Goal: Task Accomplishment & Management: Manage account settings

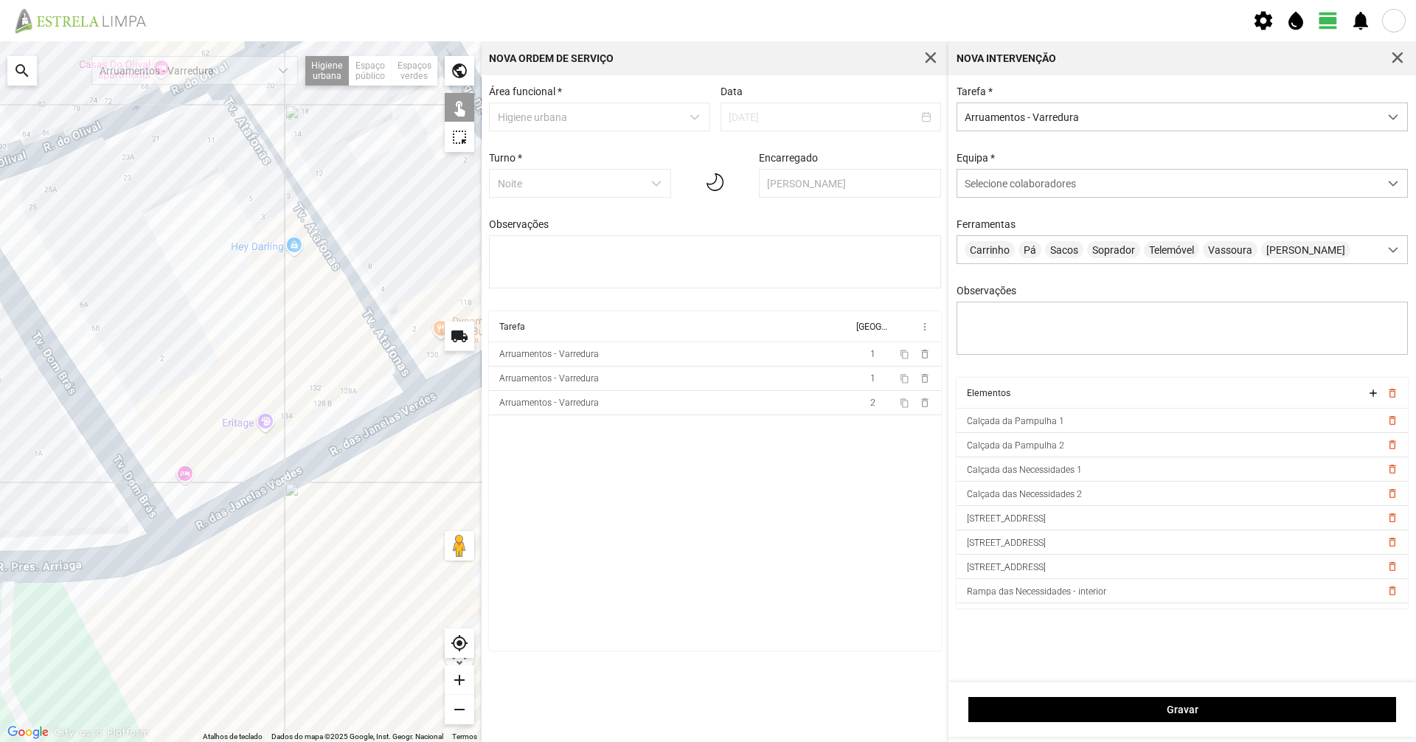
scroll to position [8, 66]
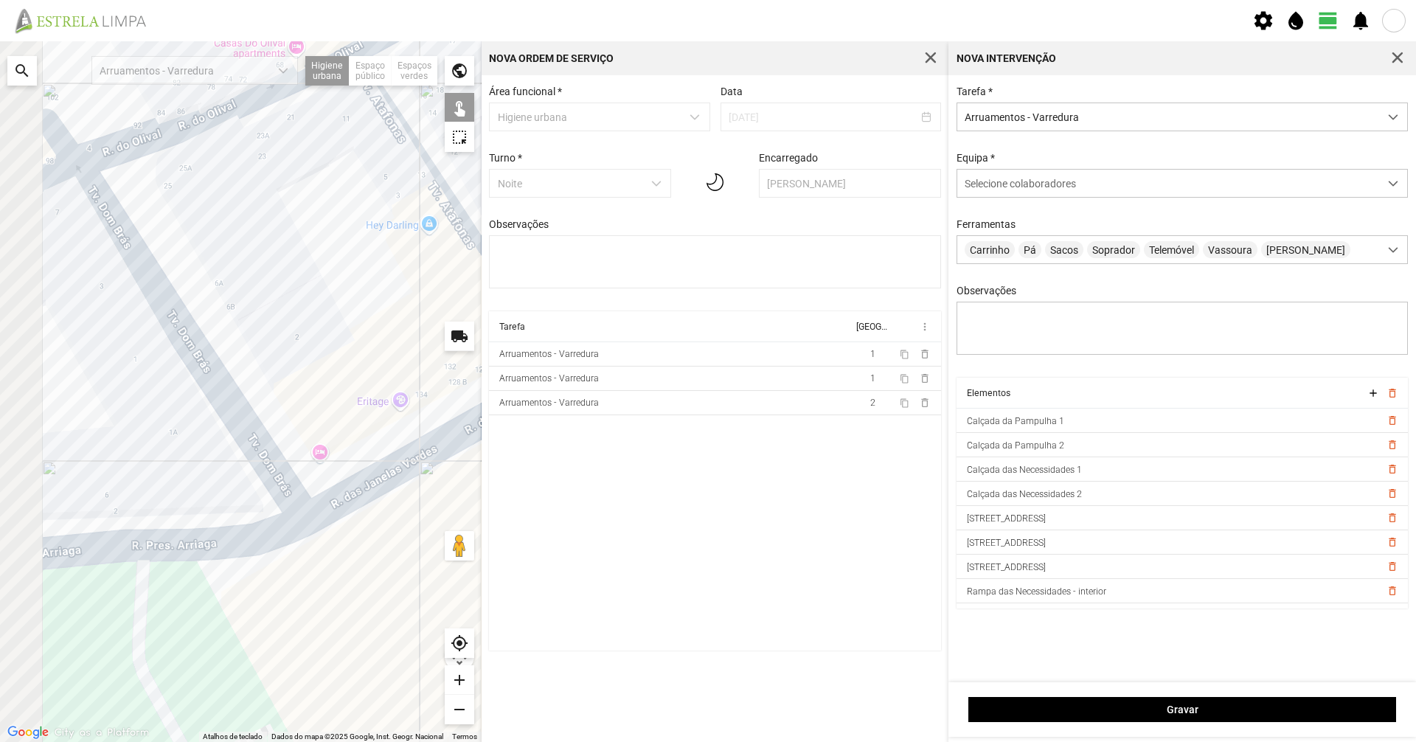
drag, startPoint x: 291, startPoint y: 372, endPoint x: 405, endPoint y: 349, distance: 116.6
click at [406, 349] on div at bounding box center [241, 391] width 482 height 701
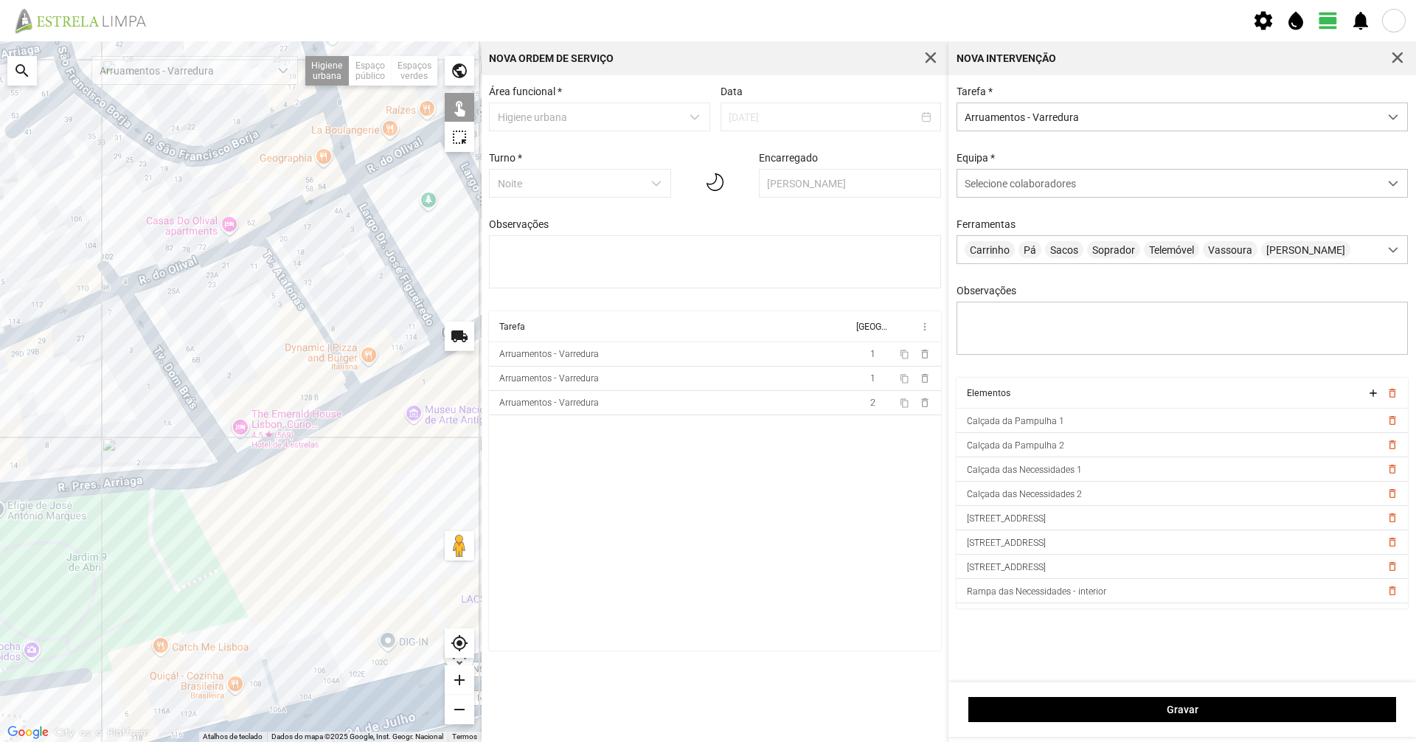
drag, startPoint x: 139, startPoint y: 388, endPoint x: 233, endPoint y: 320, distance: 115.7
click at [229, 322] on div at bounding box center [241, 391] width 482 height 701
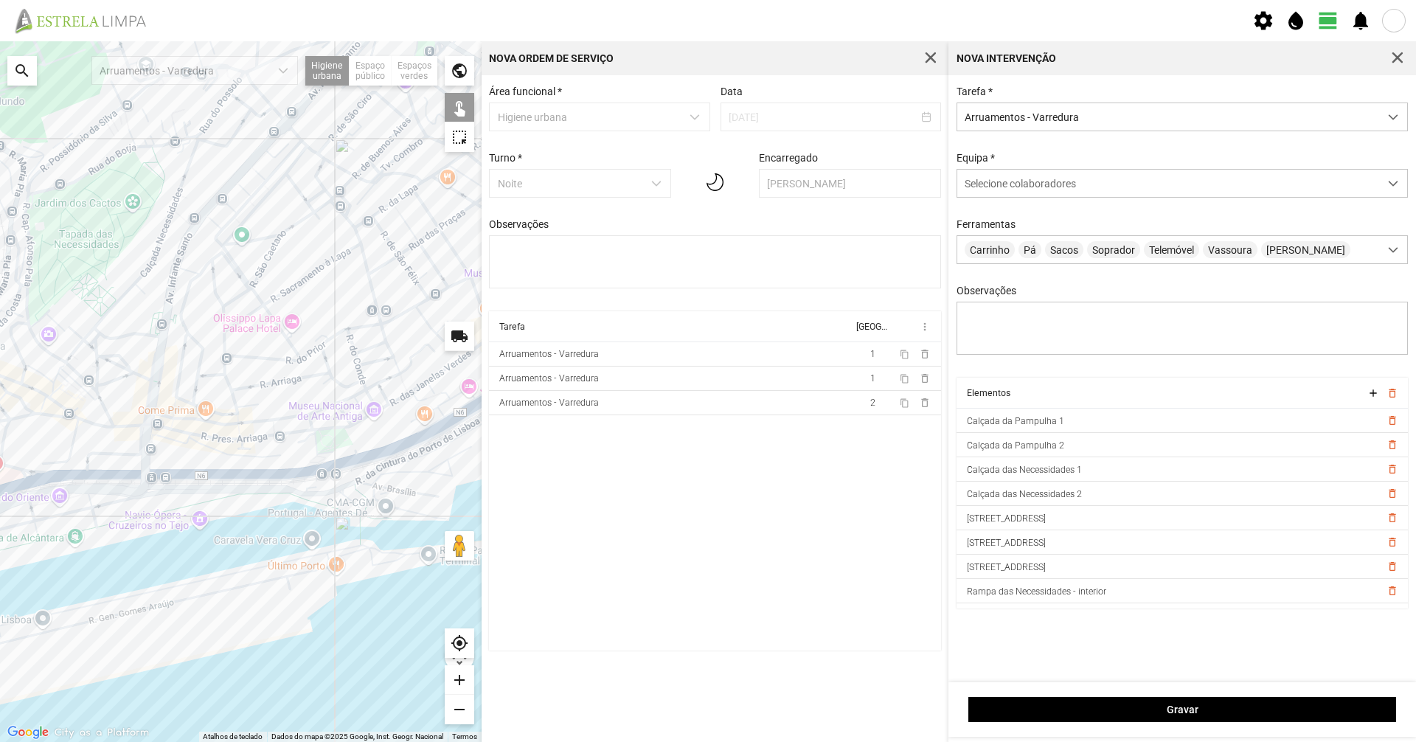
drag, startPoint x: 198, startPoint y: 438, endPoint x: 357, endPoint y: 445, distance: 158.7
click at [356, 445] on div at bounding box center [241, 391] width 482 height 701
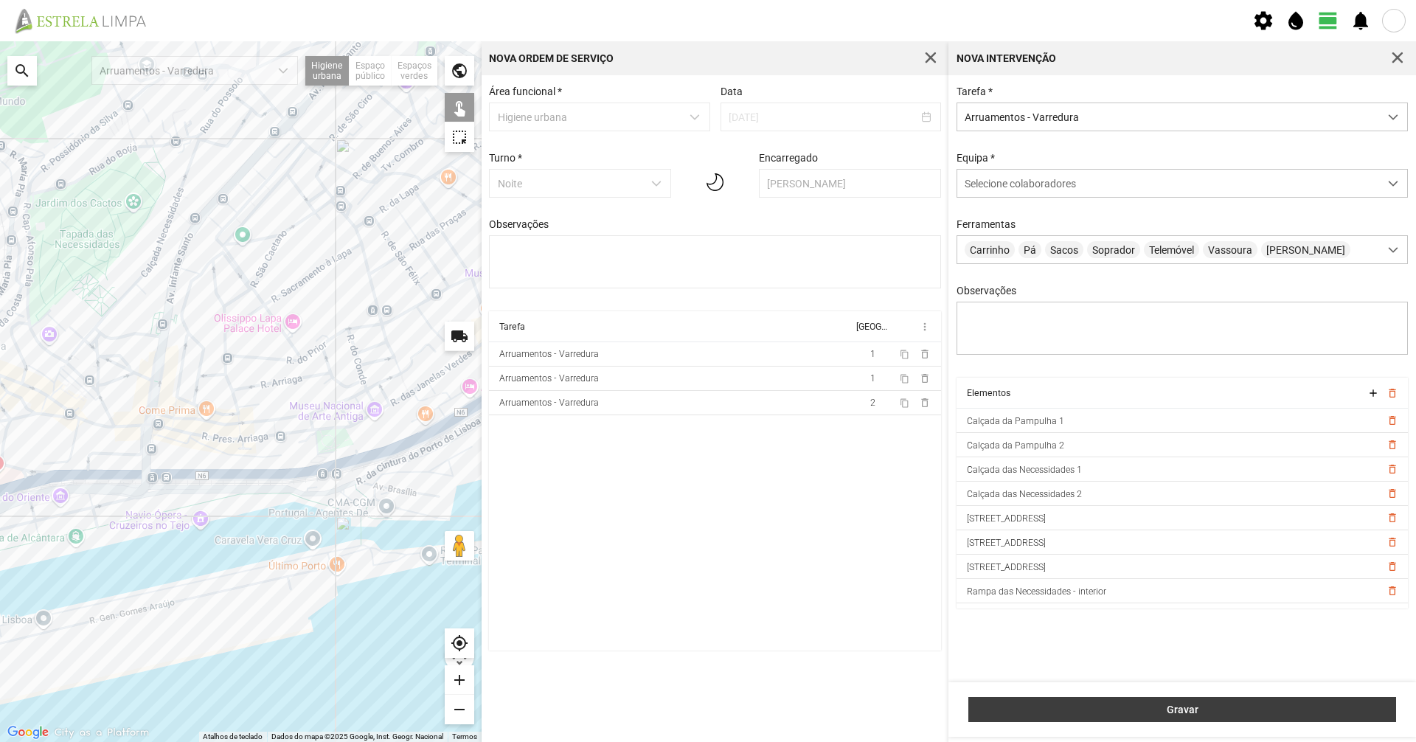
click at [1218, 718] on button "Gravar" at bounding box center [1182, 709] width 428 height 25
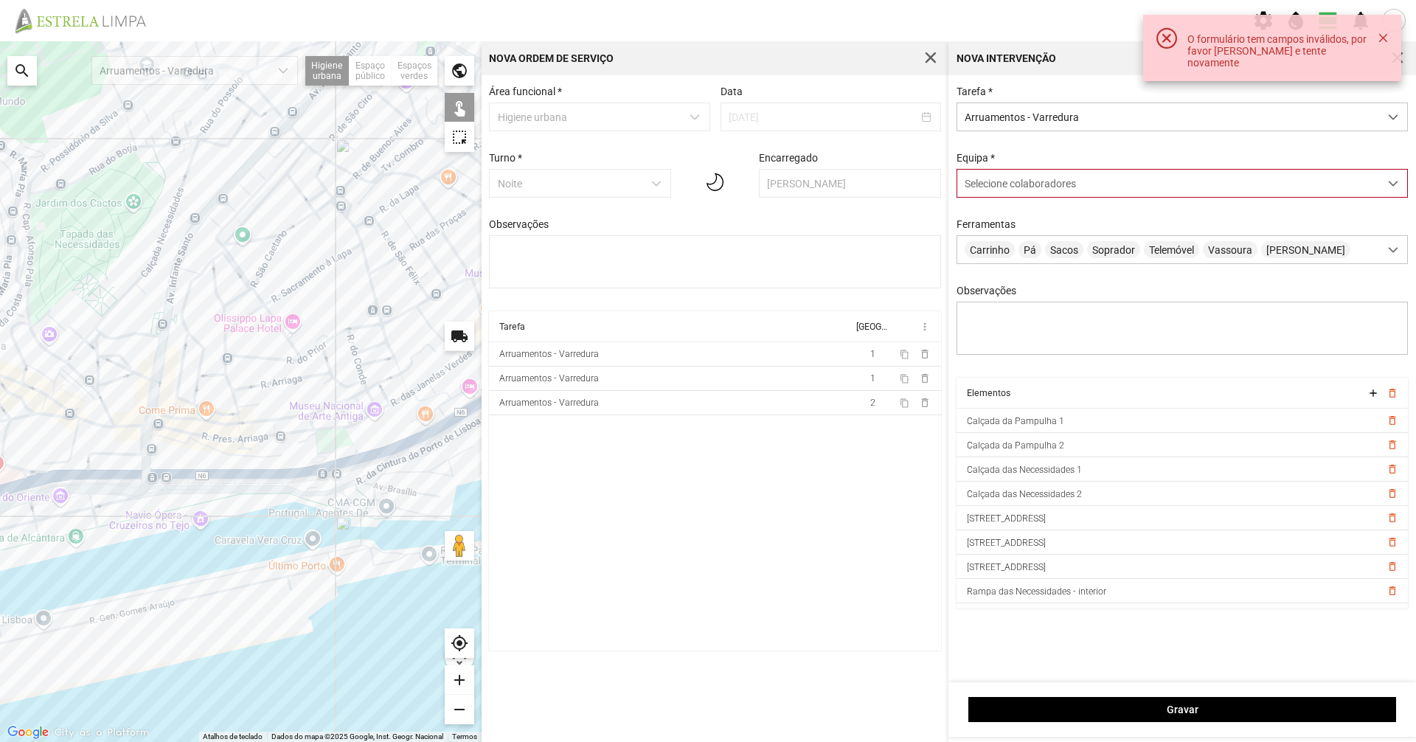
click at [1056, 193] on div "Selecione colaboradores" at bounding box center [1168, 183] width 422 height 27
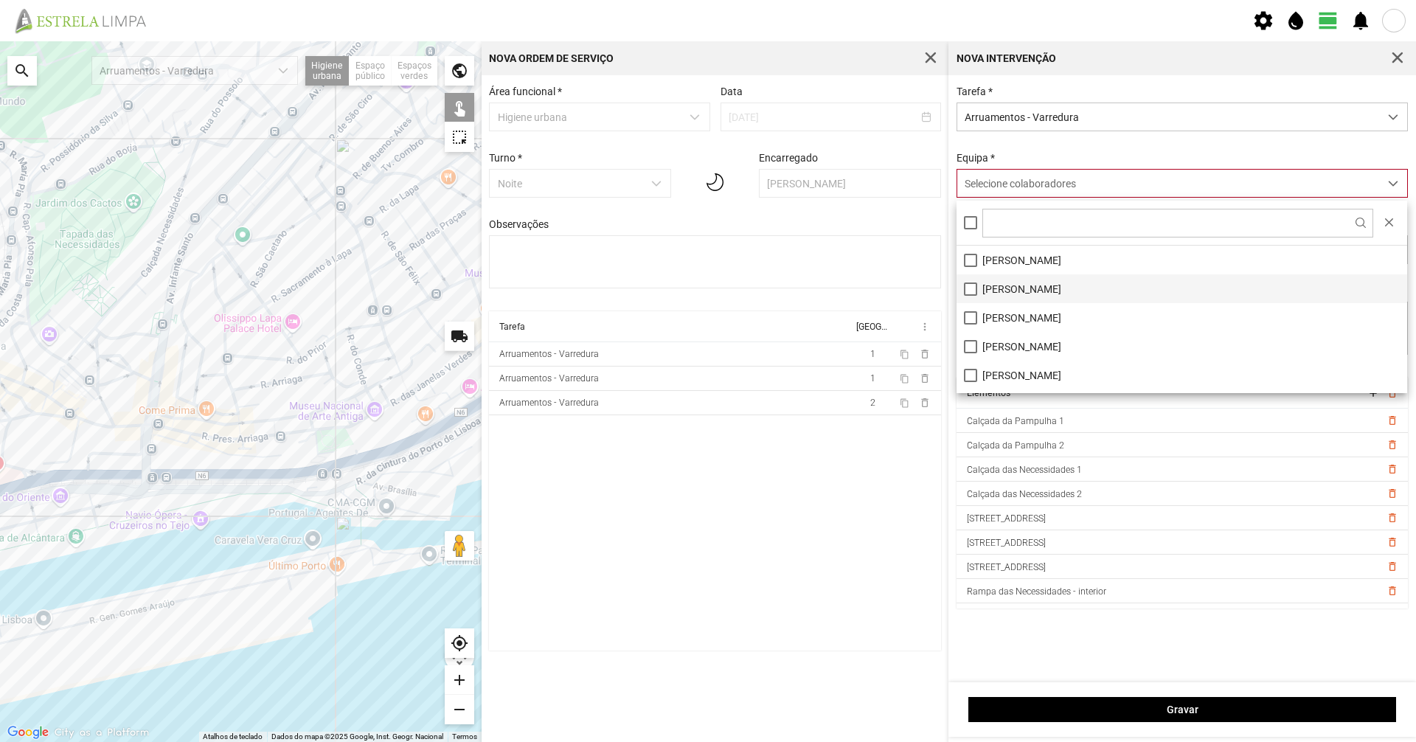
click at [1089, 294] on li "[PERSON_NAME]" at bounding box center [1182, 288] width 451 height 29
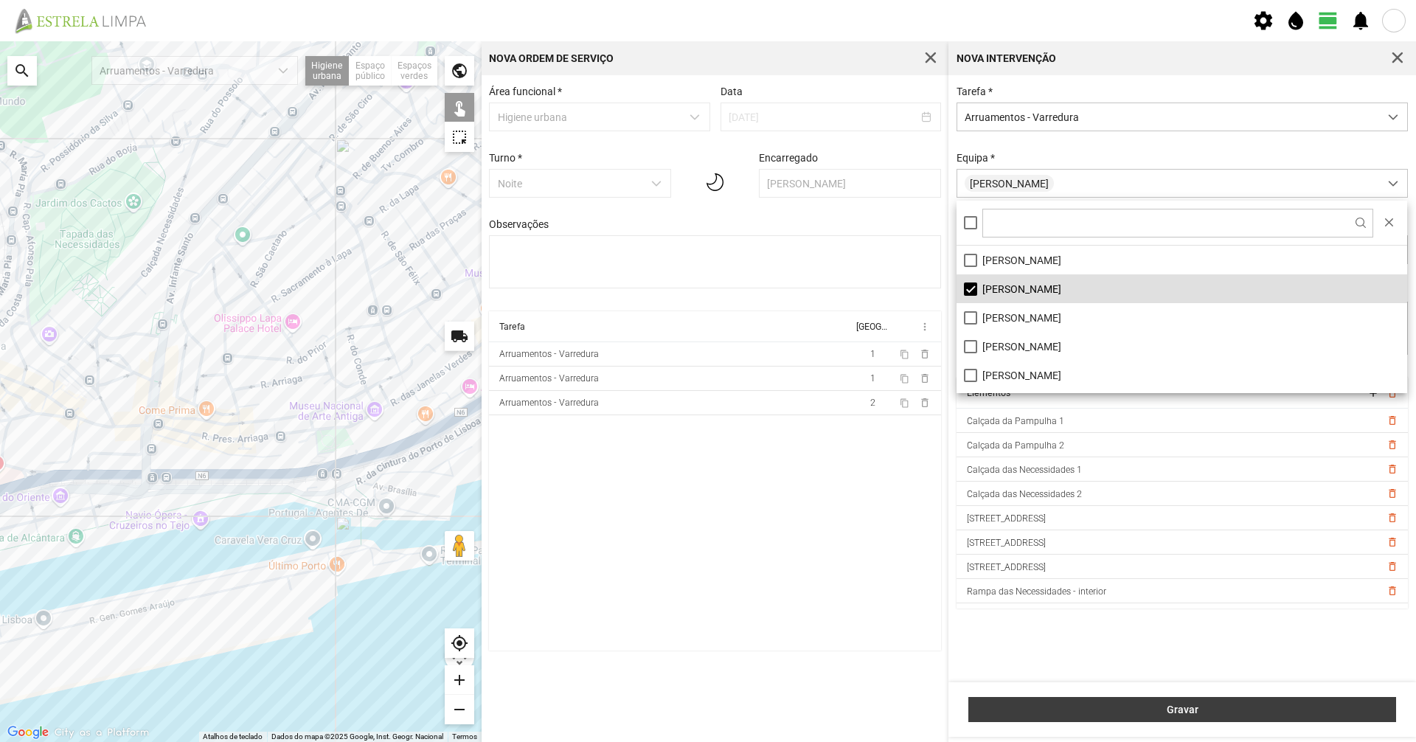
click at [1224, 711] on span "Gravar" at bounding box center [1182, 710] width 412 height 12
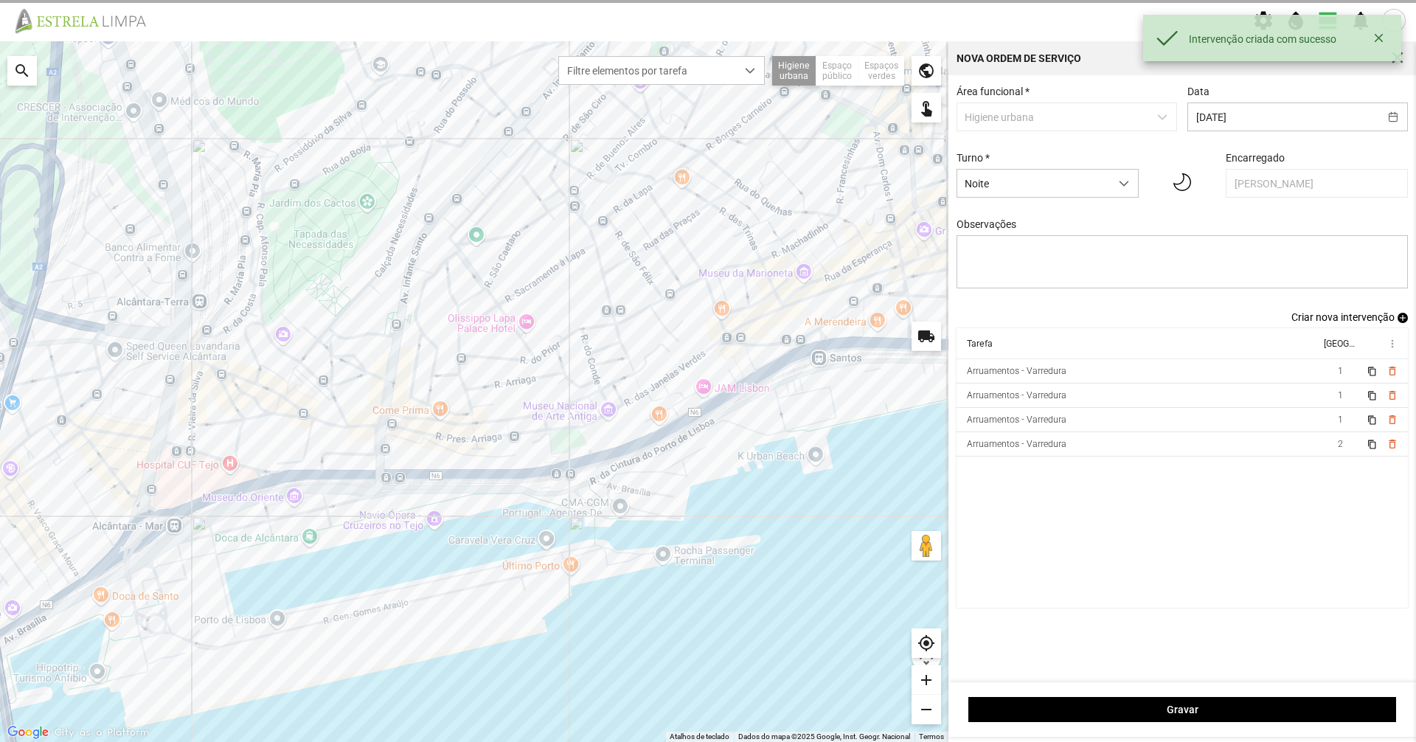
click at [1361, 319] on span "Criar nova intervenção" at bounding box center [1342, 317] width 103 height 12
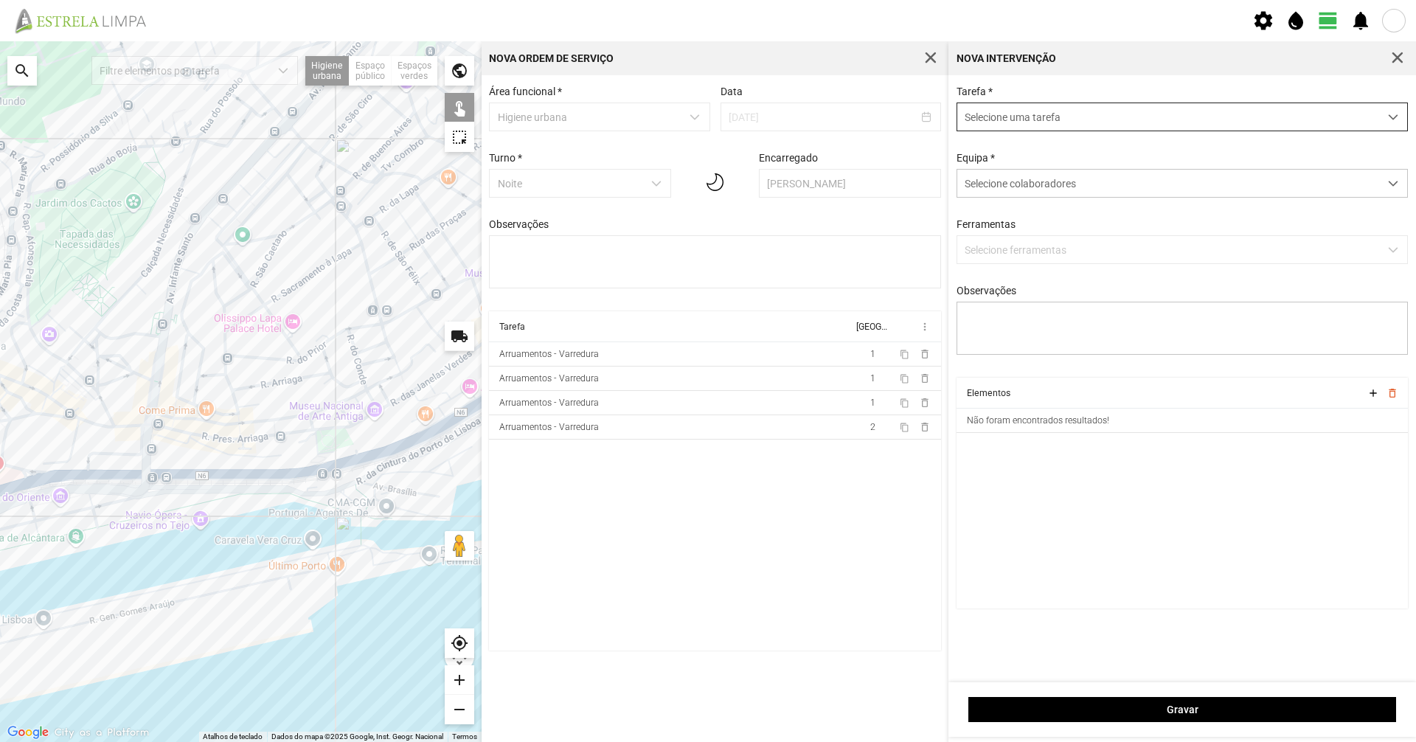
click at [1222, 125] on span "Selecione uma tarefa" at bounding box center [1168, 116] width 422 height 27
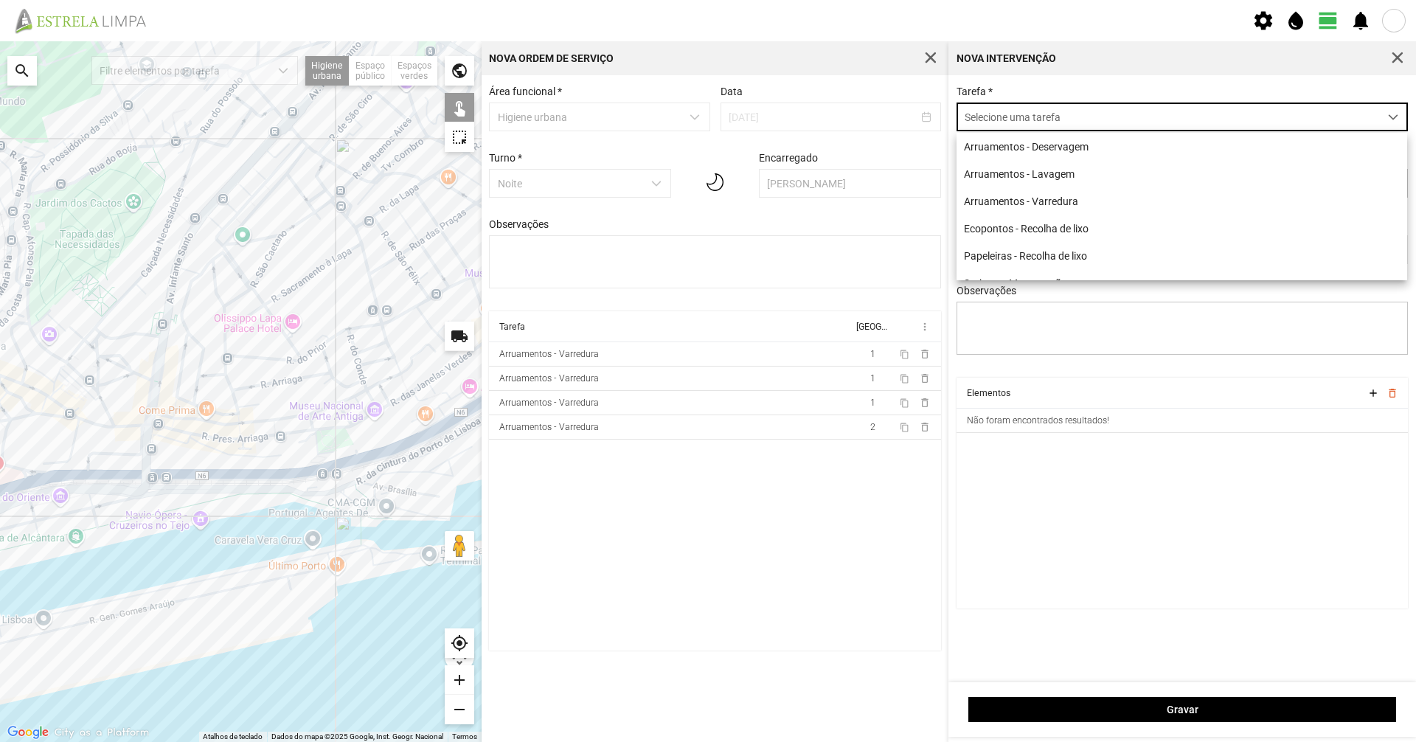
scroll to position [8, 66]
click at [1169, 195] on li "Arruamentos - Varredura" at bounding box center [1182, 200] width 451 height 27
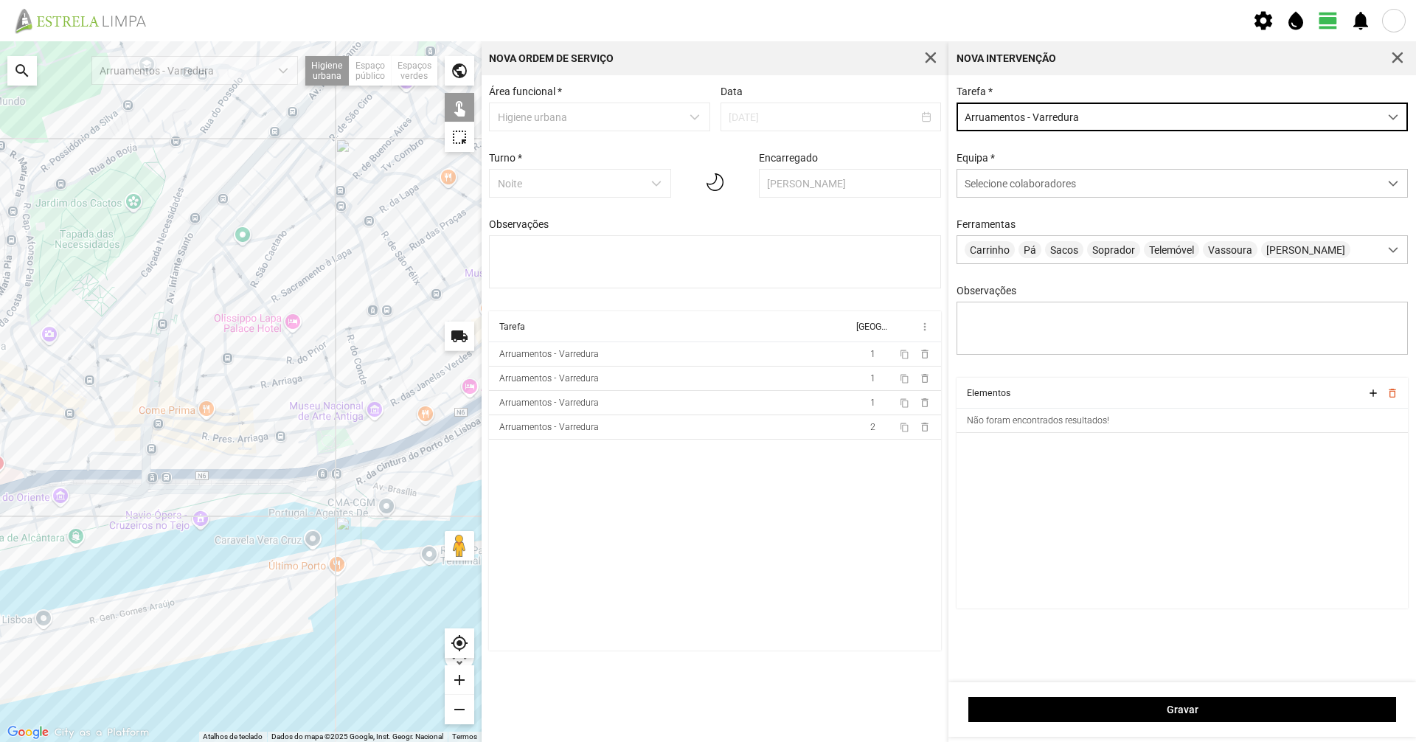
click at [1015, 203] on div "Tarefa * Arruamentos - Varredura Equipa * Selecione colaboradores Ferramentas C…" at bounding box center [1182, 232] width 462 height 292
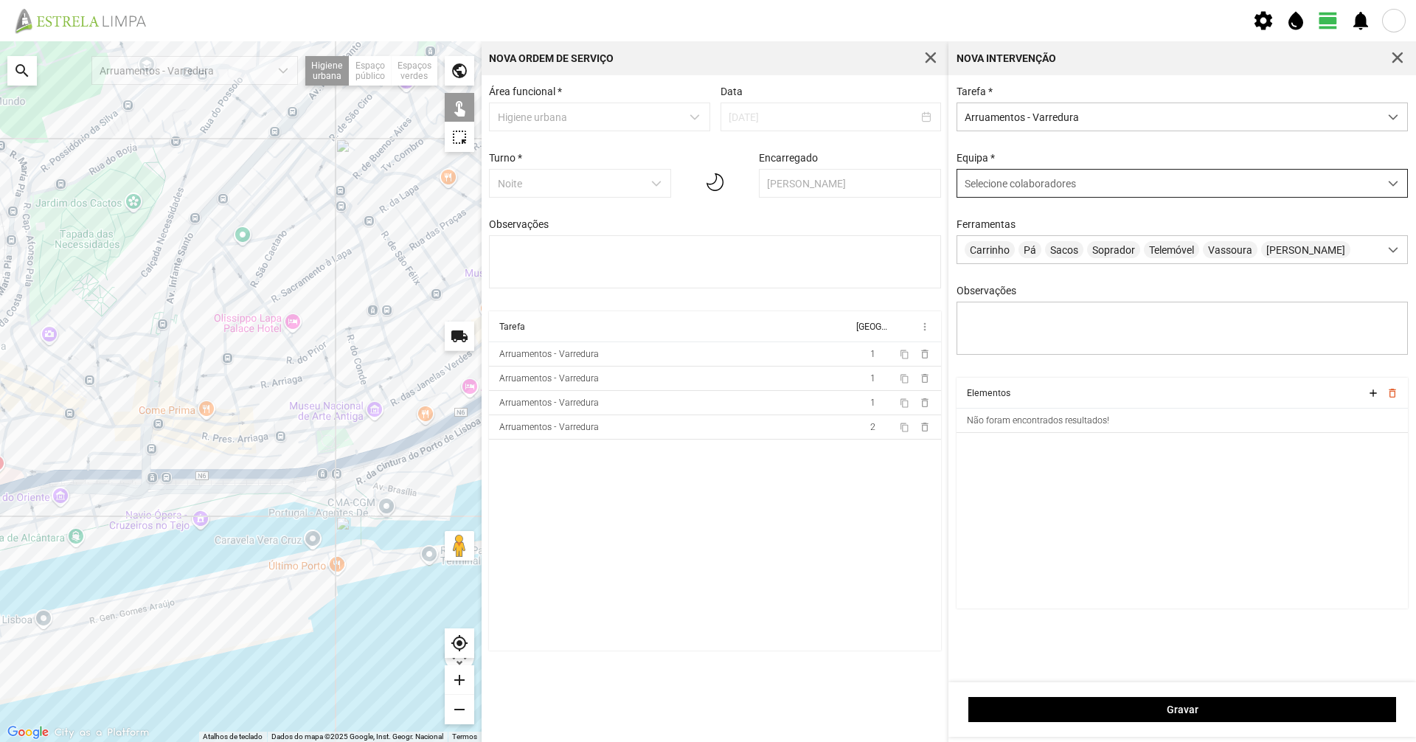
click at [1008, 195] on div "Selecione colaboradores" at bounding box center [1168, 183] width 422 height 27
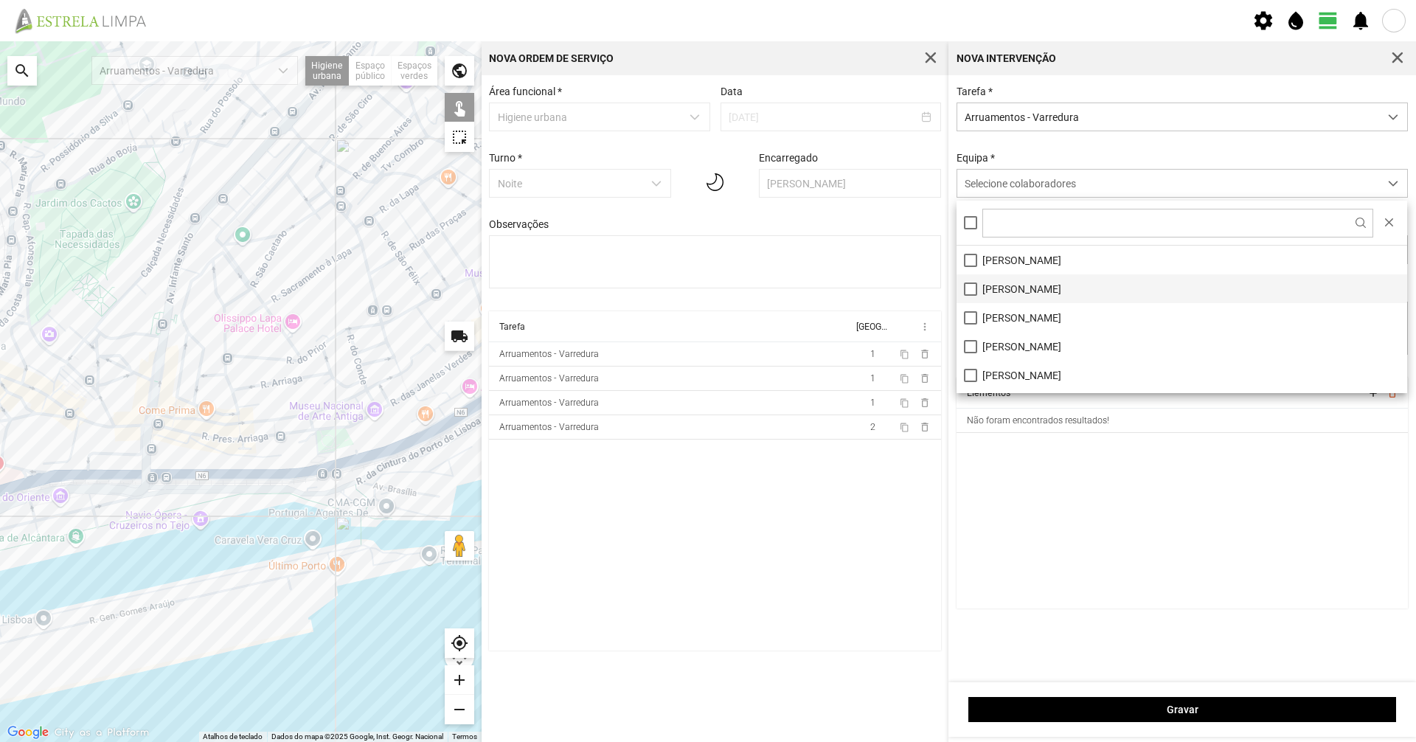
click at [1036, 294] on li "[PERSON_NAME]" at bounding box center [1182, 288] width 451 height 29
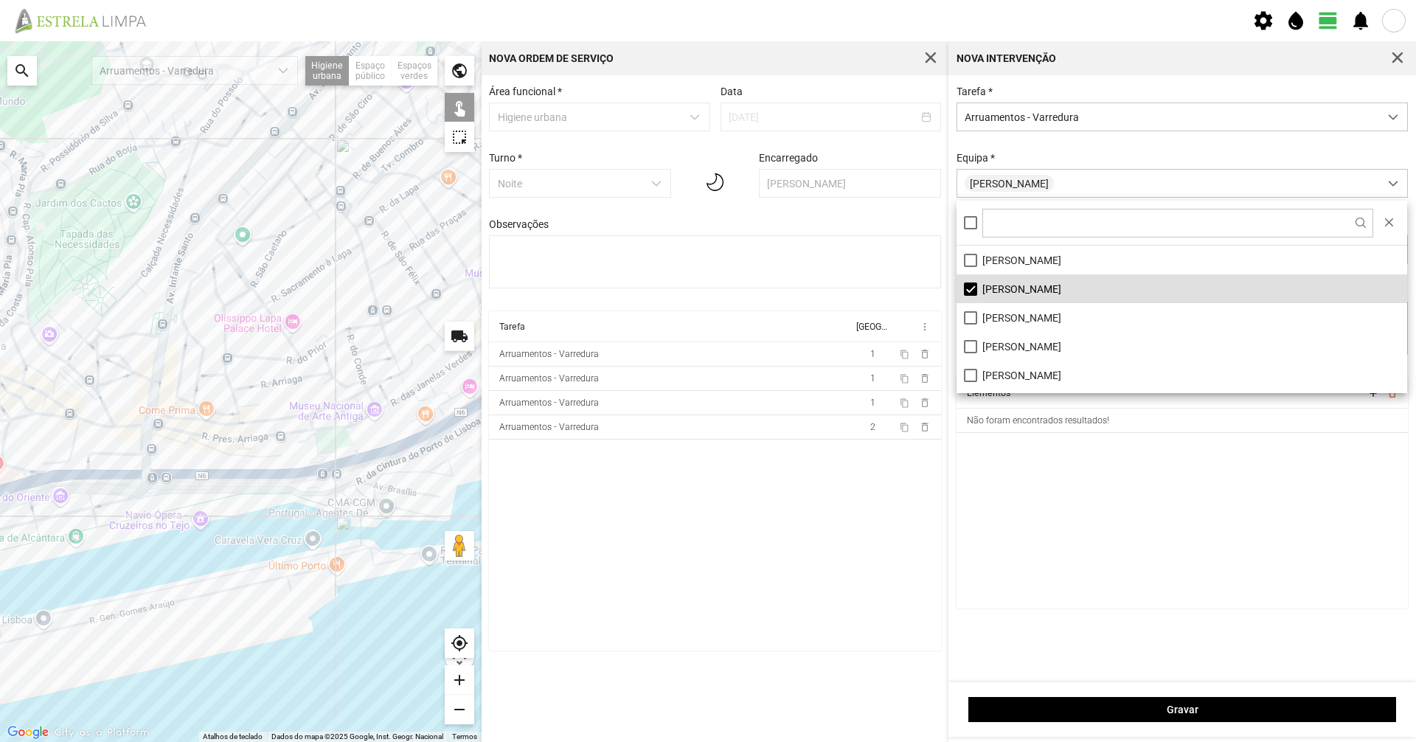
click at [1075, 155] on div "Equipa * [PERSON_NAME]" at bounding box center [1182, 175] width 462 height 46
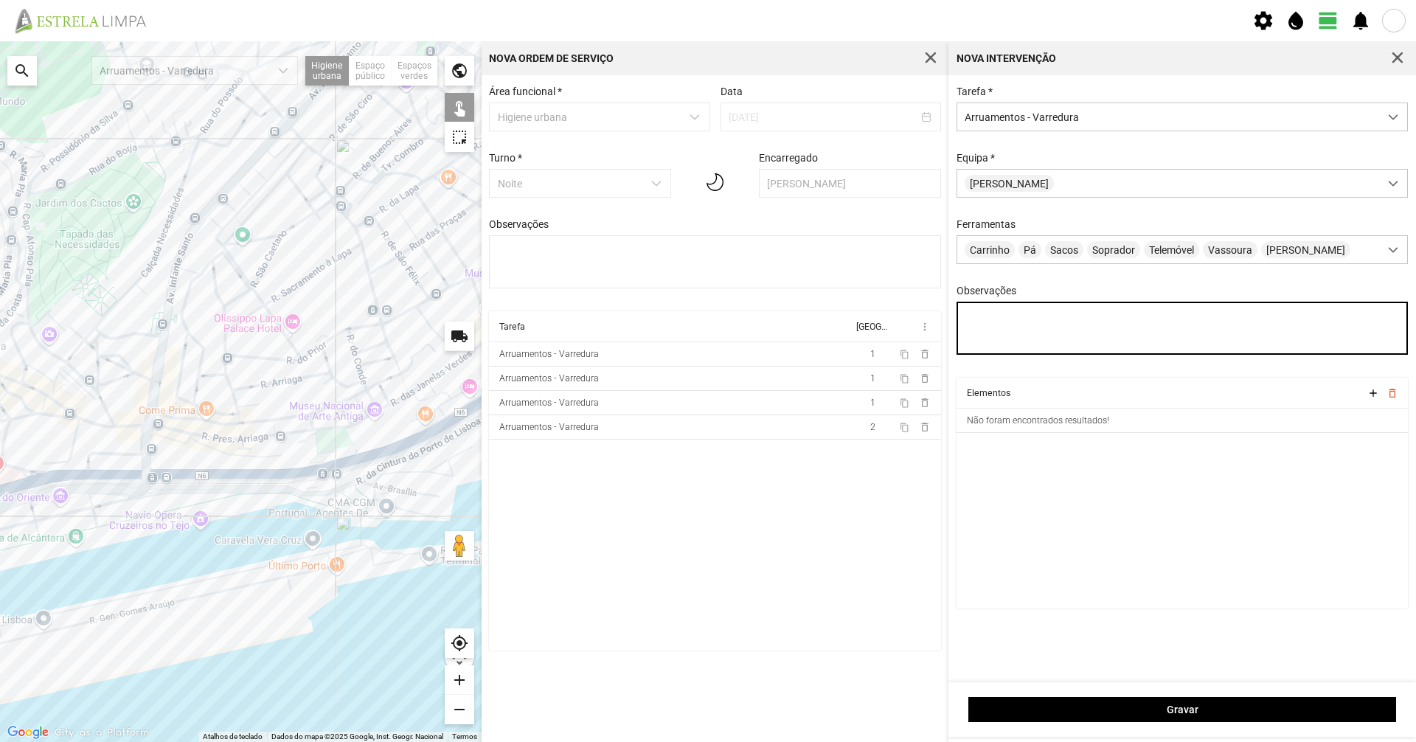
click at [1022, 350] on textarea "Observações" at bounding box center [1183, 328] width 452 height 53
type textarea "[PERSON_NAME]"
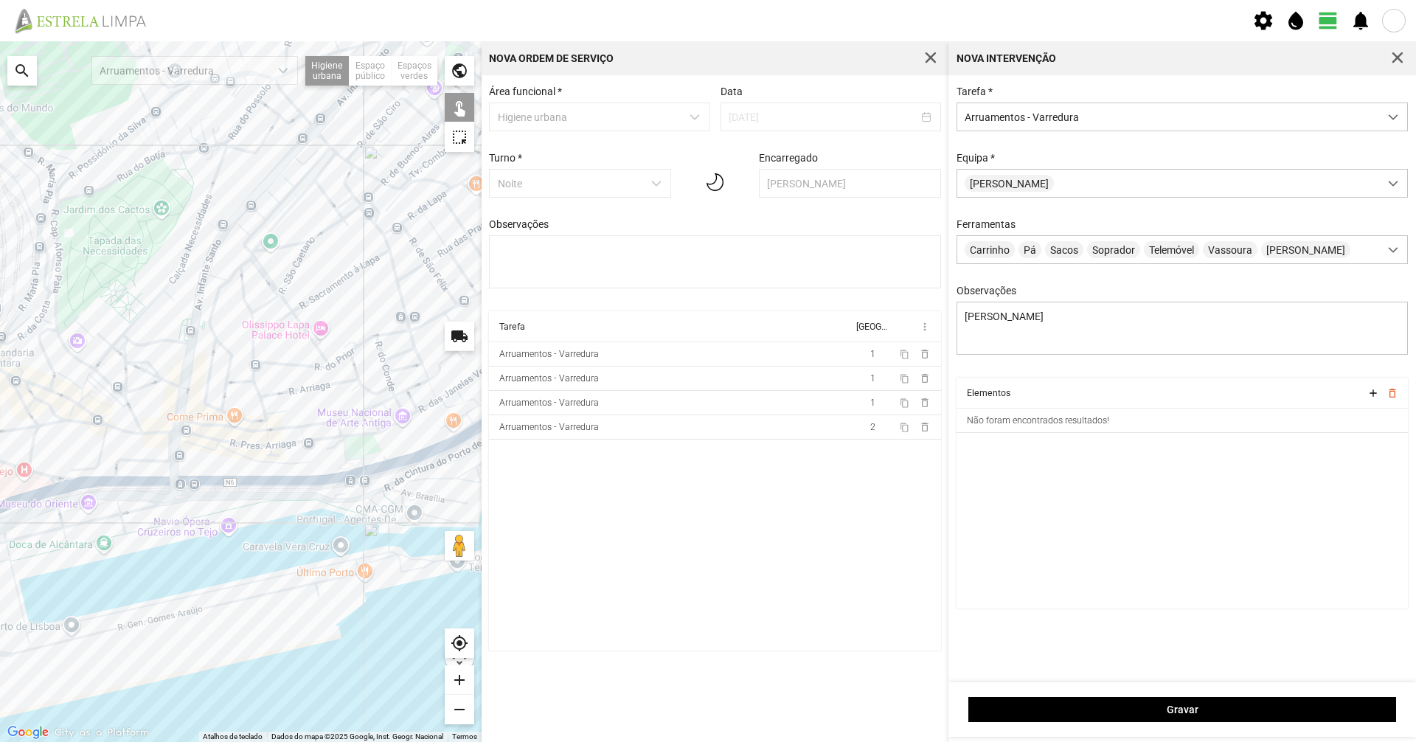
drag, startPoint x: 313, startPoint y: 567, endPoint x: 344, endPoint y: 579, distance: 32.5
click at [344, 579] on div at bounding box center [241, 391] width 482 height 701
drag, startPoint x: 230, startPoint y: 565, endPoint x: 310, endPoint y: 666, distance: 129.1
click at [310, 666] on div at bounding box center [241, 391] width 482 height 701
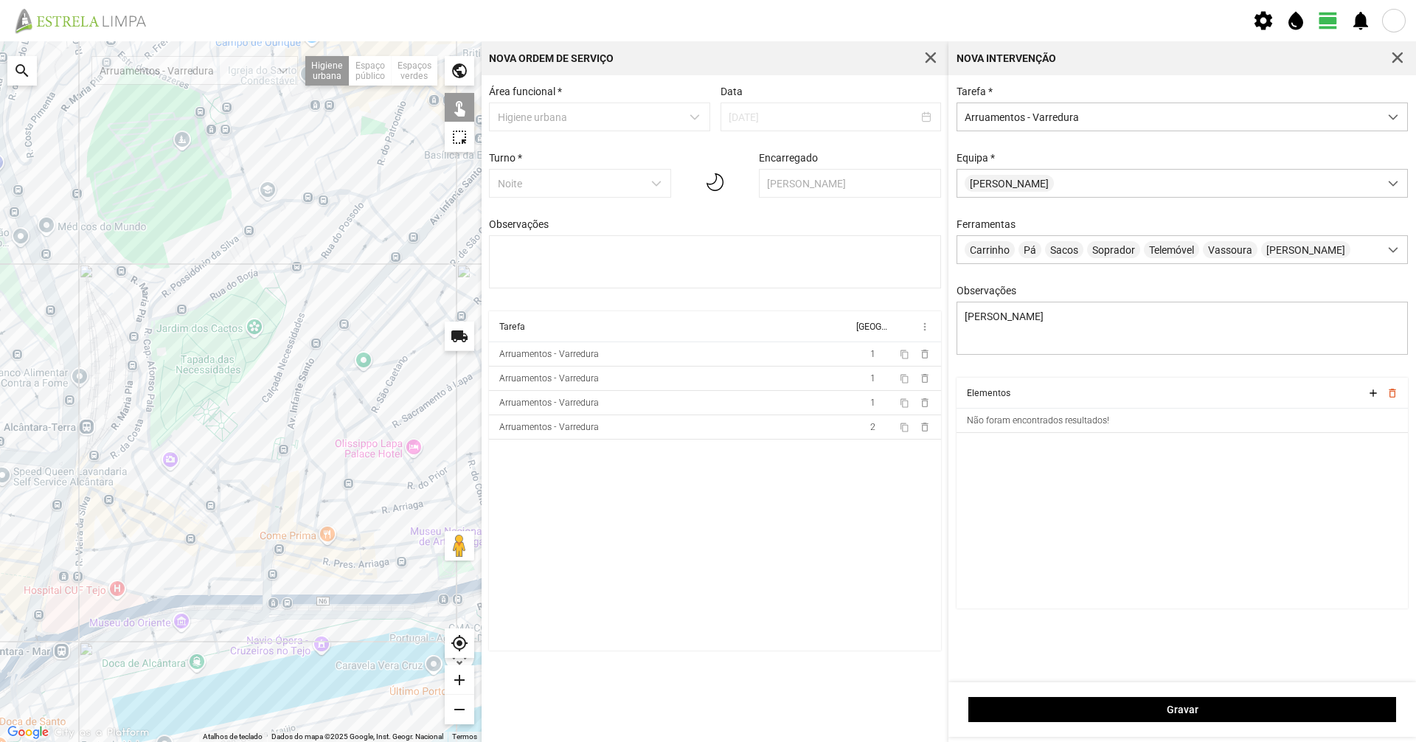
click at [227, 293] on div at bounding box center [241, 391] width 482 height 701
click at [231, 286] on div at bounding box center [241, 391] width 482 height 701
click at [271, 274] on div at bounding box center [241, 391] width 482 height 701
click at [265, 271] on div at bounding box center [241, 391] width 482 height 701
click at [271, 273] on div at bounding box center [241, 391] width 482 height 701
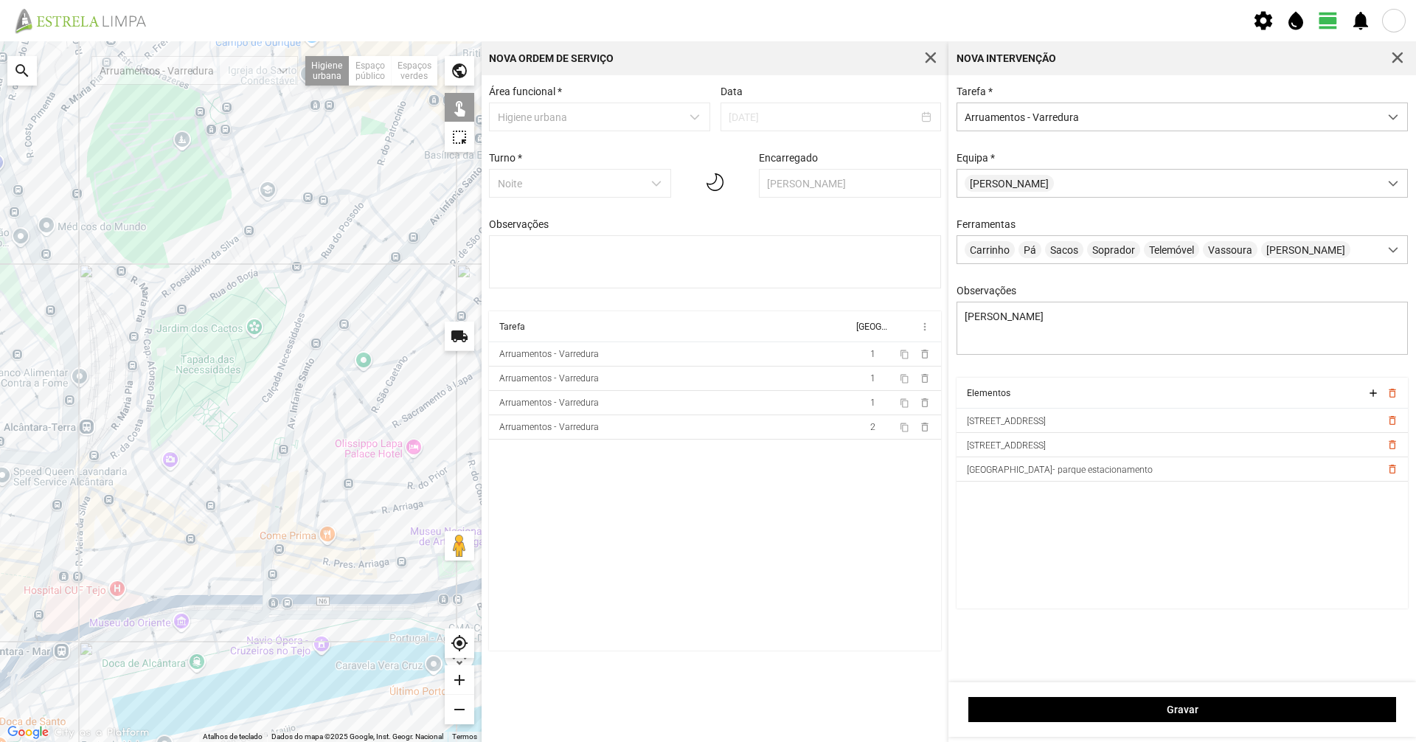
click at [283, 269] on div at bounding box center [241, 391] width 482 height 701
click at [311, 263] on div at bounding box center [241, 391] width 482 height 701
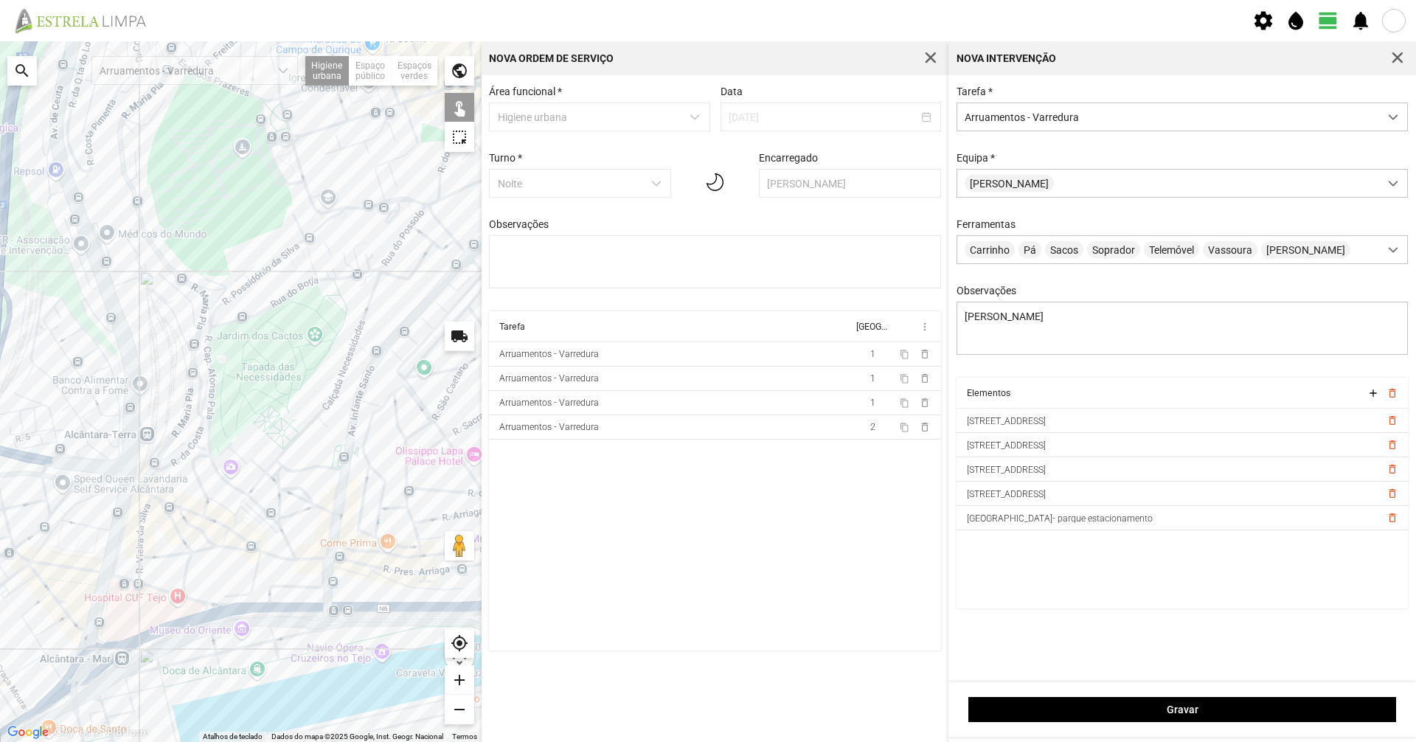
drag, startPoint x: 215, startPoint y: 375, endPoint x: 273, endPoint y: 386, distance: 59.3
click at [273, 384] on div at bounding box center [241, 391] width 482 height 701
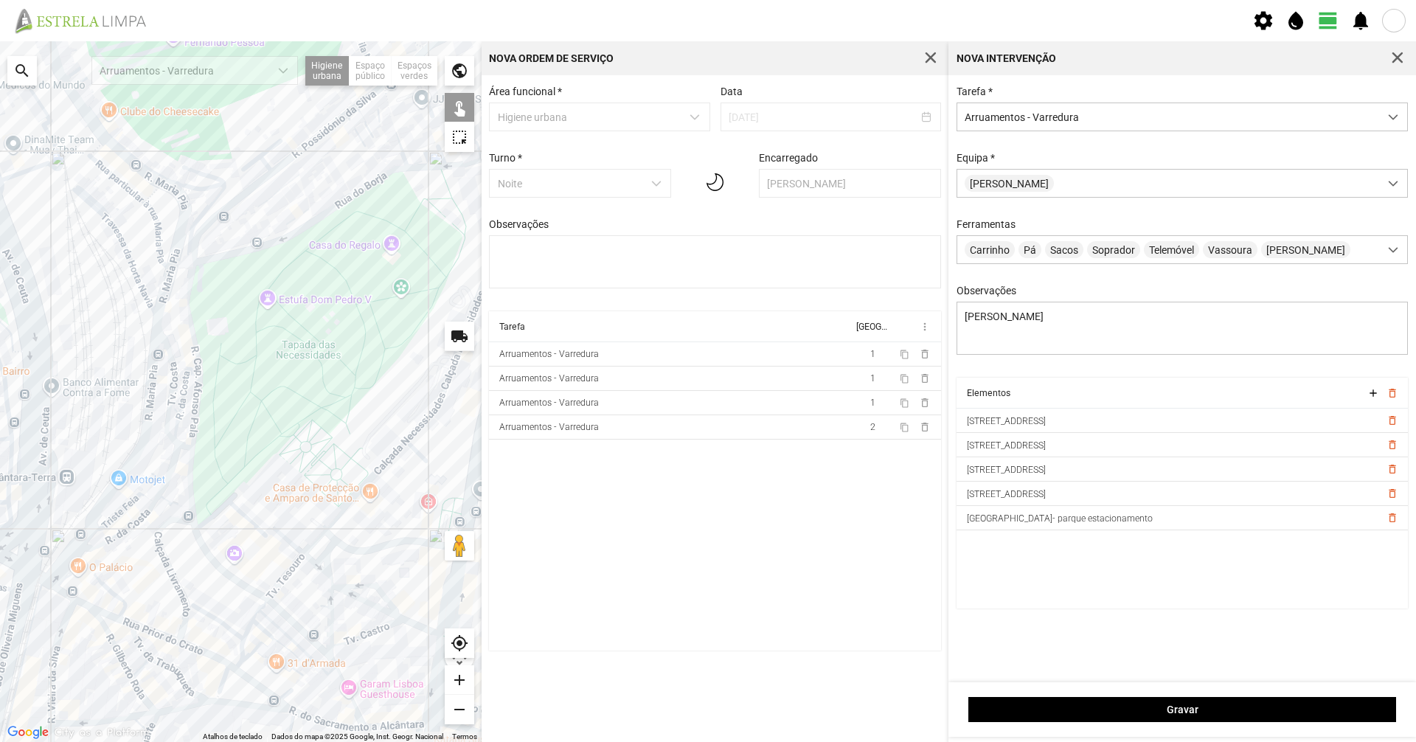
click at [82, 537] on div at bounding box center [241, 391] width 482 height 701
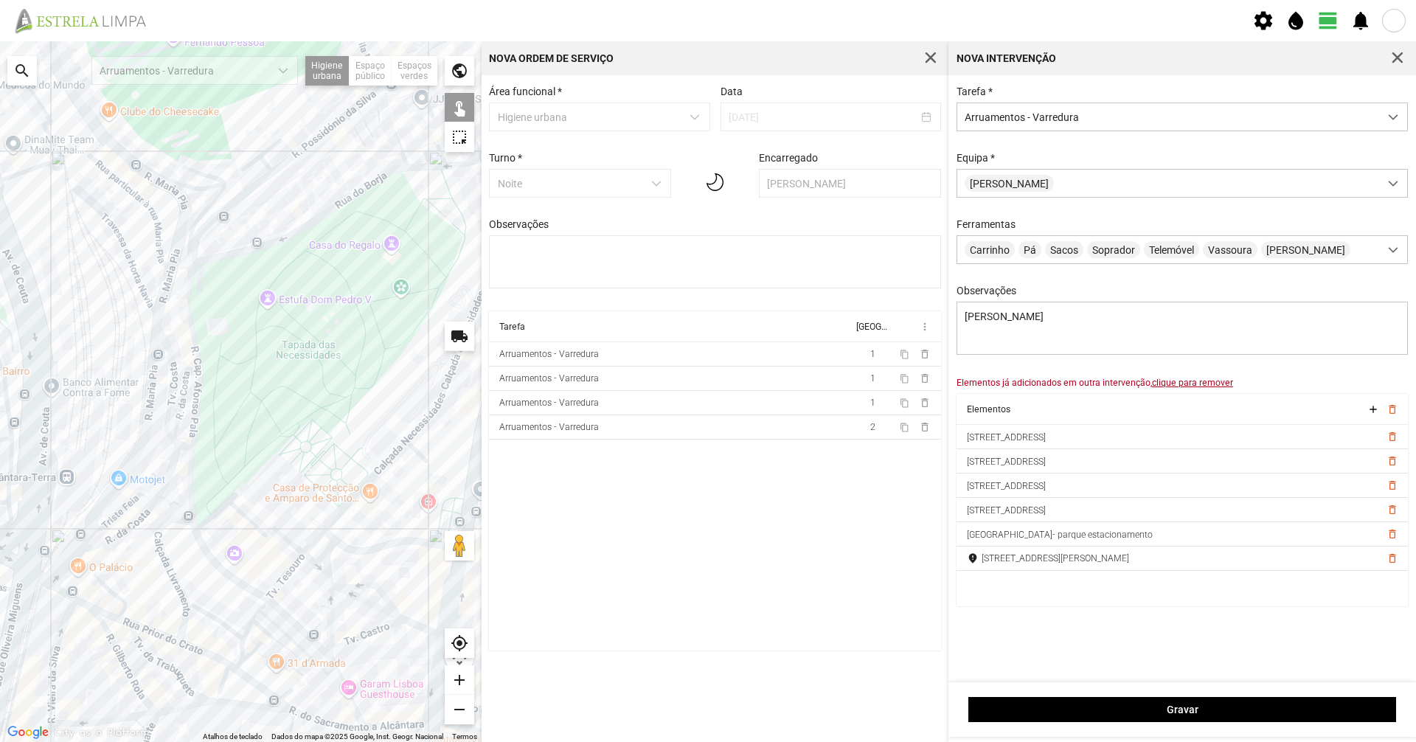
click at [1172, 388] on u "clique para remover" at bounding box center [1192, 383] width 81 height 10
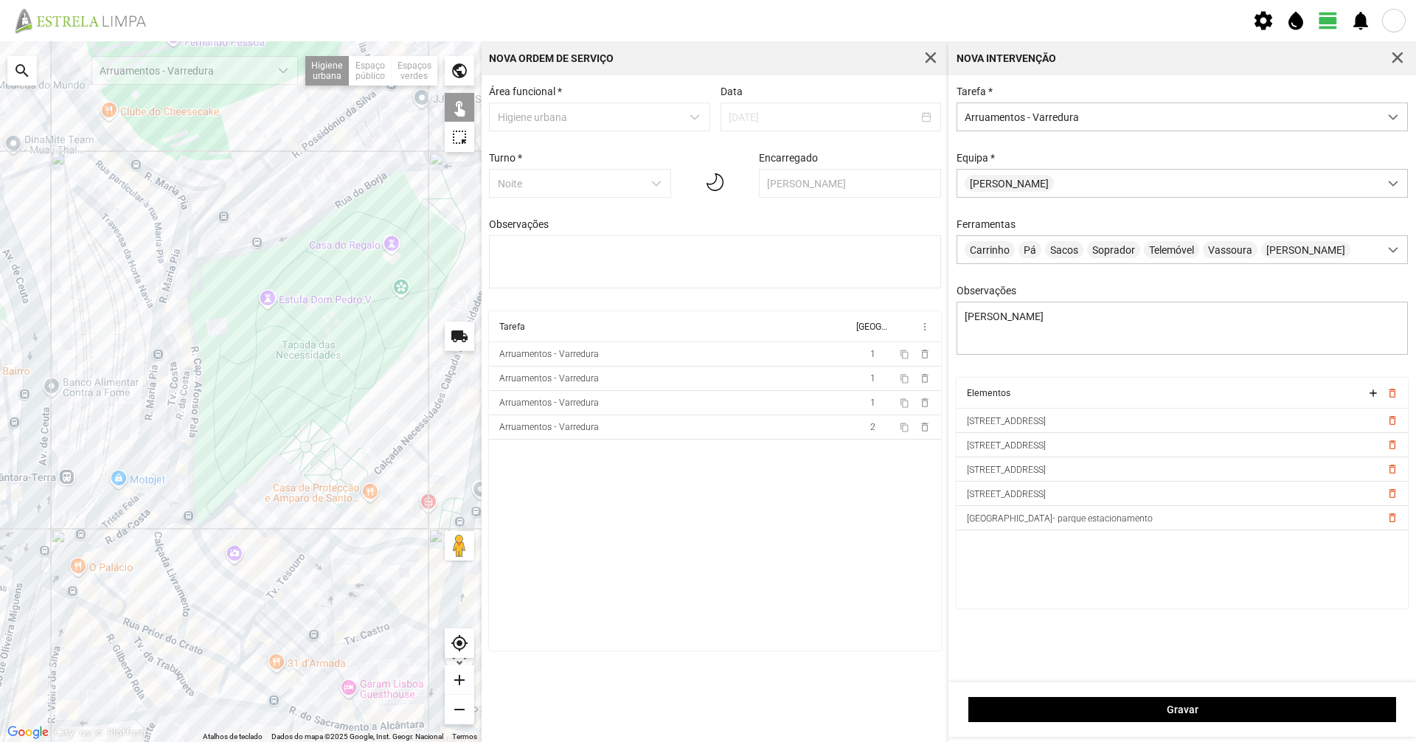
click at [111, 496] on div at bounding box center [241, 391] width 482 height 701
click at [115, 488] on div at bounding box center [241, 391] width 482 height 701
click at [159, 319] on div at bounding box center [241, 391] width 482 height 701
click at [167, 288] on div at bounding box center [241, 391] width 482 height 701
click at [163, 285] on div at bounding box center [241, 391] width 482 height 701
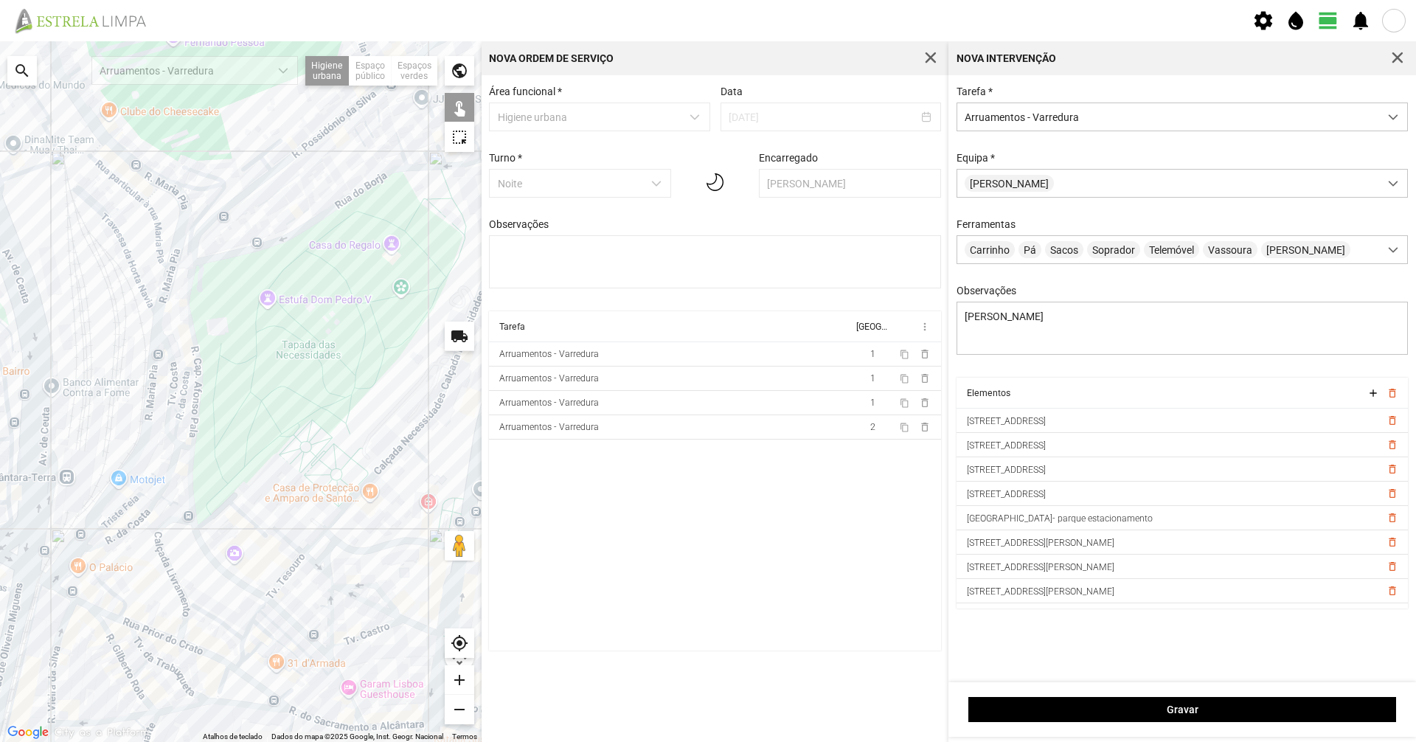
click at [178, 243] on div at bounding box center [241, 391] width 482 height 701
click at [166, 185] on div at bounding box center [241, 391] width 482 height 701
click at [148, 175] on div at bounding box center [241, 391] width 482 height 701
click at [97, 128] on div at bounding box center [241, 391] width 482 height 701
click at [70, 86] on div at bounding box center [241, 391] width 482 height 701
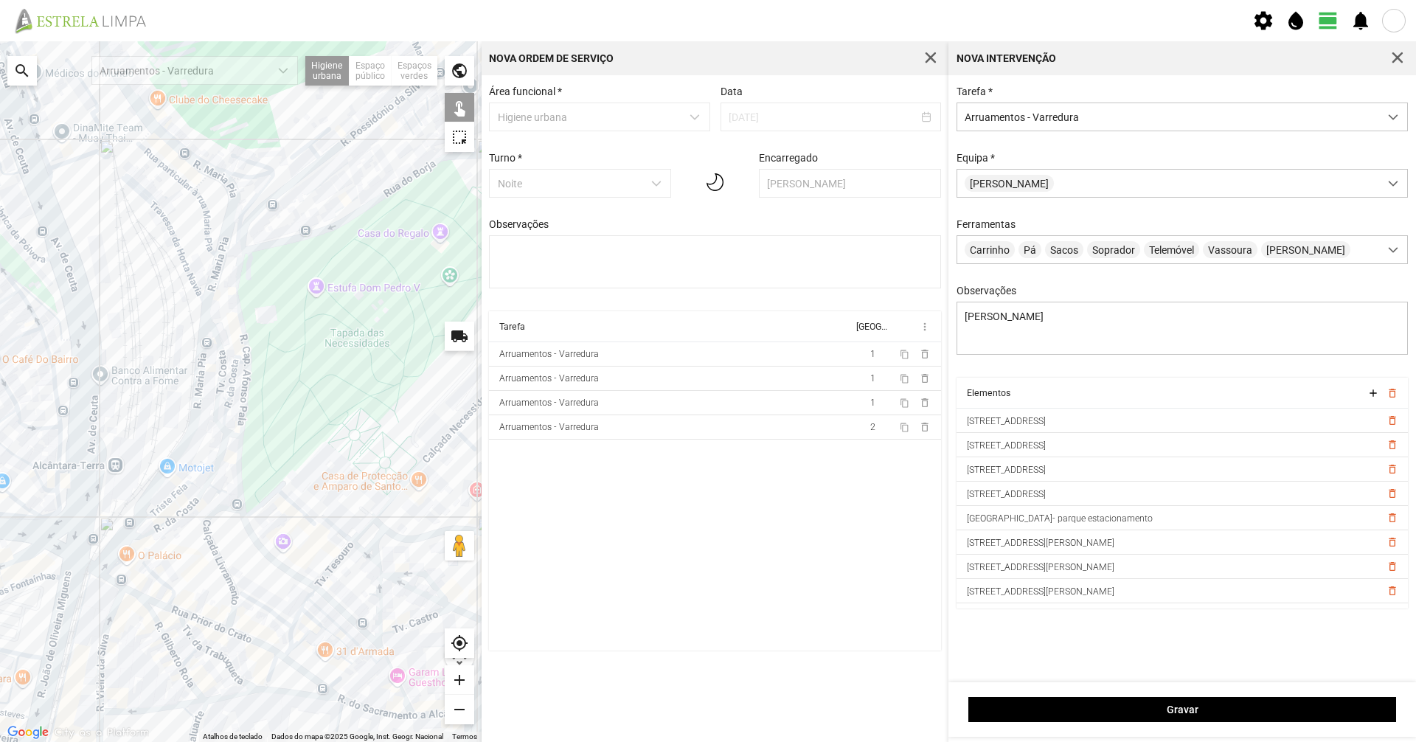
drag, startPoint x: 83, startPoint y: 305, endPoint x: 139, endPoint y: 284, distance: 59.7
click at [139, 290] on div at bounding box center [241, 391] width 482 height 701
click at [60, 237] on div at bounding box center [241, 391] width 482 height 701
click at [24, 139] on div at bounding box center [241, 391] width 482 height 701
click at [45, 171] on div at bounding box center [241, 391] width 482 height 701
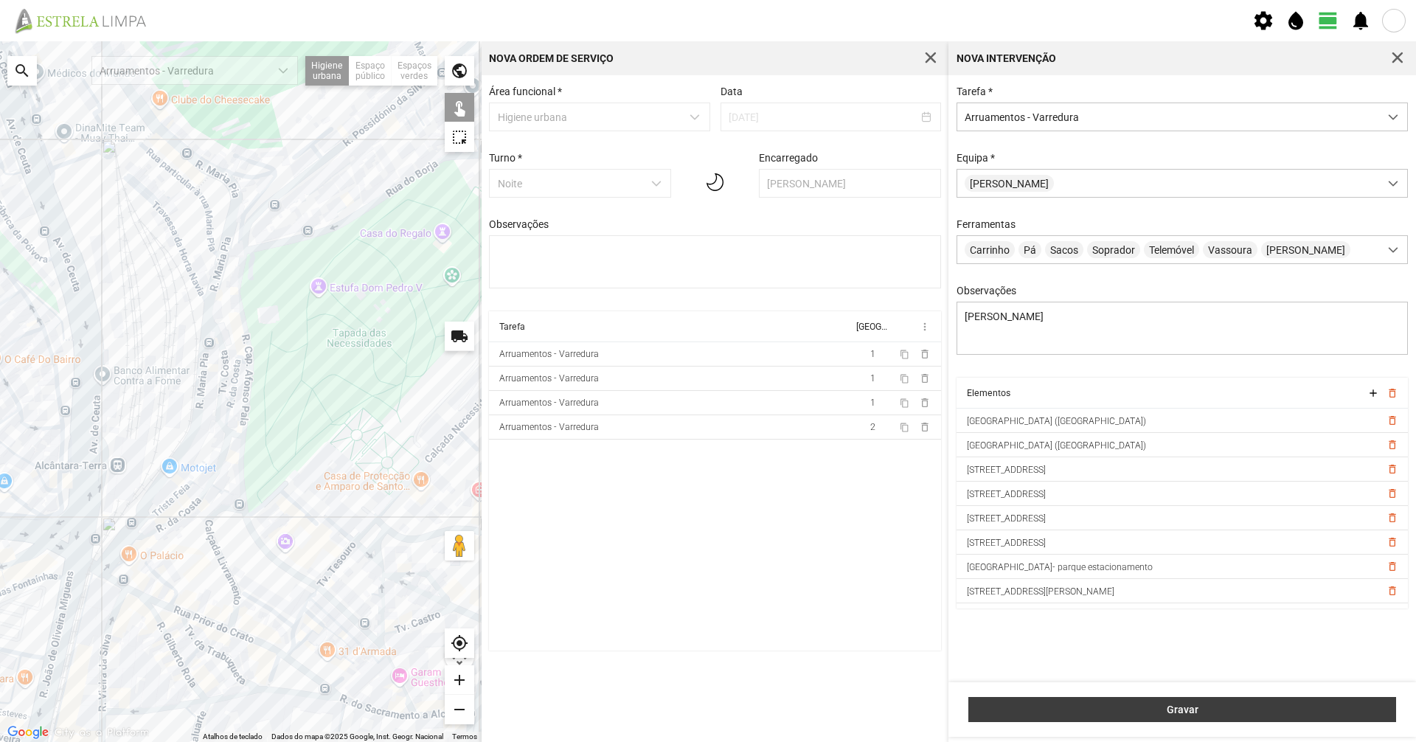
click at [1127, 709] on span "Gravar" at bounding box center [1182, 710] width 412 height 12
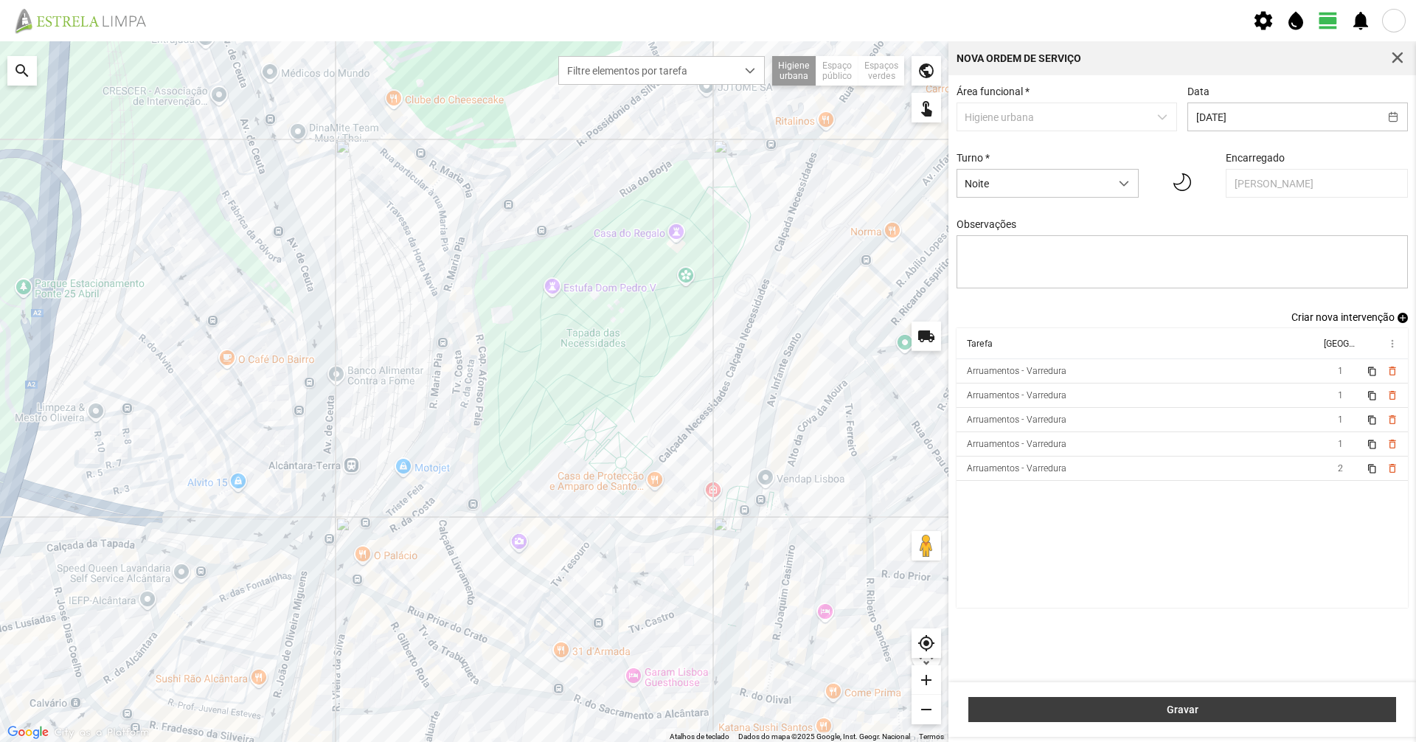
click at [1245, 713] on span "Gravar" at bounding box center [1182, 710] width 412 height 12
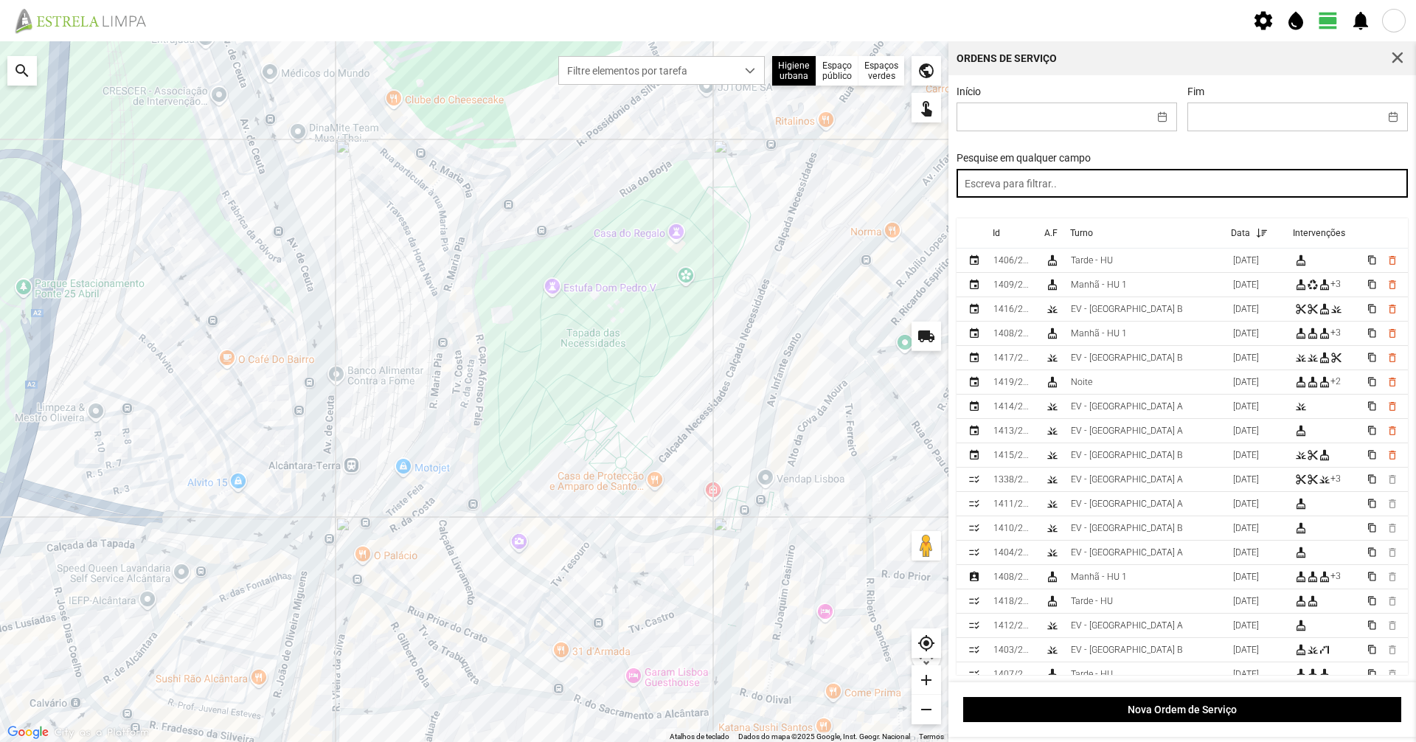
click at [1182, 184] on input "text" at bounding box center [1183, 183] width 452 height 29
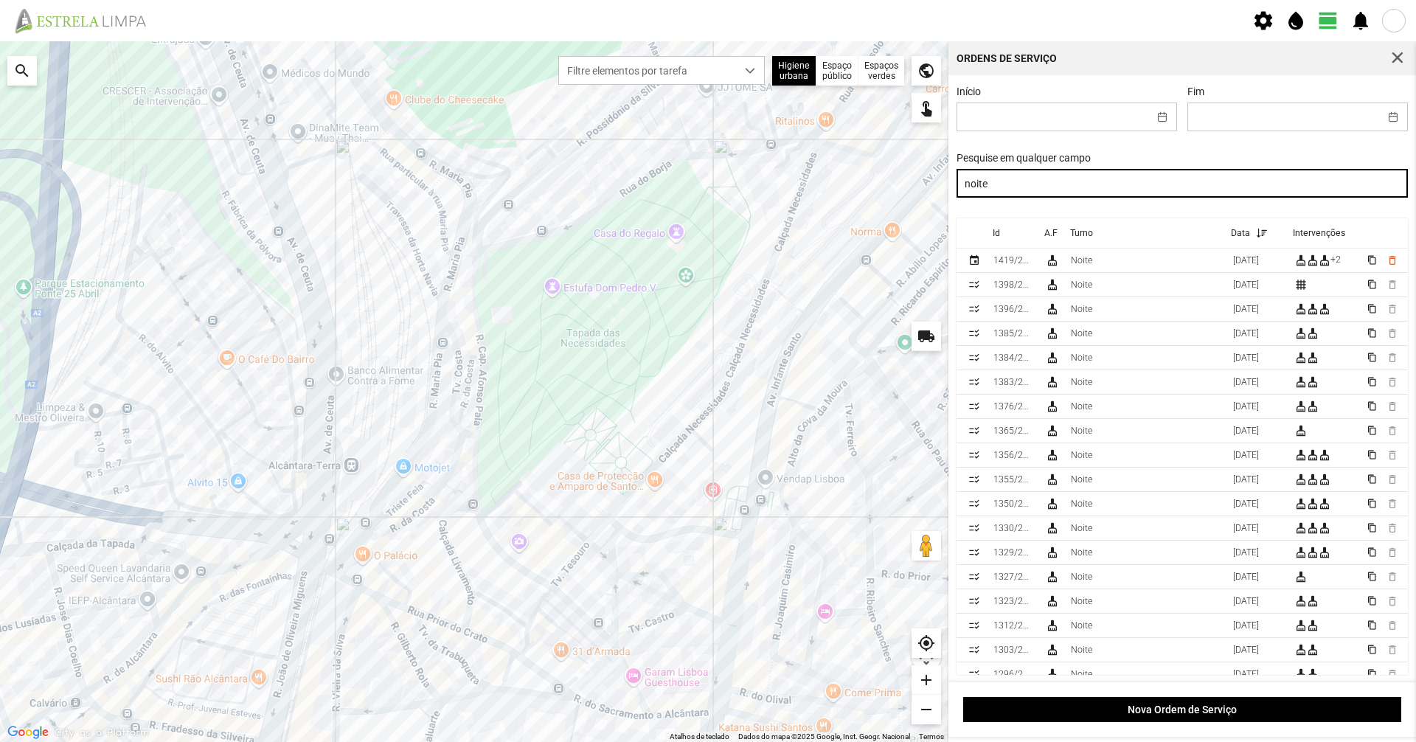
type input "noite"
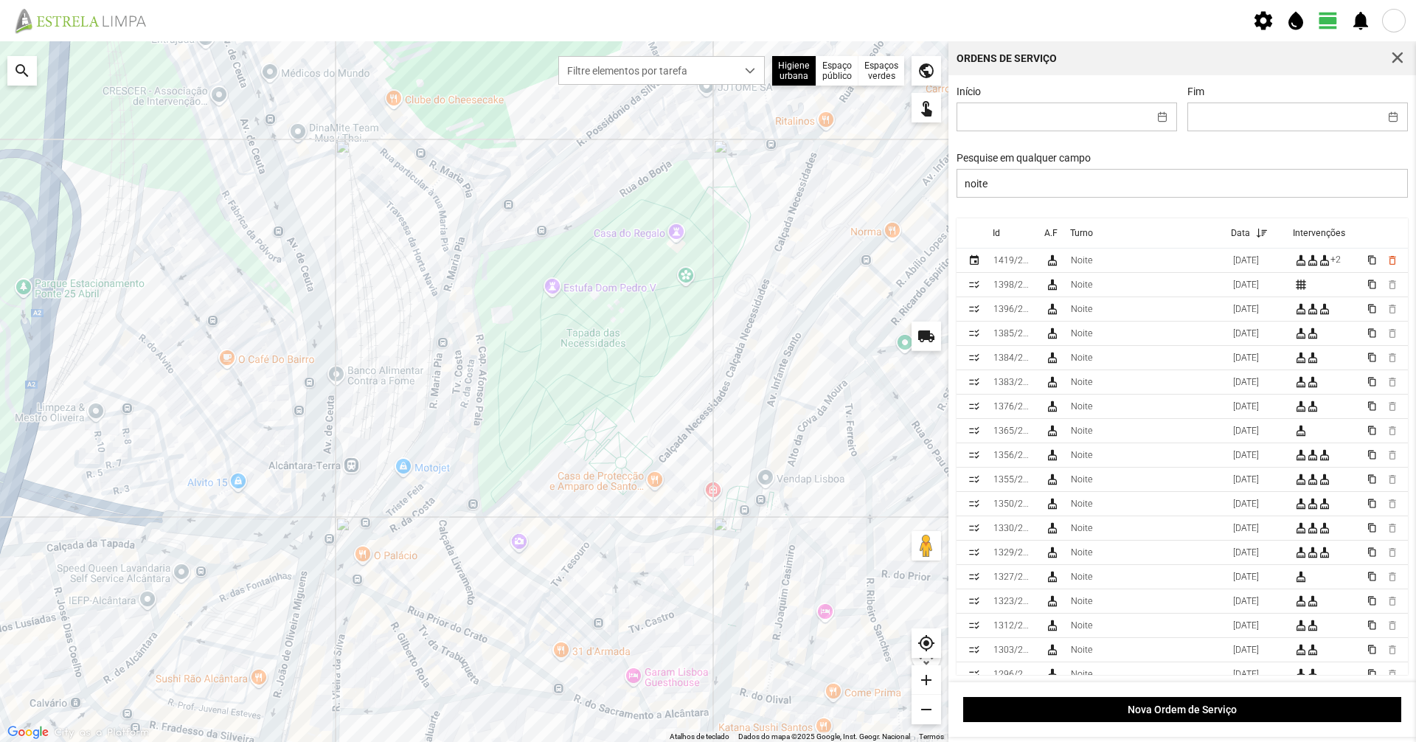
click at [1156, 271] on td "Noite" at bounding box center [1146, 261] width 162 height 24
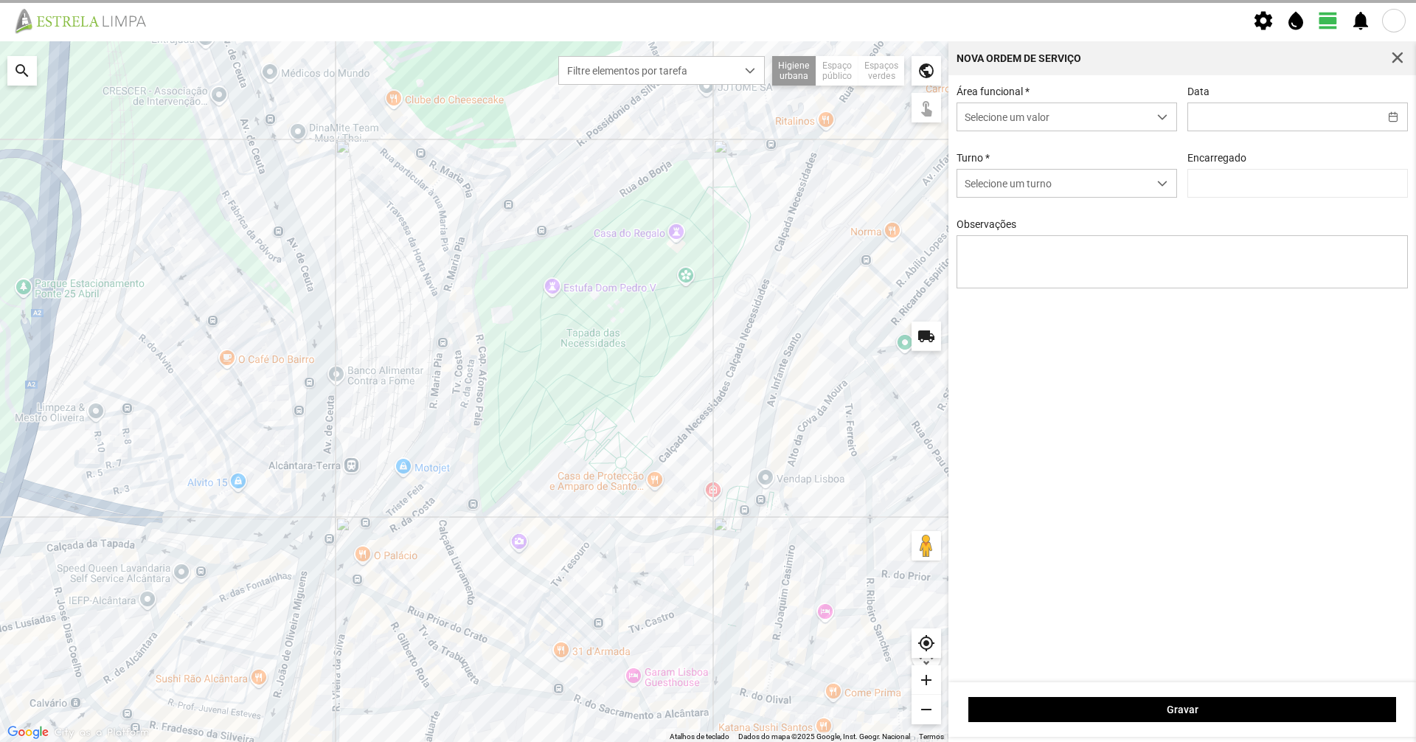
type input "[DATE]"
type input "[PERSON_NAME]"
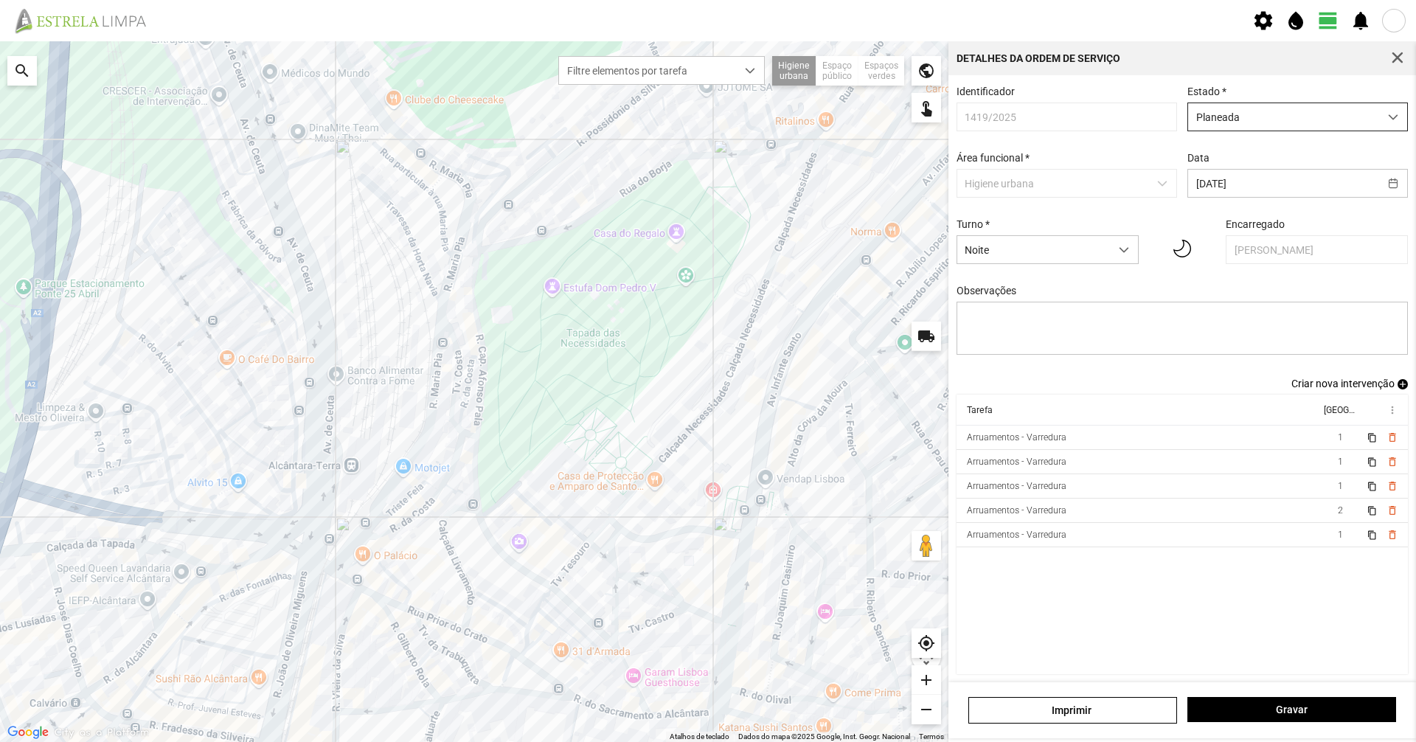
click at [1245, 125] on span "Planeada" at bounding box center [1283, 116] width 191 height 27
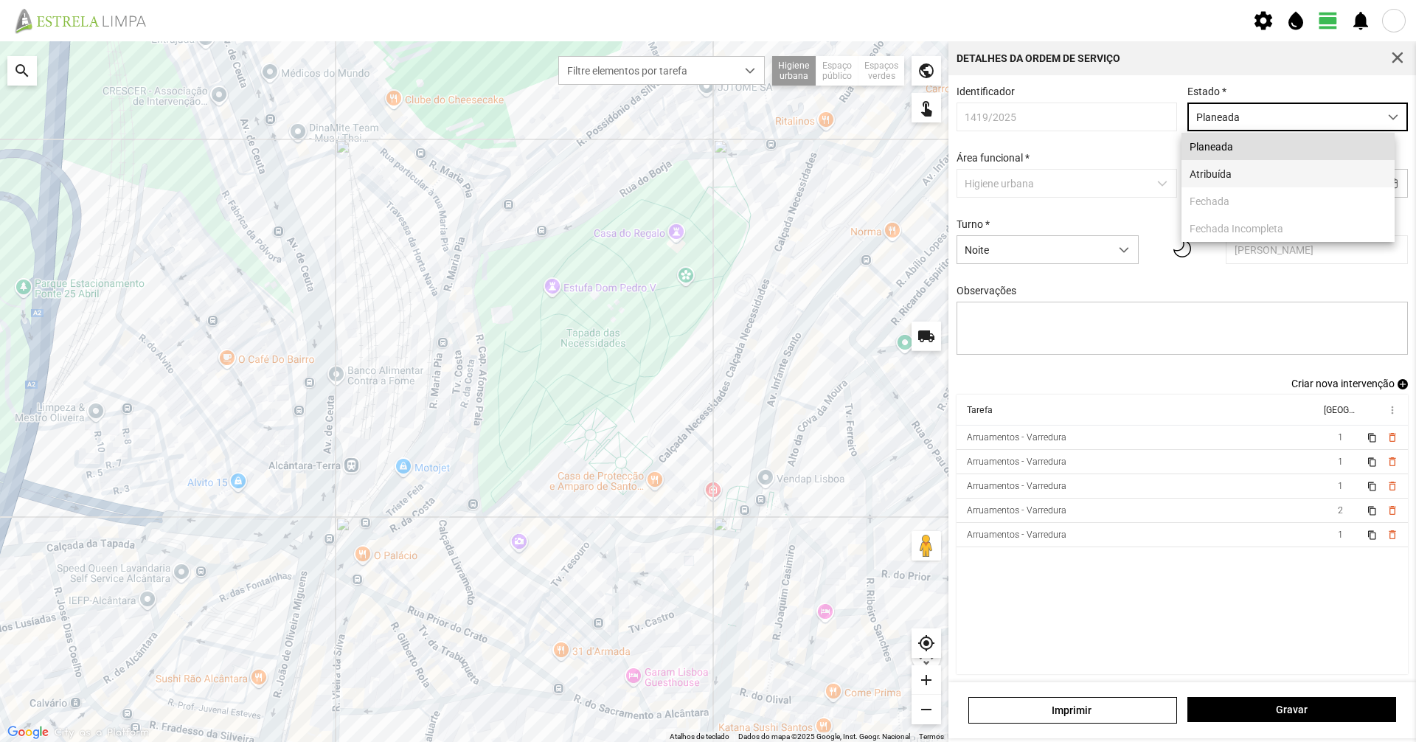
scroll to position [8, 66]
click at [1222, 177] on li "Atribuída" at bounding box center [1287, 173] width 213 height 27
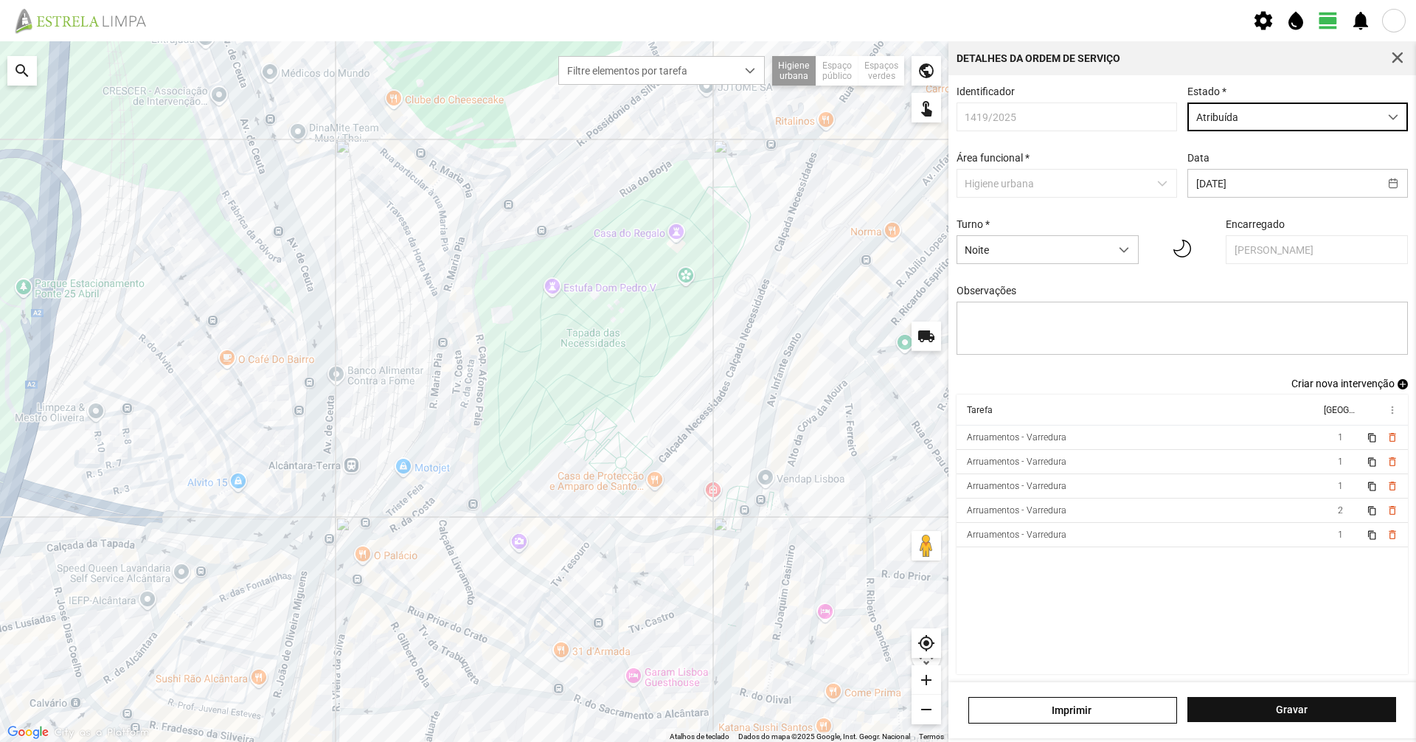
drag, startPoint x: 1305, startPoint y: 688, endPoint x: 1303, endPoint y: 699, distance: 11.2
click at [1305, 690] on div "[PERSON_NAME]" at bounding box center [1182, 710] width 468 height 56
click at [1303, 699] on button "Gravar" at bounding box center [1291, 709] width 209 height 25
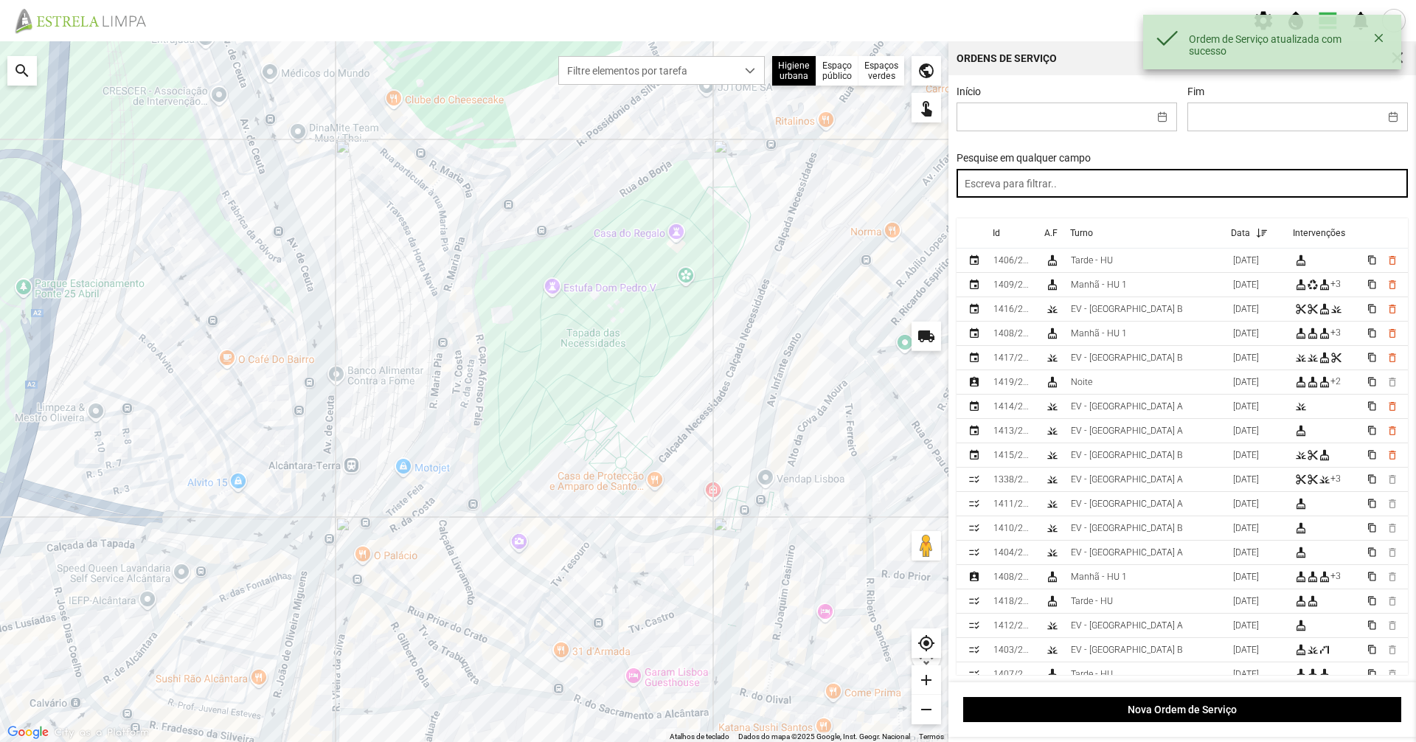
click at [1059, 188] on input "text" at bounding box center [1183, 183] width 452 height 29
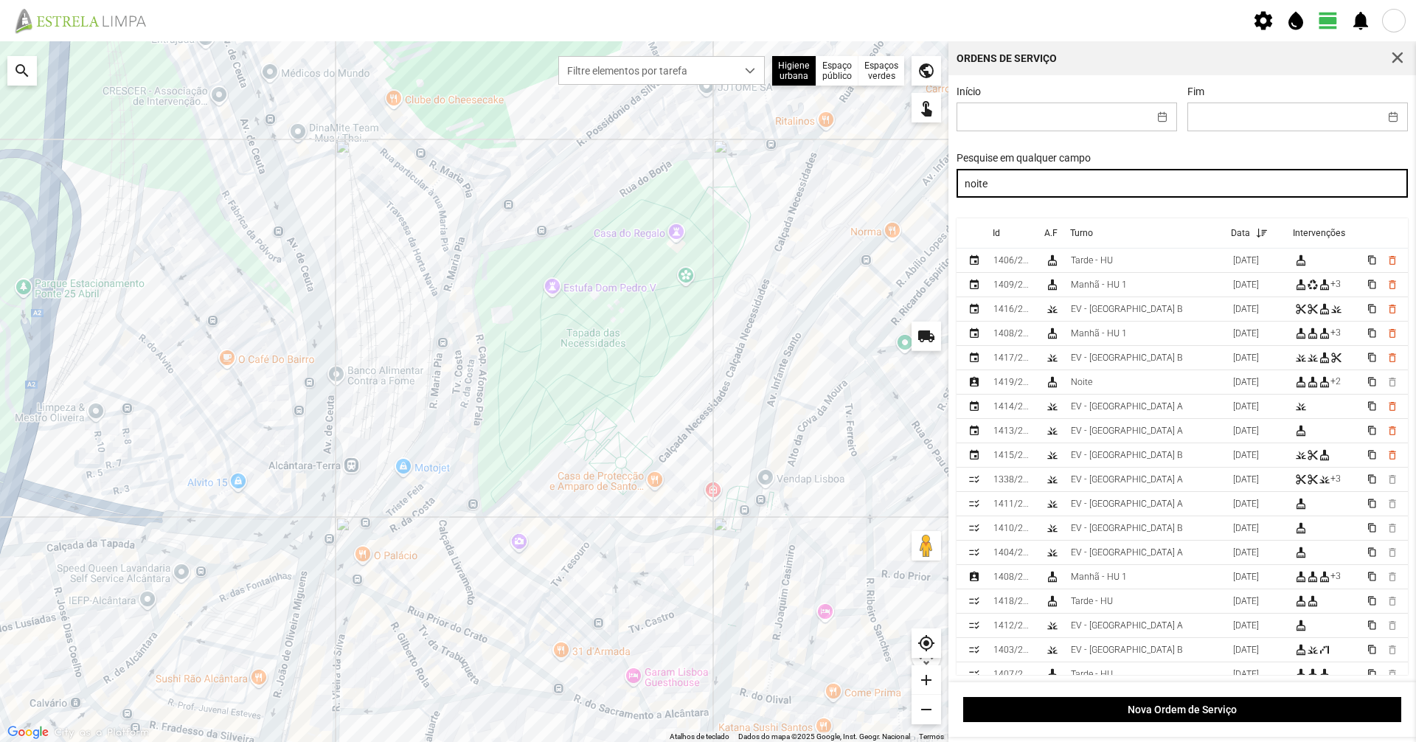
type input "noite"
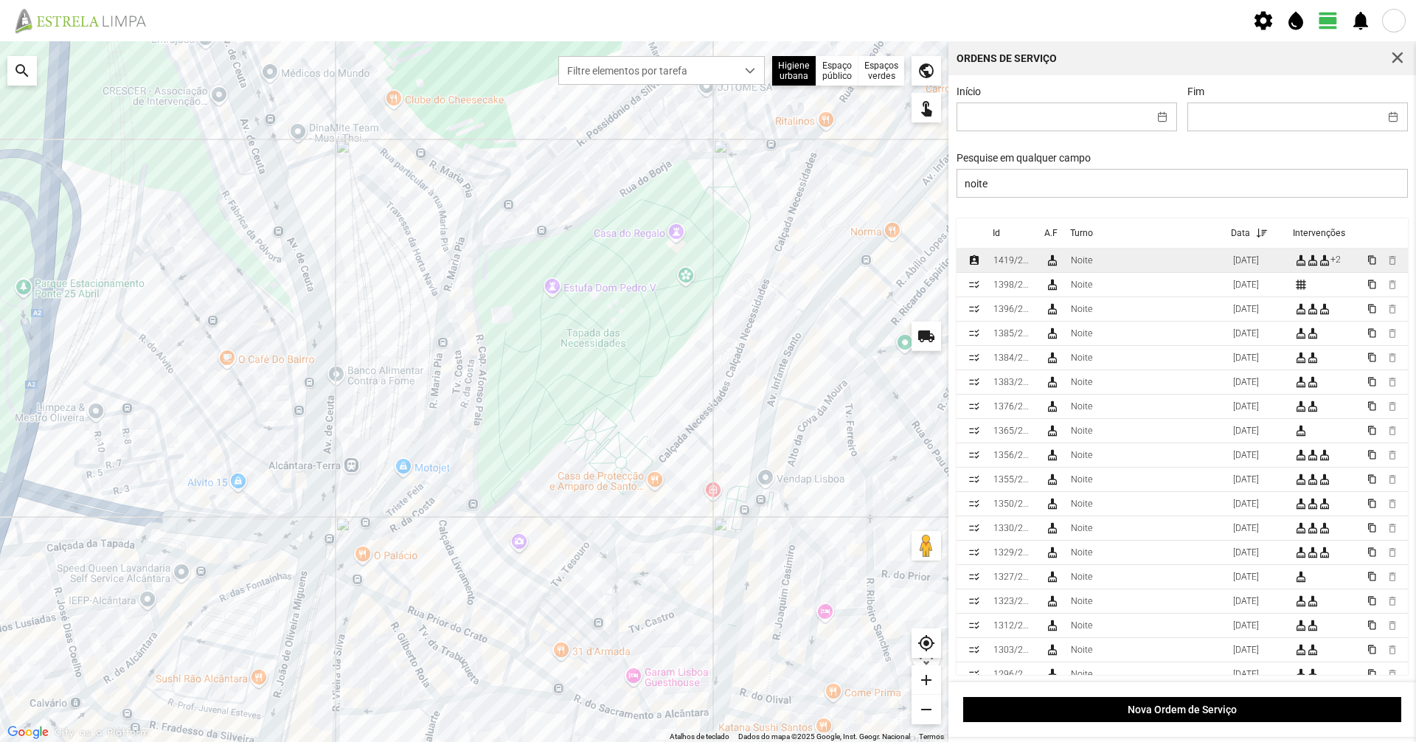
click at [1119, 268] on td "Noite" at bounding box center [1146, 261] width 162 height 24
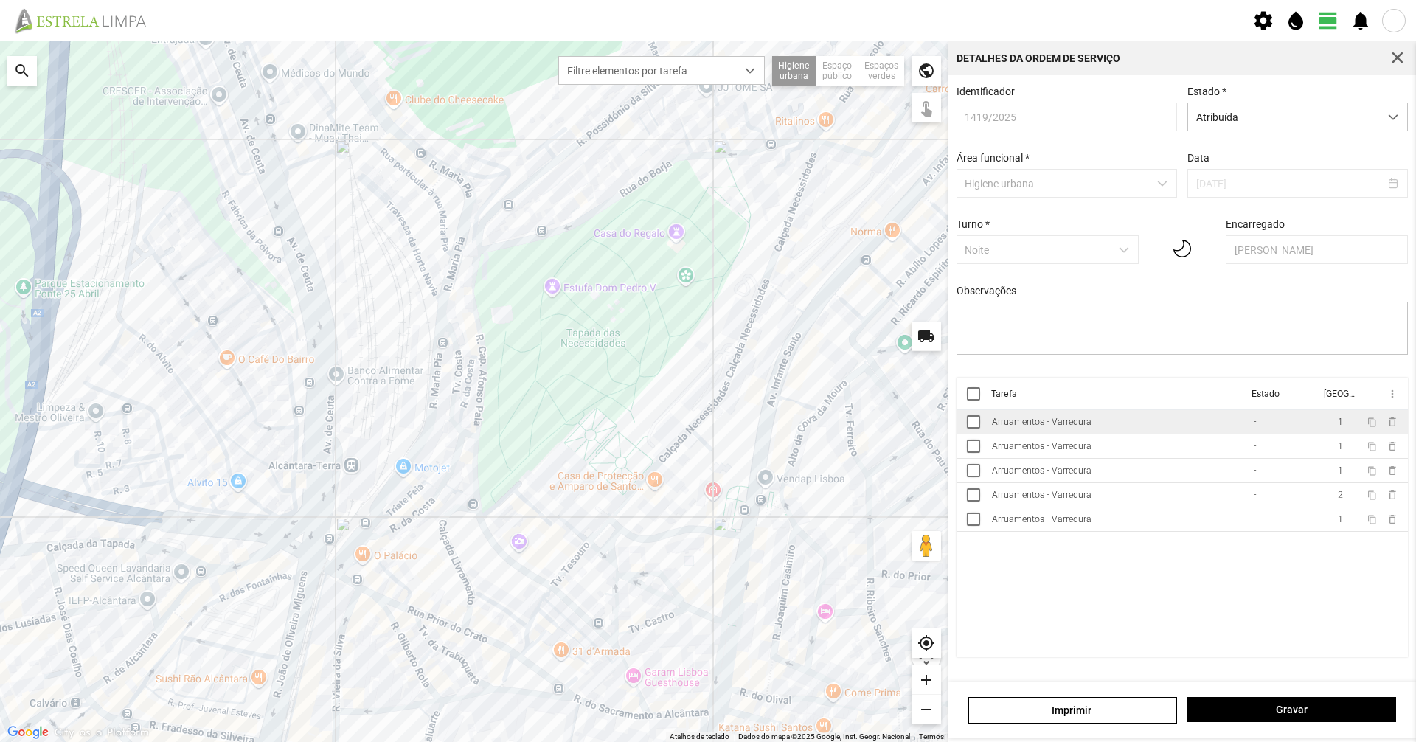
click at [1113, 417] on td "Arruamentos - Varredura" at bounding box center [1117, 422] width 262 height 24
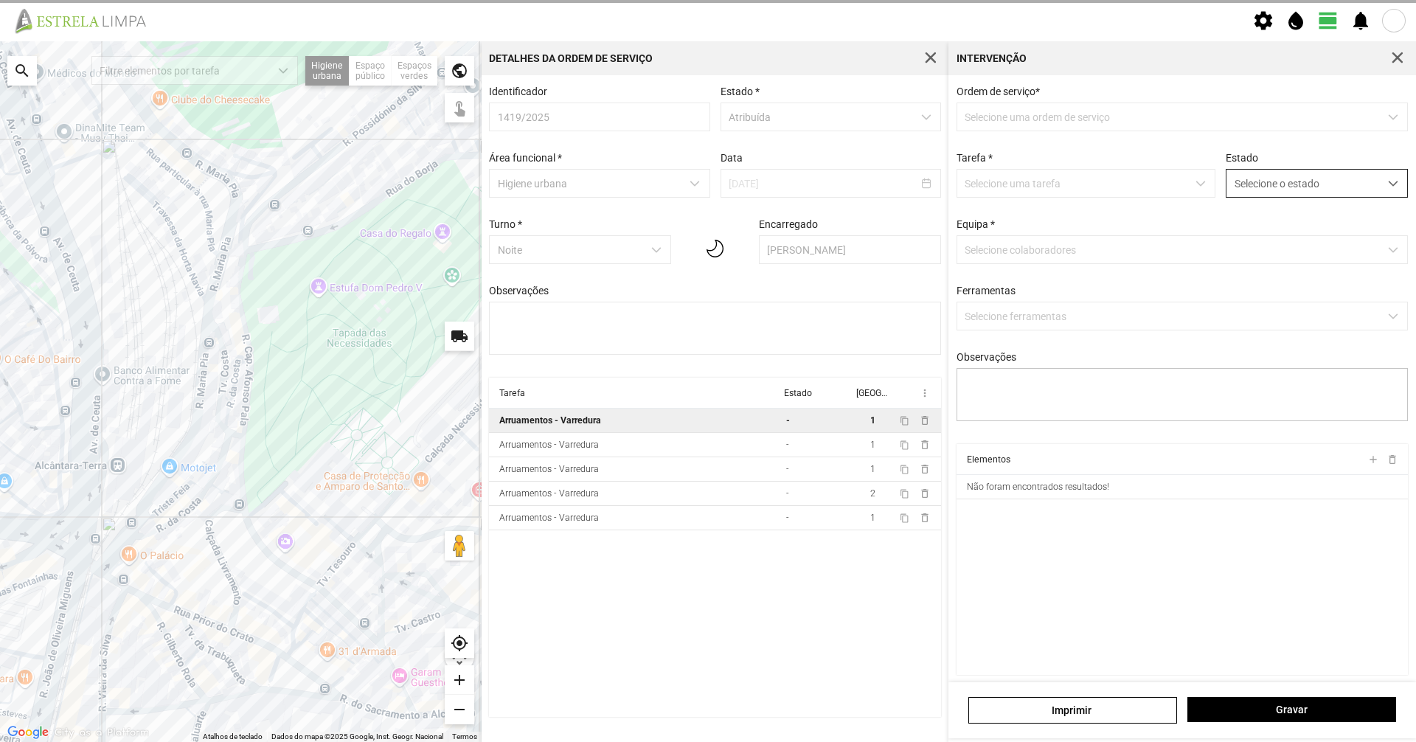
type textarea "[PERSON_NAME]"
click at [1341, 178] on span "Selecione o estado" at bounding box center [1302, 183] width 153 height 27
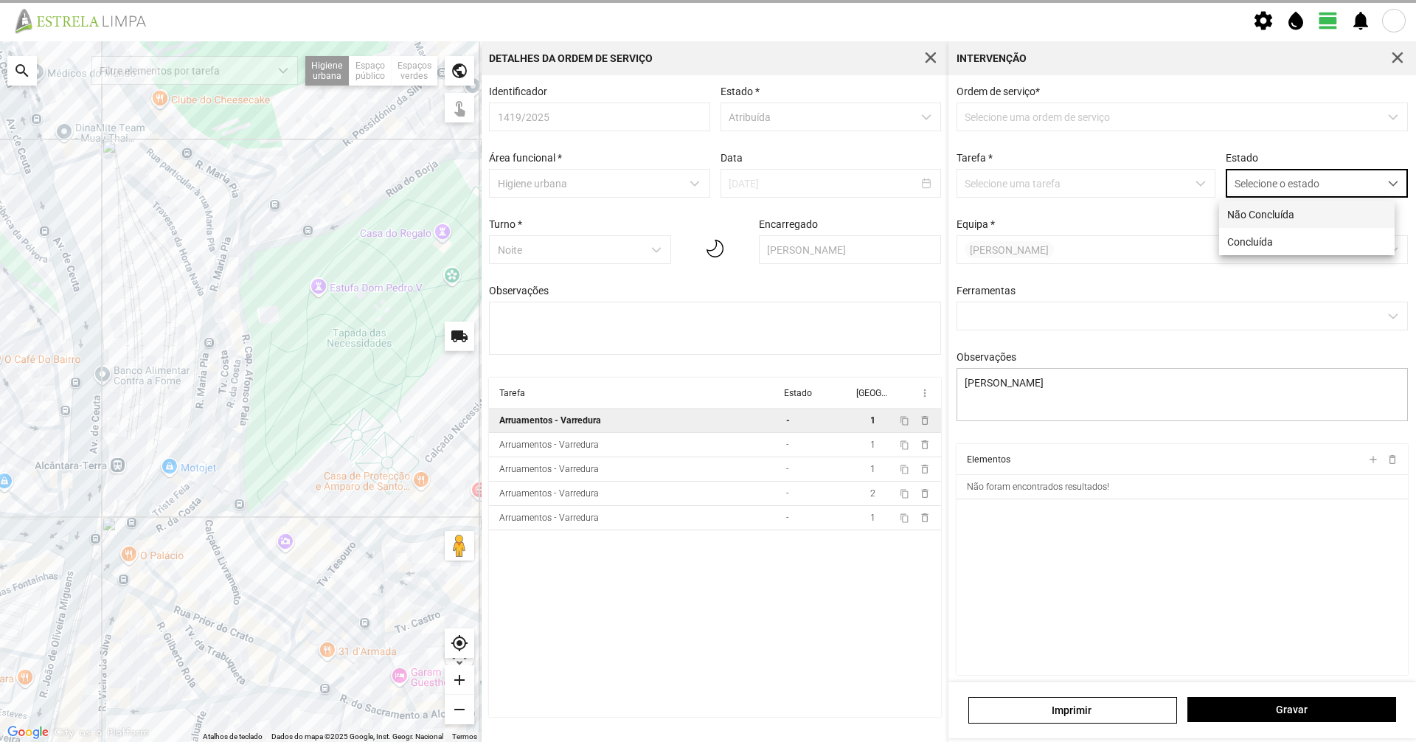
scroll to position [8, 66]
click at [1324, 225] on li "Não Concluída" at bounding box center [1307, 214] width 176 height 27
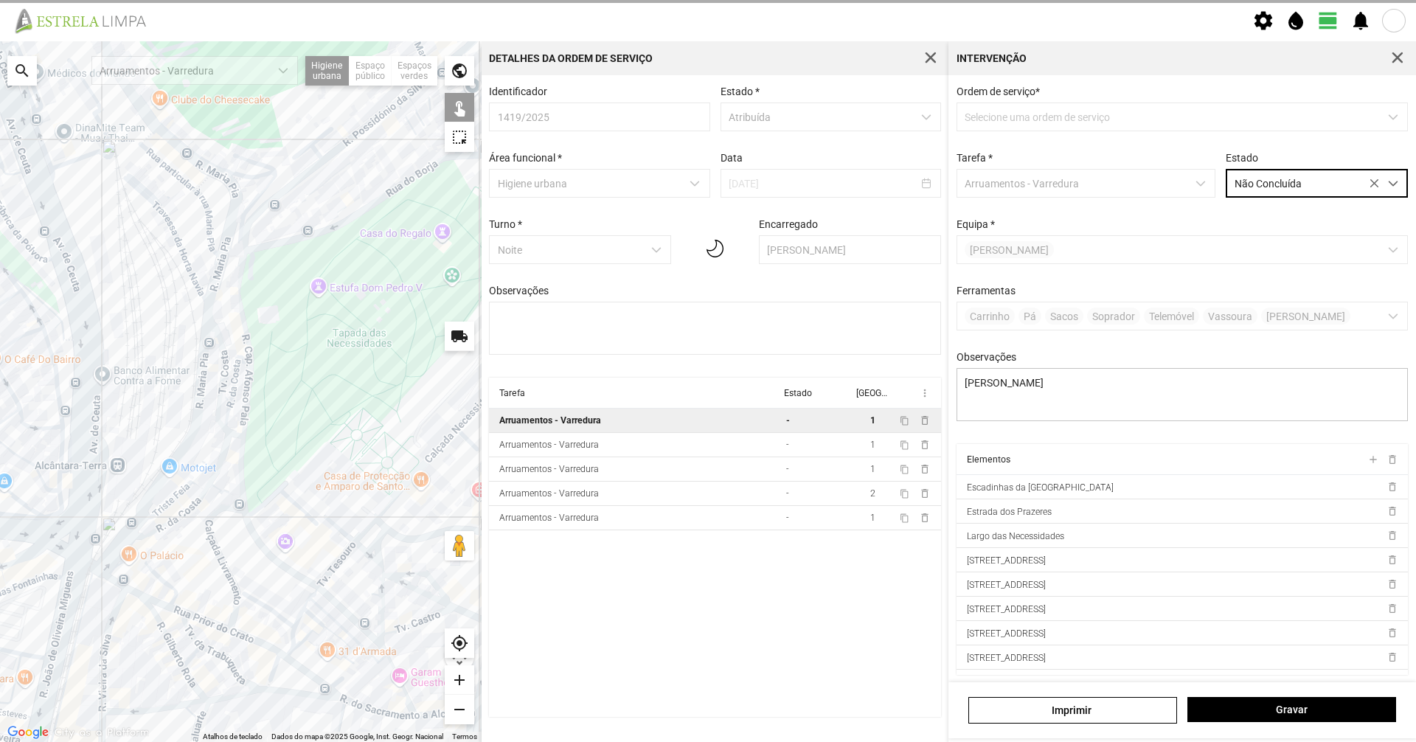
click at [1323, 186] on span "Não Concluída" at bounding box center [1302, 183] width 153 height 27
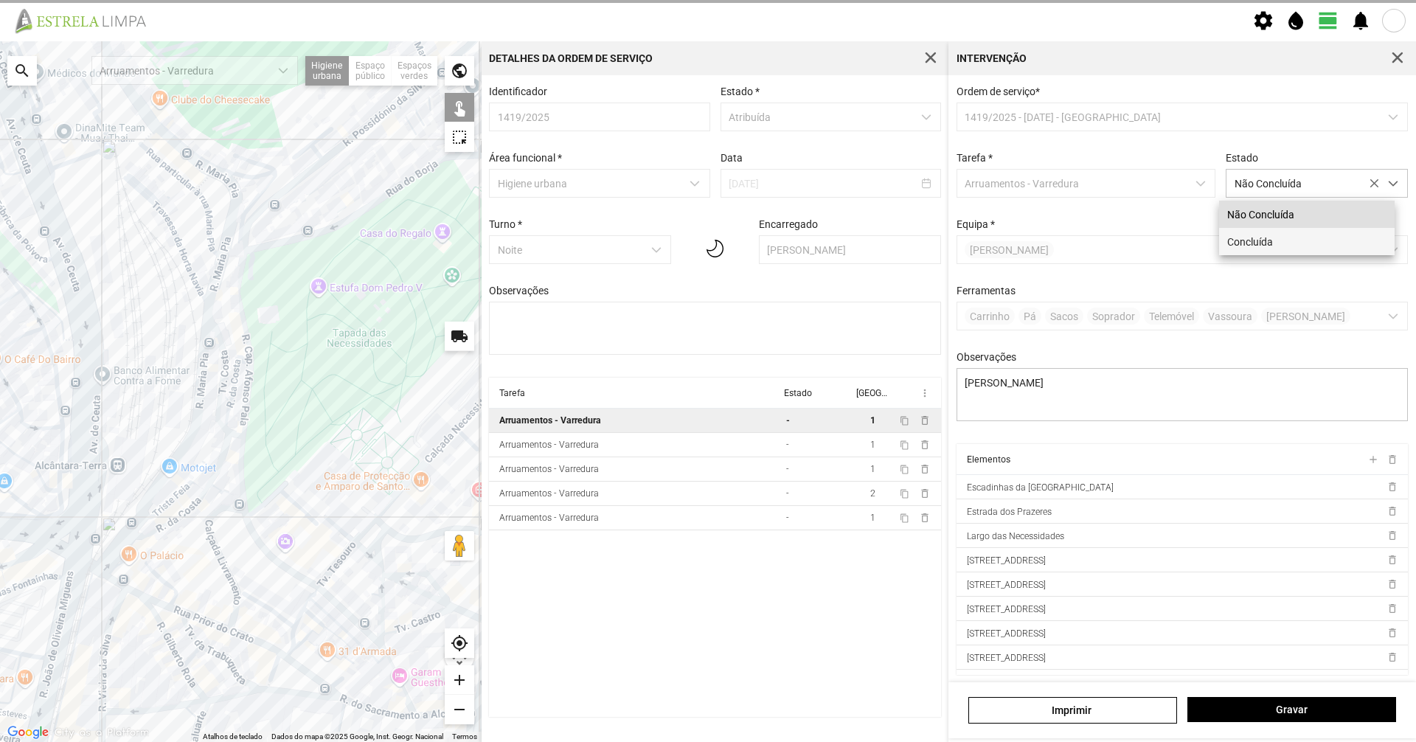
click at [1317, 248] on li "Concluída" at bounding box center [1307, 241] width 176 height 27
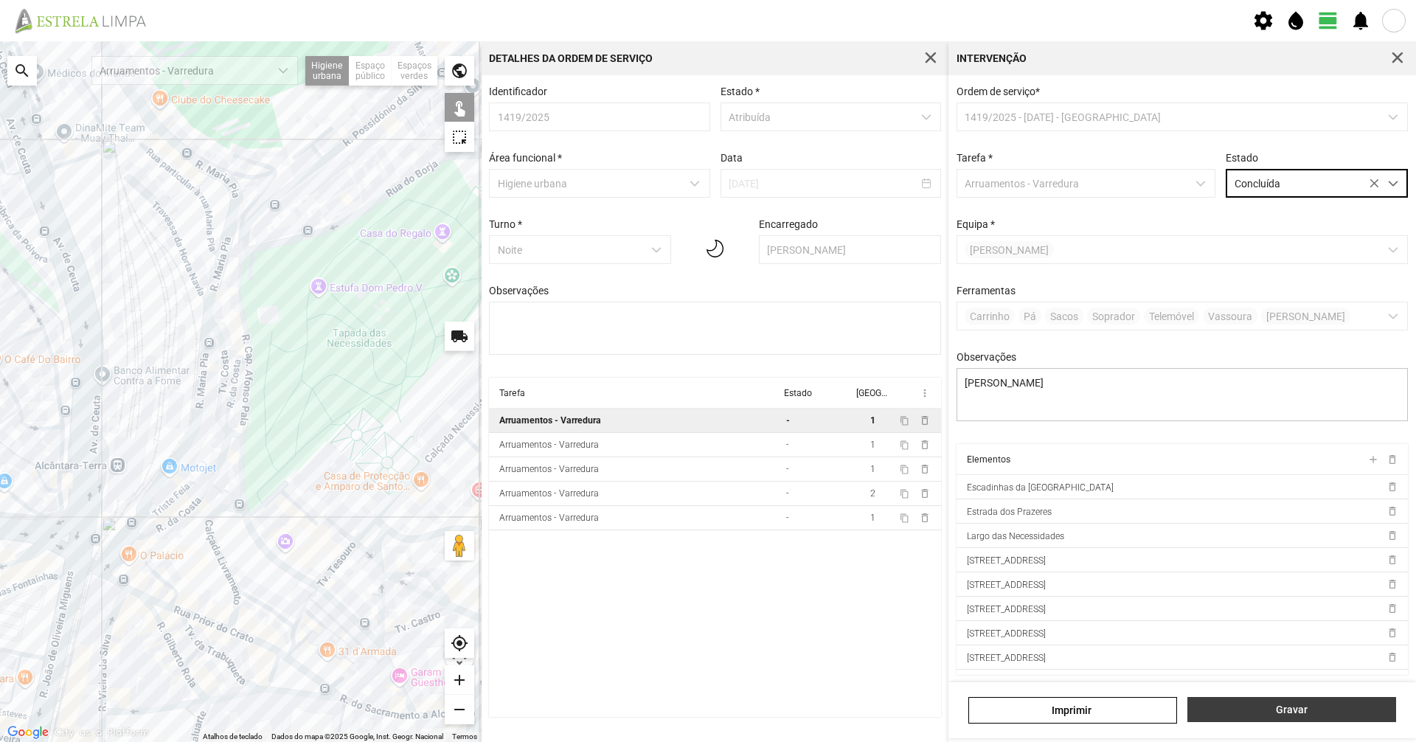
click at [1306, 705] on span "Gravar" at bounding box center [1291, 710] width 193 height 12
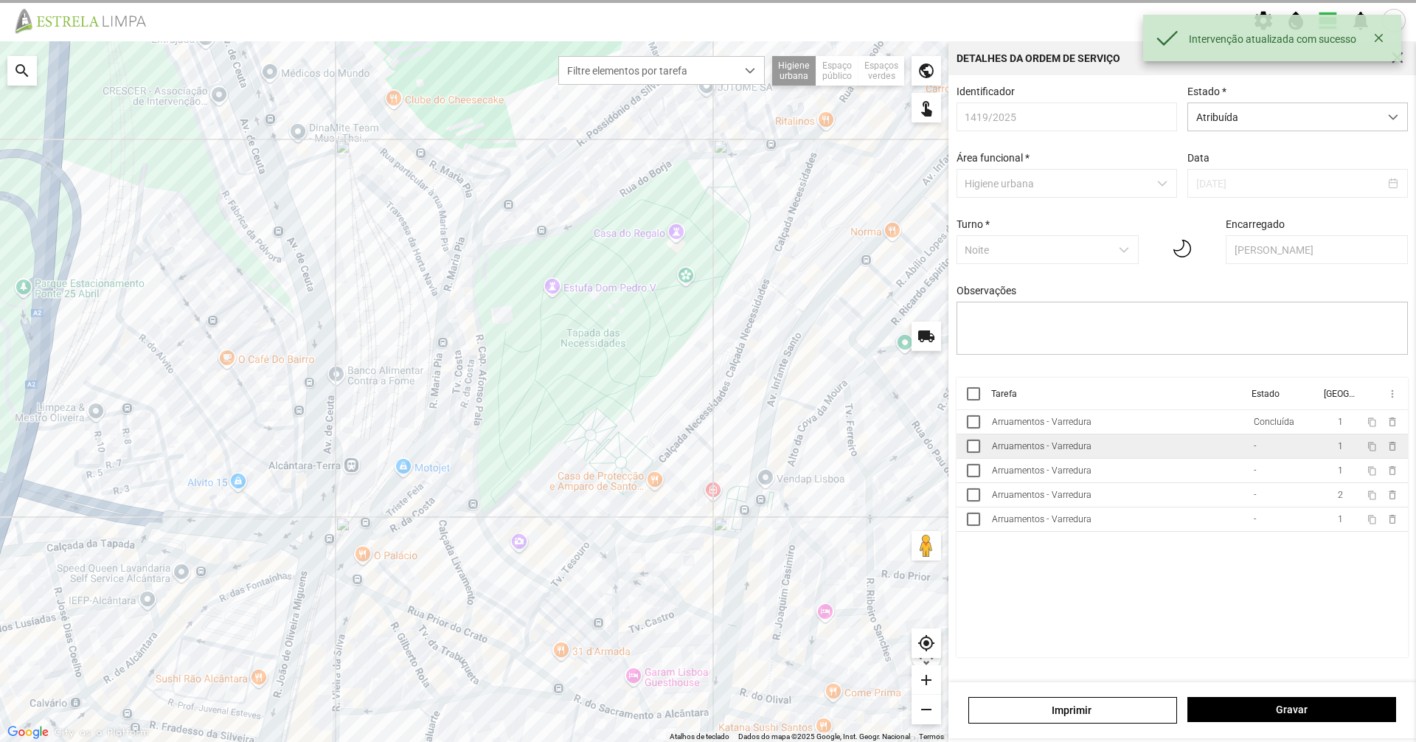
click at [1105, 454] on td "Arruamentos - Varredura" at bounding box center [1117, 446] width 262 height 24
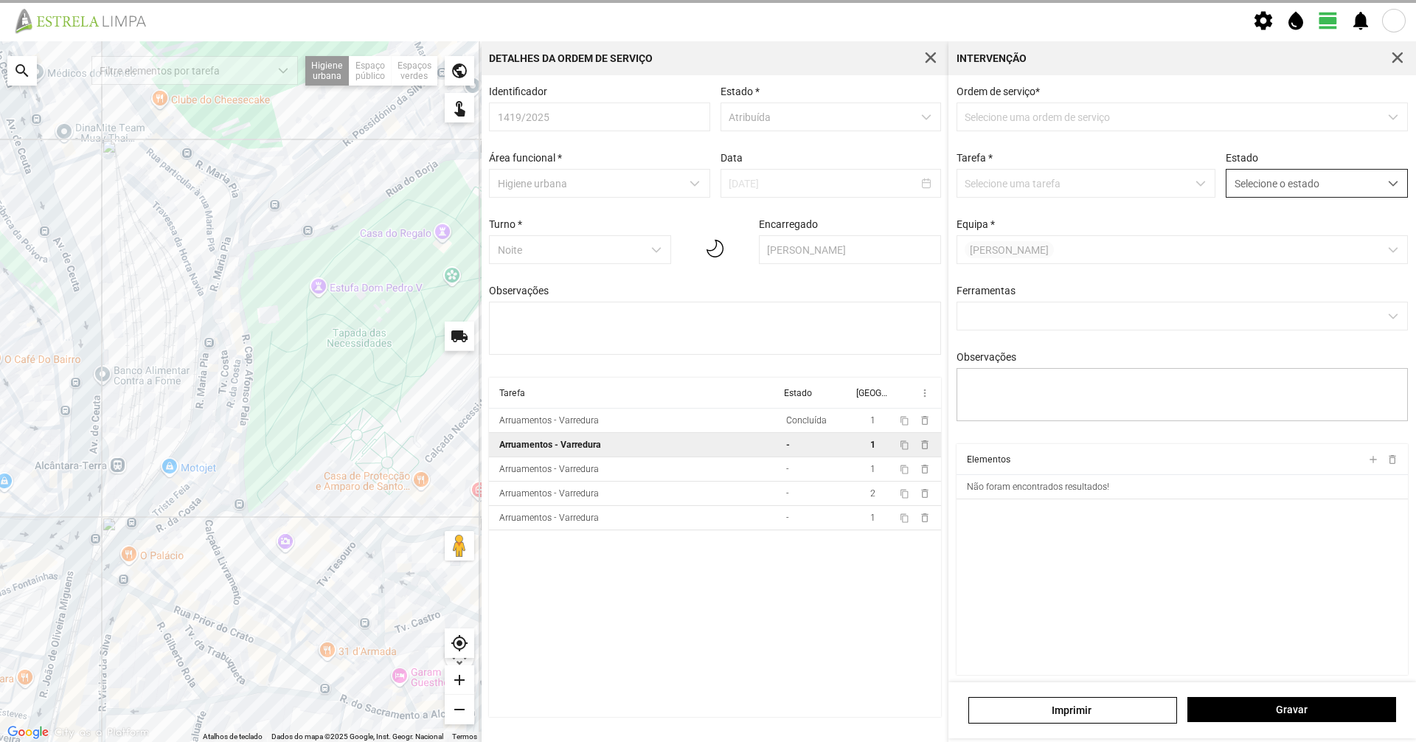
click at [1274, 183] on span "Selecione o estado" at bounding box center [1302, 183] width 153 height 27
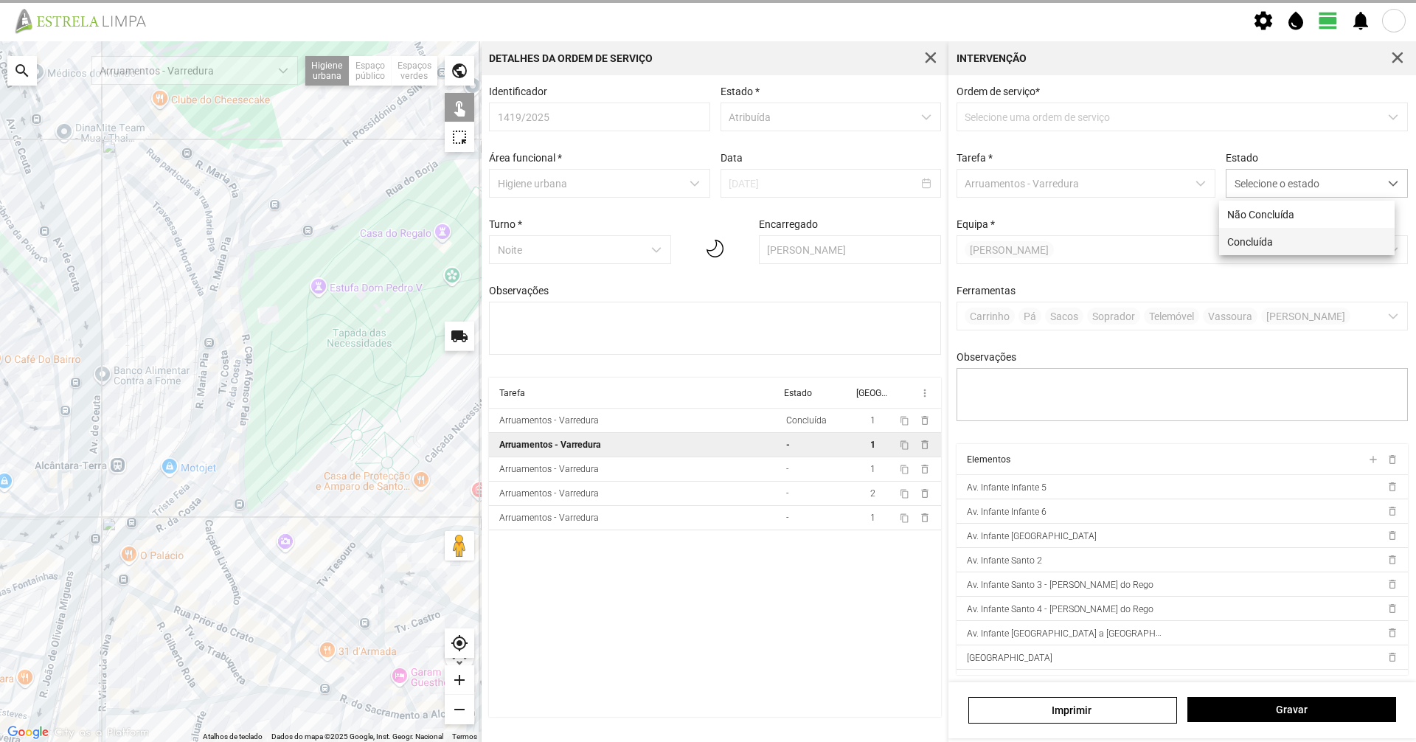
click at [1275, 235] on li "Concluída" at bounding box center [1307, 241] width 176 height 27
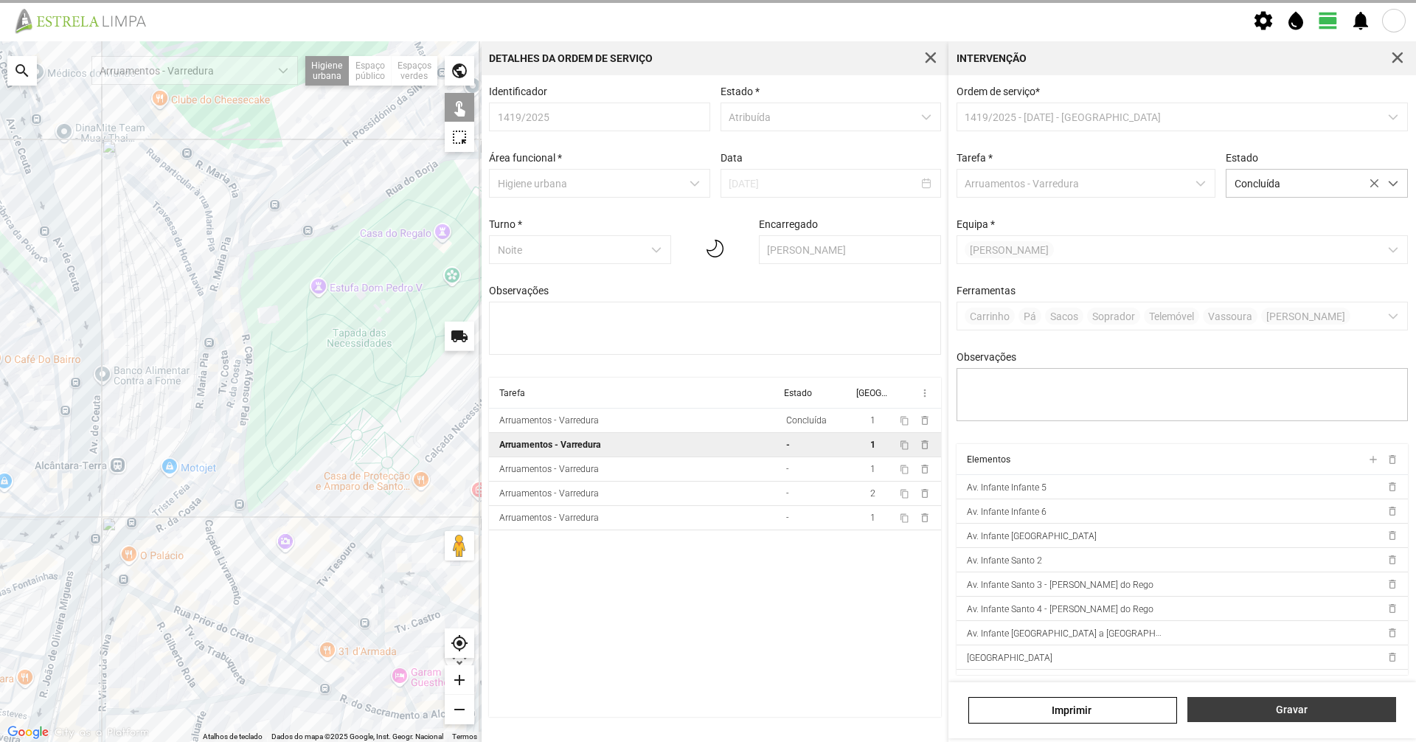
click at [1335, 713] on span "Gravar" at bounding box center [1291, 710] width 193 height 12
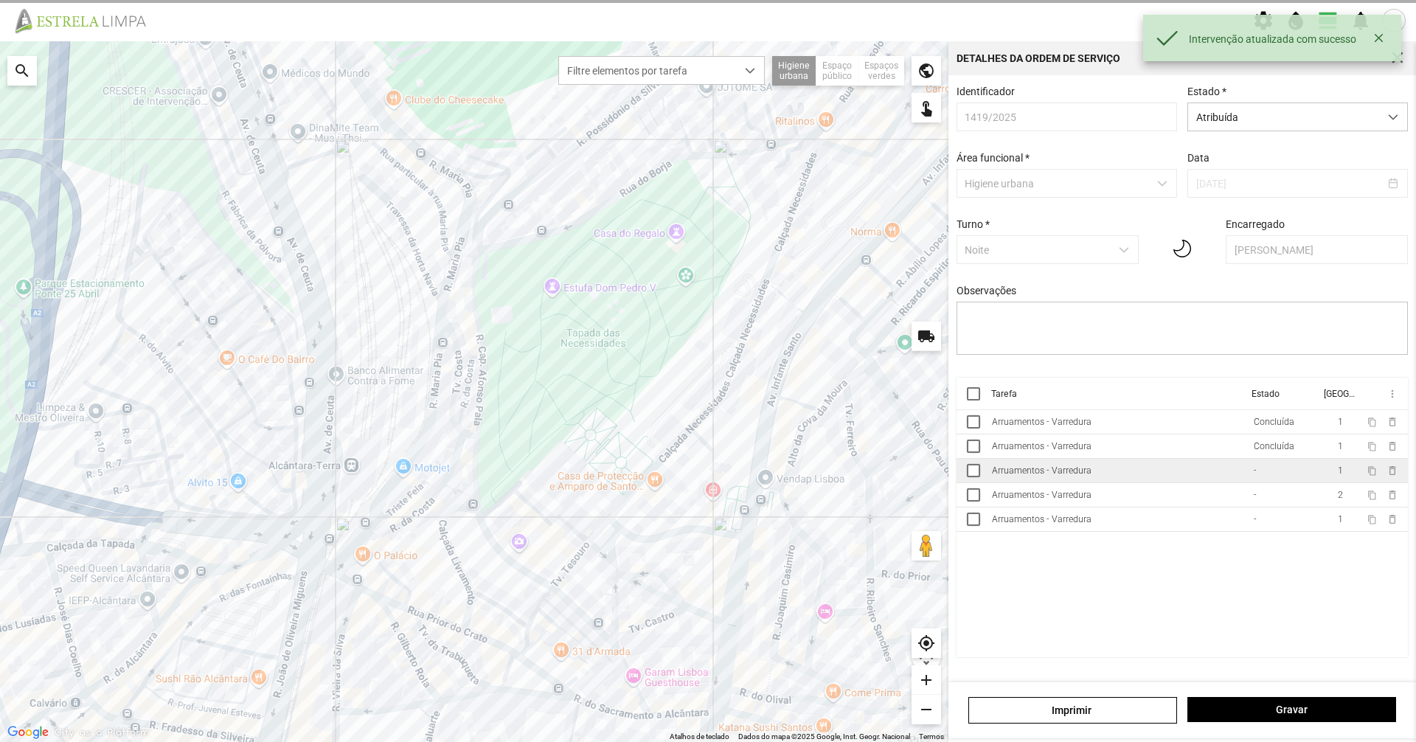
click at [1128, 483] on td "Arruamentos - Varredura" at bounding box center [1117, 471] width 262 height 24
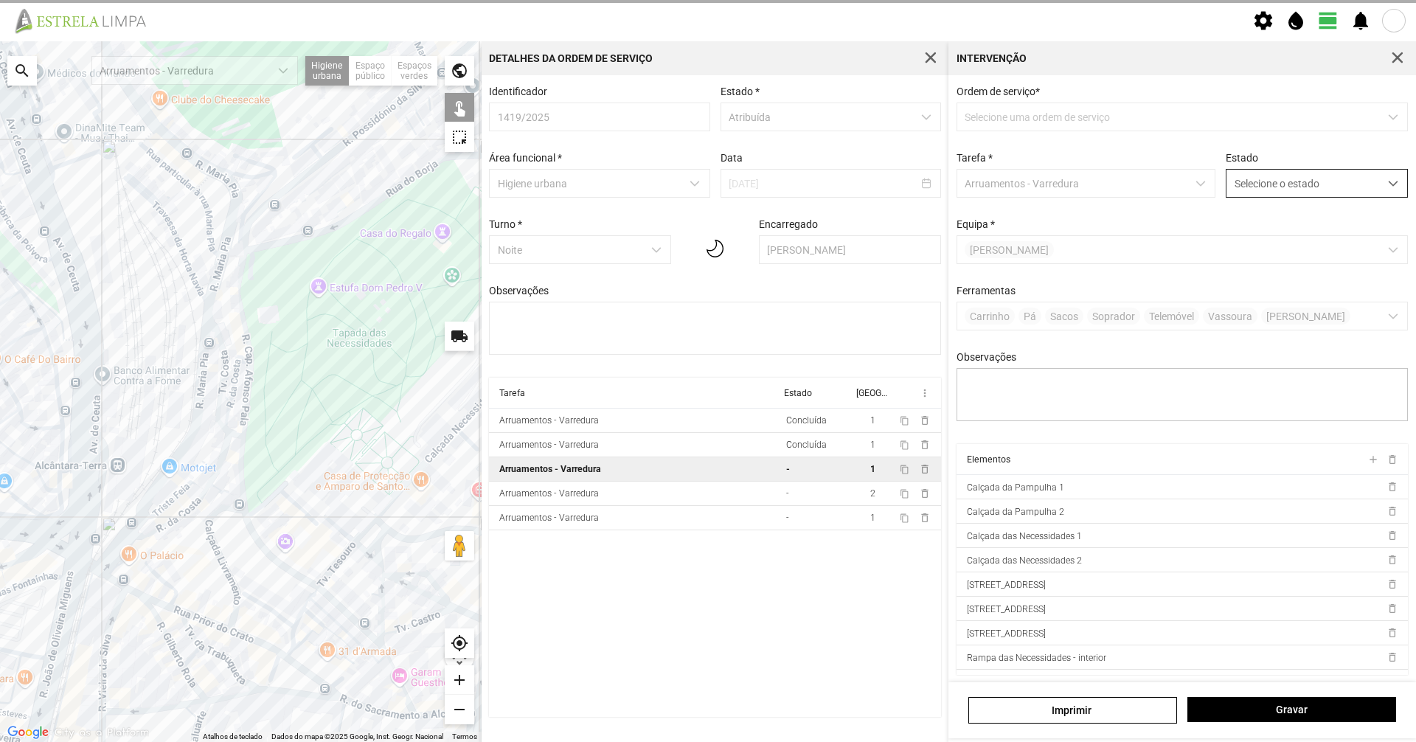
click at [1299, 180] on span "Selecione o estado" at bounding box center [1302, 183] width 153 height 27
click at [1317, 246] on li "Concluída" at bounding box center [1307, 241] width 176 height 27
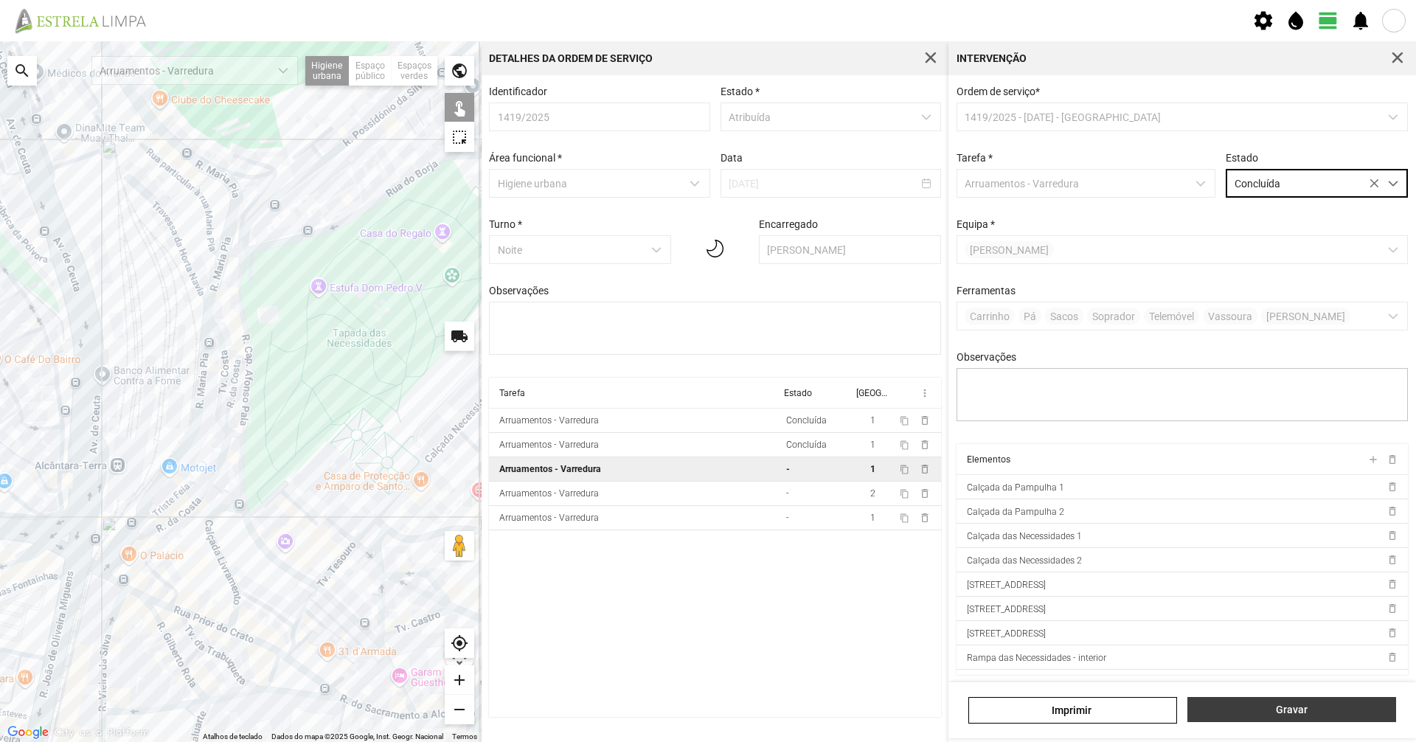
click at [1306, 716] on button "Gravar" at bounding box center [1291, 709] width 209 height 25
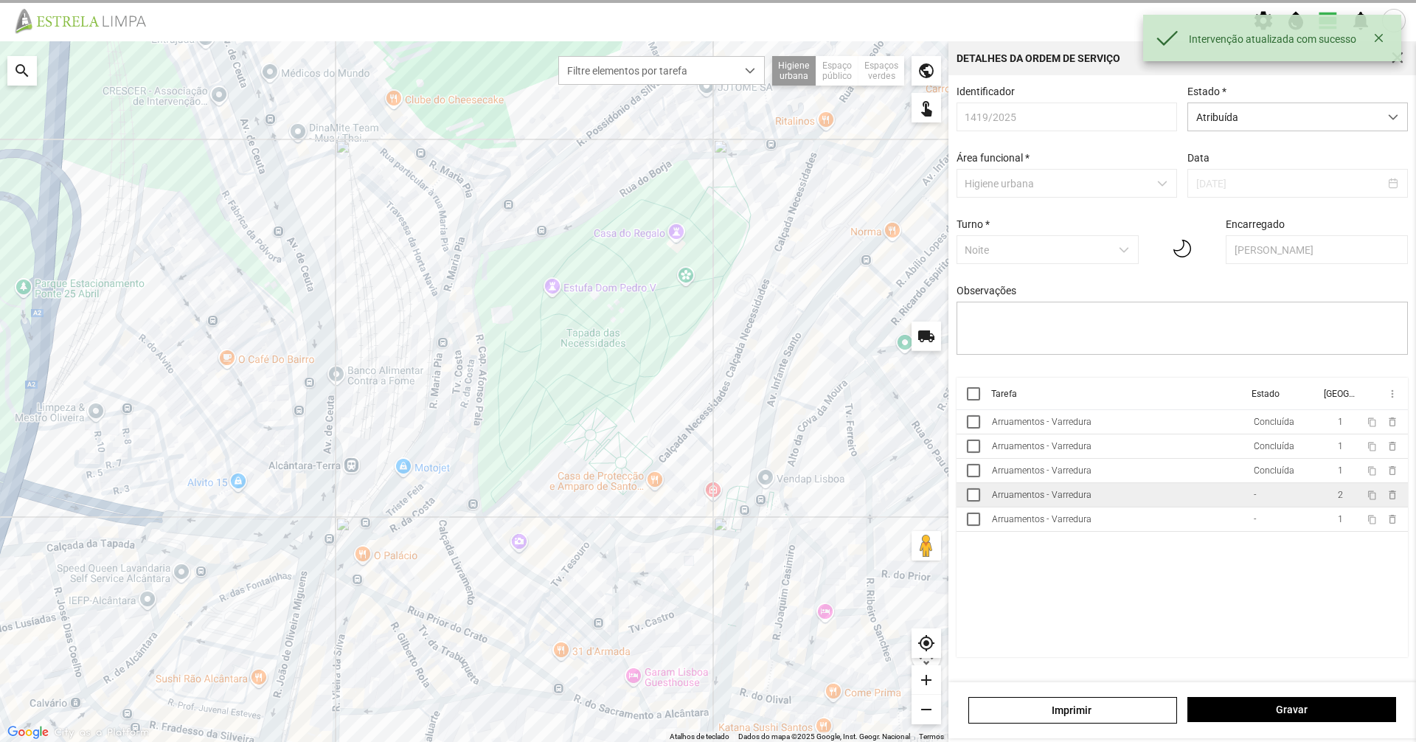
click at [1134, 505] on td "Arruamentos - Varredura" at bounding box center [1117, 495] width 262 height 24
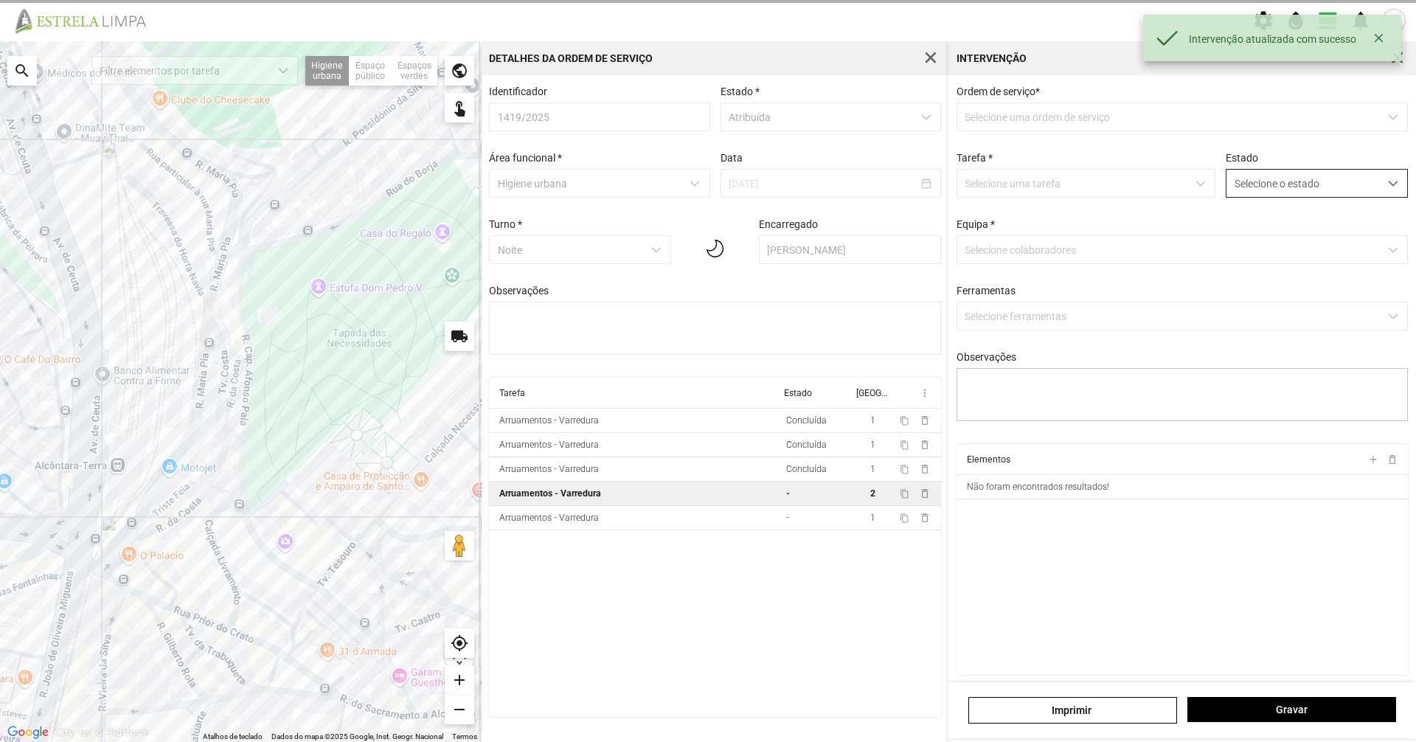
type textarea "[PERSON_NAME]"
click at [1261, 184] on span "Selecione o estado" at bounding box center [1302, 183] width 153 height 27
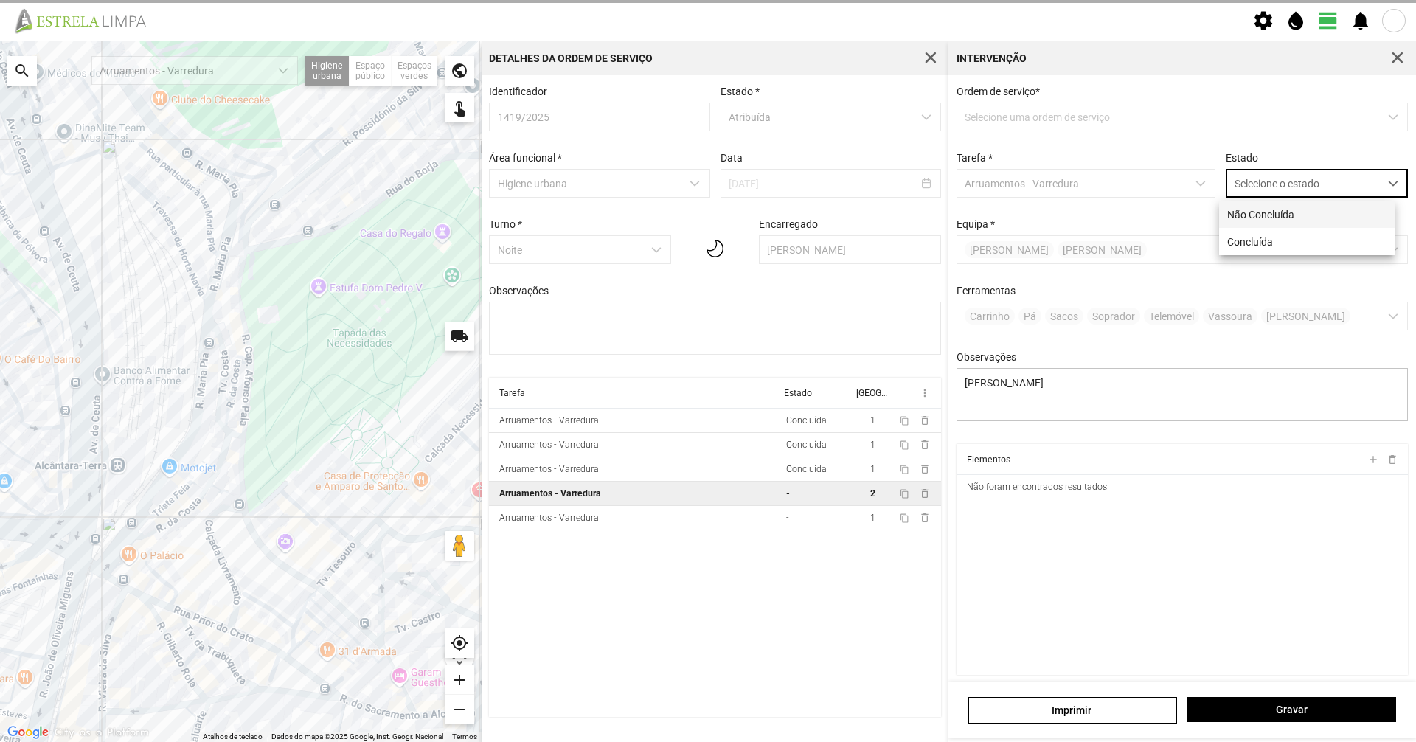
scroll to position [8, 66]
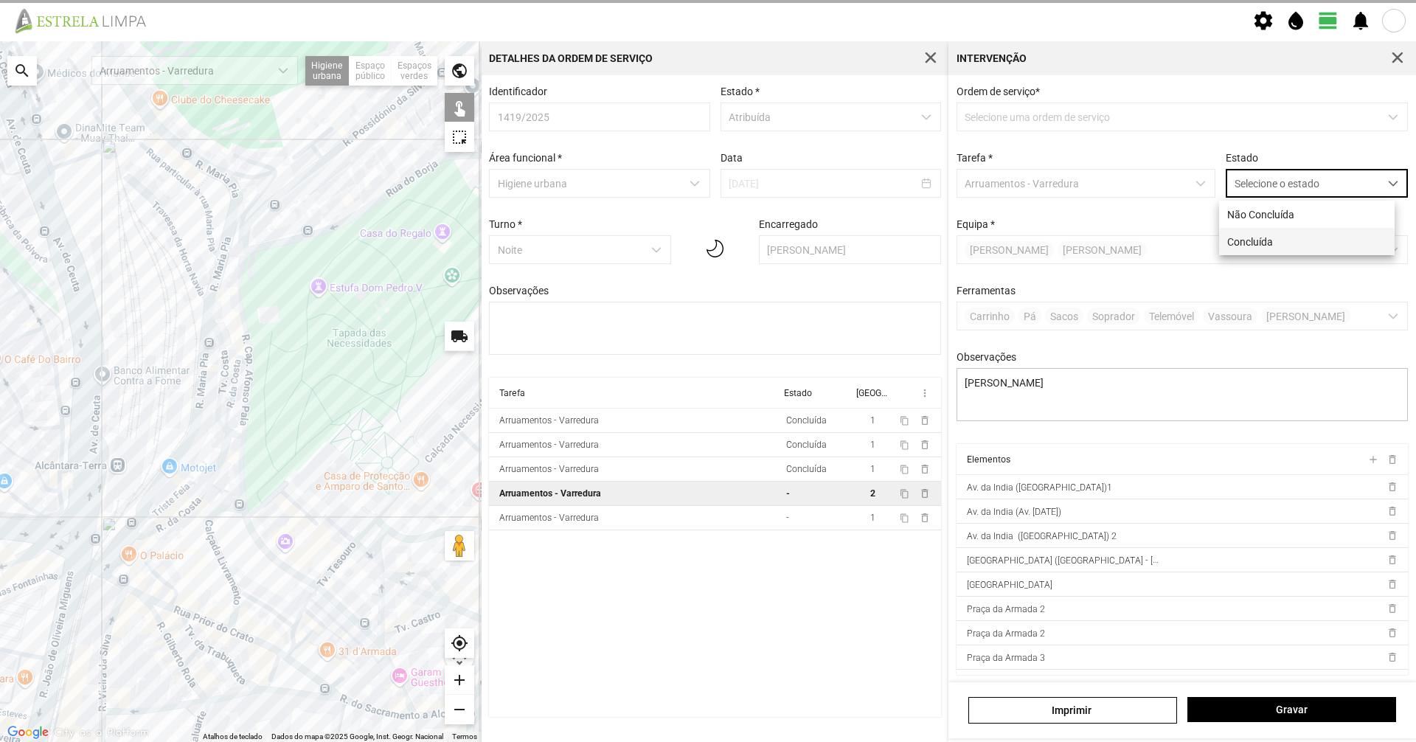
click at [1238, 231] on li "Concluída" at bounding box center [1307, 241] width 176 height 27
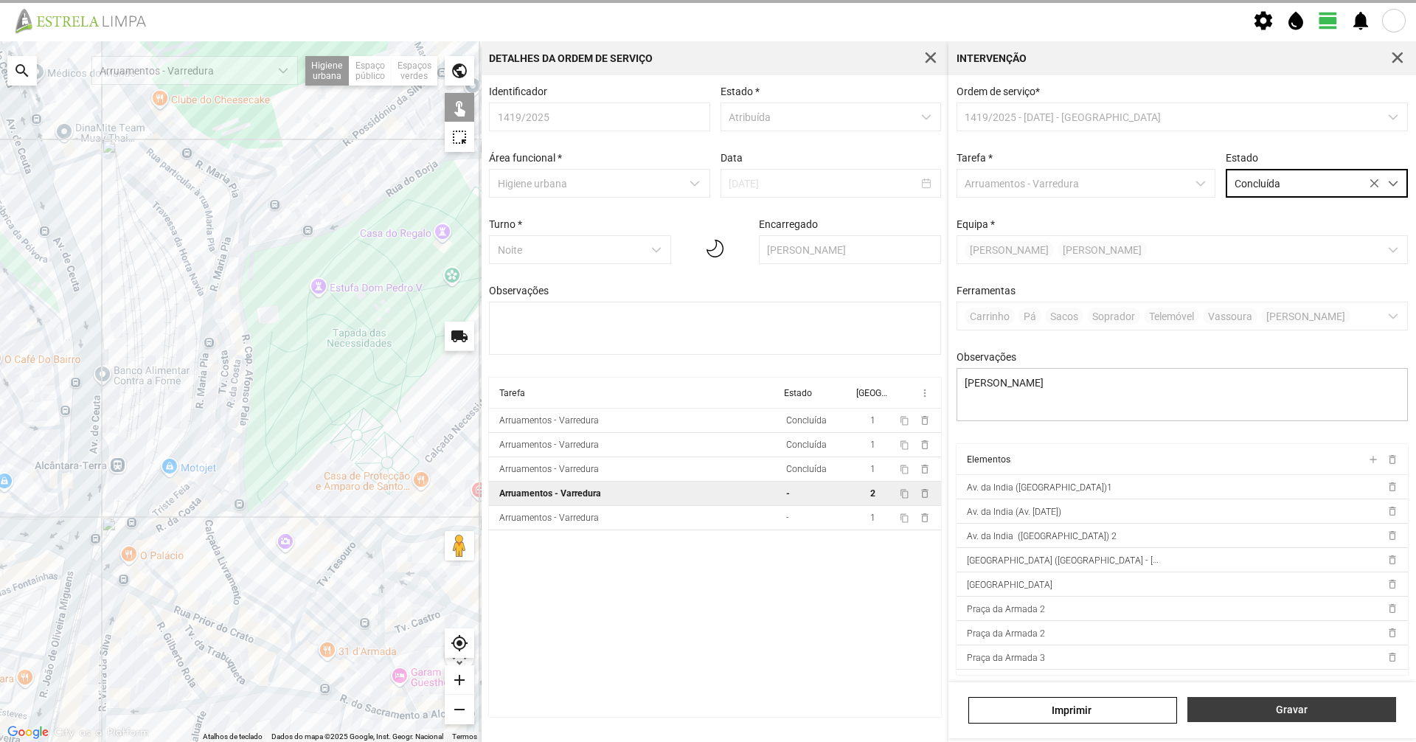
click at [1311, 704] on span "Gravar" at bounding box center [1291, 710] width 193 height 12
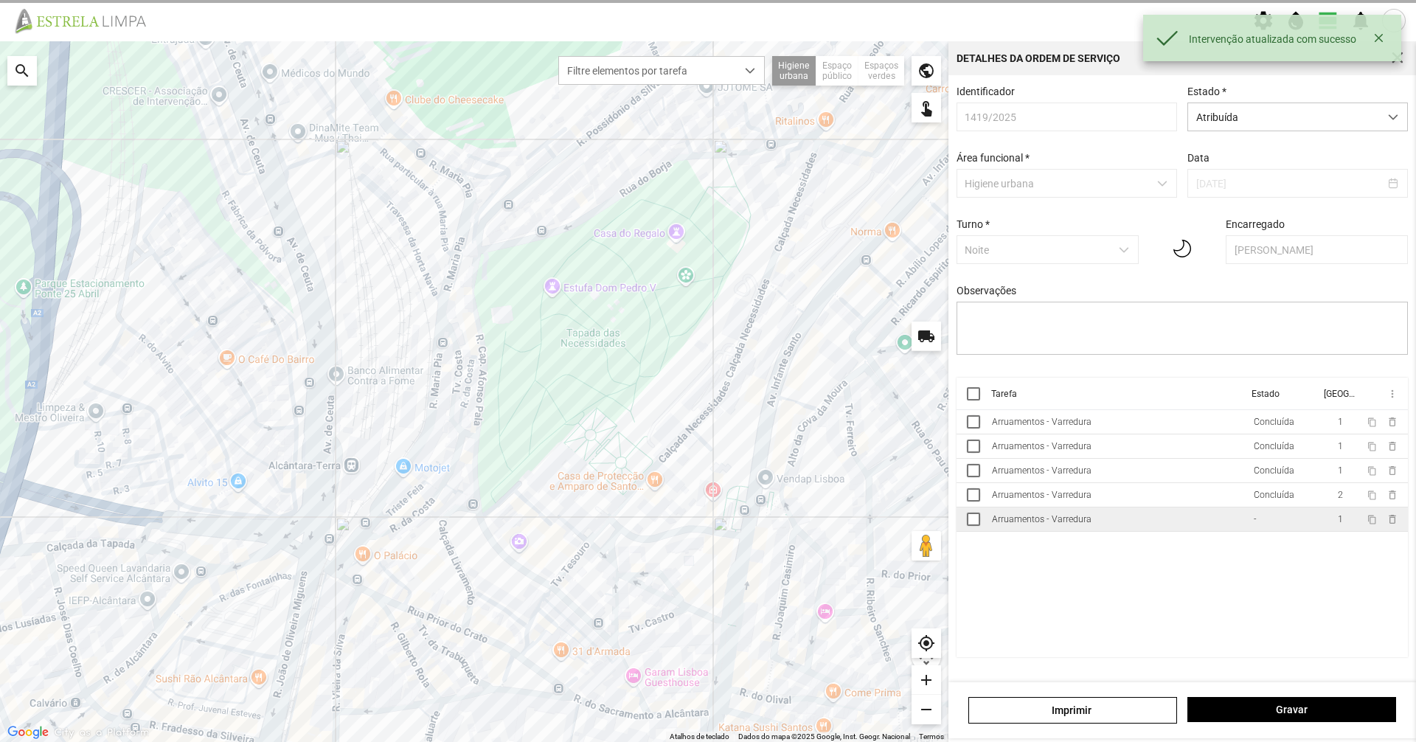
click at [1255, 516] on td "-" at bounding box center [1283, 519] width 72 height 24
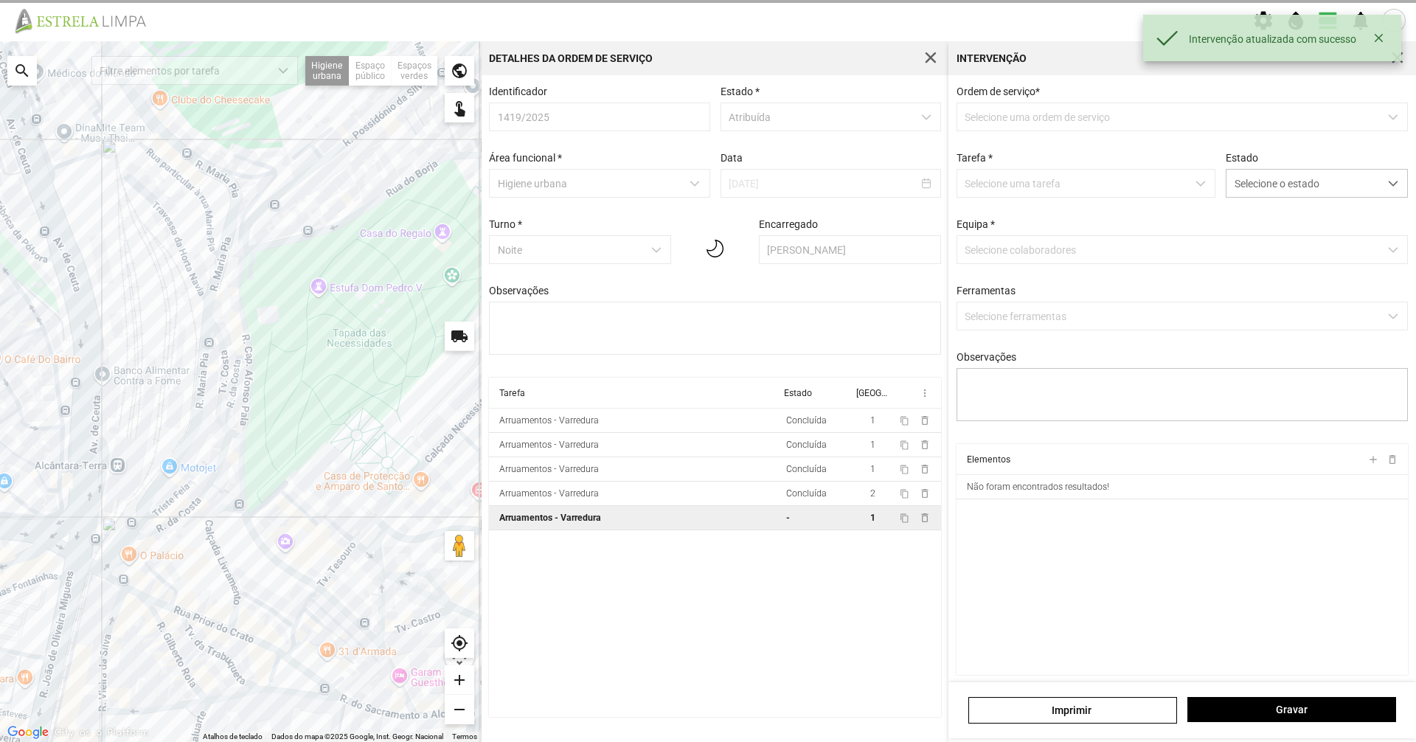
type textarea "[PERSON_NAME]"
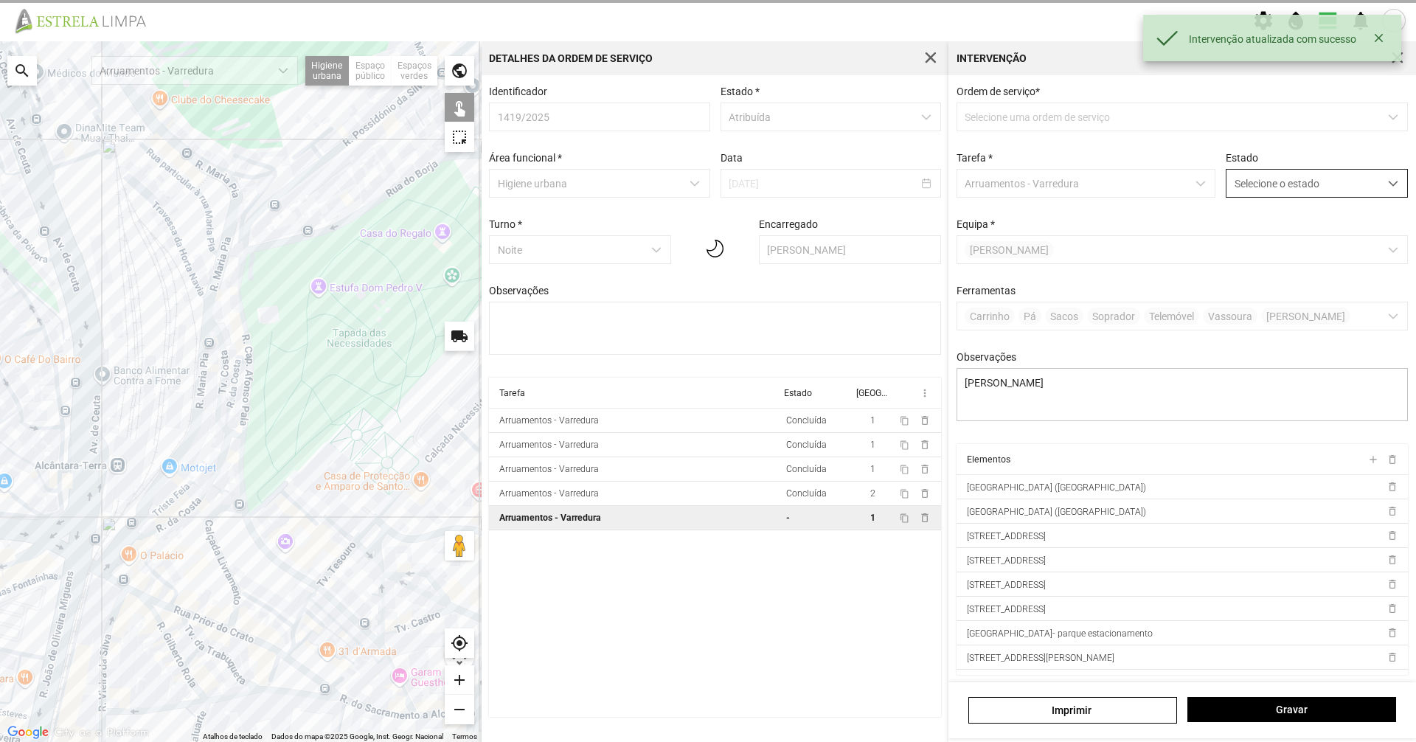
click at [1316, 187] on span "Selecione o estado" at bounding box center [1302, 183] width 153 height 27
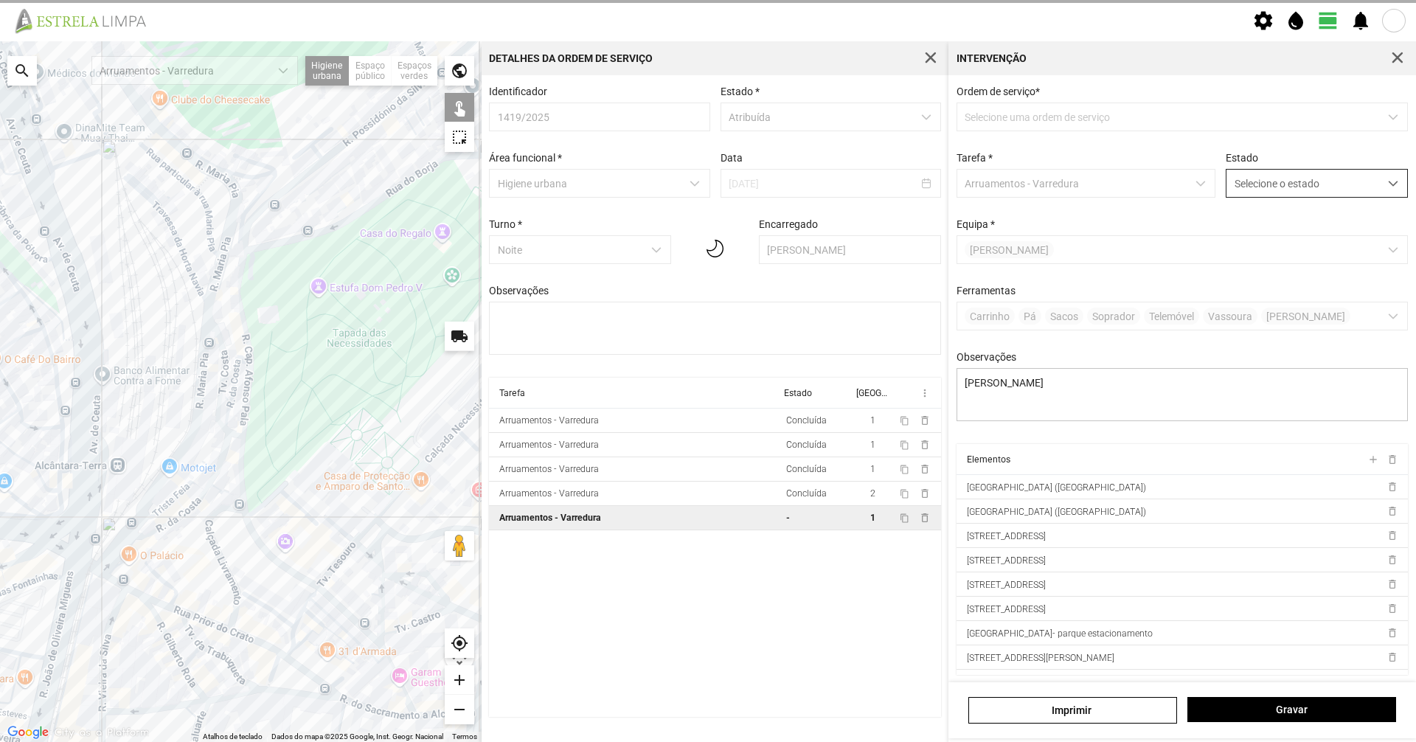
scroll to position [8, 66]
click at [1323, 241] on li "Concluída" at bounding box center [1307, 241] width 176 height 27
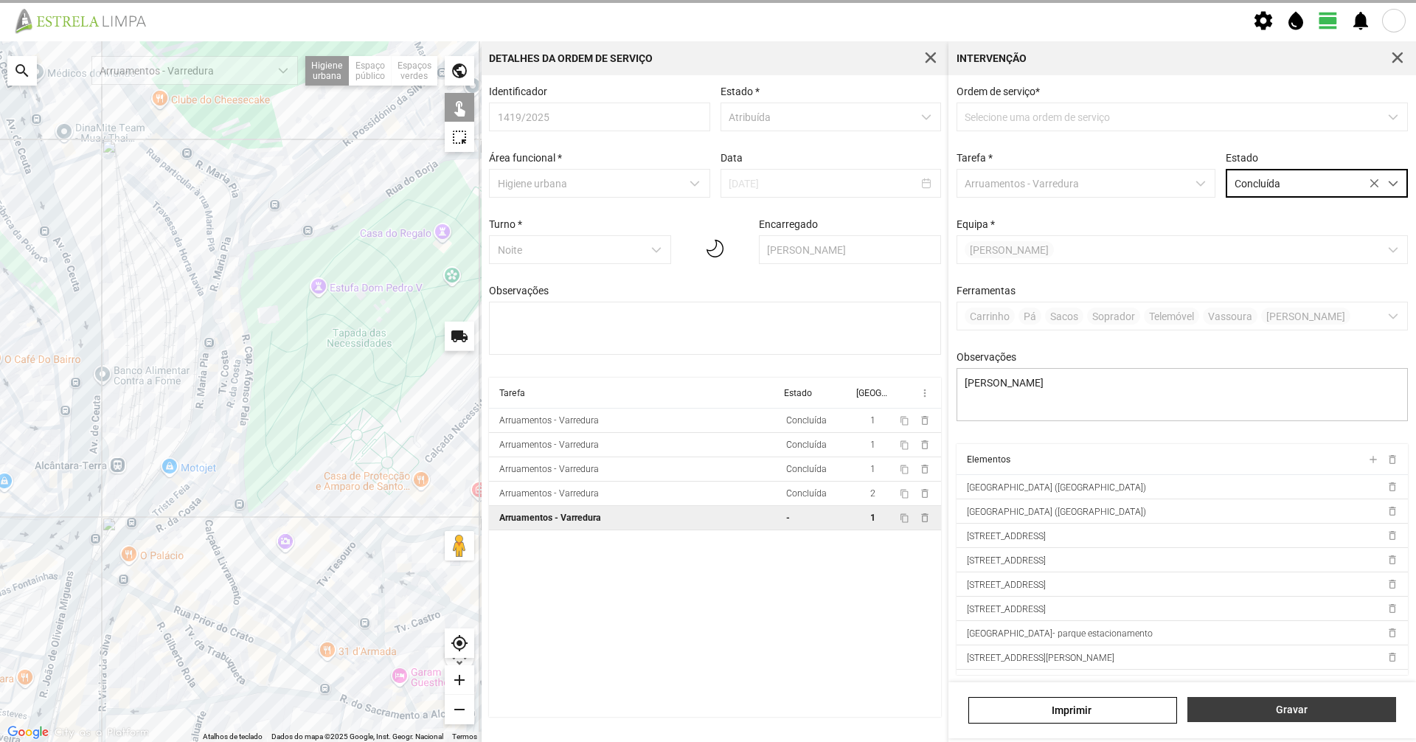
click at [1280, 708] on span "Gravar" at bounding box center [1291, 710] width 193 height 12
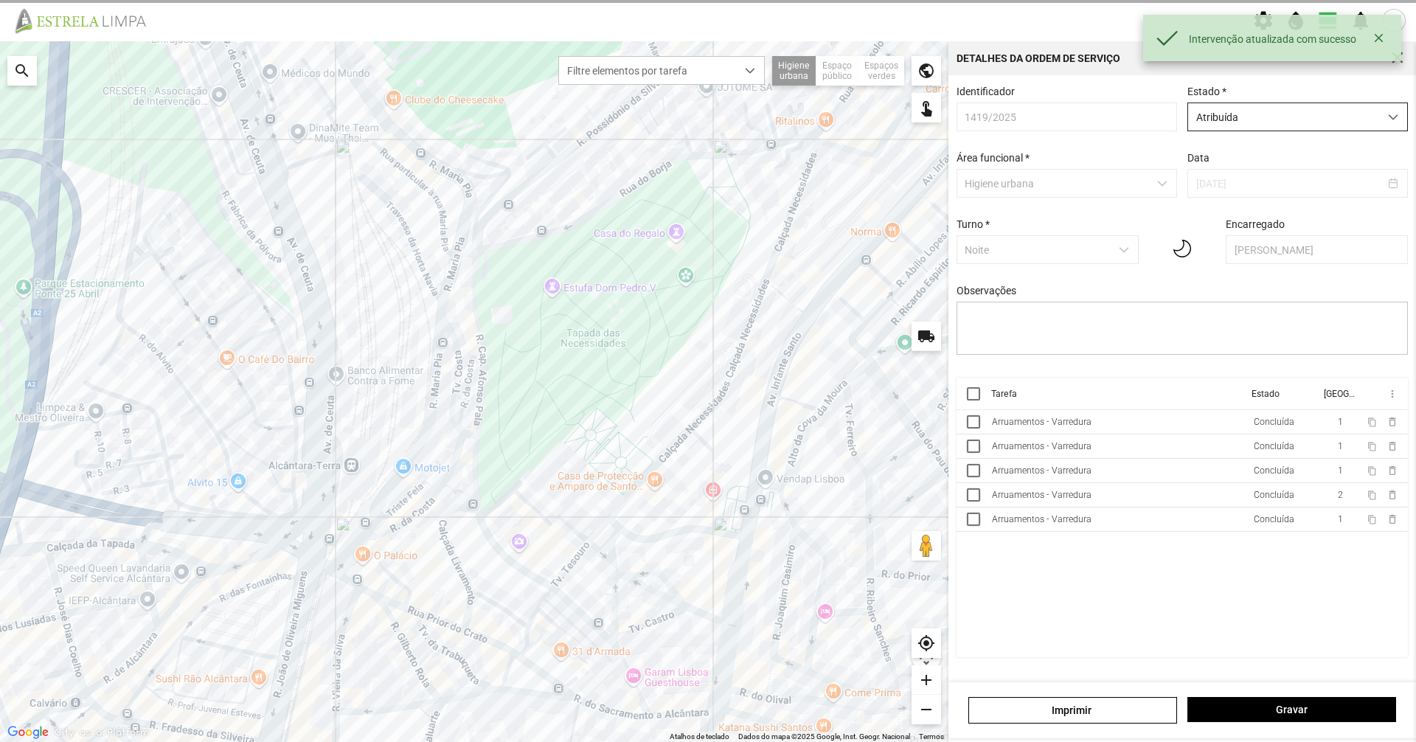
click at [1330, 111] on span "Atribuída" at bounding box center [1283, 116] width 191 height 27
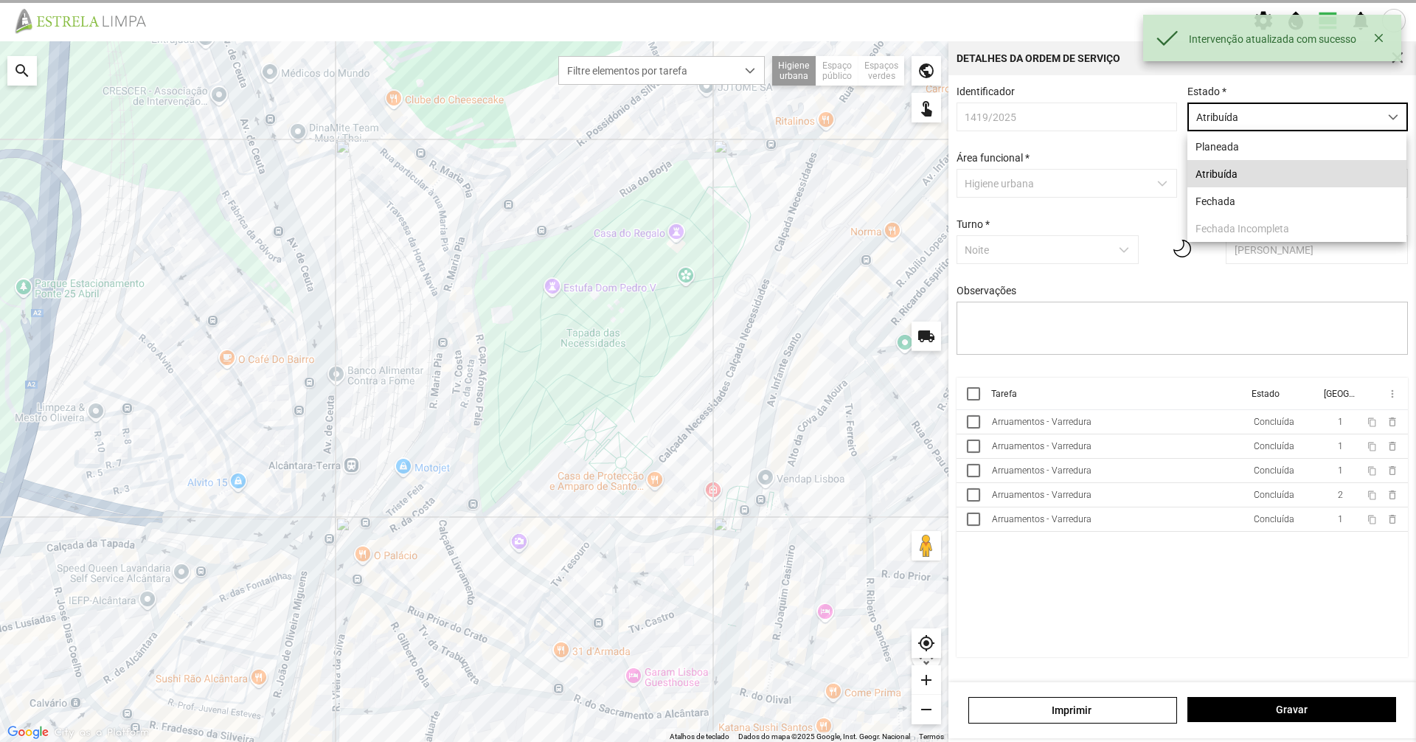
scroll to position [8, 66]
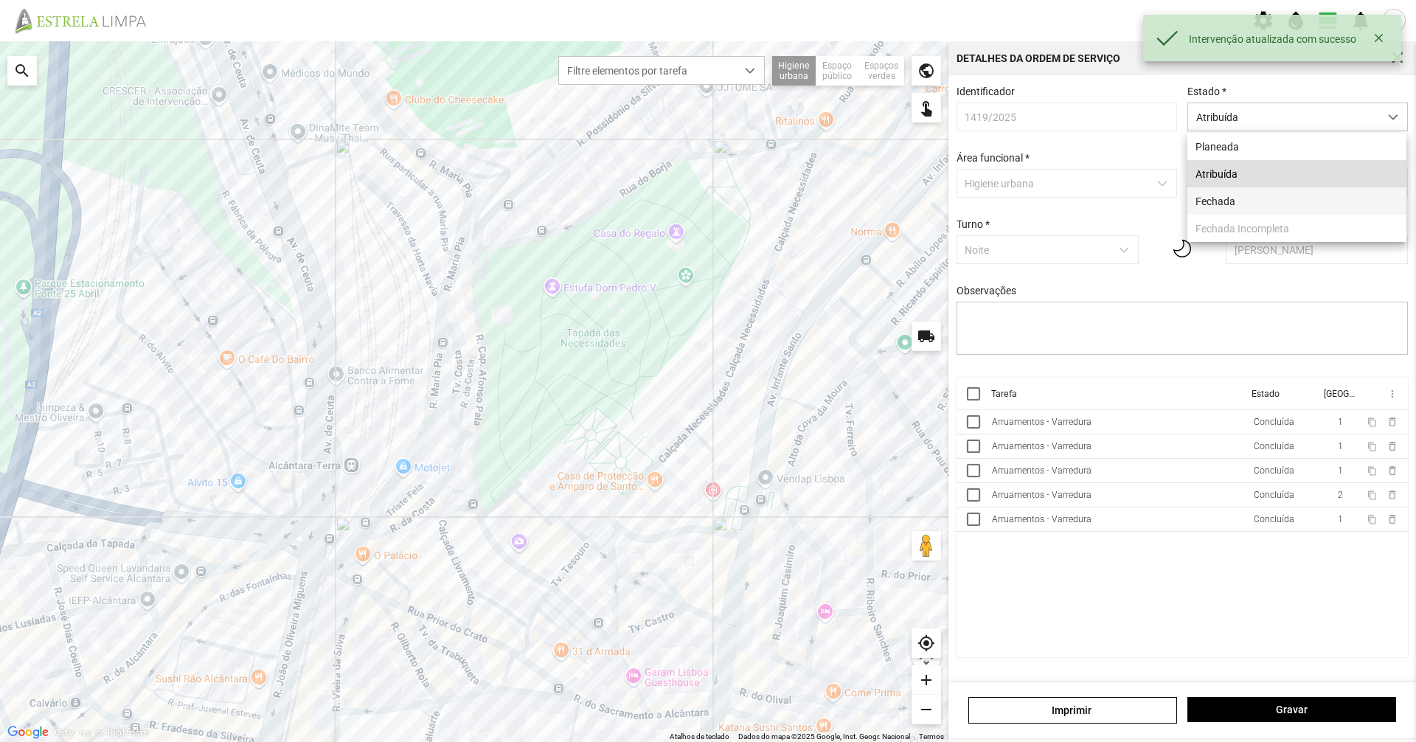
click at [1268, 215] on li "Fechada" at bounding box center [1296, 200] width 219 height 27
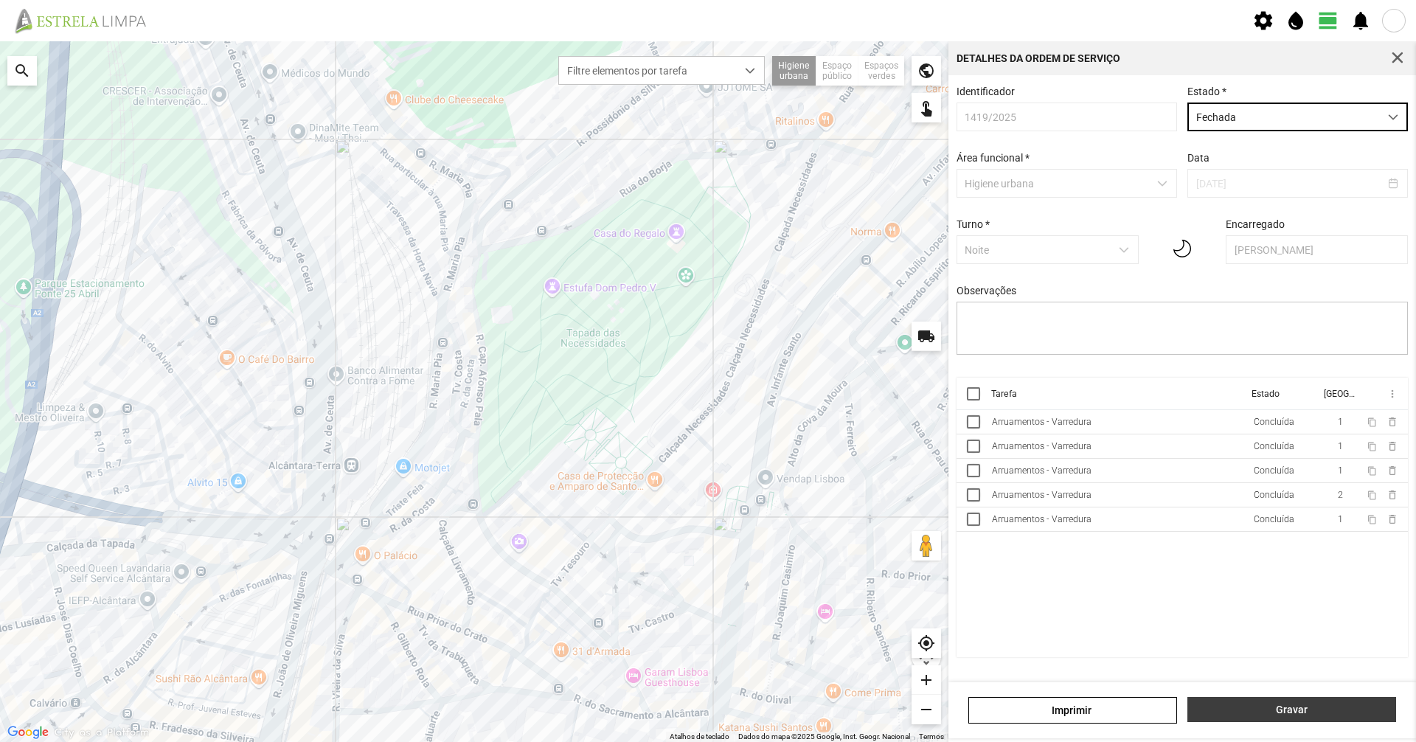
click at [1227, 709] on span "Gravar" at bounding box center [1291, 710] width 193 height 12
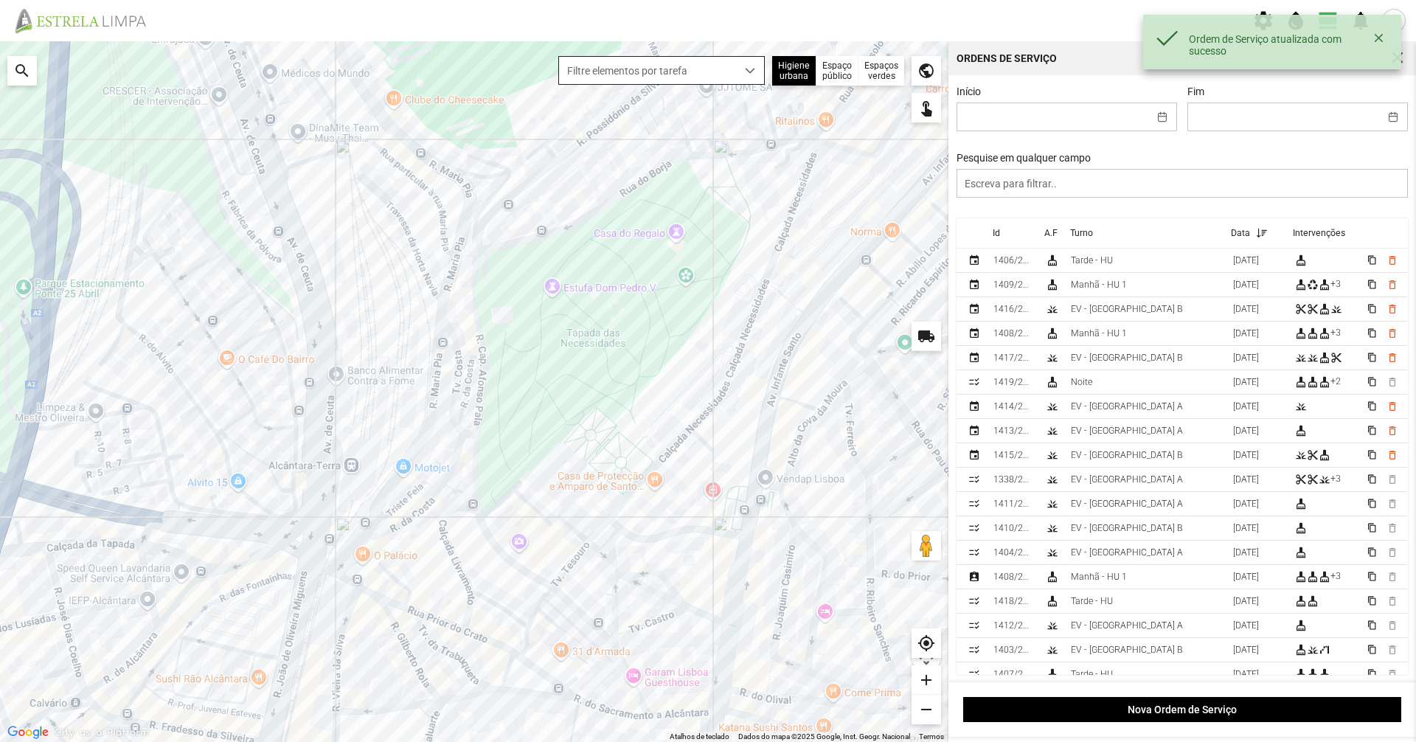
click at [740, 65] on div "dropdown trigger" at bounding box center [750, 70] width 29 height 27
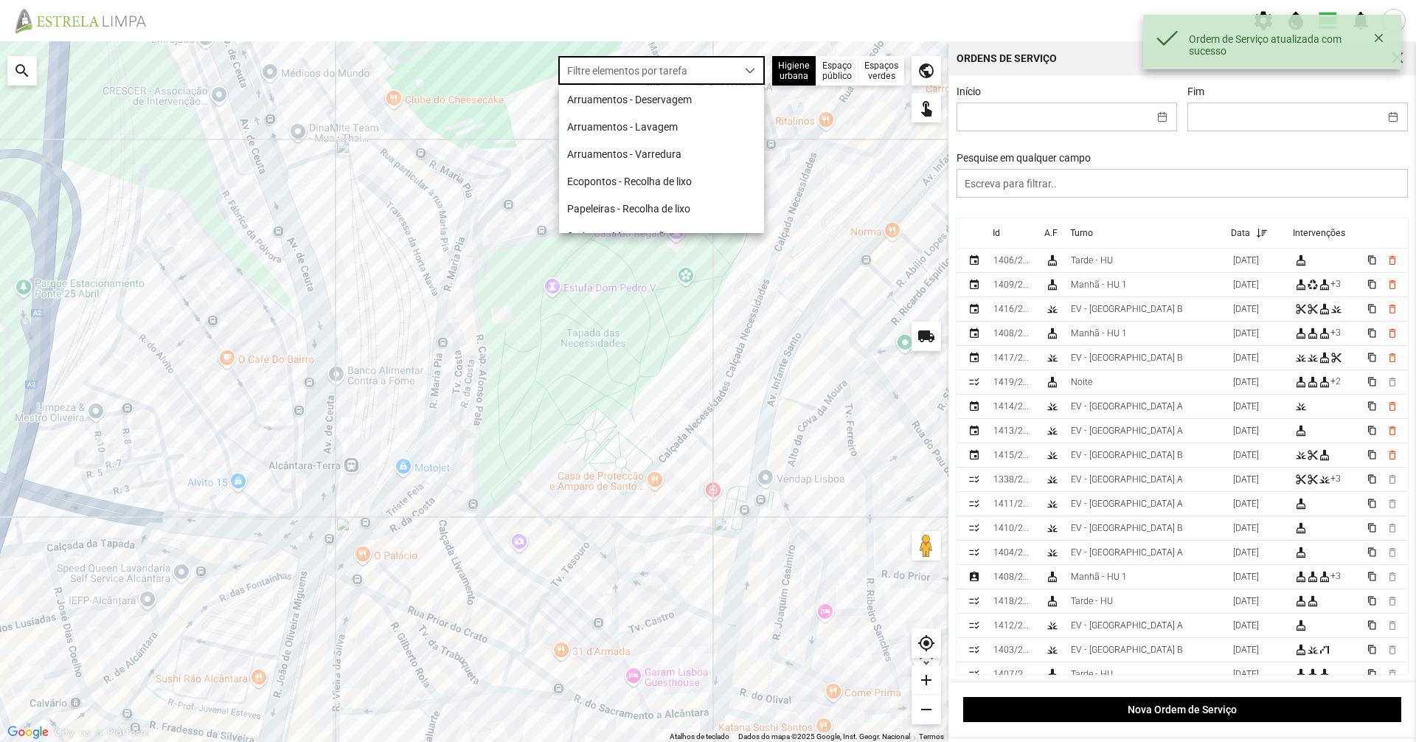
scroll to position [8, 66]
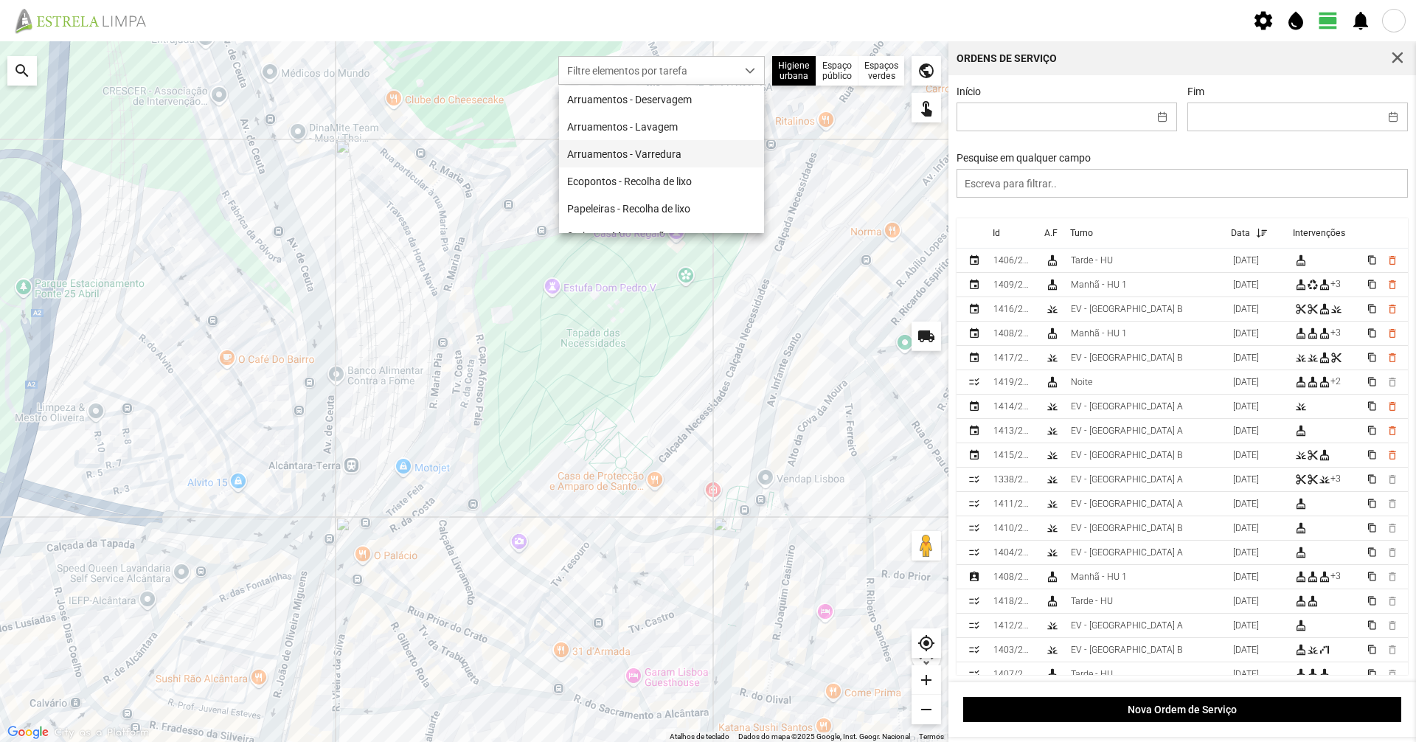
click at [652, 150] on li "Arruamentos - Varredura" at bounding box center [661, 153] width 205 height 27
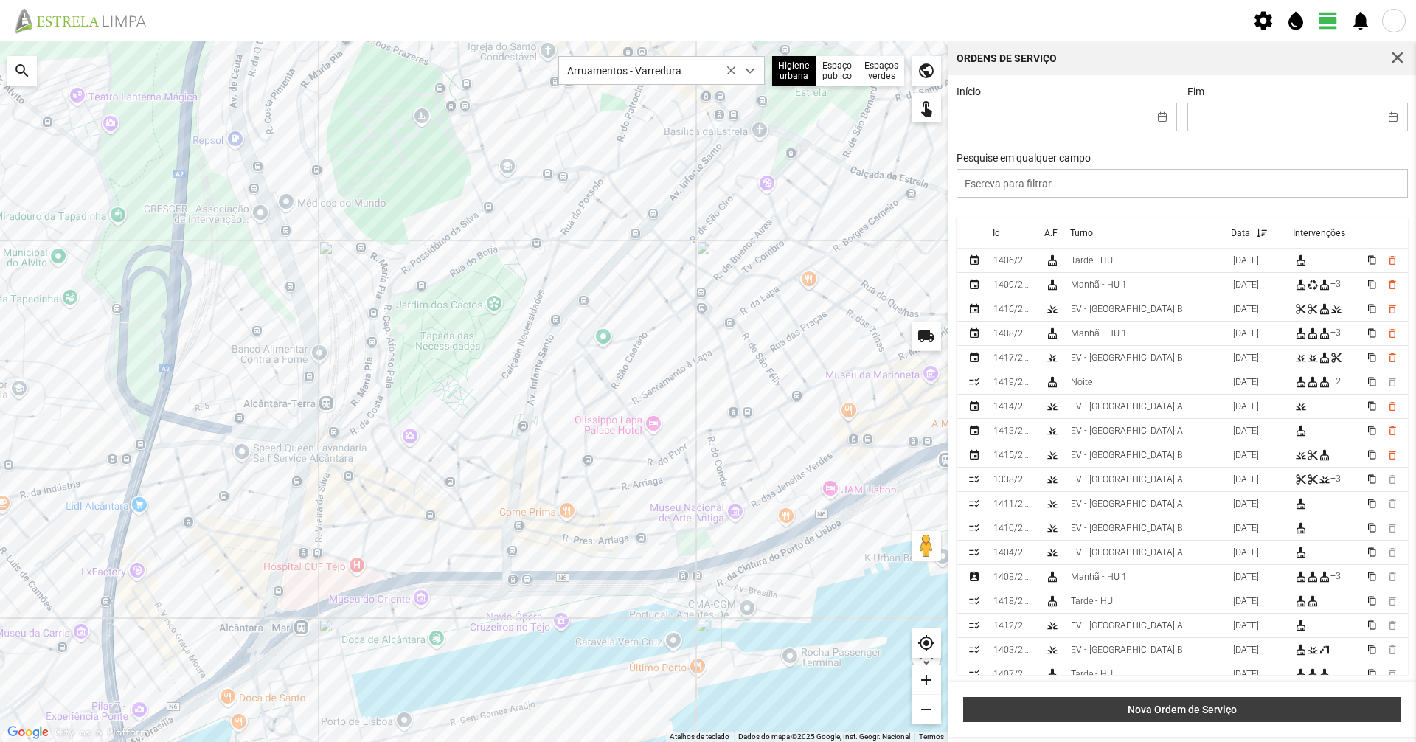
click at [1150, 713] on span "Nova Ordem de Serviço" at bounding box center [1182, 710] width 423 height 12
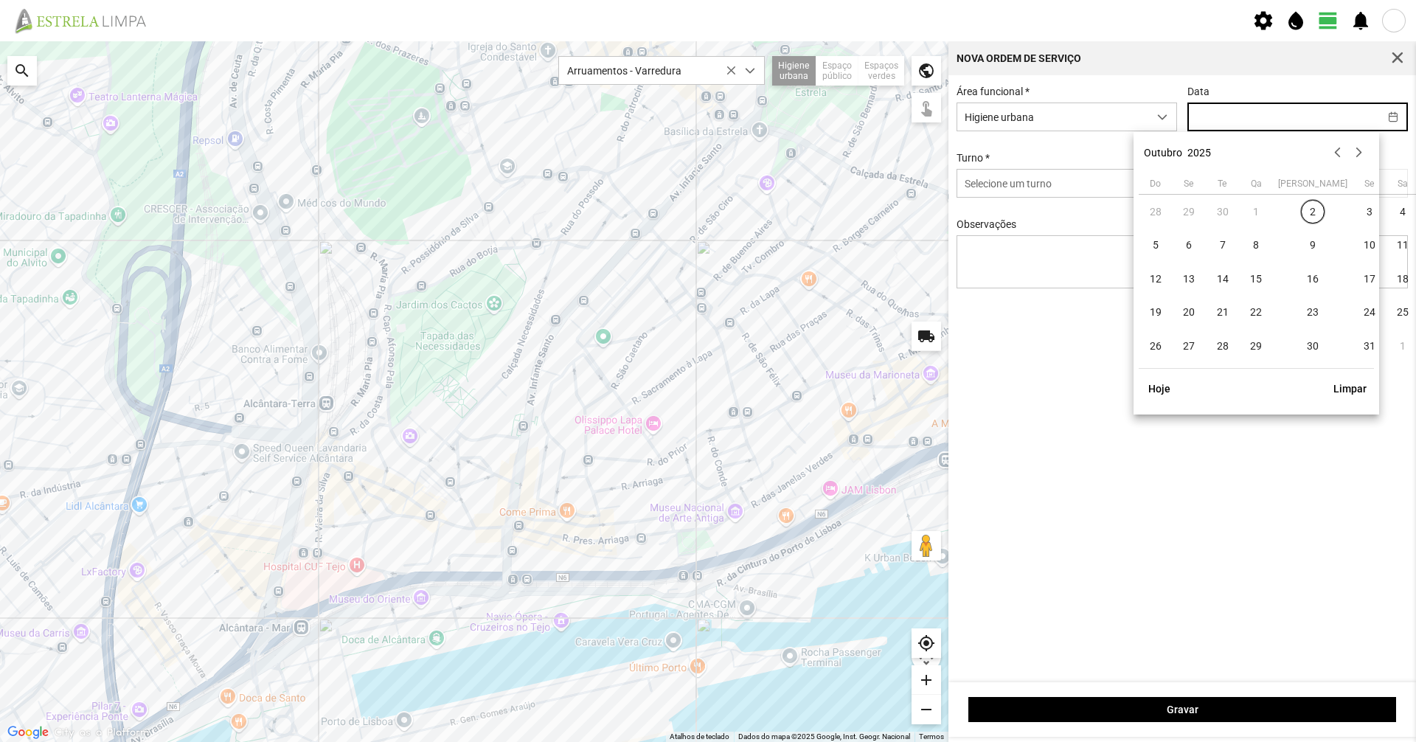
click at [1257, 125] on input "text" at bounding box center [1283, 116] width 191 height 27
click at [1257, 218] on td "1" at bounding box center [1257, 212] width 34 height 34
click at [1301, 218] on span "2" at bounding box center [1313, 212] width 24 height 24
type input "[DATE]"
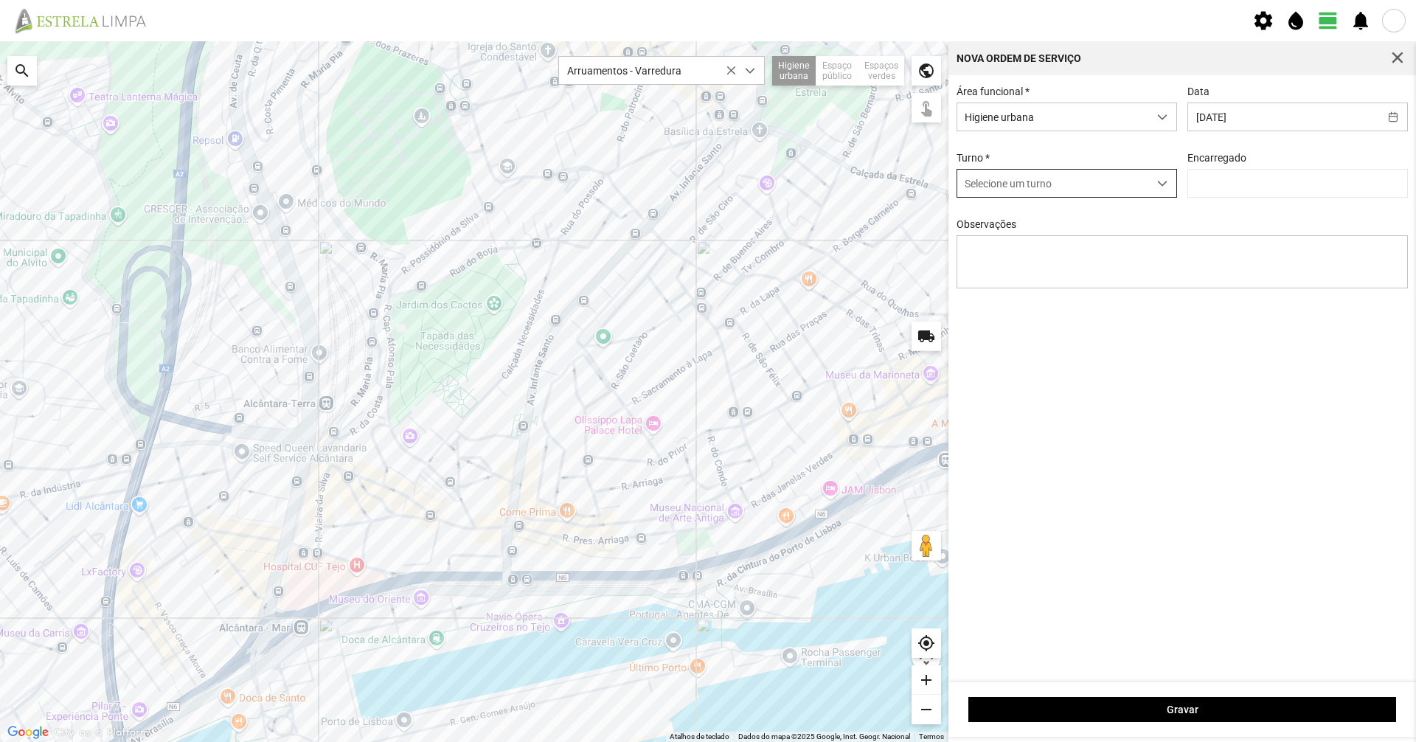
click at [1141, 185] on span "Selecione um turno" at bounding box center [1052, 183] width 191 height 27
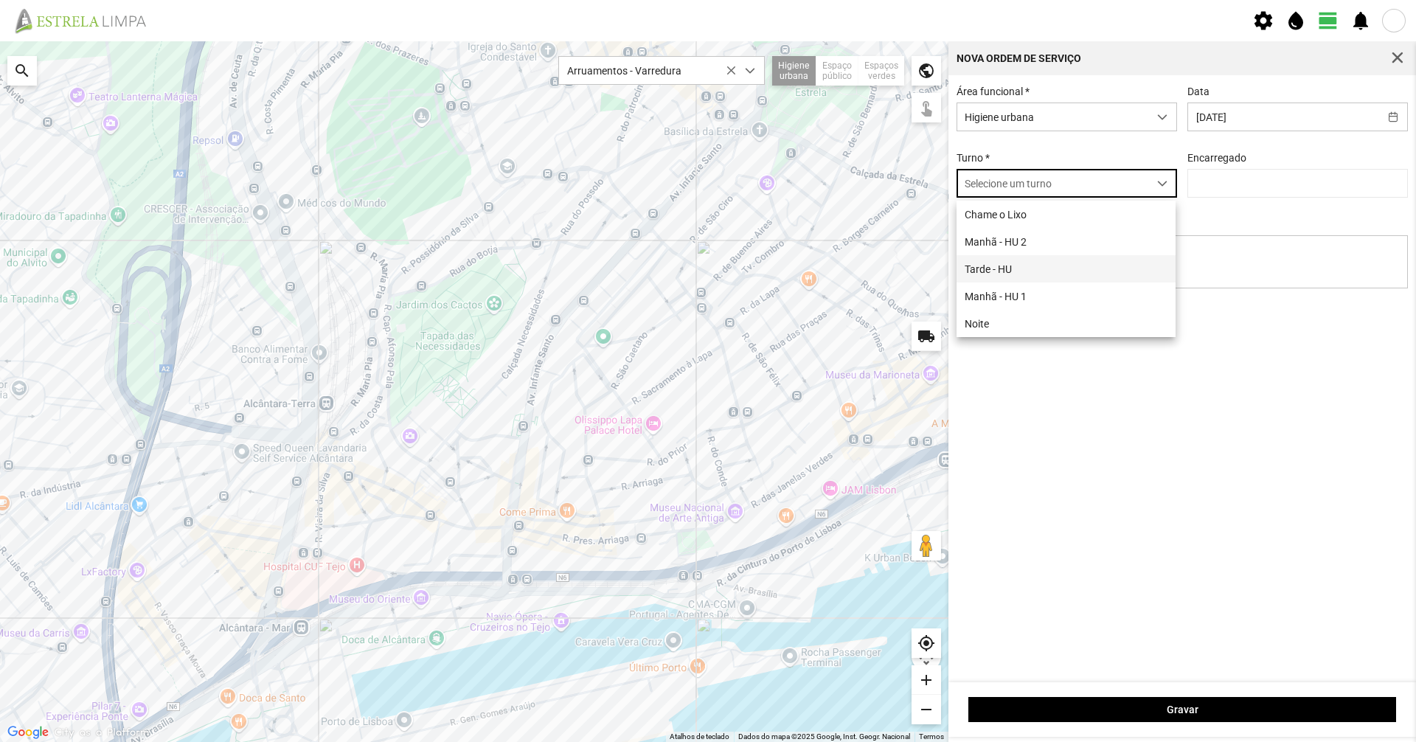
scroll to position [8, 66]
click at [1050, 320] on li "Noite" at bounding box center [1066, 323] width 219 height 27
type input "[PERSON_NAME]"
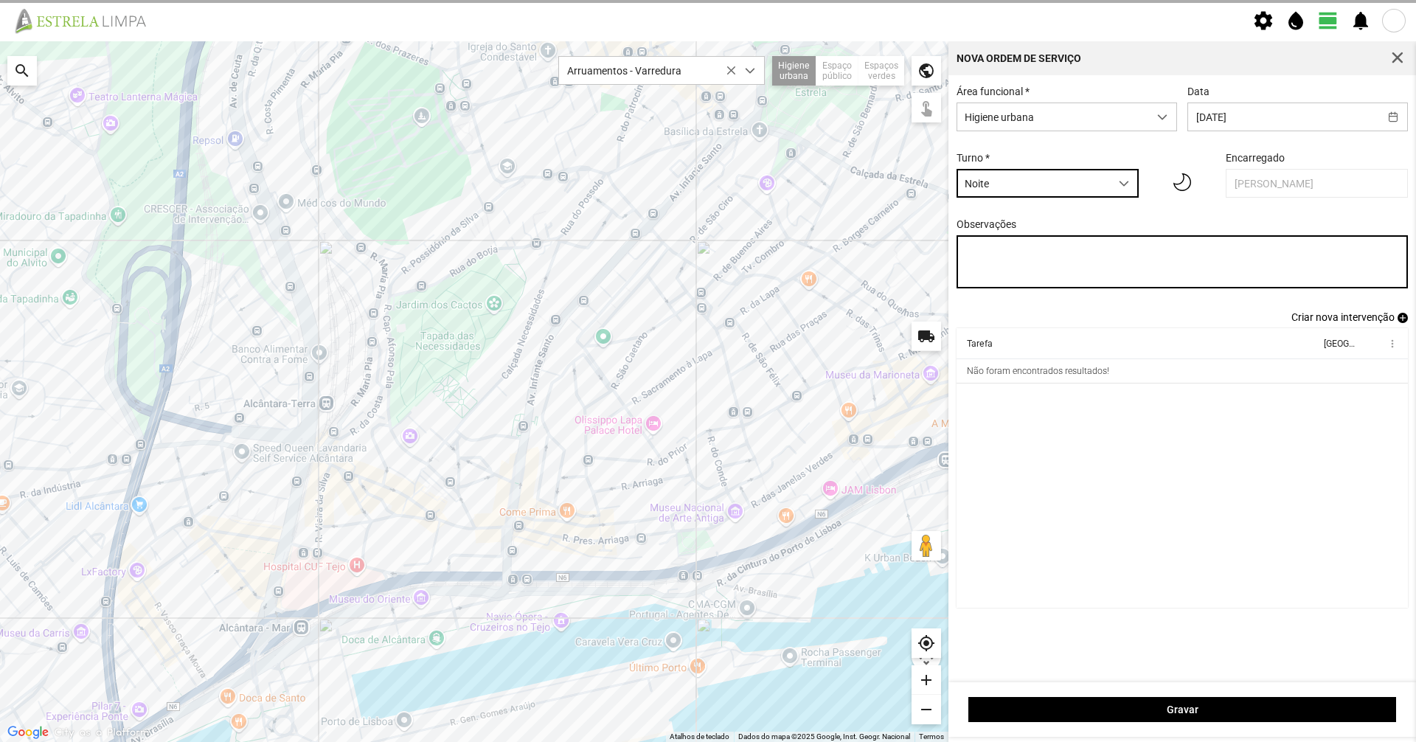
click at [1094, 253] on textarea "Observações" at bounding box center [1183, 261] width 452 height 53
type textarea "01-10"
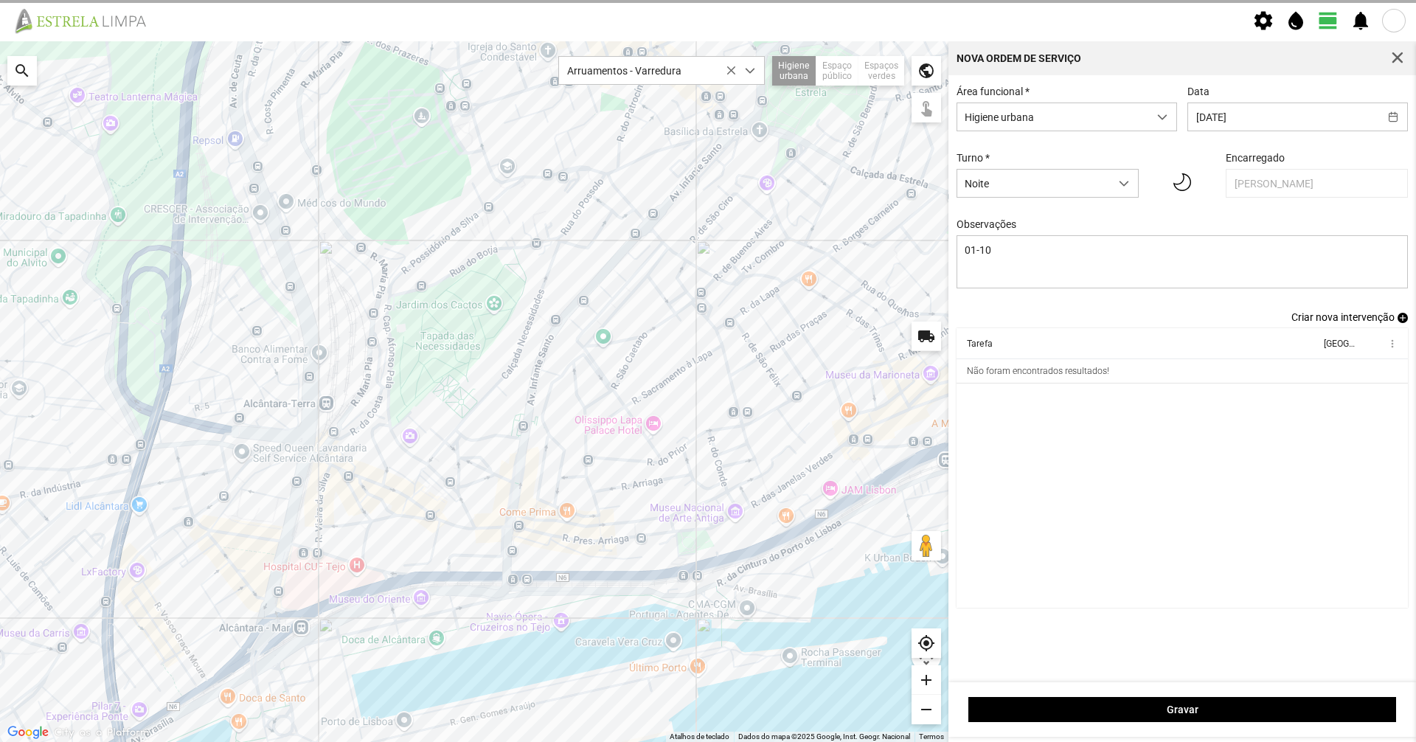
click at [1313, 323] on span "Criar nova intervenção" at bounding box center [1342, 317] width 103 height 12
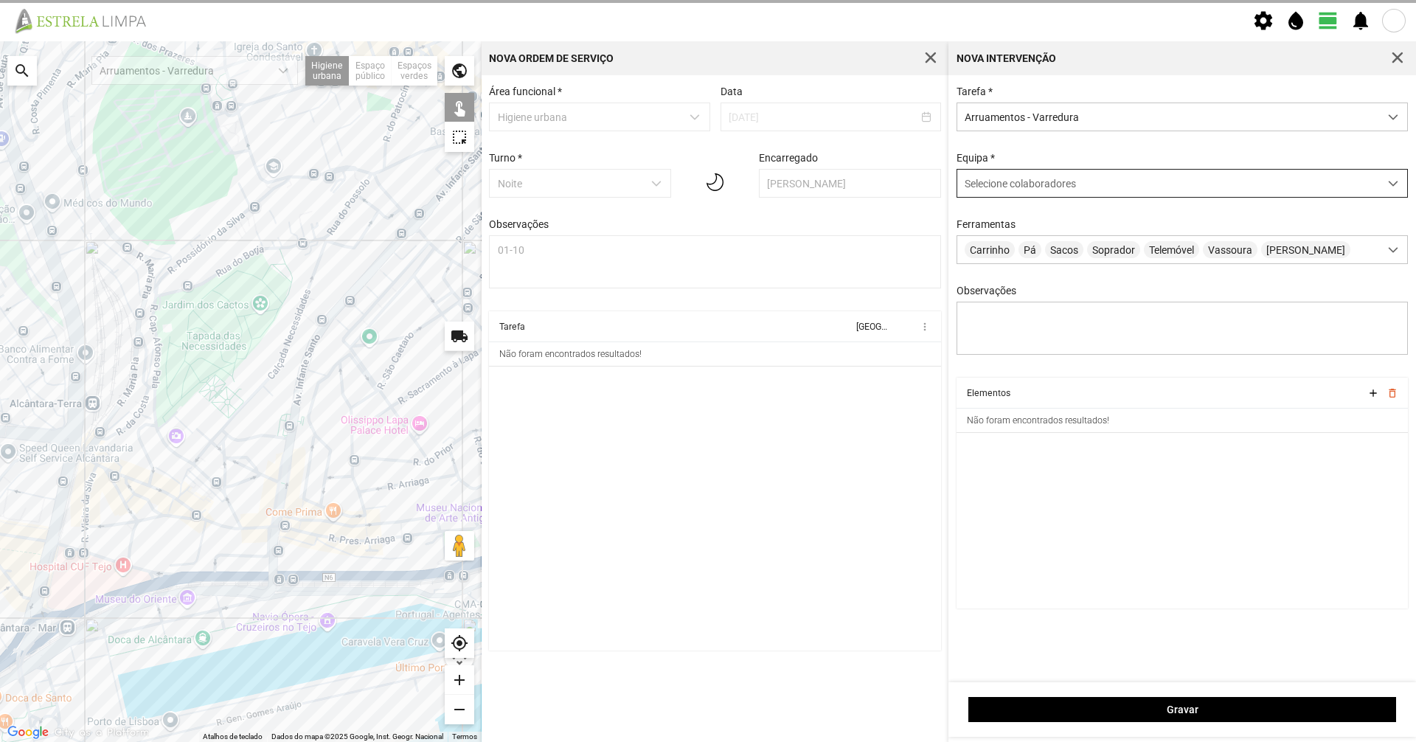
click at [1044, 180] on div "Selecione colaboradores" at bounding box center [1168, 183] width 422 height 27
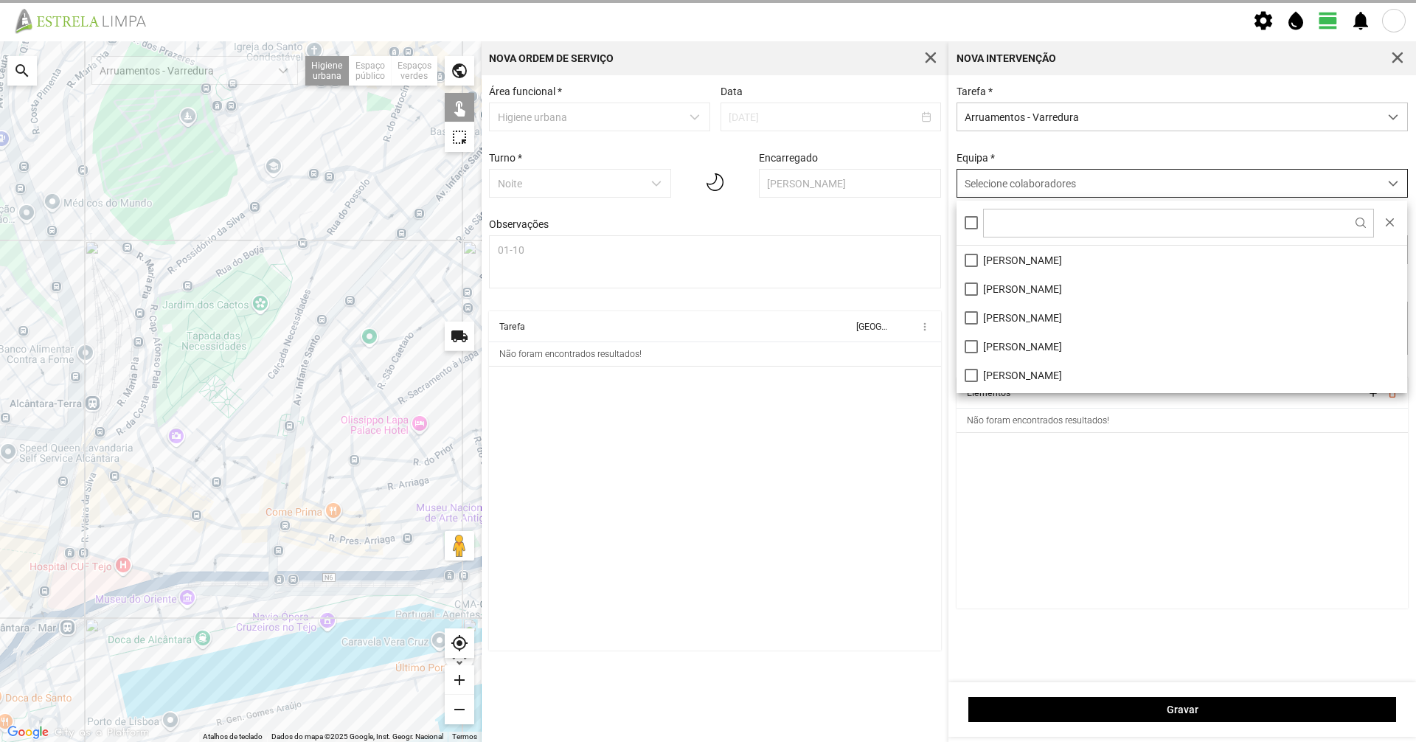
scroll to position [8, 66]
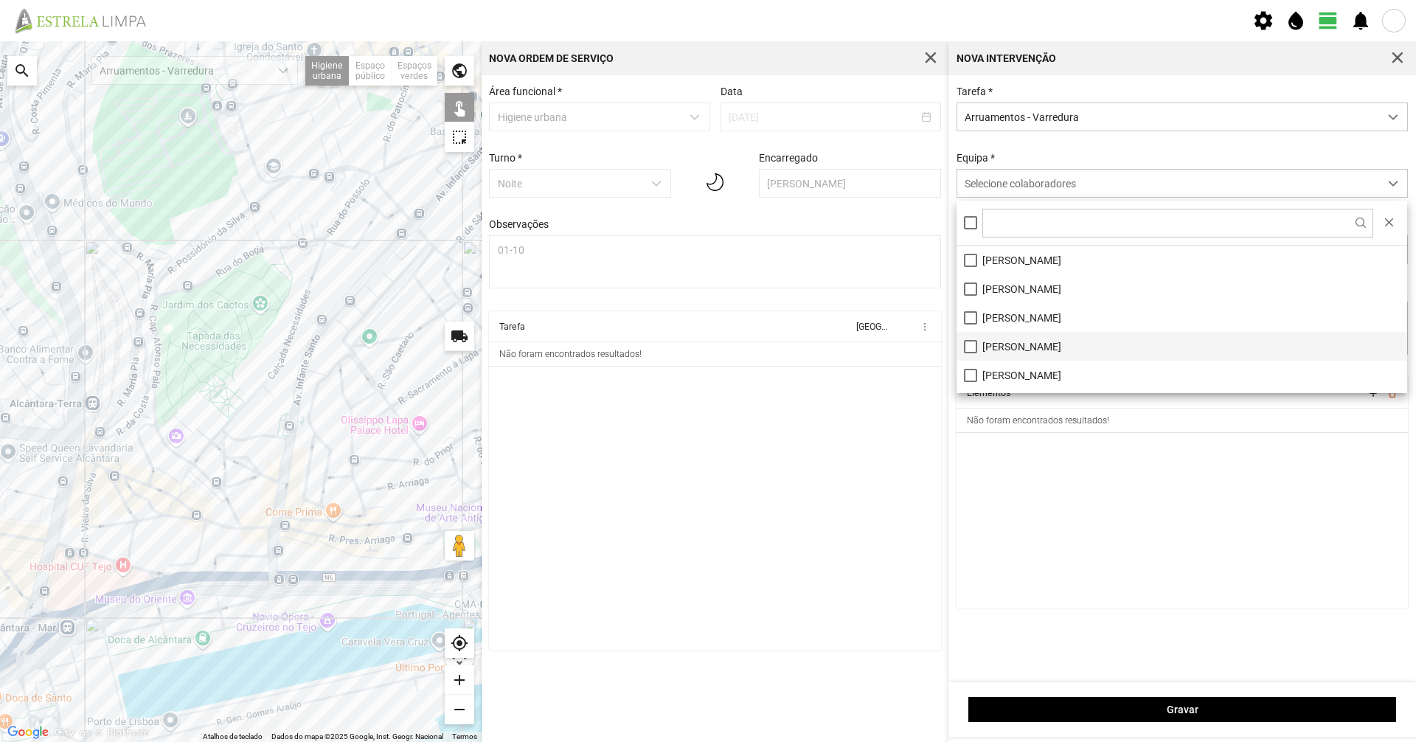
click at [1052, 347] on li "[PERSON_NAME]" at bounding box center [1182, 346] width 451 height 29
click at [1043, 149] on div "Tarefa * Arruamentos - Varredura Equipa * [PERSON_NAME] Ferramentas Carrinho Pá…" at bounding box center [1182, 232] width 462 height 292
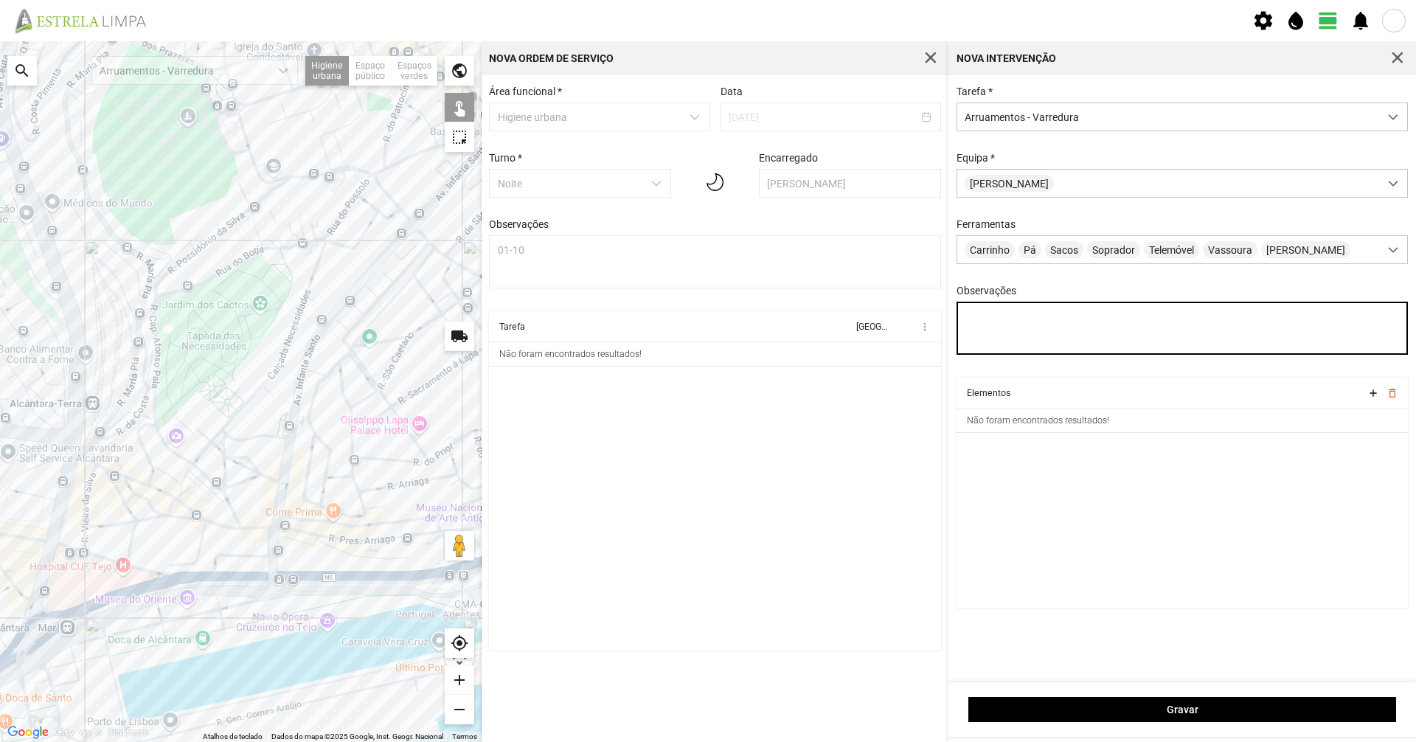
click at [1013, 333] on textarea "Observações" at bounding box center [1183, 328] width 452 height 53
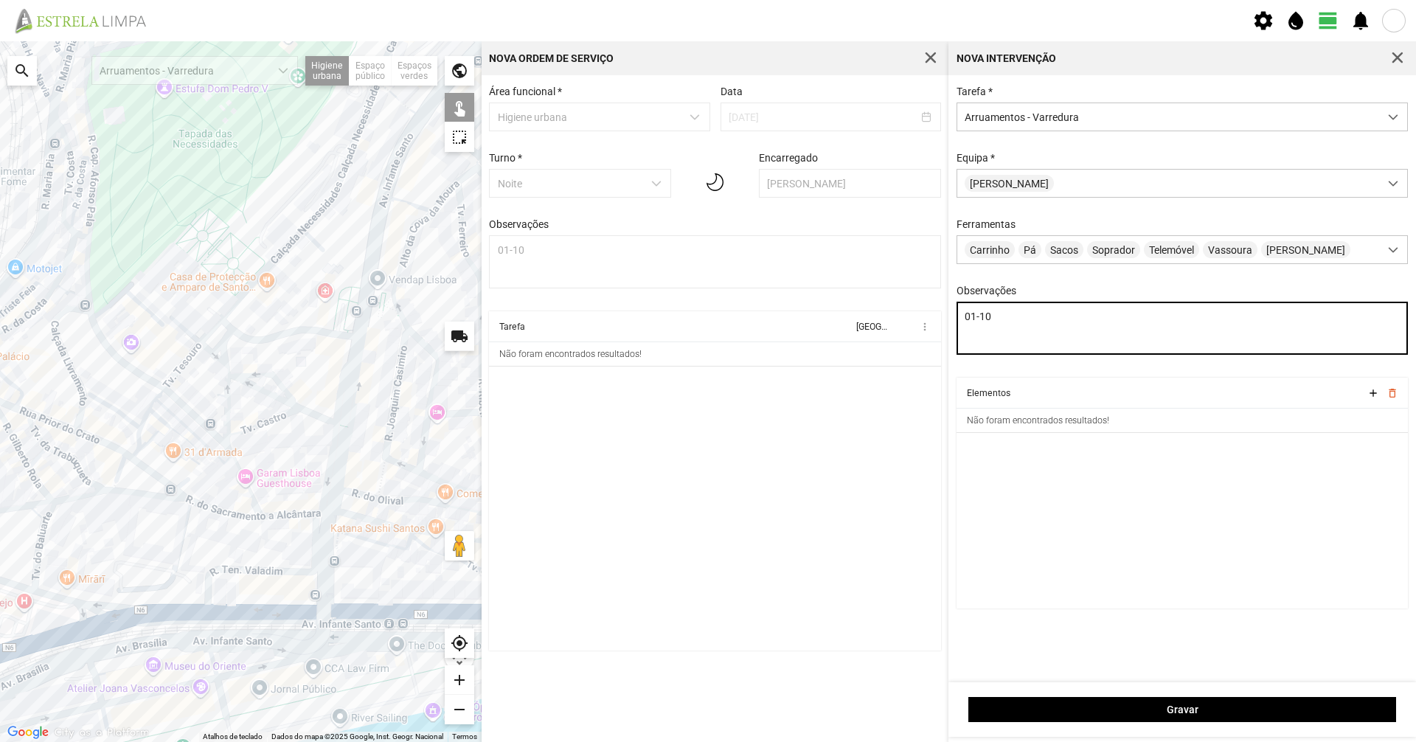
type textarea "01-10"
click at [223, 513] on div at bounding box center [241, 391] width 482 height 701
click at [226, 506] on div at bounding box center [241, 391] width 482 height 701
click at [224, 513] on div at bounding box center [241, 391] width 482 height 701
click at [251, 518] on div at bounding box center [241, 391] width 482 height 701
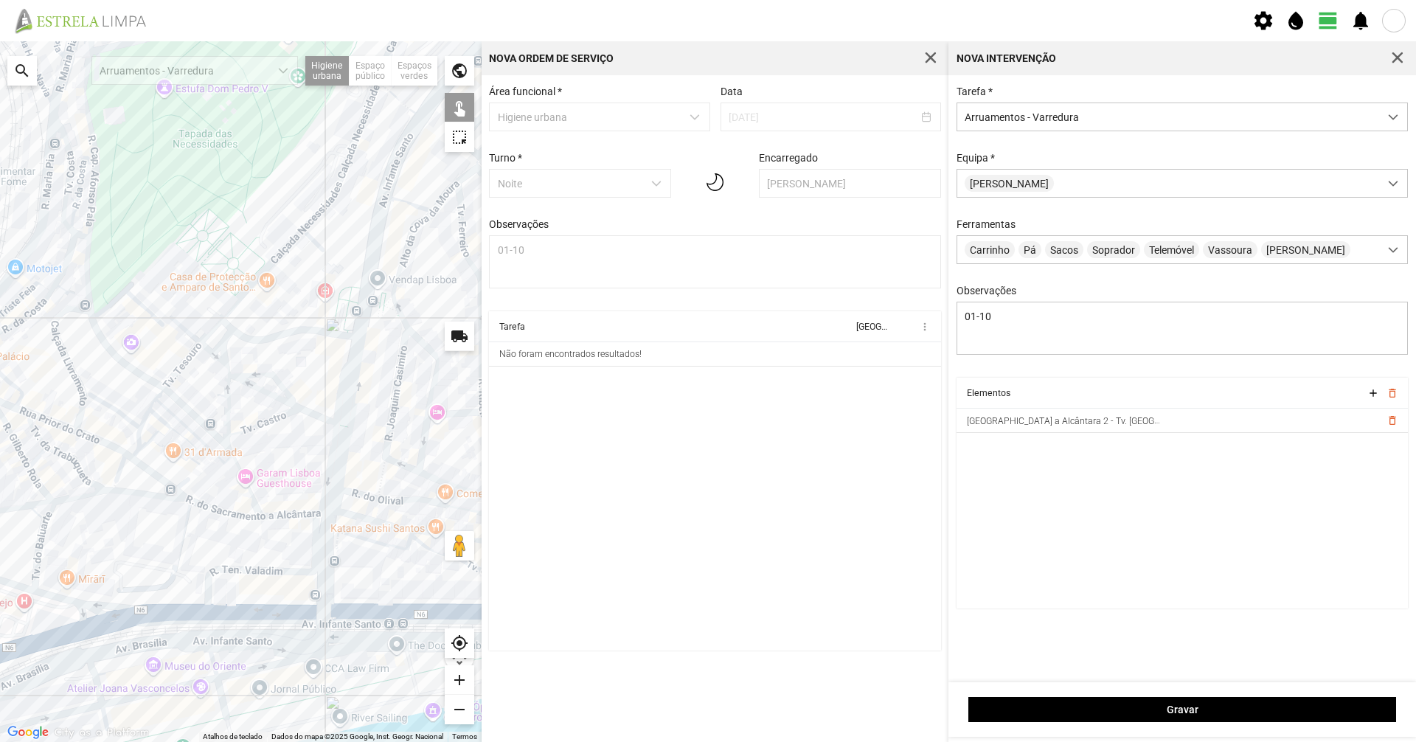
click at [275, 515] on div at bounding box center [241, 391] width 482 height 701
click at [165, 497] on div at bounding box center [241, 391] width 482 height 701
click at [170, 485] on div at bounding box center [241, 391] width 482 height 701
click at [119, 465] on div at bounding box center [241, 391] width 482 height 701
click at [130, 455] on div at bounding box center [241, 391] width 482 height 701
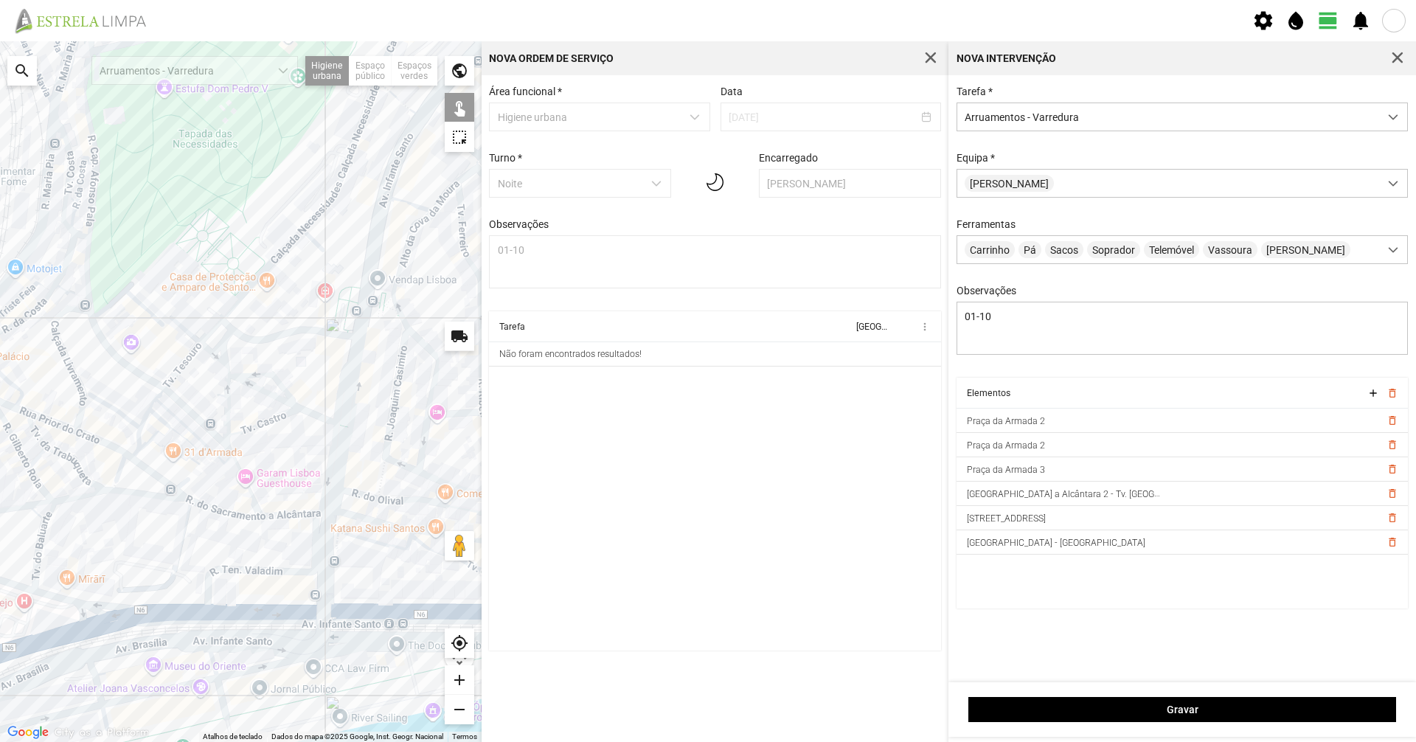
click at [90, 434] on div at bounding box center [241, 391] width 482 height 701
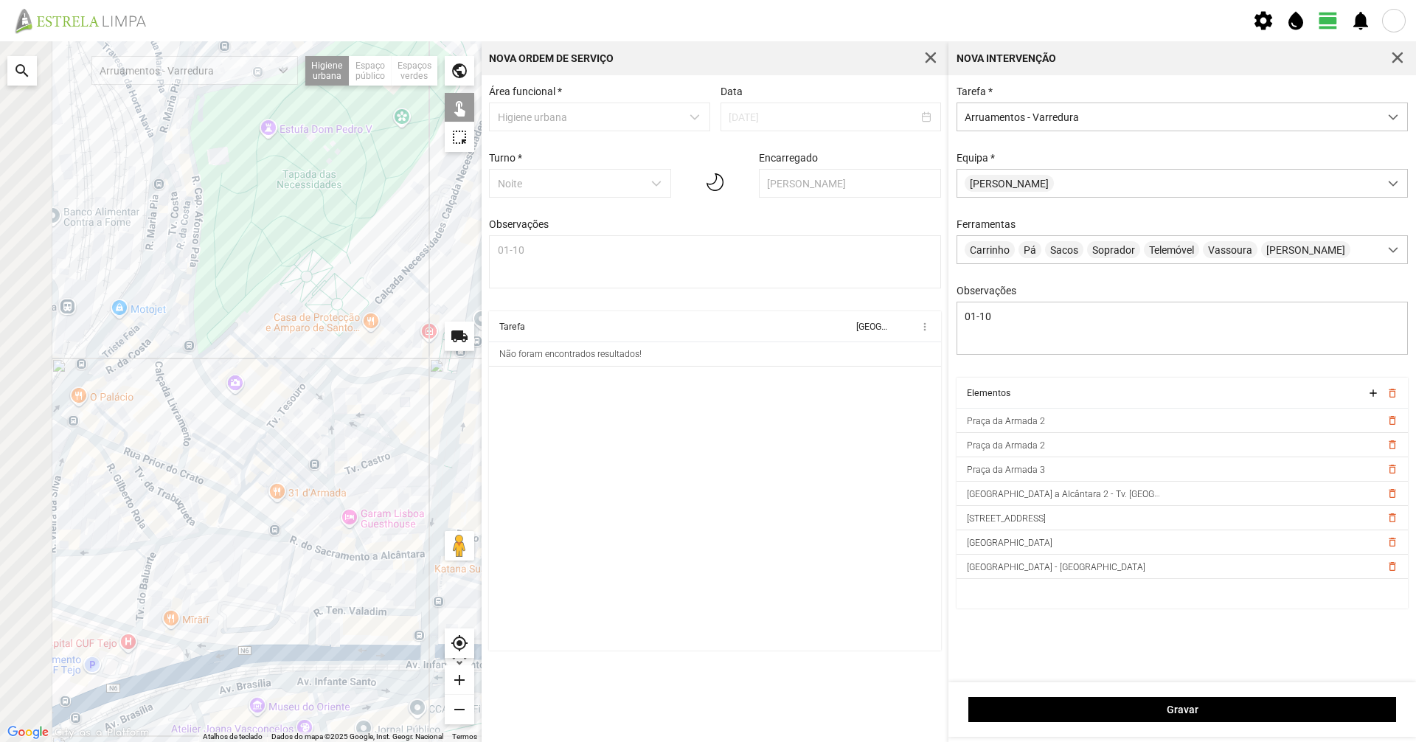
drag, startPoint x: 87, startPoint y: 436, endPoint x: 194, endPoint y: 479, distance: 115.2
click at [194, 479] on div at bounding box center [241, 391] width 482 height 701
click at [173, 463] on div at bounding box center [241, 391] width 482 height 701
click at [169, 464] on div at bounding box center [241, 391] width 482 height 701
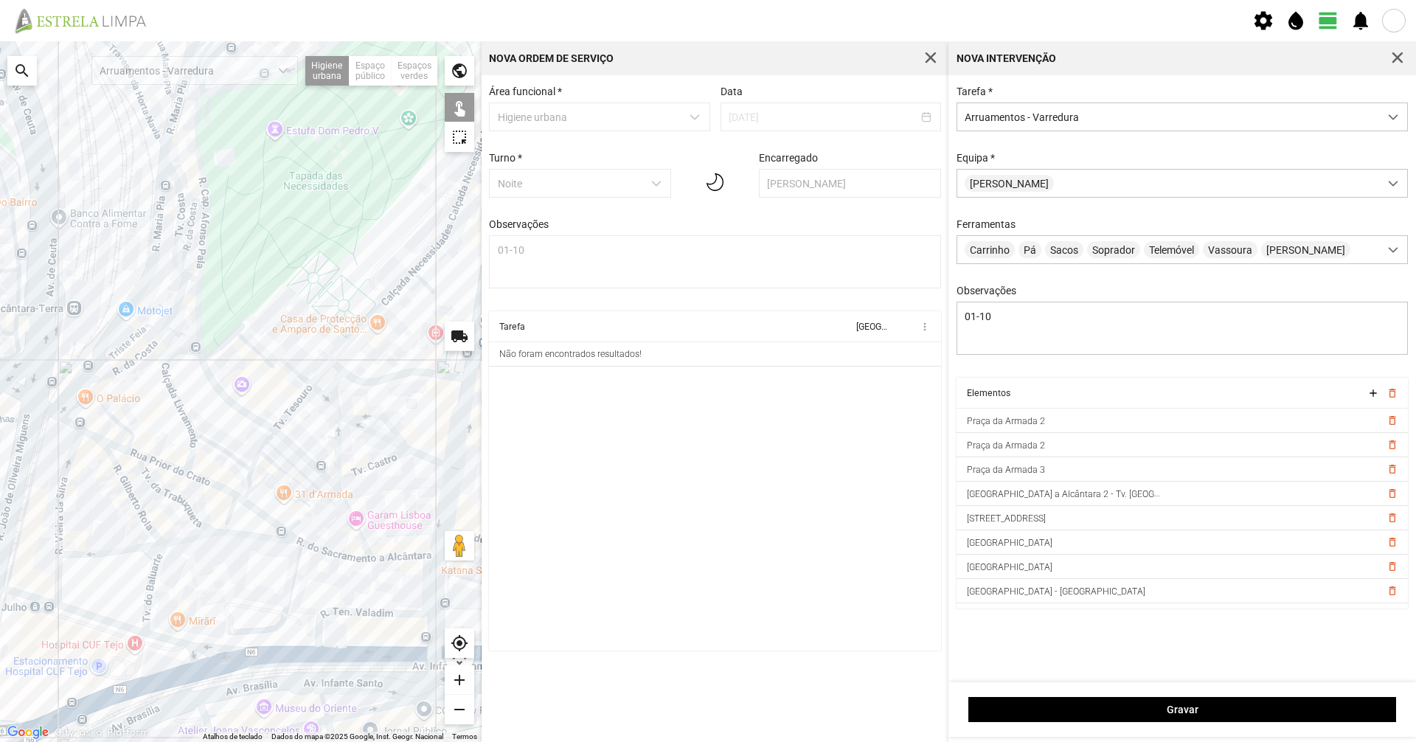
click at [122, 449] on div at bounding box center [241, 391] width 482 height 701
click at [133, 451] on div at bounding box center [241, 391] width 482 height 701
click at [88, 431] on div at bounding box center [241, 391] width 482 height 701
click at [66, 423] on div at bounding box center [241, 391] width 482 height 701
click at [49, 406] on div at bounding box center [241, 391] width 482 height 701
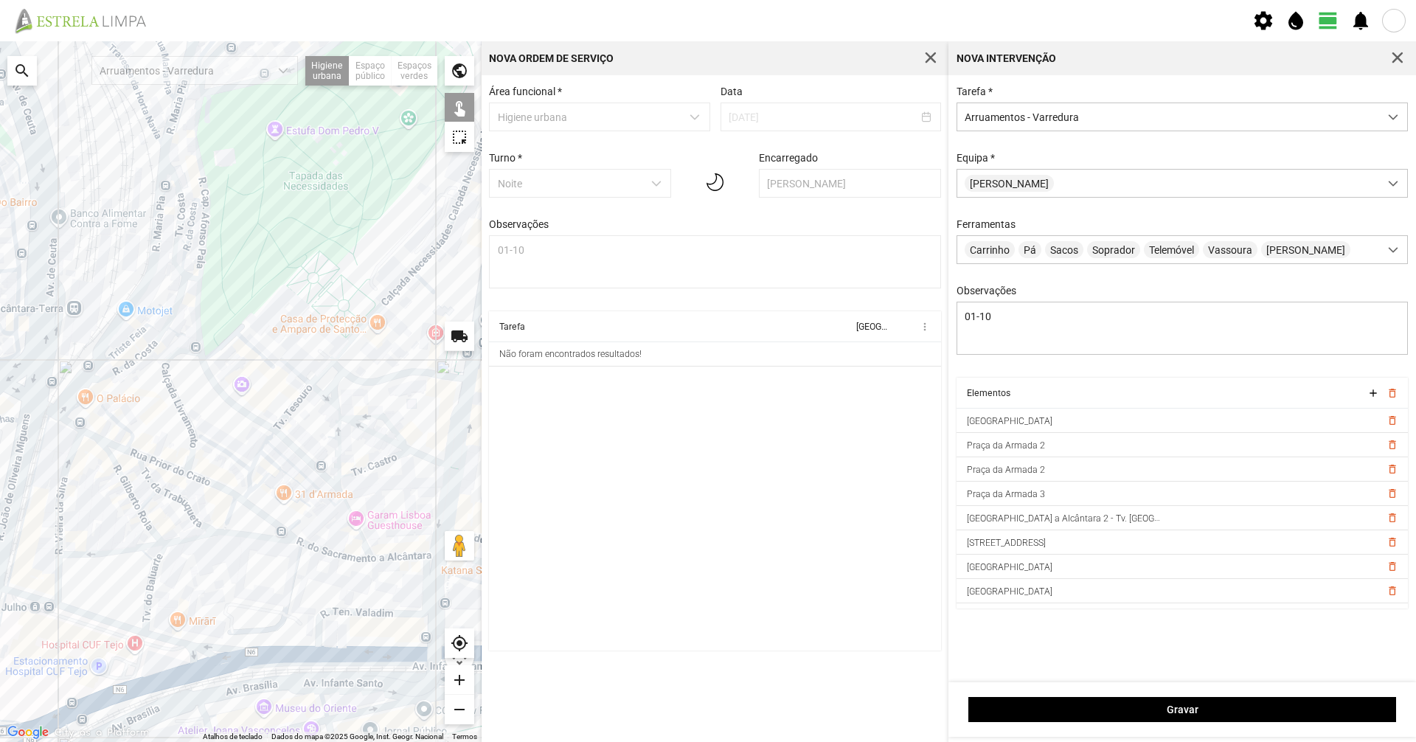
click at [187, 426] on div at bounding box center [241, 391] width 482 height 701
click at [77, 409] on div at bounding box center [241, 391] width 482 height 701
click at [69, 403] on div at bounding box center [241, 391] width 482 height 701
click at [125, 367] on div at bounding box center [241, 391] width 482 height 701
click at [170, 318] on div at bounding box center [241, 391] width 482 height 701
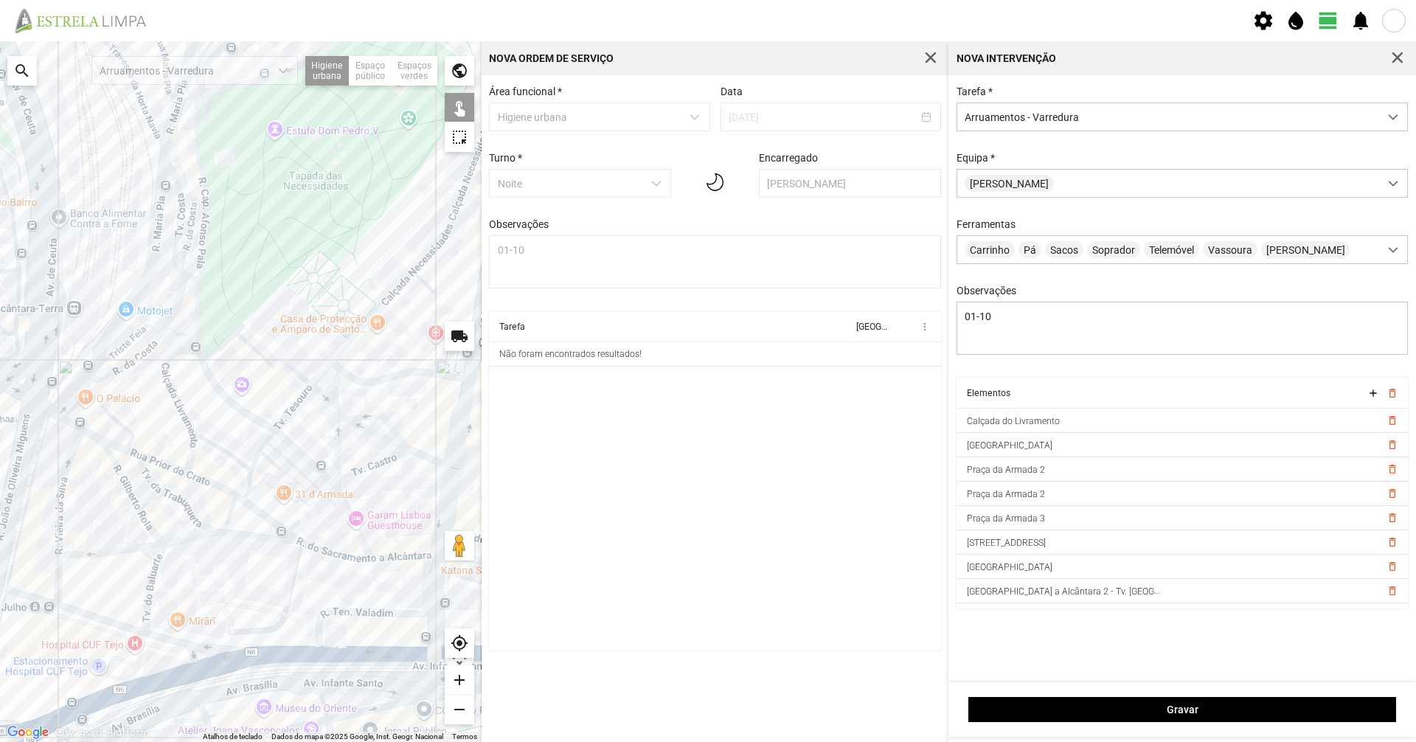
click at [163, 333] on div at bounding box center [241, 391] width 482 height 701
click at [178, 300] on div at bounding box center [241, 391] width 482 height 701
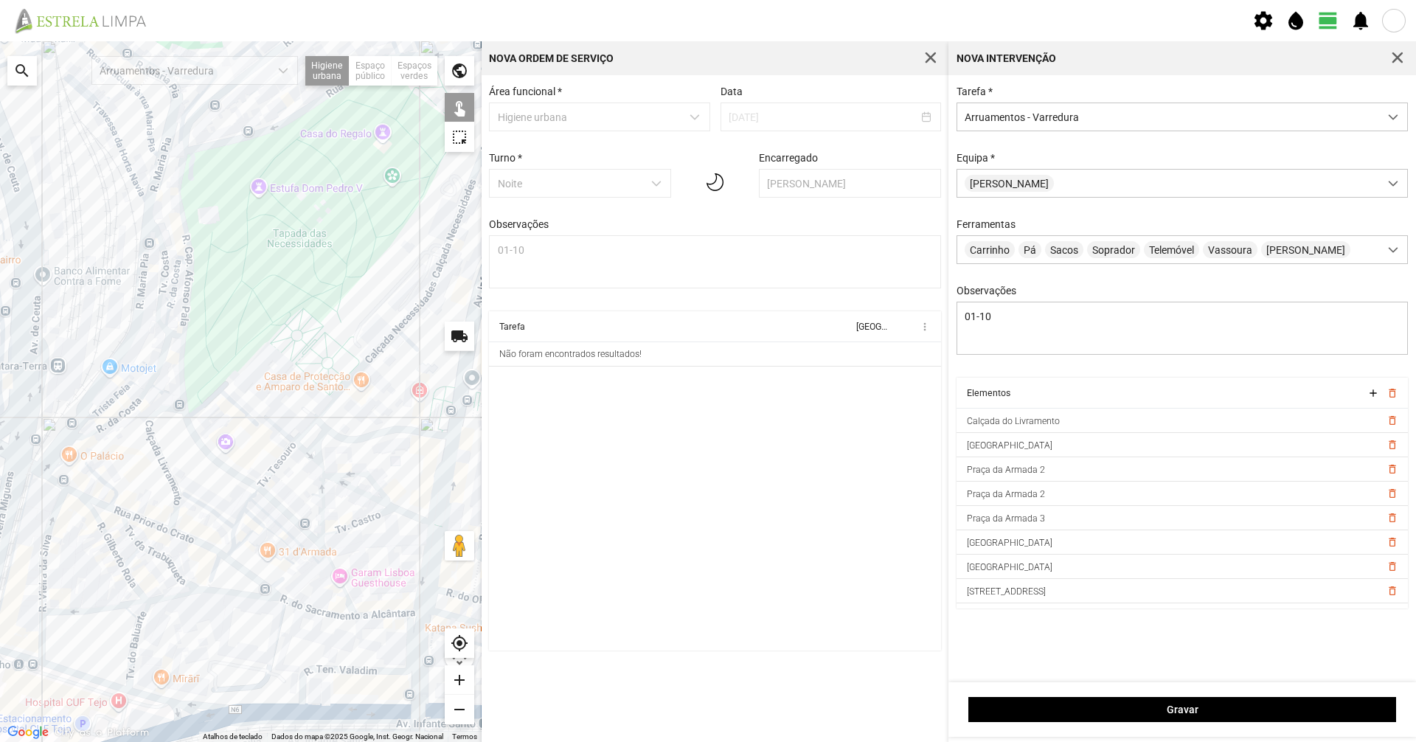
drag, startPoint x: 178, startPoint y: 300, endPoint x: 153, endPoint y: 400, distance: 102.5
click at [154, 403] on div at bounding box center [241, 391] width 482 height 701
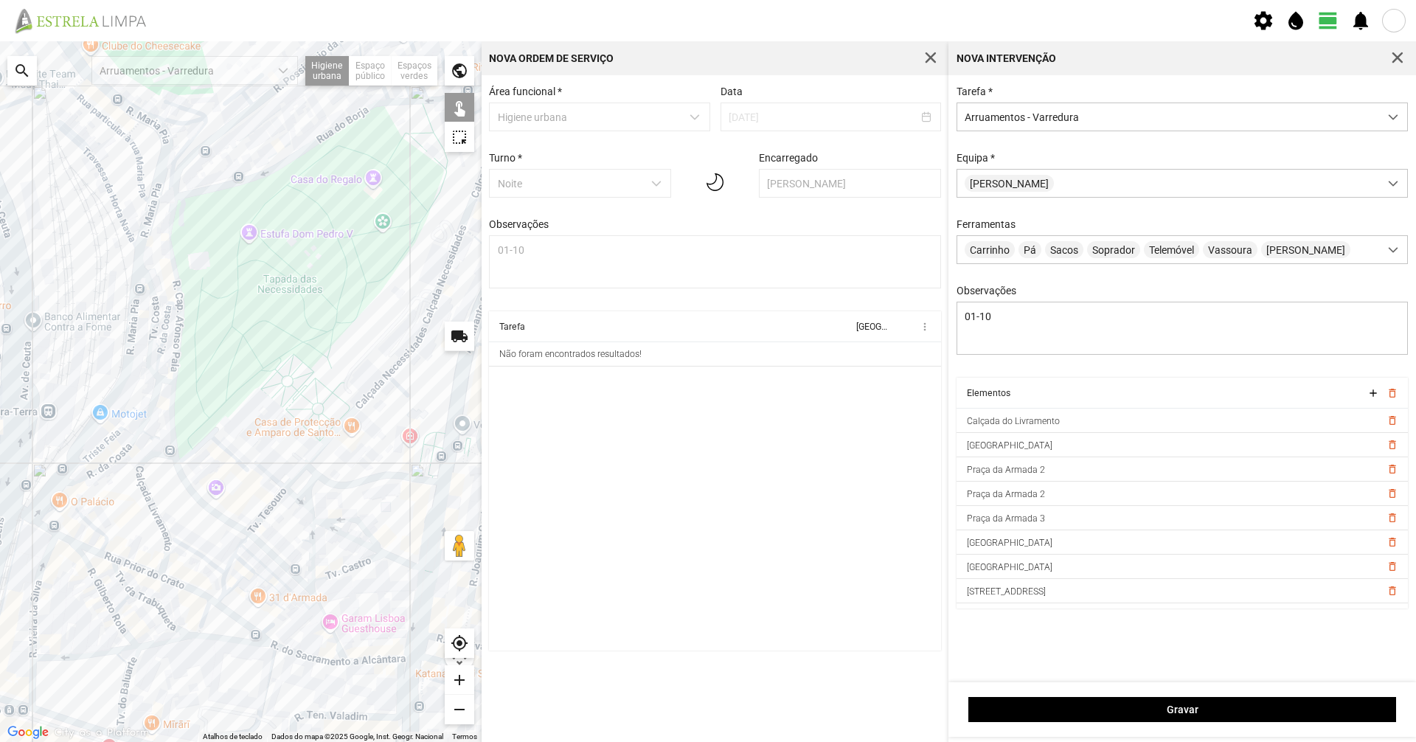
click at [156, 363] on div at bounding box center [241, 391] width 482 height 701
click at [108, 440] on div at bounding box center [241, 391] width 482 height 701
click at [34, 410] on div at bounding box center [241, 391] width 482 height 701
click at [38, 572] on div at bounding box center [241, 391] width 482 height 701
click at [30, 685] on div at bounding box center [241, 391] width 482 height 701
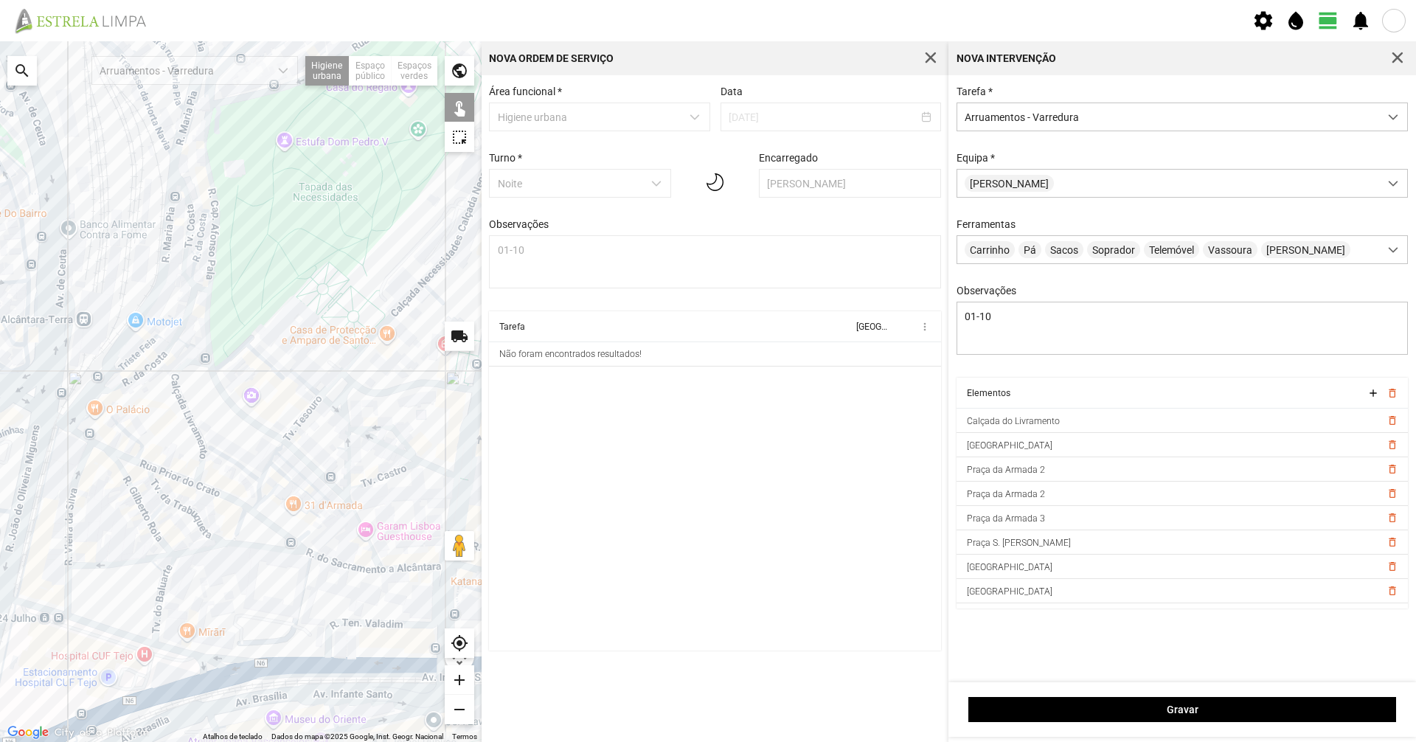
drag, startPoint x: 55, startPoint y: 678, endPoint x: 110, endPoint y: 565, distance: 126.3
click at [113, 566] on div at bounding box center [241, 391] width 482 height 701
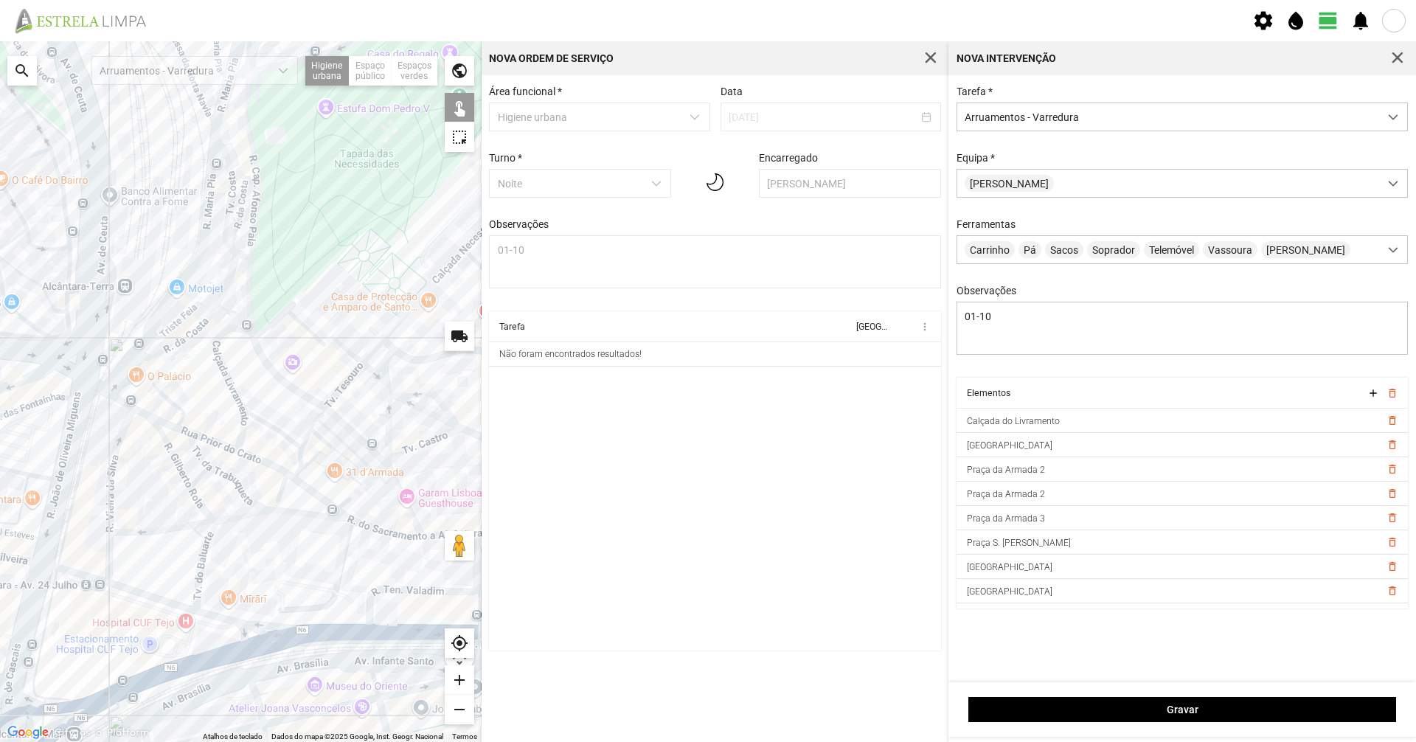
click at [89, 576] on div at bounding box center [241, 391] width 482 height 701
click at [123, 587] on div at bounding box center [241, 391] width 482 height 701
click at [243, 621] on div at bounding box center [241, 391] width 482 height 701
click at [296, 637] on div at bounding box center [241, 391] width 482 height 701
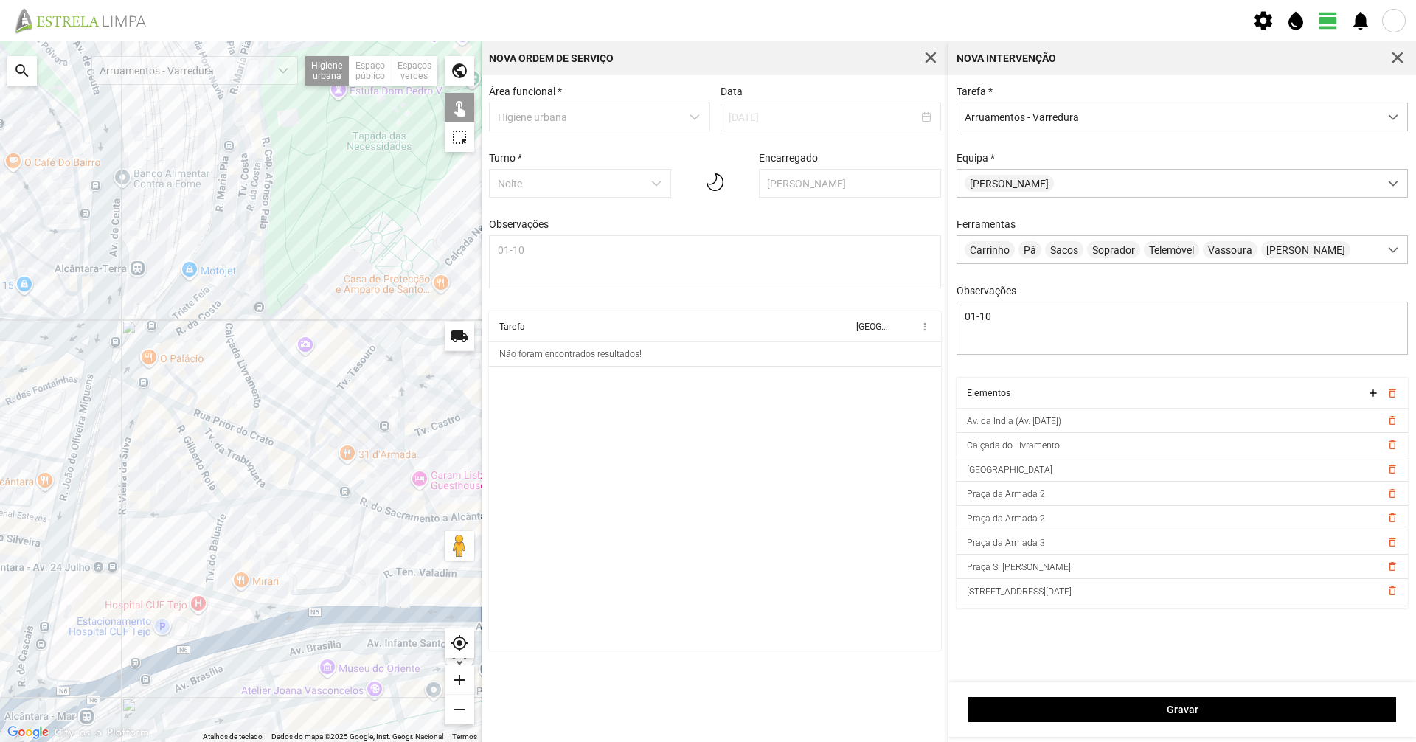
drag, startPoint x: 268, startPoint y: 626, endPoint x: 344, endPoint y: 572, distance: 93.5
click at [344, 572] on div at bounding box center [241, 391] width 482 height 701
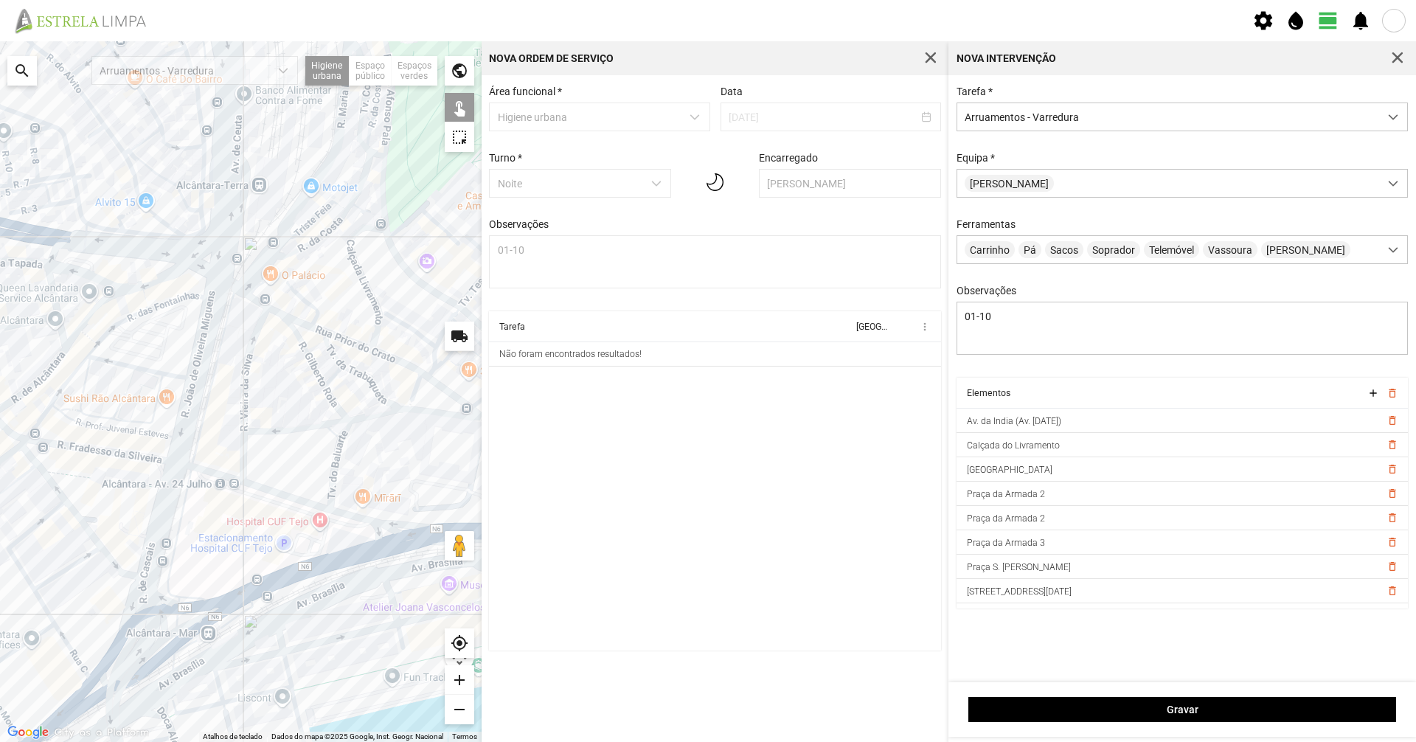
click at [224, 608] on div at bounding box center [241, 391] width 482 height 701
click at [209, 602] on div at bounding box center [241, 391] width 482 height 701
click at [151, 583] on div at bounding box center [241, 391] width 482 height 701
click at [139, 636] on div at bounding box center [241, 391] width 482 height 701
click at [184, 426] on div at bounding box center [241, 391] width 482 height 701
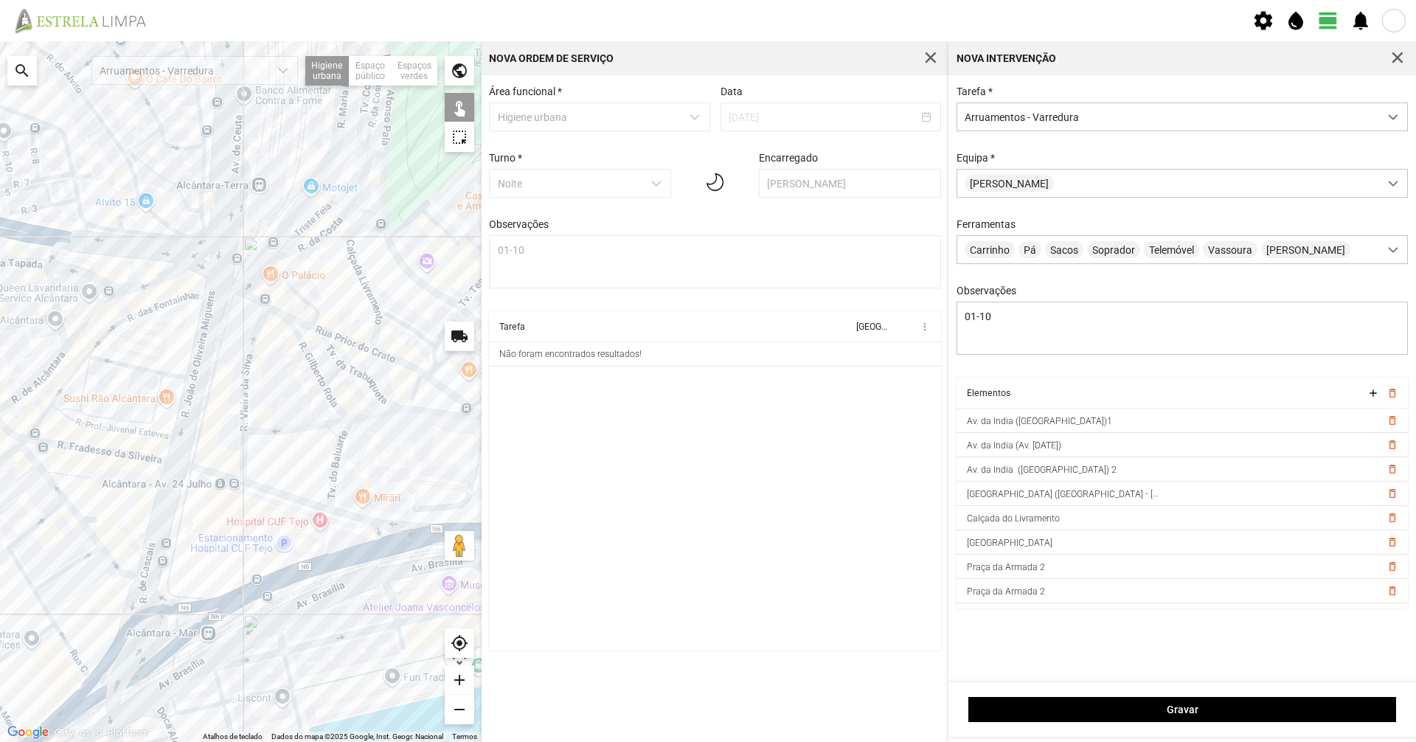
click at [202, 416] on div at bounding box center [241, 391] width 482 height 701
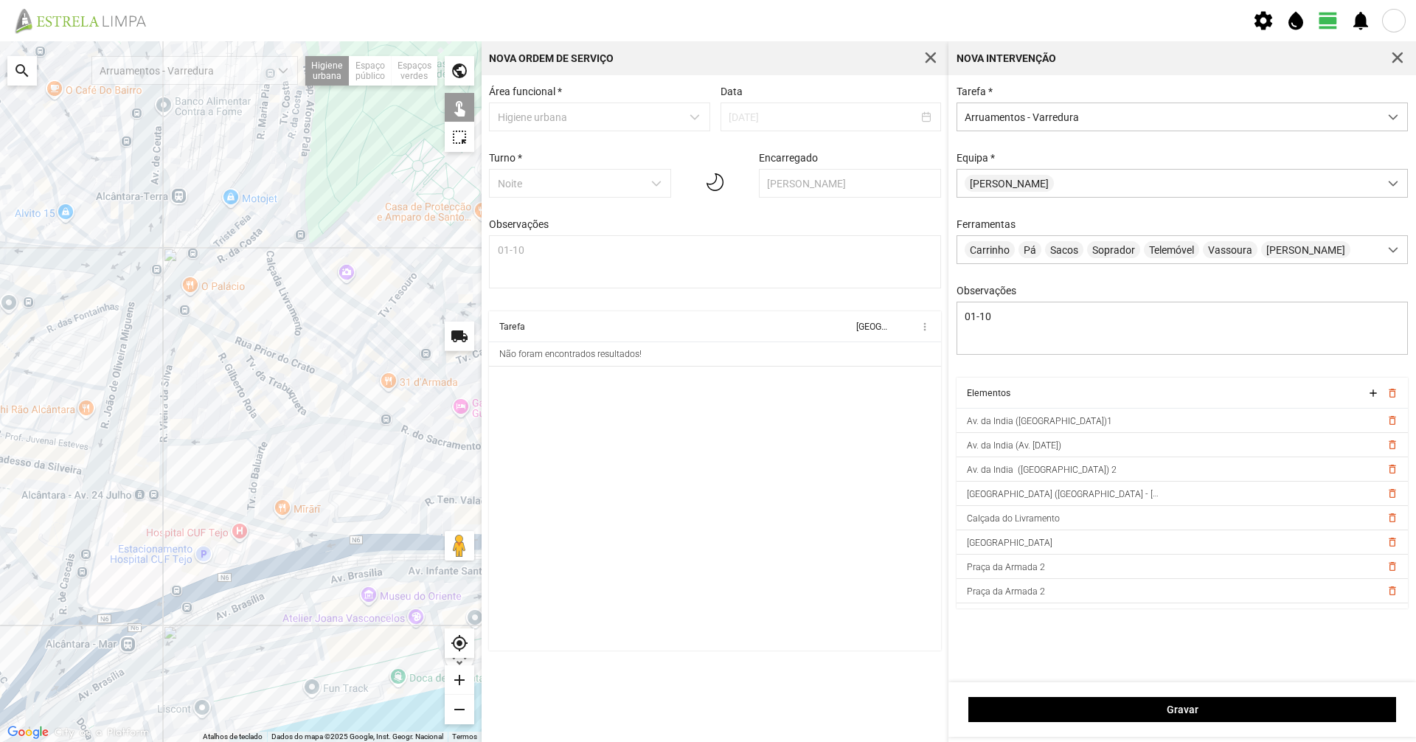
drag, startPoint x: 250, startPoint y: 423, endPoint x: 164, endPoint y: 437, distance: 87.3
click at [164, 437] on div at bounding box center [241, 391] width 482 height 701
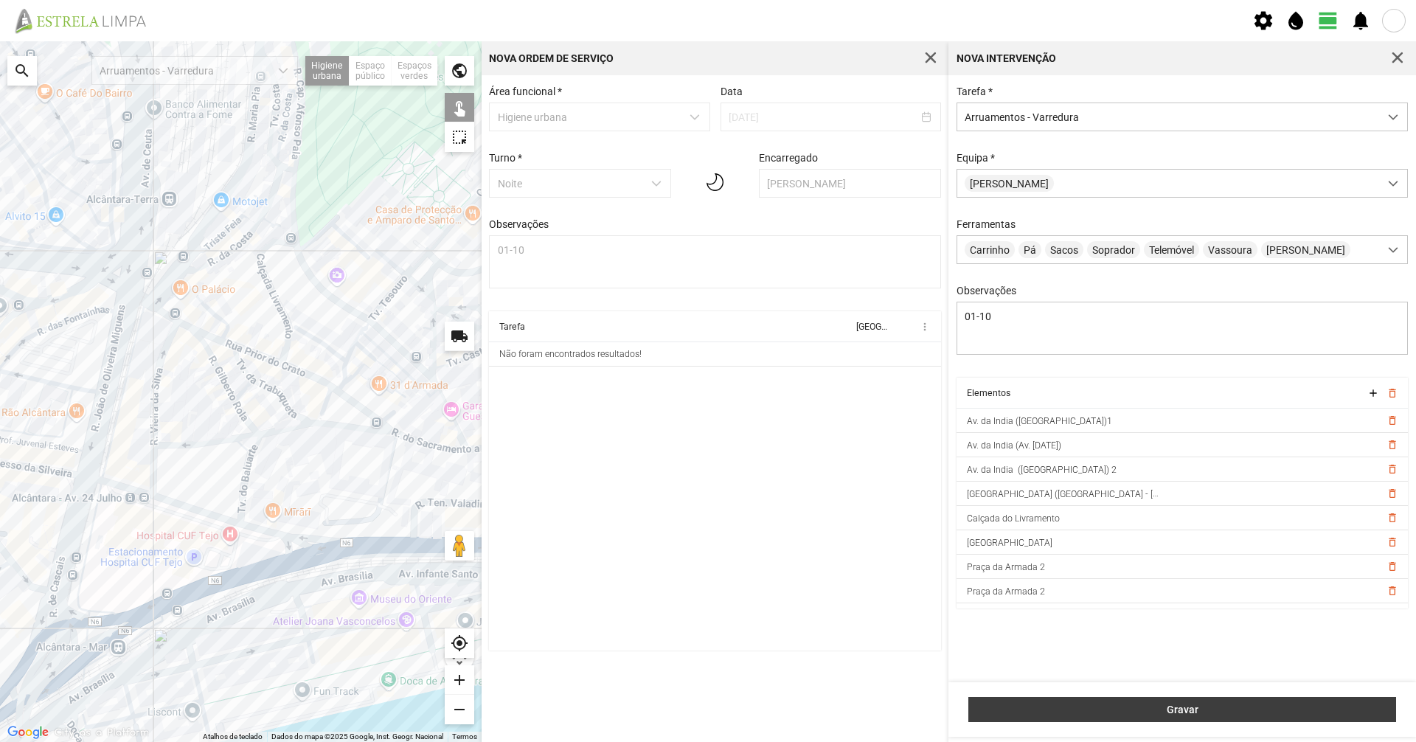
click at [1112, 706] on span "Gravar" at bounding box center [1182, 710] width 412 height 12
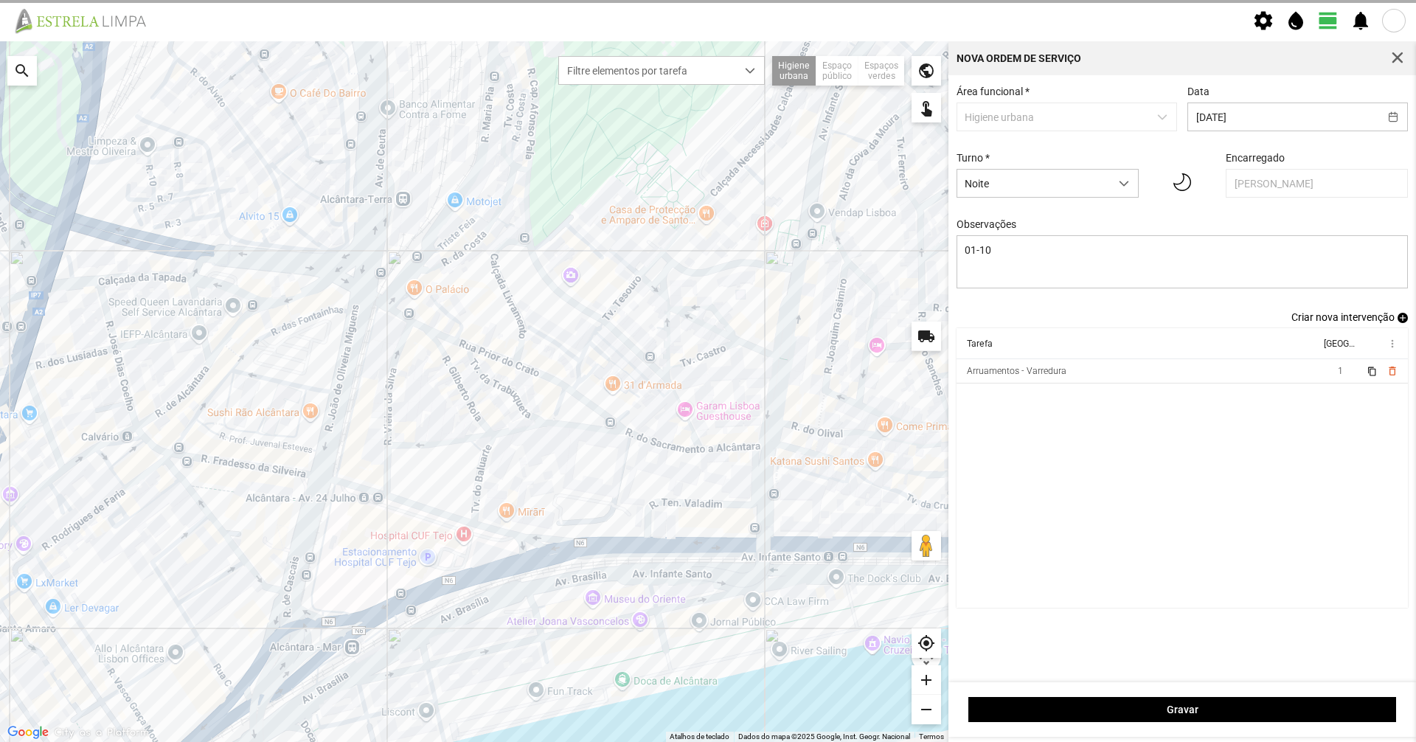
click at [1302, 322] on span "Criar nova intervenção" at bounding box center [1342, 317] width 103 height 12
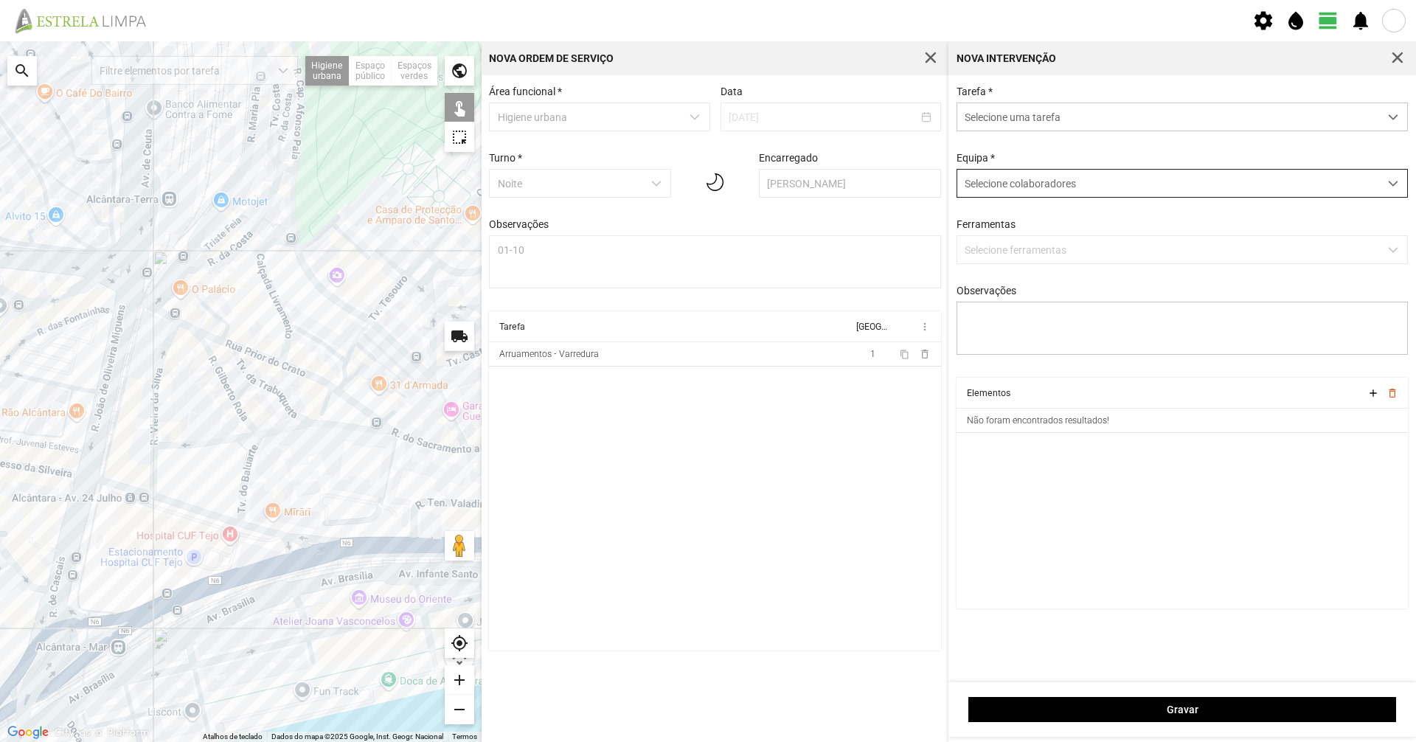
click at [1045, 195] on div "Selecione colaboradores" at bounding box center [1168, 183] width 422 height 27
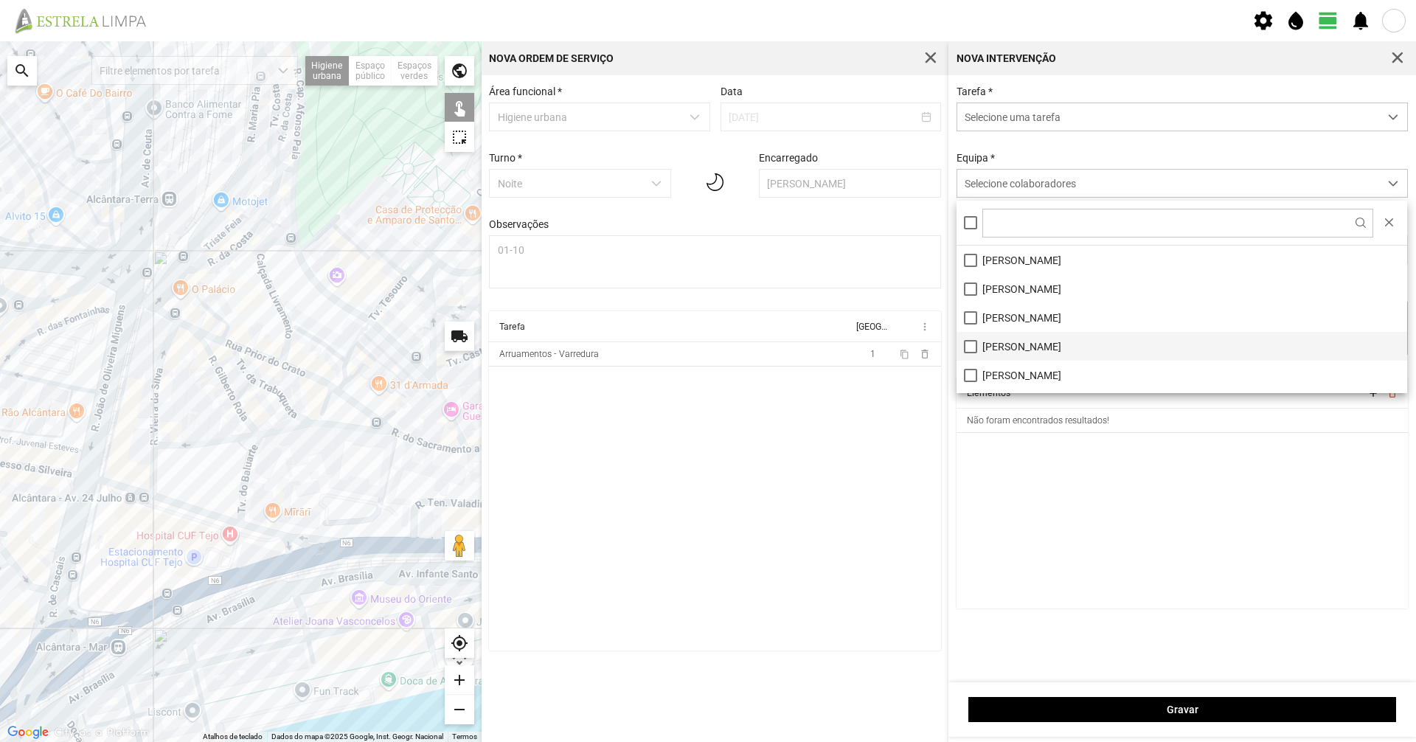
click at [1032, 349] on li "[PERSON_NAME]" at bounding box center [1182, 346] width 451 height 29
click at [1072, 164] on div "Equipa * [PERSON_NAME]" at bounding box center [1182, 175] width 462 height 46
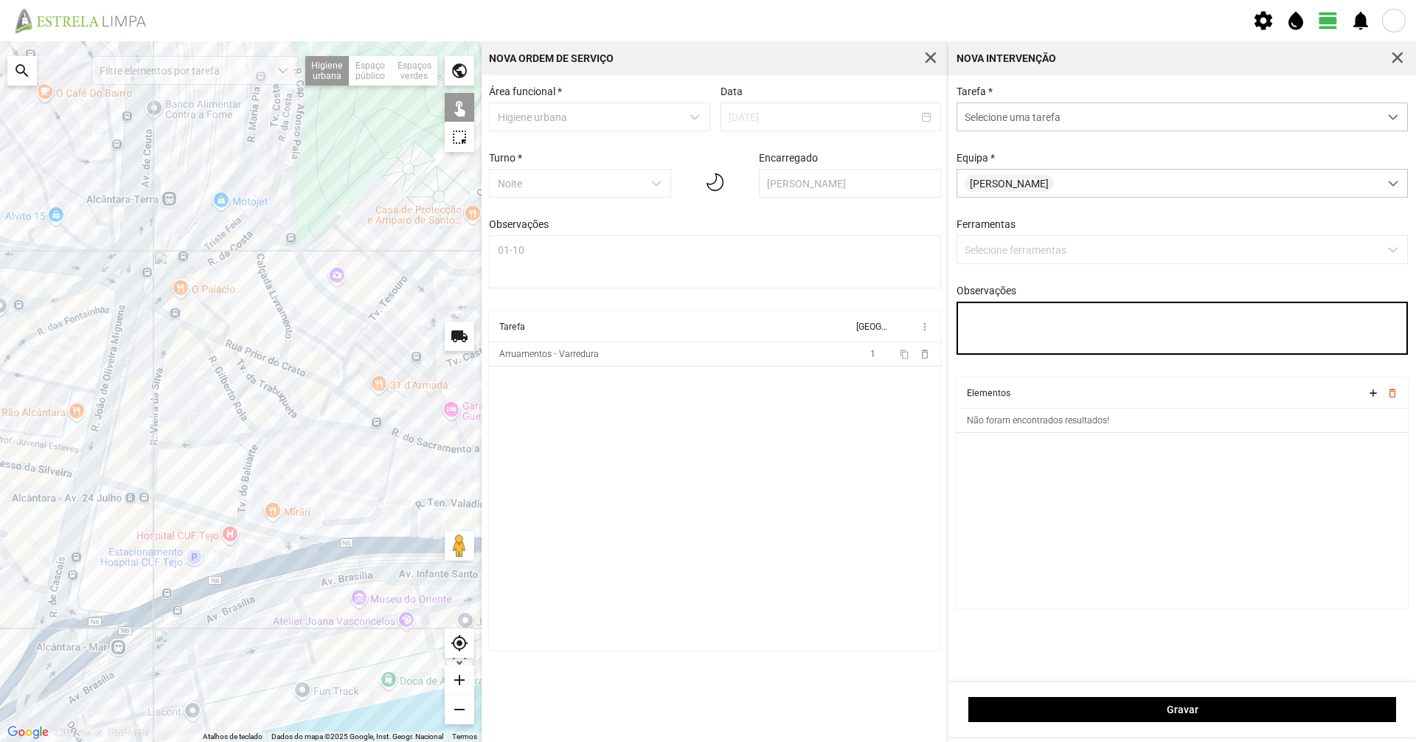
click at [1032, 319] on textarea "Observações" at bounding box center [1183, 328] width 452 height 53
type textarea "01-10 [PERSON_NAME]"
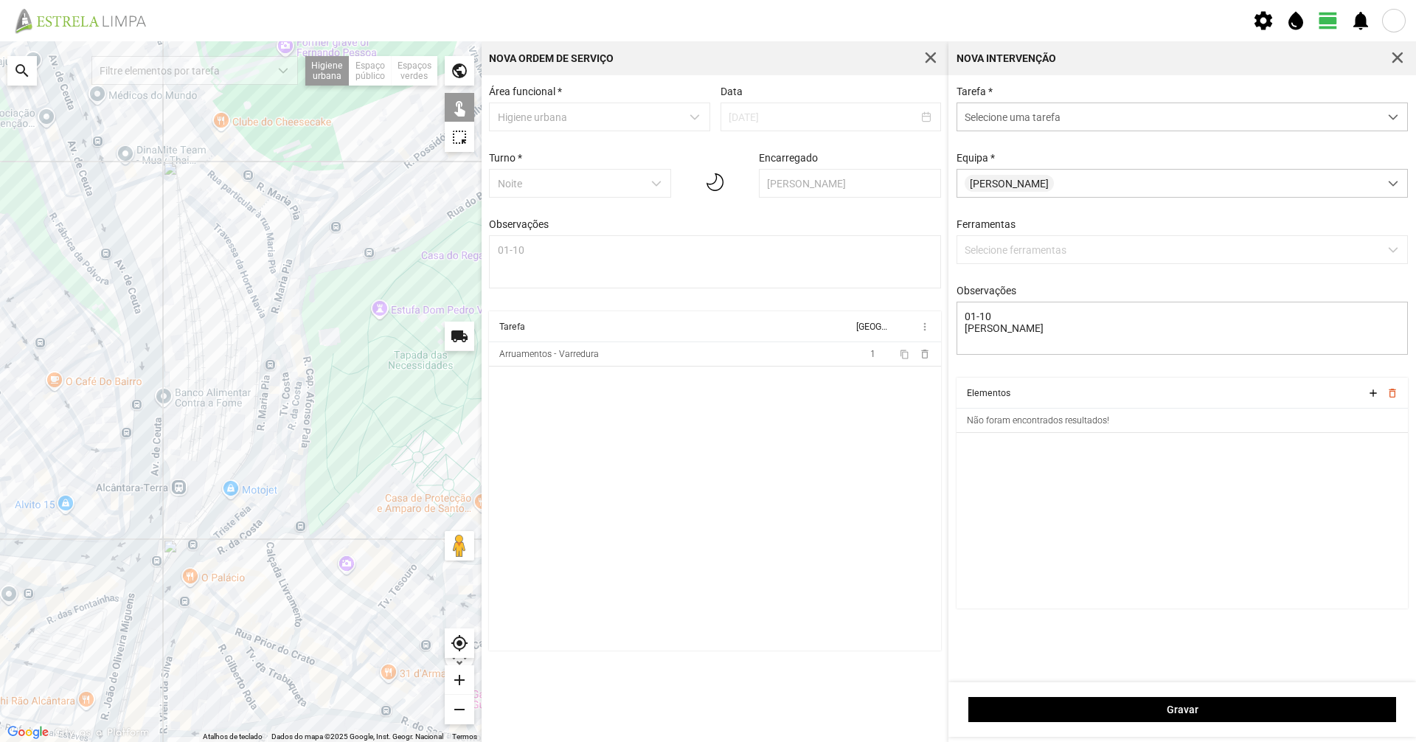
drag, startPoint x: 221, startPoint y: 321, endPoint x: 233, endPoint y: 490, distance: 169.3
click at [228, 509] on div at bounding box center [241, 391] width 482 height 701
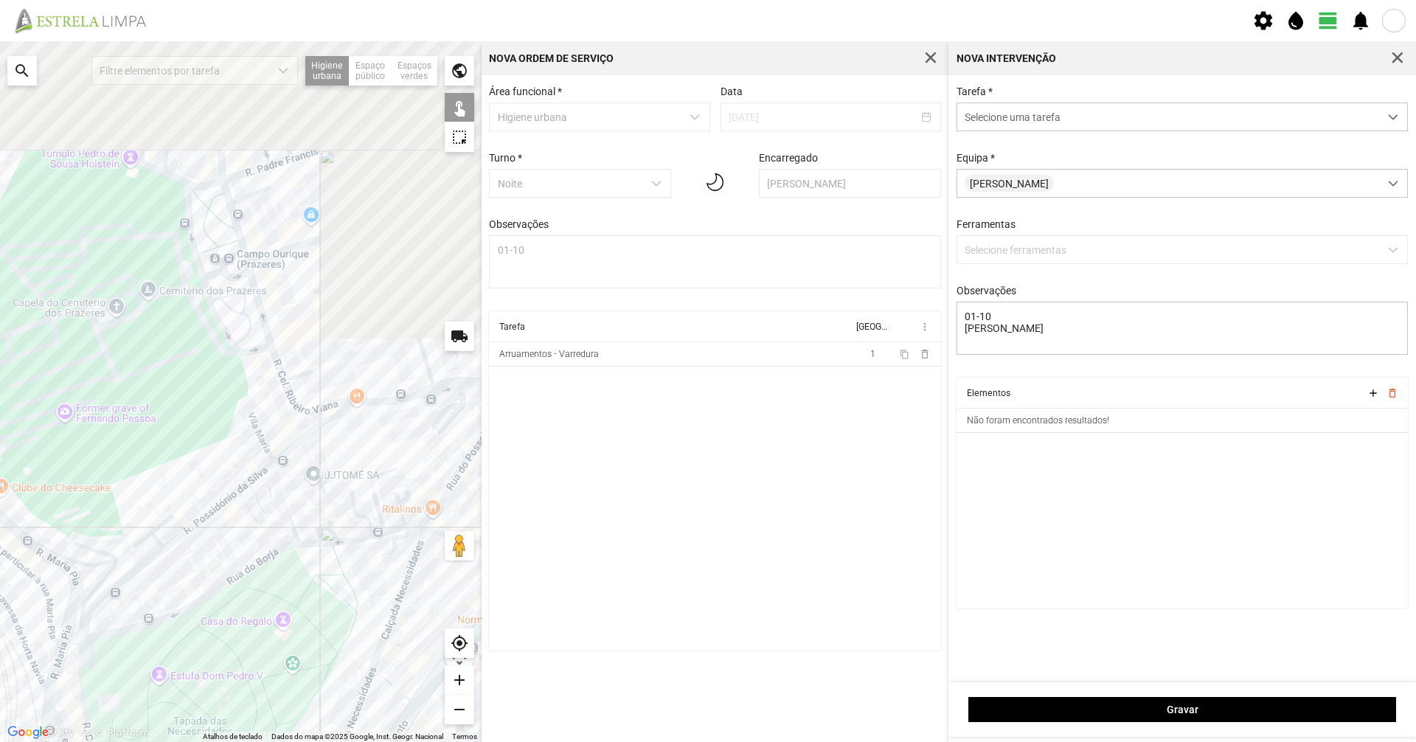
drag, startPoint x: 70, startPoint y: 428, endPoint x: 52, endPoint y: 454, distance: 31.3
click at [52, 454] on div at bounding box center [241, 391] width 482 height 701
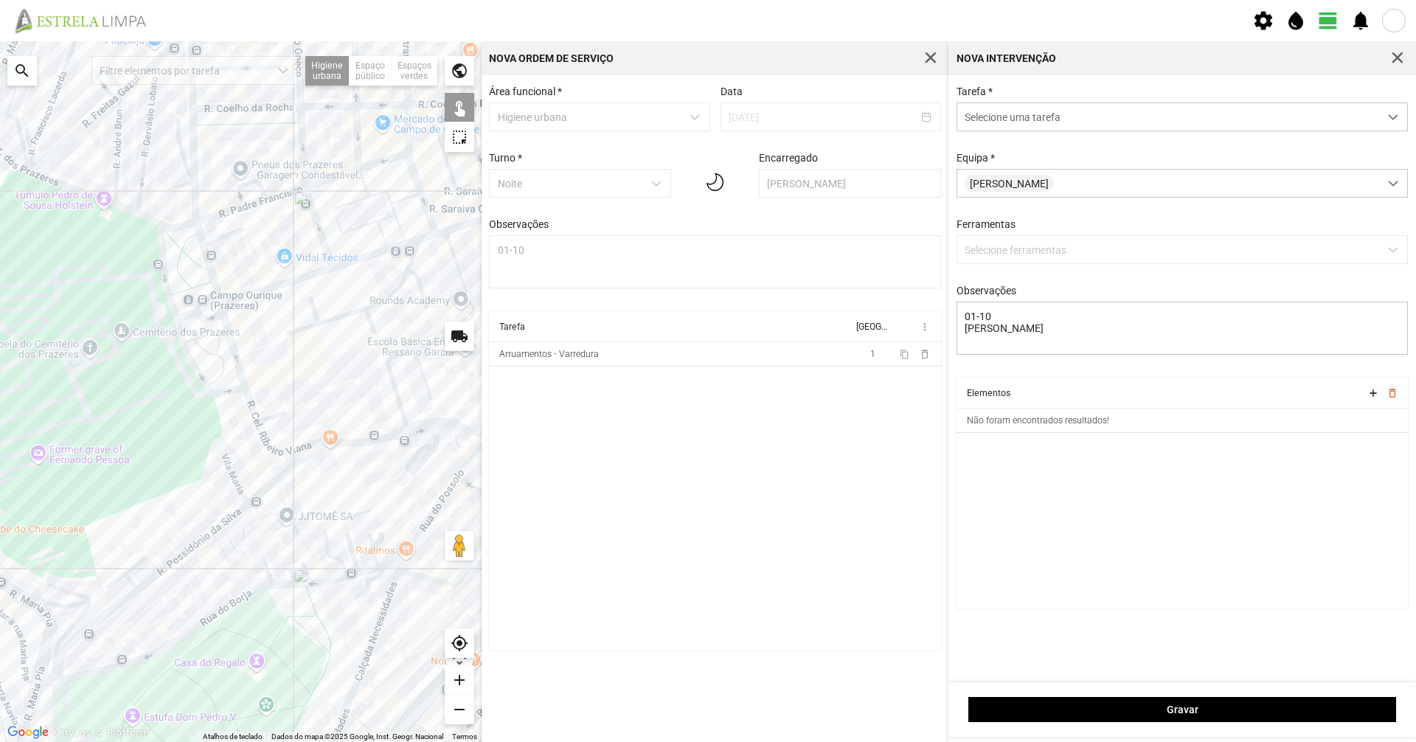
click at [191, 314] on div at bounding box center [241, 391] width 482 height 701
click at [218, 292] on div at bounding box center [241, 391] width 482 height 701
click at [229, 330] on div at bounding box center [241, 391] width 482 height 701
click at [223, 305] on div at bounding box center [241, 391] width 482 height 701
click at [223, 392] on div at bounding box center [241, 391] width 482 height 701
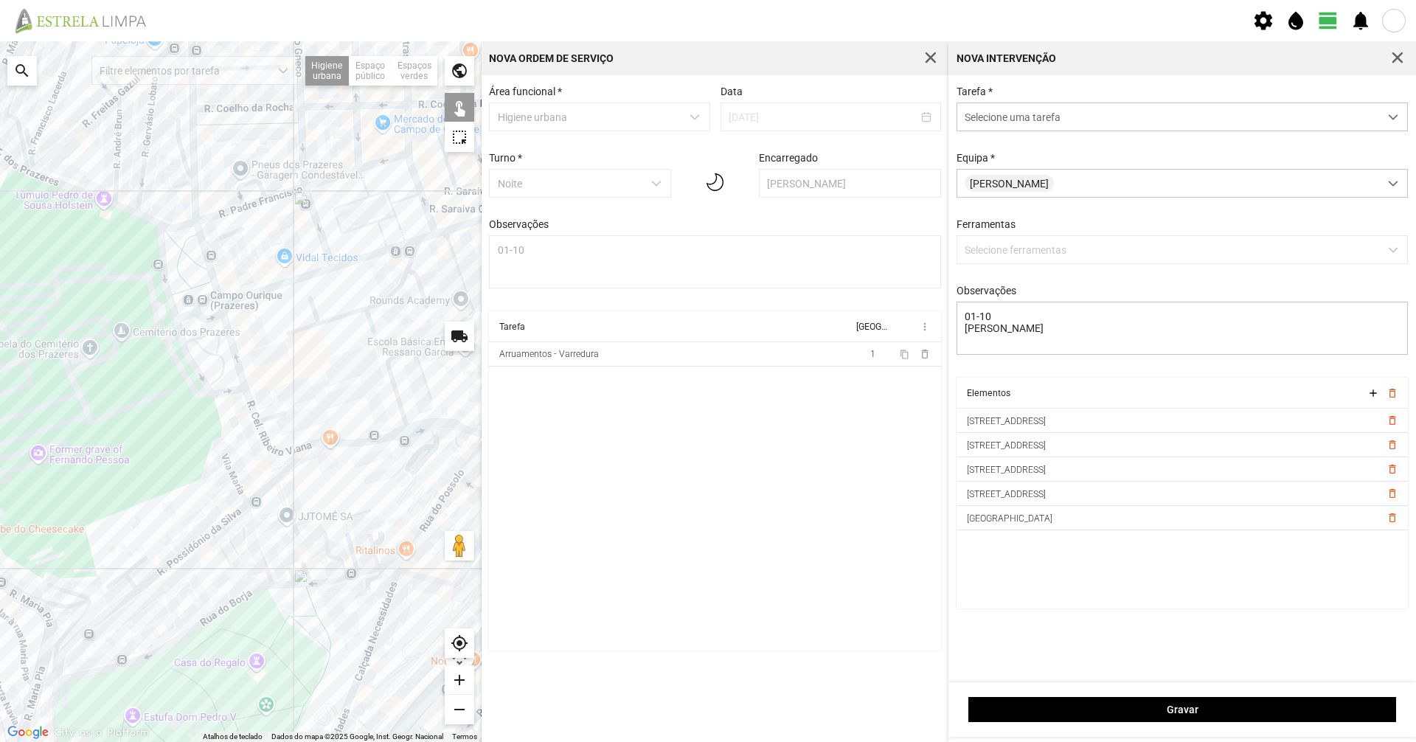
click at [172, 305] on div at bounding box center [241, 391] width 482 height 701
click at [181, 227] on div at bounding box center [241, 391] width 482 height 701
click at [181, 224] on div at bounding box center [241, 391] width 482 height 701
click at [168, 226] on div at bounding box center [241, 391] width 482 height 701
click at [269, 443] on div at bounding box center [241, 391] width 482 height 701
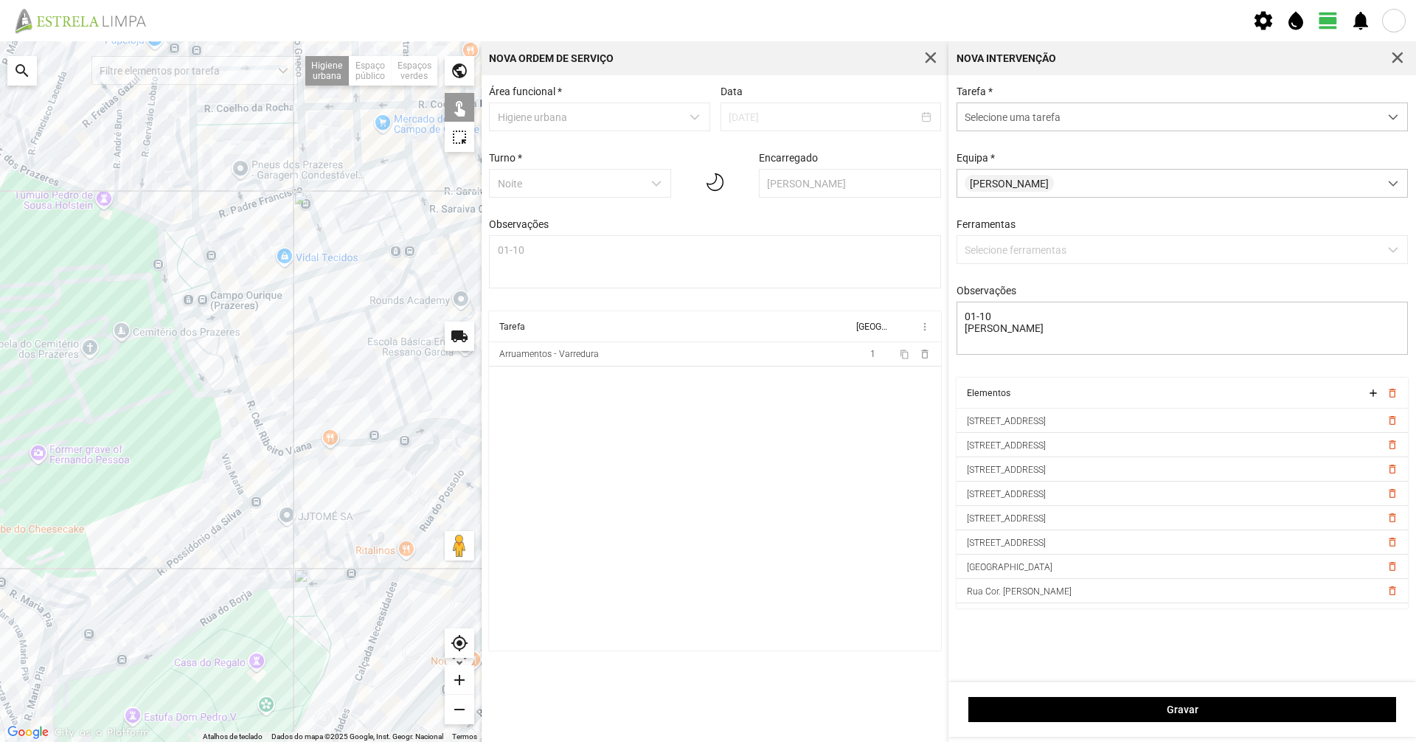
click at [305, 448] on div at bounding box center [241, 391] width 482 height 701
click at [316, 454] on div at bounding box center [241, 391] width 482 height 701
click at [351, 443] on div at bounding box center [241, 391] width 482 height 701
click at [417, 427] on div at bounding box center [241, 391] width 482 height 701
click at [271, 482] on div at bounding box center [241, 391] width 482 height 701
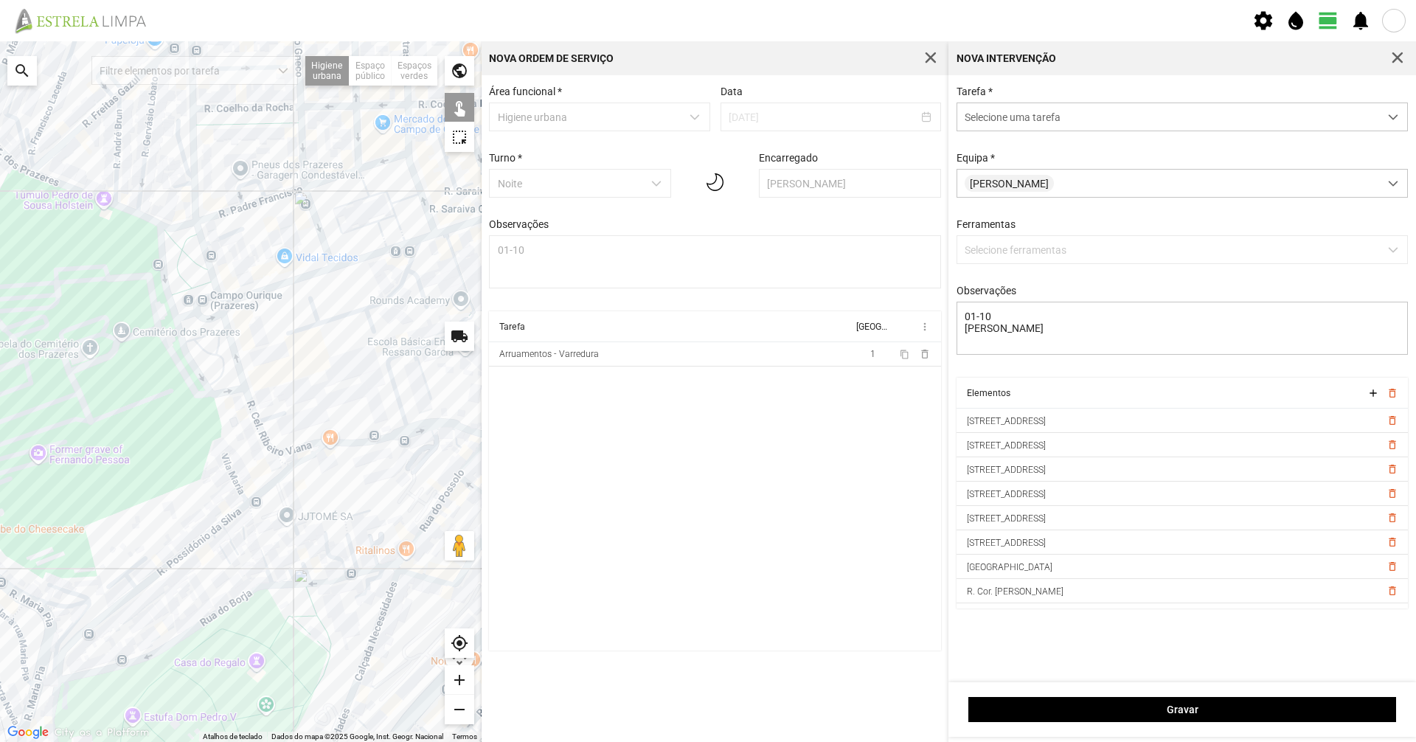
click at [212, 530] on div at bounding box center [241, 391] width 482 height 701
click at [237, 514] on div at bounding box center [241, 391] width 482 height 701
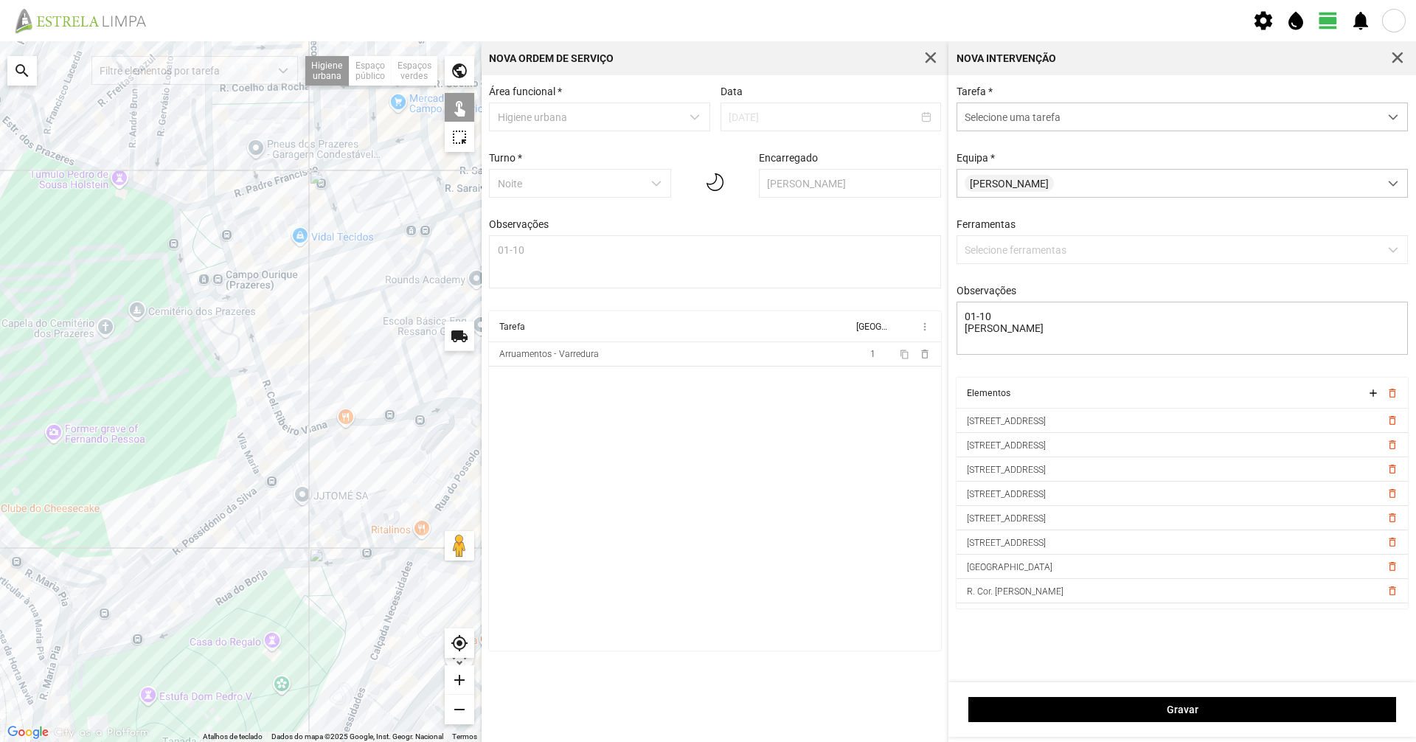
drag, startPoint x: 195, startPoint y: 522, endPoint x: 256, endPoint y: 458, distance: 88.7
click at [255, 459] on div at bounding box center [241, 391] width 482 height 701
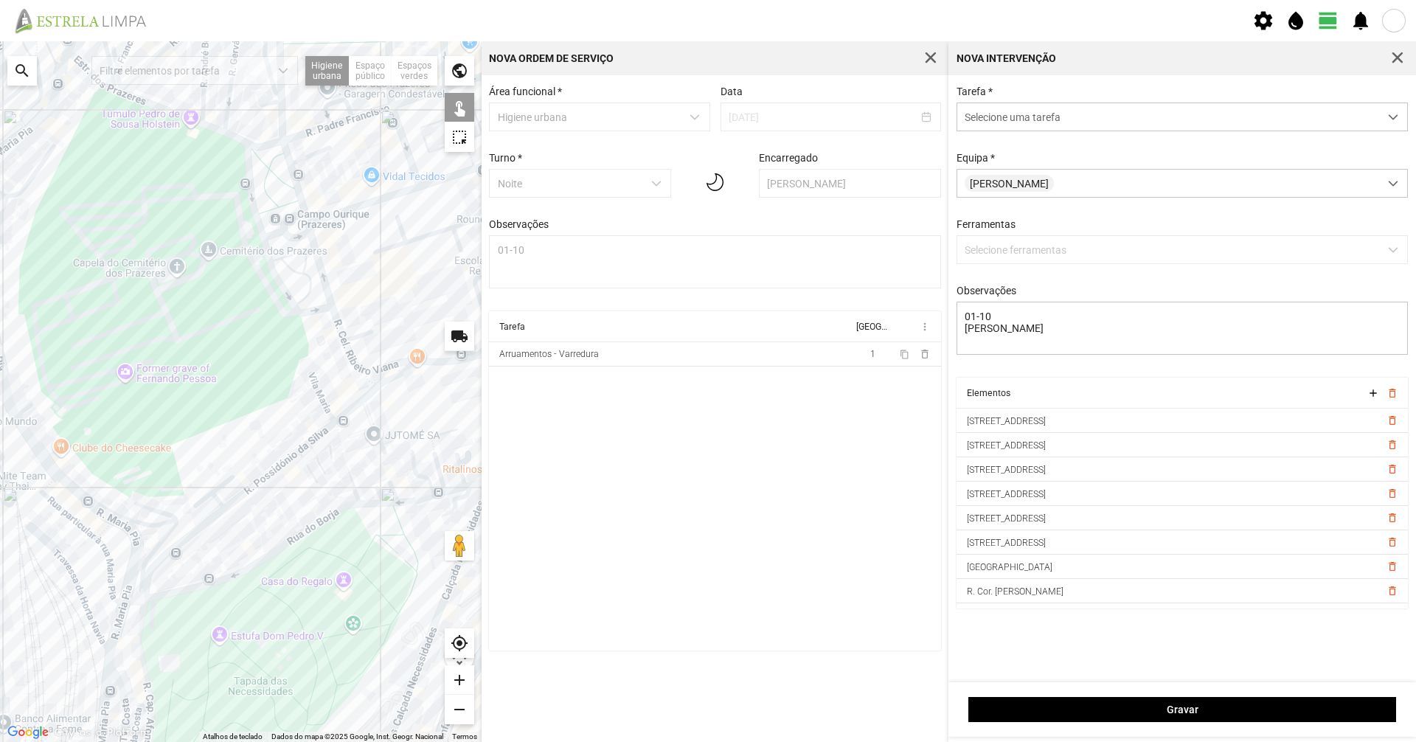
click at [232, 504] on div at bounding box center [241, 391] width 482 height 701
click at [209, 521] on div at bounding box center [241, 391] width 482 height 701
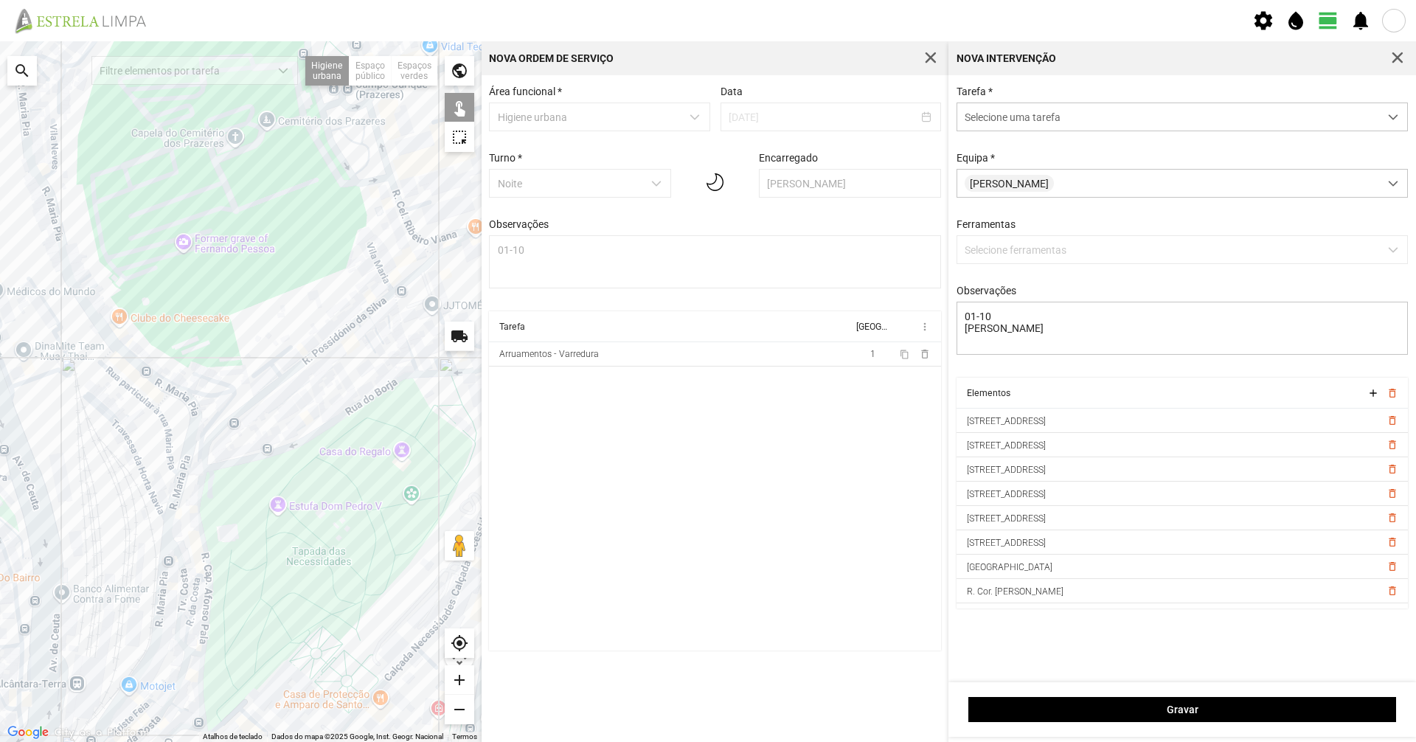
drag, startPoint x: 198, startPoint y: 563, endPoint x: 266, endPoint y: 420, distance: 158.3
click at [260, 430] on div at bounding box center [241, 391] width 482 height 701
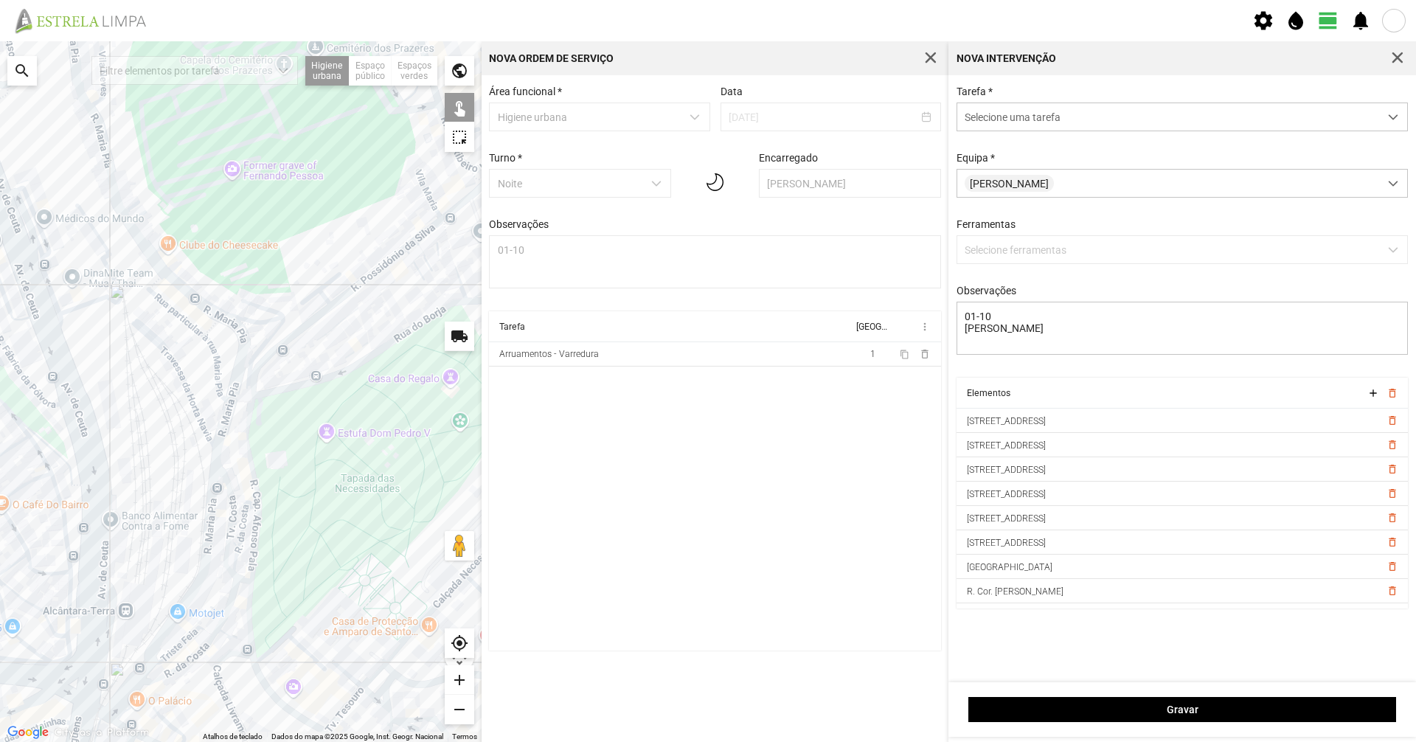
click at [246, 440] on div at bounding box center [241, 391] width 482 height 701
click at [253, 549] on div at bounding box center [241, 391] width 482 height 701
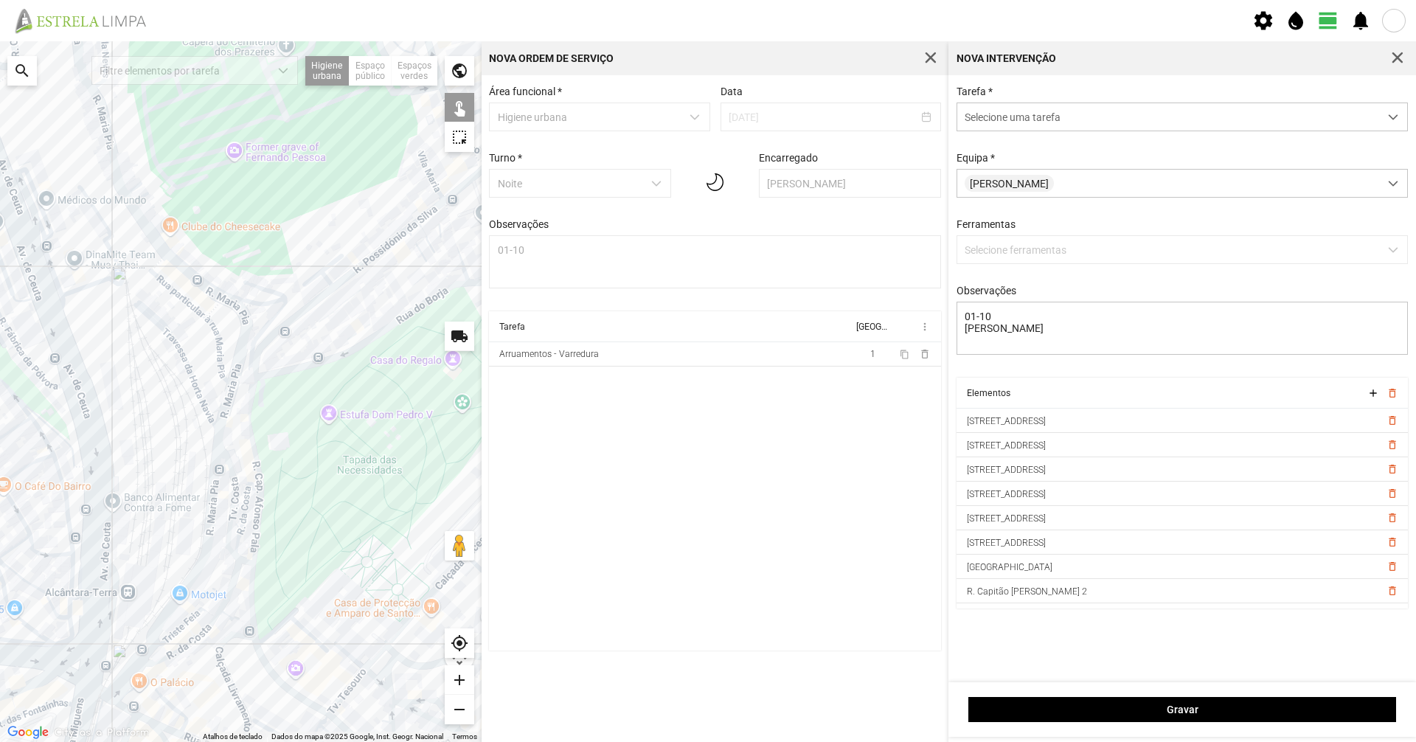
drag, startPoint x: 268, startPoint y: 532, endPoint x: 279, endPoint y: 479, distance: 54.2
click at [279, 479] on div at bounding box center [241, 391] width 482 height 701
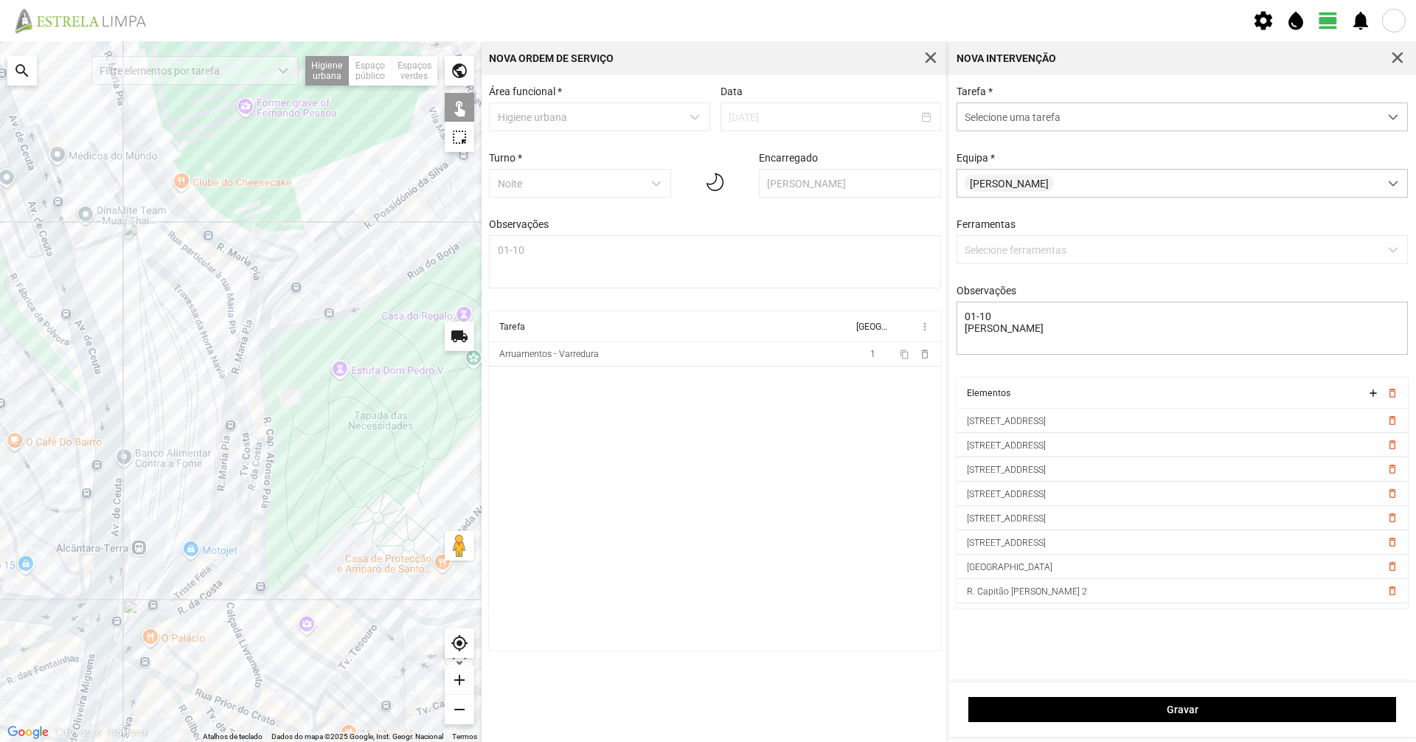
click at [260, 549] on div at bounding box center [241, 391] width 482 height 701
click at [1108, 128] on span "Selecione uma tarefa" at bounding box center [1168, 116] width 422 height 27
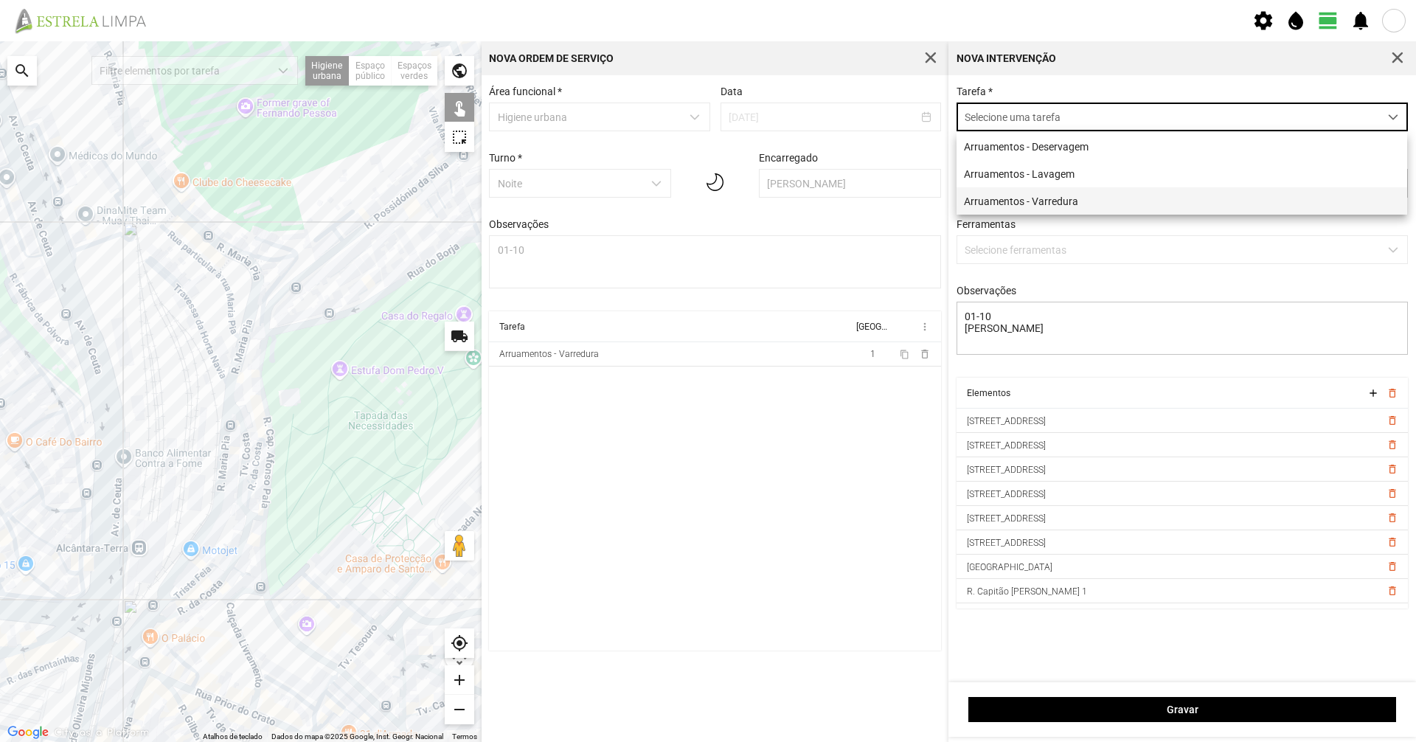
click at [1054, 205] on li "Arruamentos - Varredura" at bounding box center [1182, 200] width 451 height 27
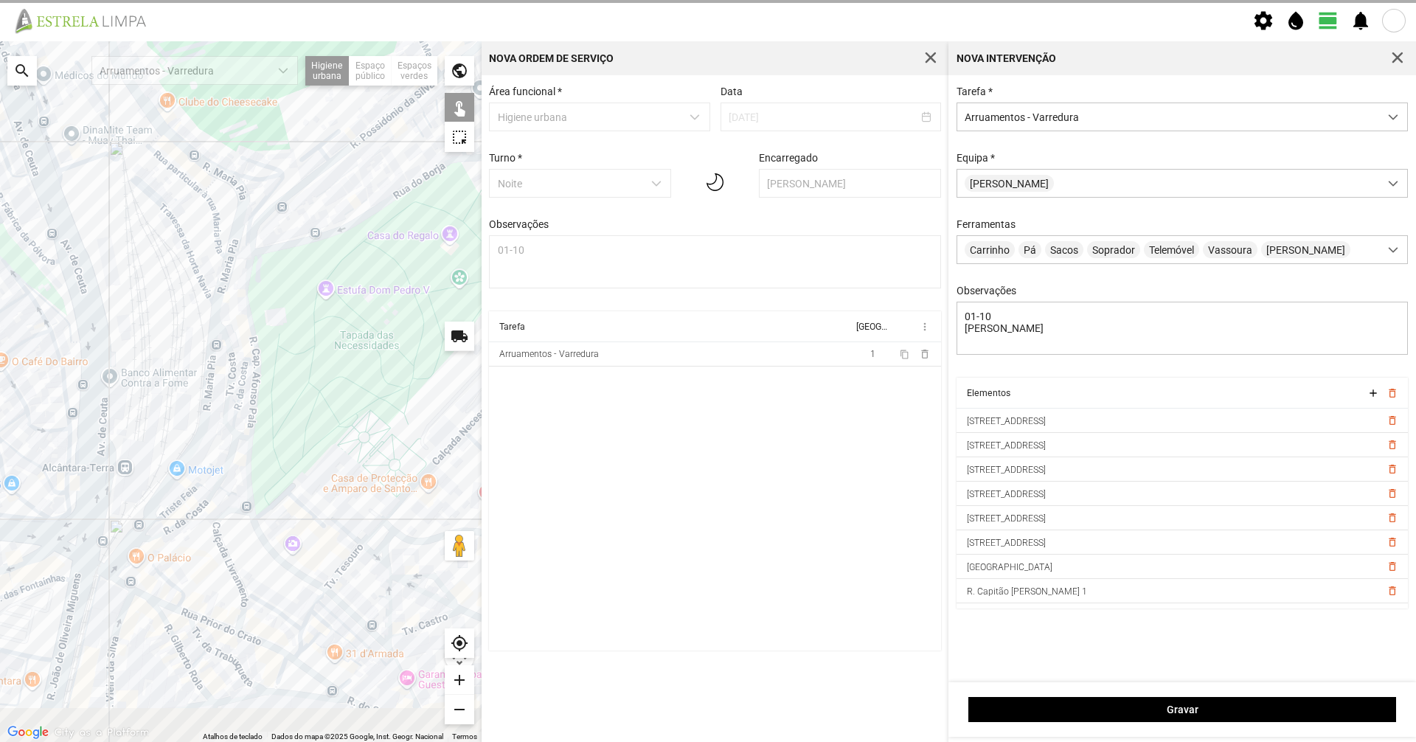
drag, startPoint x: 305, startPoint y: 603, endPoint x: 285, endPoint y: 502, distance: 103.0
click at [285, 502] on div at bounding box center [241, 391] width 482 height 701
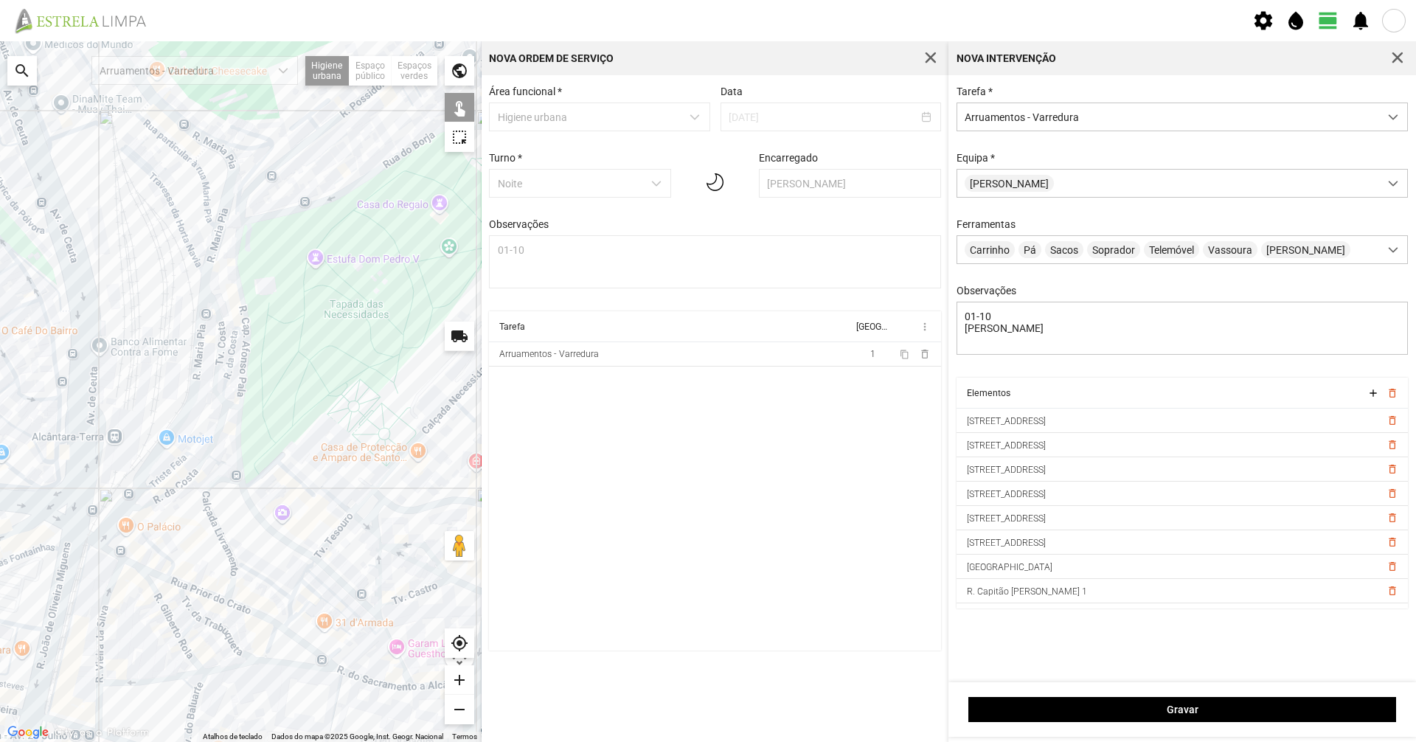
click at [269, 526] on div at bounding box center [241, 391] width 482 height 701
click at [330, 570] on div at bounding box center [241, 391] width 482 height 701
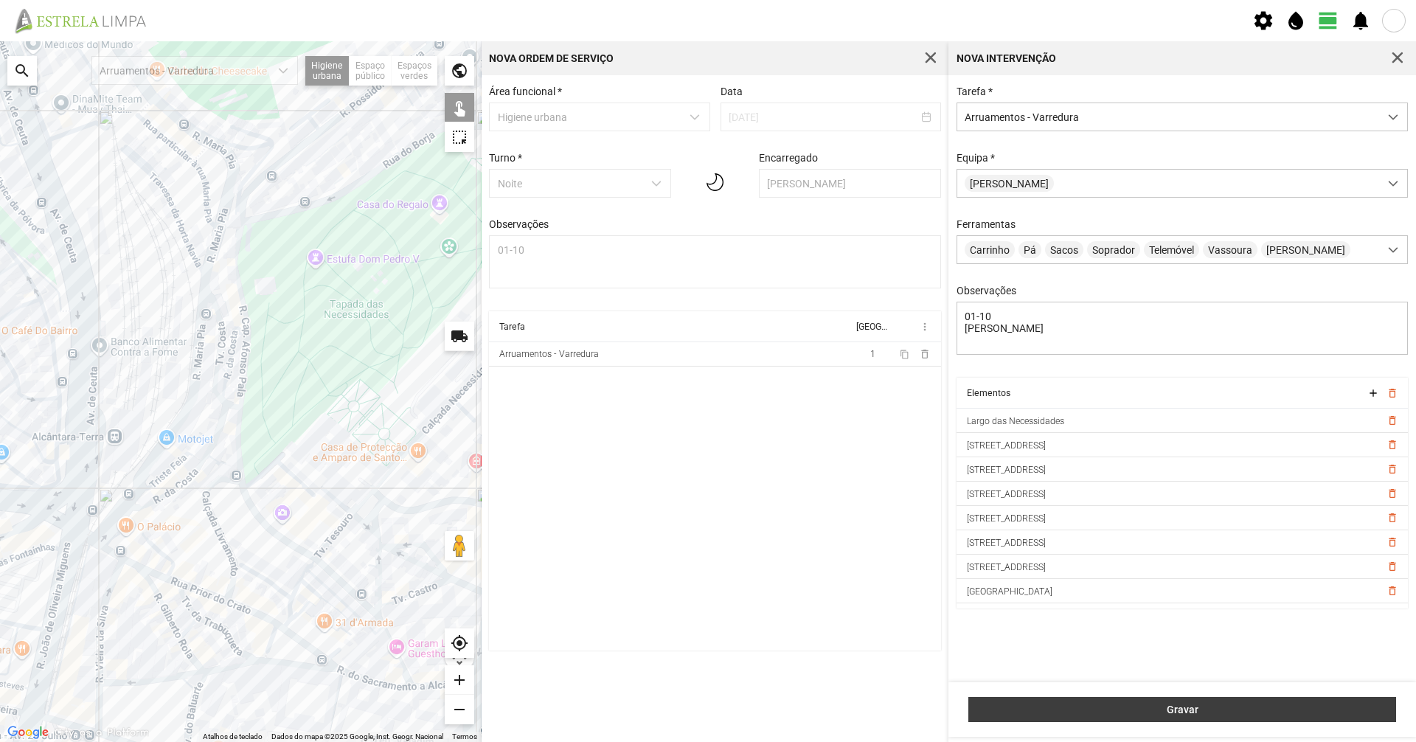
click at [1336, 707] on span "Gravar" at bounding box center [1182, 710] width 412 height 12
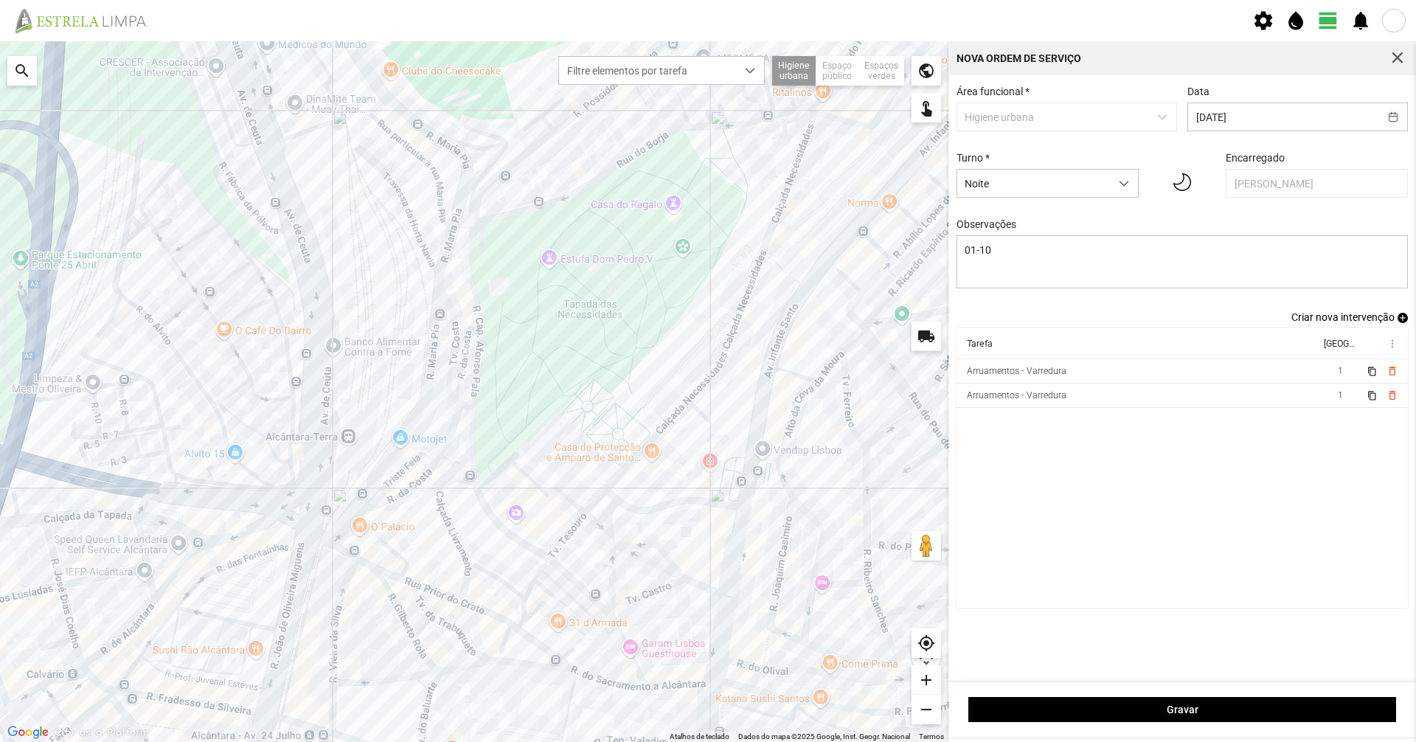
click at [1334, 311] on div "Área funcional * Higiene urbana Data [DATE] Turno * Noite Encarregado [PERSON_N…" at bounding box center [1182, 199] width 462 height 226
click at [1333, 321] on span "Criar nova intervenção" at bounding box center [1342, 317] width 103 height 12
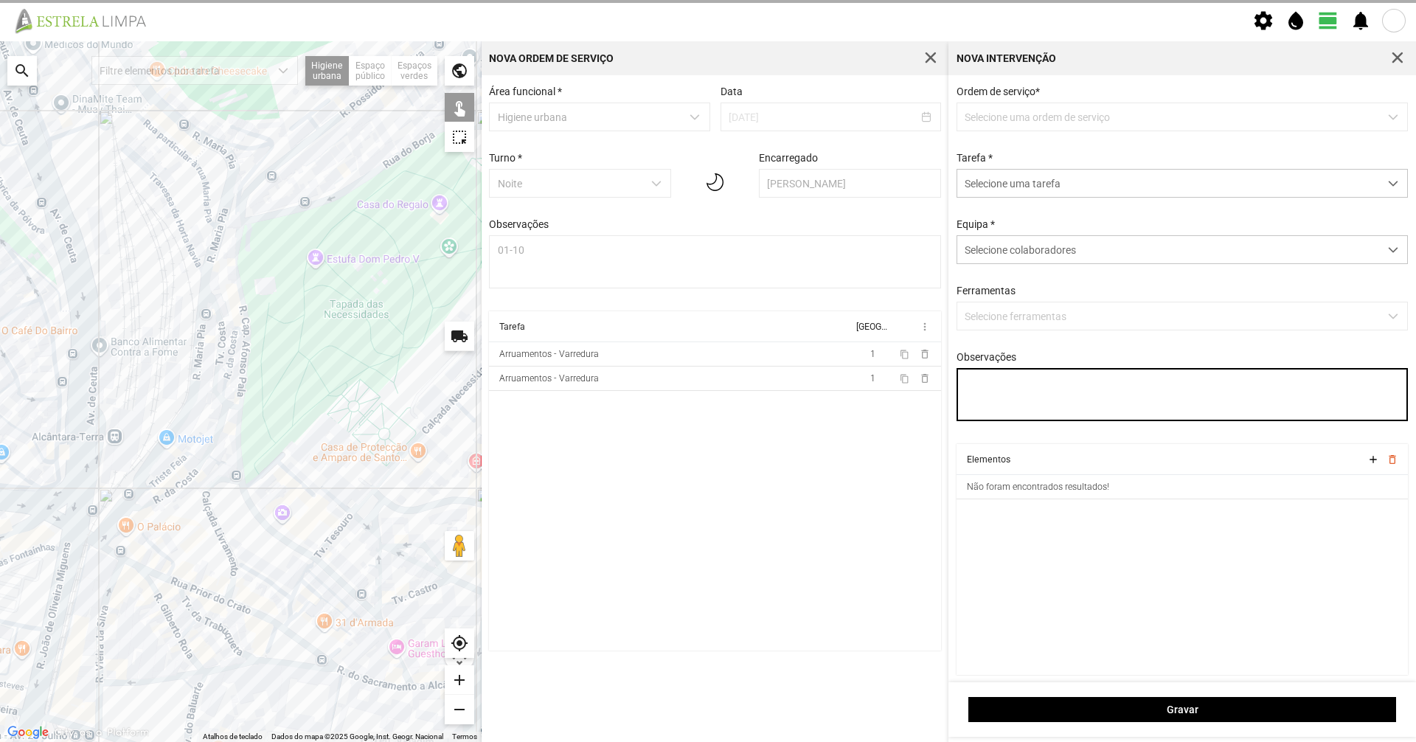
click at [1060, 392] on textarea "Observações" at bounding box center [1183, 394] width 452 height 53
type textarea "1"
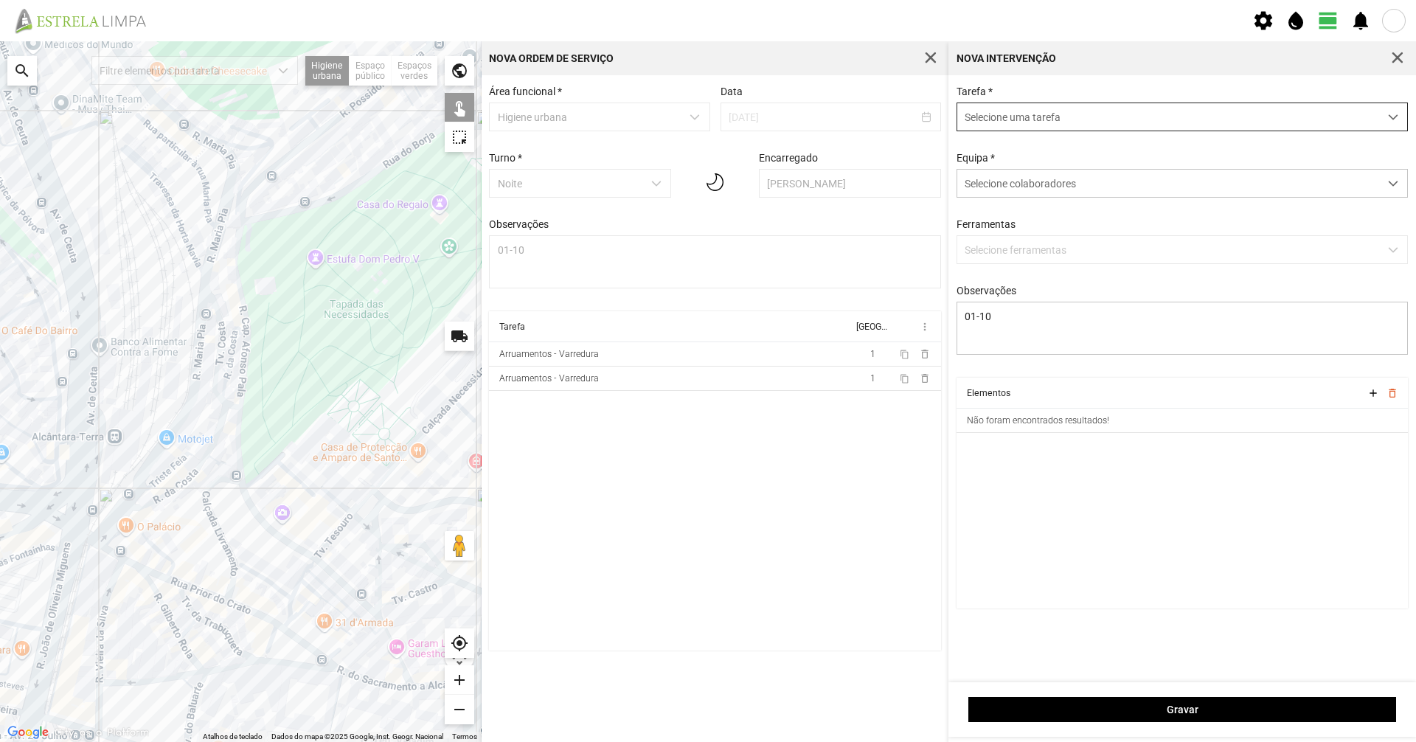
click at [1071, 118] on span "Selecione uma tarefa" at bounding box center [1168, 116] width 422 height 27
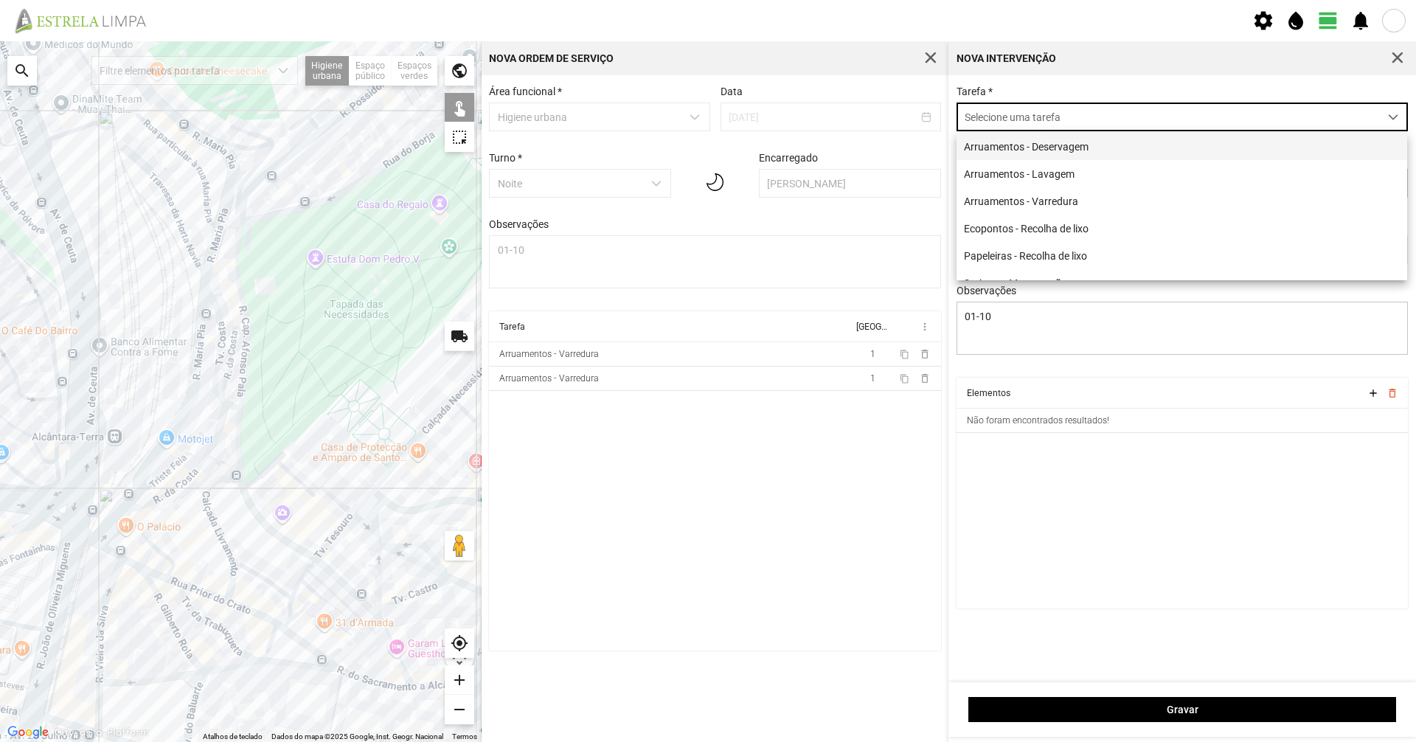
scroll to position [8, 66]
click at [1069, 206] on li "Arruamentos - Varredura" at bounding box center [1182, 200] width 451 height 27
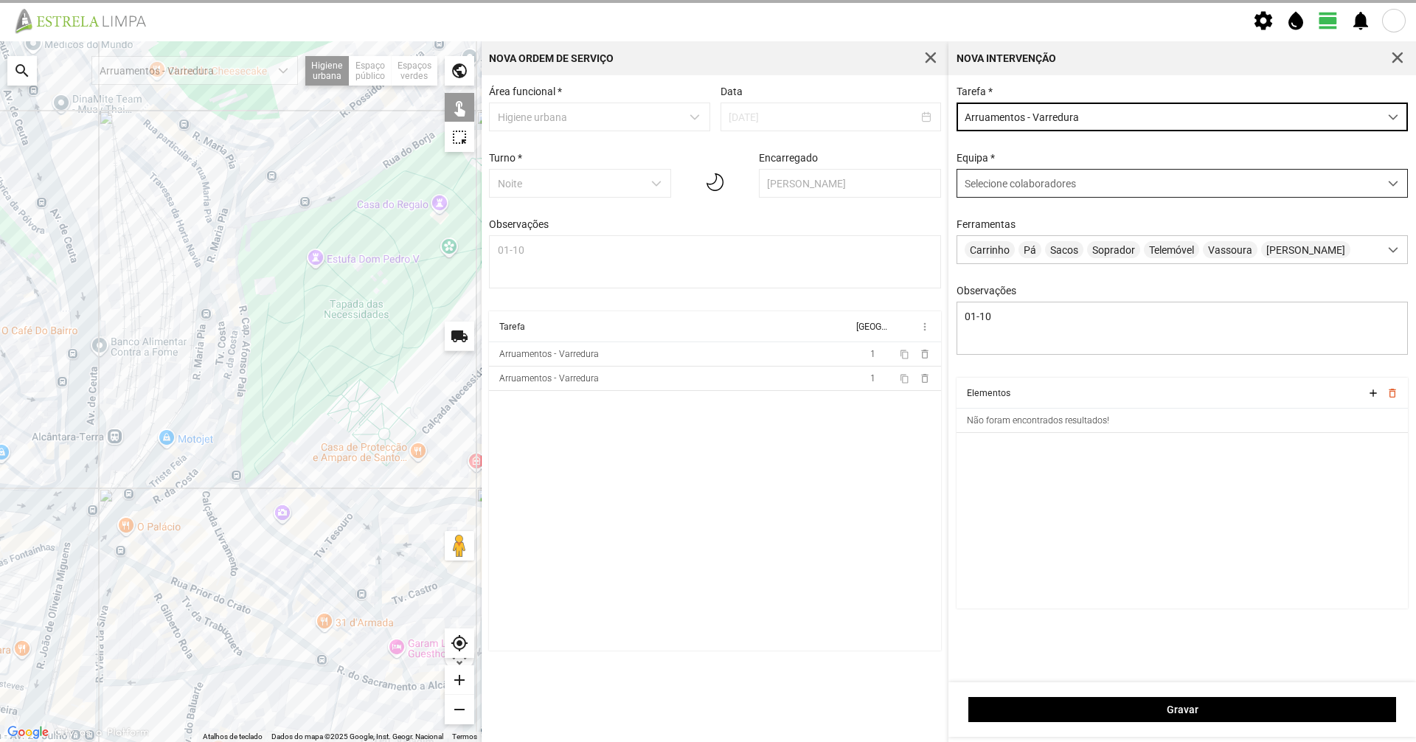
click at [1076, 193] on div "Selecione colaboradores" at bounding box center [1168, 183] width 422 height 27
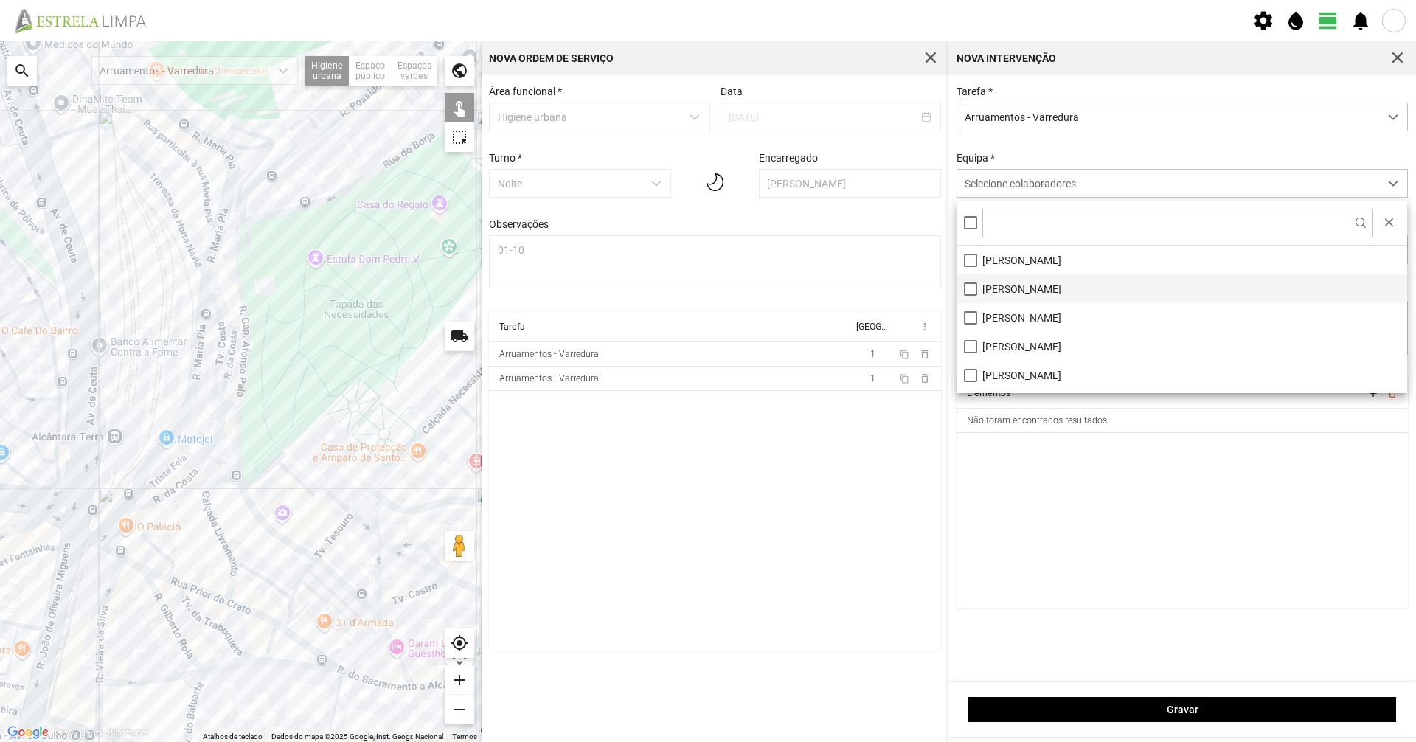
click at [1078, 289] on li "[PERSON_NAME]" at bounding box center [1182, 288] width 451 height 29
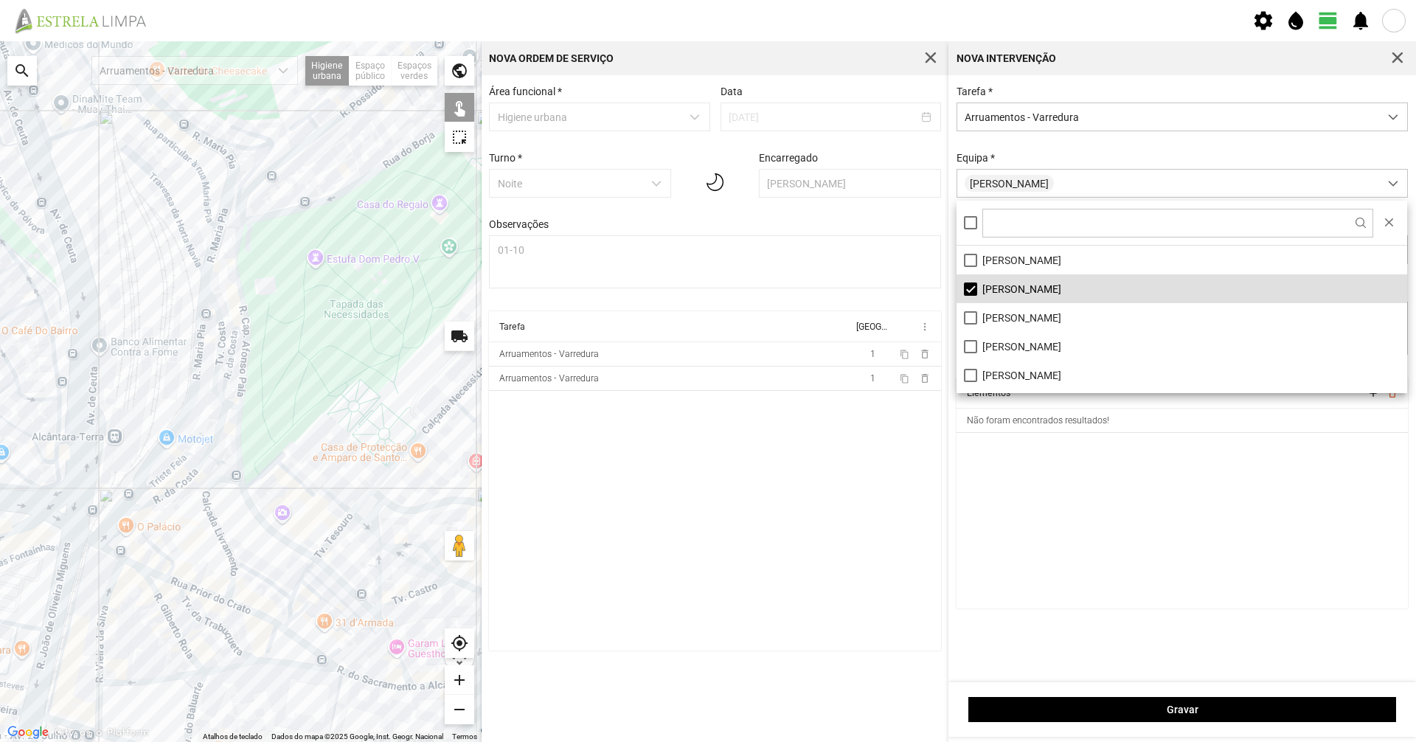
click at [1094, 510] on cdk-virtual-scroll-viewport "Elementos add delete_outline Não foram encontrados resultados!" at bounding box center [1183, 493] width 452 height 231
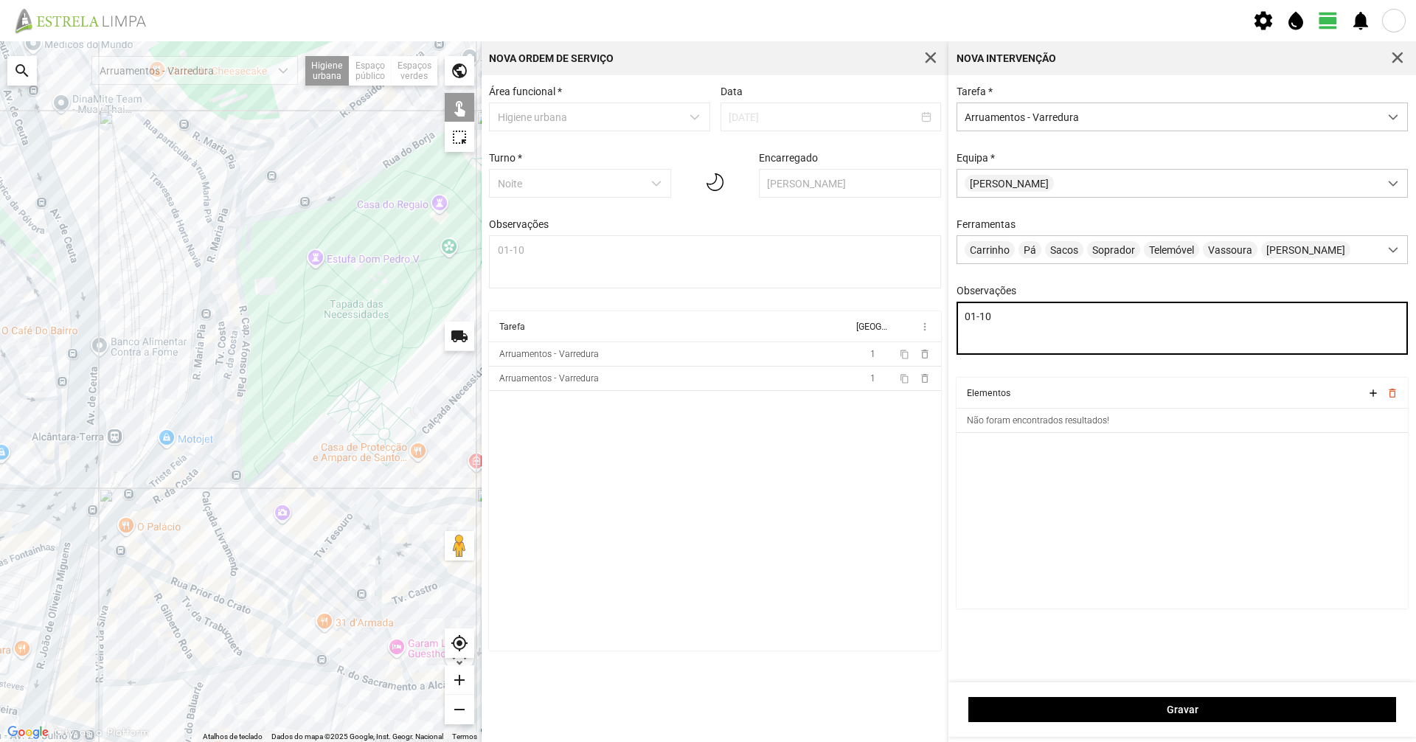
click at [1083, 343] on textarea "01-10" at bounding box center [1183, 328] width 452 height 53
type textarea "01-10 [PERSON_NAME]"
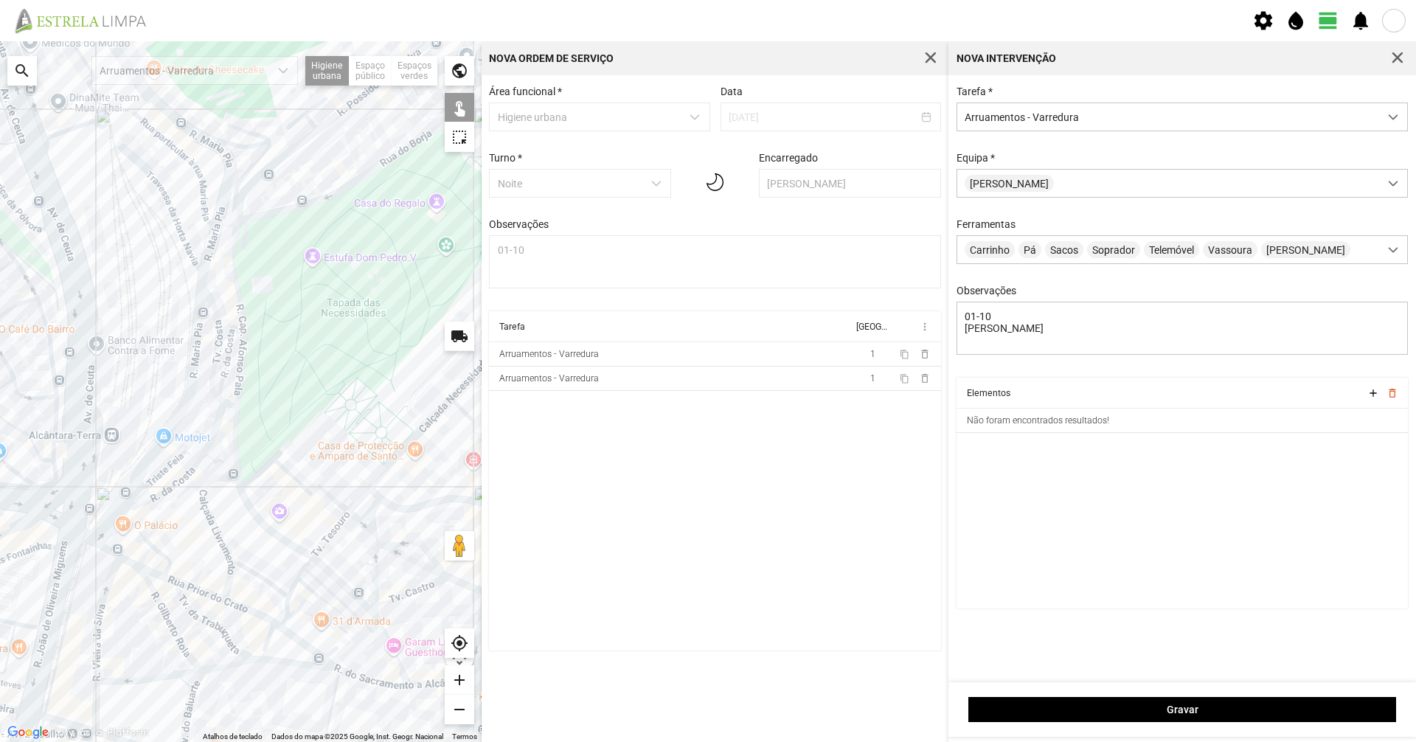
click at [335, 381] on div at bounding box center [241, 391] width 482 height 701
drag, startPoint x: 302, startPoint y: 351, endPoint x: 212, endPoint y: 479, distance: 156.1
click at [212, 479] on div at bounding box center [241, 391] width 482 height 701
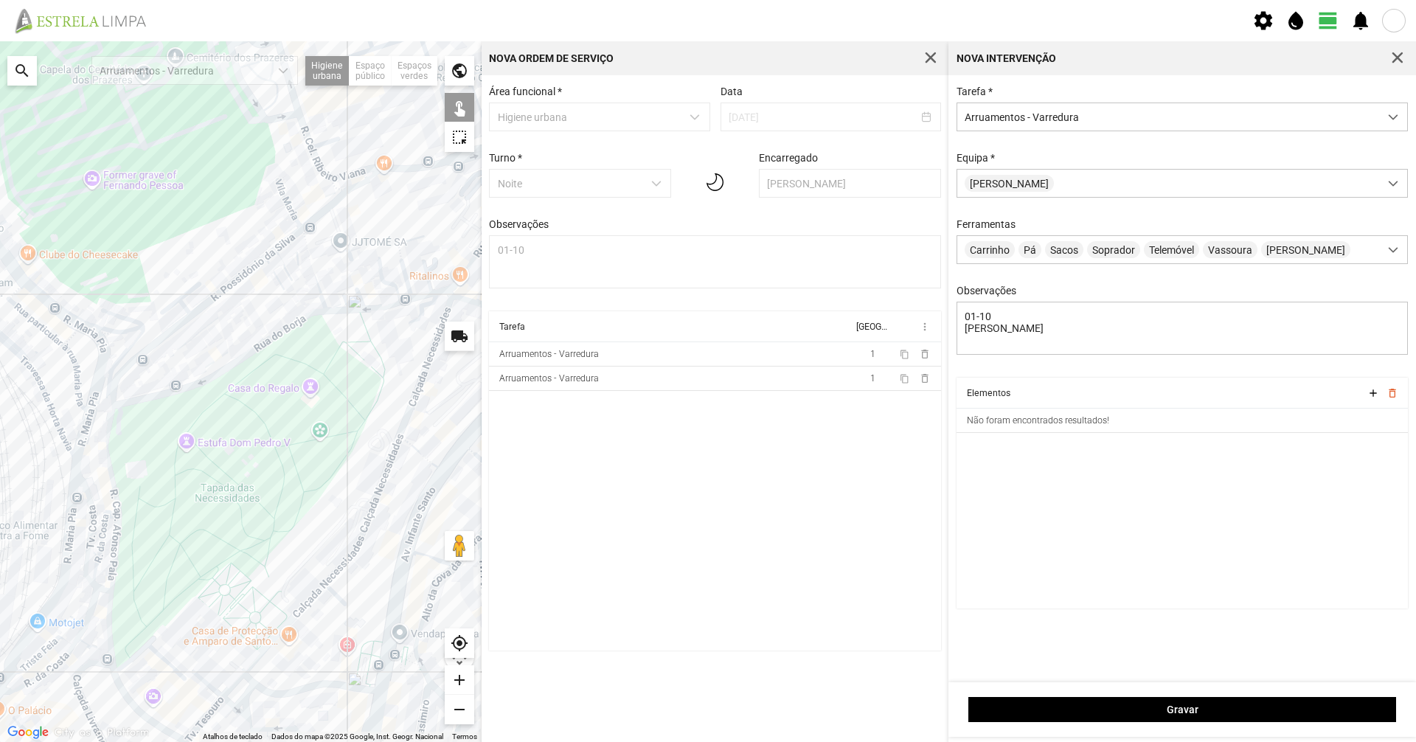
click at [240, 361] on div at bounding box center [241, 391] width 482 height 701
drag, startPoint x: 320, startPoint y: 356, endPoint x: 265, endPoint y: 419, distance: 83.6
click at [265, 419] on div at bounding box center [241, 391] width 482 height 701
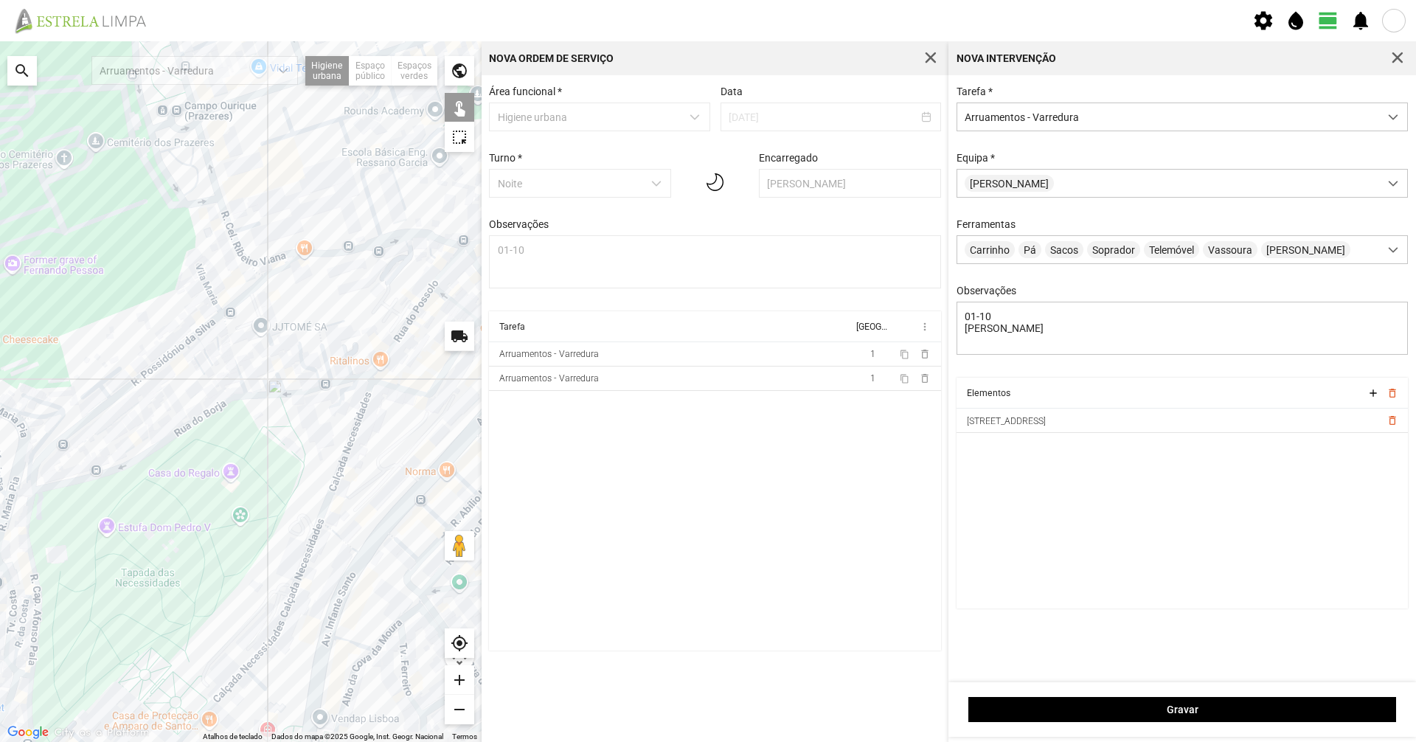
click at [280, 394] on div at bounding box center [241, 391] width 482 height 701
click at [257, 397] on div at bounding box center [241, 391] width 482 height 701
click at [316, 384] on div at bounding box center [241, 391] width 482 height 701
click at [316, 386] on div at bounding box center [241, 391] width 482 height 701
click at [341, 379] on div at bounding box center [241, 391] width 482 height 701
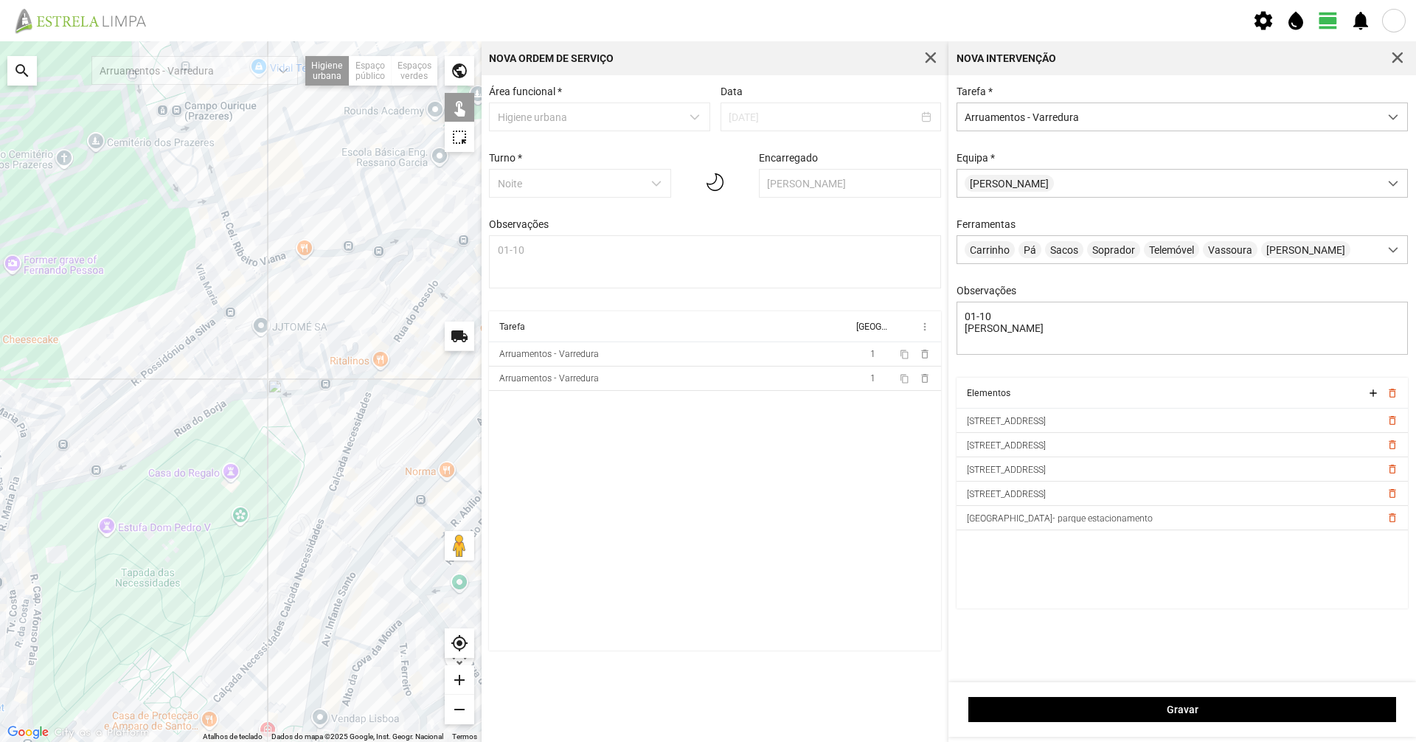
drag, startPoint x: 264, startPoint y: 505, endPoint x: 406, endPoint y: 585, distance: 162.5
click at [404, 585] on div at bounding box center [241, 391] width 482 height 701
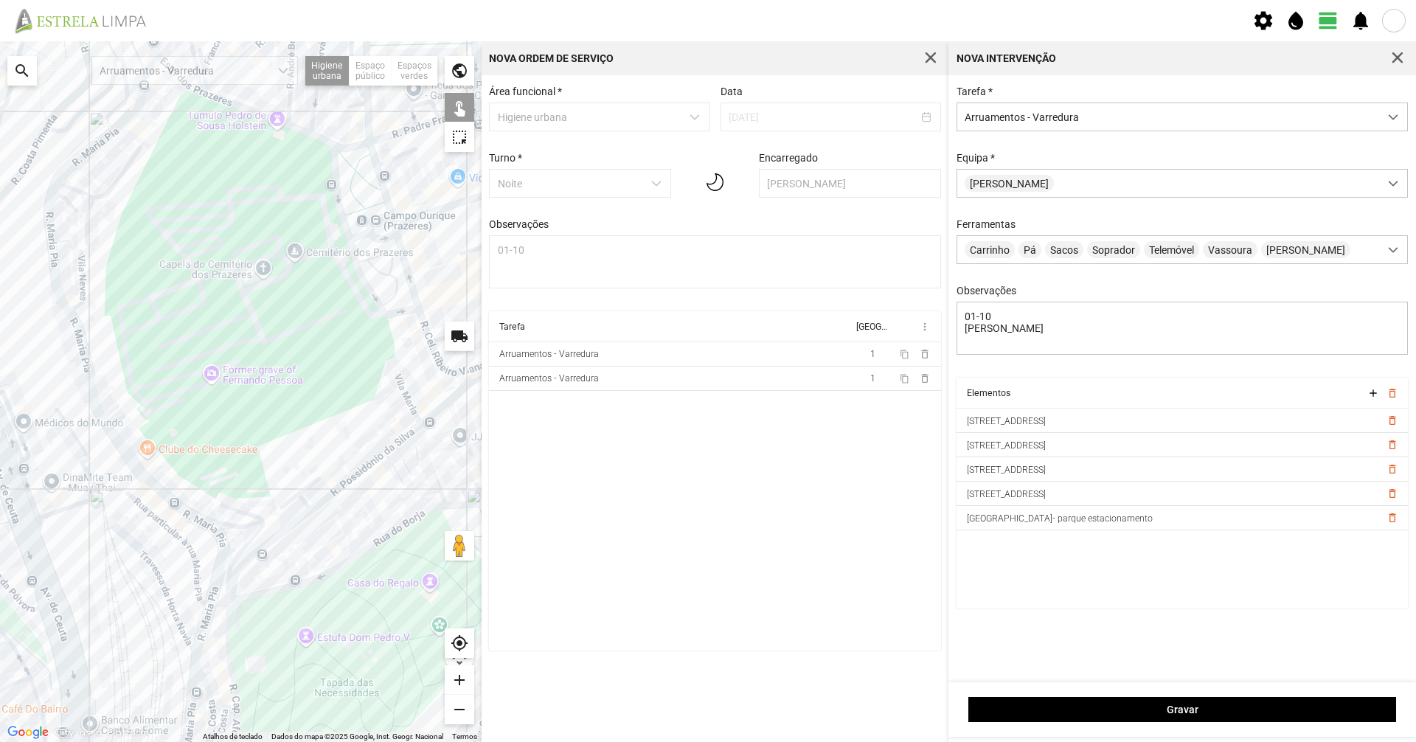
click at [195, 509] on div at bounding box center [241, 391] width 482 height 701
click at [249, 524] on div at bounding box center [241, 391] width 482 height 701
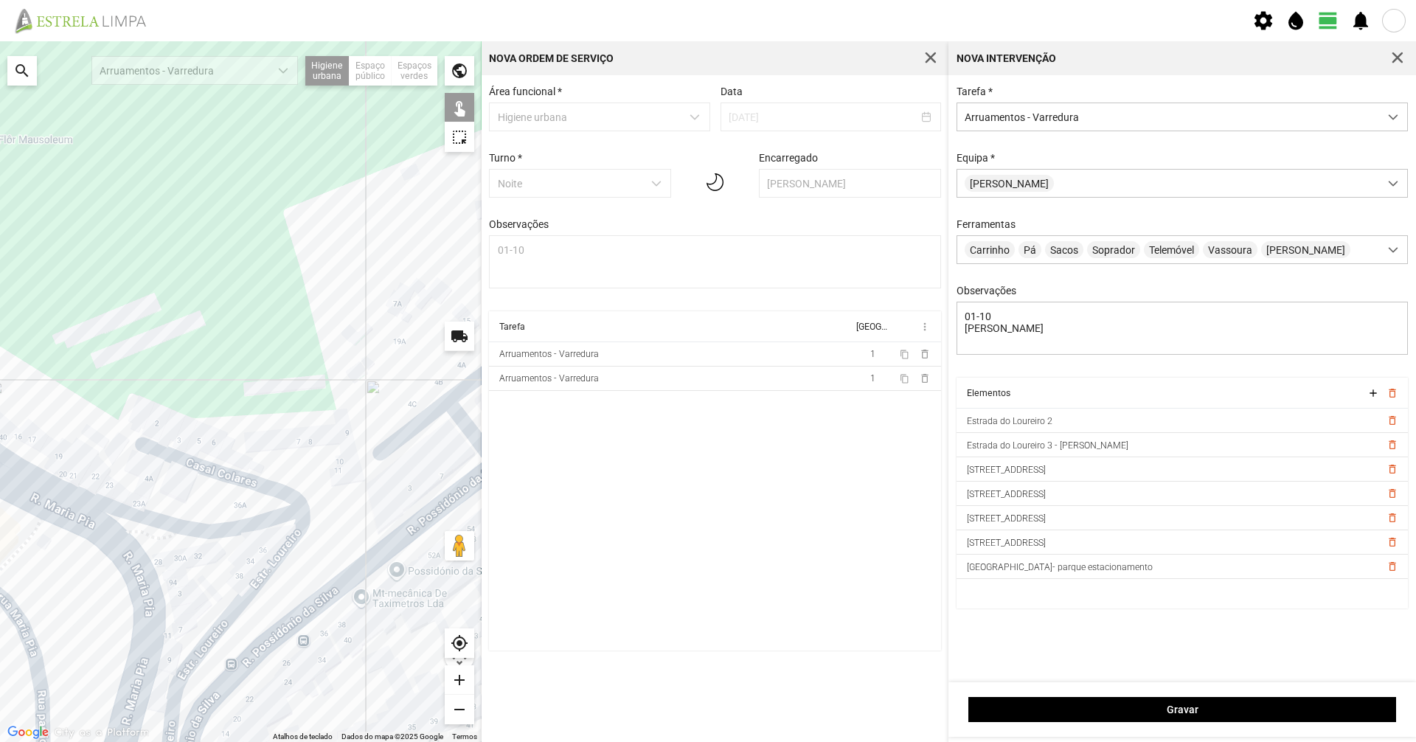
click at [248, 596] on div at bounding box center [241, 391] width 482 height 701
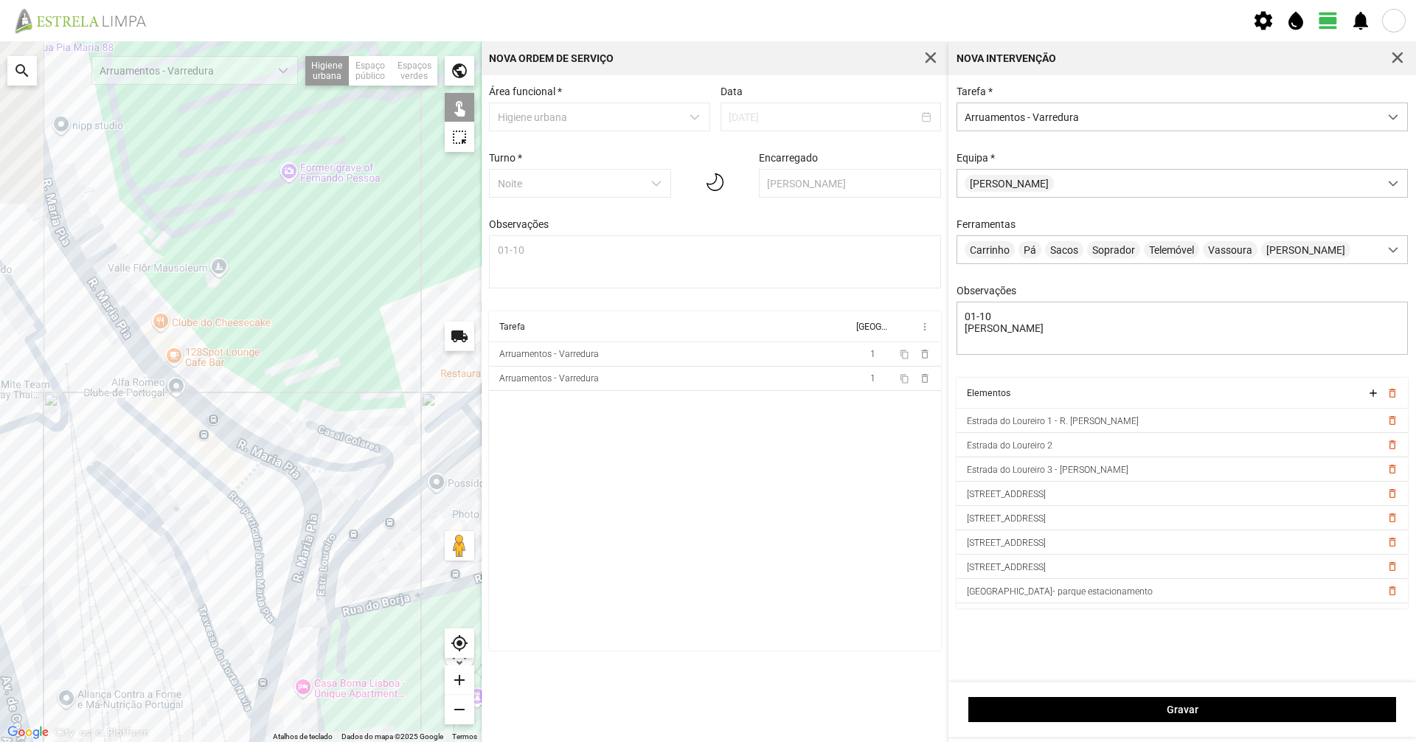
drag, startPoint x: 209, startPoint y: 574, endPoint x: 346, endPoint y: 490, distance: 160.3
click at [346, 490] on div at bounding box center [241, 391] width 482 height 701
click at [83, 263] on div at bounding box center [241, 391] width 482 height 701
click at [120, 316] on div at bounding box center [241, 391] width 482 height 701
click at [179, 392] on div at bounding box center [241, 391] width 482 height 701
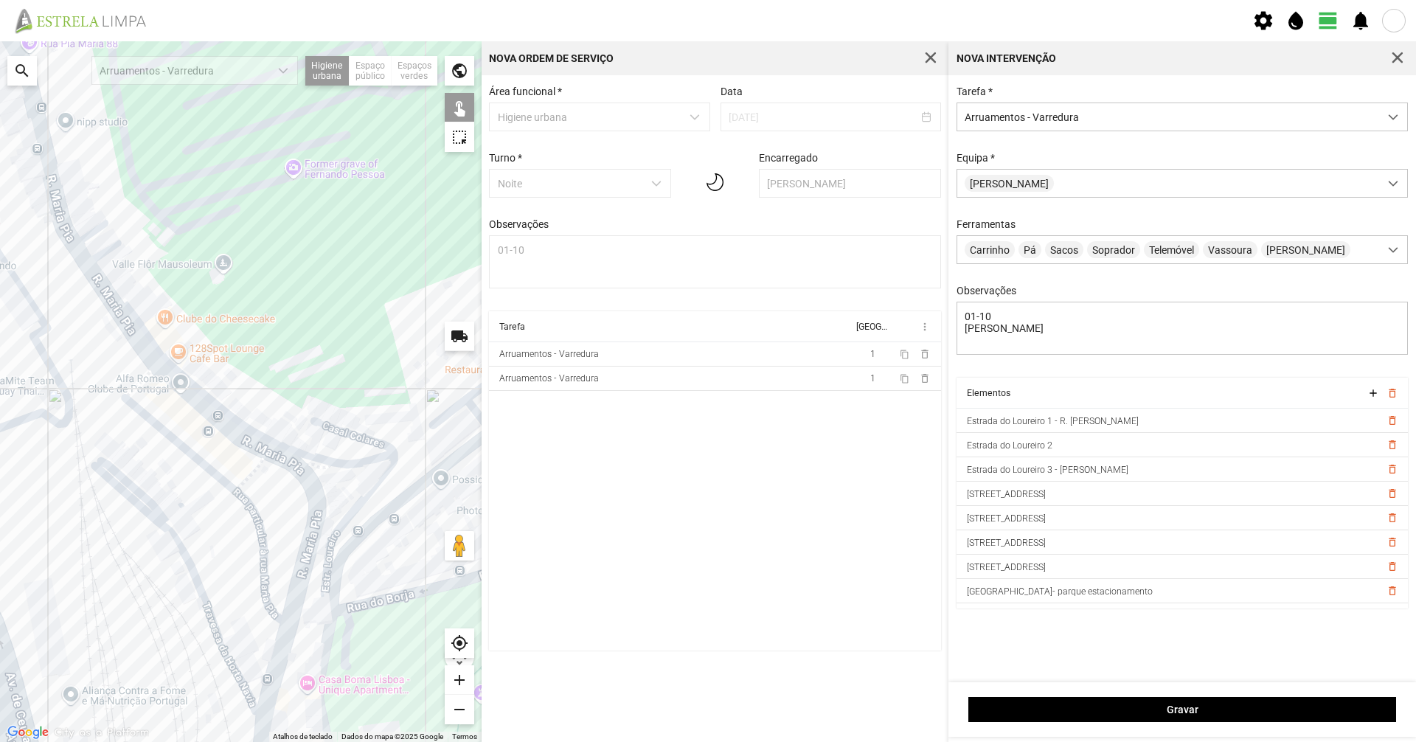
click at [299, 472] on div at bounding box center [241, 391] width 482 height 701
click at [284, 460] on div at bounding box center [241, 391] width 482 height 701
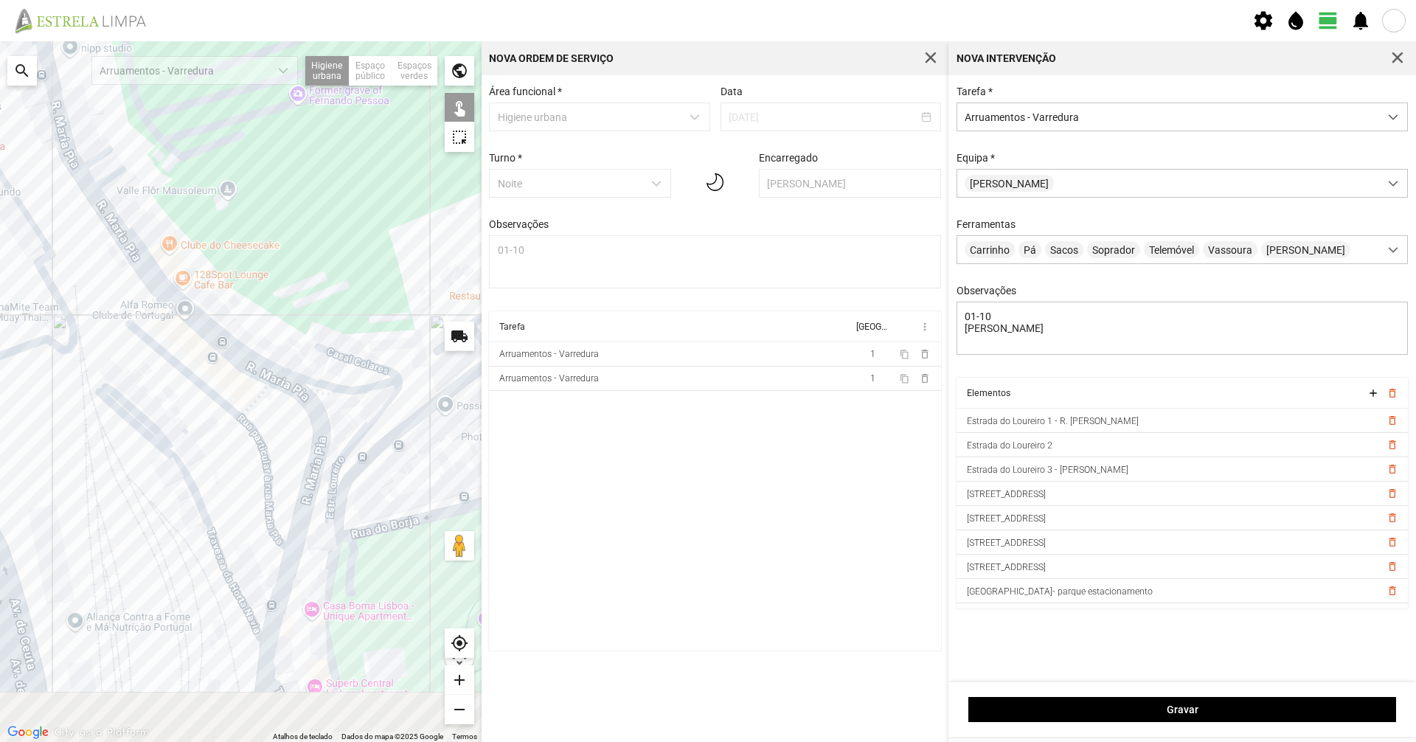
drag, startPoint x: 292, startPoint y: 496, endPoint x: 296, endPoint y: 381, distance: 115.8
click at [296, 381] on div at bounding box center [241, 391] width 482 height 701
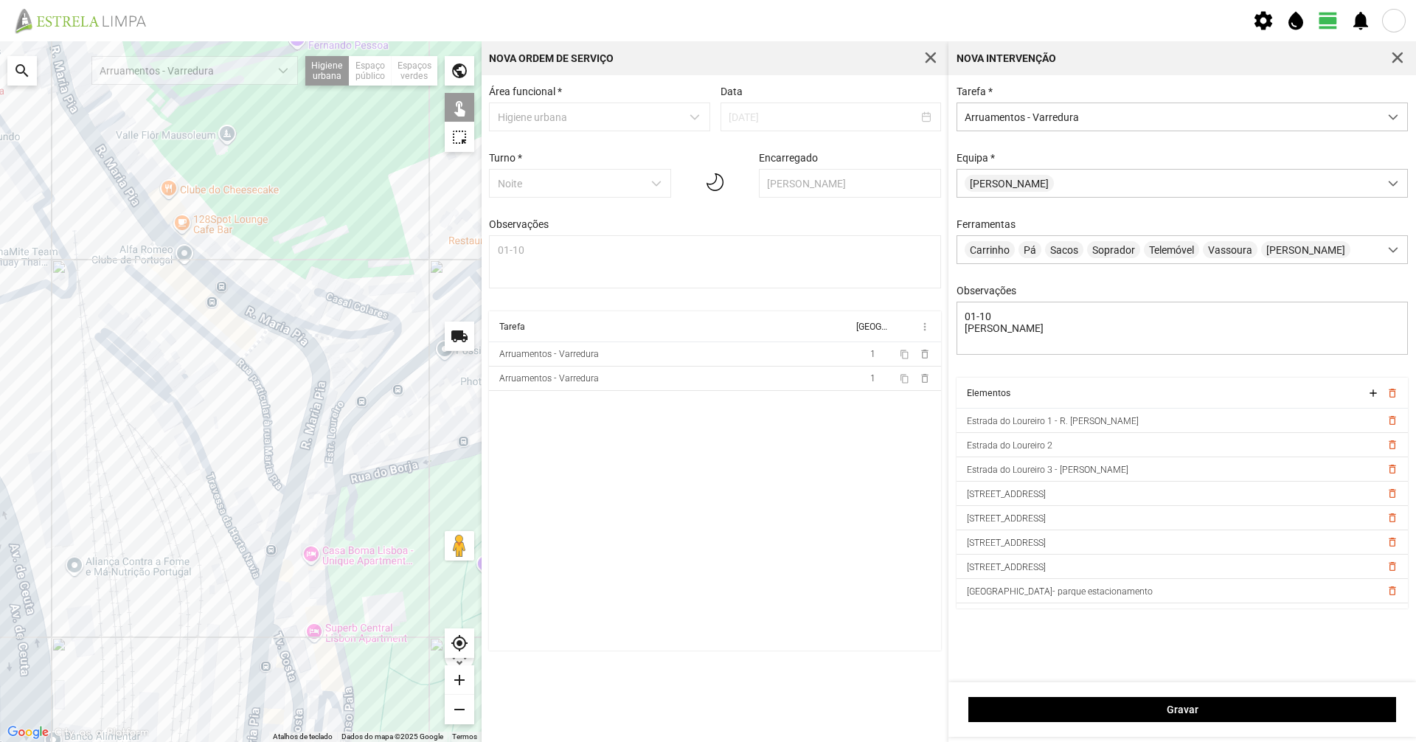
click at [282, 531] on div at bounding box center [241, 391] width 482 height 701
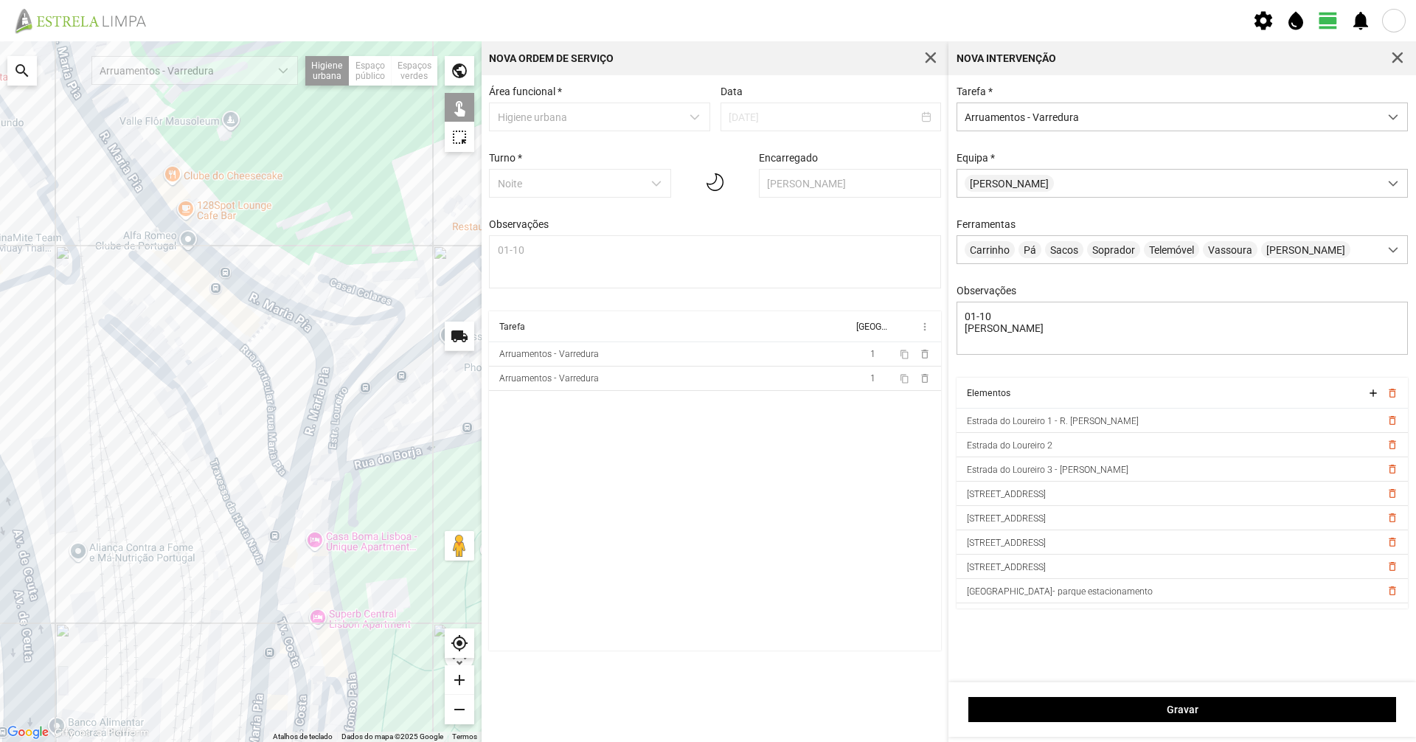
drag, startPoint x: 289, startPoint y: 558, endPoint x: 305, endPoint y: 445, distance: 113.9
click at [301, 459] on div at bounding box center [241, 391] width 482 height 701
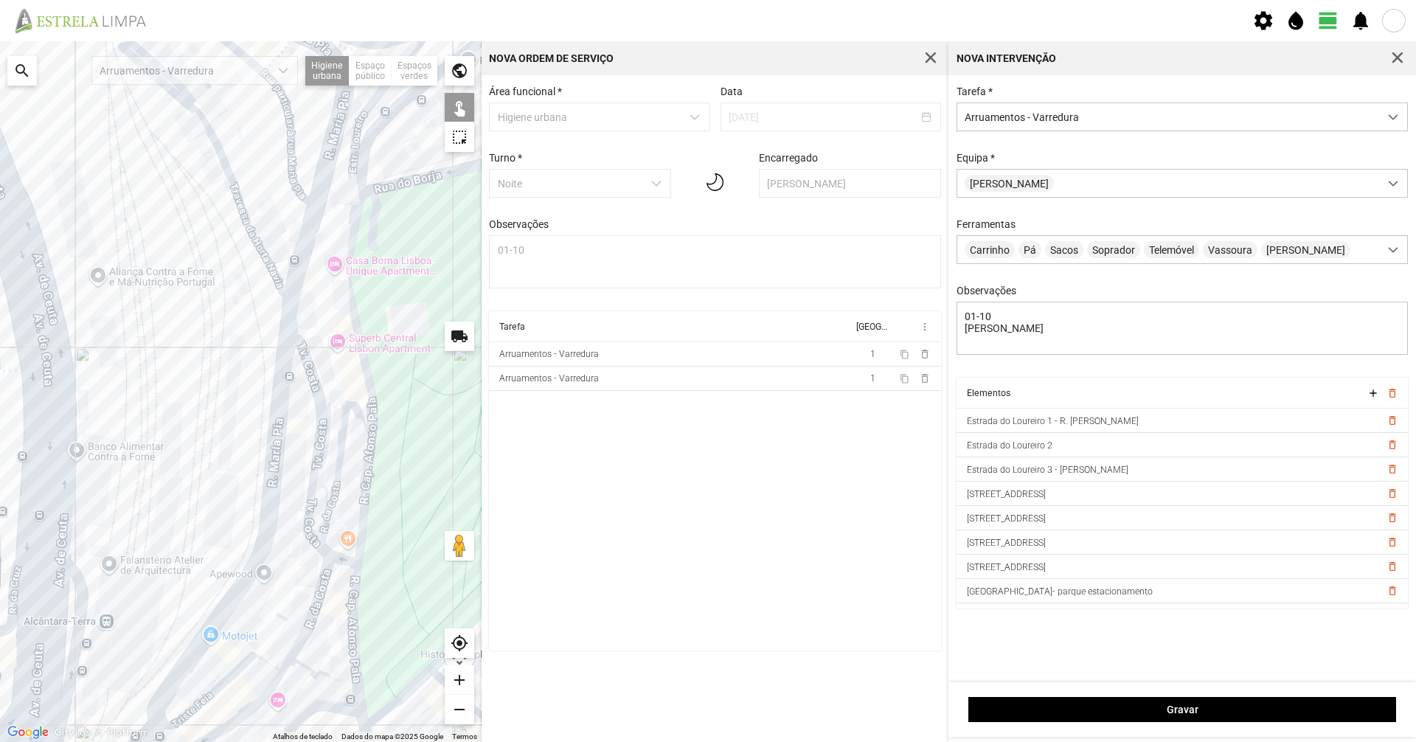
click at [276, 475] on div at bounding box center [241, 391] width 482 height 701
click at [291, 314] on div at bounding box center [241, 391] width 482 height 701
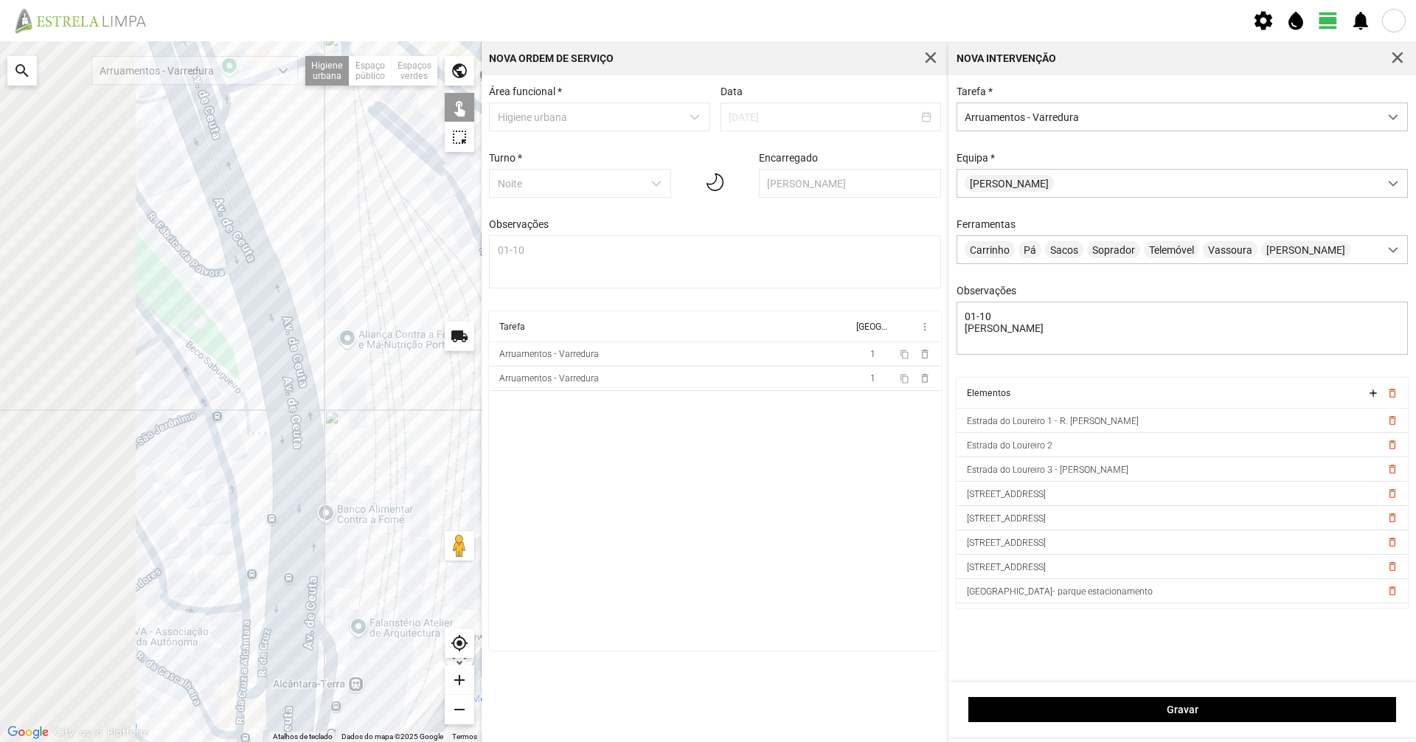
drag, startPoint x: 172, startPoint y: 339, endPoint x: 428, endPoint y: 396, distance: 262.3
click at [428, 396] on div at bounding box center [241, 391] width 482 height 701
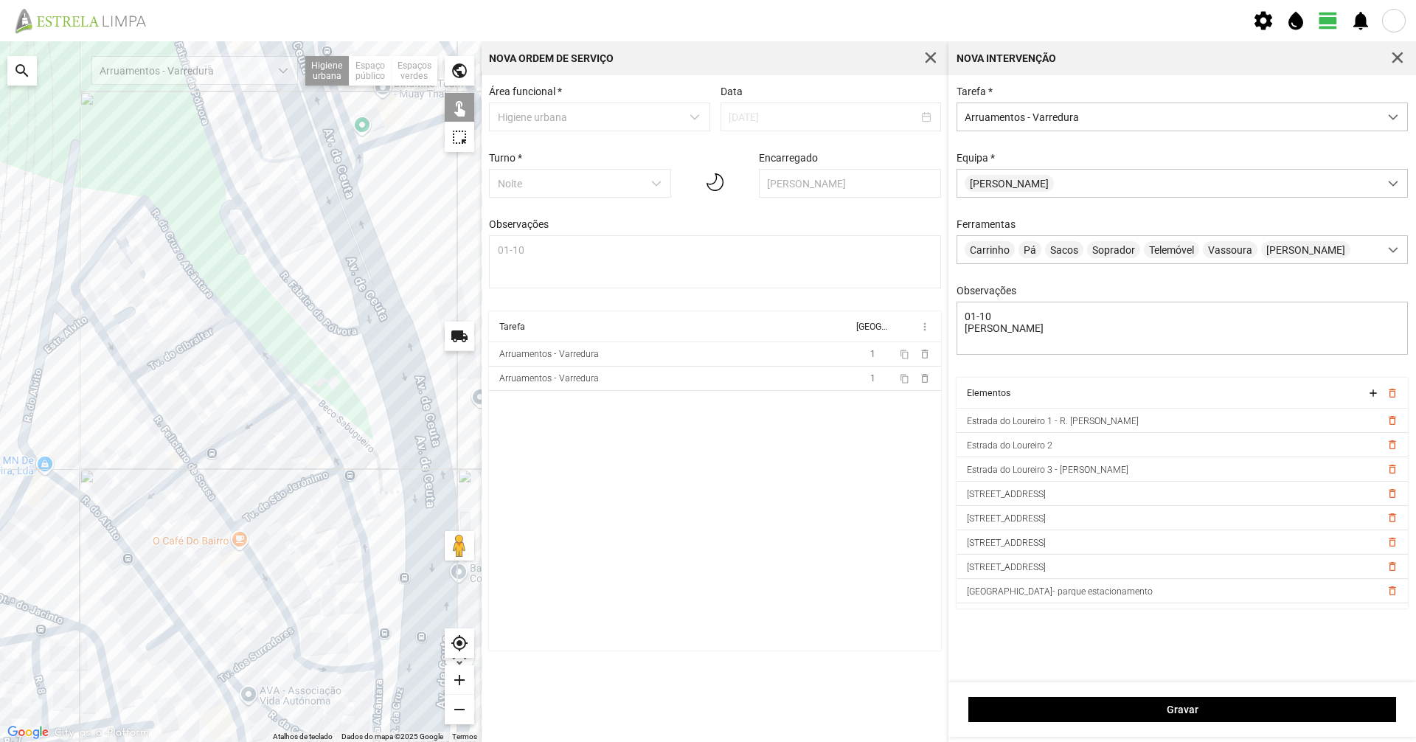
click at [380, 298] on div at bounding box center [241, 391] width 482 height 701
click at [323, 143] on div at bounding box center [241, 391] width 482 height 701
click at [352, 156] on div at bounding box center [241, 391] width 482 height 701
click at [352, 152] on div at bounding box center [241, 391] width 482 height 701
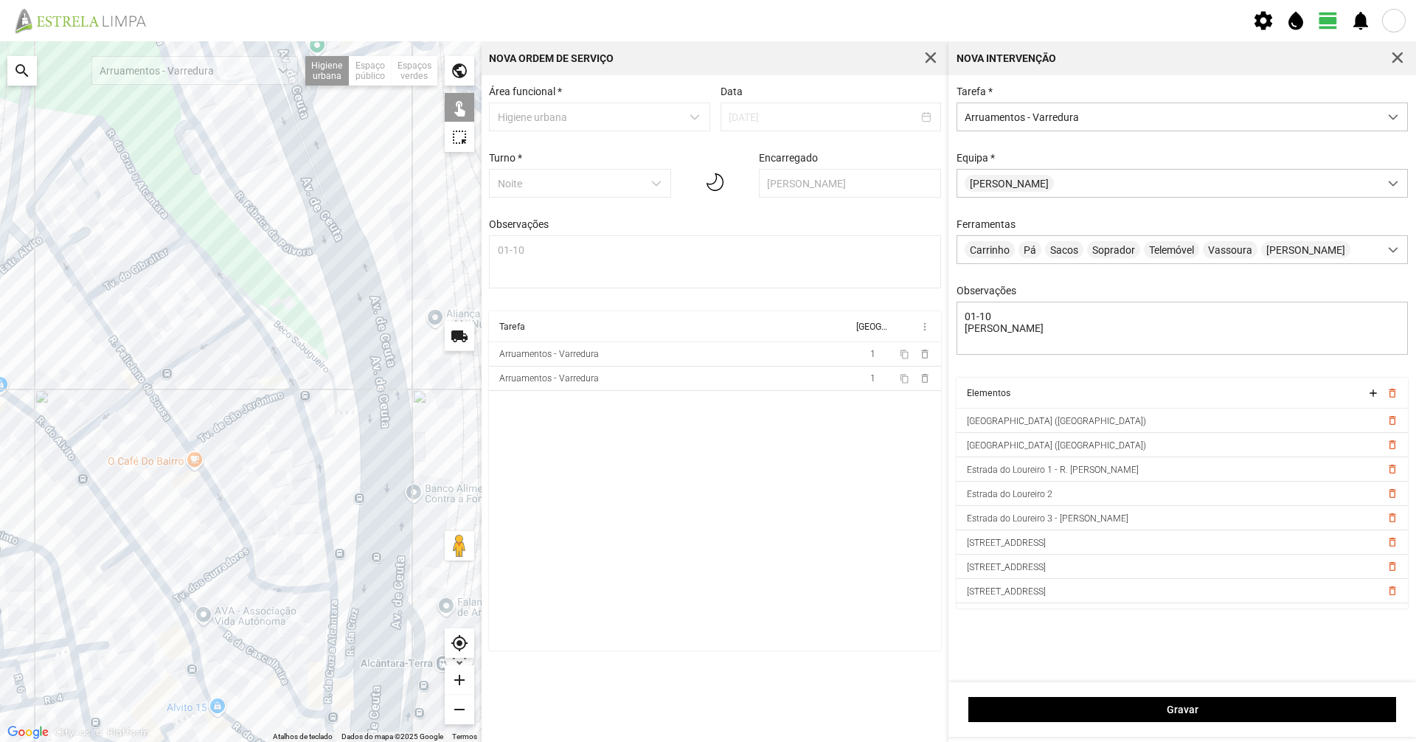
drag, startPoint x: 325, startPoint y: 392, endPoint x: 300, endPoint y: 274, distance: 120.6
click at [301, 282] on div at bounding box center [241, 391] width 482 height 701
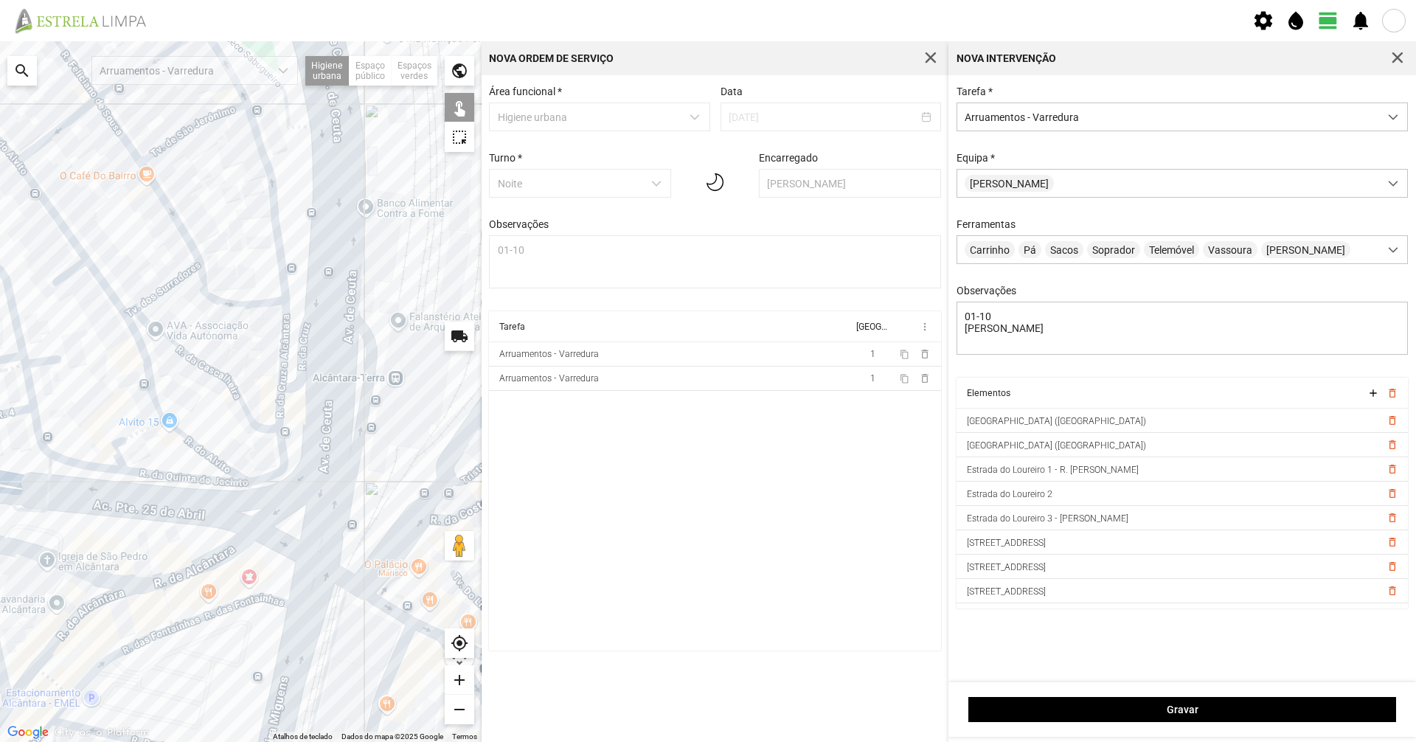
drag, startPoint x: 344, startPoint y: 520, endPoint x: 339, endPoint y: 435, distance: 85.0
click at [339, 435] on div at bounding box center [241, 391] width 482 height 701
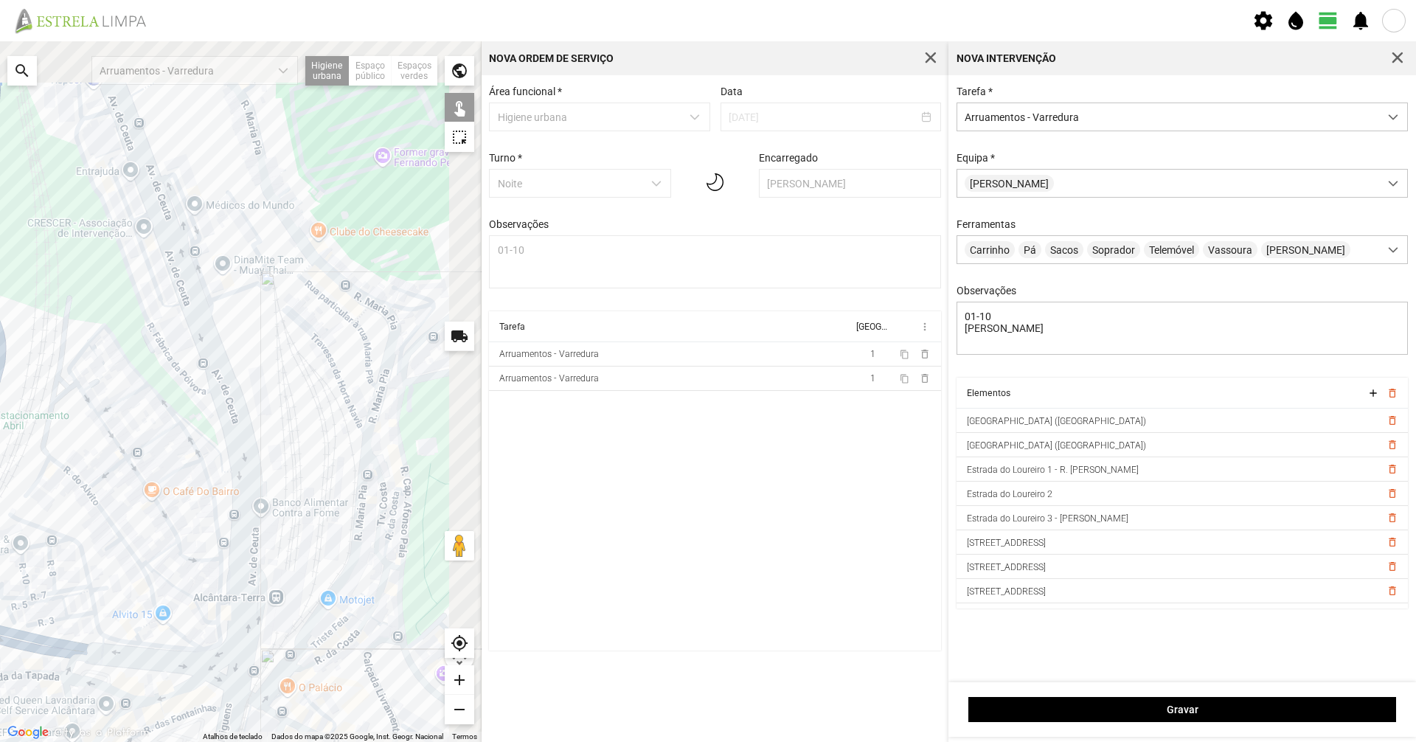
drag, startPoint x: 212, startPoint y: 361, endPoint x: 173, endPoint y: 451, distance: 97.1
click at [173, 451] on div at bounding box center [241, 391] width 482 height 701
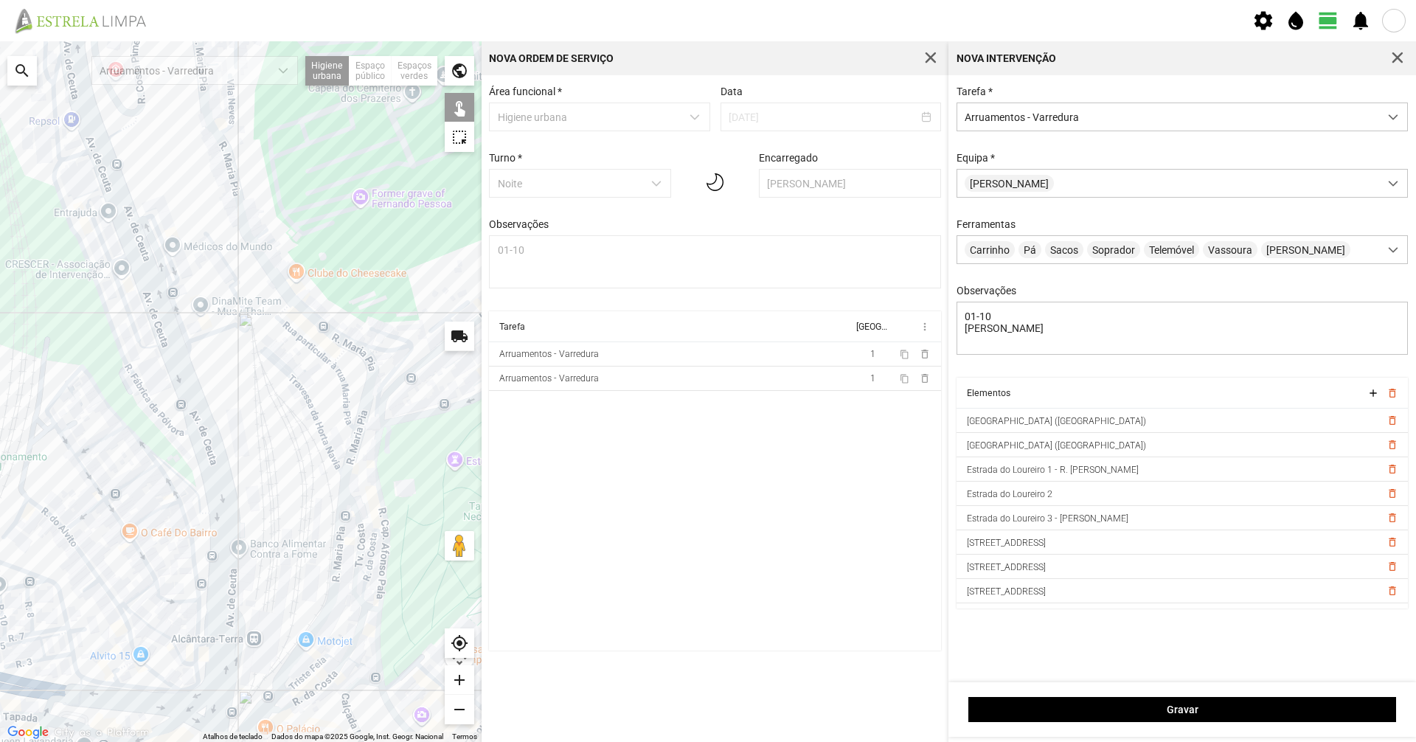
click at [308, 347] on div at bounding box center [241, 391] width 482 height 701
click at [312, 345] on div at bounding box center [241, 391] width 482 height 701
click at [283, 313] on div at bounding box center [241, 391] width 482 height 701
click at [341, 355] on div at bounding box center [241, 391] width 482 height 701
click at [341, 377] on div at bounding box center [241, 391] width 482 height 701
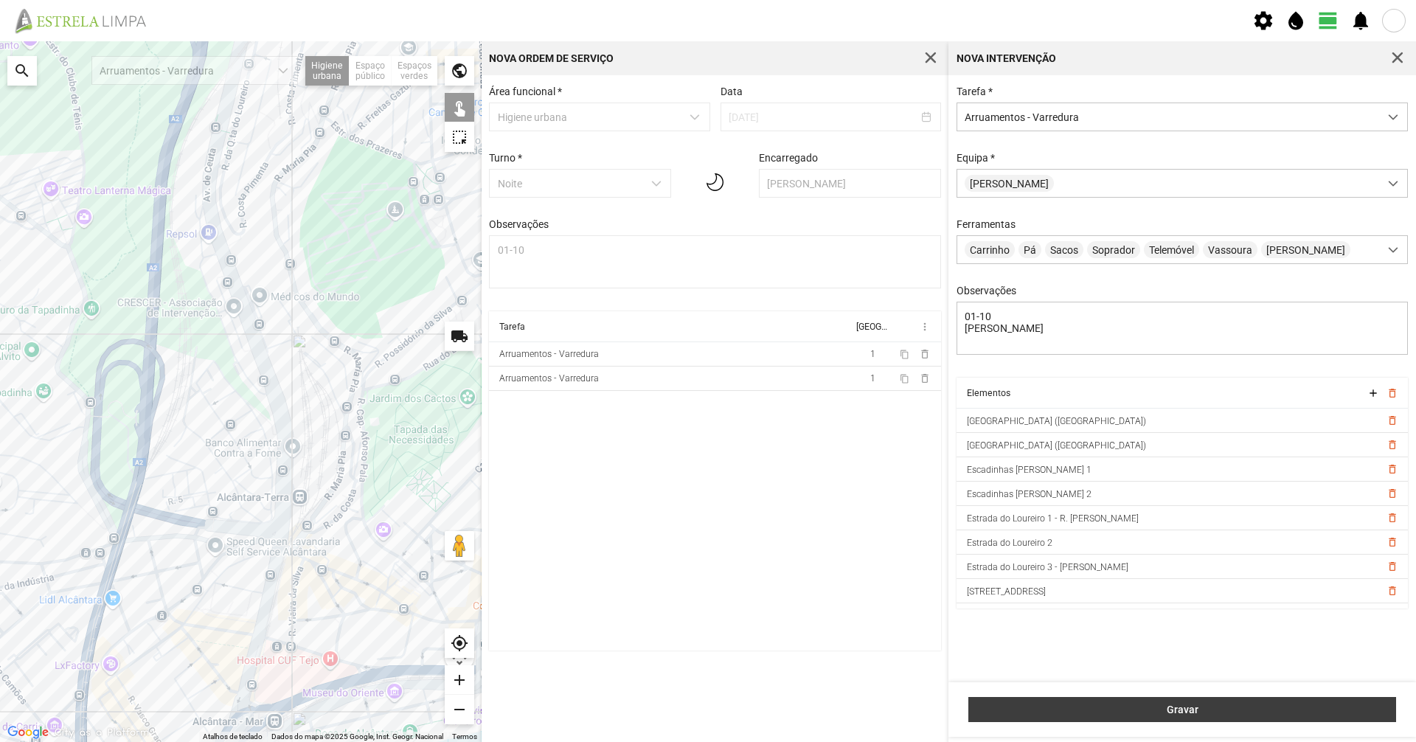
click at [1042, 707] on span "Gravar" at bounding box center [1182, 710] width 412 height 12
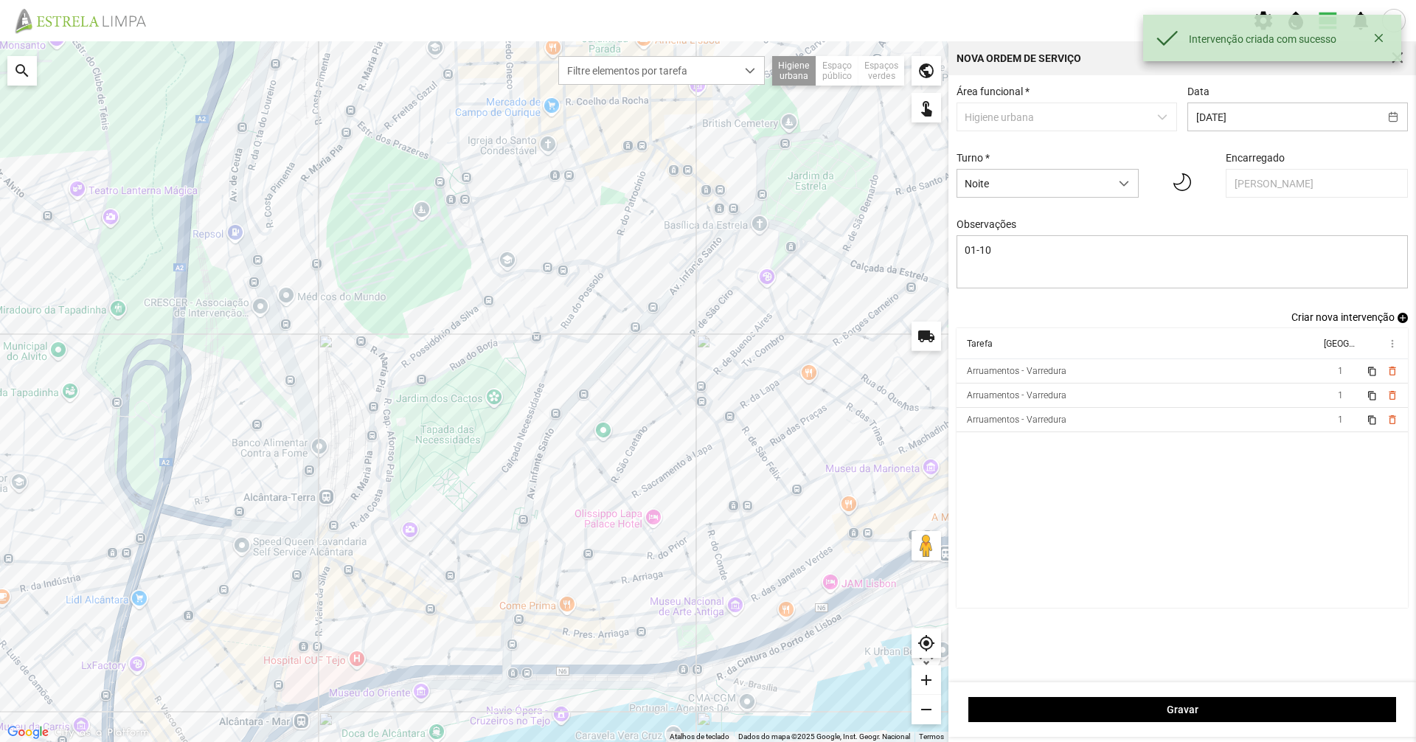
click at [1367, 319] on span "Criar nova intervenção" at bounding box center [1342, 317] width 103 height 12
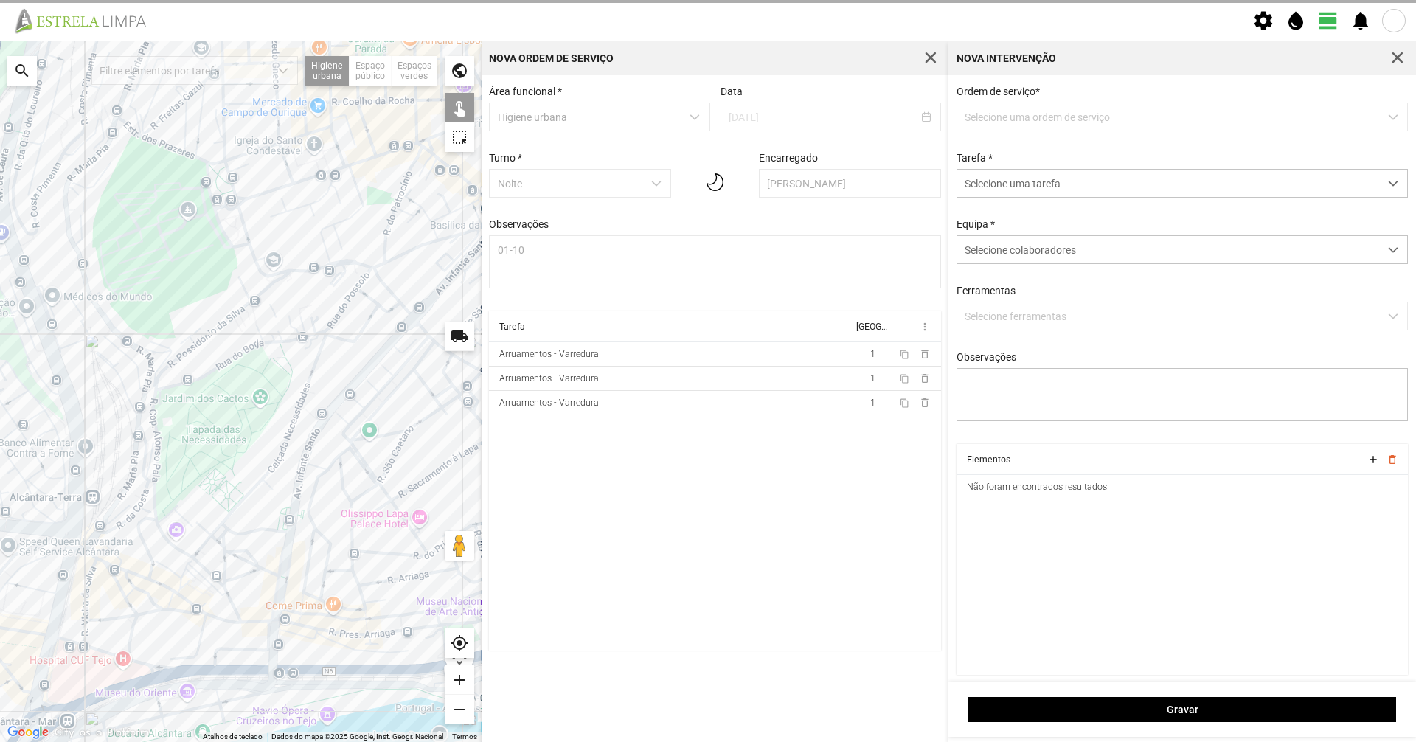
click at [1005, 123] on p-dropdown "Selecione uma ordem de serviço" at bounding box center [1183, 117] width 452 height 29
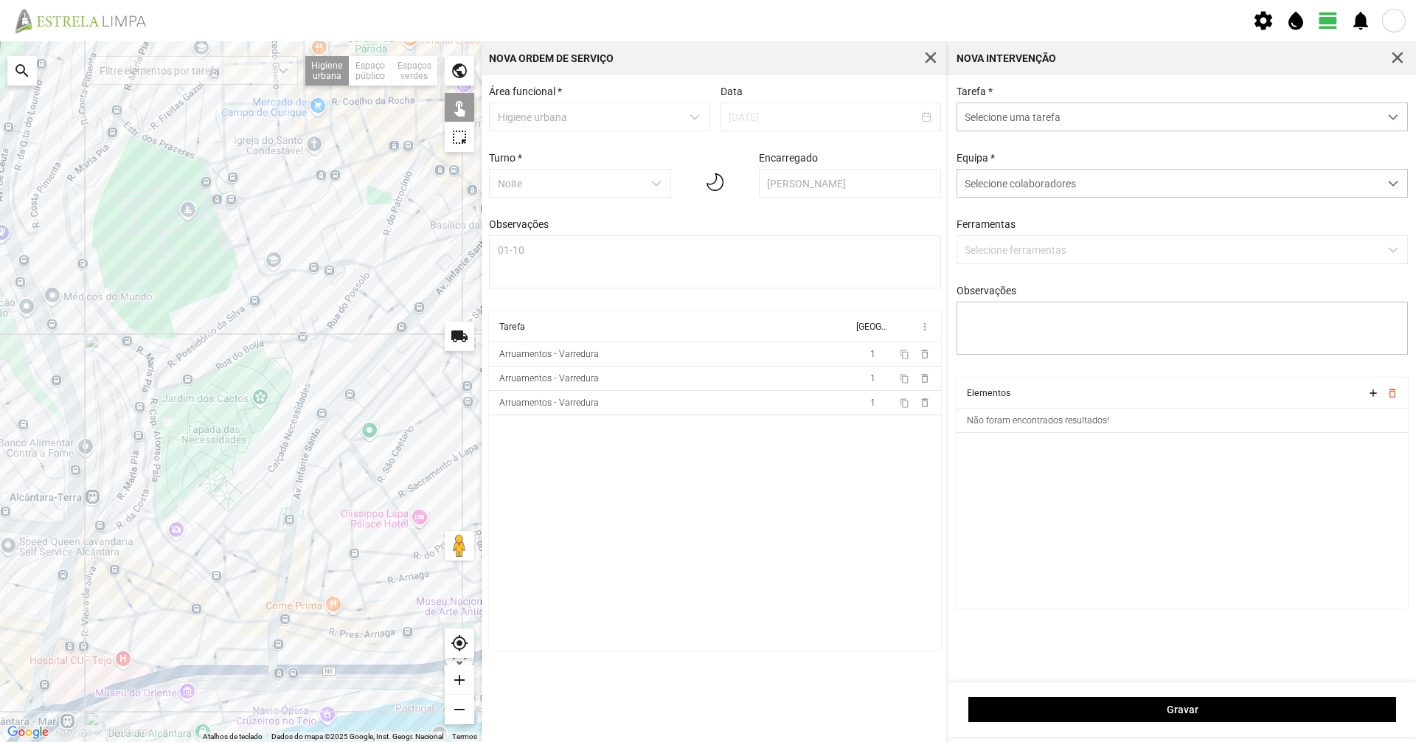
click at [1010, 124] on span "Selecione uma tarefa" at bounding box center [1168, 116] width 422 height 27
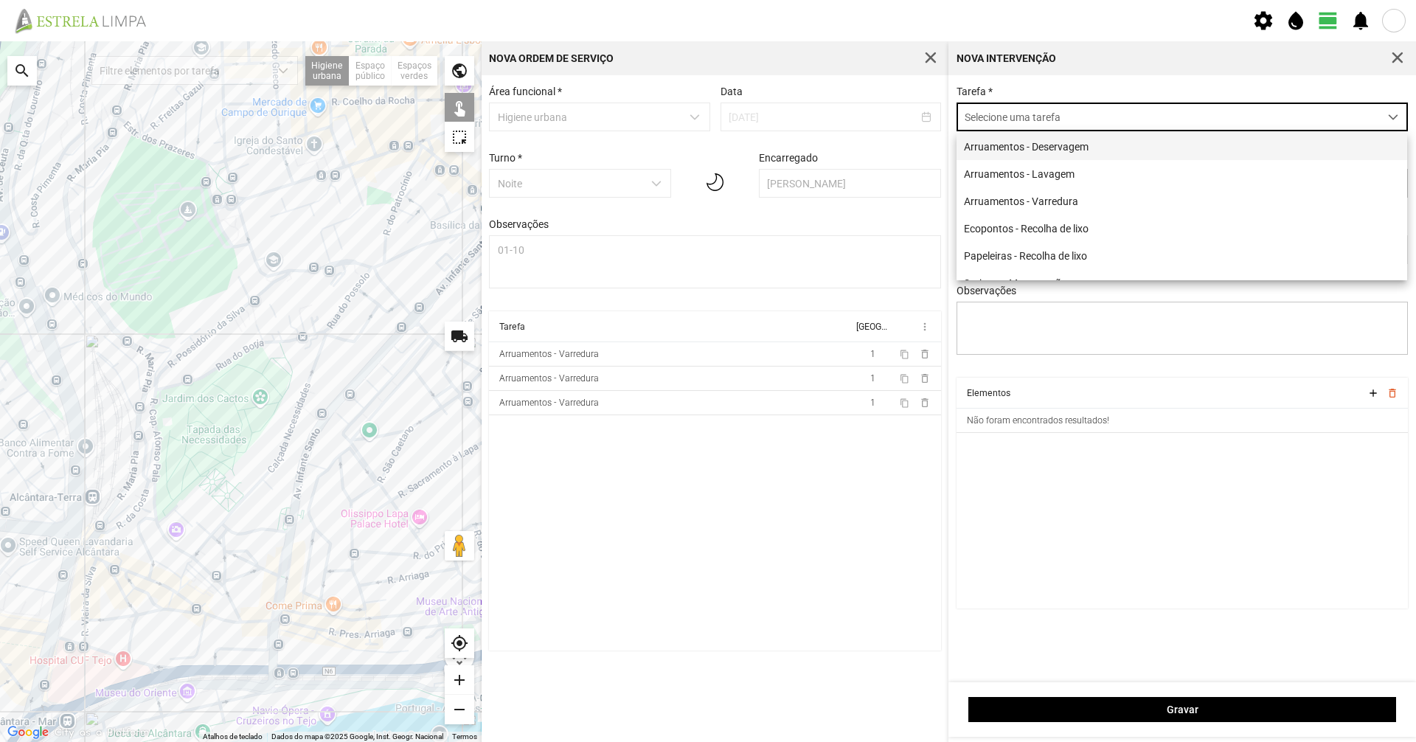
scroll to position [8, 66]
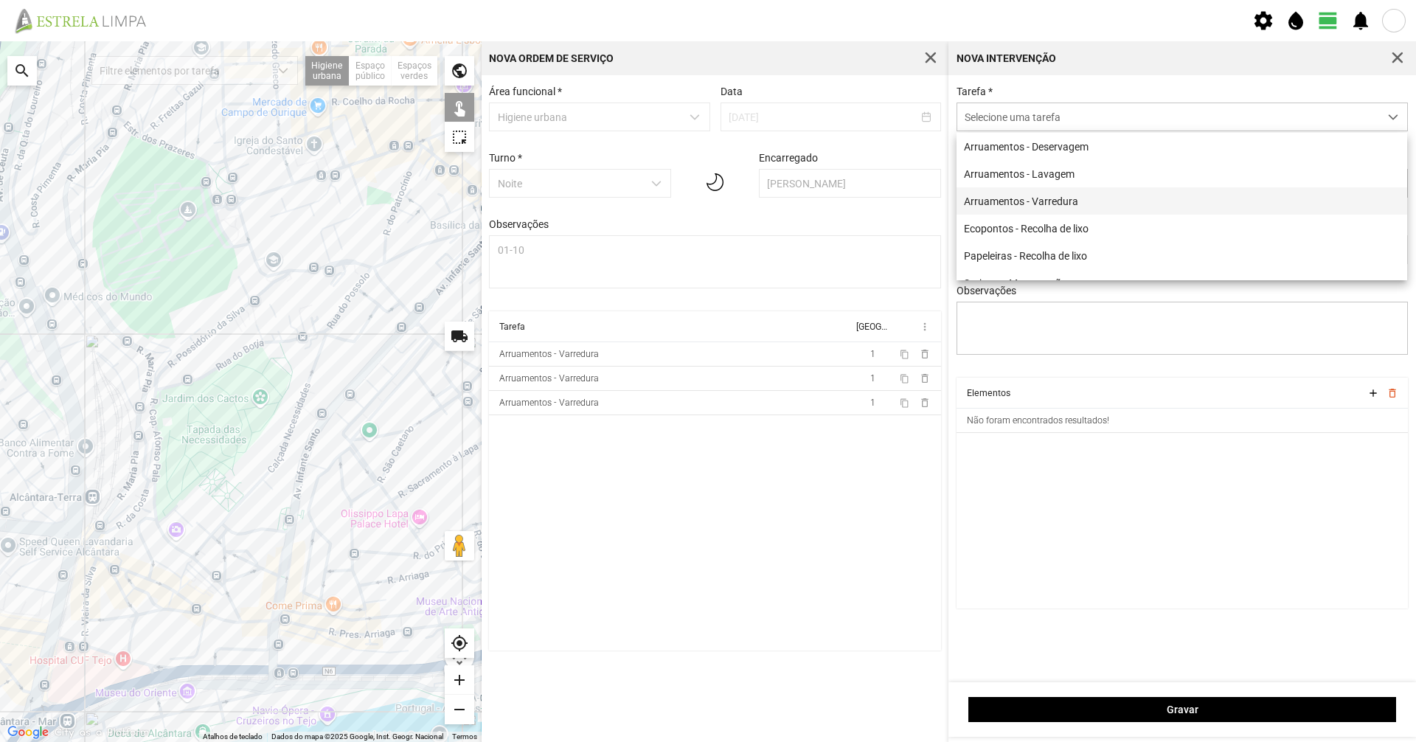
drag, startPoint x: 1024, startPoint y: 203, endPoint x: 1028, endPoint y: 192, distance: 11.0
click at [1024, 204] on li "Arruamentos - Varredura" at bounding box center [1182, 200] width 451 height 27
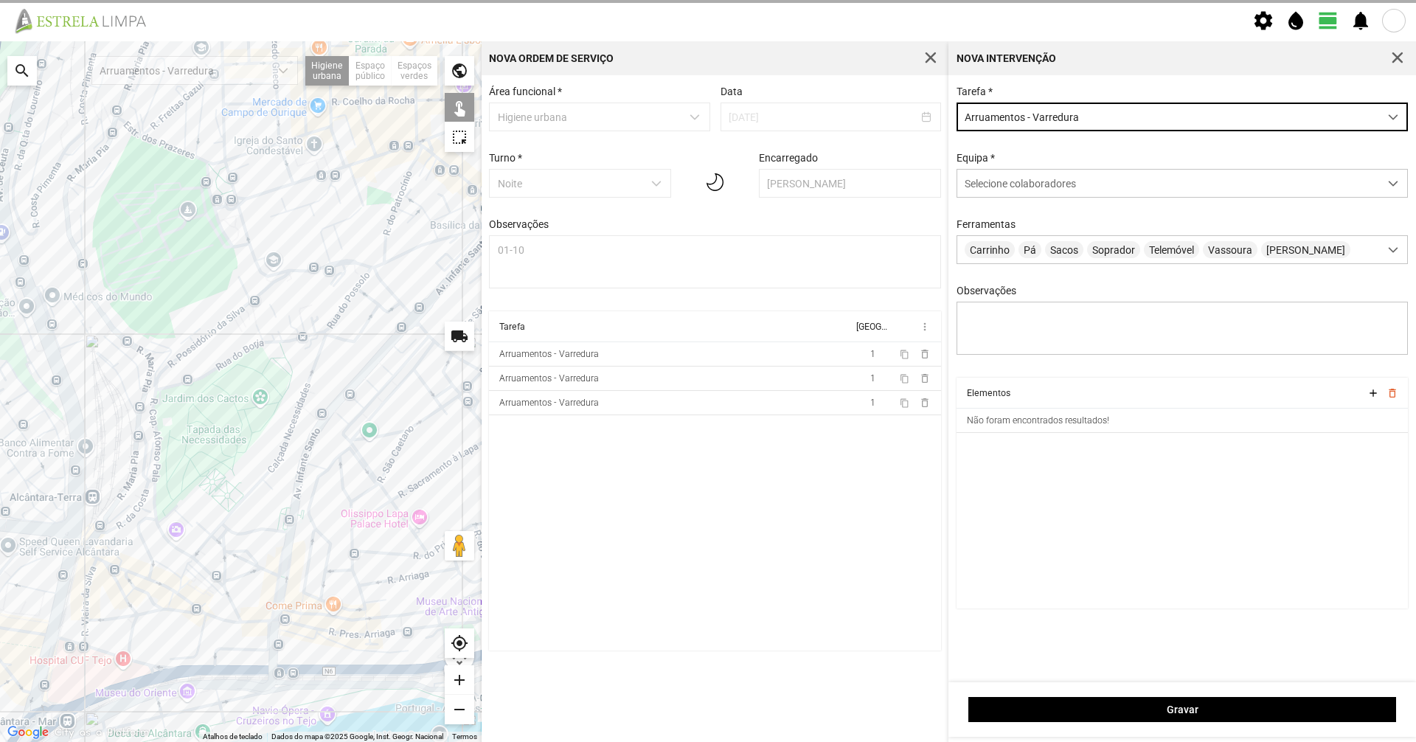
click at [1041, 159] on div "Equipa * Selecione colaboradores" at bounding box center [1182, 175] width 462 height 46
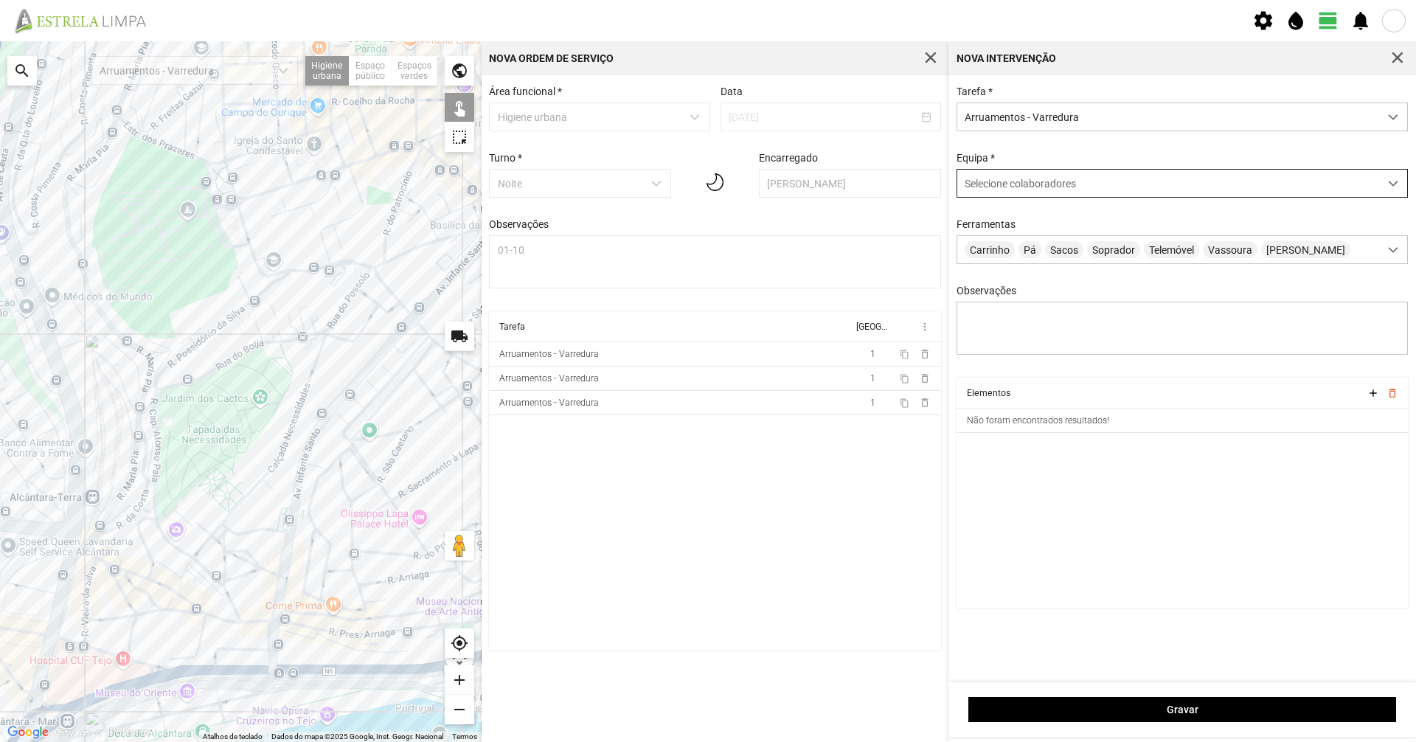
click at [1030, 194] on div "Selecione colaboradores" at bounding box center [1168, 183] width 422 height 27
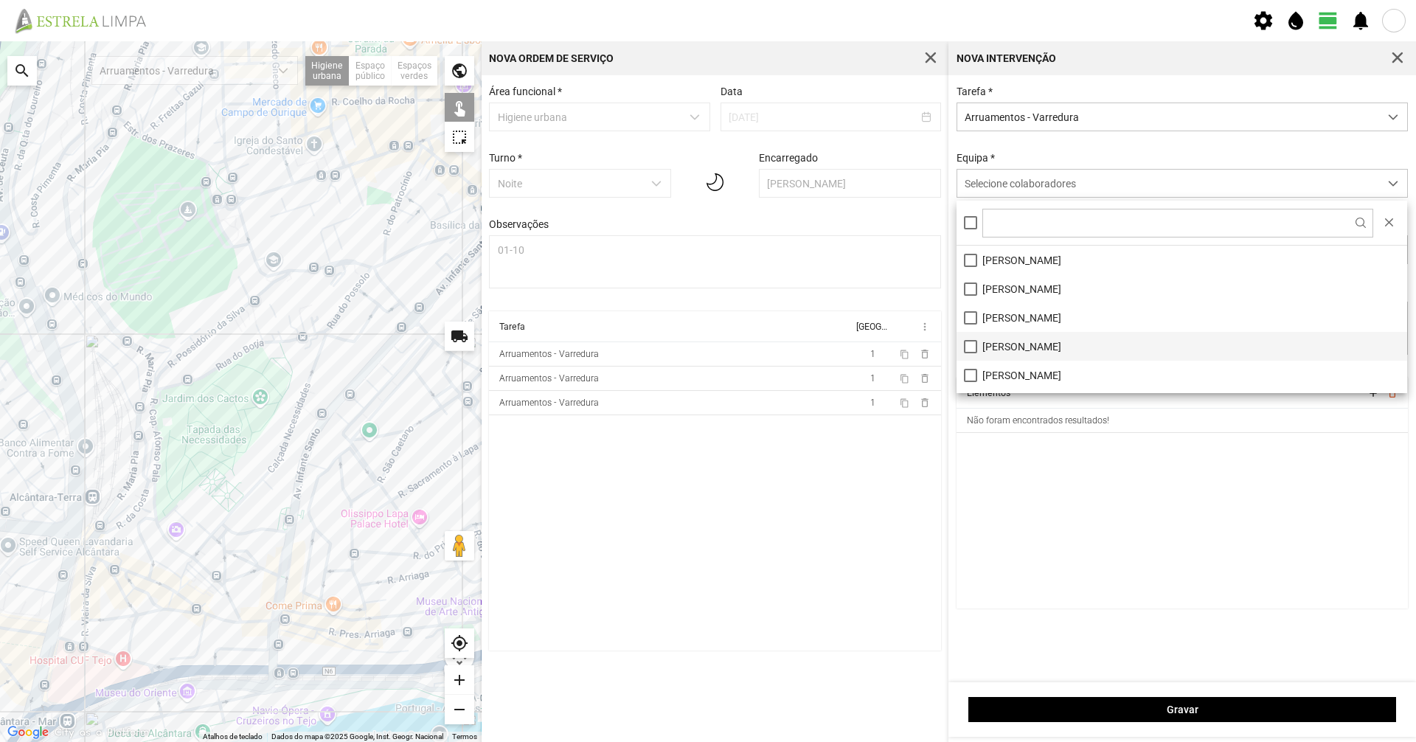
scroll to position [74, 0]
click at [1030, 338] on li "[PERSON_NAME]" at bounding box center [1182, 330] width 451 height 29
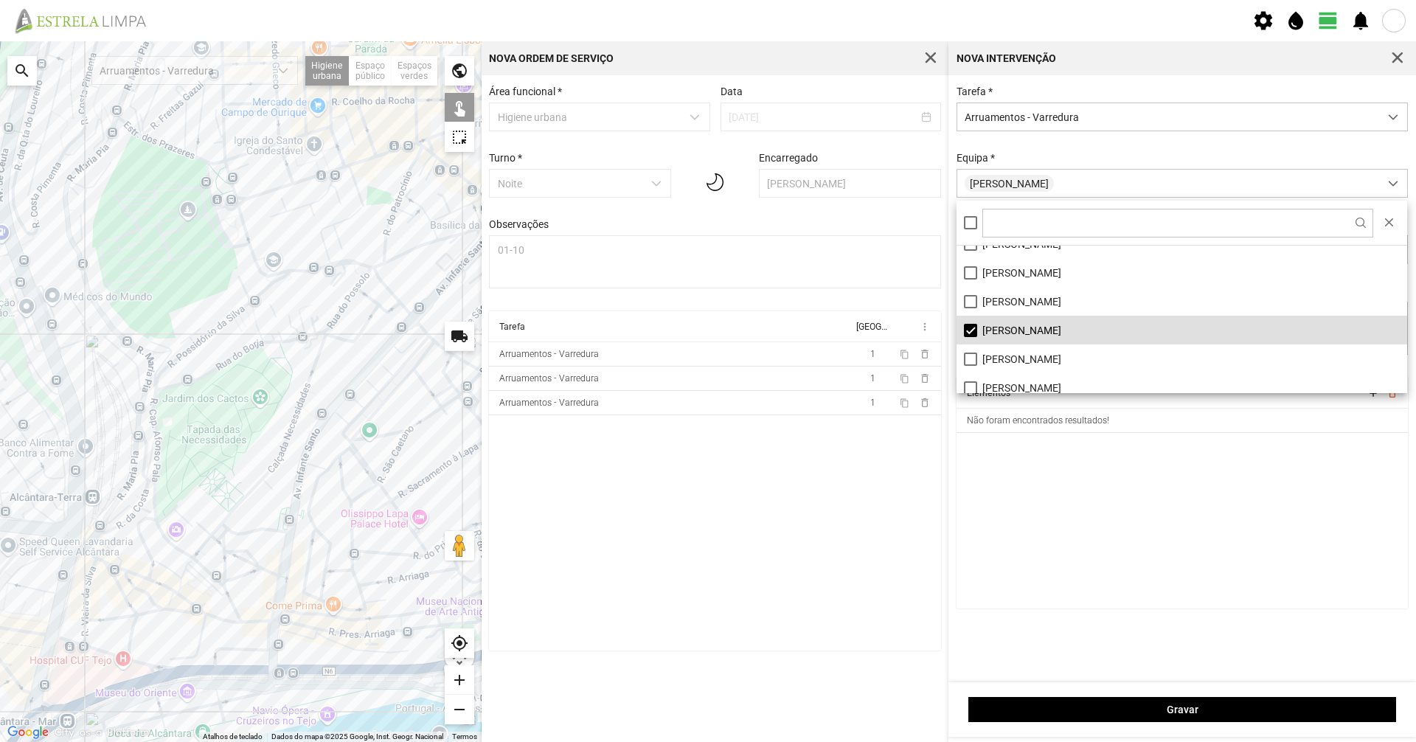
click at [1055, 159] on div "Equipa * [PERSON_NAME]" at bounding box center [1182, 175] width 462 height 46
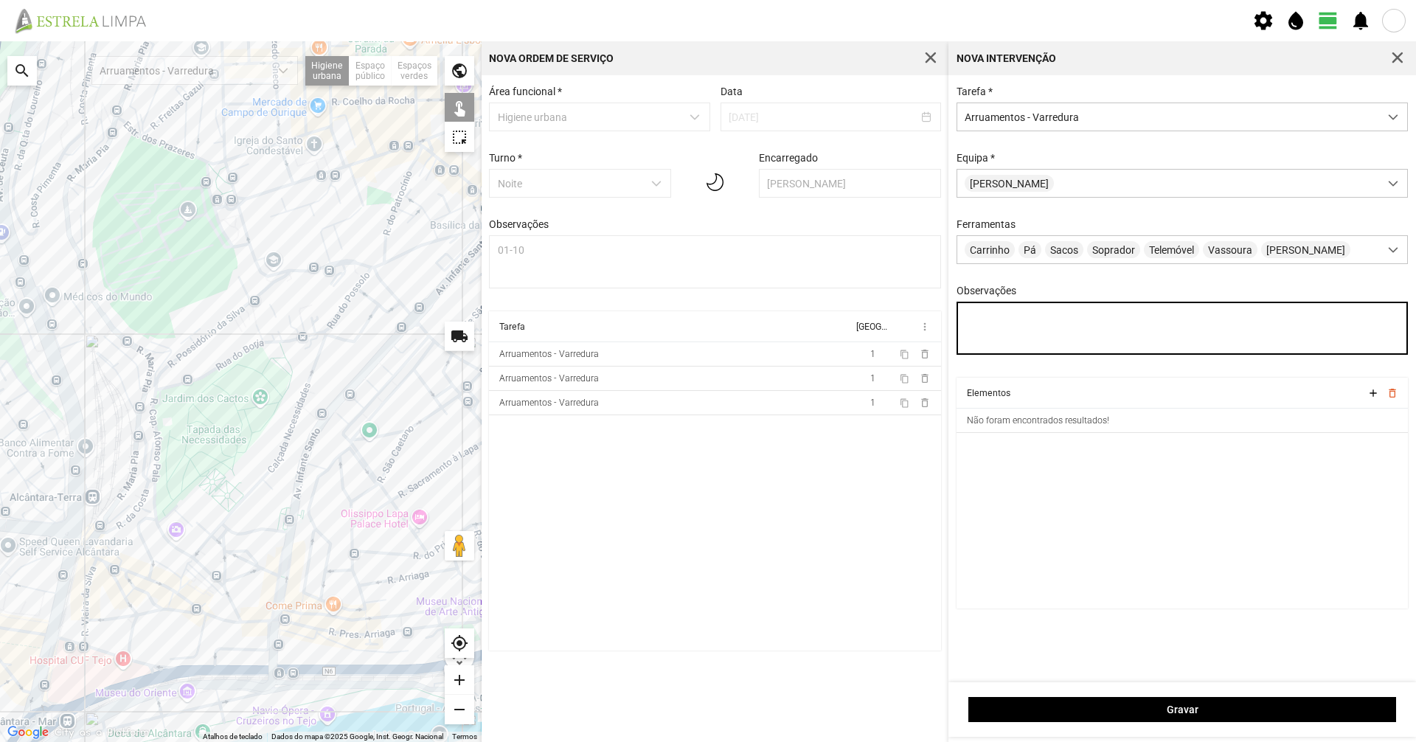
click at [1010, 329] on textarea "Observações" at bounding box center [1183, 328] width 452 height 53
type textarea "01-10"
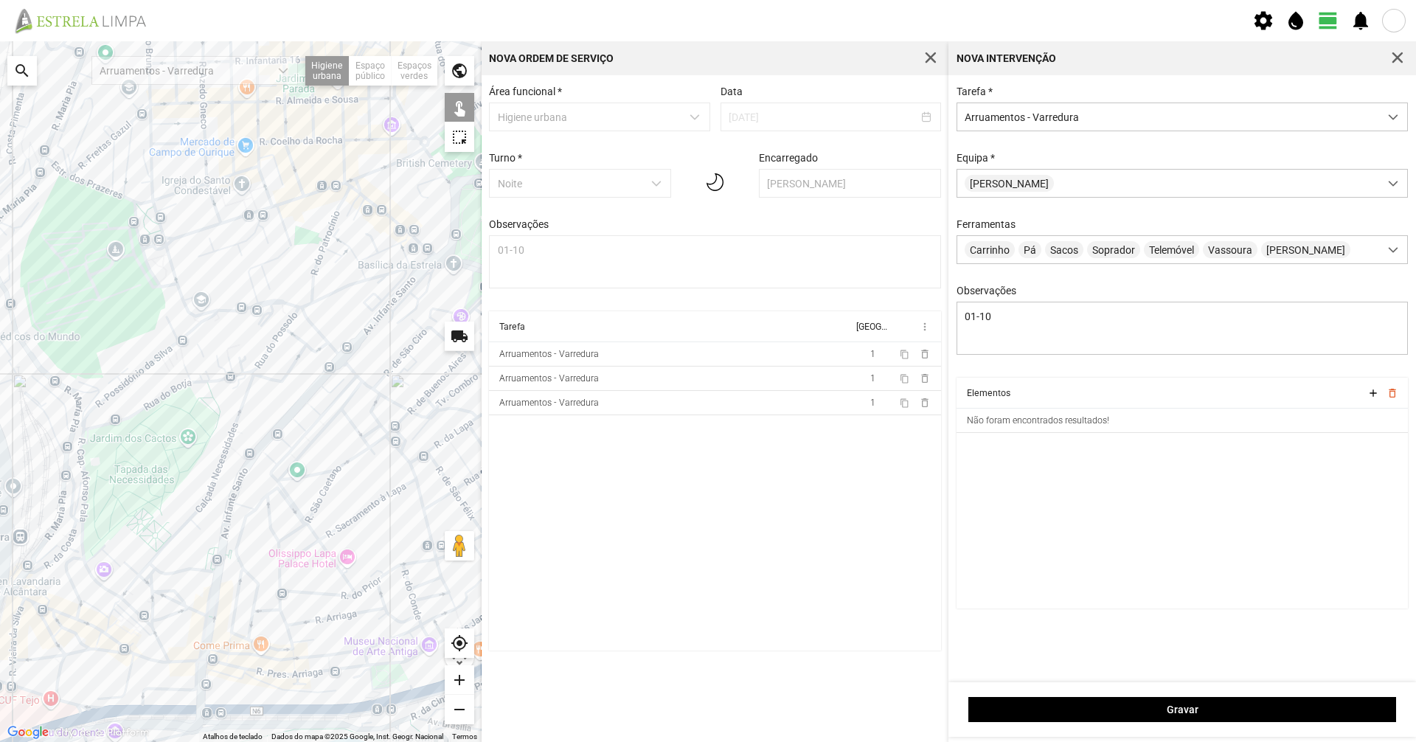
drag, startPoint x: 281, startPoint y: 499, endPoint x: 128, endPoint y: 563, distance: 166.6
click at [128, 563] on div at bounding box center [241, 391] width 482 height 701
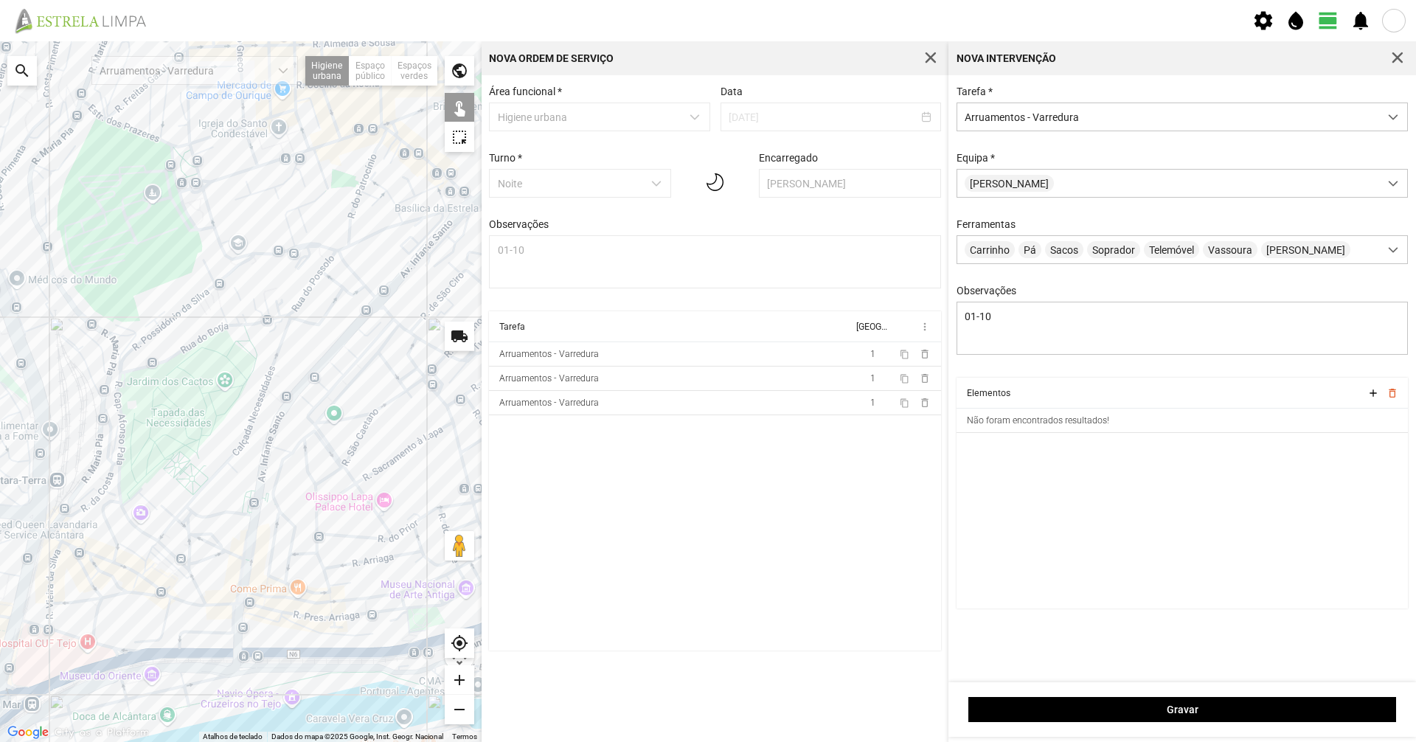
drag, startPoint x: 183, startPoint y: 561, endPoint x: 318, endPoint y: 472, distance: 161.8
click at [318, 472] on div at bounding box center [241, 391] width 482 height 701
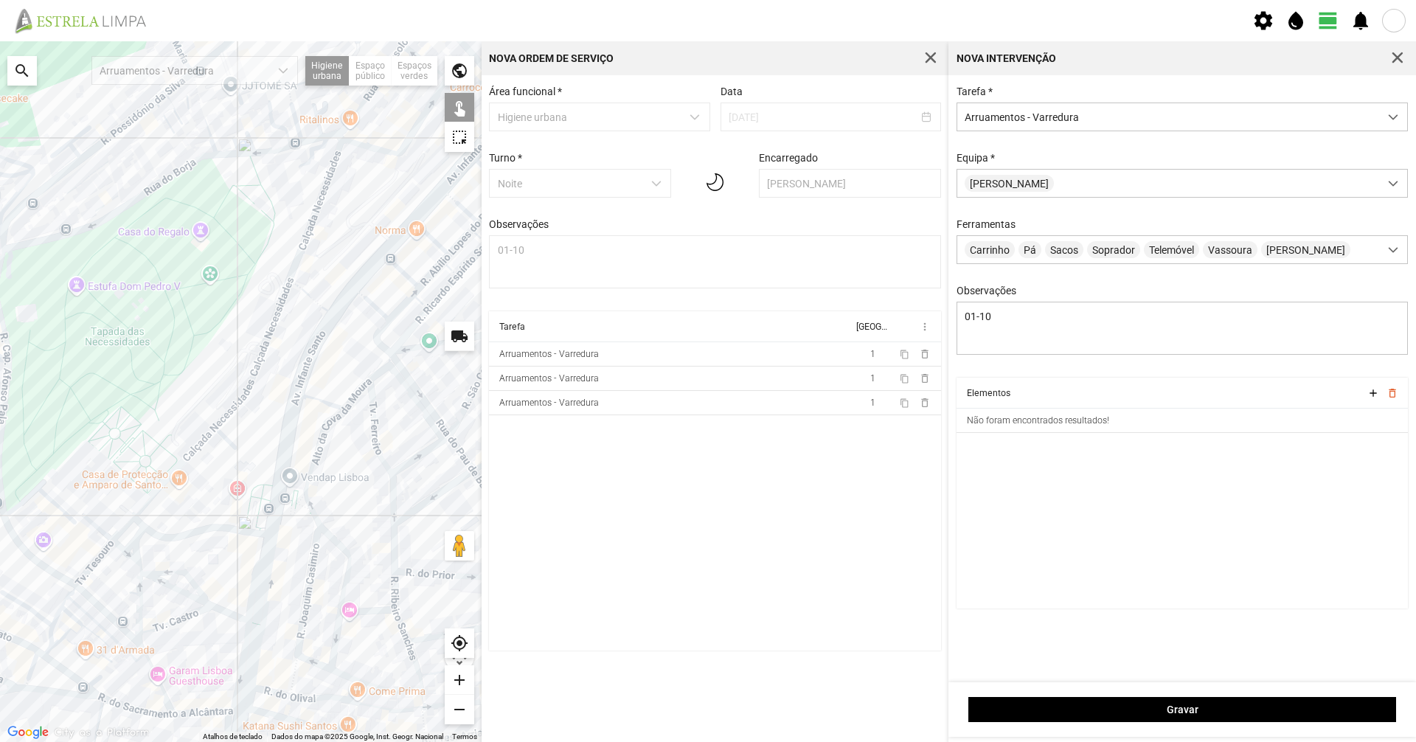
click at [280, 475] on div at bounding box center [241, 391] width 482 height 701
click at [275, 517] on div at bounding box center [241, 391] width 482 height 701
click at [268, 589] on div at bounding box center [241, 391] width 482 height 701
click at [251, 590] on div at bounding box center [241, 391] width 482 height 701
click at [244, 645] on div at bounding box center [241, 391] width 482 height 701
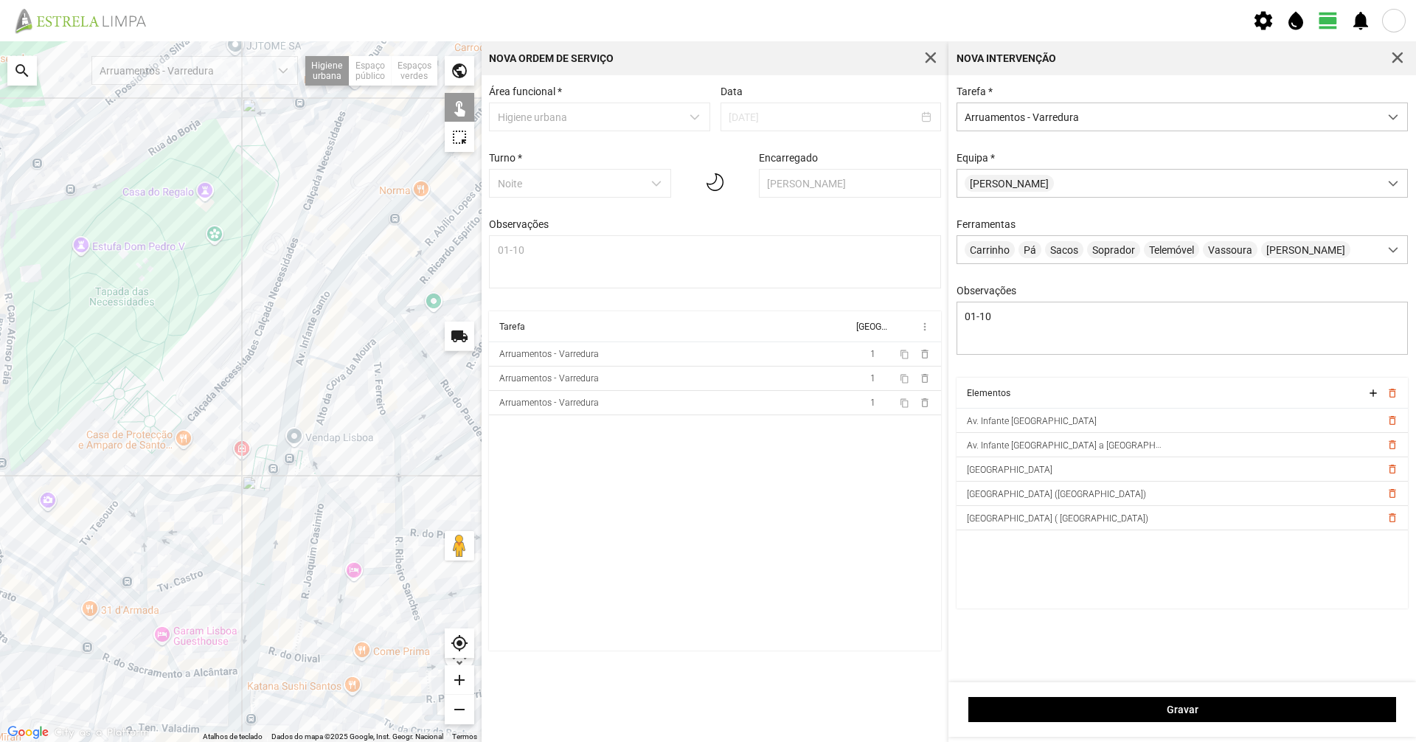
drag, startPoint x: 276, startPoint y: 632, endPoint x: 282, endPoint y: 574, distance: 57.8
click at [282, 574] on div at bounding box center [241, 391] width 482 height 701
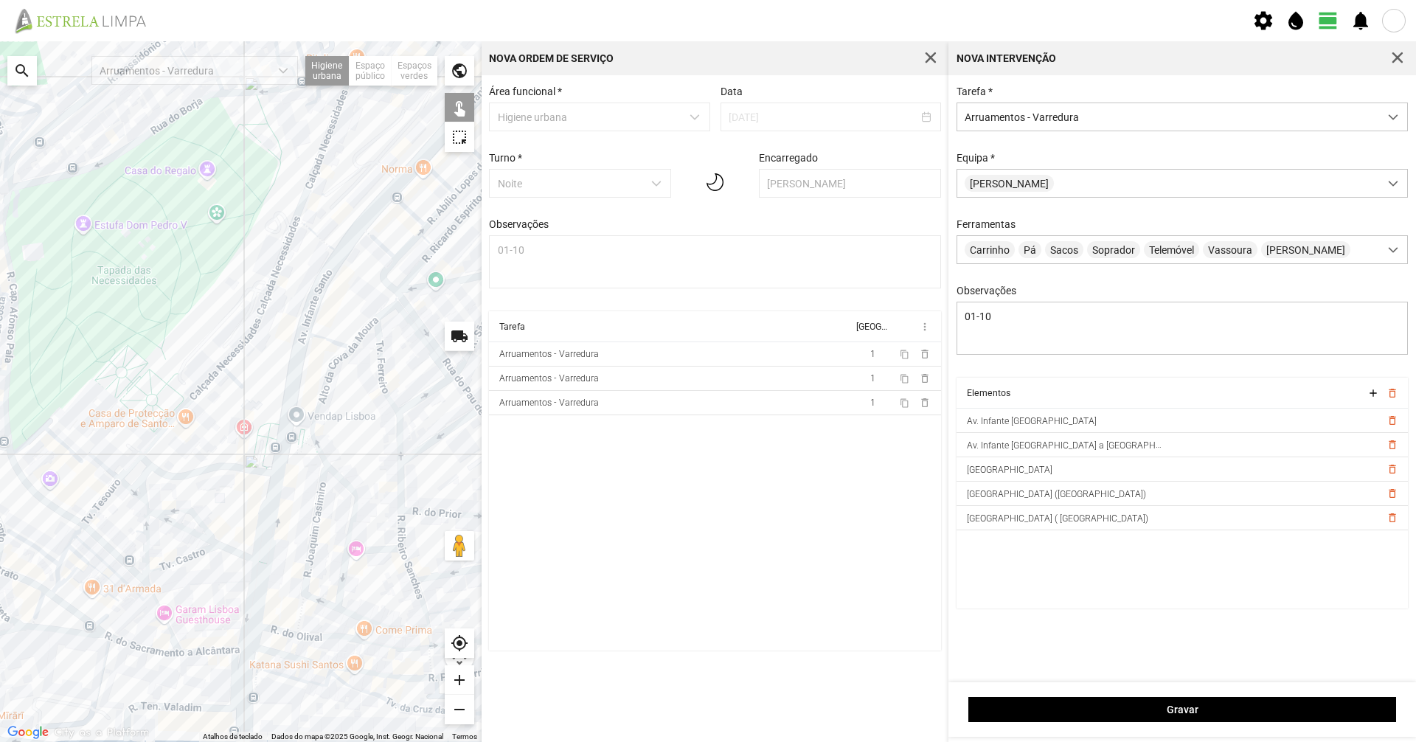
click at [233, 673] on div at bounding box center [241, 391] width 482 height 701
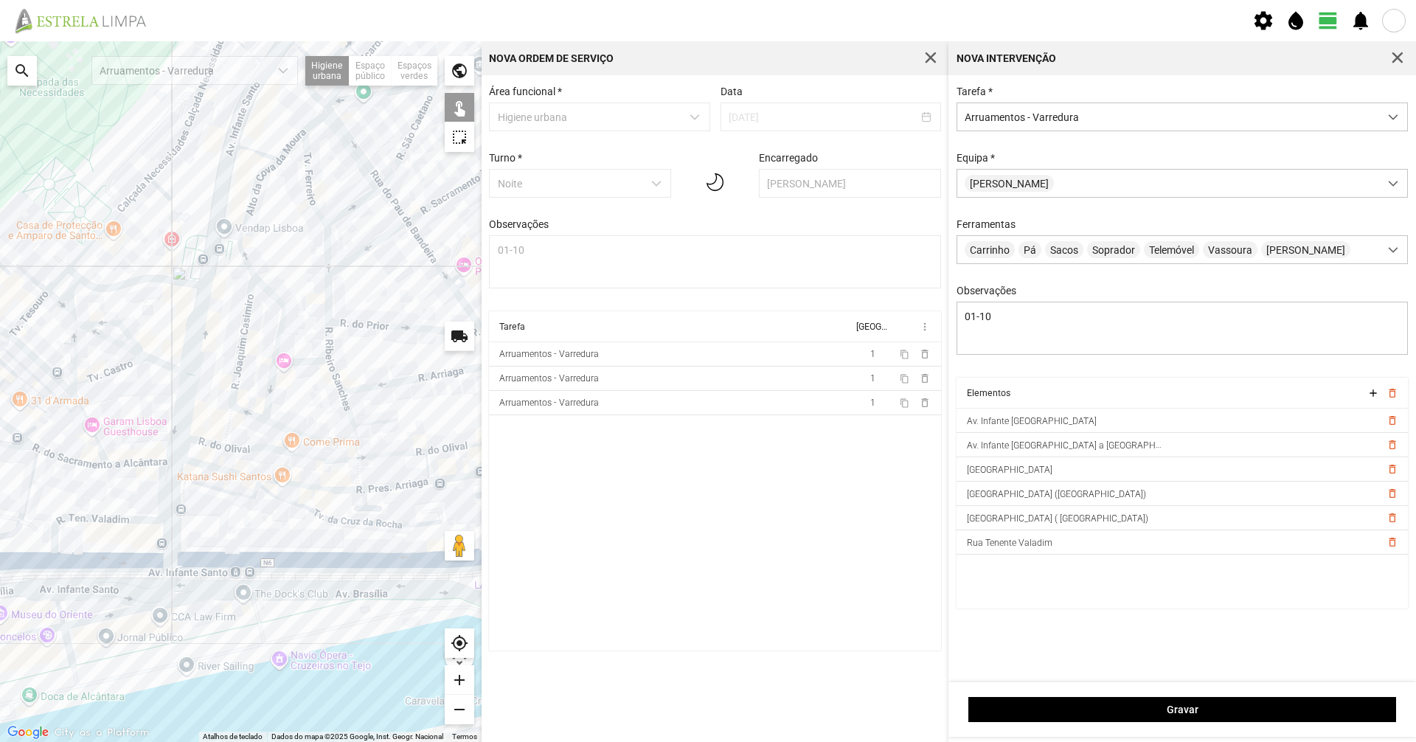
drag, startPoint x: 332, startPoint y: 708, endPoint x: 258, endPoint y: 515, distance: 206.1
click at [258, 515] on div at bounding box center [241, 391] width 482 height 701
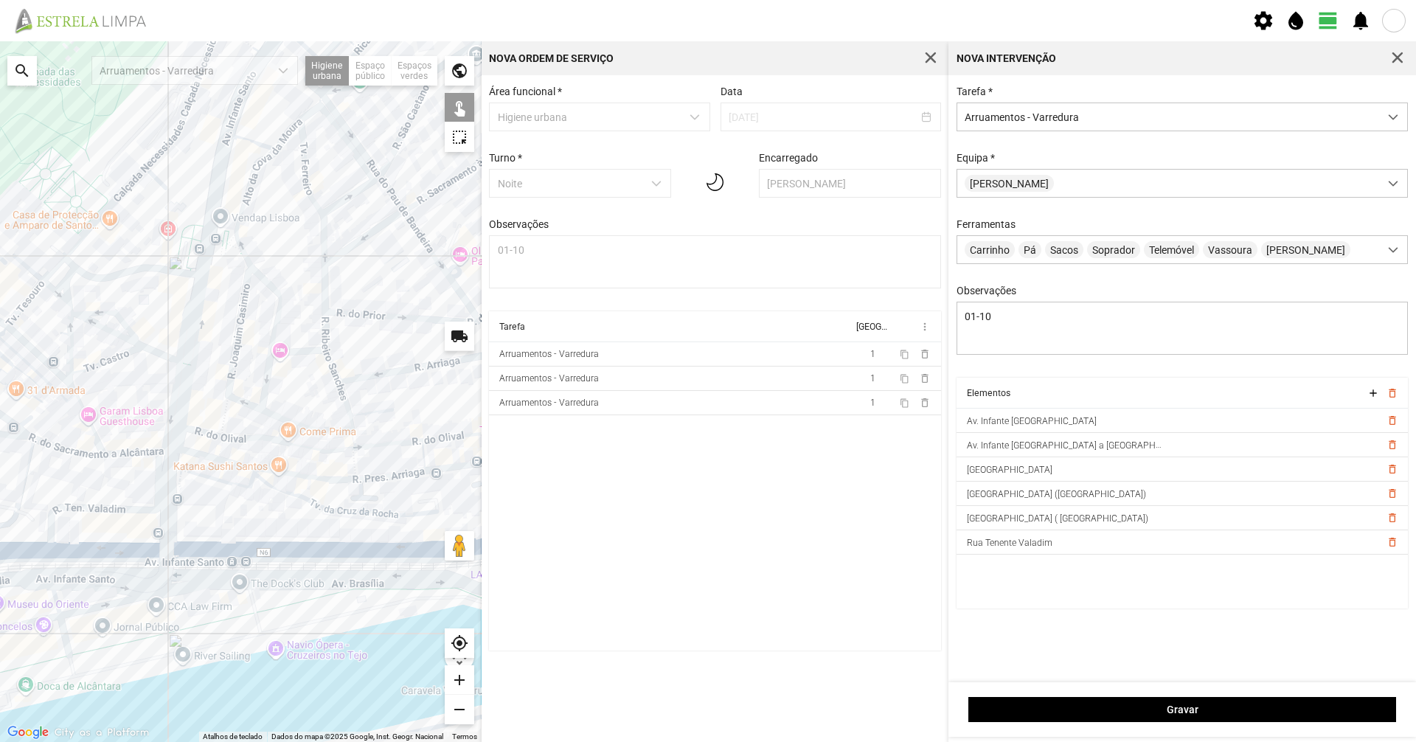
click at [104, 551] on div at bounding box center [241, 391] width 482 height 701
drag, startPoint x: 218, startPoint y: 506, endPoint x: 235, endPoint y: 510, distance: 18.2
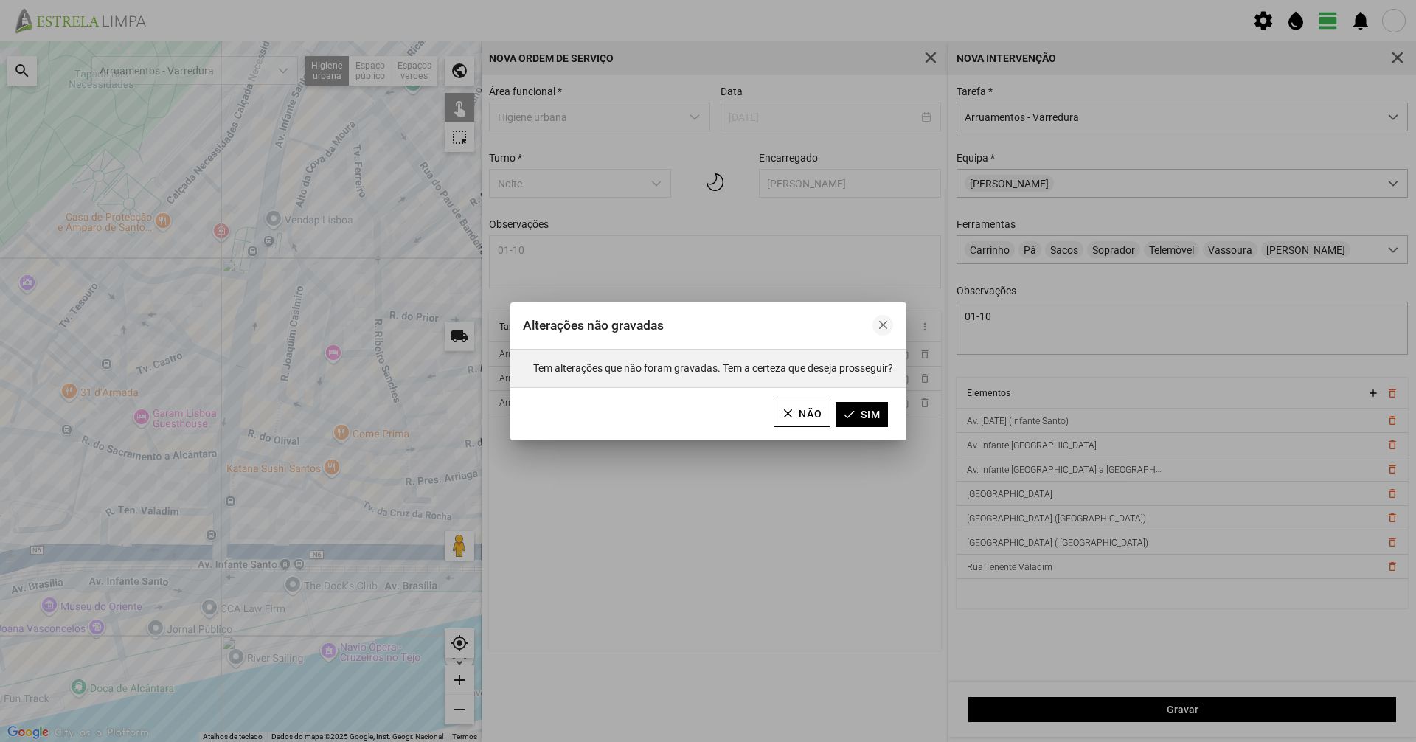
click at [886, 324] on span "button" at bounding box center [883, 325] width 10 height 10
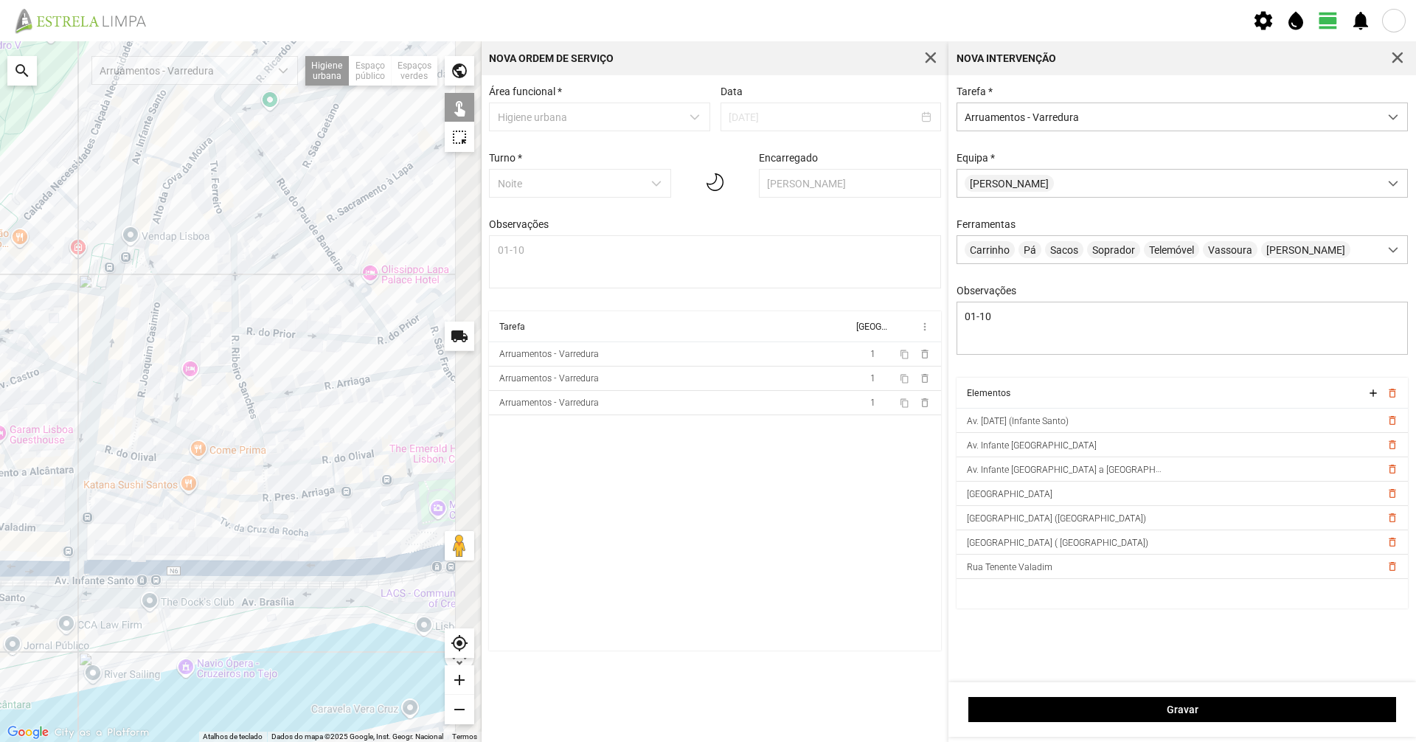
drag, startPoint x: 358, startPoint y: 540, endPoint x: 212, endPoint y: 560, distance: 148.2
click at [212, 560] on div at bounding box center [241, 391] width 482 height 701
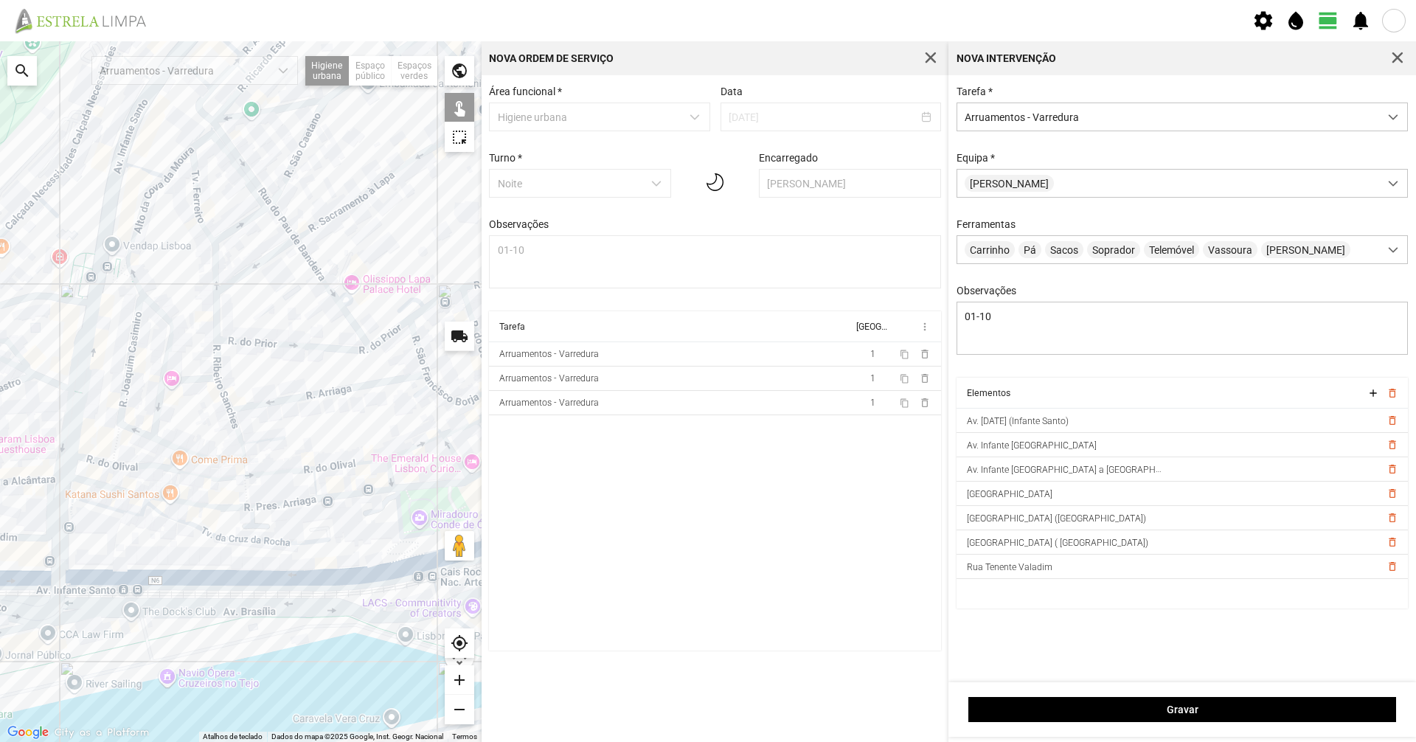
click at [212, 569] on div at bounding box center [241, 391] width 482 height 701
click at [220, 582] on div at bounding box center [241, 391] width 482 height 701
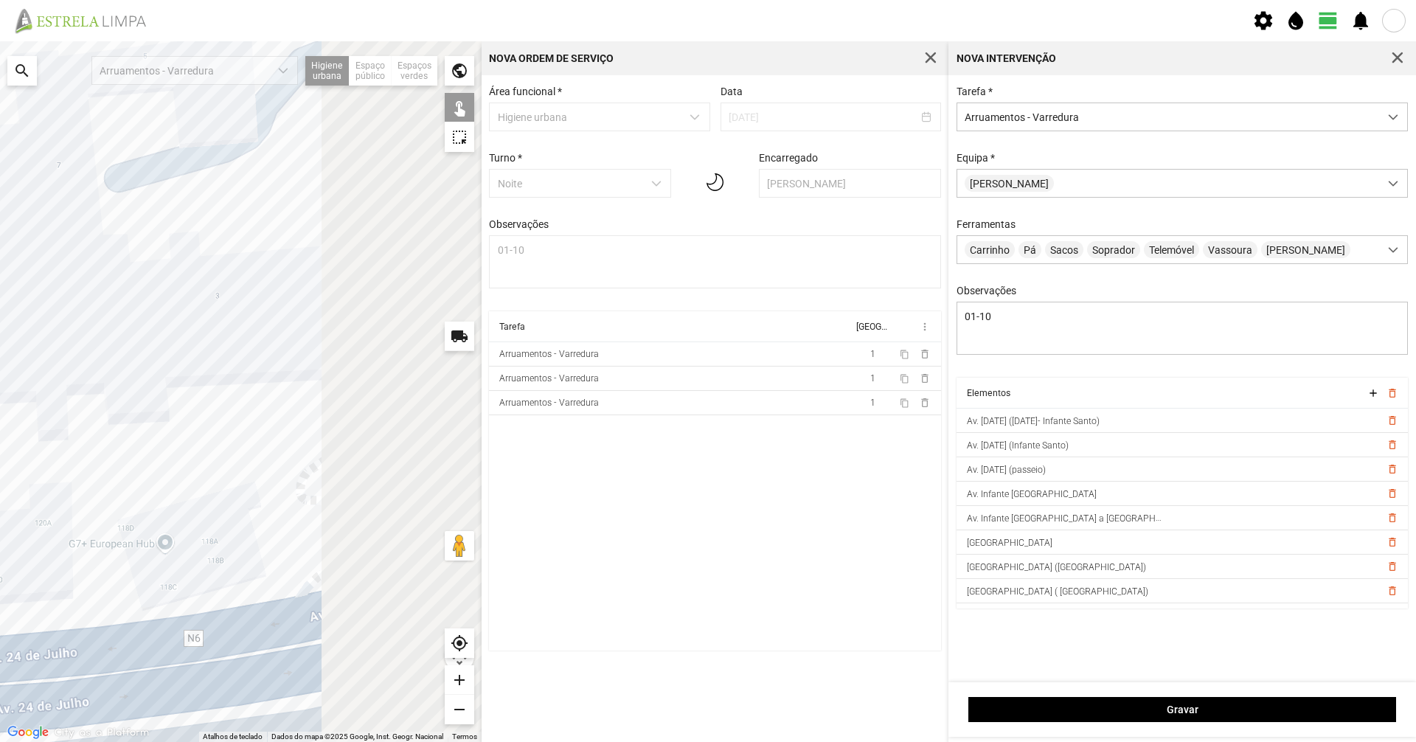
drag, startPoint x: 169, startPoint y: 584, endPoint x: 99, endPoint y: 605, distance: 73.3
click at [99, 605] on div at bounding box center [241, 391] width 482 height 701
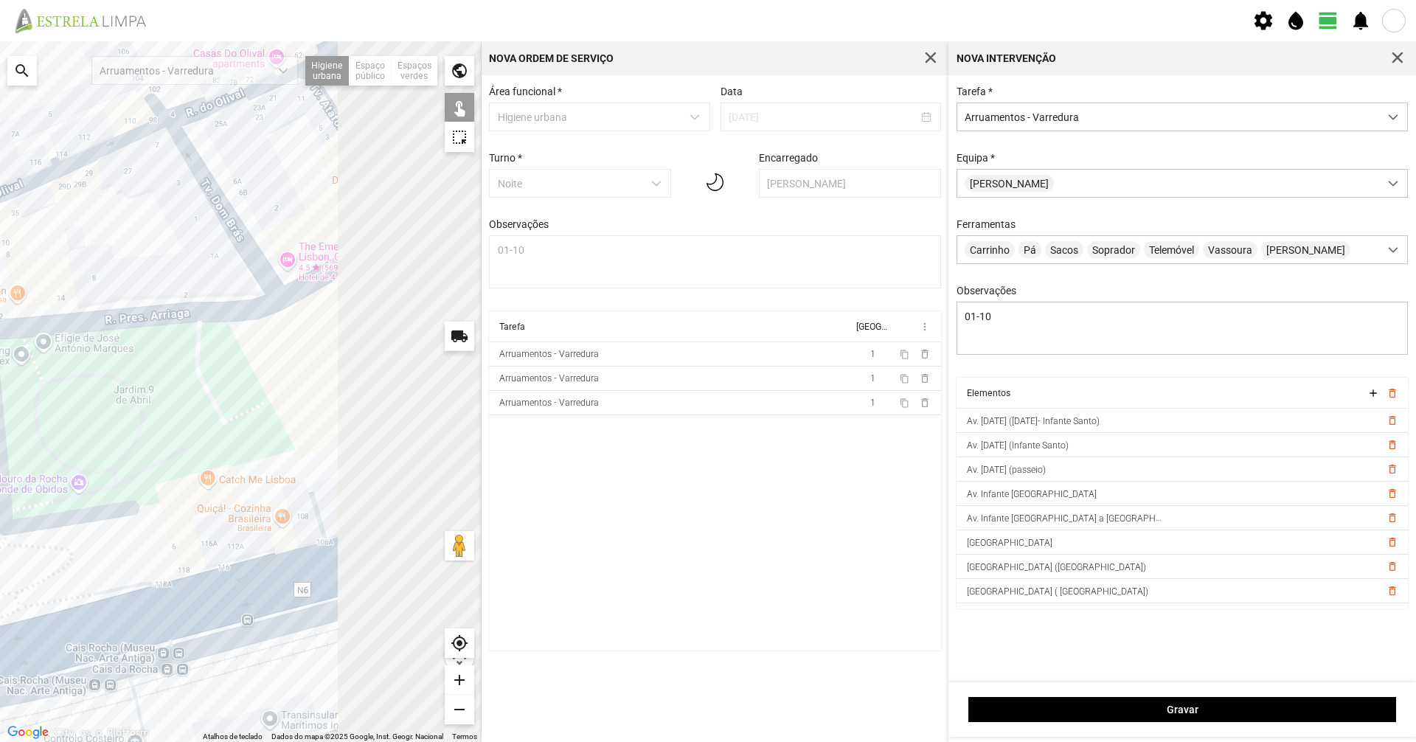
drag, startPoint x: 389, startPoint y: 493, endPoint x: 66, endPoint y: 541, distance: 326.6
click at [66, 541] on div at bounding box center [241, 391] width 482 height 701
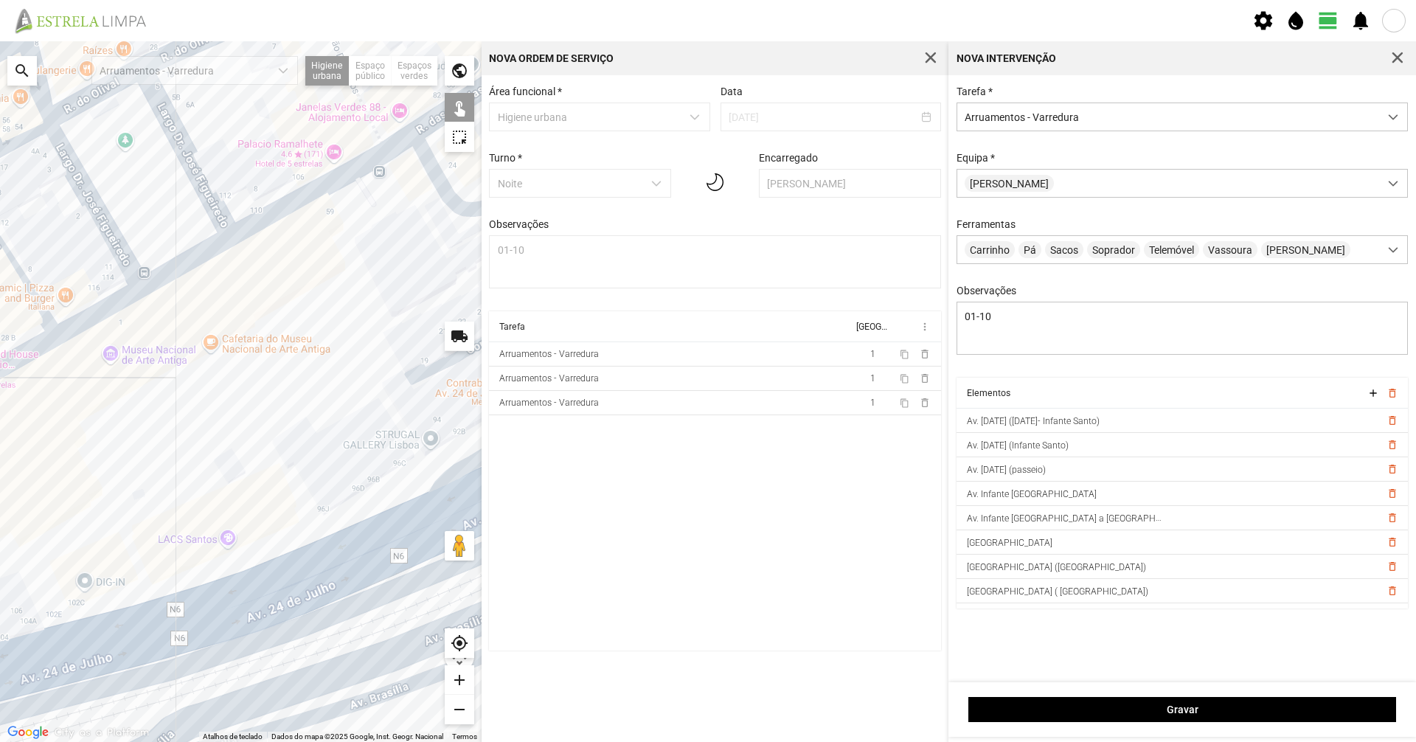
drag, startPoint x: 421, startPoint y: 442, endPoint x: 111, endPoint y: 554, distance: 329.4
click at [111, 554] on div at bounding box center [241, 391] width 482 height 701
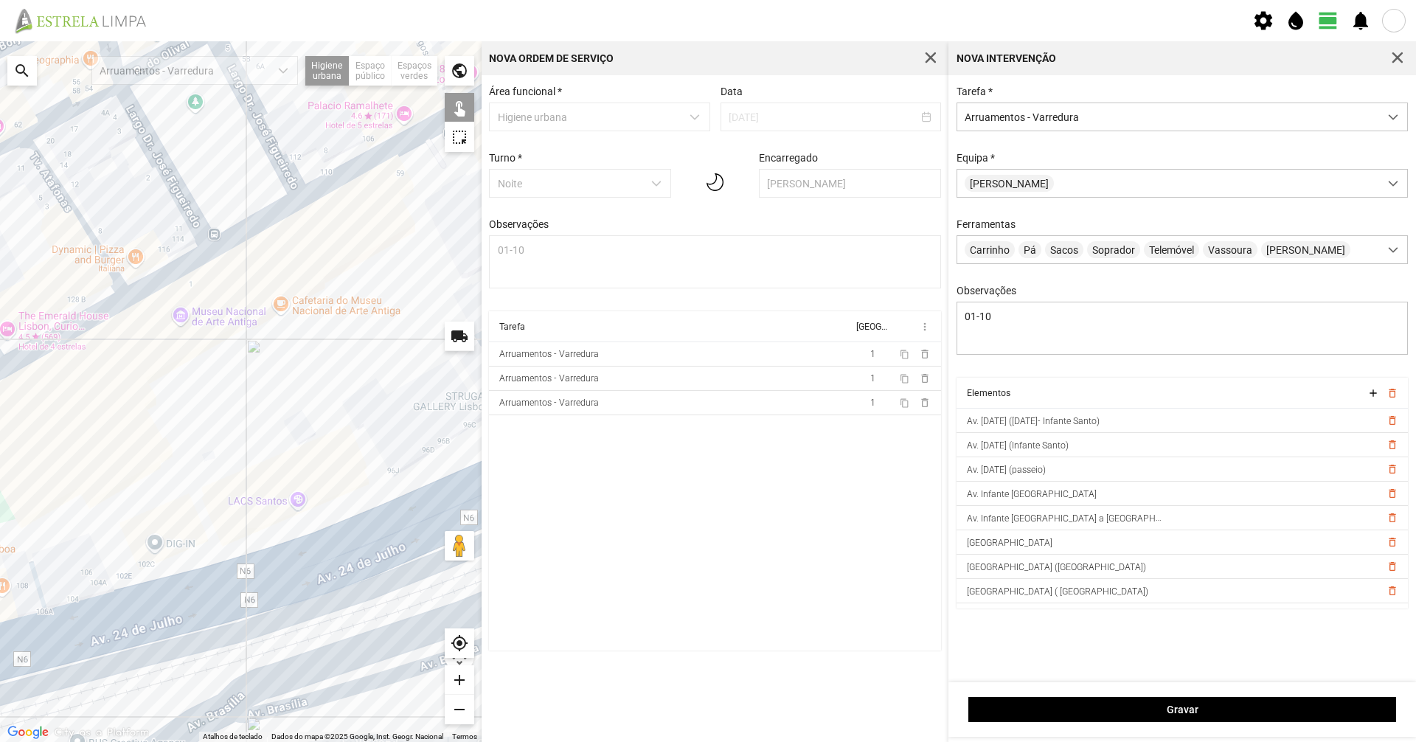
drag, startPoint x: 306, startPoint y: 483, endPoint x: 415, endPoint y: 426, distance: 123.4
click at [415, 426] on div at bounding box center [241, 391] width 482 height 701
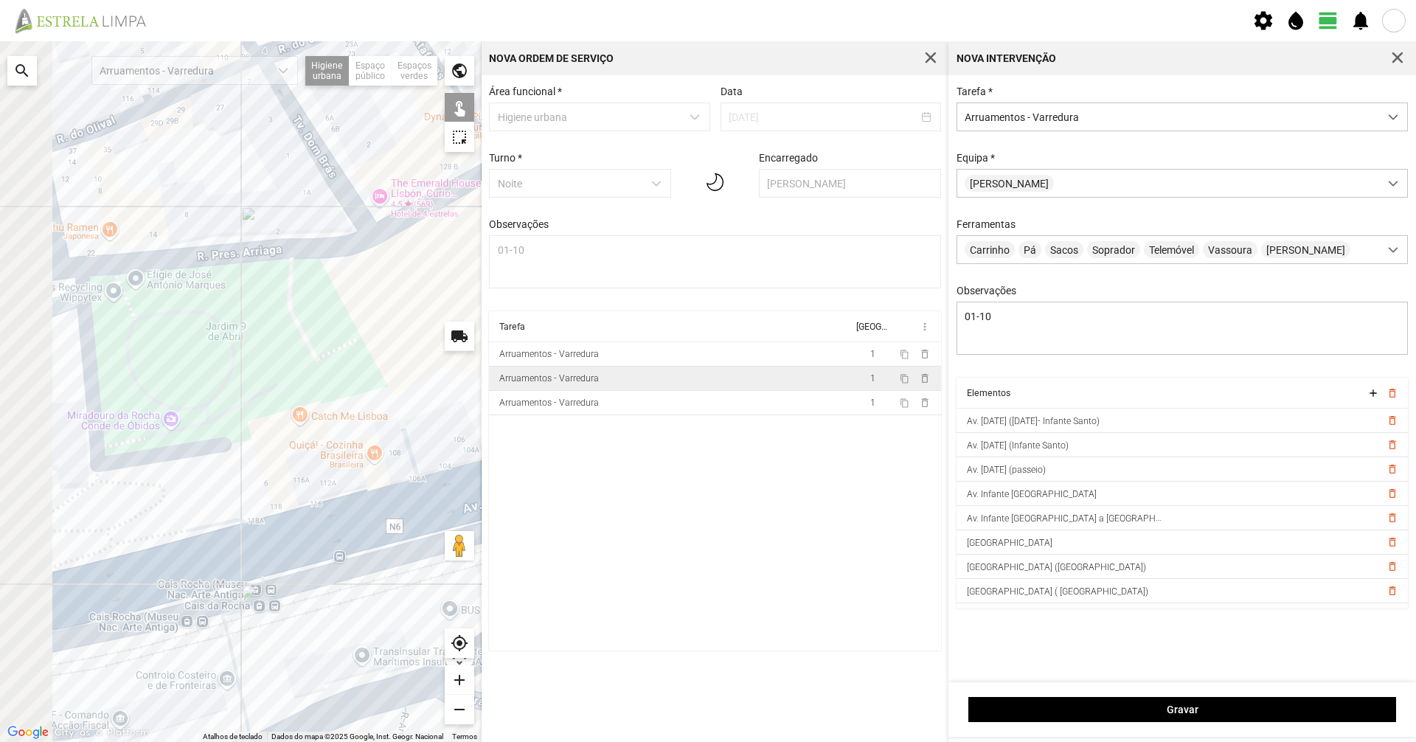
drag, startPoint x: 221, startPoint y: 496, endPoint x: 502, endPoint y: 387, distance: 302.1
click at [502, 387] on div "Para navegar no mapa com gestos de toque, toque duas vezes sem soltar no mapa e…" at bounding box center [708, 391] width 1416 height 701
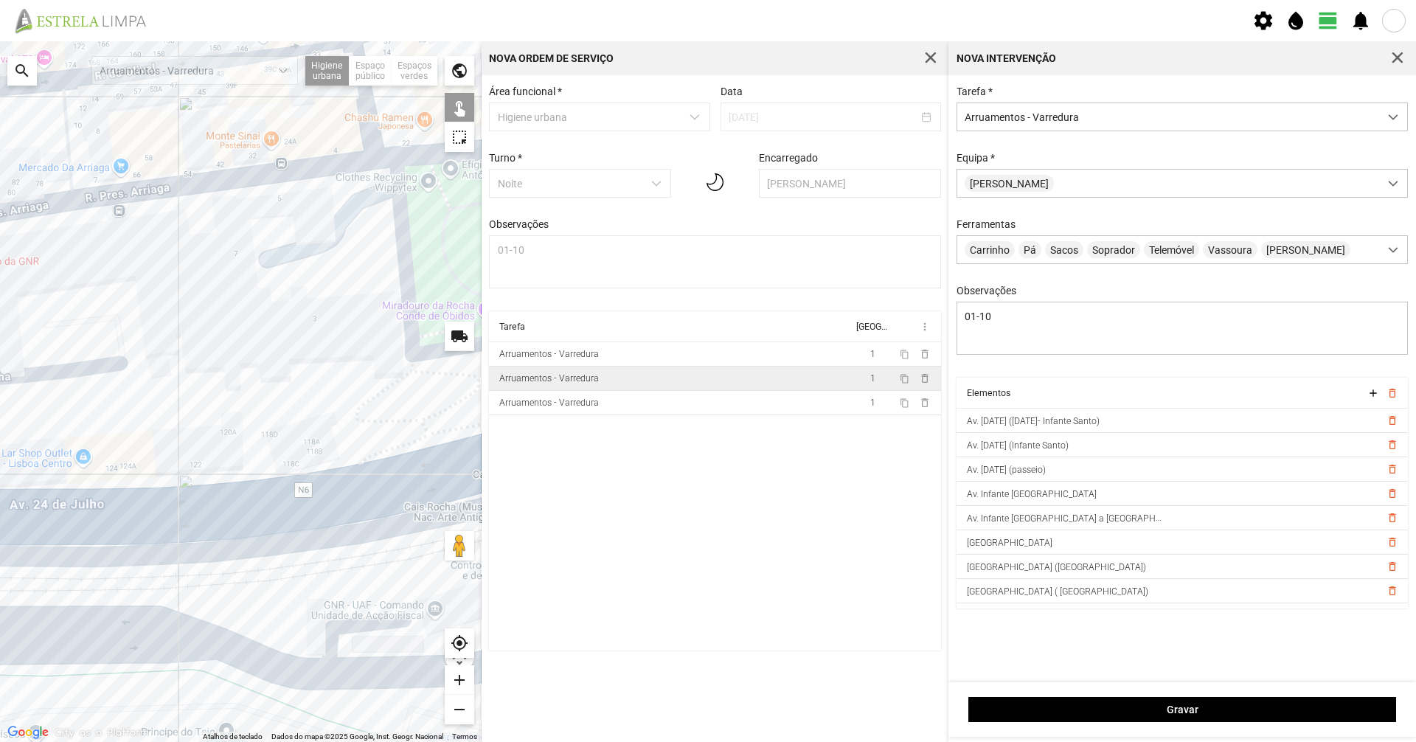
drag, startPoint x: 250, startPoint y: 479, endPoint x: 521, endPoint y: 379, distance: 289.1
click at [521, 379] on div "Para navegar no mapa com gestos de toque, toque duas vezes sem soltar no mapa e…" at bounding box center [708, 391] width 1416 height 701
click at [288, 475] on div at bounding box center [241, 391] width 482 height 701
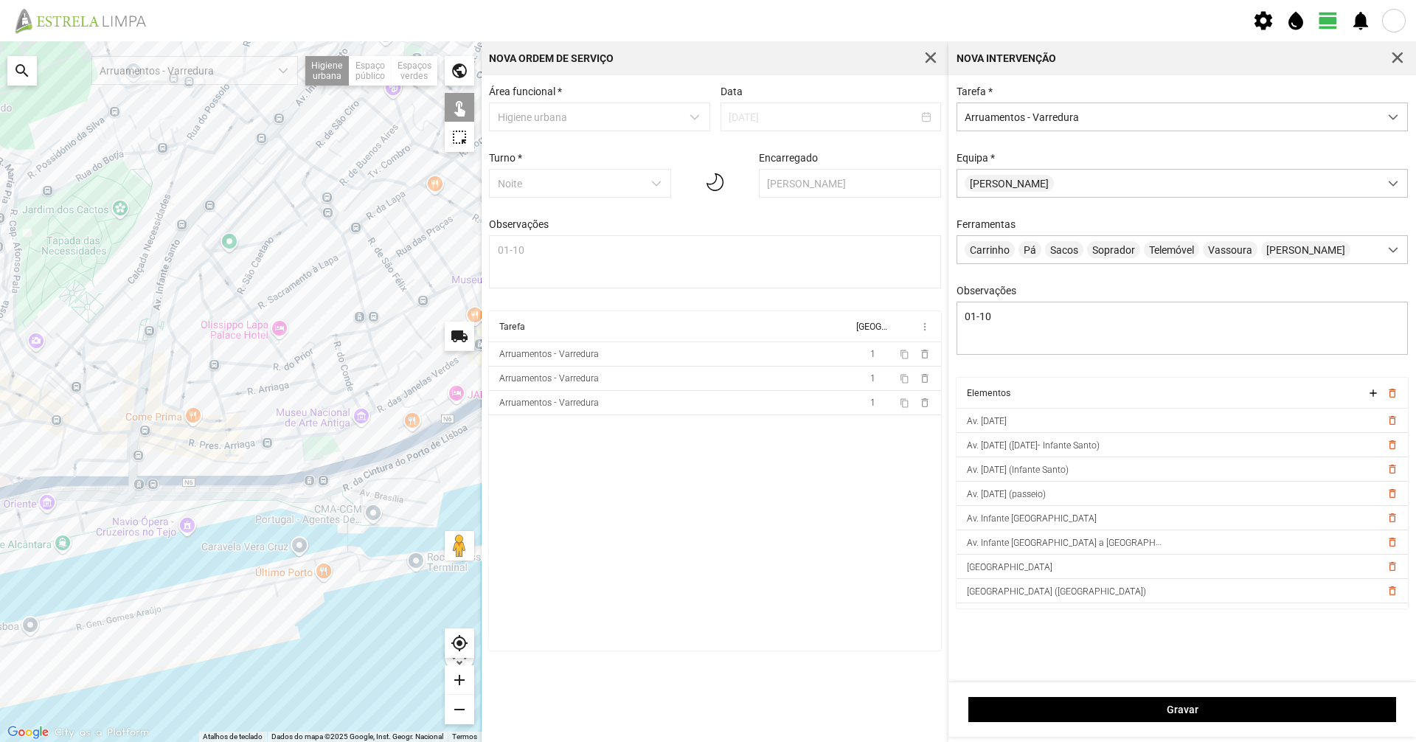
click at [1037, 695] on div "Gravar" at bounding box center [1182, 709] width 468 height 55
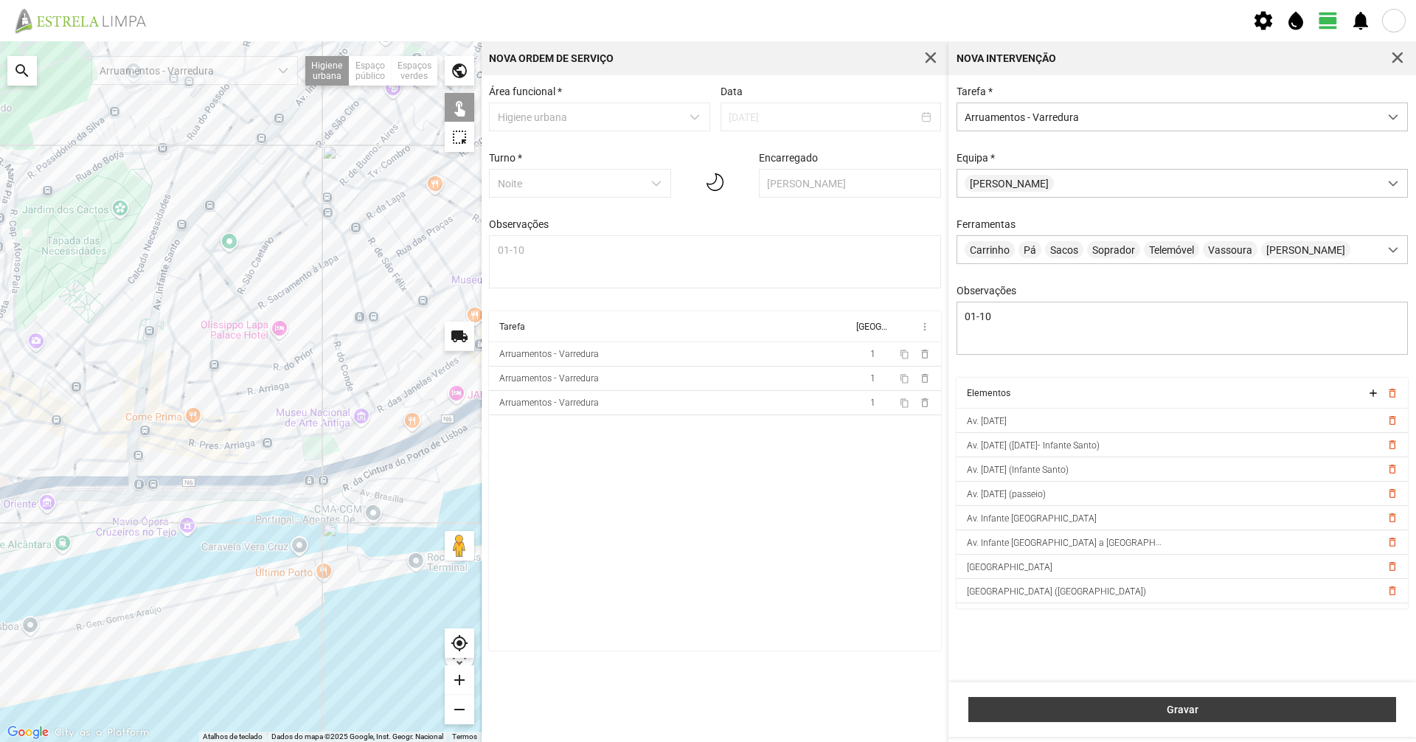
click at [1041, 708] on span "Gravar" at bounding box center [1182, 710] width 412 height 12
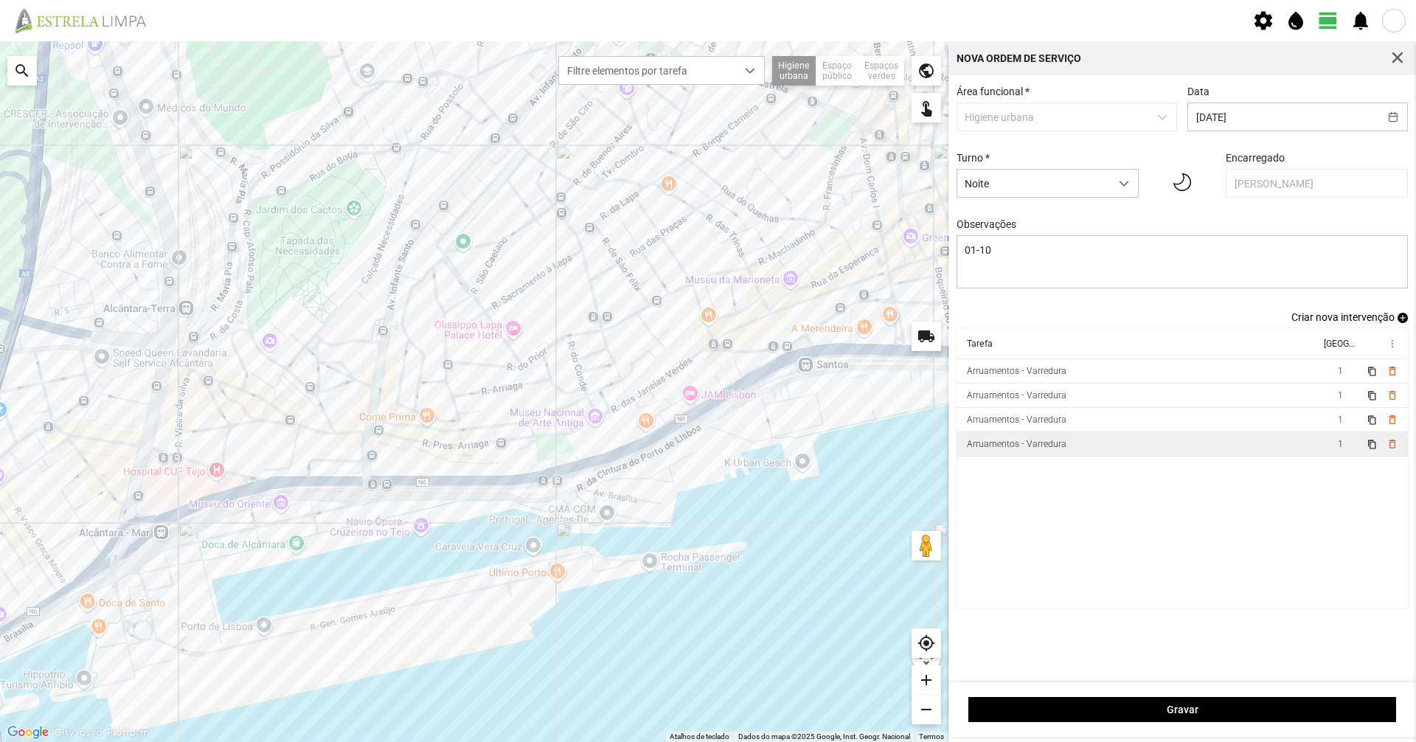
click at [1160, 450] on td "Arruamentos - Varredura" at bounding box center [1139, 444] width 364 height 24
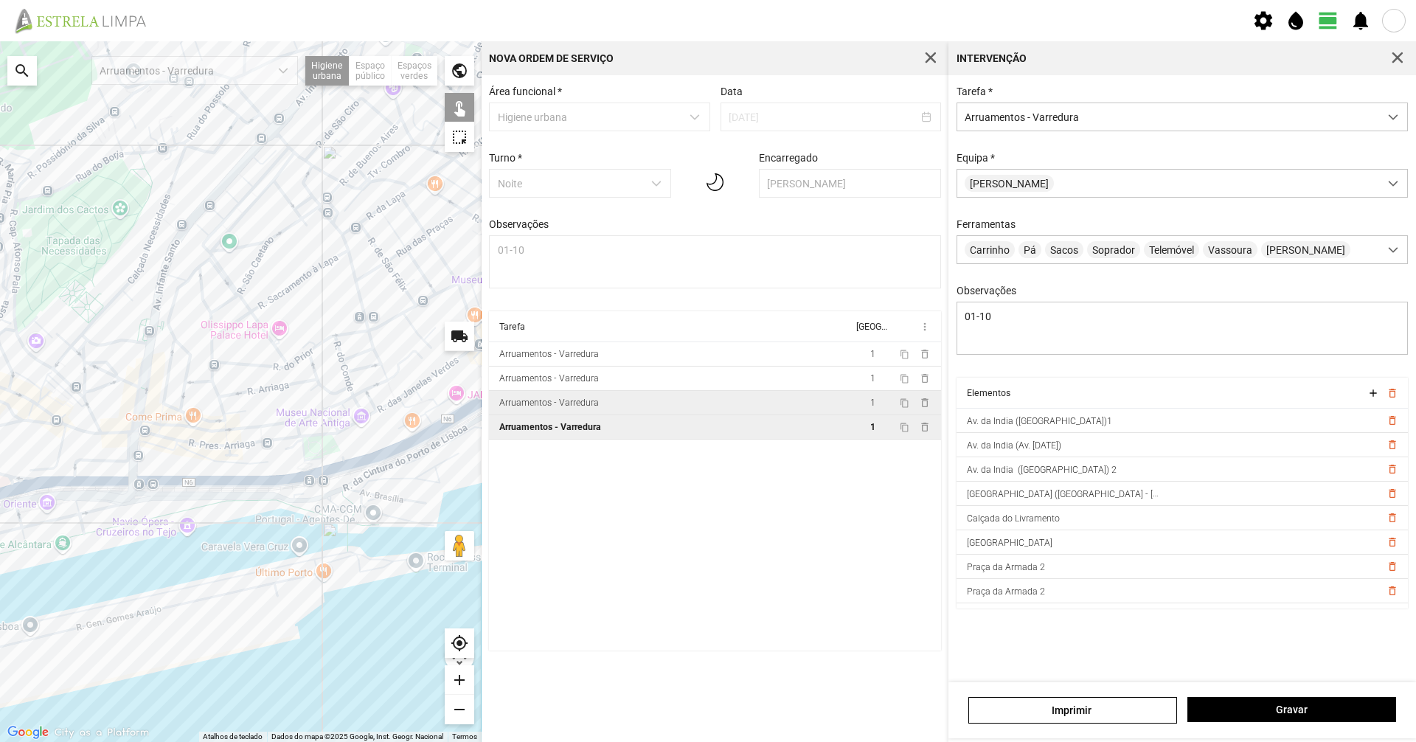
click at [650, 406] on td "Arruamentos - Varredura" at bounding box center [671, 403] width 364 height 24
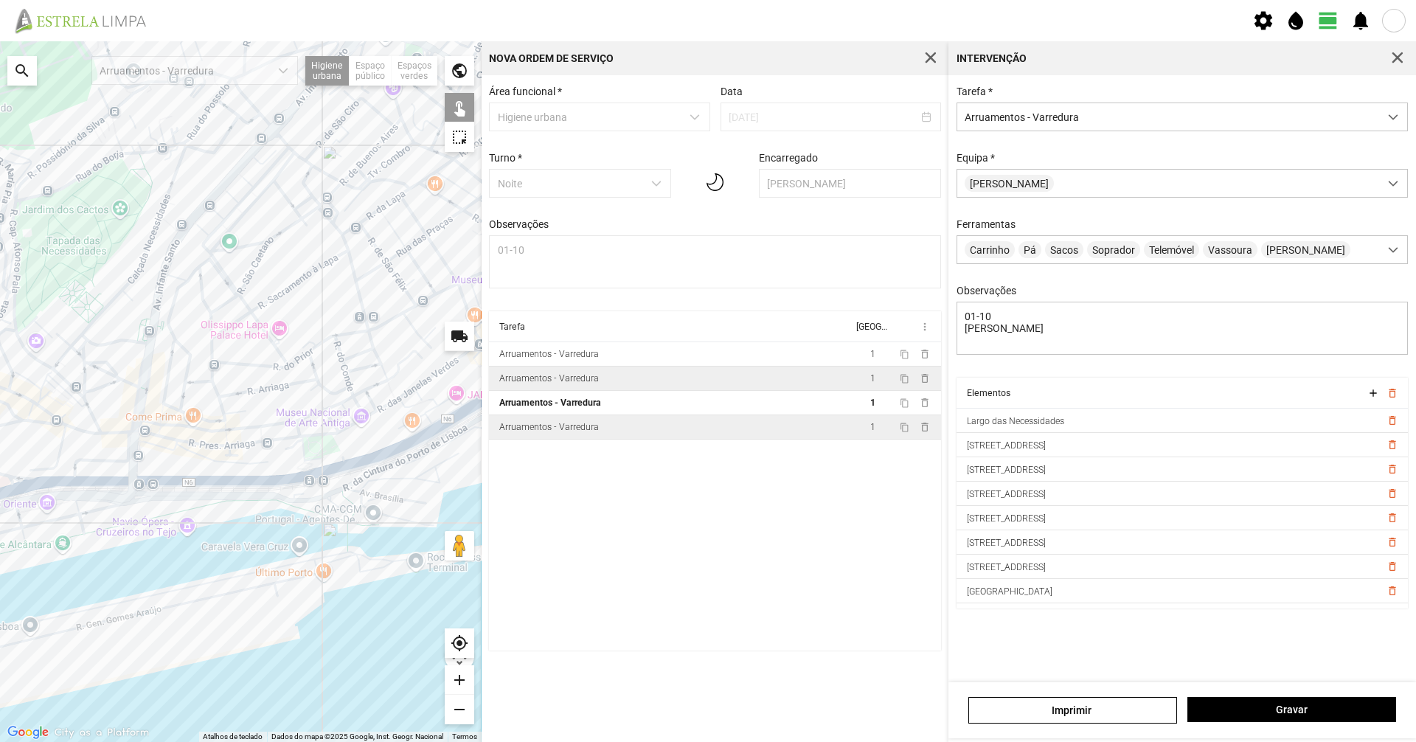
click at [649, 390] on td "Arruamentos - Varredura" at bounding box center [671, 379] width 364 height 24
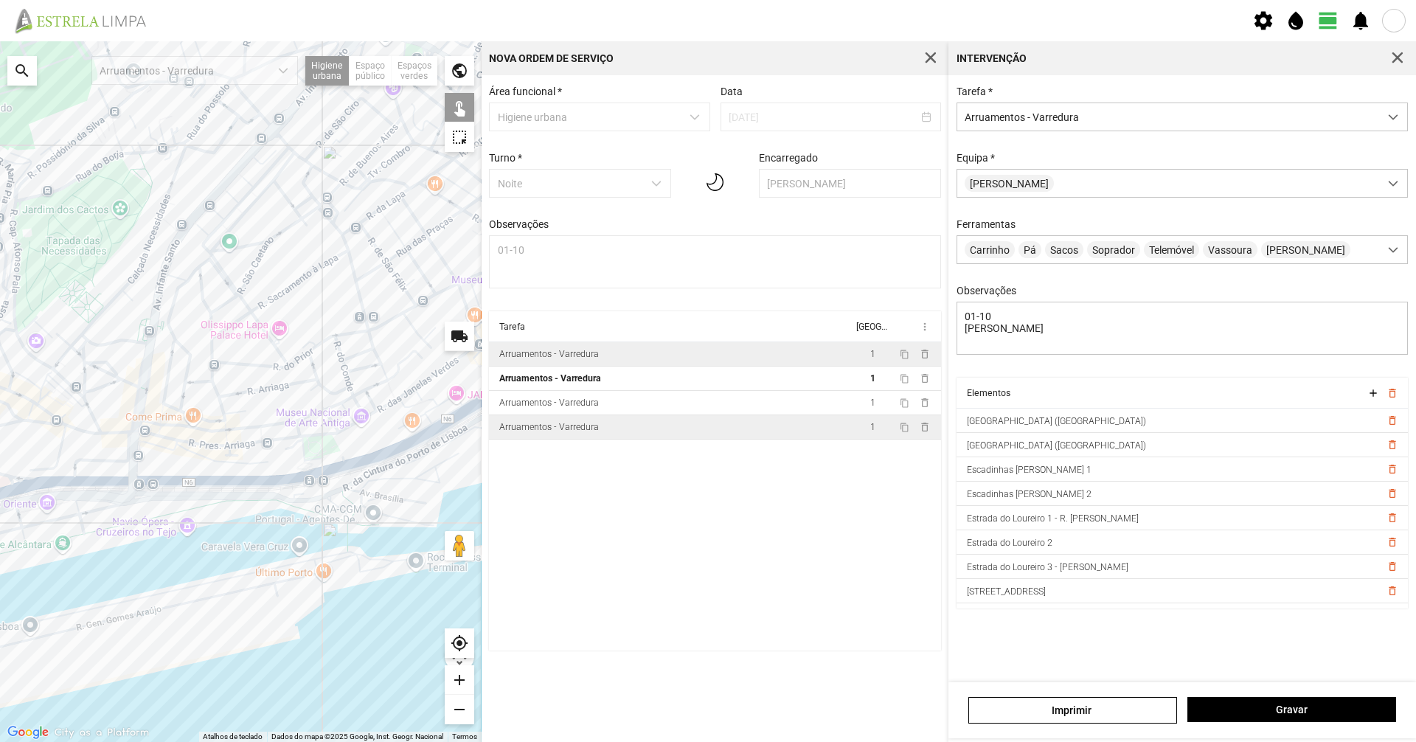
click at [659, 359] on td "Arruamentos - Varredura" at bounding box center [671, 354] width 364 height 24
type textarea "01-10"
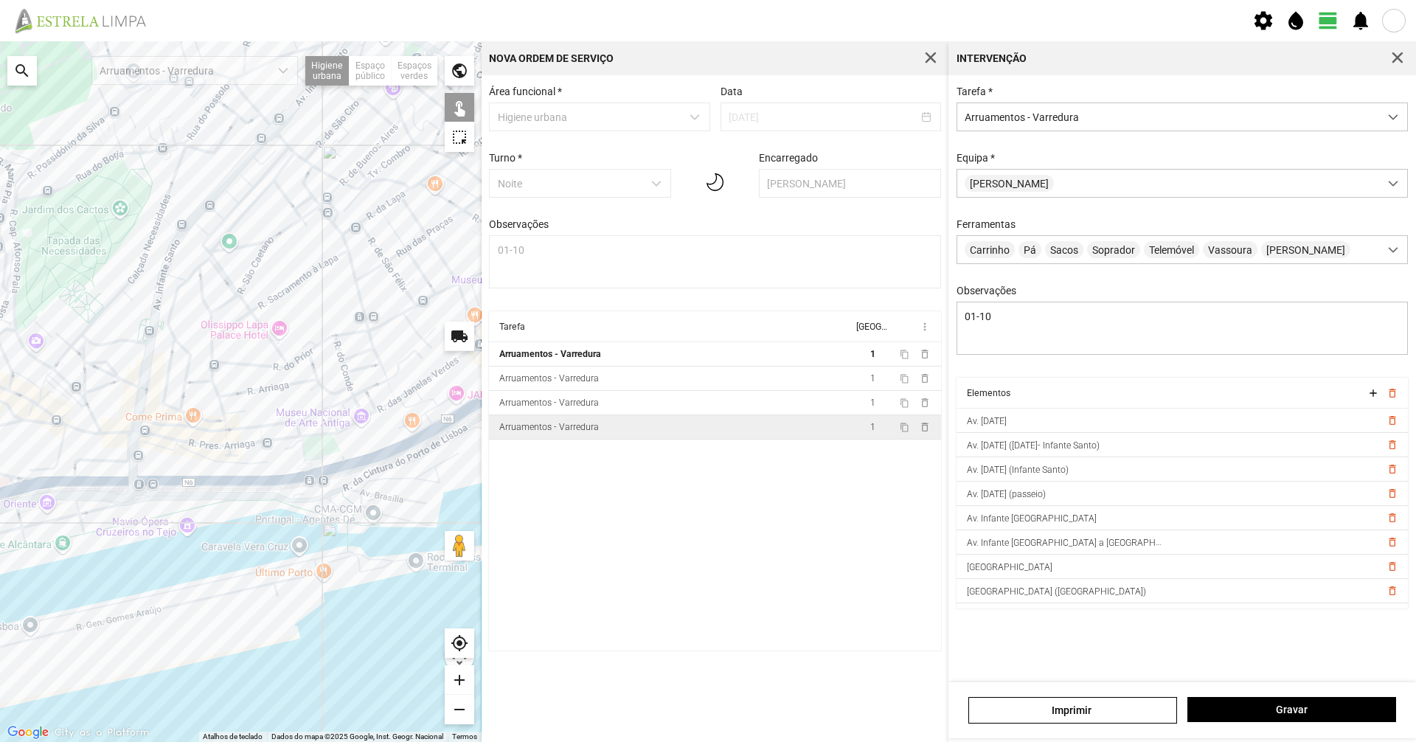
click at [125, 339] on div at bounding box center [241, 391] width 482 height 701
click at [1257, 698] on button "Gravar" at bounding box center [1291, 709] width 209 height 25
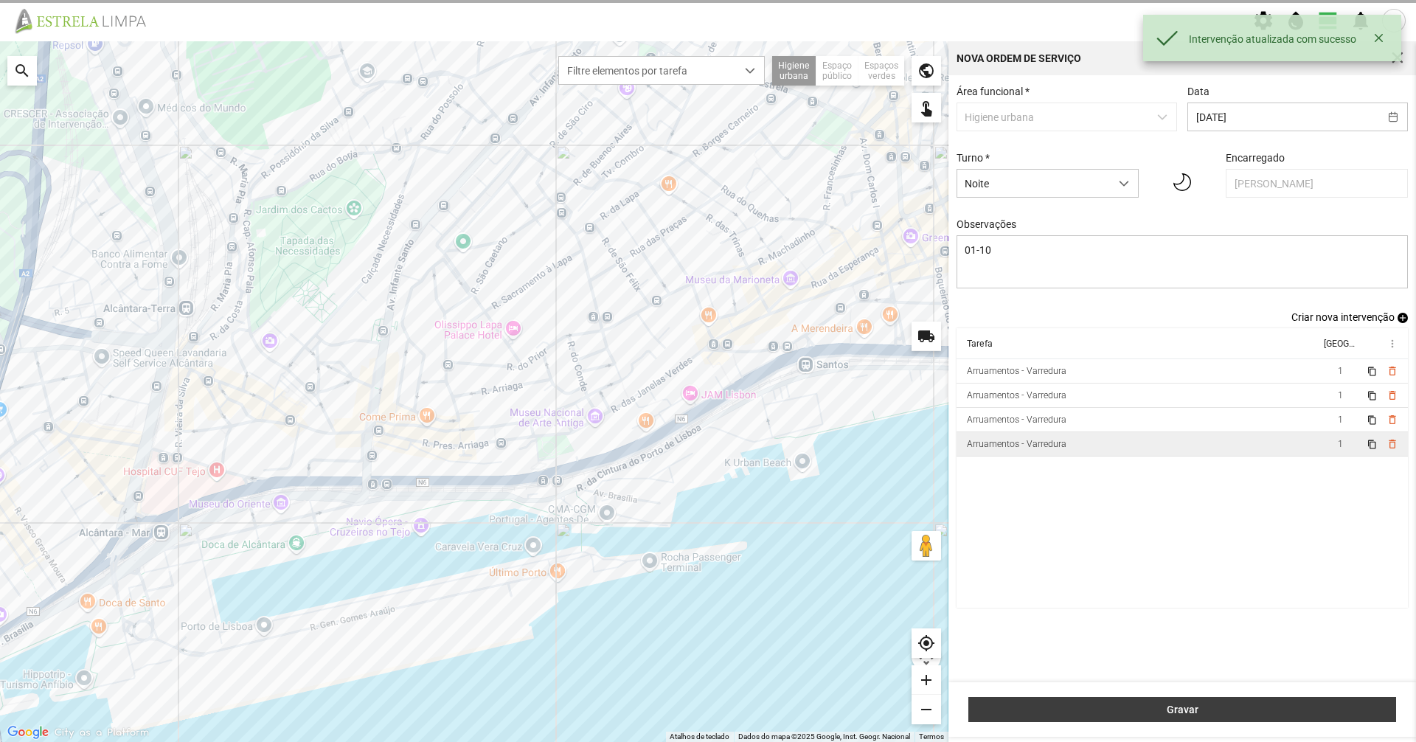
click at [1267, 709] on span "Gravar" at bounding box center [1182, 710] width 412 height 12
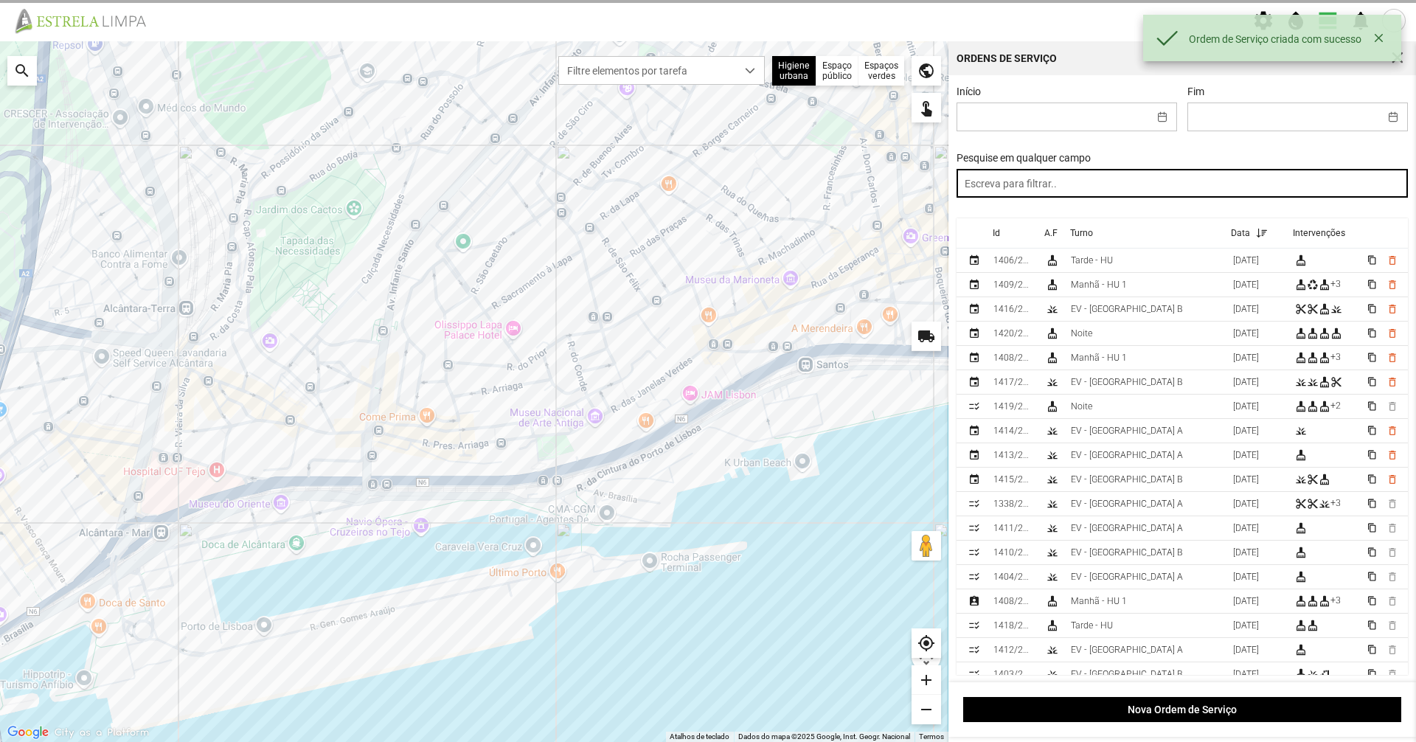
click at [1121, 187] on input "text" at bounding box center [1183, 183] width 452 height 29
type input "tarde"
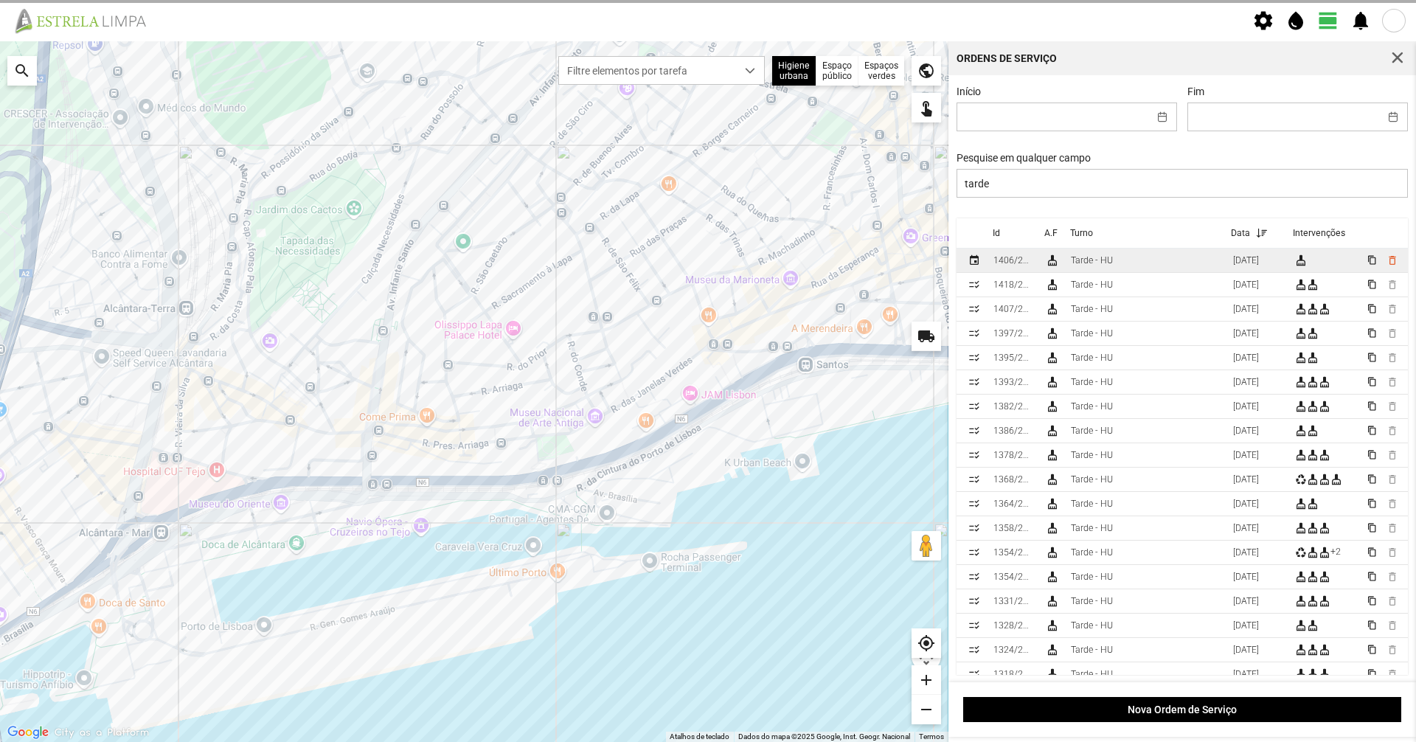
click at [1072, 263] on div "Tarde - HU" at bounding box center [1092, 260] width 42 height 10
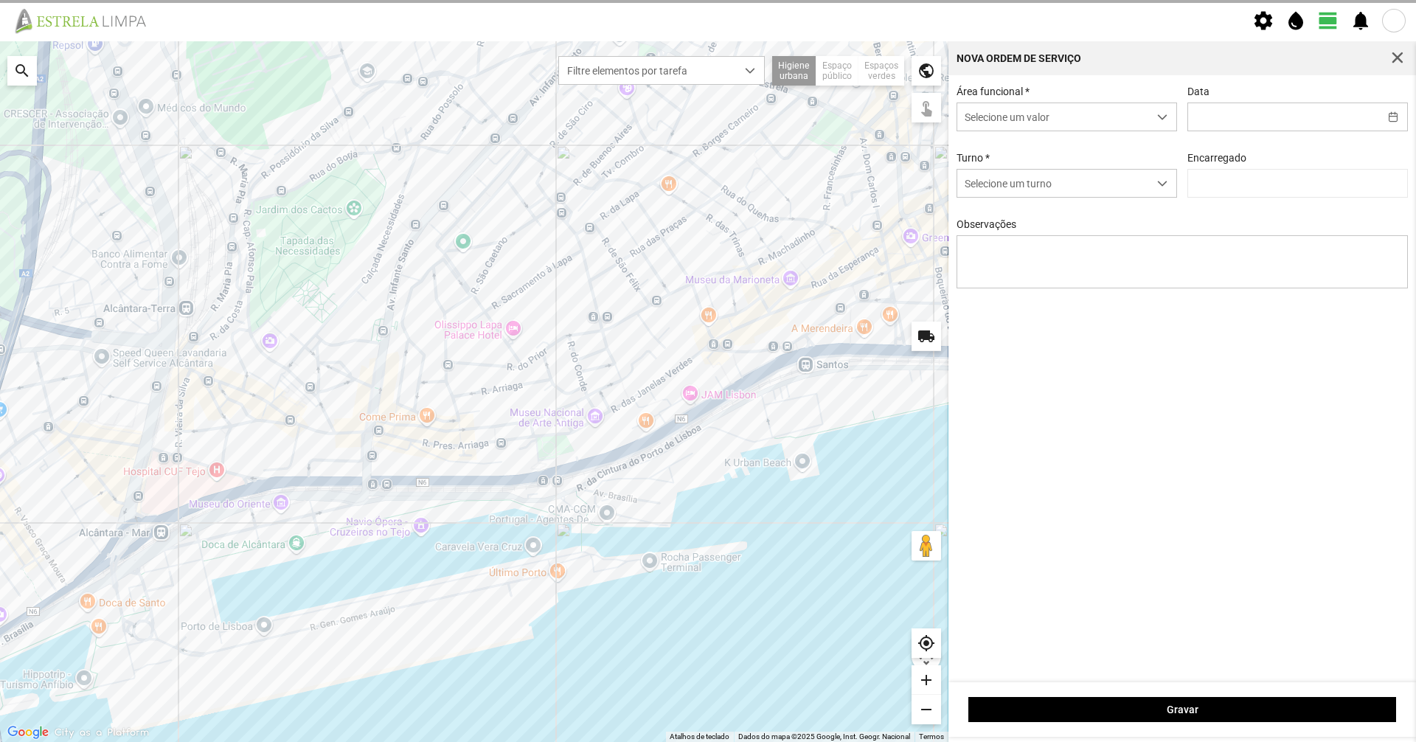
type input "[DATE]"
type input "[PERSON_NAME]"
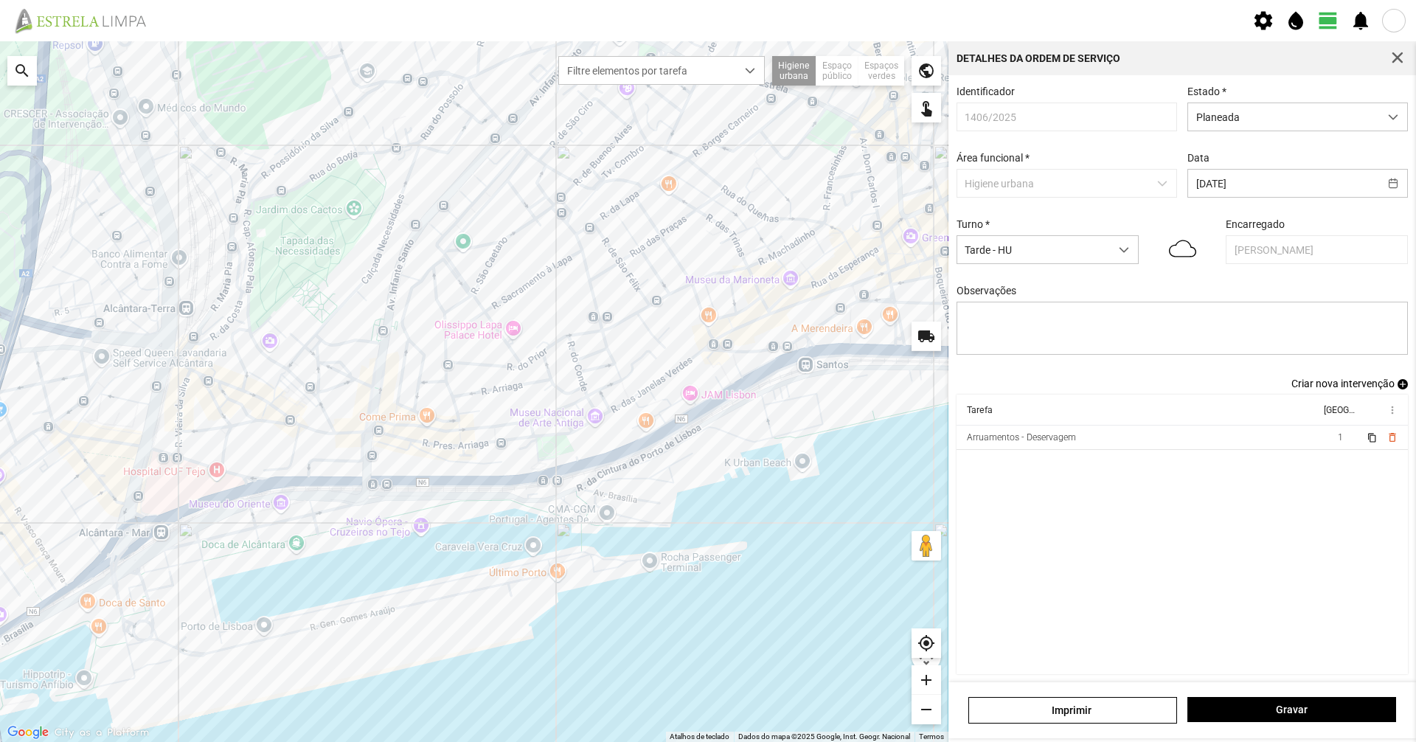
click at [1411, 58] on div "Detalhes da Ordem de Serviço" at bounding box center [1182, 58] width 468 height 34
click at [1404, 55] on span "button" at bounding box center [1397, 58] width 13 height 13
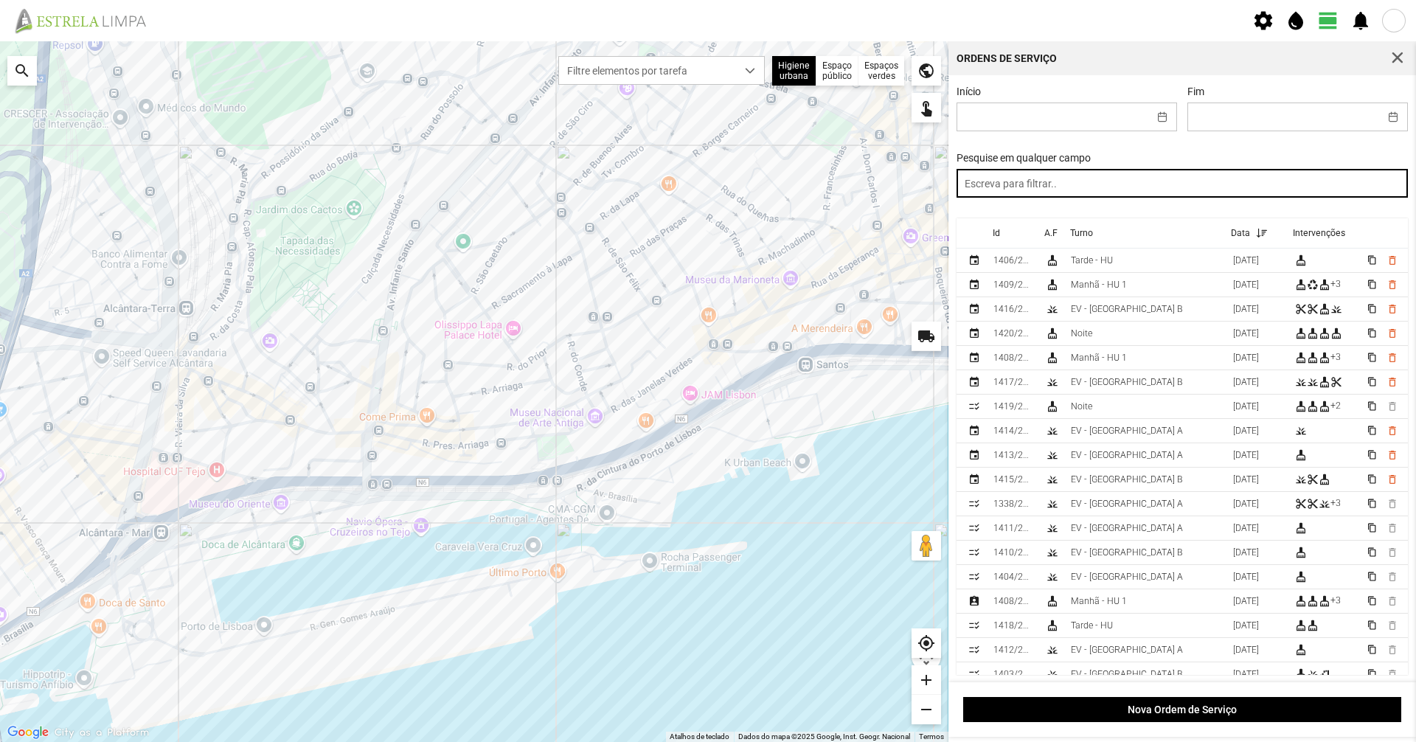
click at [1106, 181] on input "text" at bounding box center [1183, 183] width 452 height 29
type input "noite"
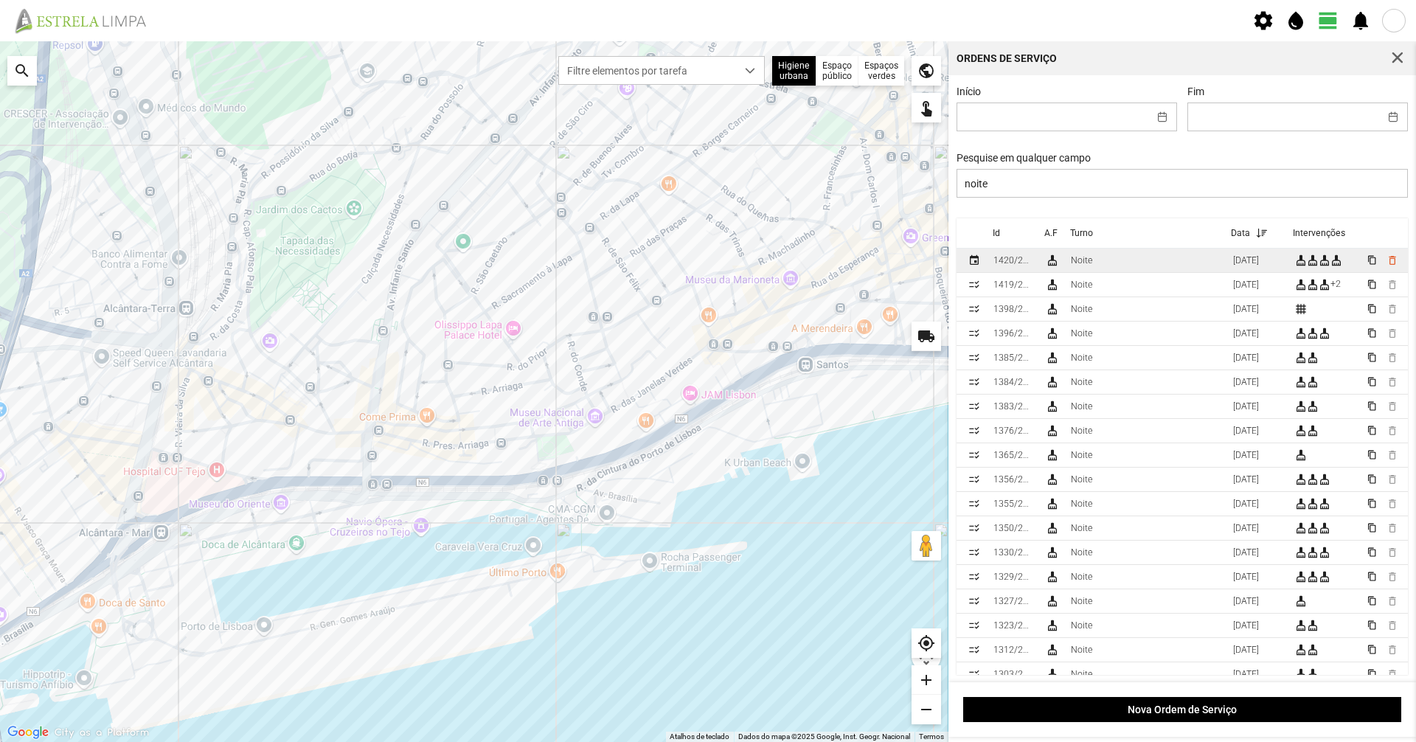
click at [1078, 271] on td "Noite" at bounding box center [1146, 261] width 162 height 24
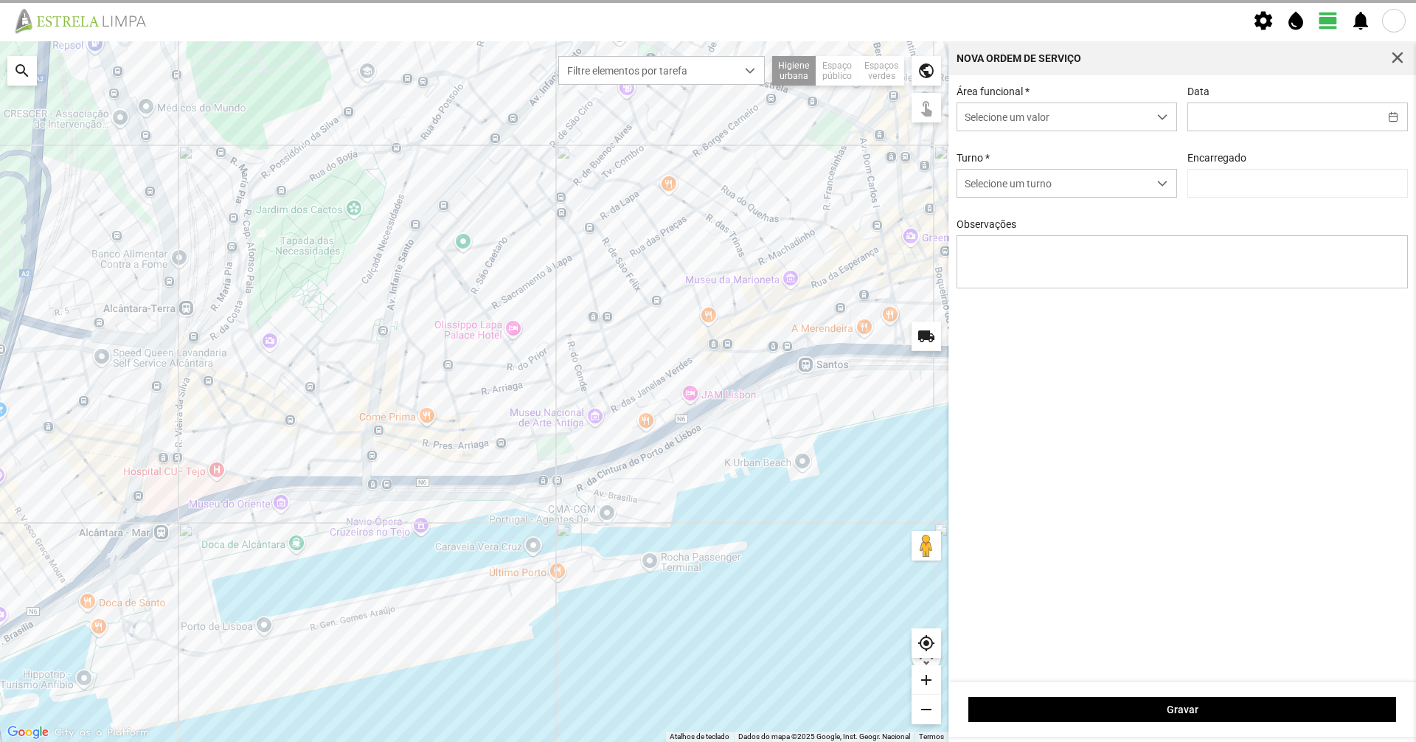
type input "[DATE]"
type input "[PERSON_NAME]"
type textarea "01-10"
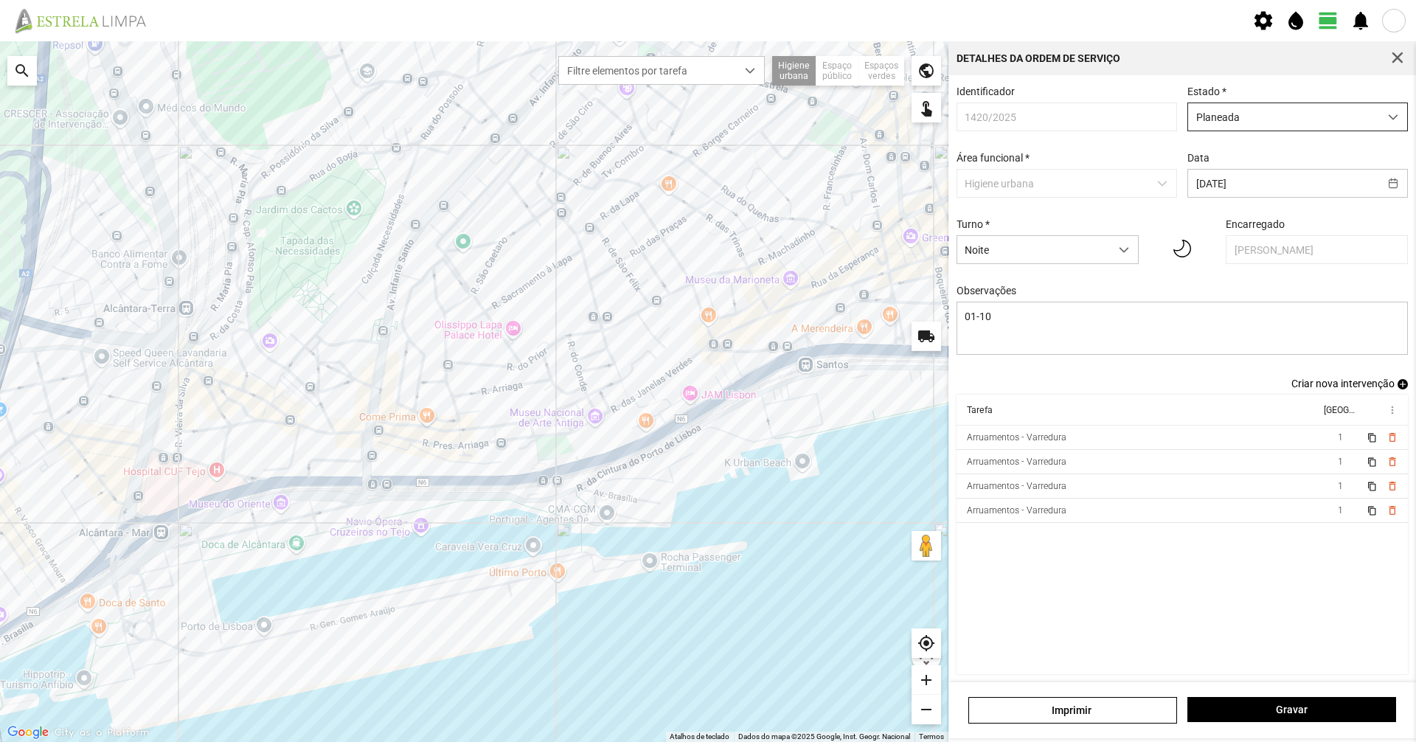
click at [1260, 124] on span "Planeada" at bounding box center [1283, 116] width 191 height 27
click at [1248, 182] on li "Atribuída" at bounding box center [1287, 173] width 213 height 27
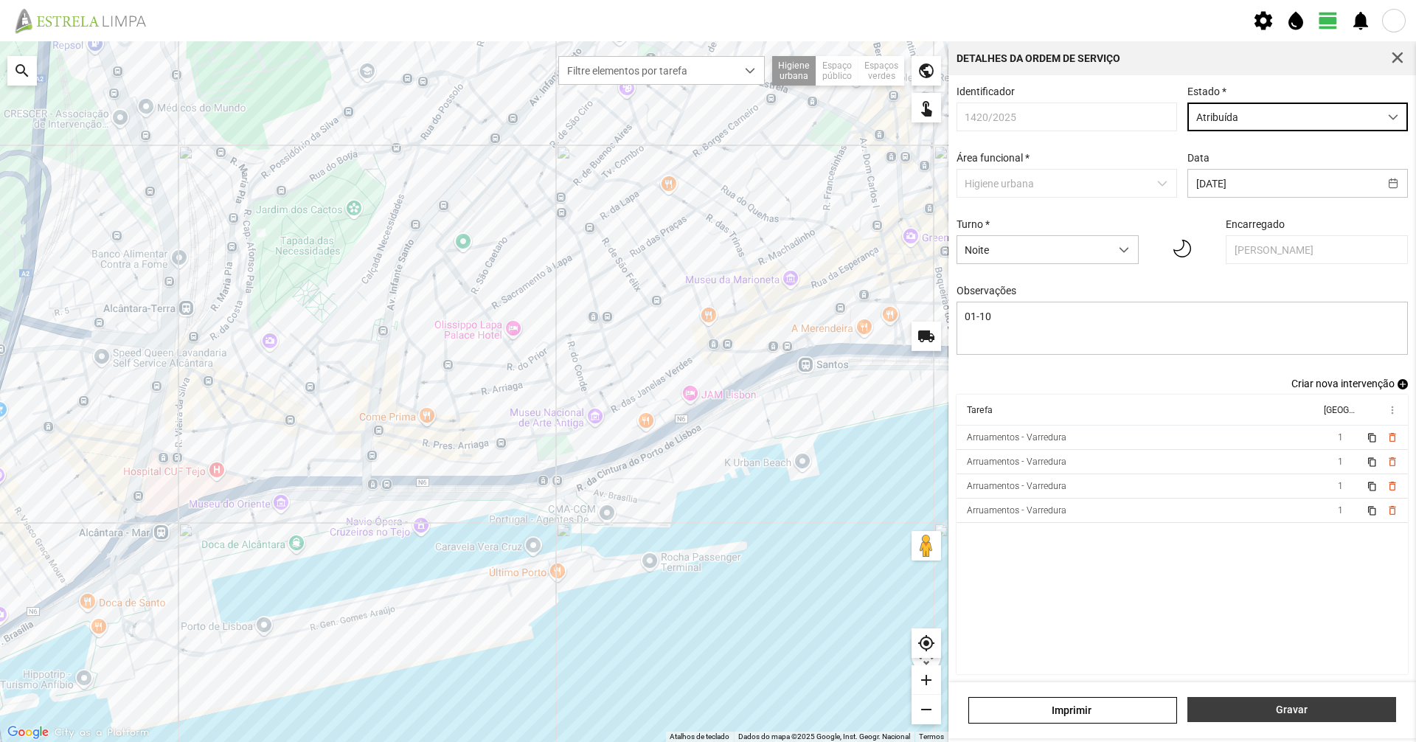
click at [1319, 716] on button "Gravar" at bounding box center [1291, 709] width 209 height 25
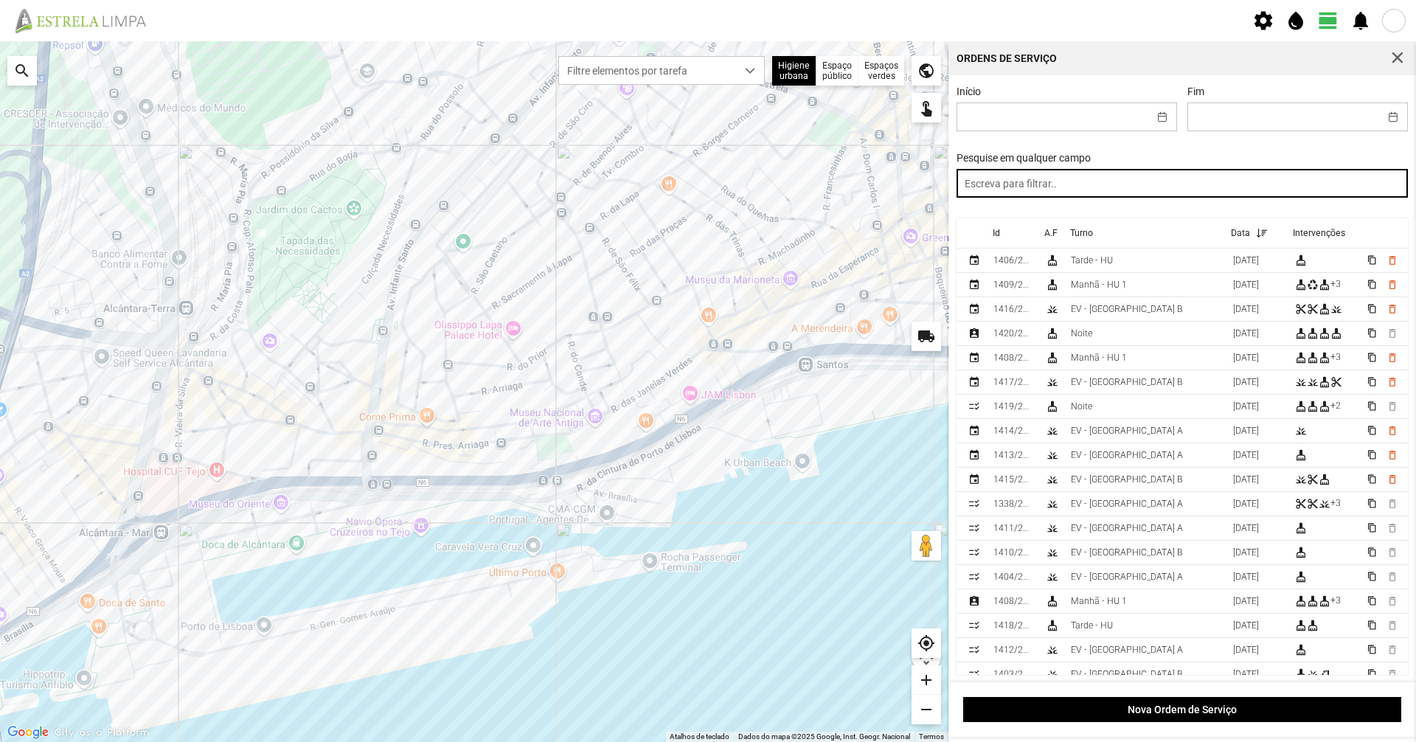
click at [1113, 179] on input "text" at bounding box center [1183, 183] width 452 height 29
type input "noite"
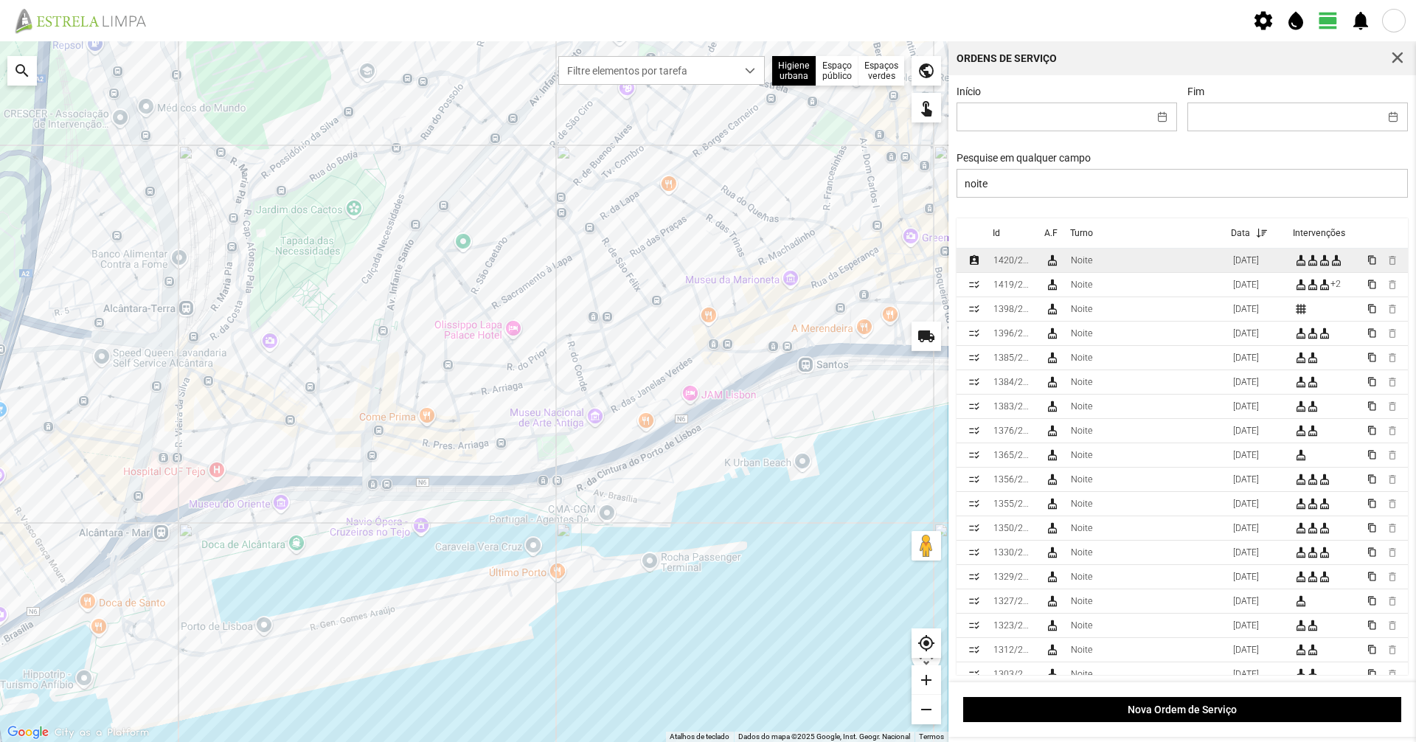
click at [1112, 265] on td "Noite" at bounding box center [1146, 261] width 162 height 24
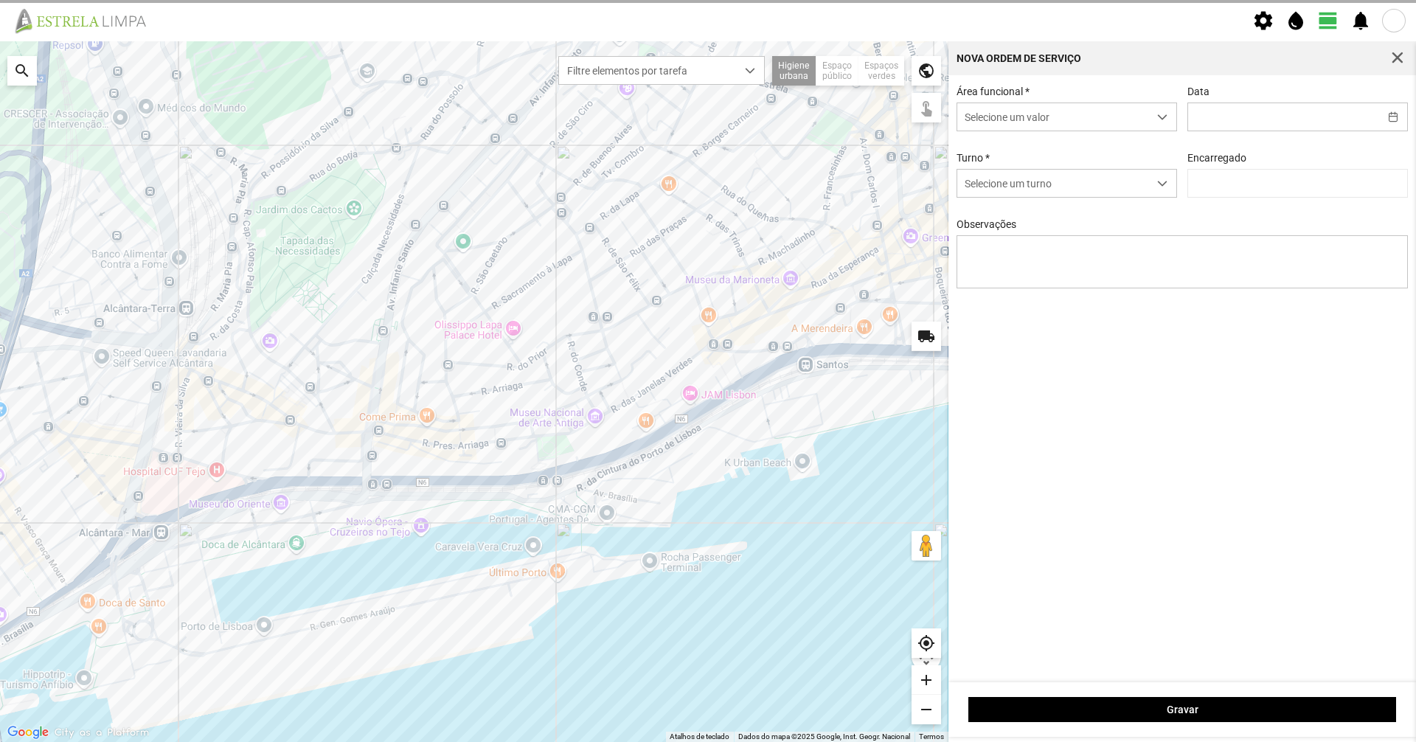
type input "[DATE]"
type textarea "01-10"
type input "[PERSON_NAME]"
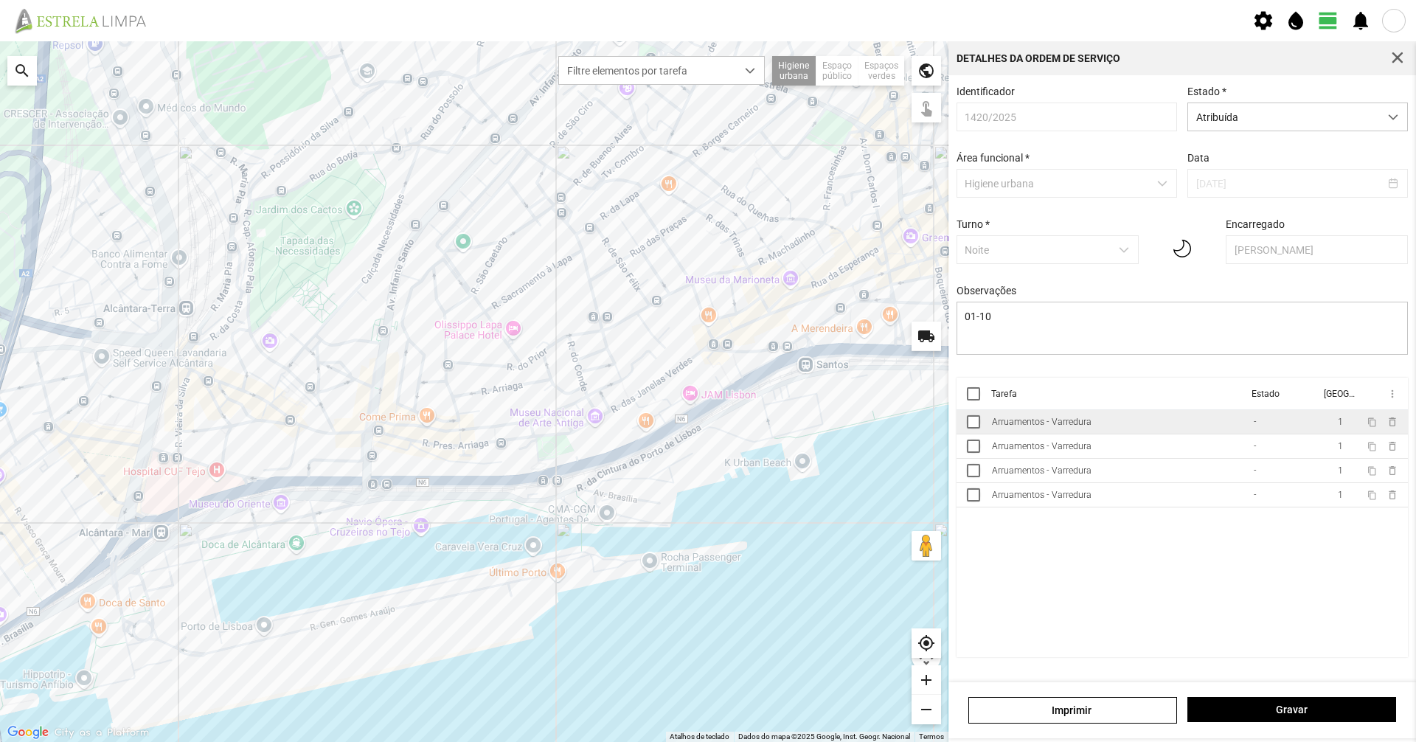
click at [1077, 434] on td "Arruamentos - Varredura" at bounding box center [1117, 422] width 262 height 24
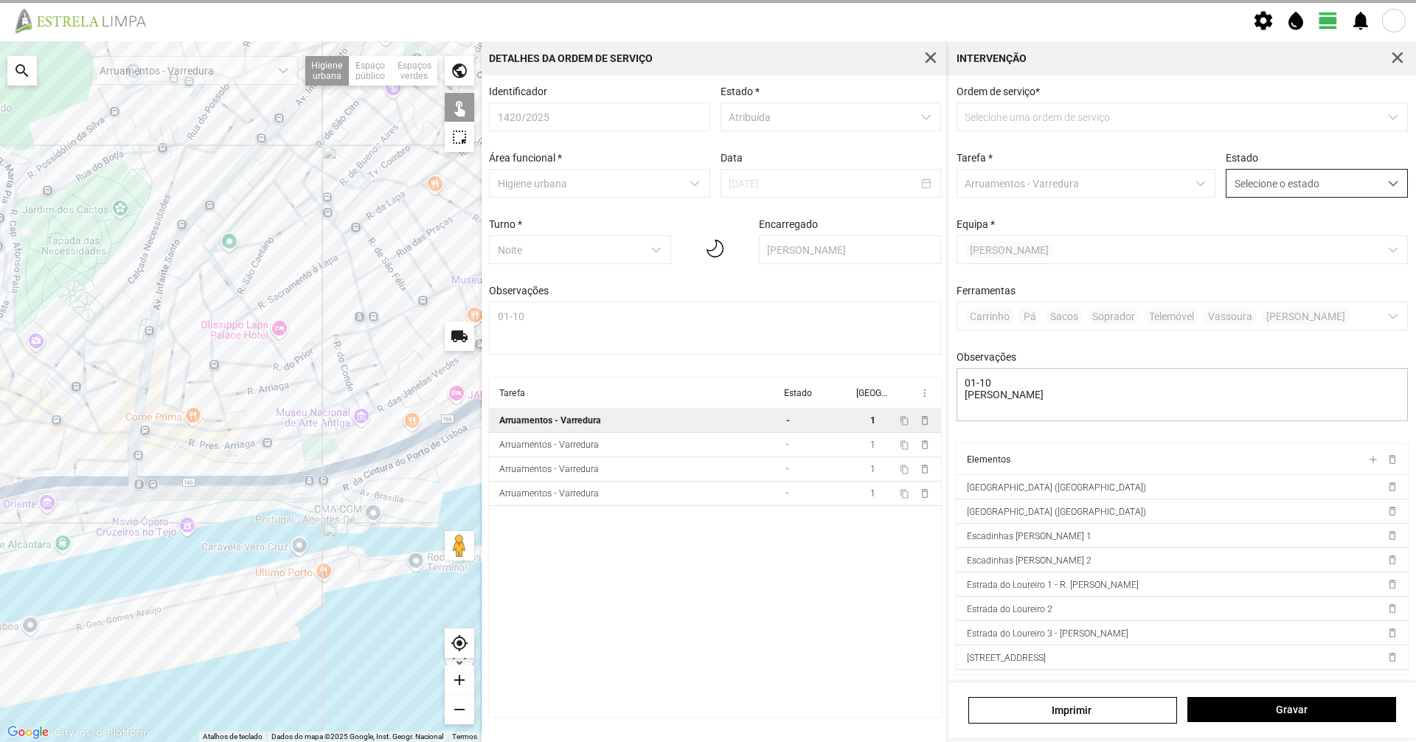
click at [1243, 179] on span "Selecione o estado" at bounding box center [1302, 183] width 153 height 27
click at [1252, 243] on li "Concluída" at bounding box center [1307, 241] width 176 height 27
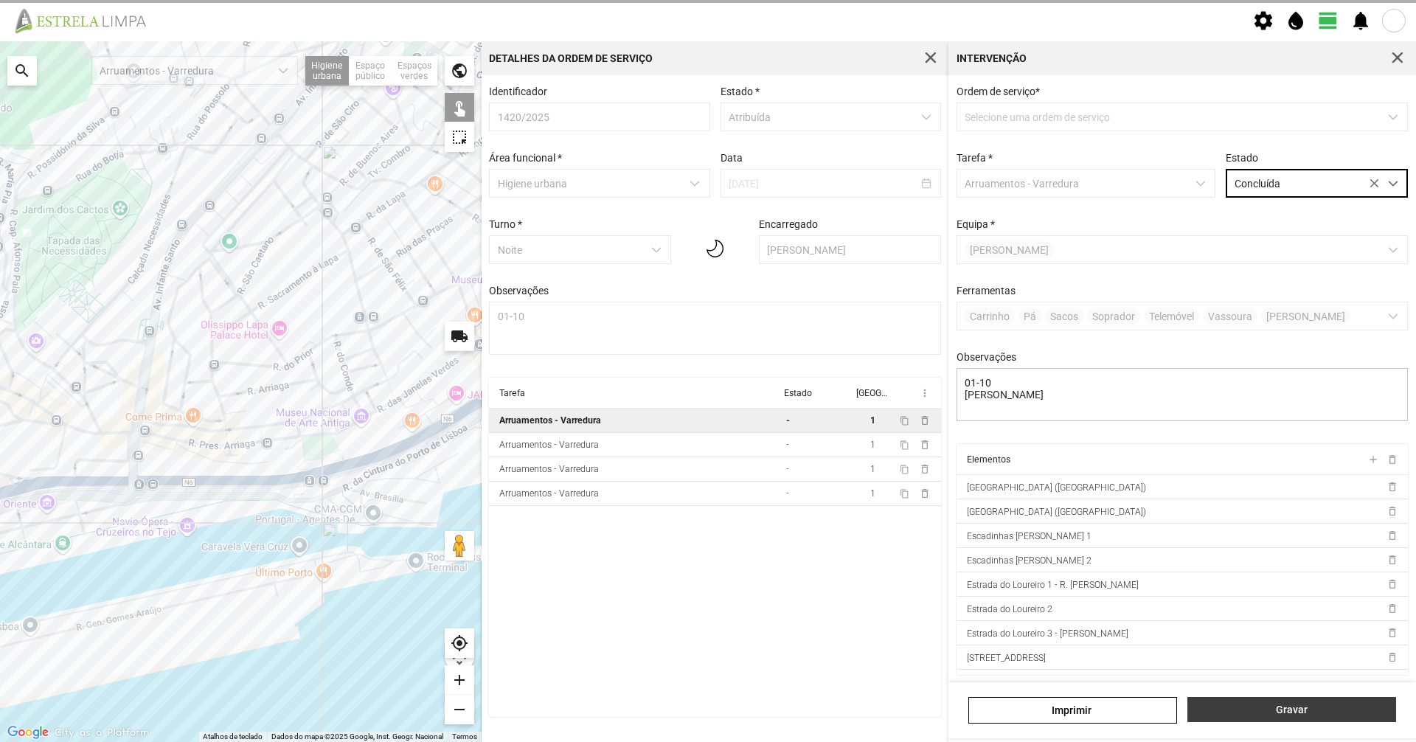
click at [1224, 700] on button "Gravar" at bounding box center [1291, 709] width 209 height 25
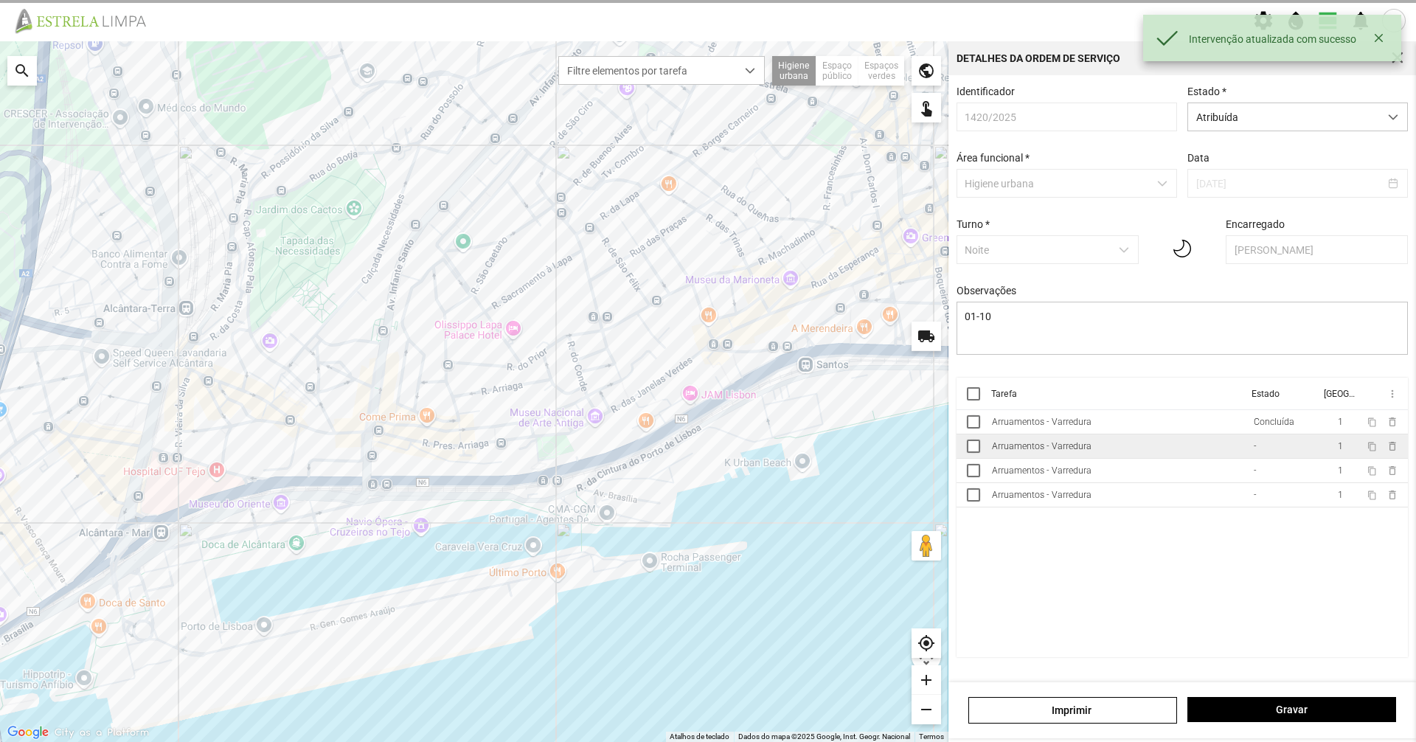
click at [1200, 454] on td "Arruamentos - Varredura" at bounding box center [1117, 446] width 262 height 24
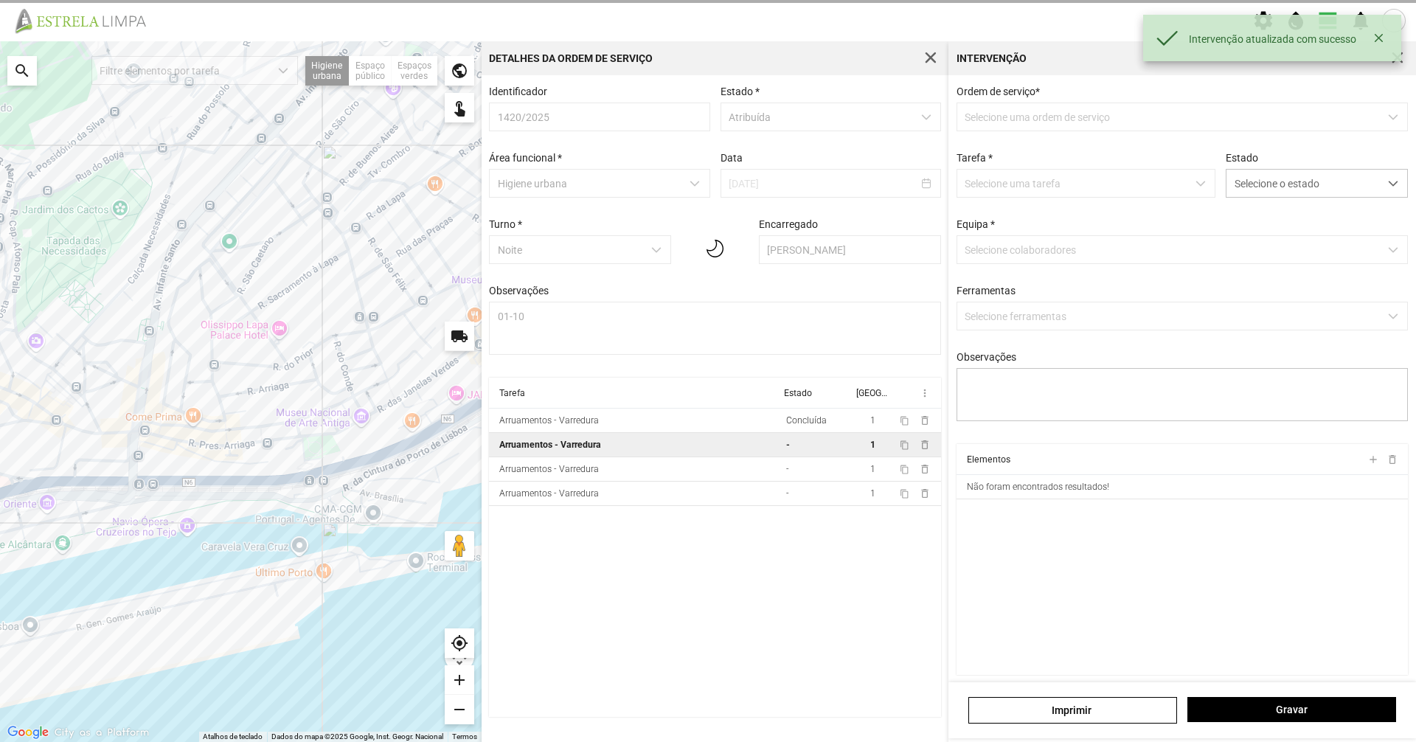
type textarea "01-10"
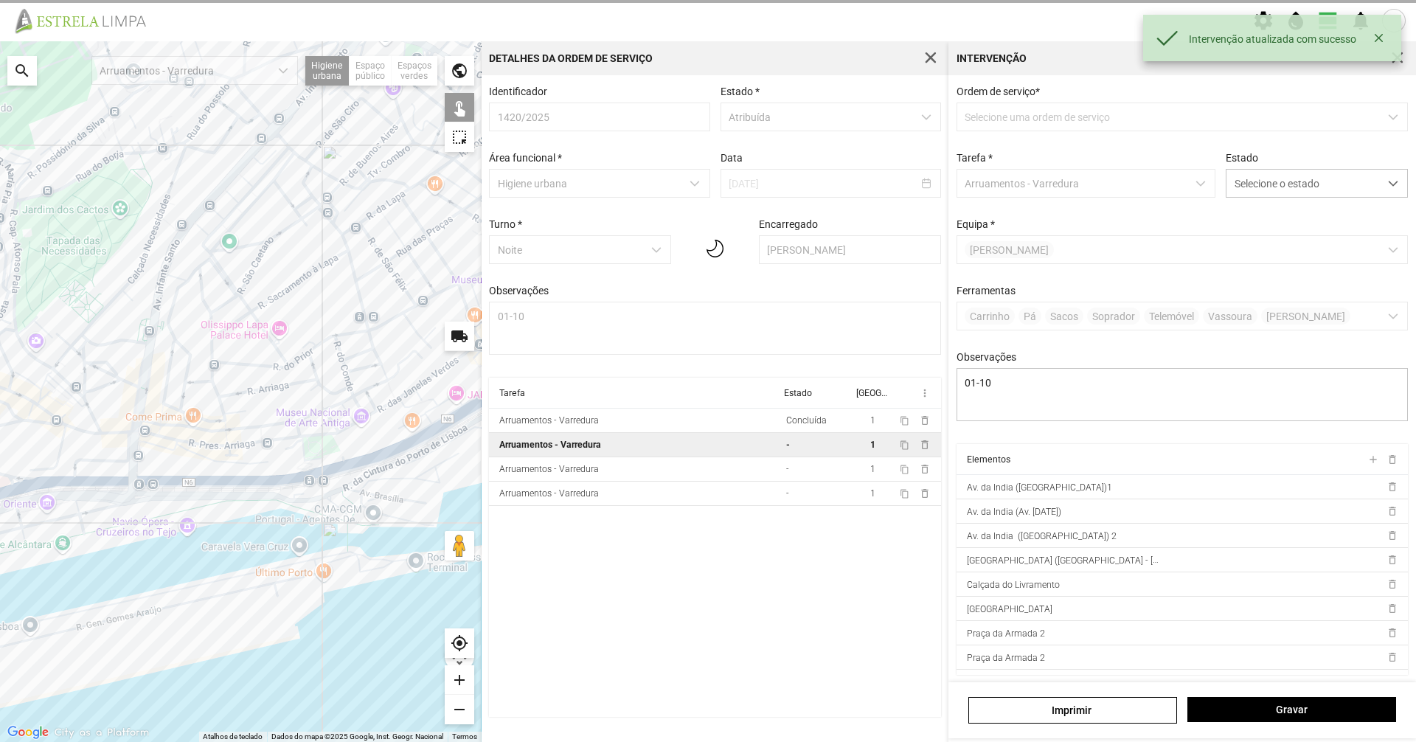
click at [1317, 207] on div "Ordem de serviço * Selecione uma ordem de serviço Tarefa * Arruamentos - Varred…" at bounding box center [1182, 265] width 462 height 358
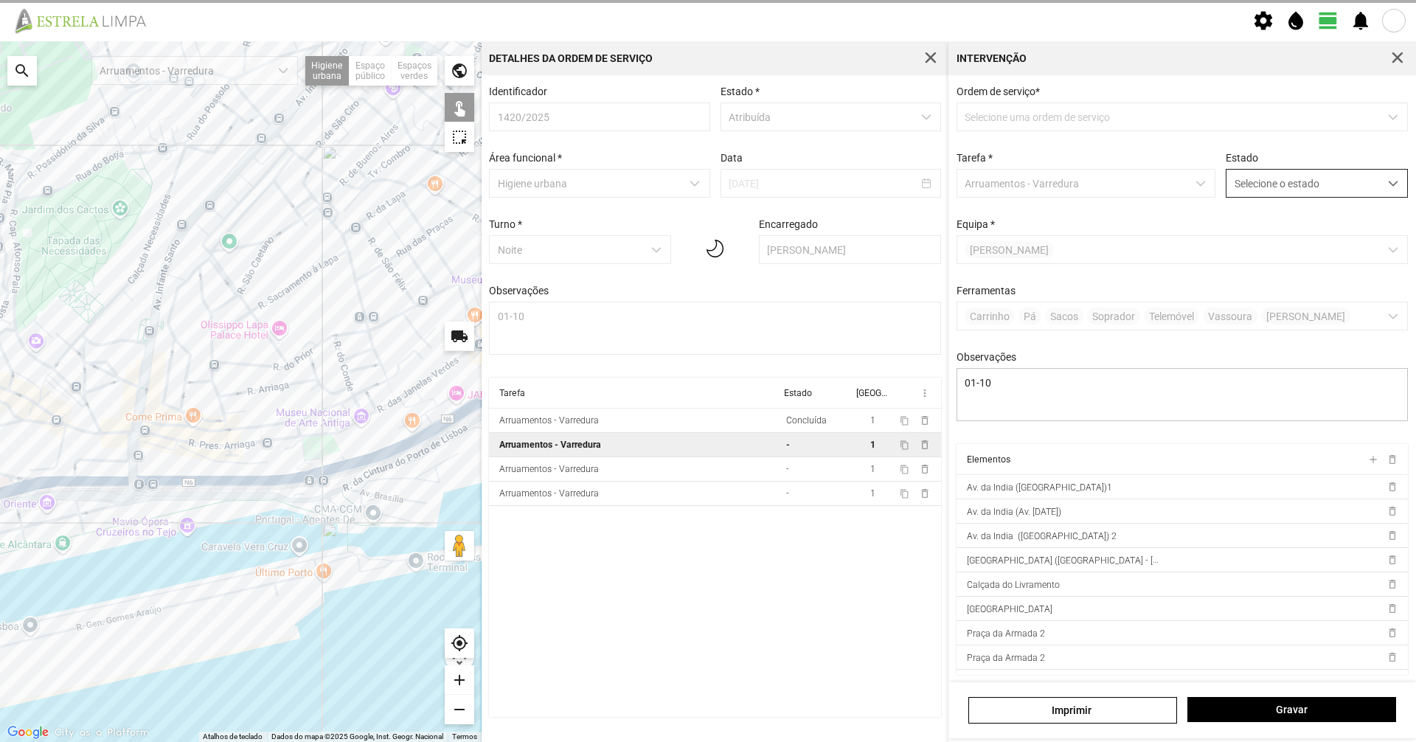
click at [1325, 182] on span "Selecione o estado" at bounding box center [1302, 183] width 153 height 27
click at [1302, 243] on li "Concluída" at bounding box center [1307, 241] width 176 height 27
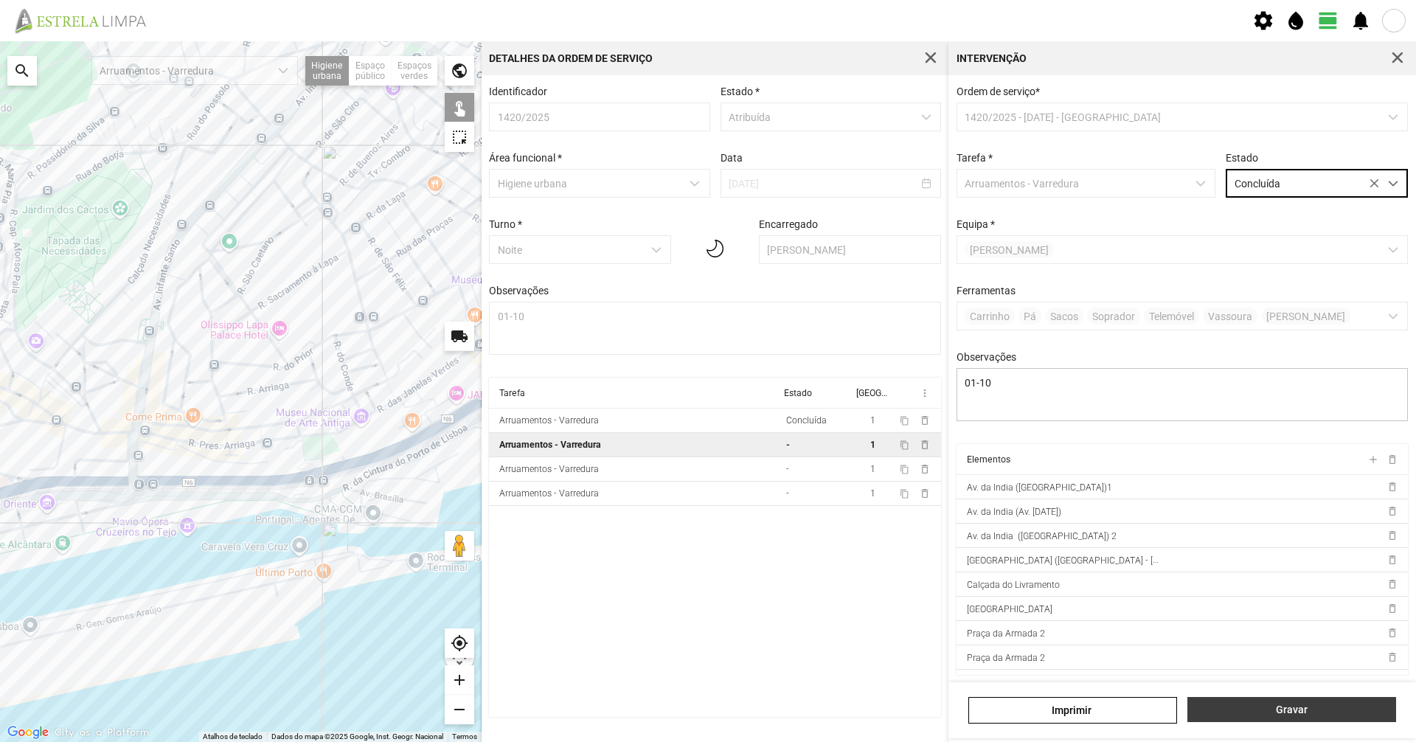
click at [1274, 713] on span "Gravar" at bounding box center [1291, 710] width 193 height 12
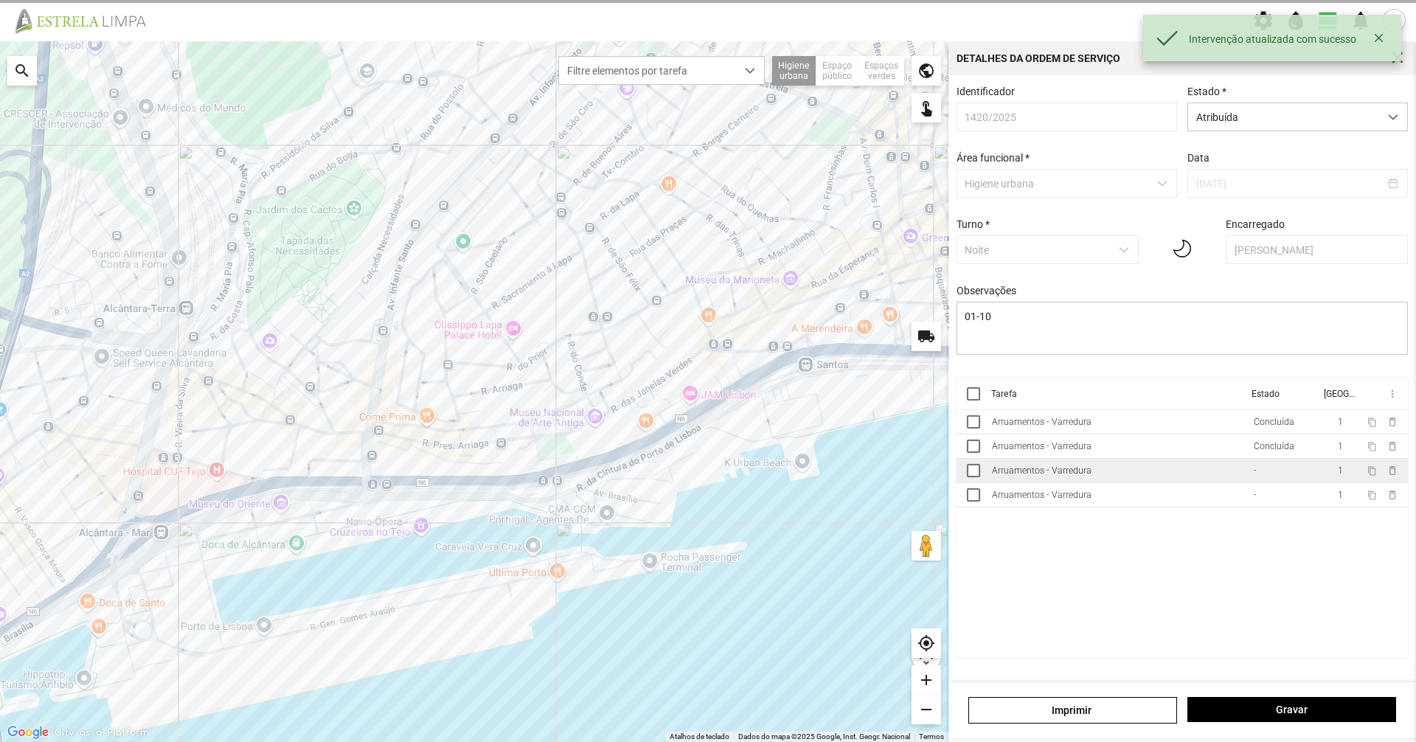
click at [1192, 476] on td "Arruamentos - Varredura" at bounding box center [1117, 471] width 262 height 24
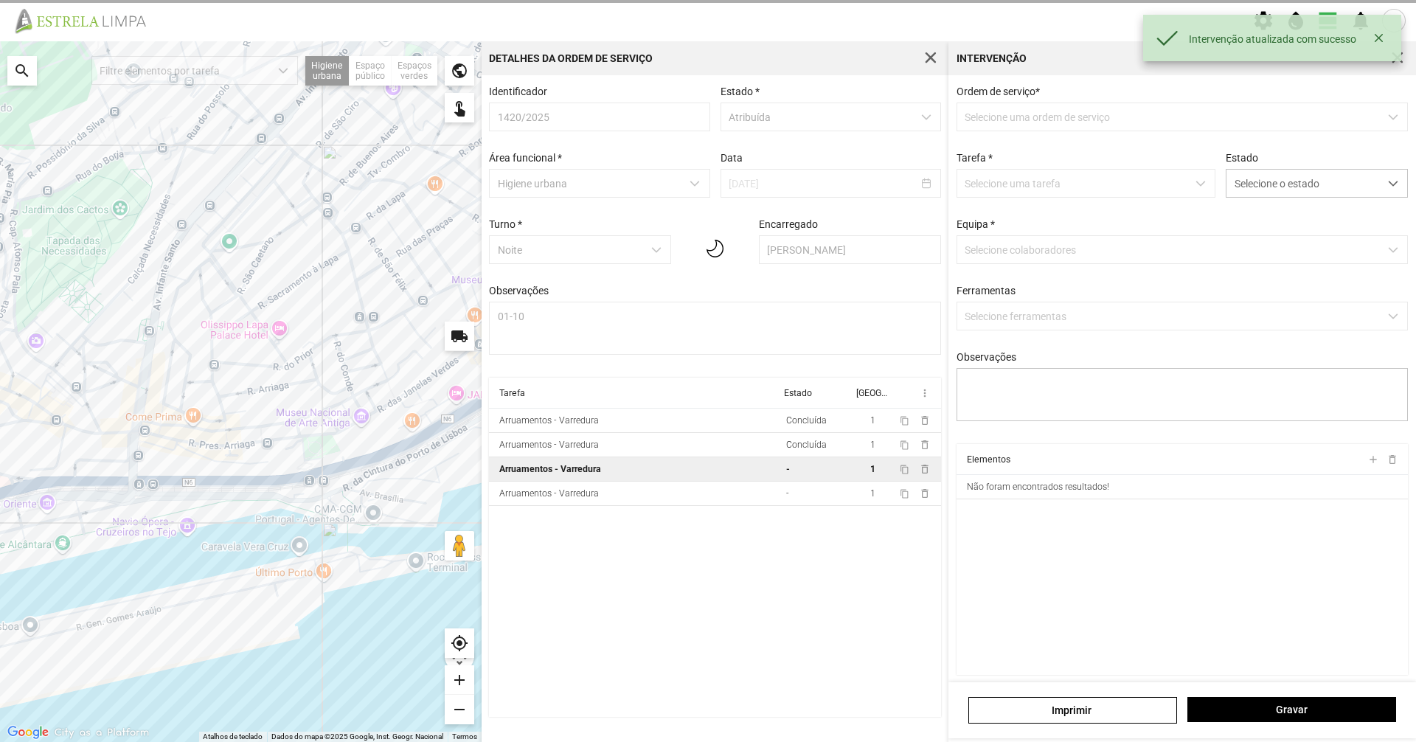
type textarea "01-10 [PERSON_NAME]"
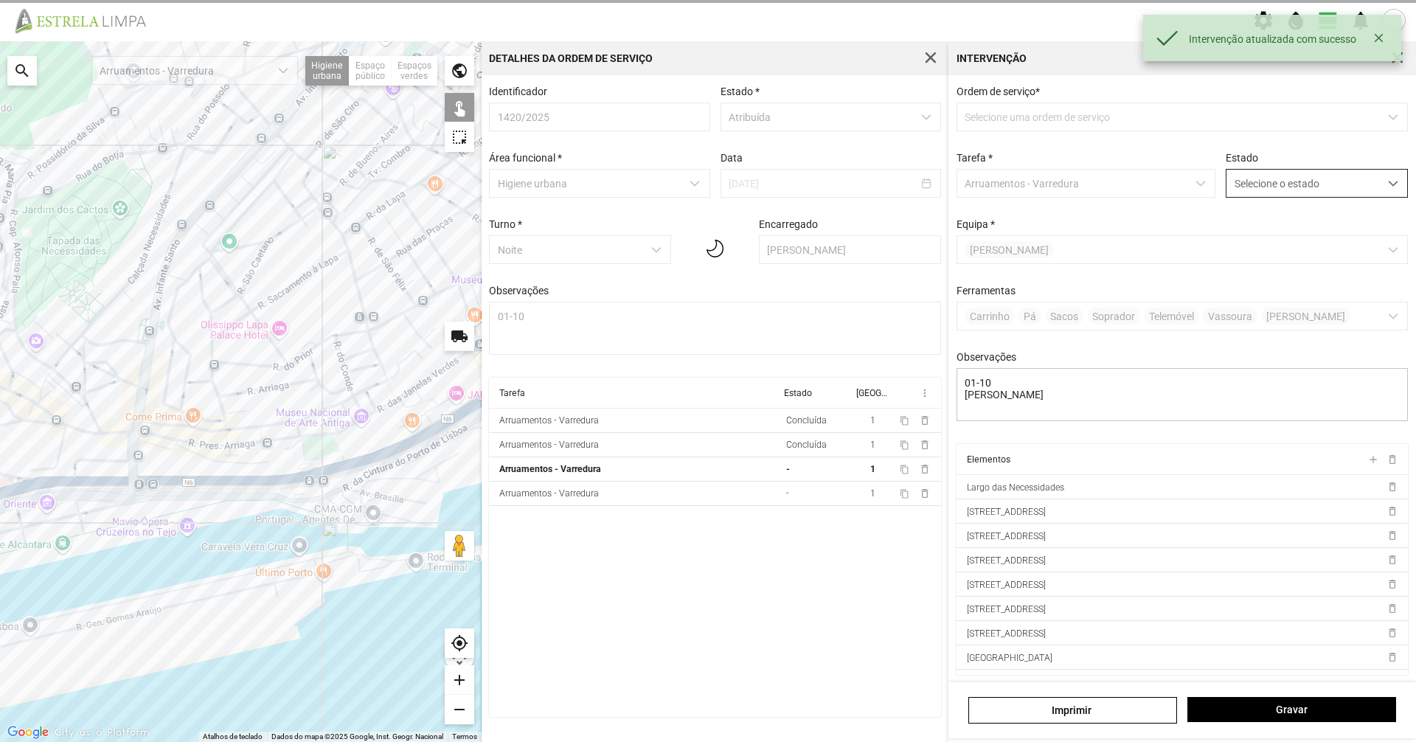
click at [1288, 197] on span "Selecione o estado" at bounding box center [1302, 183] width 153 height 27
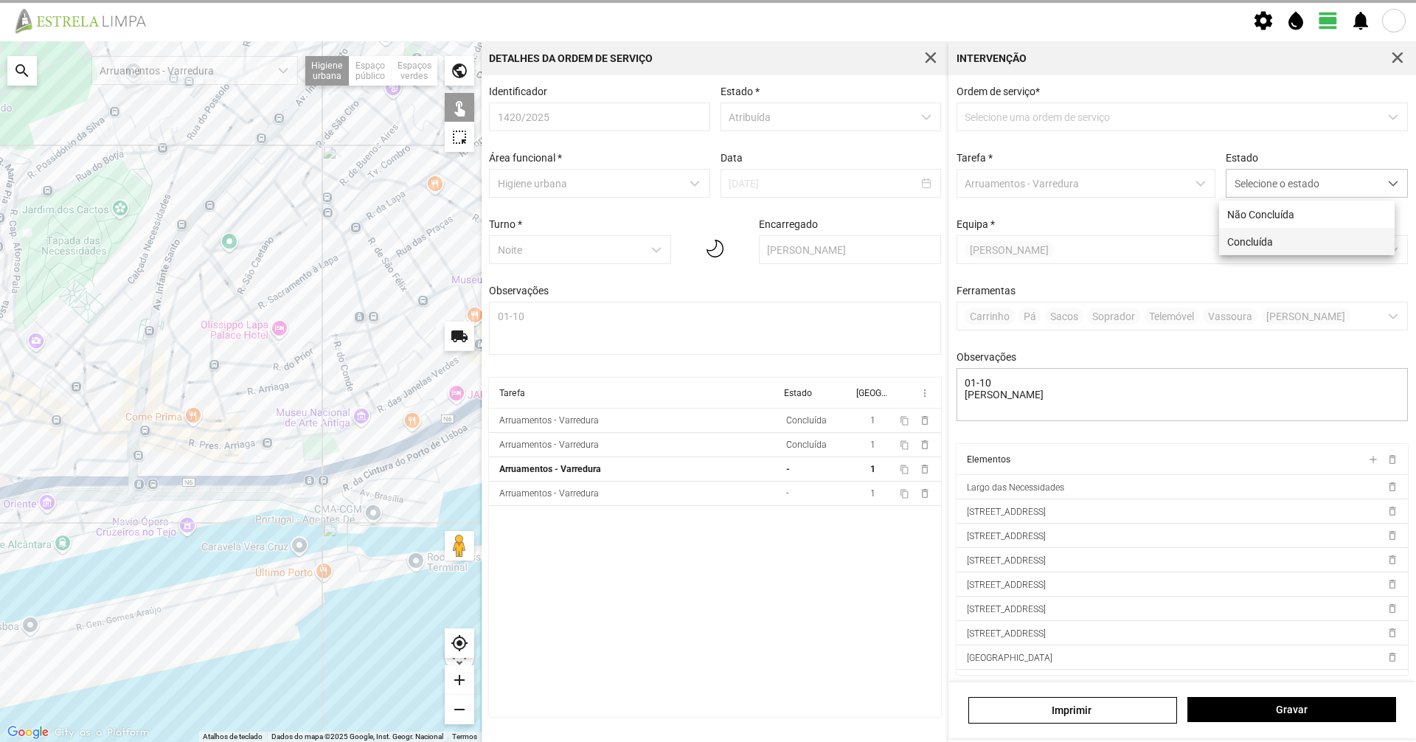
click at [1295, 244] on li "Concluída" at bounding box center [1307, 241] width 176 height 27
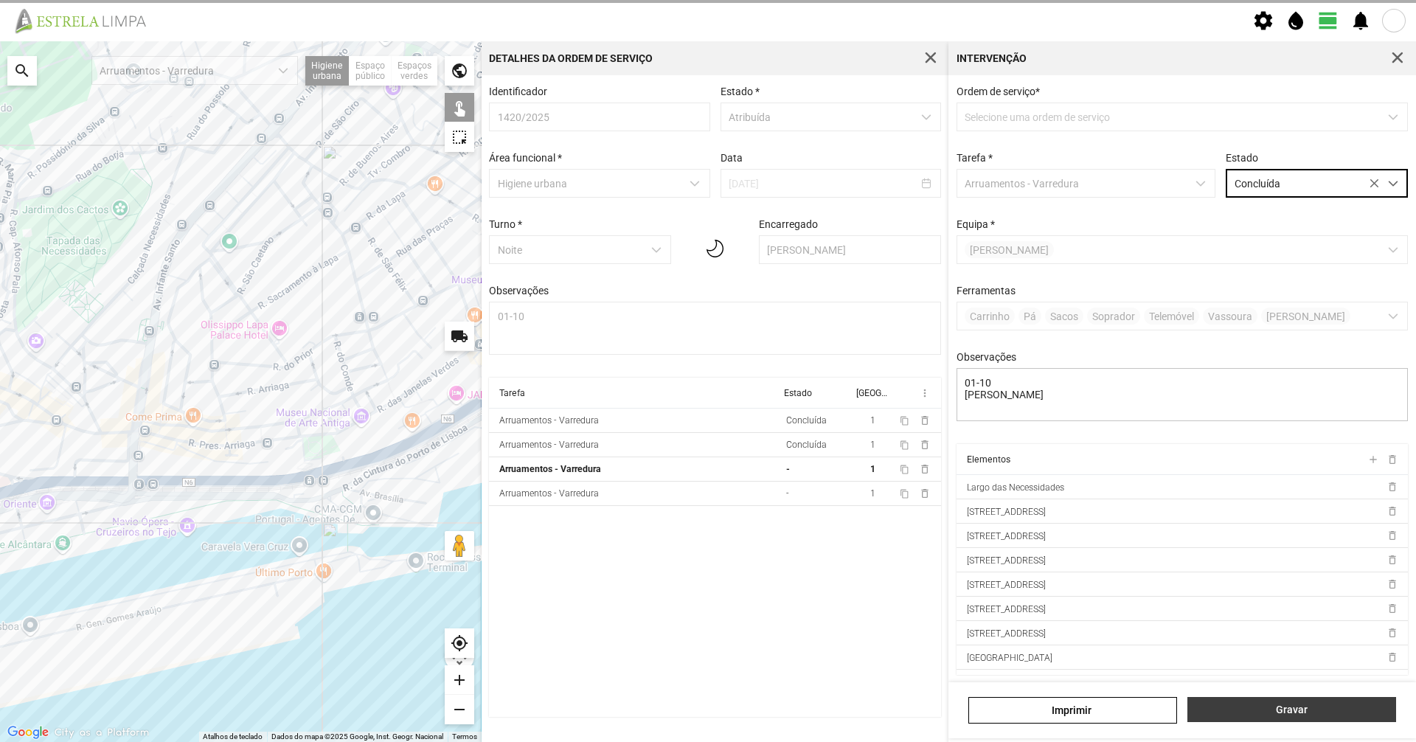
click at [1254, 707] on span "Gravar" at bounding box center [1291, 710] width 193 height 12
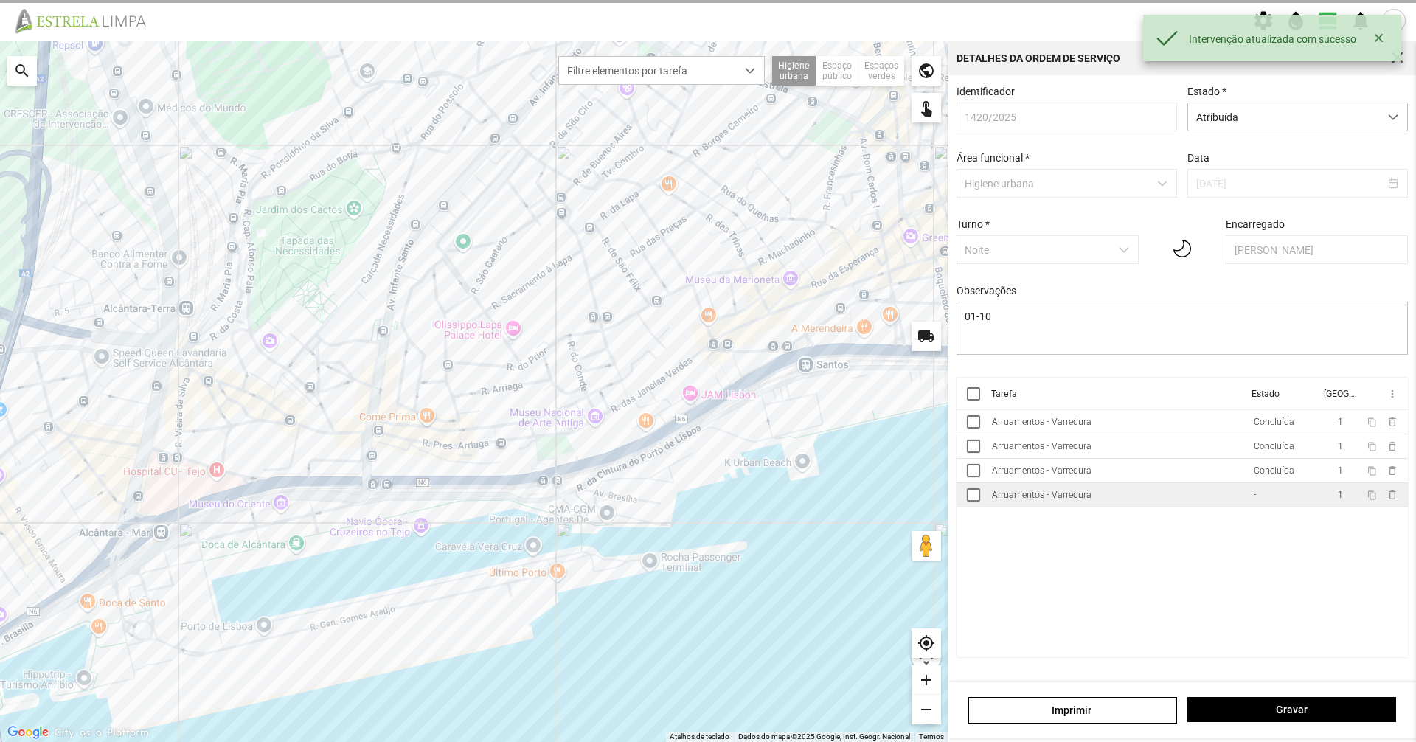
click at [1195, 504] on td "Arruamentos - Varredura" at bounding box center [1117, 495] width 262 height 24
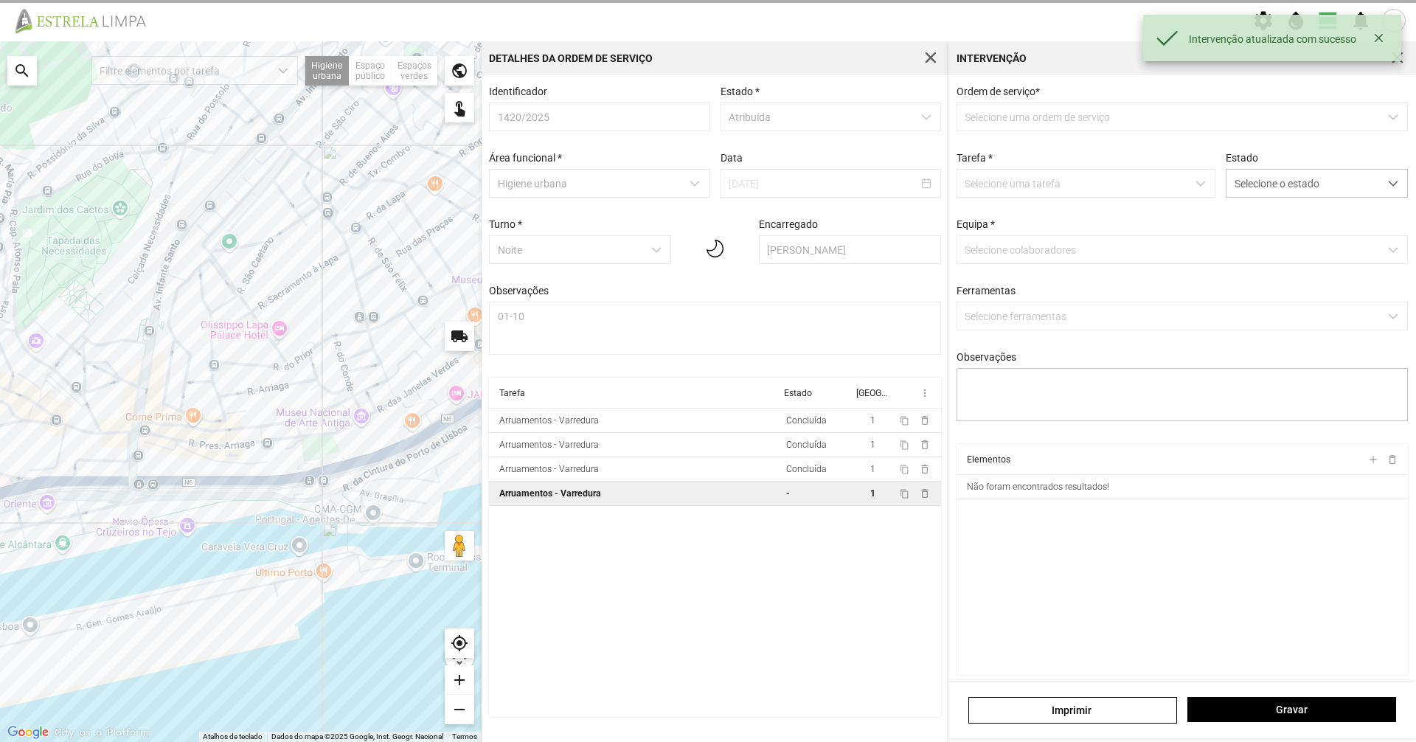
type textarea "01-10"
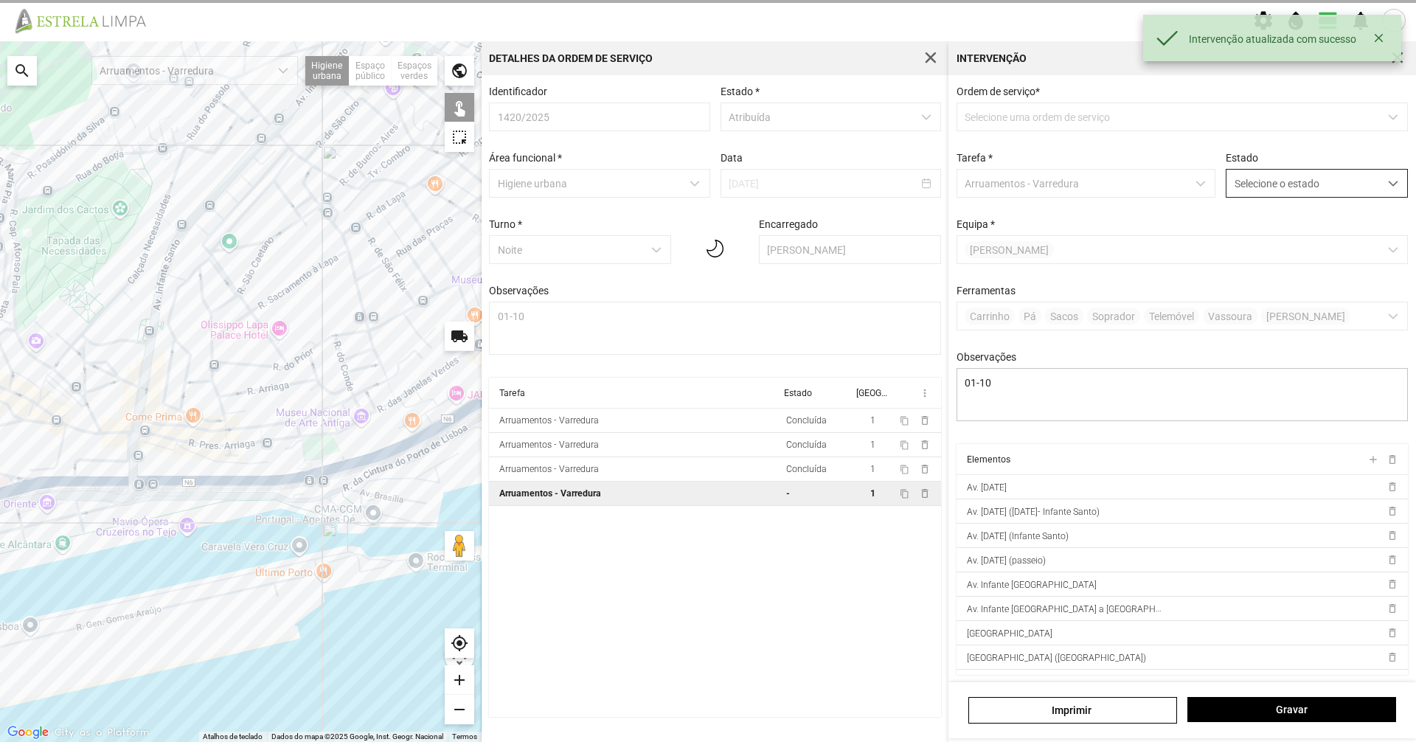
click at [1303, 176] on span "Selecione o estado" at bounding box center [1302, 183] width 153 height 27
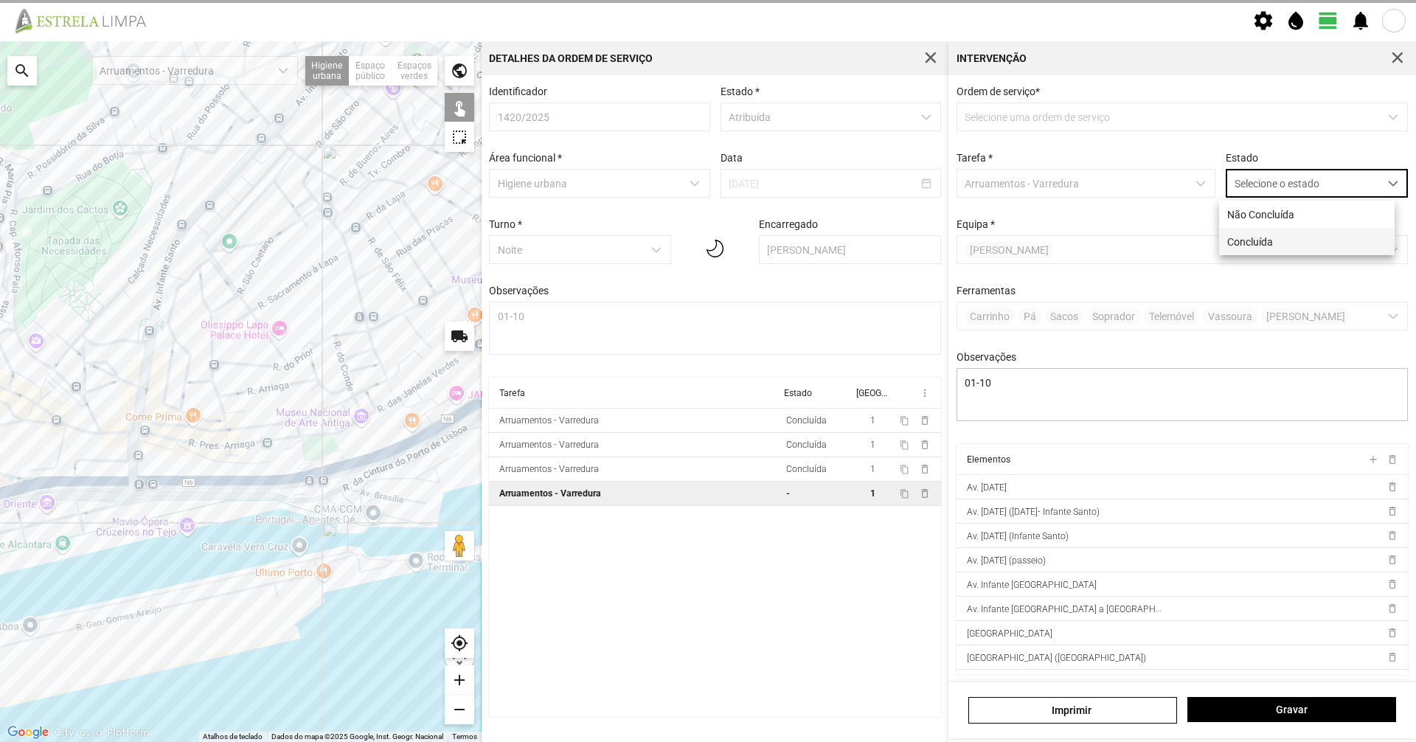
click at [1278, 242] on li "Concluída" at bounding box center [1307, 241] width 176 height 27
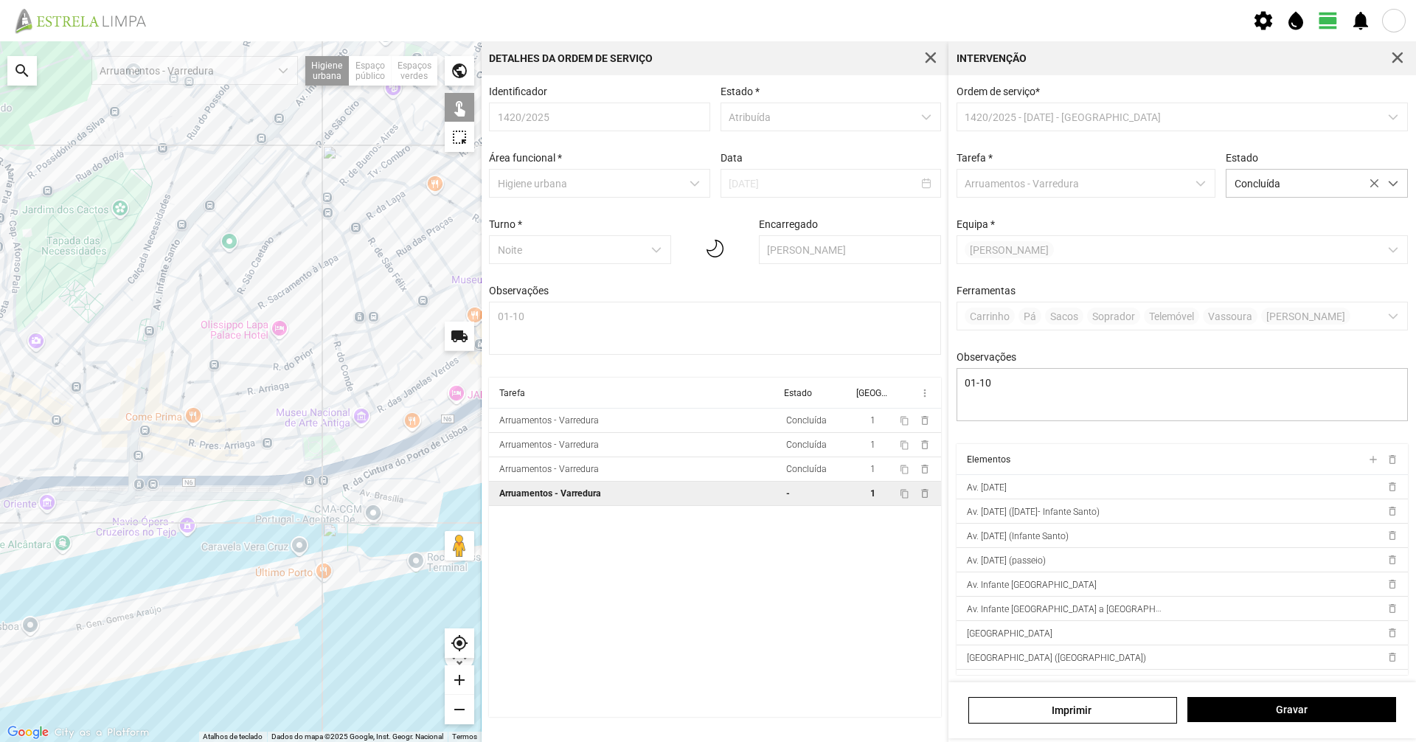
click at [1266, 690] on div "[PERSON_NAME]" at bounding box center [1182, 710] width 468 height 56
click at [1260, 708] on span "Gravar" at bounding box center [1291, 710] width 193 height 12
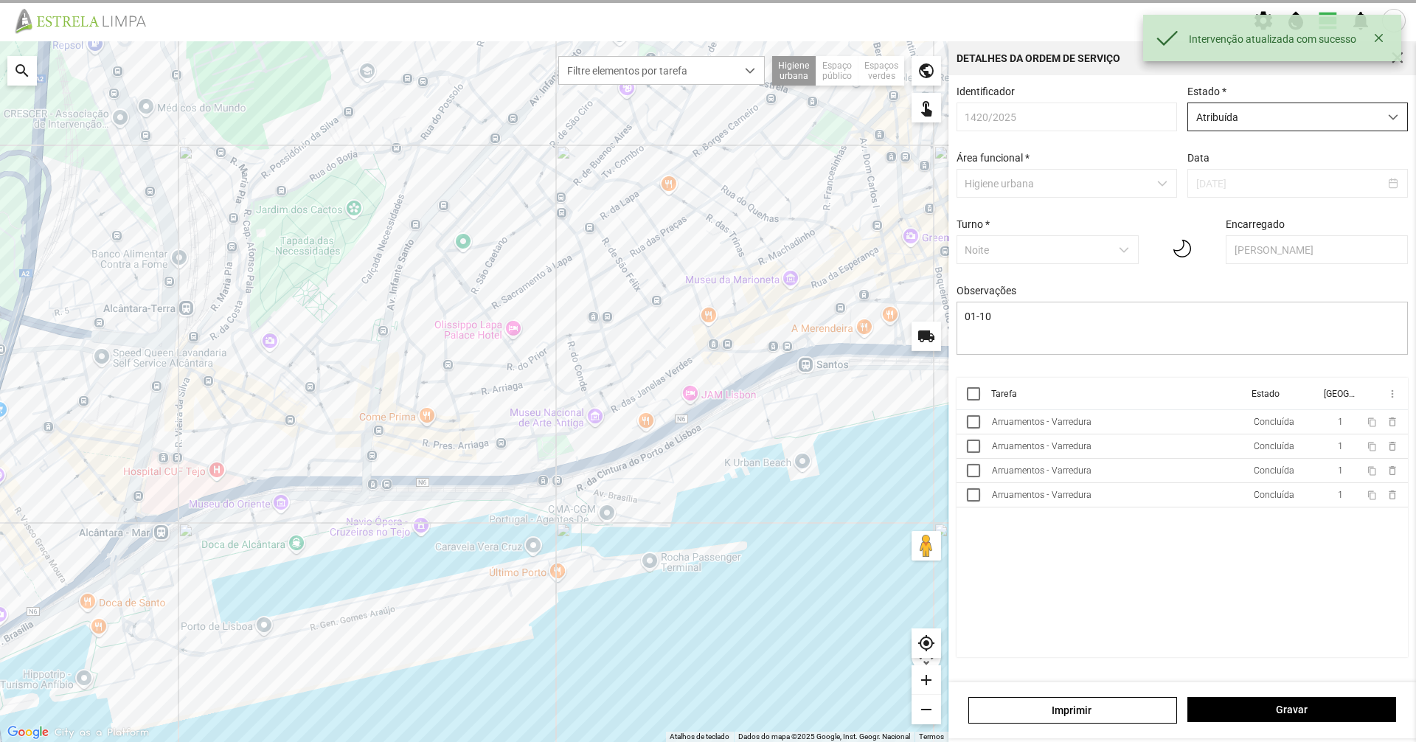
click at [1375, 130] on span "Atribuída" at bounding box center [1283, 116] width 191 height 27
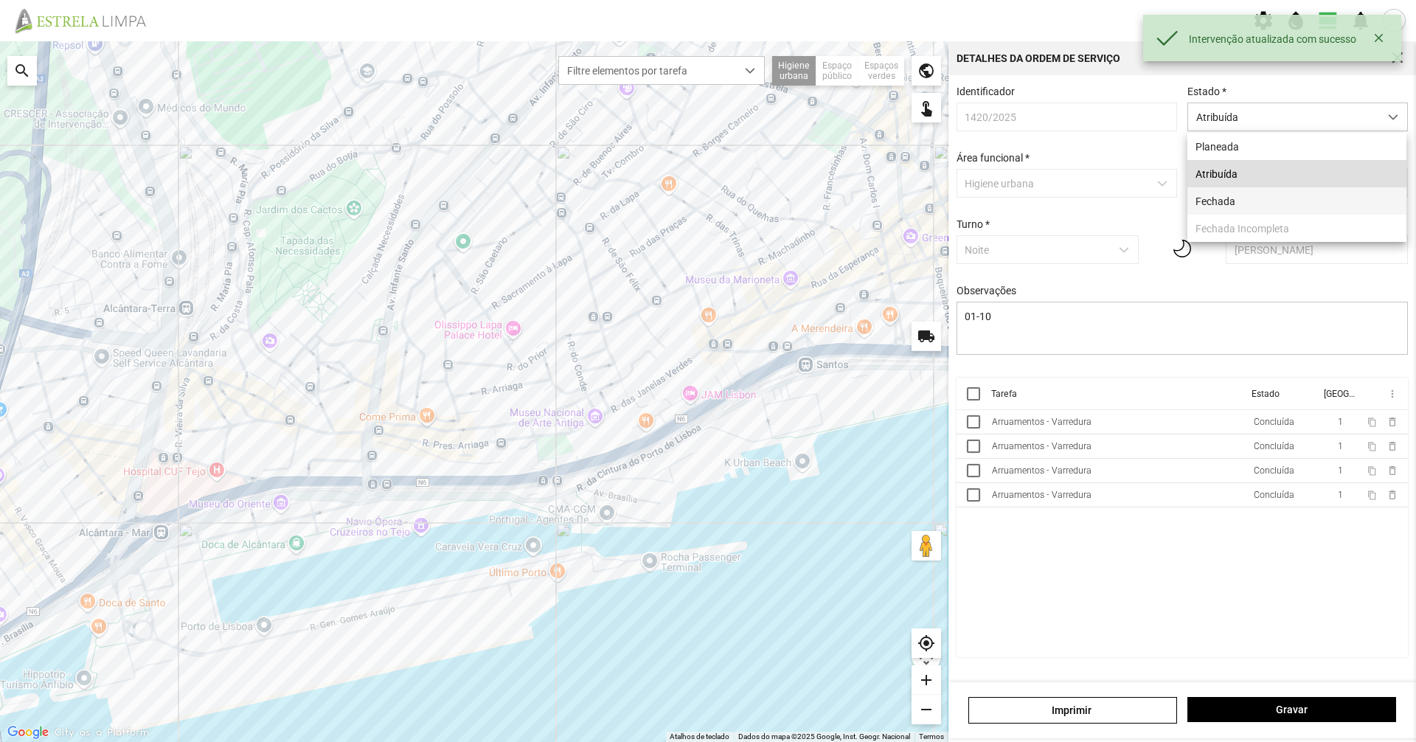
click at [1325, 208] on li "Fechada" at bounding box center [1296, 200] width 219 height 27
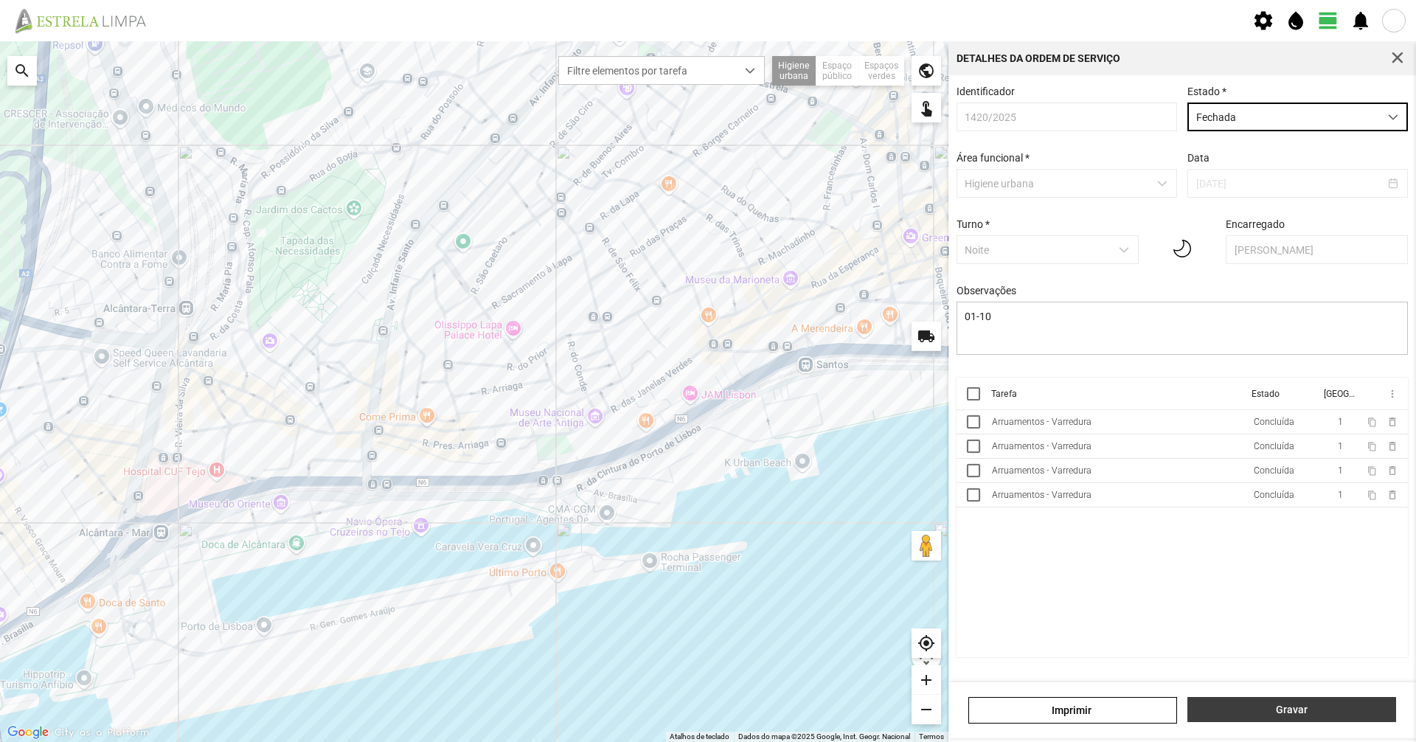
click at [1292, 712] on span "Gravar" at bounding box center [1291, 710] width 193 height 12
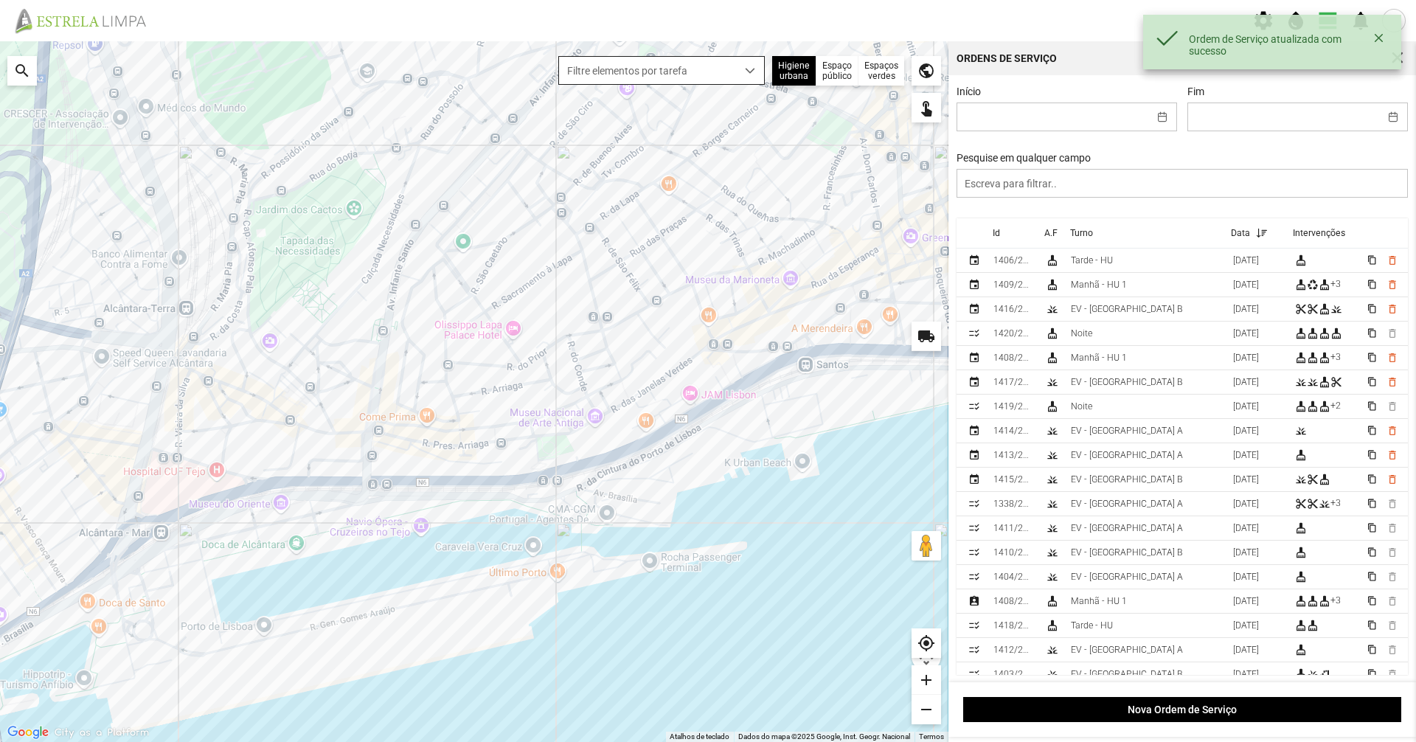
click at [643, 71] on span "Filtre elementos por tarefa" at bounding box center [647, 70] width 177 height 27
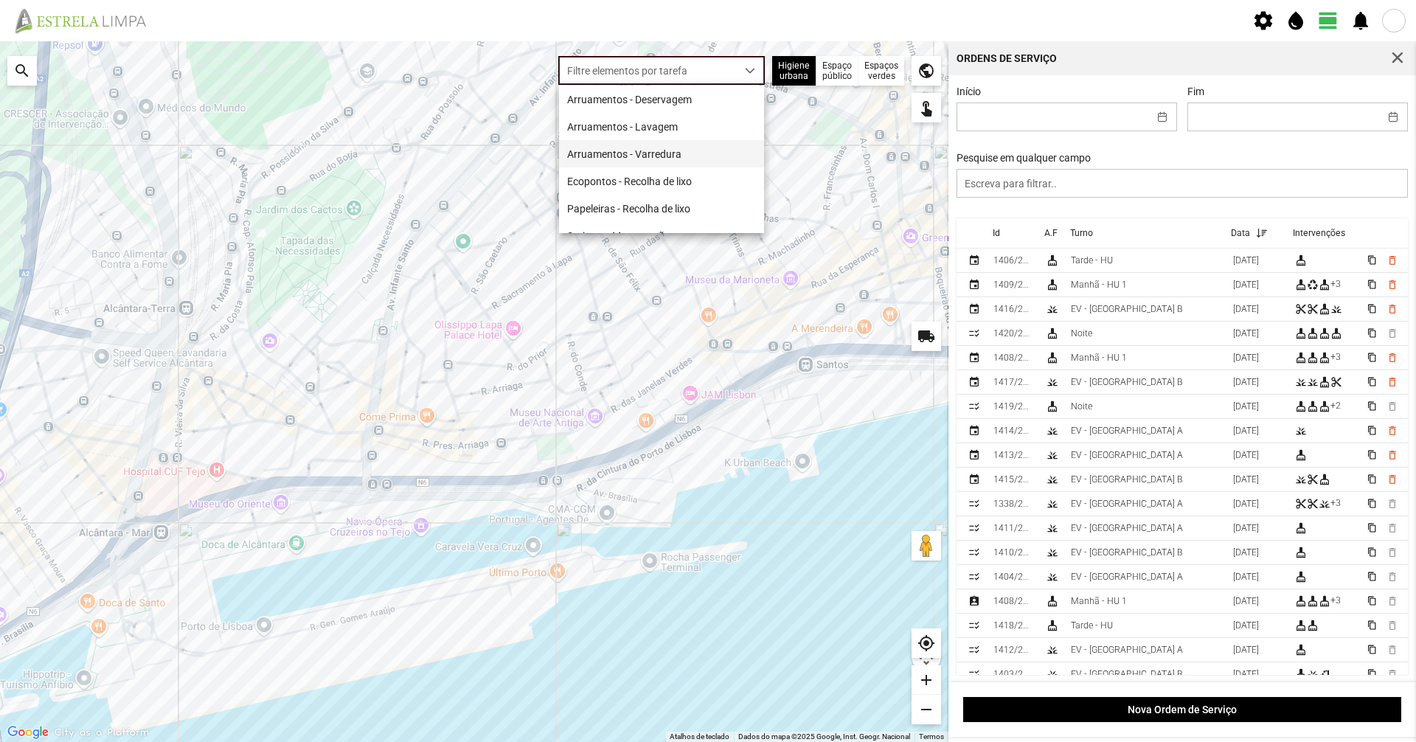
click at [645, 145] on li "Arruamentos - Varredura" at bounding box center [661, 153] width 205 height 27
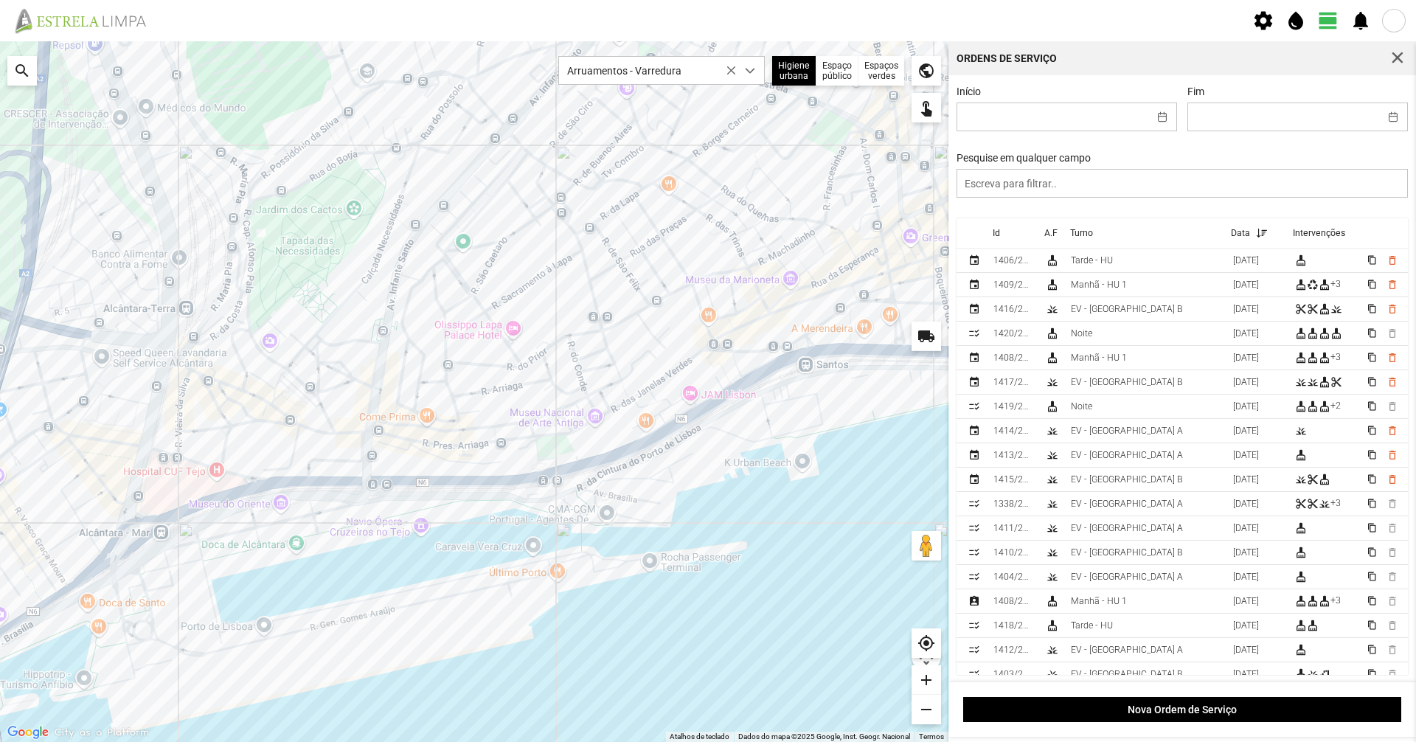
drag, startPoint x: 522, startPoint y: 264, endPoint x: 477, endPoint y: 277, distance: 46.7
click at [477, 277] on div at bounding box center [474, 391] width 948 height 701
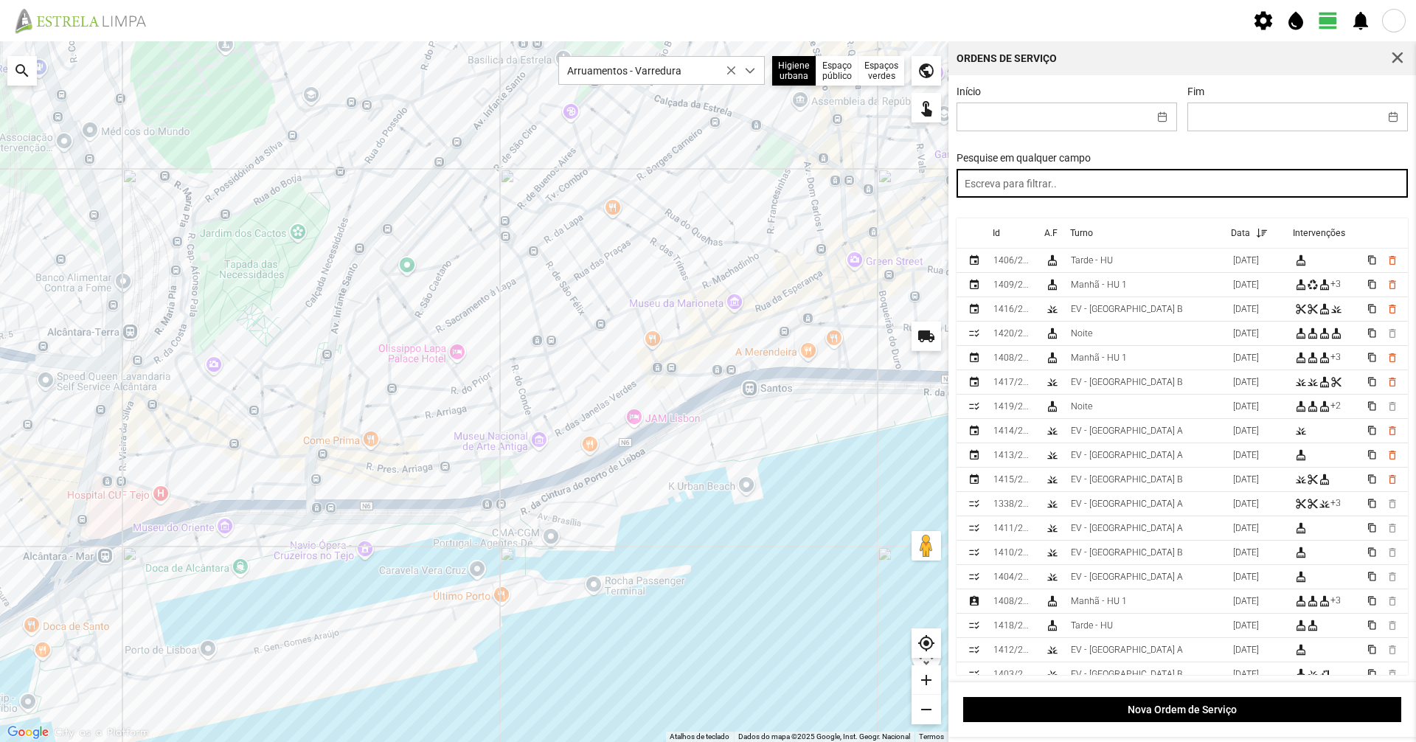
click at [1098, 183] on input "text" at bounding box center [1183, 183] width 452 height 29
type input "manhã"
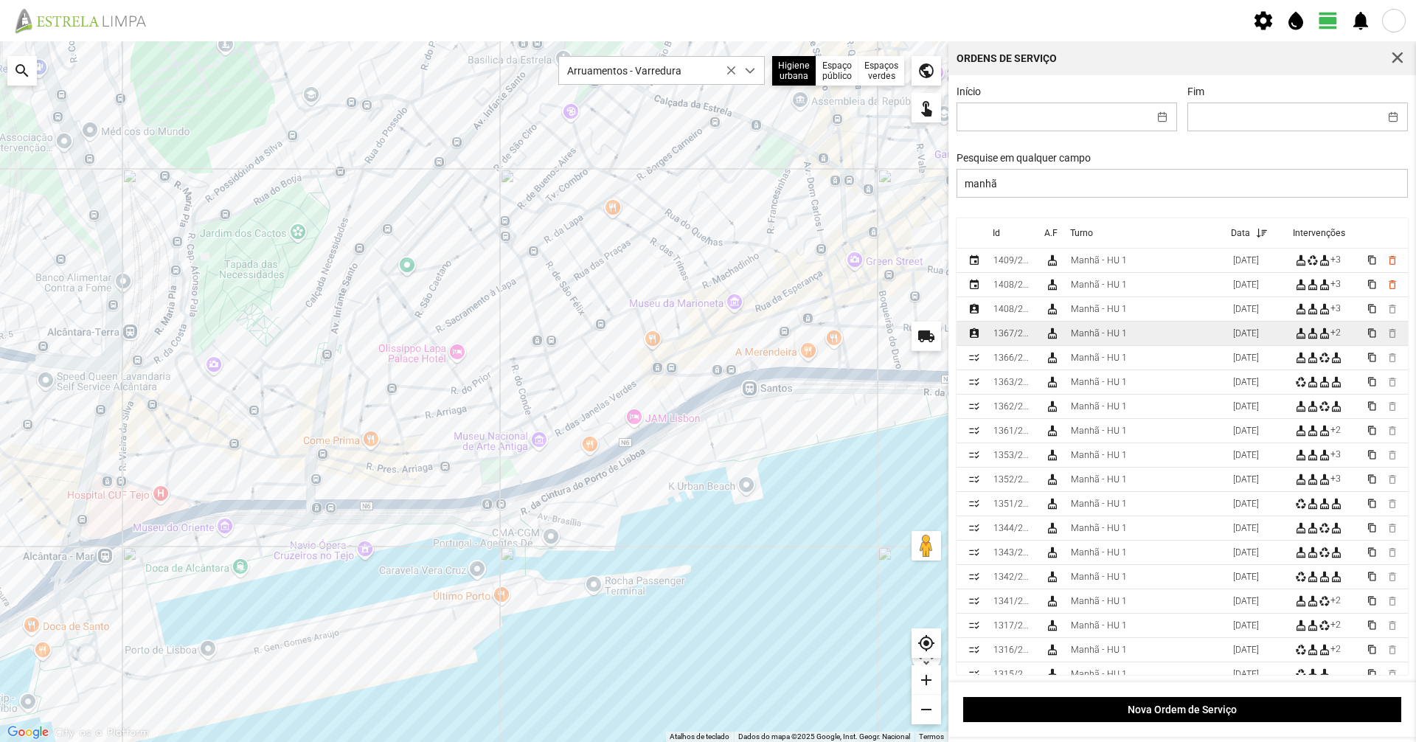
click at [1137, 343] on td "Manhã - HU 1" at bounding box center [1146, 334] width 162 height 24
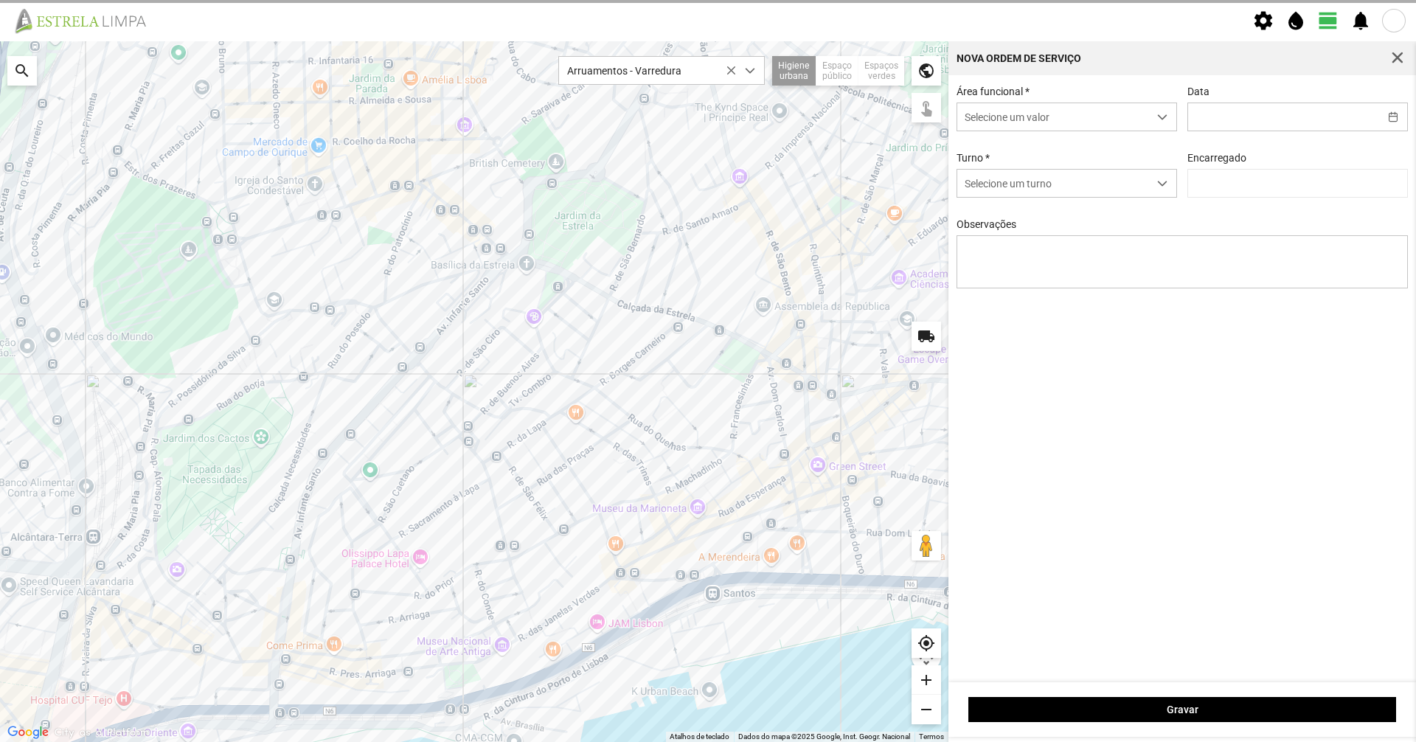
drag, startPoint x: 828, startPoint y: 403, endPoint x: 832, endPoint y: 466, distance: 63.5
click at [832, 466] on div at bounding box center [474, 391] width 948 height 701
type input "[DATE]"
type textarea "22-45-descanso 39-baixa 49-falta doente ao serviço-6-10-17-25-36-44-47-49-50-Eo…"
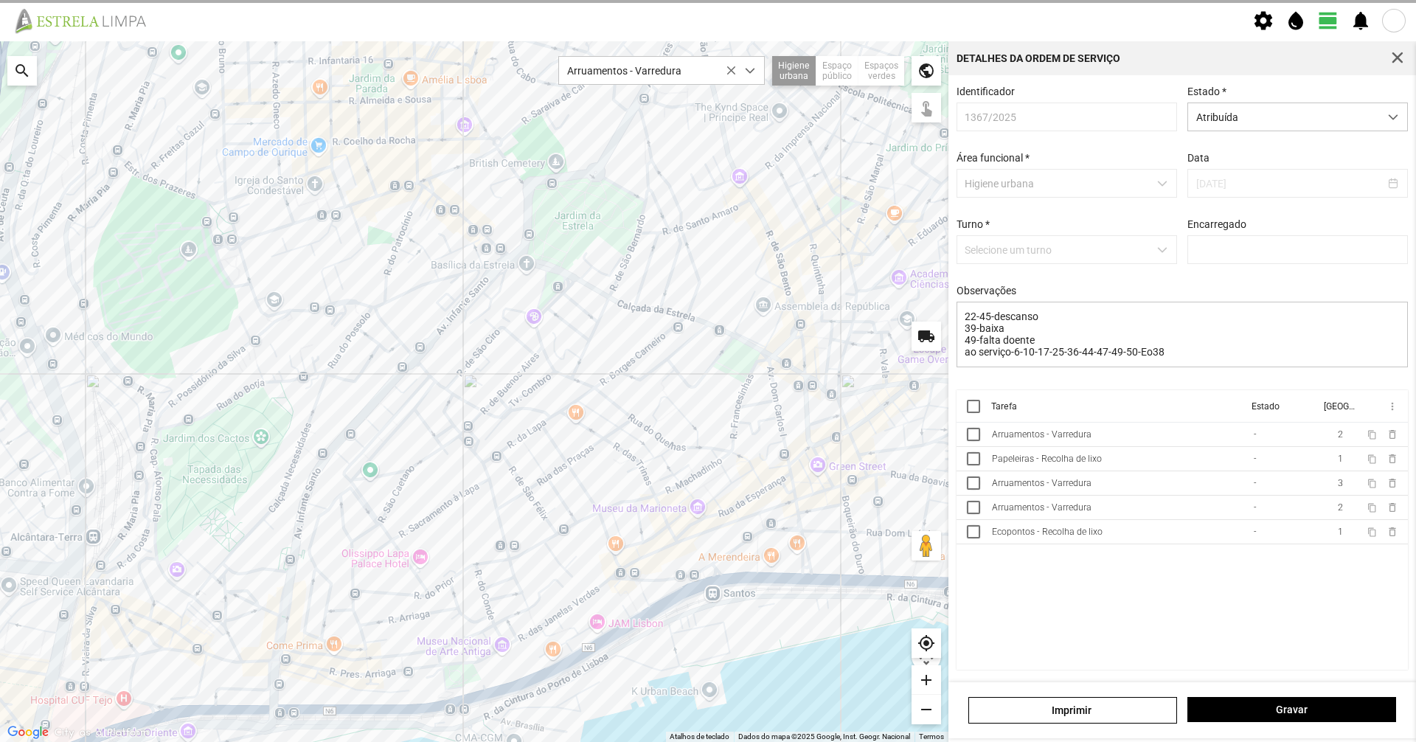
type input "[PERSON_NAME]"
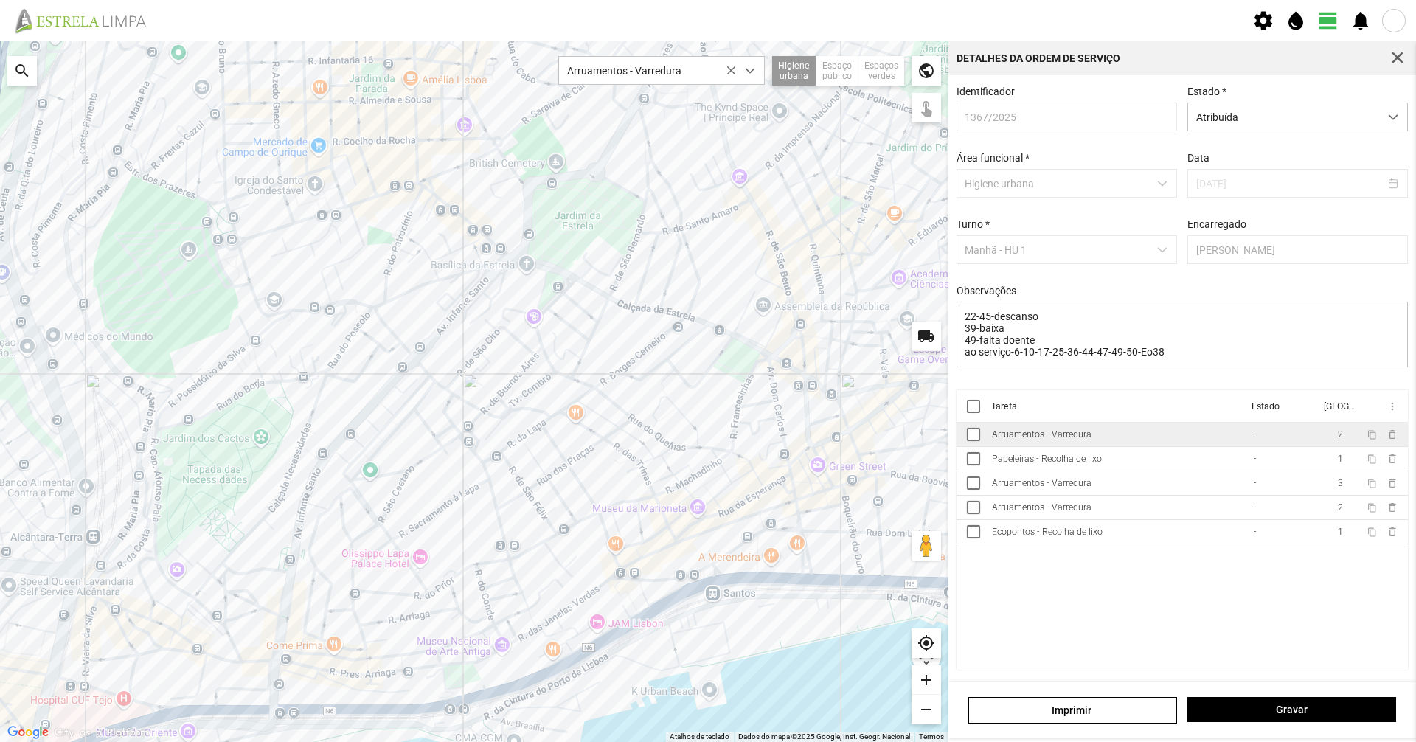
click at [1078, 440] on div "Arruamentos - Varredura" at bounding box center [1042, 434] width 100 height 10
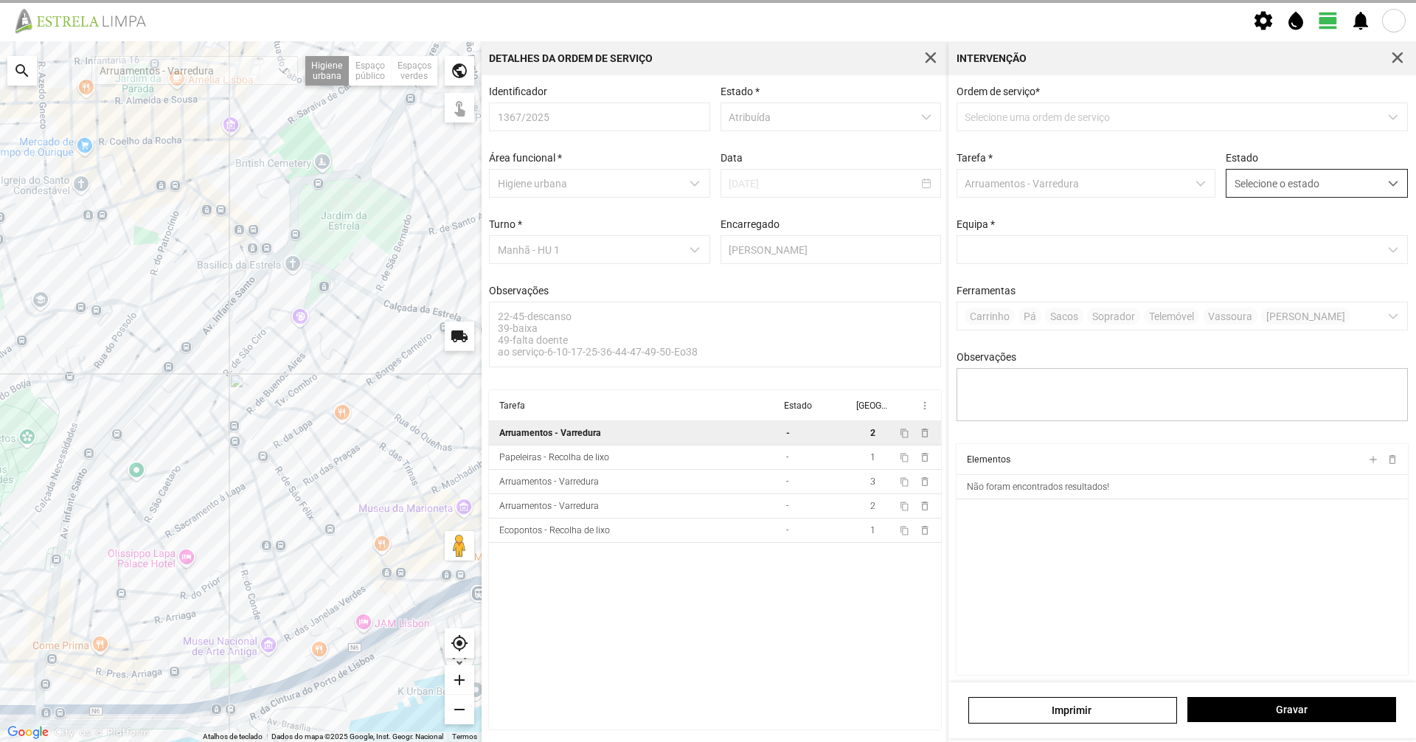
click at [1243, 184] on span "Selecione o estado" at bounding box center [1302, 183] width 153 height 27
click at [1254, 246] on li "Concluída" at bounding box center [1307, 241] width 176 height 27
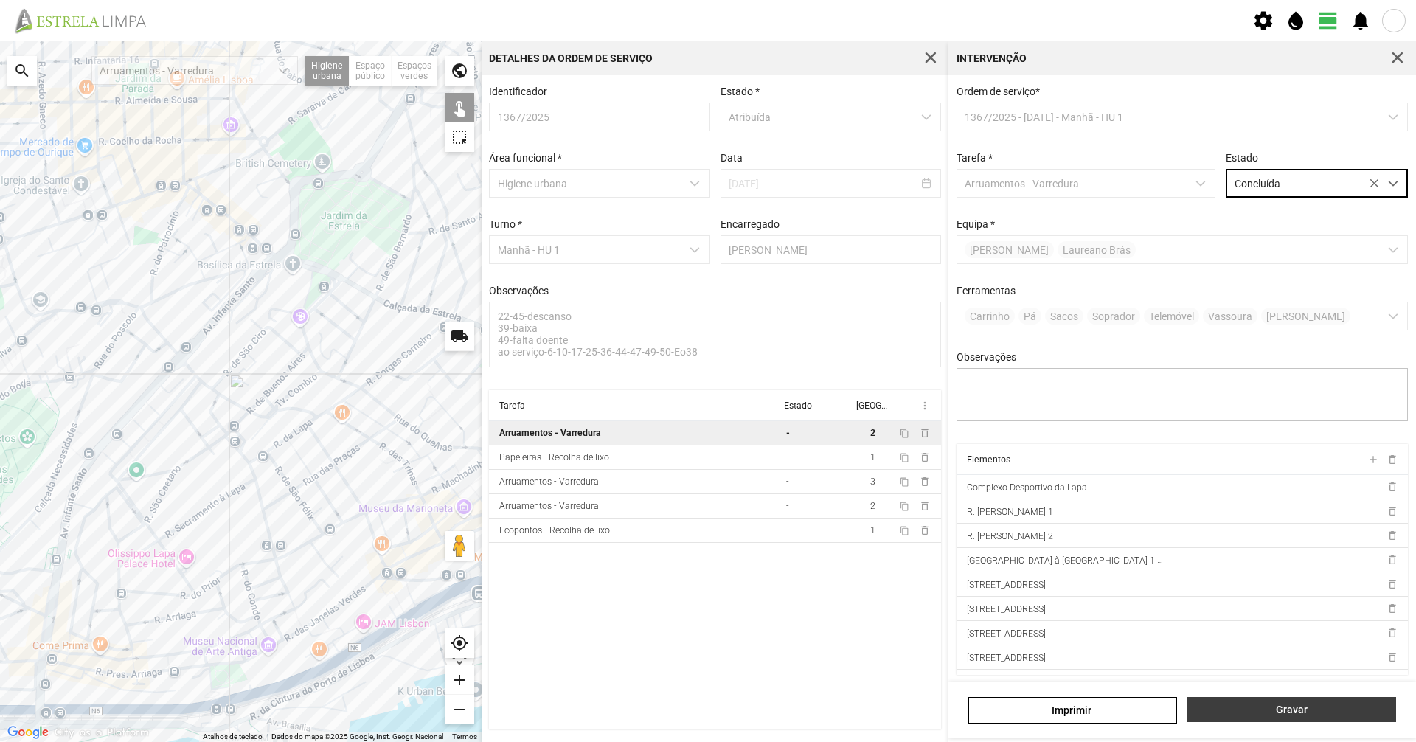
click at [1278, 714] on span "Gravar" at bounding box center [1291, 710] width 193 height 12
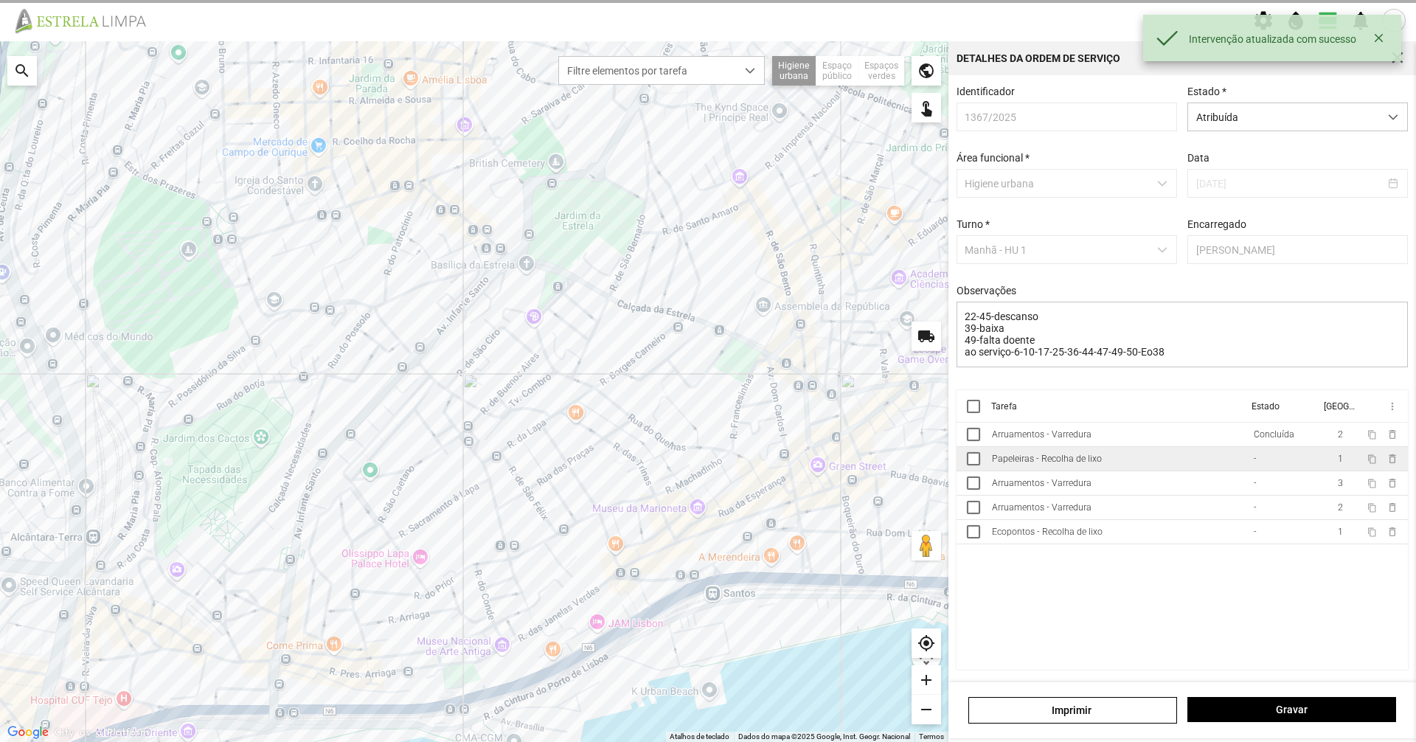
click at [1232, 457] on td "Papeleiras - Recolha de lixo" at bounding box center [1117, 459] width 262 height 24
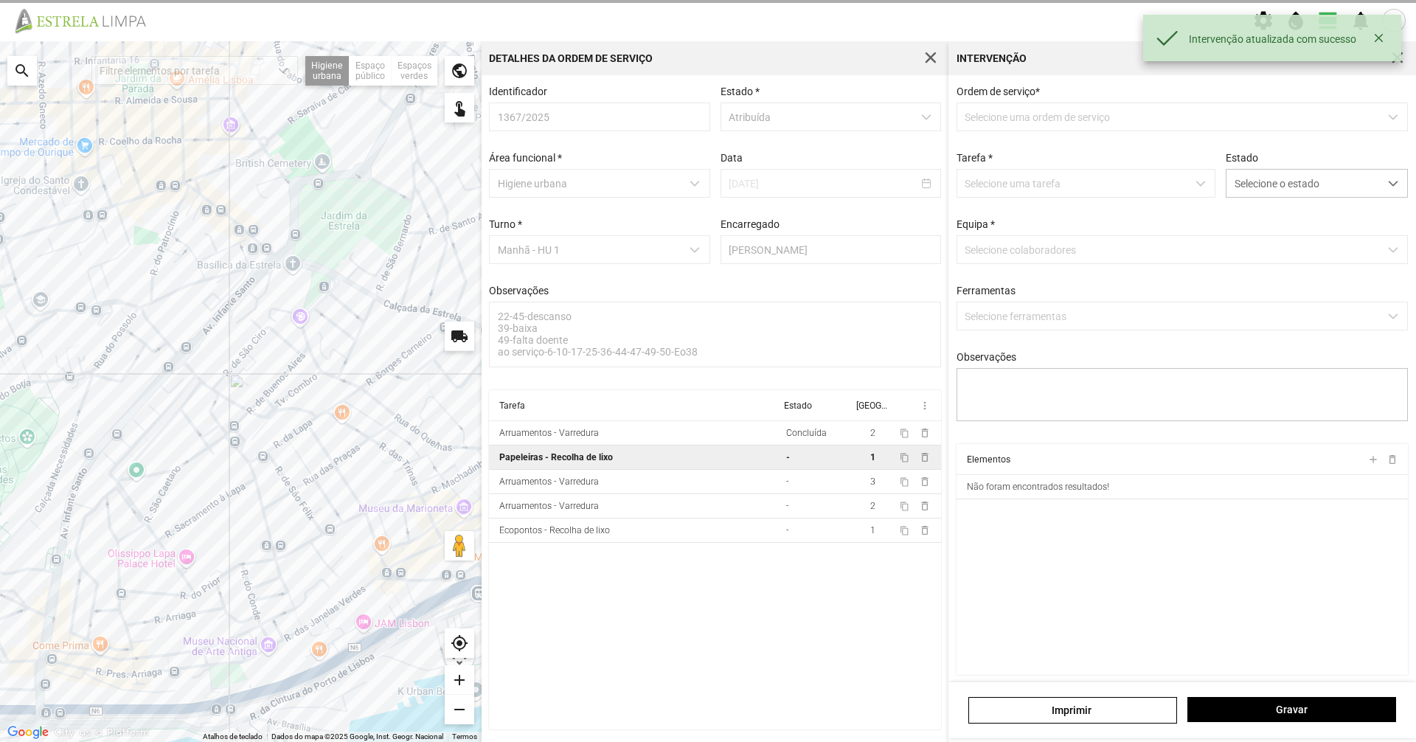
type textarea "tarefa Atribuida- por DT [PERSON_NAME] condutor [PERSON_NAME]- ajudante [PERSON…"
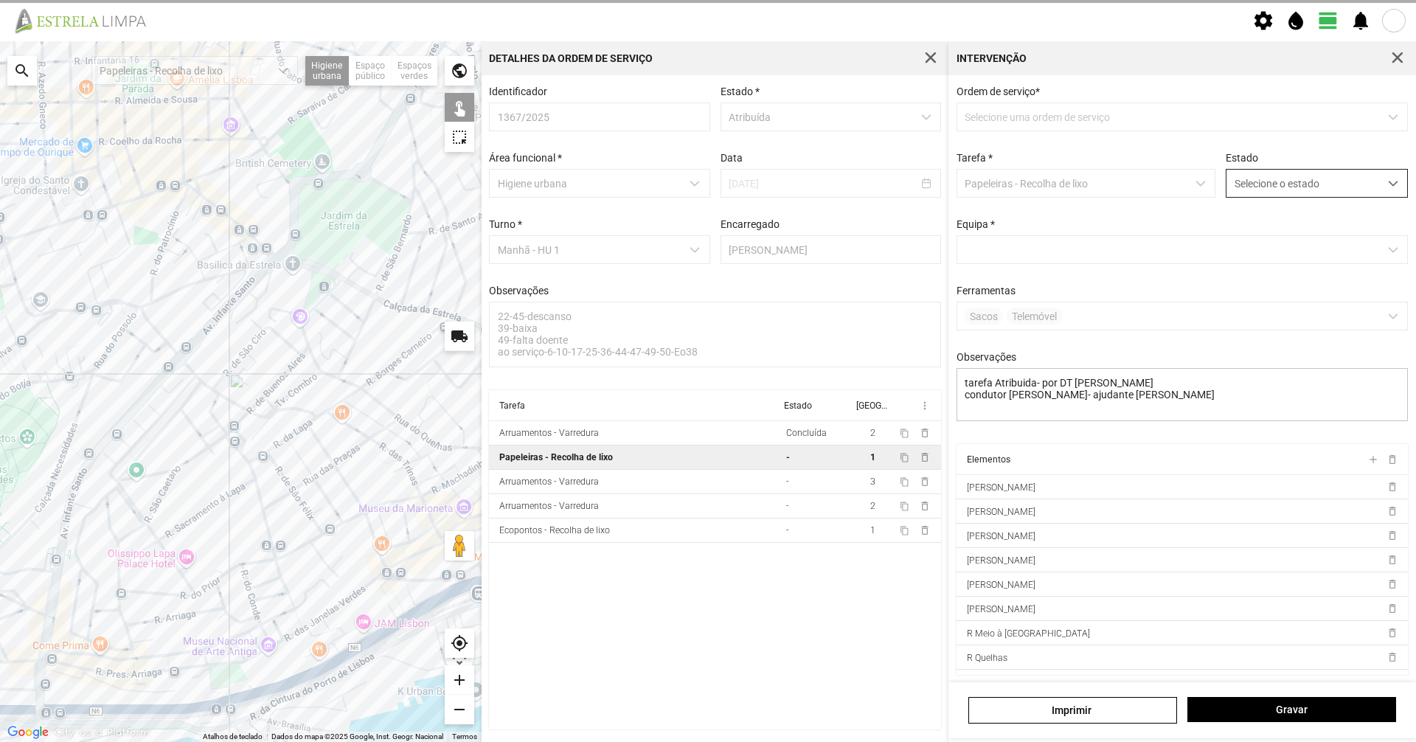
click at [1319, 178] on span "Selecione o estado" at bounding box center [1302, 183] width 153 height 27
click at [1285, 242] on li "Concluída" at bounding box center [1307, 241] width 176 height 27
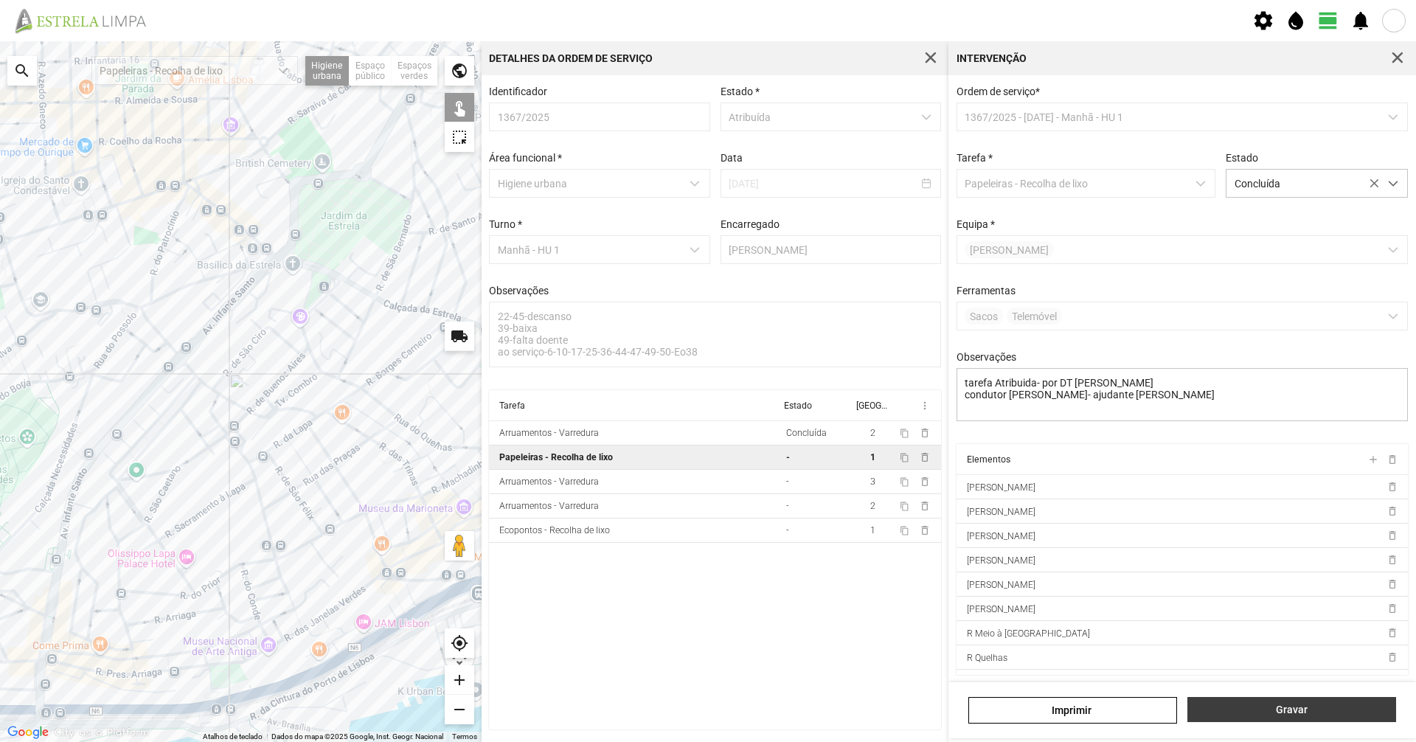
click at [1275, 704] on span "Gravar" at bounding box center [1291, 710] width 193 height 12
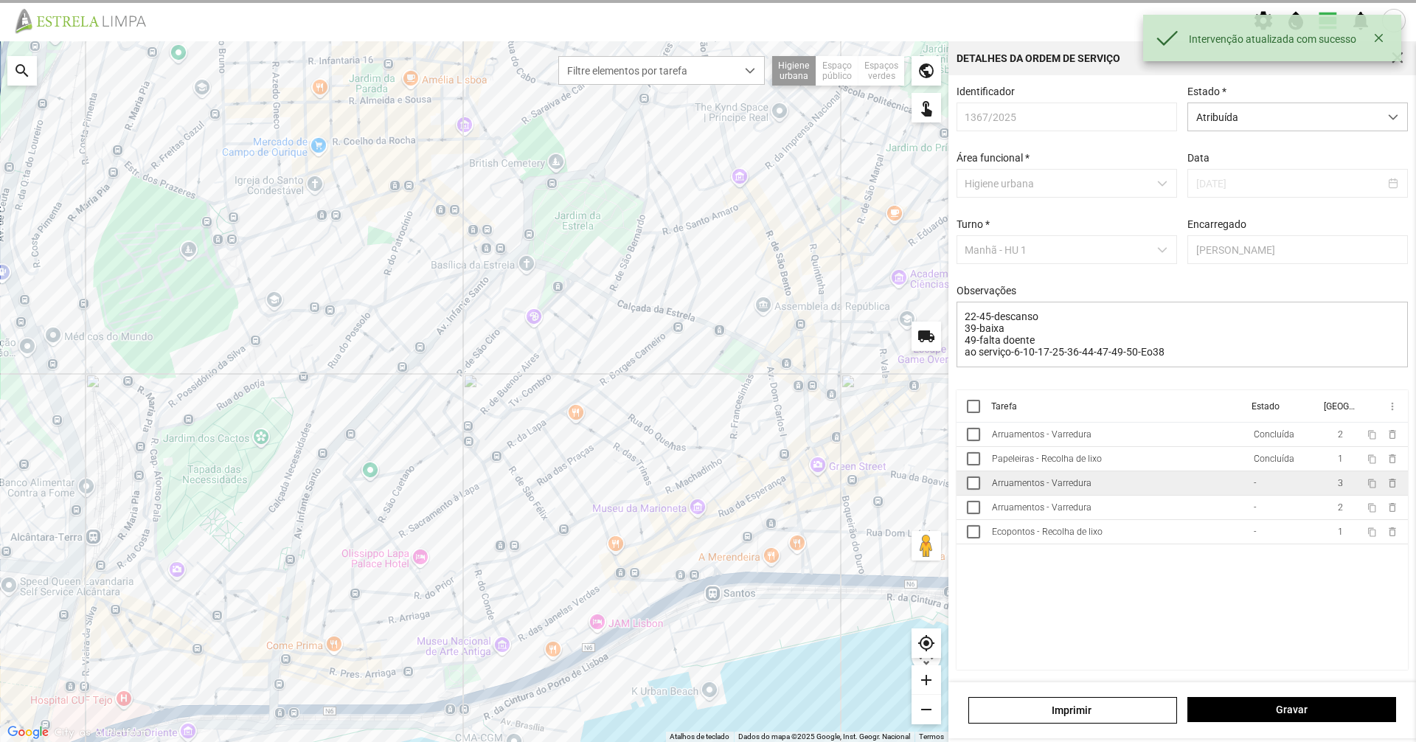
click at [1143, 482] on td "Arruamentos - Varredura" at bounding box center [1117, 483] width 262 height 24
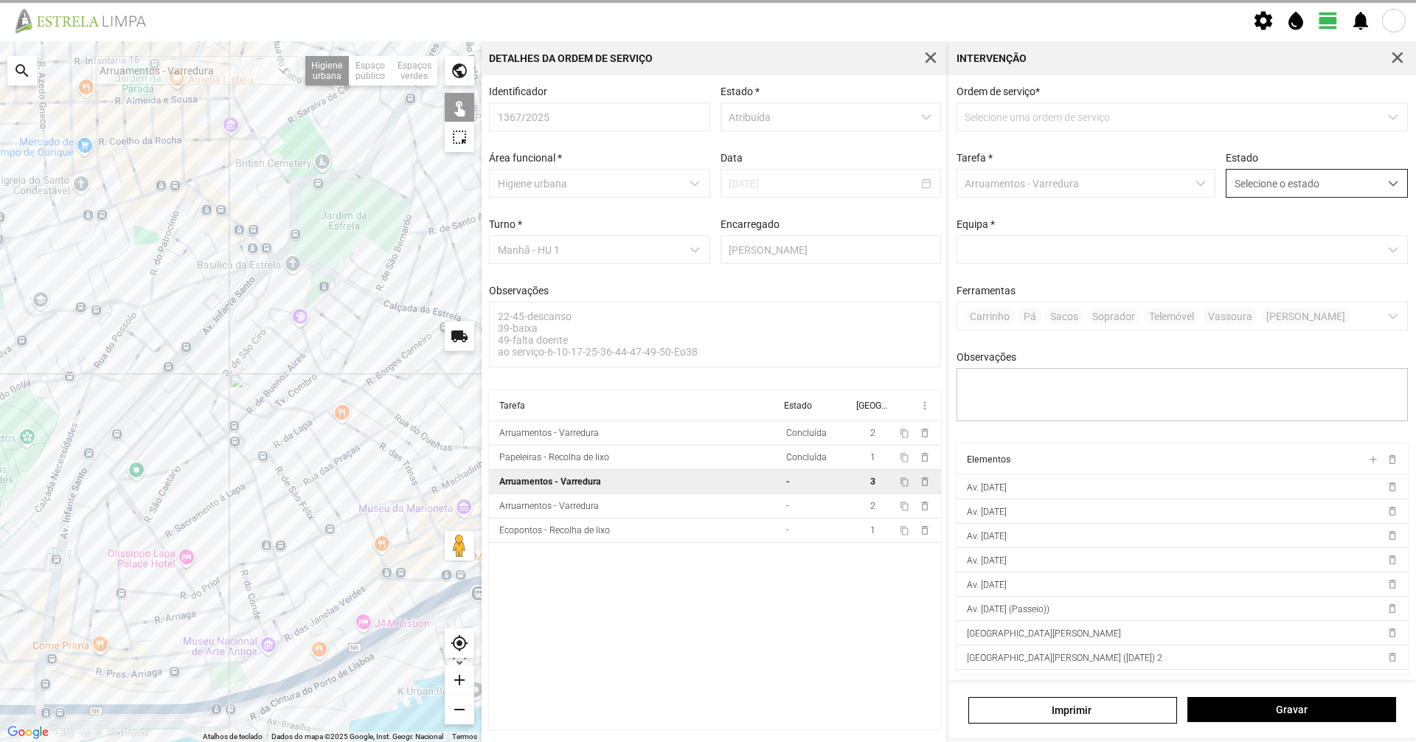
click at [1294, 189] on span "Selecione o estado" at bounding box center [1302, 183] width 153 height 27
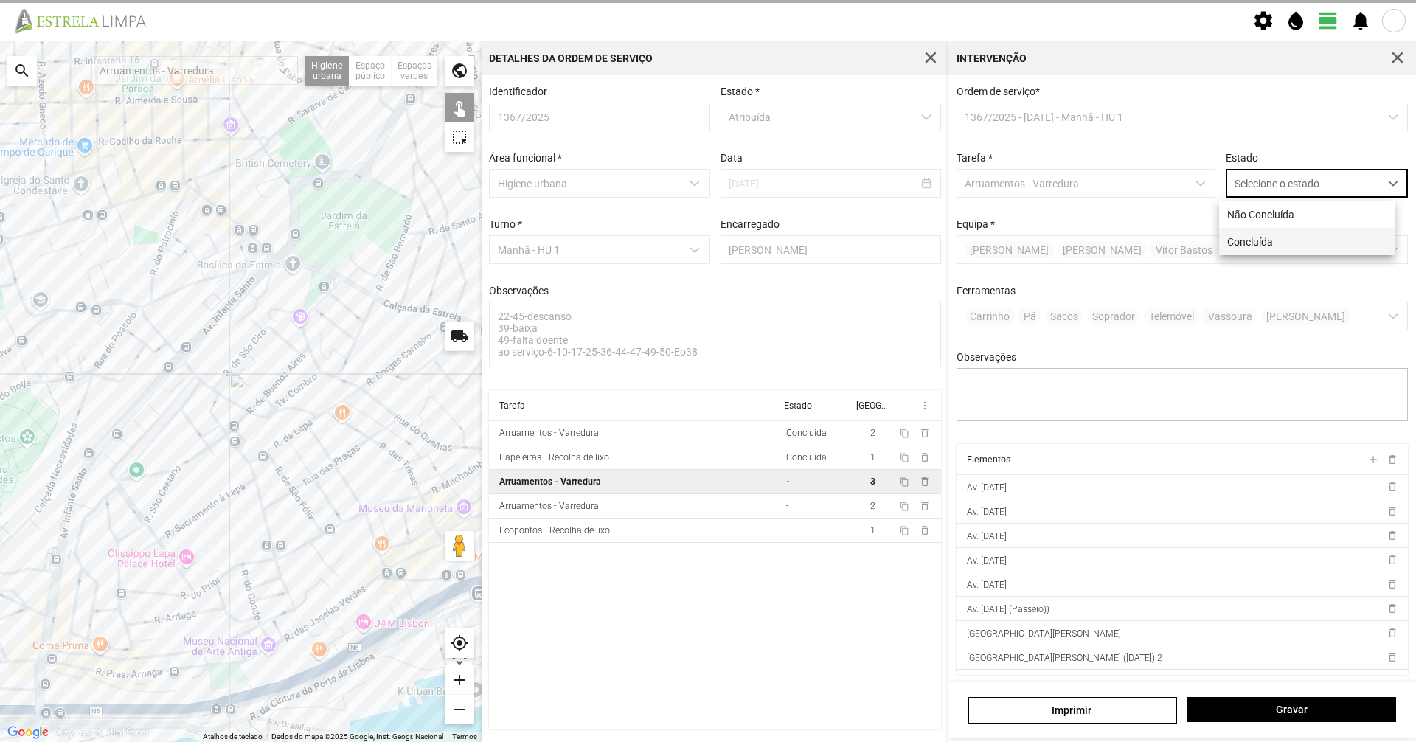
click at [1285, 239] on li "Concluída" at bounding box center [1307, 241] width 176 height 27
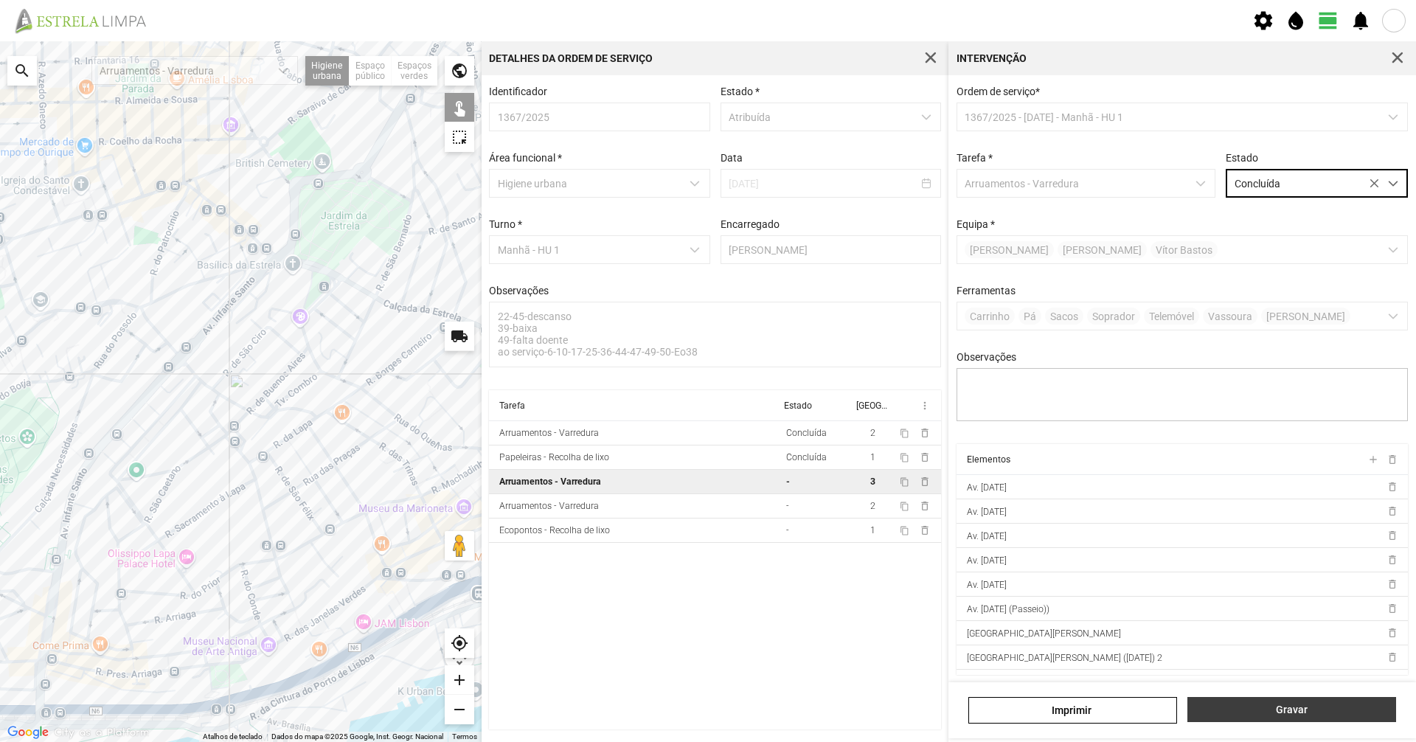
click at [1235, 713] on span "Gravar" at bounding box center [1291, 710] width 193 height 12
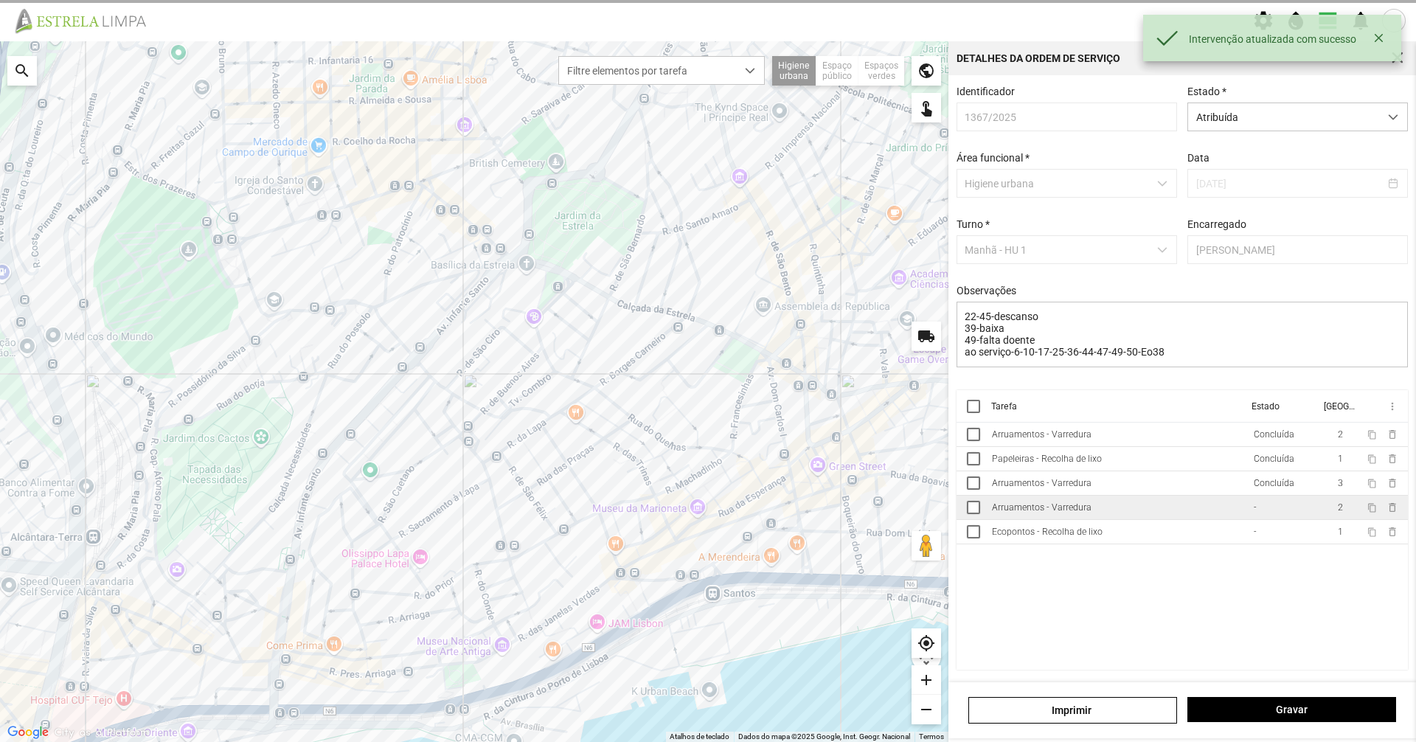
click at [1153, 517] on td "Arruamentos - Varredura" at bounding box center [1117, 508] width 262 height 24
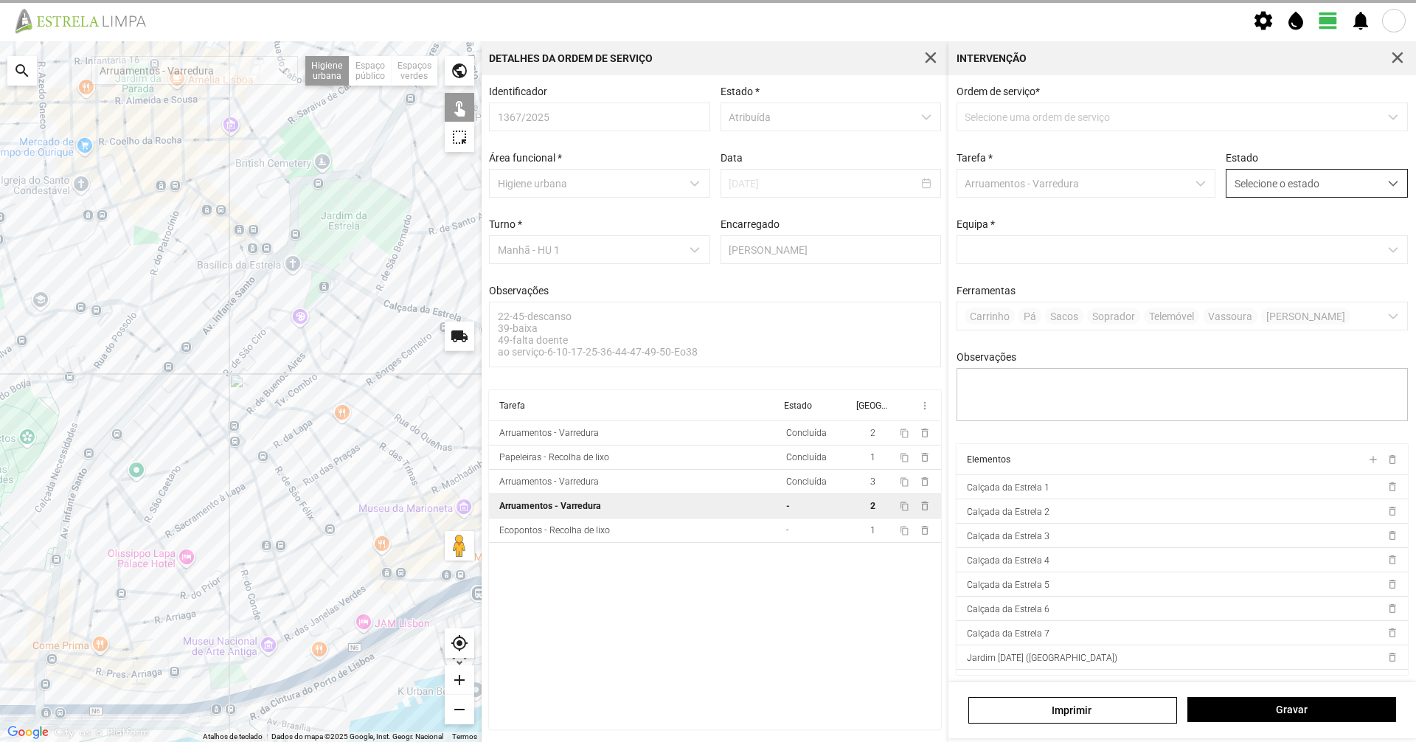
click at [1266, 178] on span "Selecione o estado" at bounding box center [1302, 183] width 153 height 27
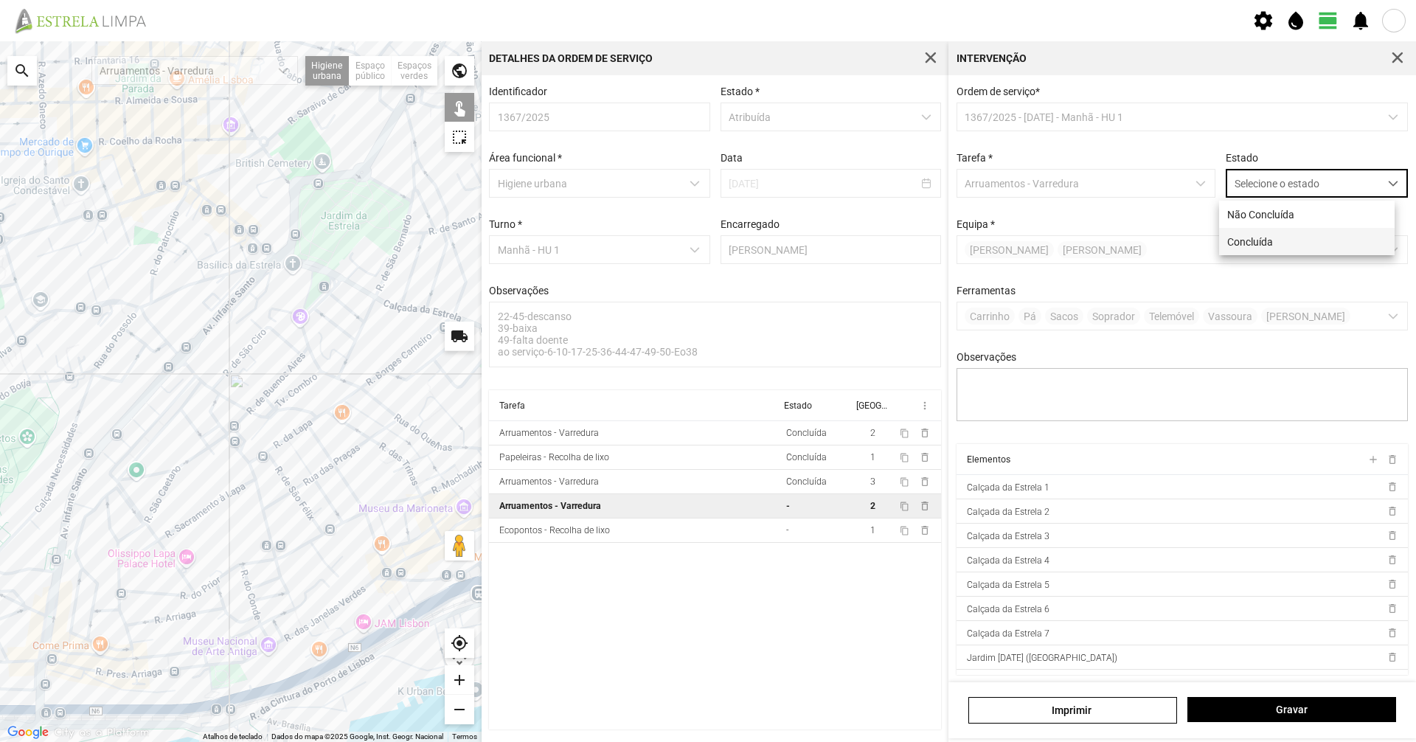
click at [1266, 240] on li "Concluída" at bounding box center [1307, 241] width 176 height 27
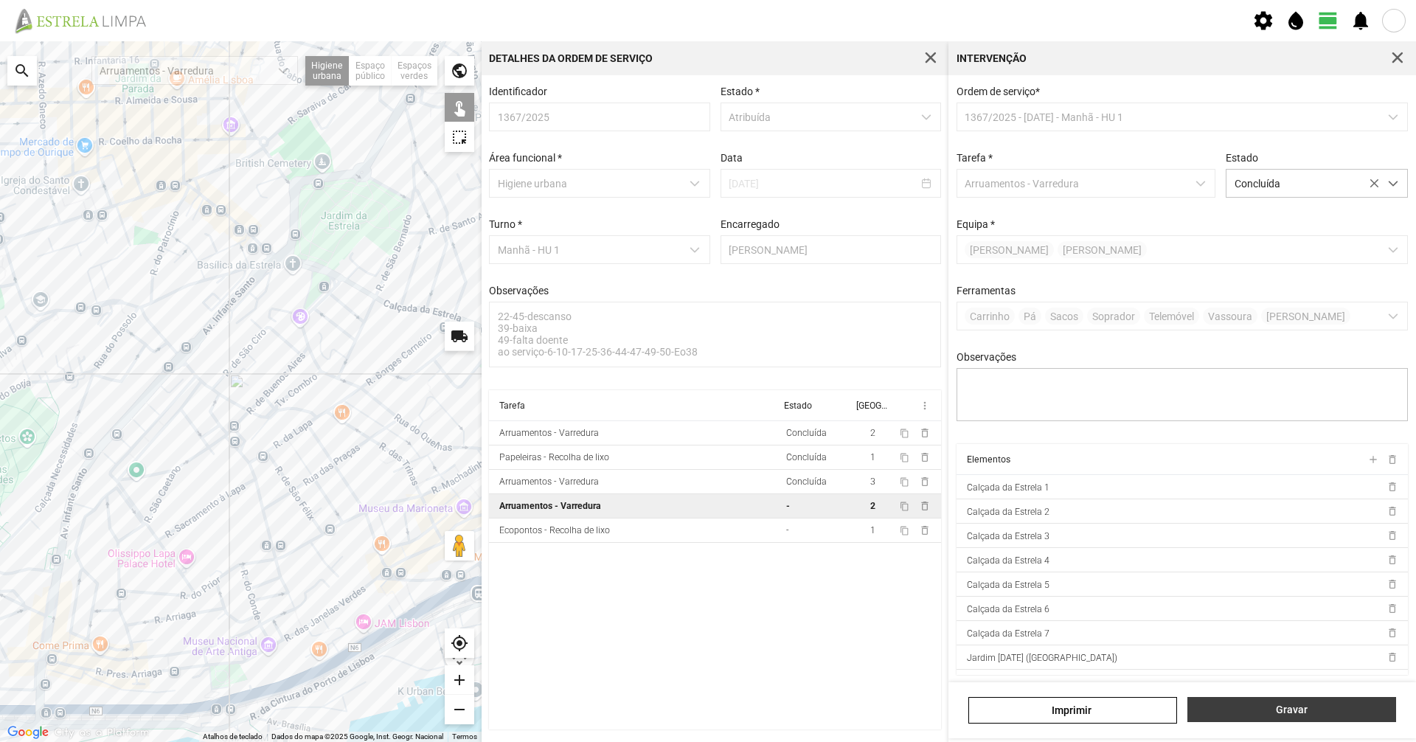
click at [1281, 704] on span "Gravar" at bounding box center [1291, 710] width 193 height 12
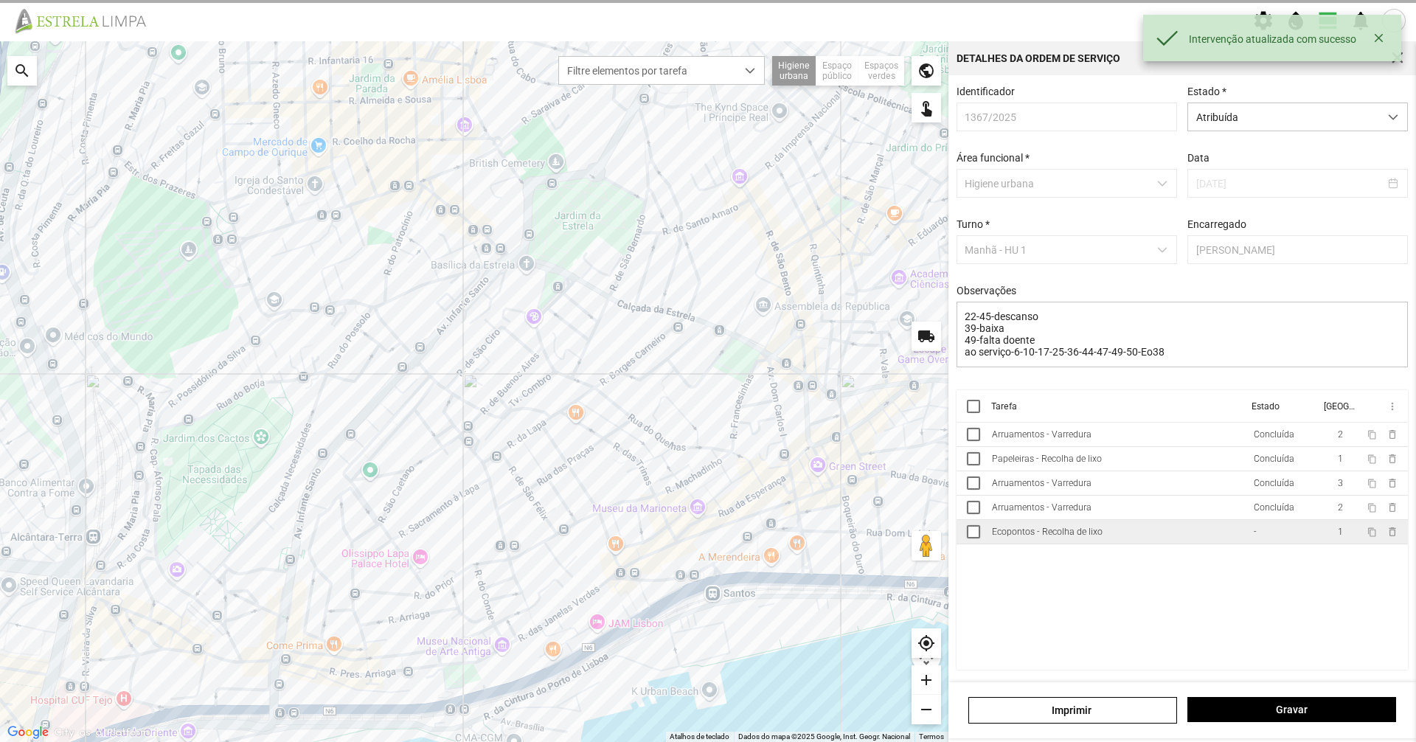
click at [1153, 541] on td "Ecopontos - Recolha de lixo" at bounding box center [1117, 532] width 262 height 24
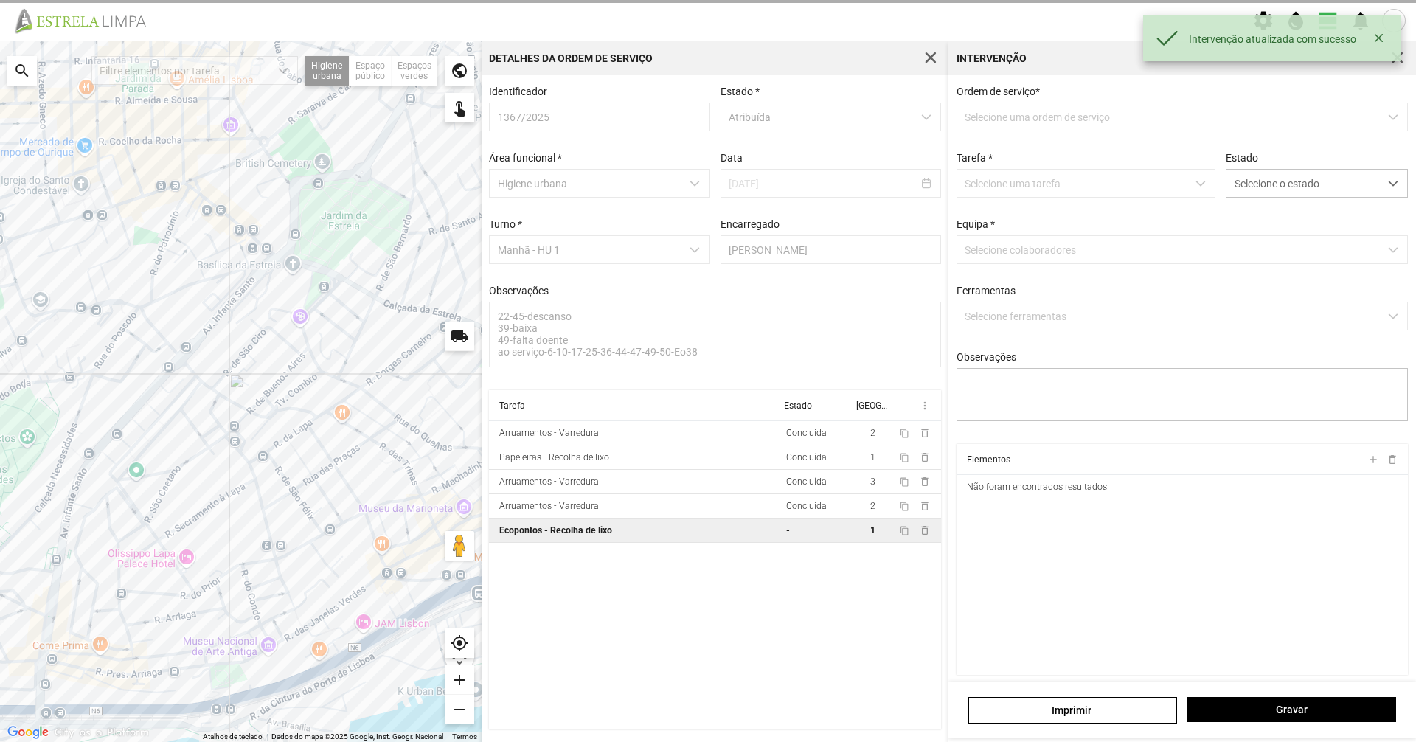
type textarea "condutor [PERSON_NAME] ajudante [PERSON_NAME]"
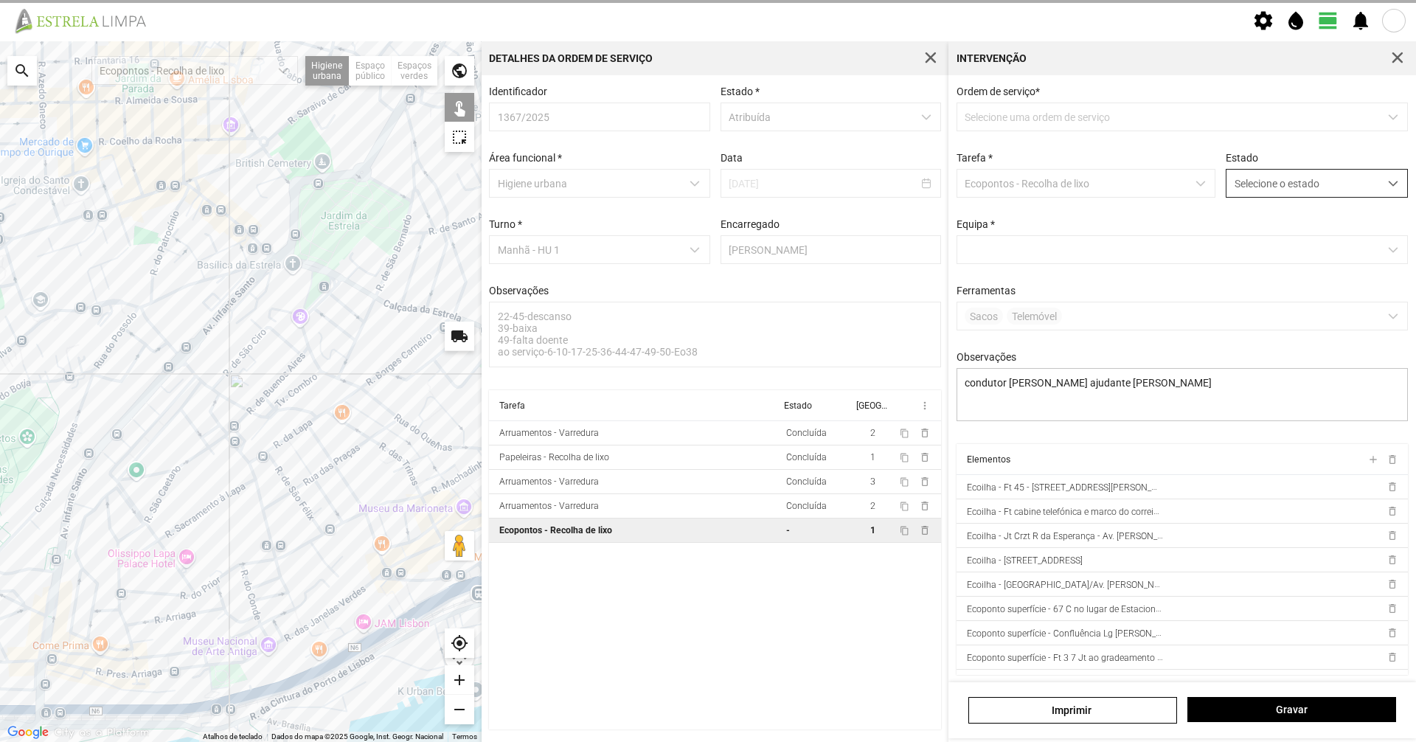
click at [1266, 177] on span "Selecione o estado" at bounding box center [1302, 183] width 153 height 27
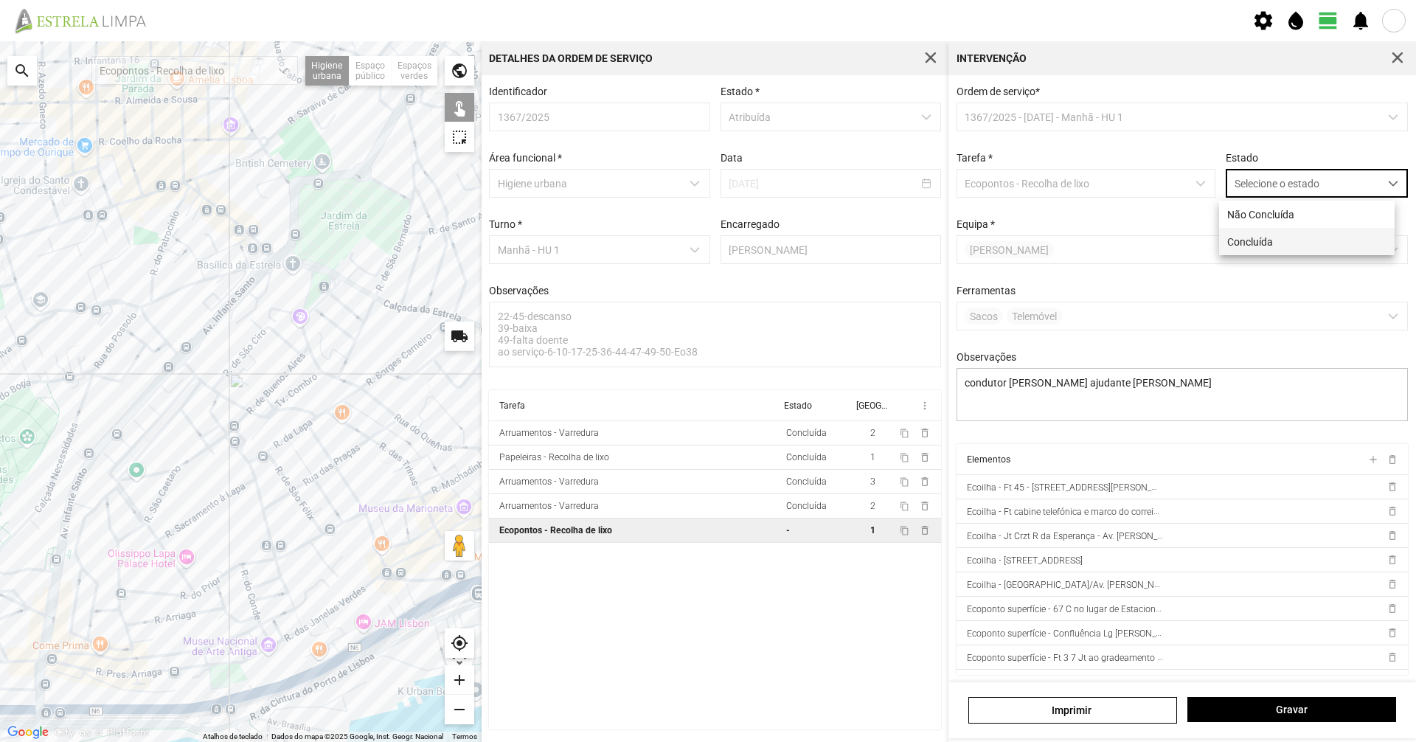
click at [1284, 237] on li "Concluída" at bounding box center [1307, 241] width 176 height 27
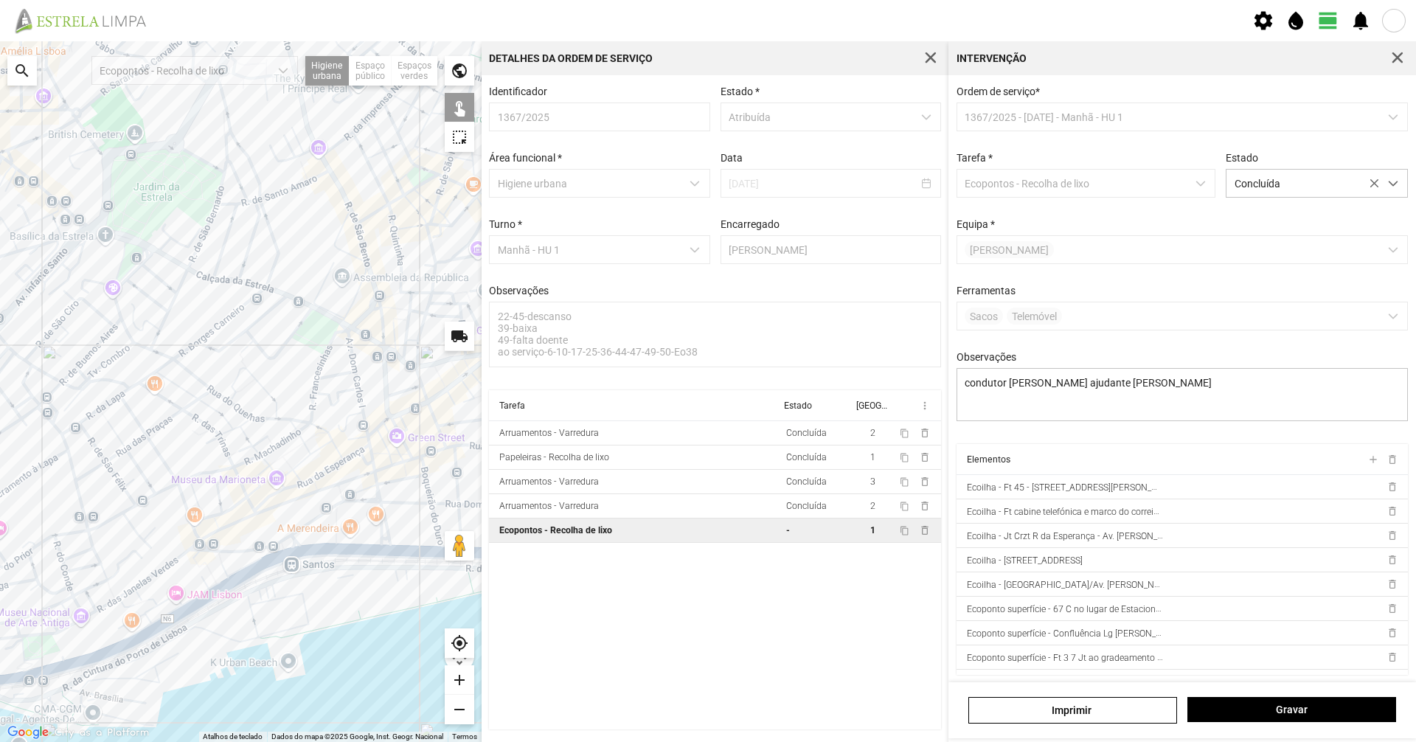
drag, startPoint x: 330, startPoint y: 591, endPoint x: 147, endPoint y: 566, distance: 183.9
click at [147, 566] on div at bounding box center [241, 391] width 482 height 701
click at [1235, 726] on div "[PERSON_NAME]" at bounding box center [1182, 710] width 468 height 56
click at [1236, 713] on span "Gravar" at bounding box center [1291, 710] width 193 height 12
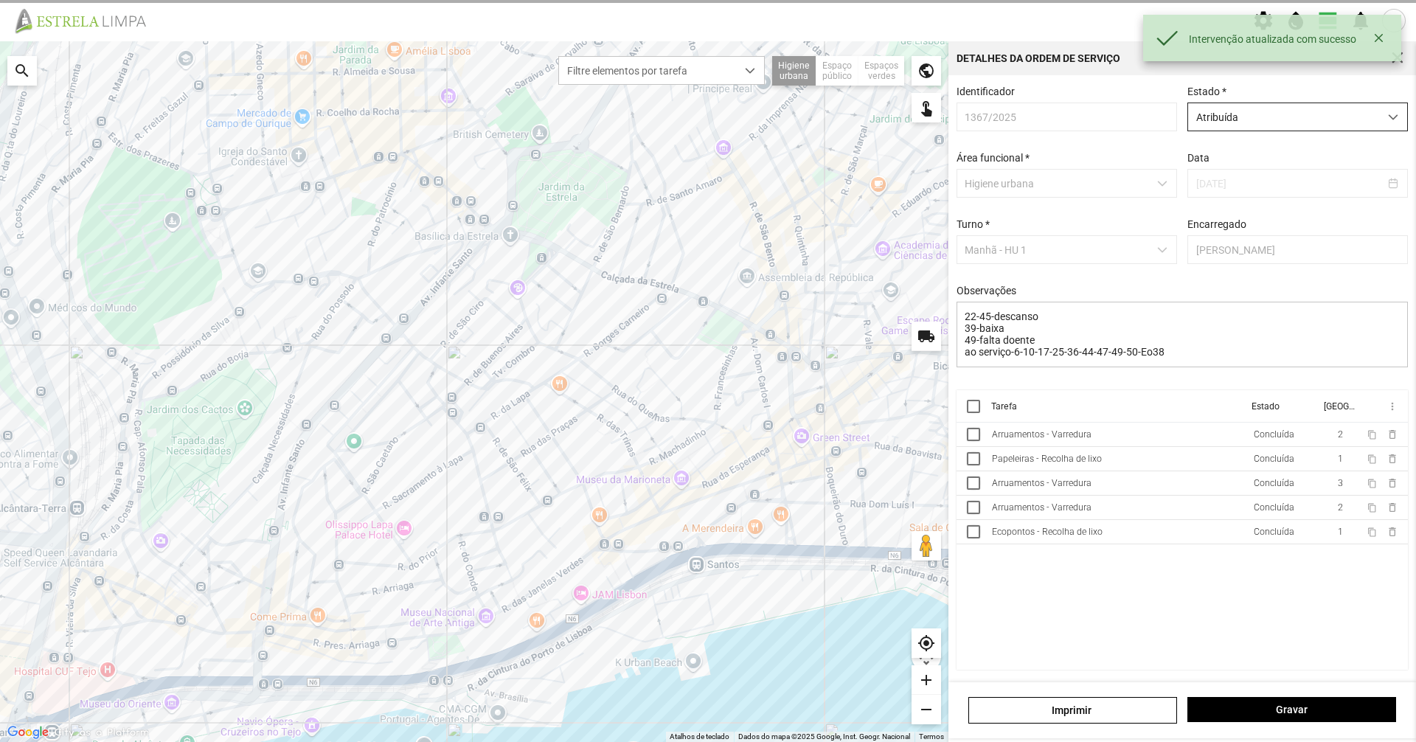
click at [1328, 128] on span "Atribuída" at bounding box center [1283, 116] width 191 height 27
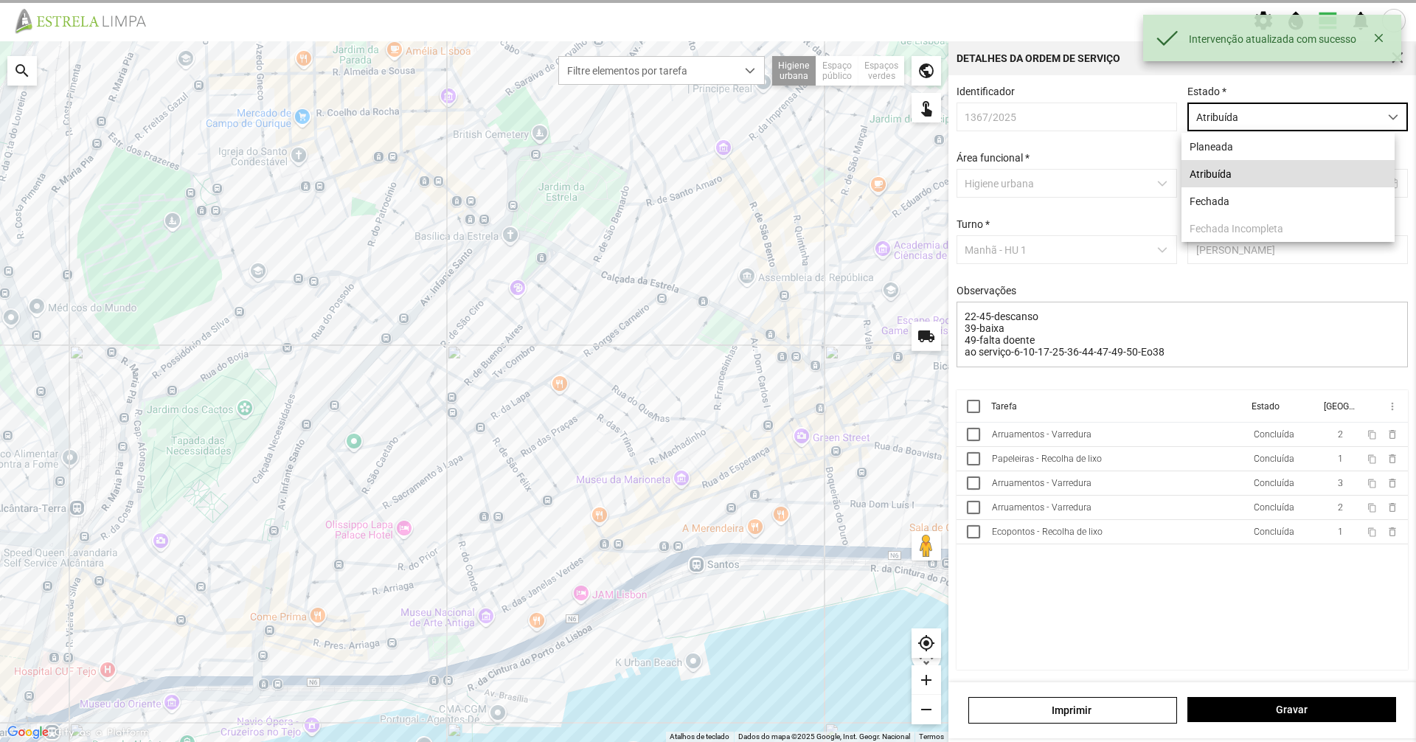
scroll to position [8, 66]
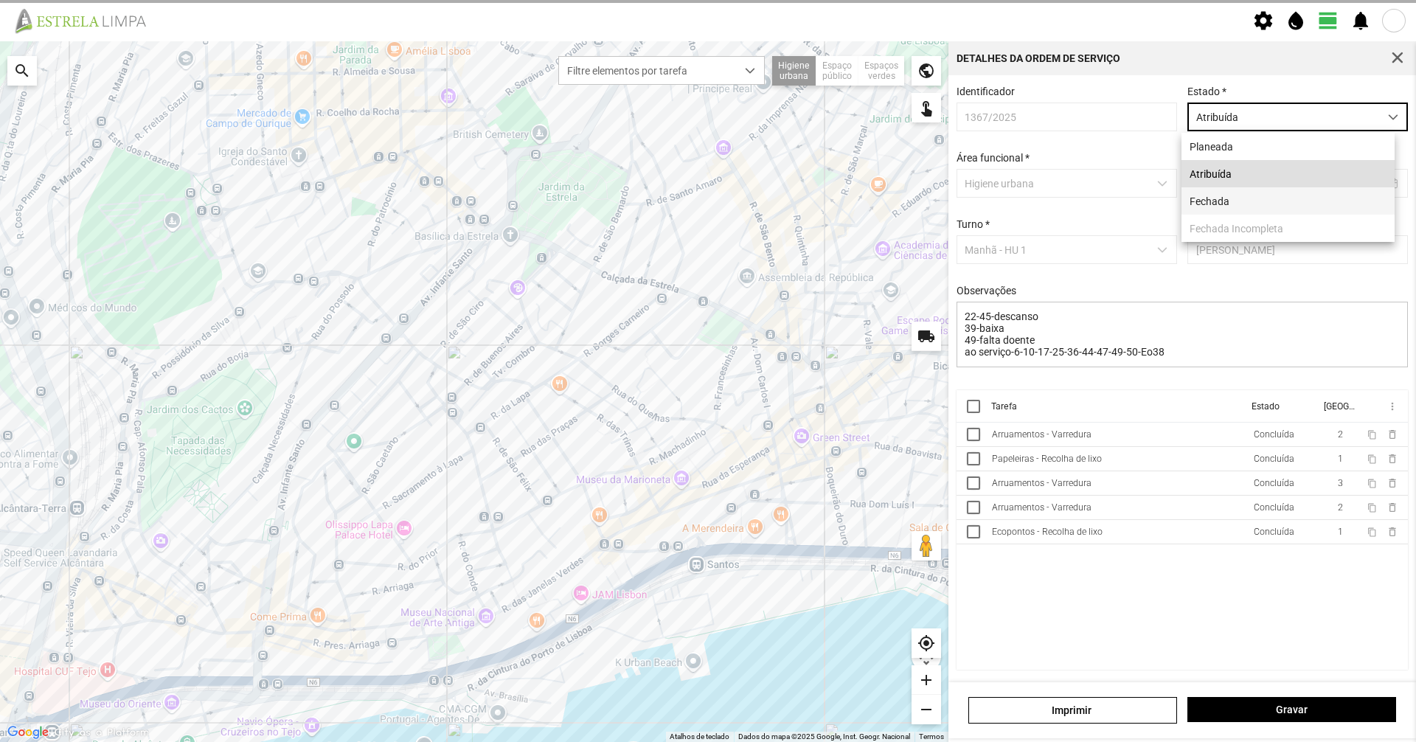
click at [1281, 202] on li "Fechada" at bounding box center [1287, 200] width 213 height 27
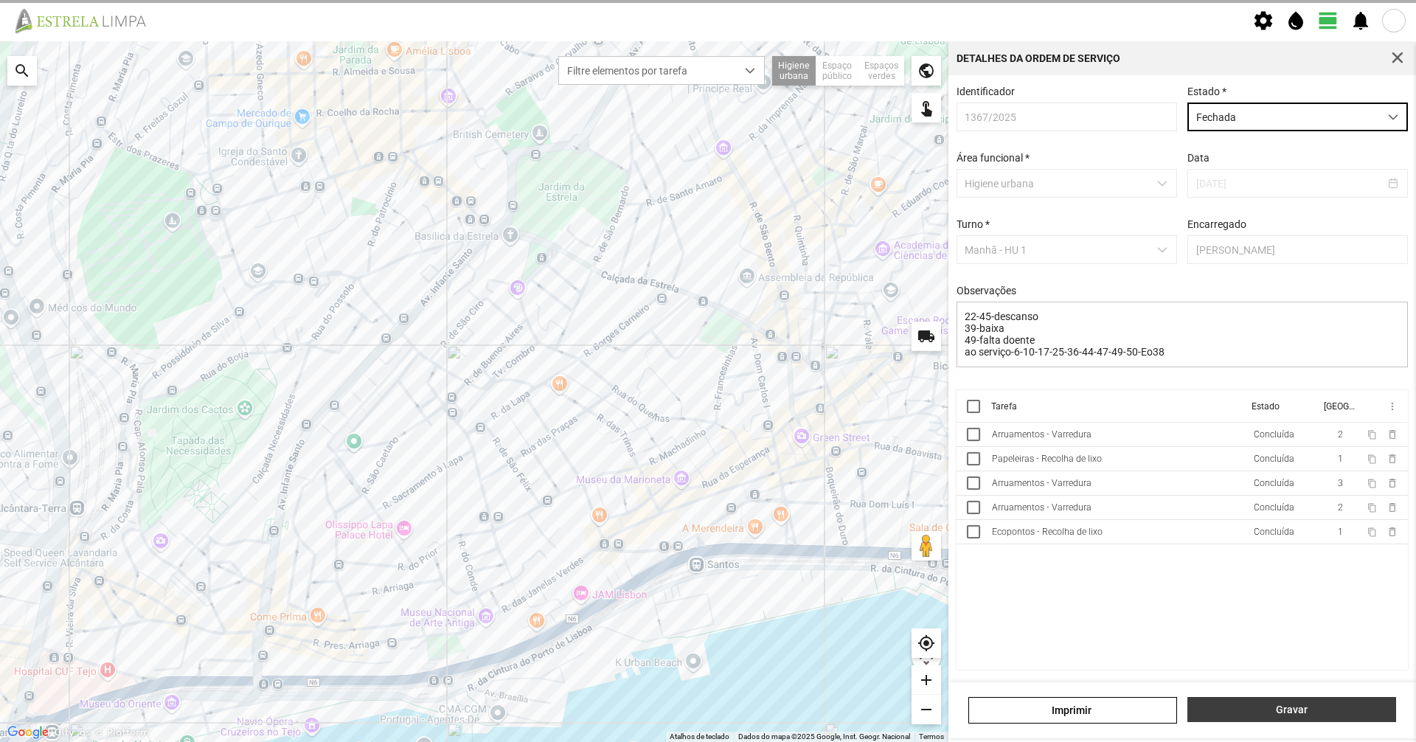
click at [1254, 709] on span "Gravar" at bounding box center [1291, 710] width 193 height 12
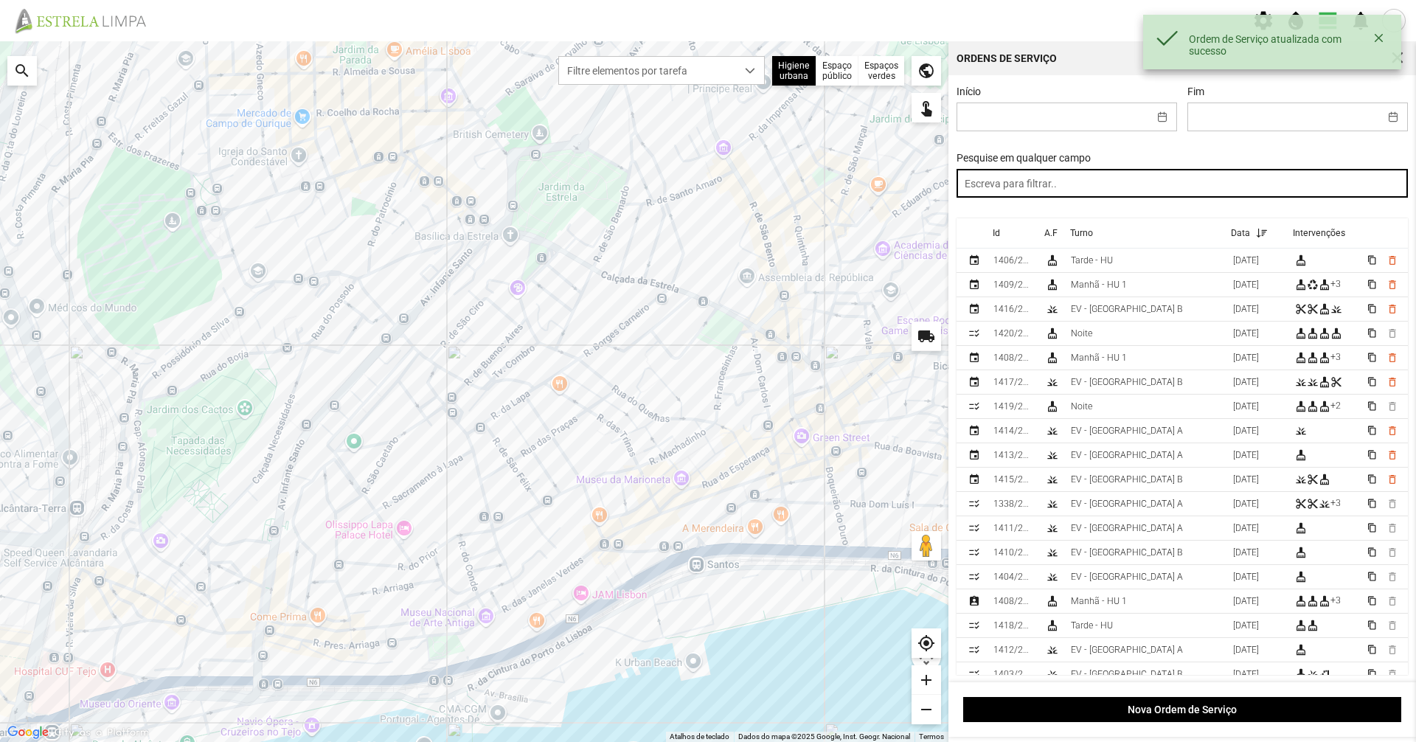
click at [1217, 192] on input "text" at bounding box center [1183, 183] width 452 height 29
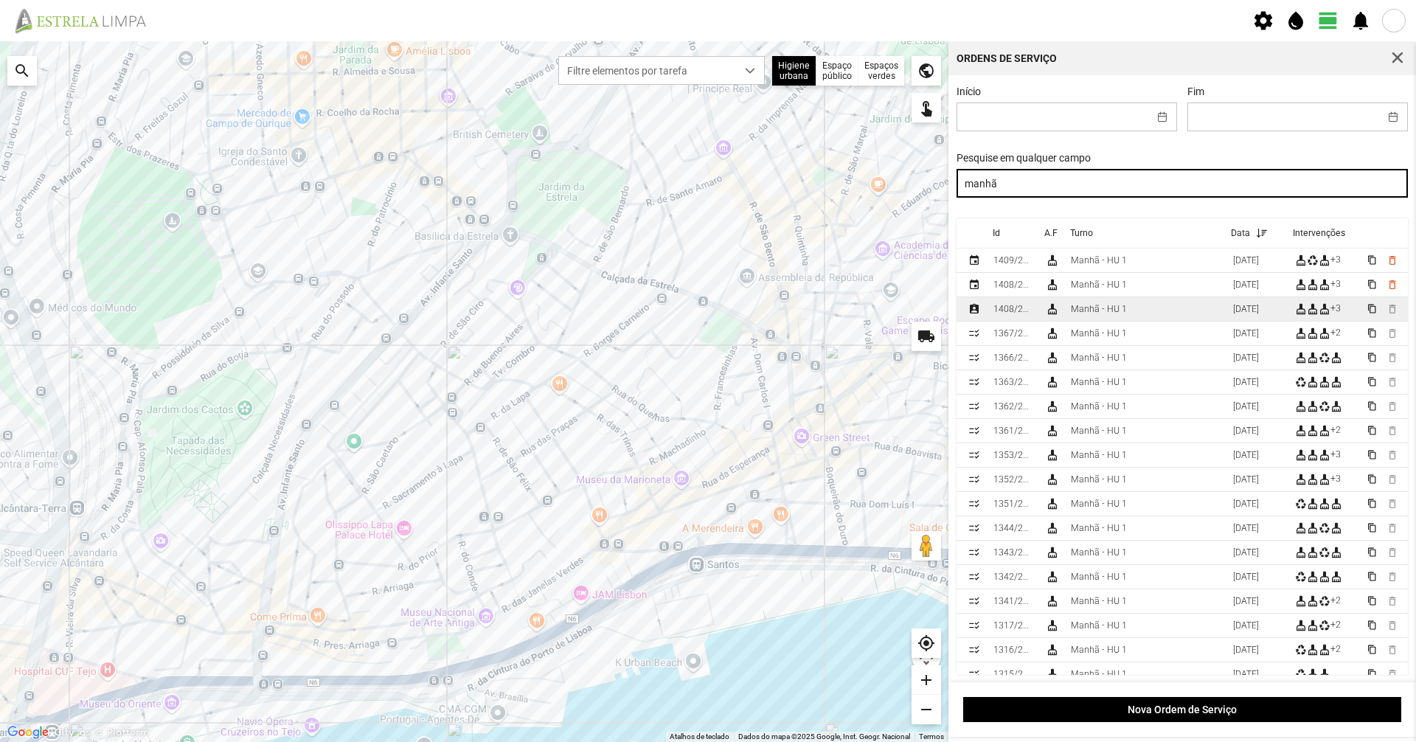
type input "manhã"
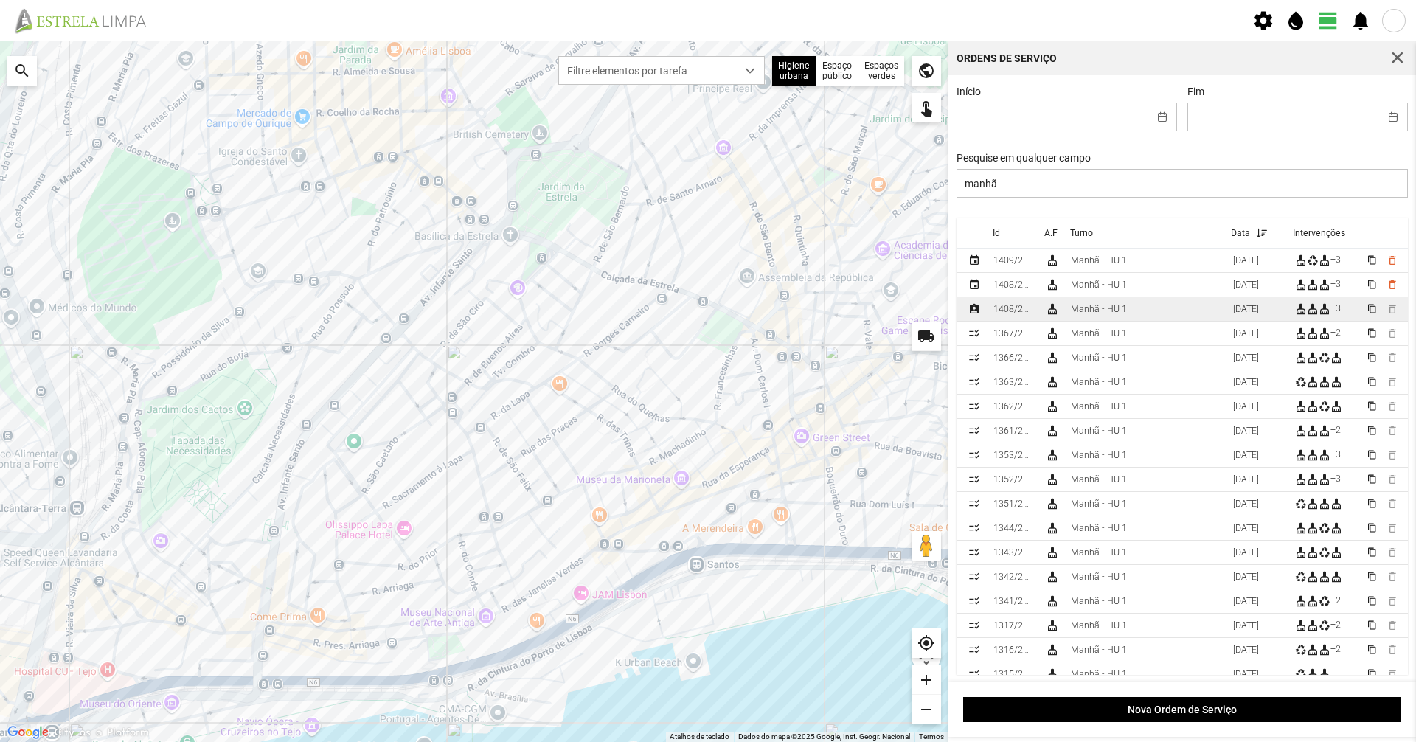
click at [1125, 305] on td "Manhã - HU 1" at bounding box center [1146, 309] width 162 height 24
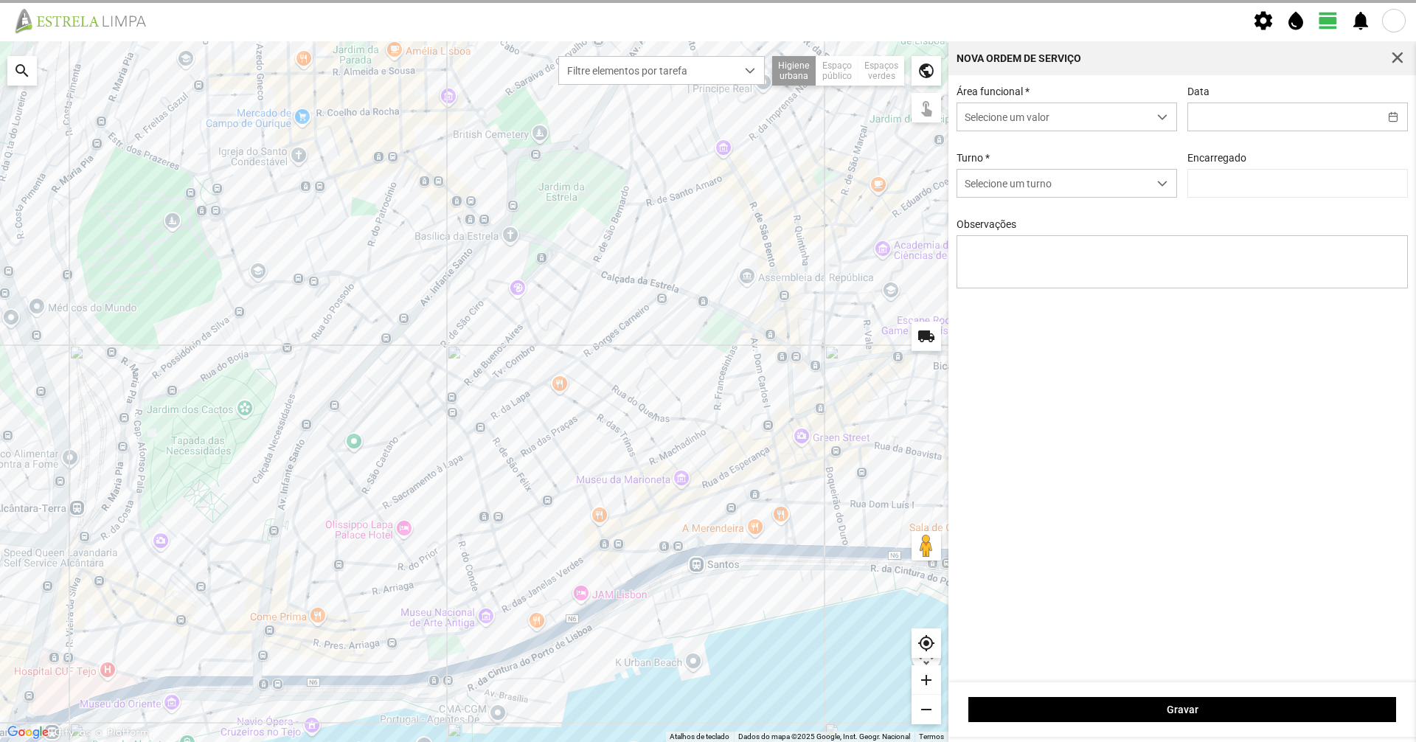
type input "[DATE]"
type textarea "39-49-BAIXA AO SERVIÇO-6-10-17-22-25-36-44-45-47-50"
type input "[PERSON_NAME]"
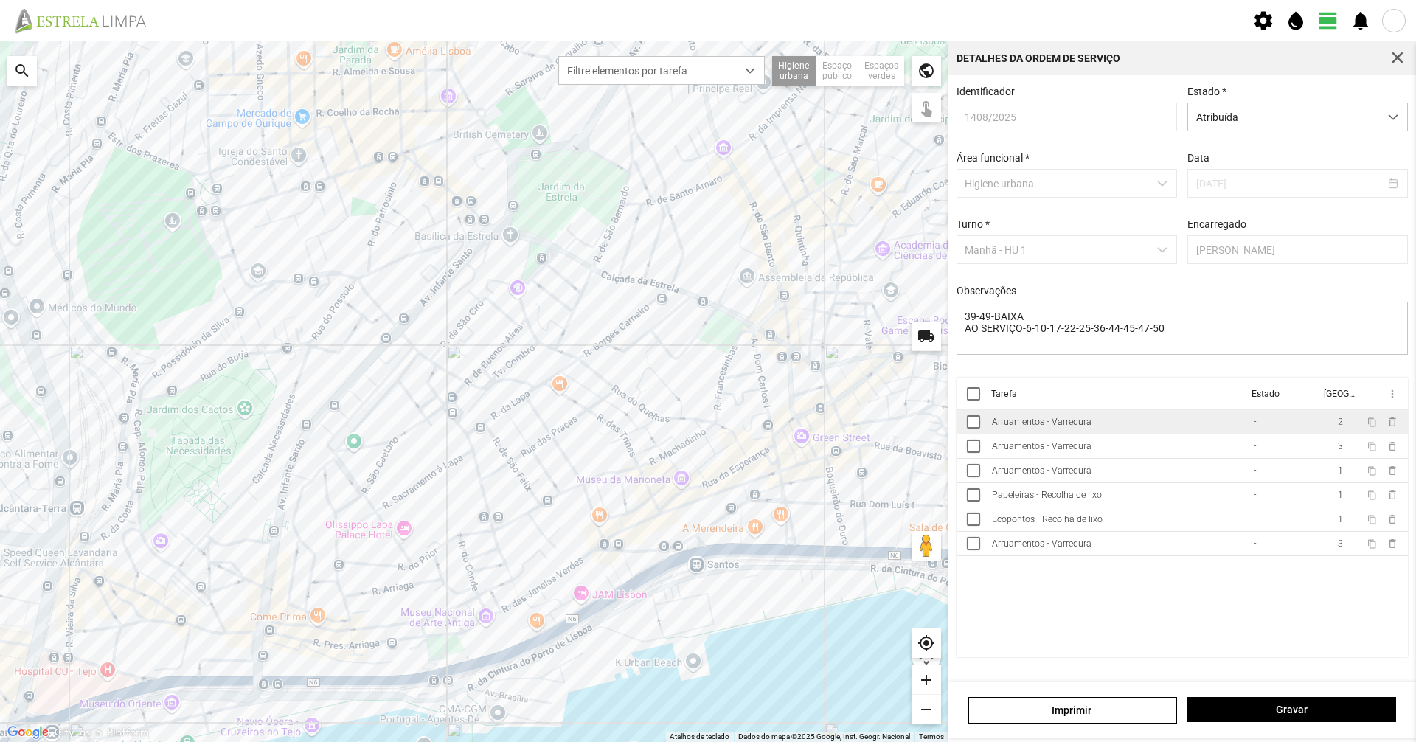
click at [1092, 428] on td "Arruamentos - Varredura" at bounding box center [1117, 422] width 262 height 24
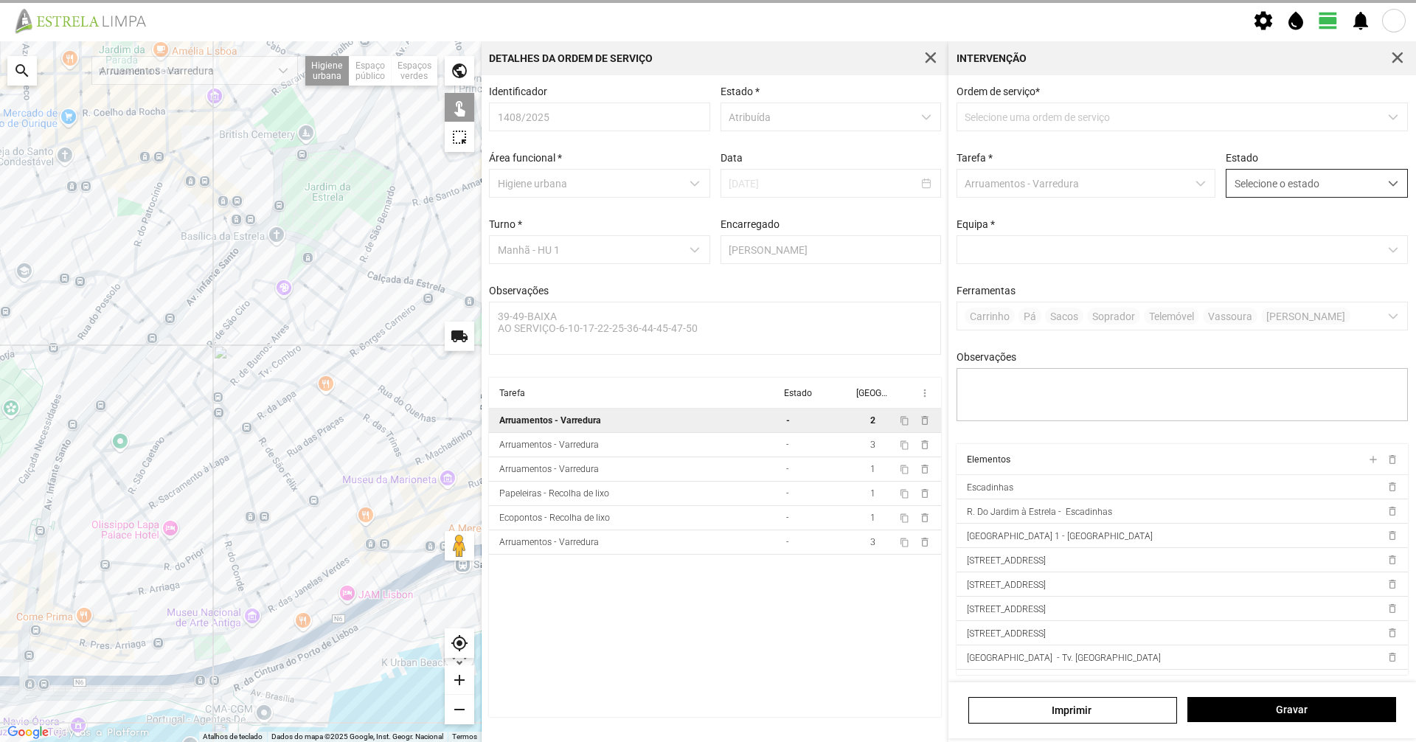
click at [1246, 182] on span "Selecione o estado" at bounding box center [1302, 183] width 153 height 27
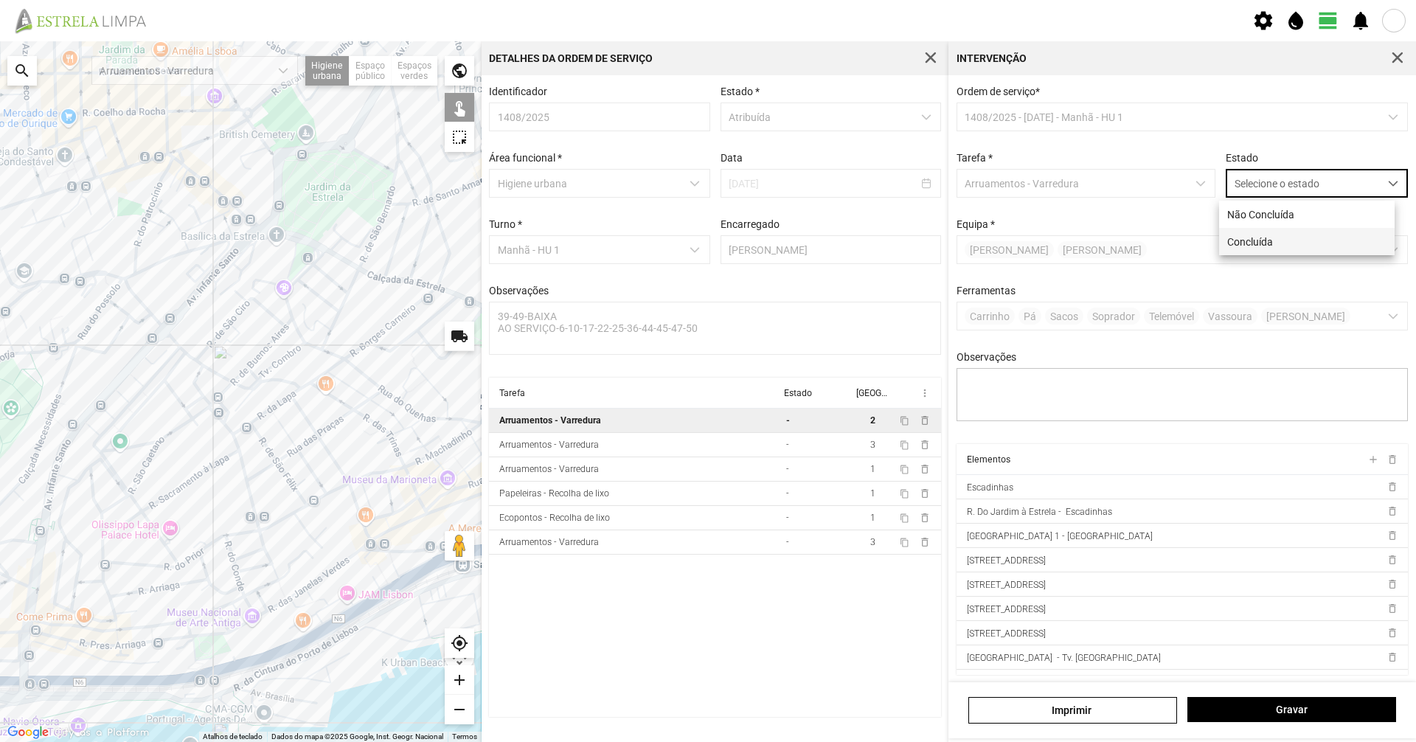
click at [1225, 245] on li "Concluída" at bounding box center [1307, 241] width 176 height 27
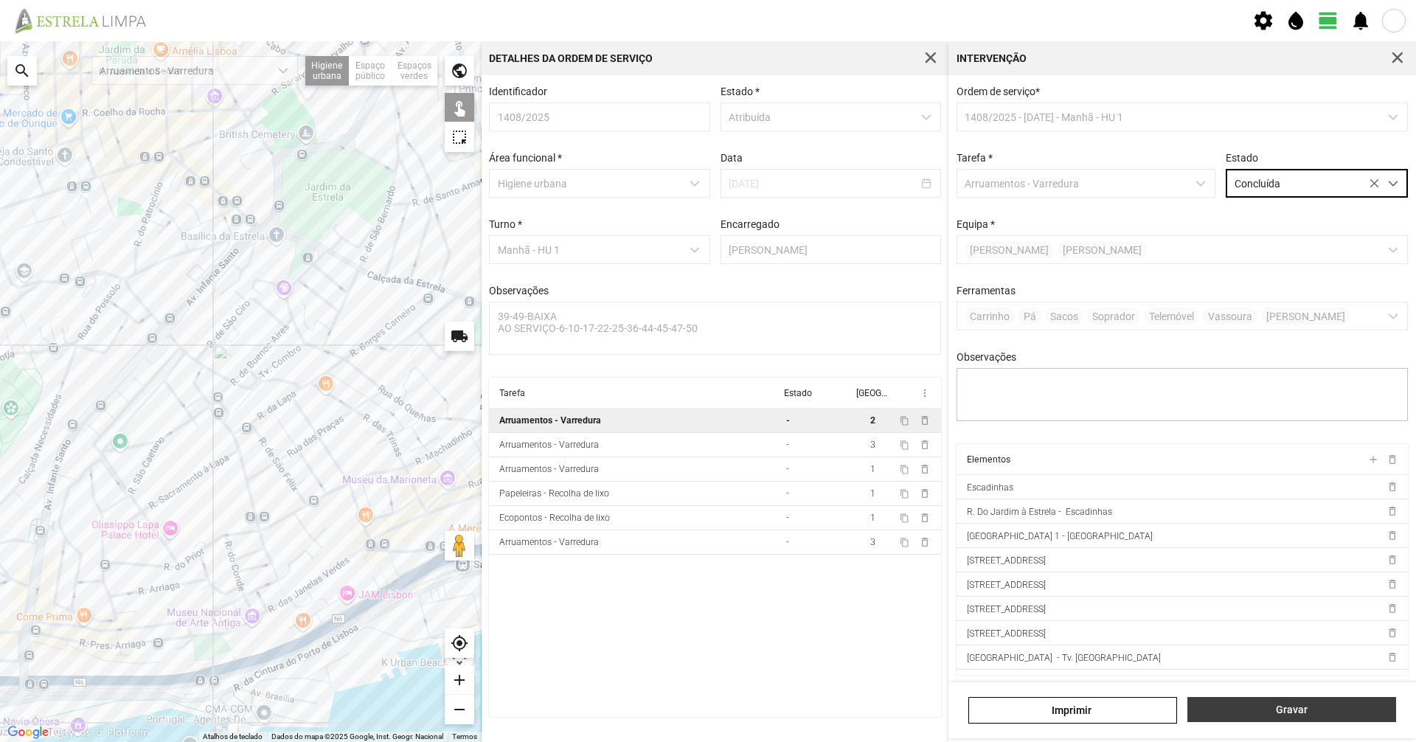
click at [1260, 712] on span "Gravar" at bounding box center [1291, 710] width 193 height 12
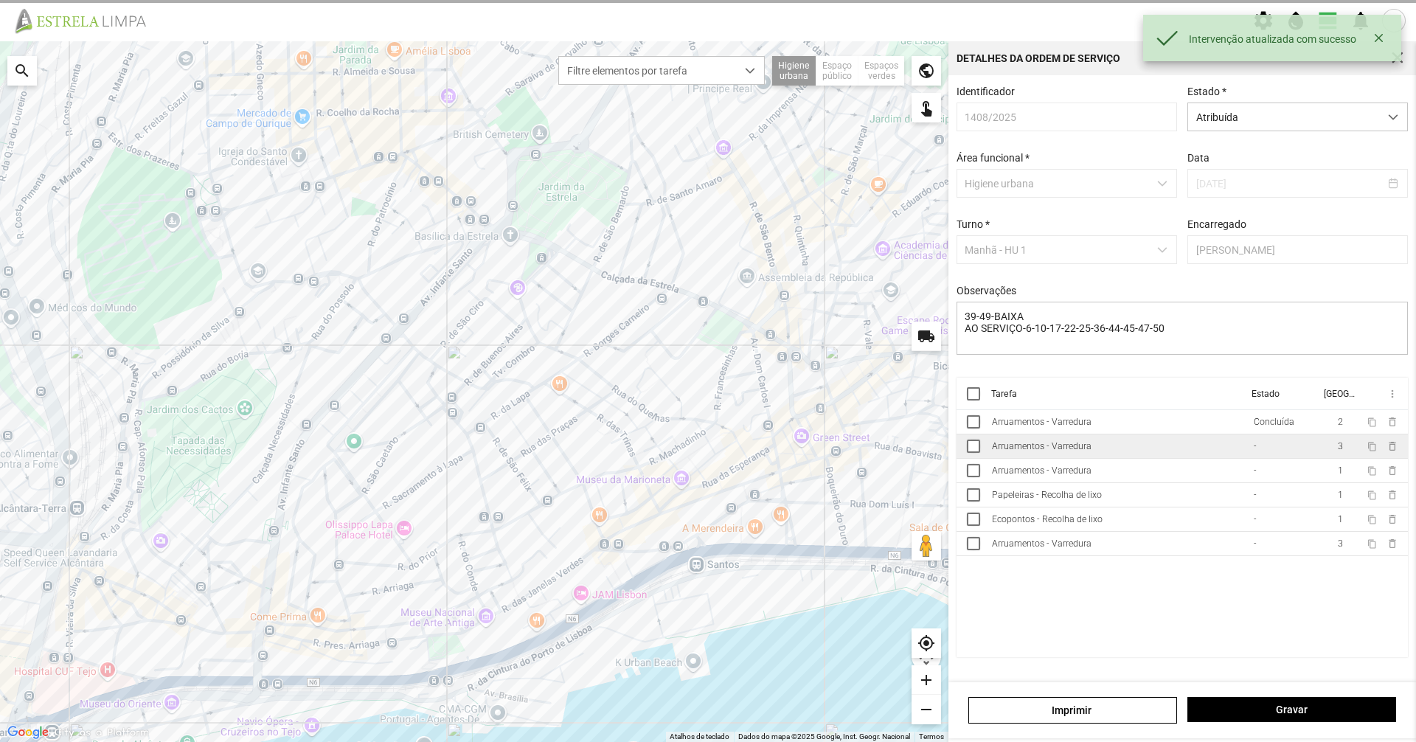
click at [1181, 454] on td "Arruamentos - Varredura" at bounding box center [1117, 446] width 262 height 24
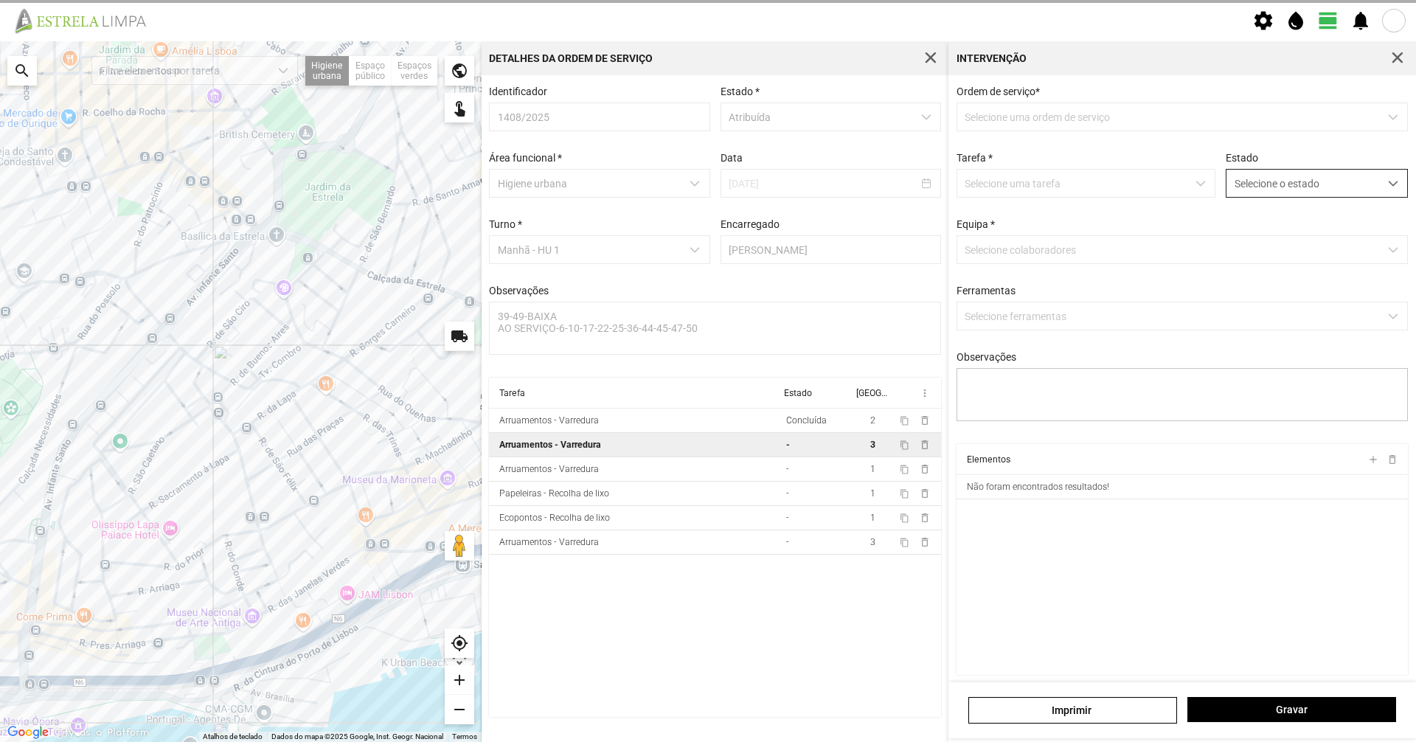
click at [1320, 182] on span "Selecione o estado" at bounding box center [1302, 183] width 153 height 27
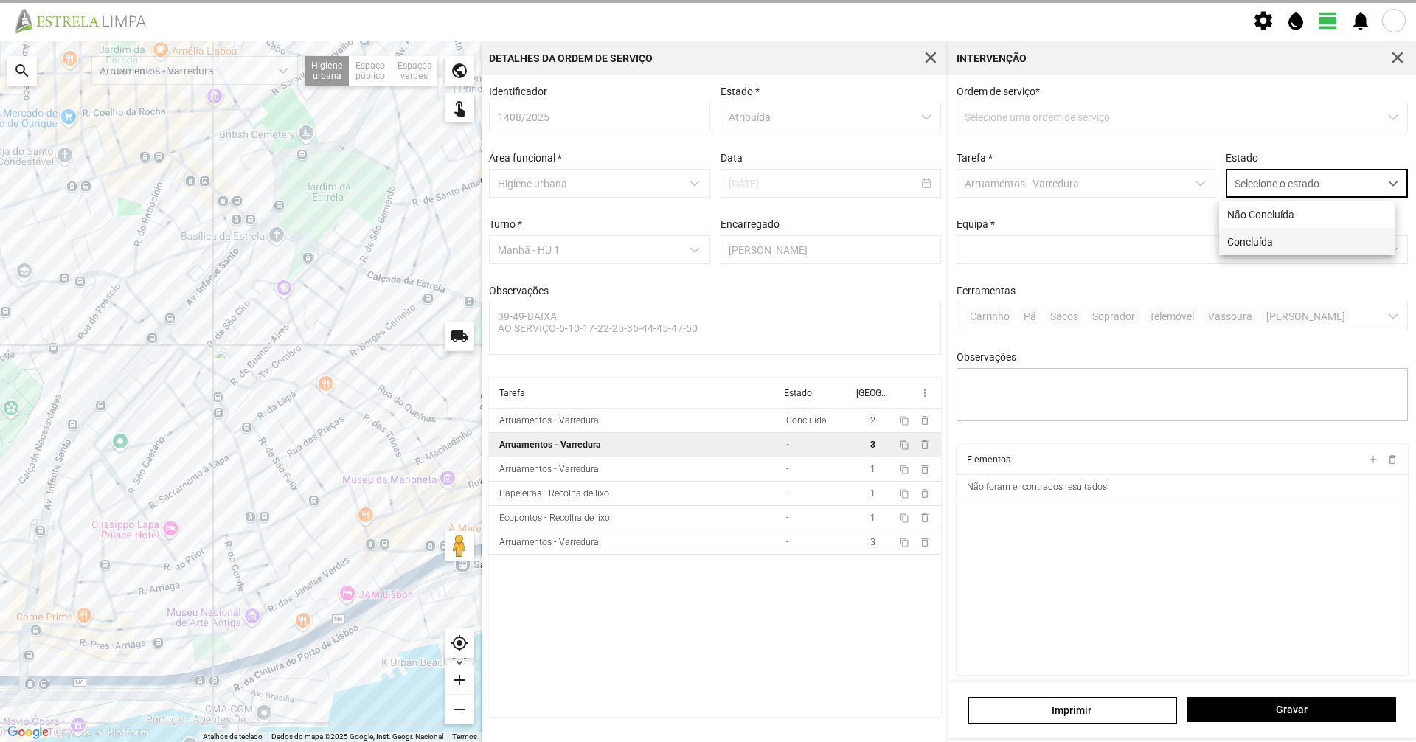
click at [1320, 237] on li "Concluída" at bounding box center [1307, 241] width 176 height 27
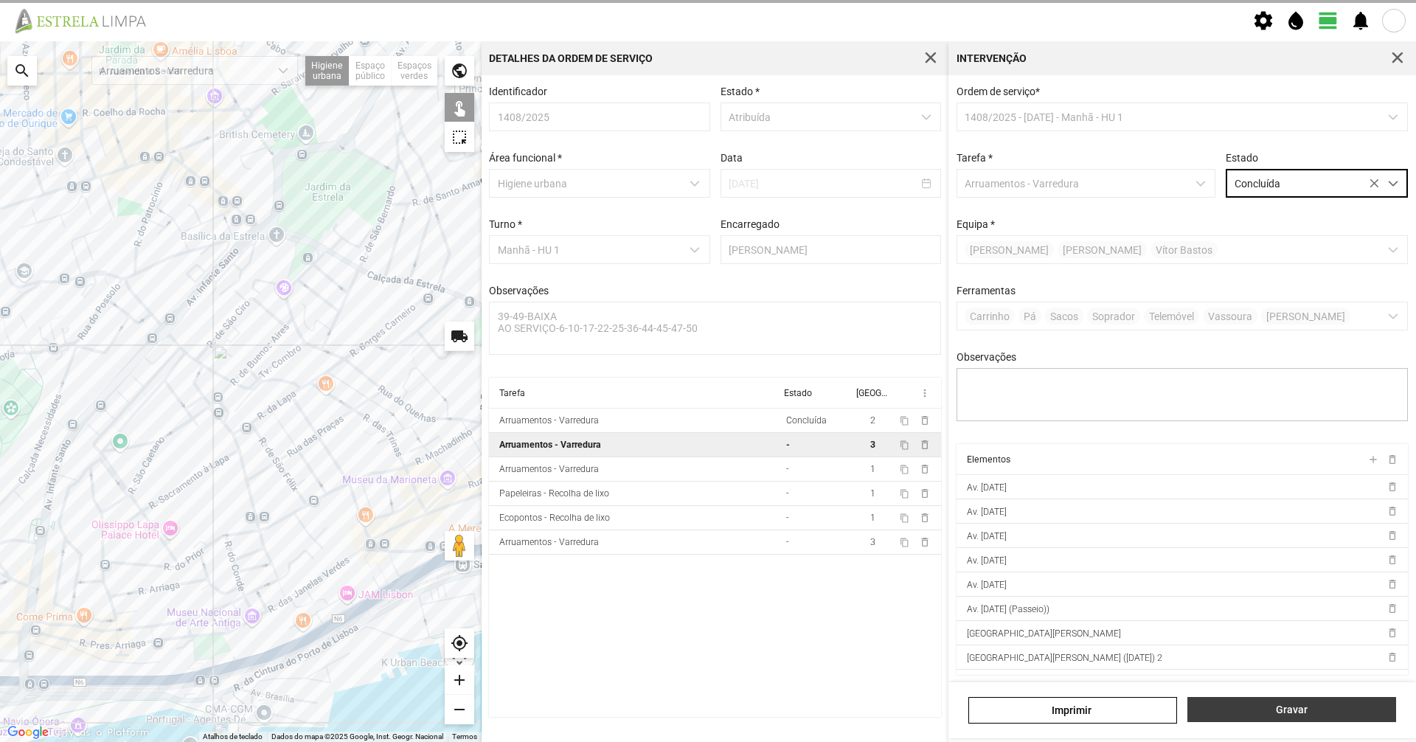
click at [1273, 713] on span "Gravar" at bounding box center [1291, 710] width 193 height 12
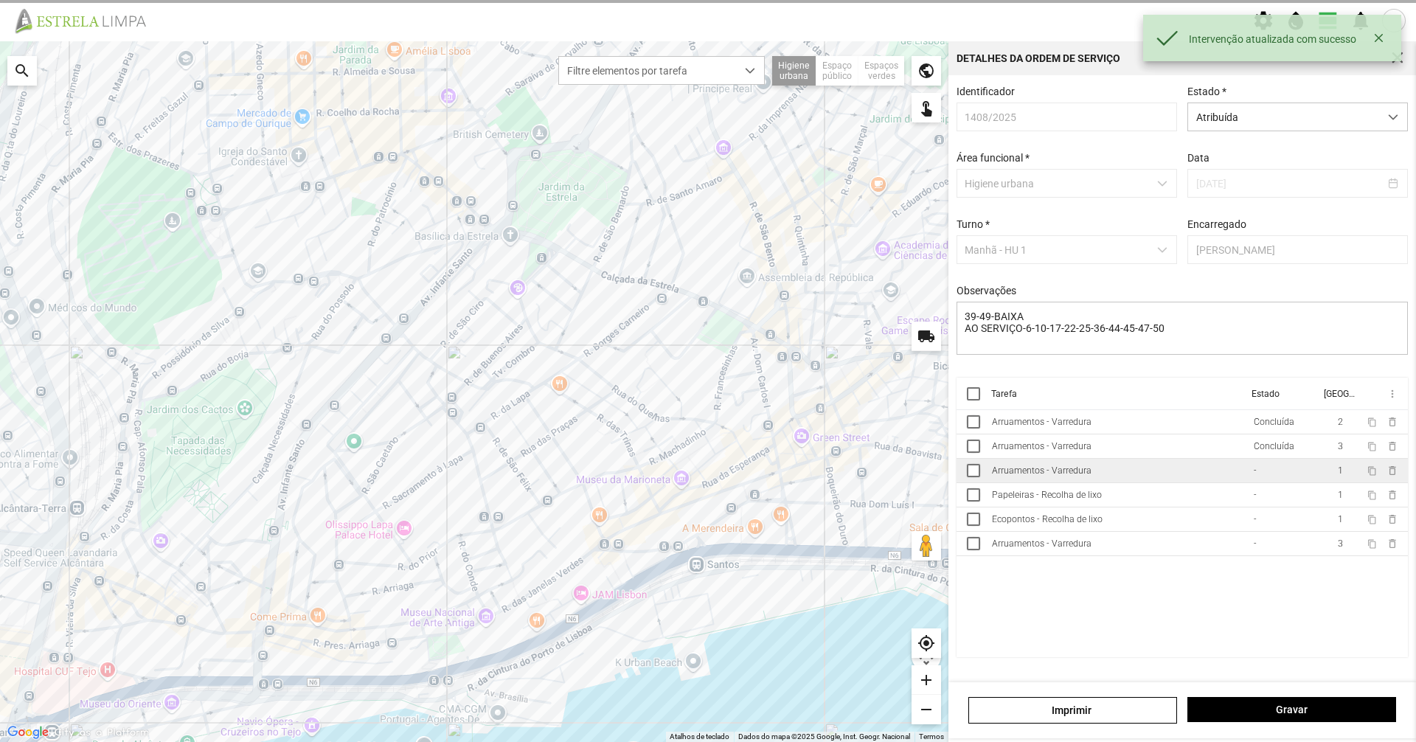
click at [1174, 473] on td "Arruamentos - Varredura" at bounding box center [1117, 471] width 262 height 24
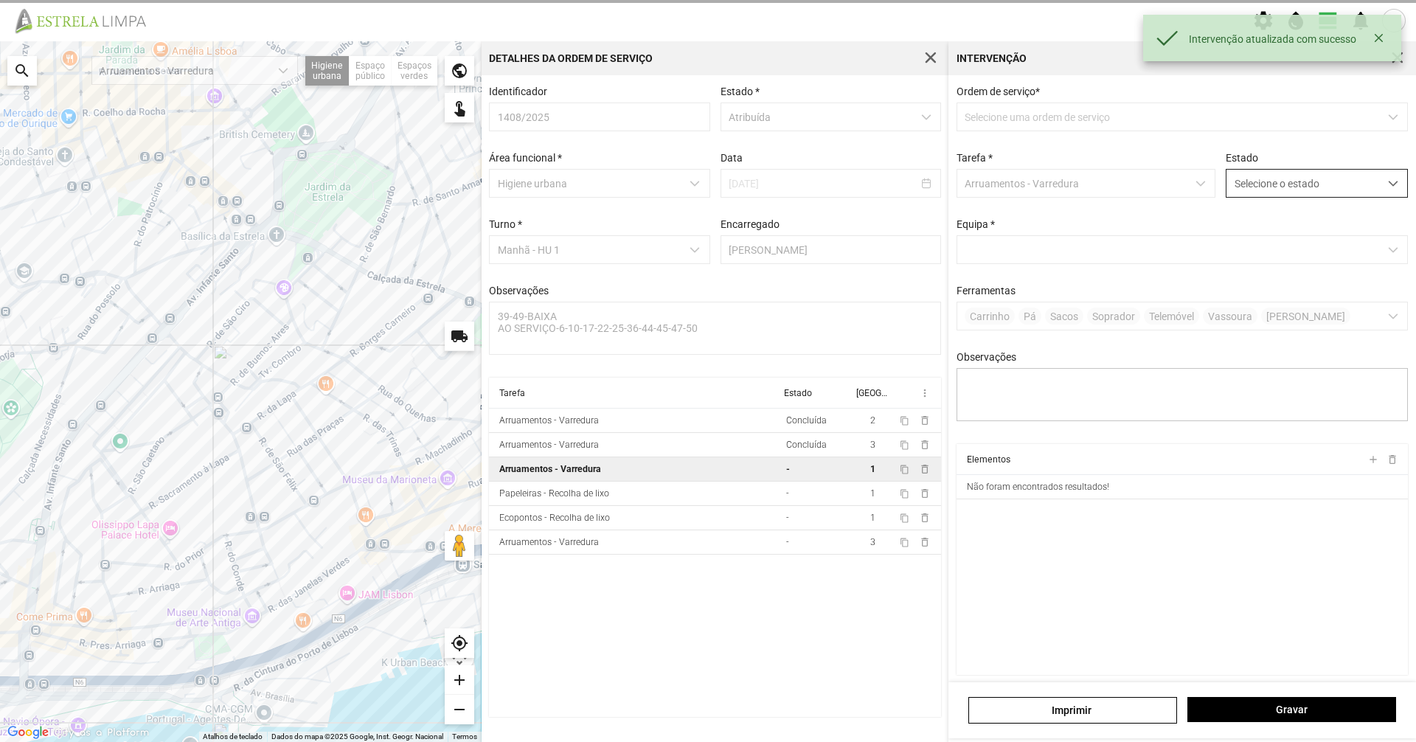
click at [1291, 190] on span "Selecione o estado" at bounding box center [1302, 183] width 153 height 27
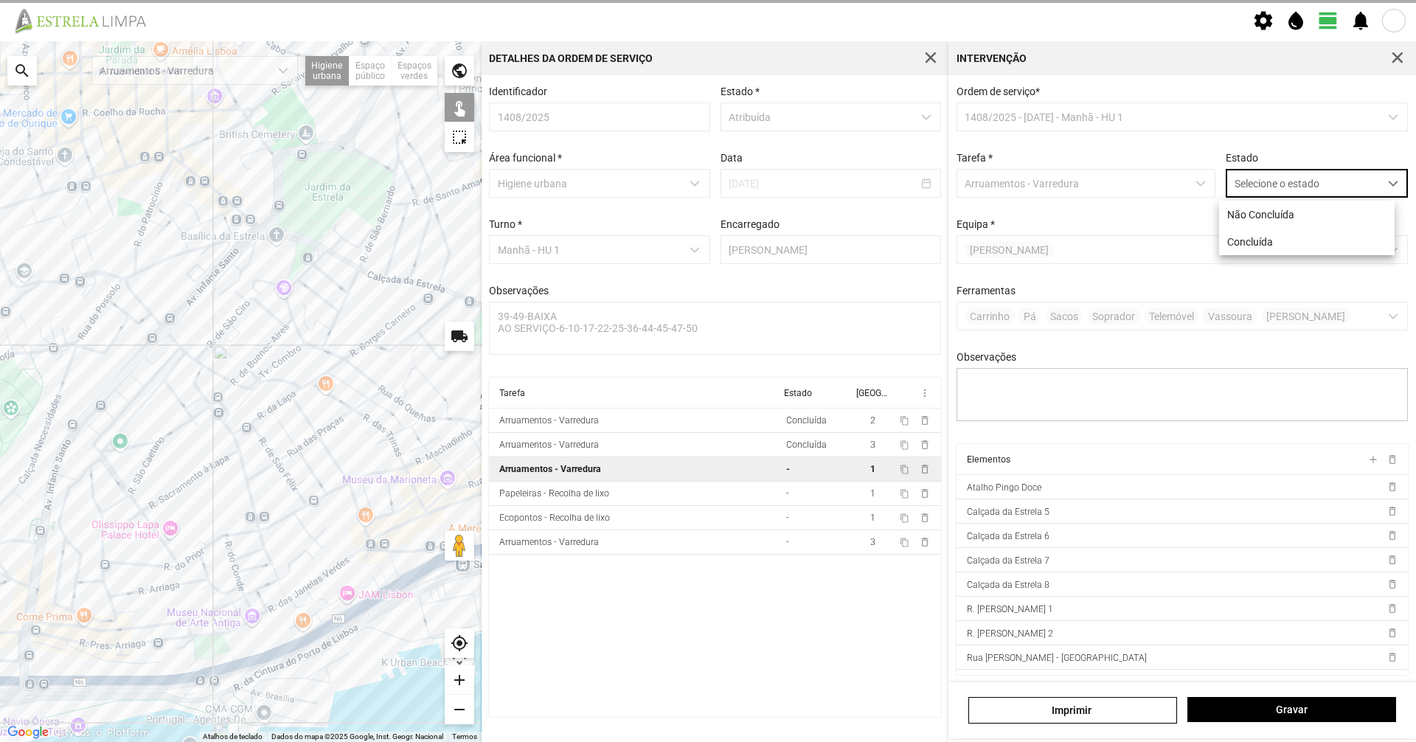
scroll to position [8, 66]
click at [1296, 250] on li "Concluída" at bounding box center [1307, 241] width 176 height 27
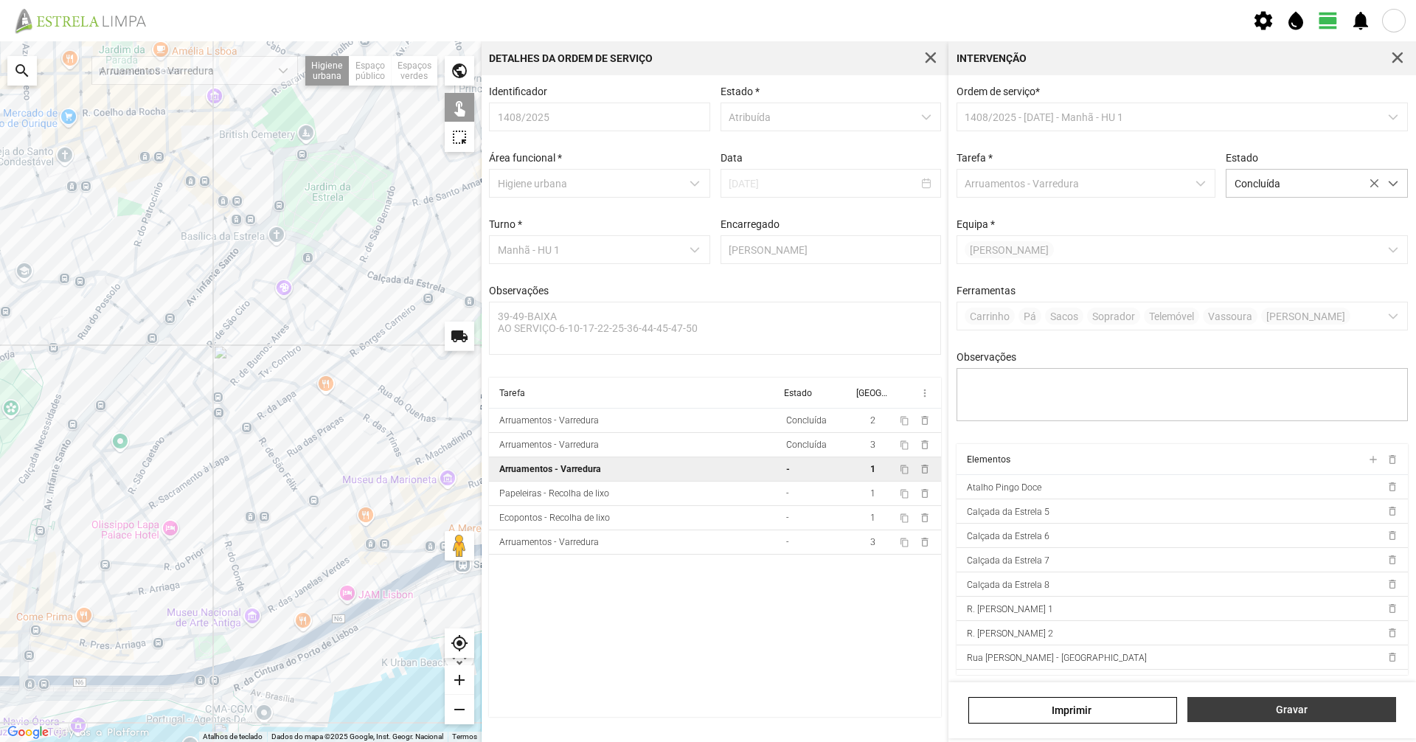
click at [1302, 702] on button "Gravar" at bounding box center [1291, 709] width 209 height 25
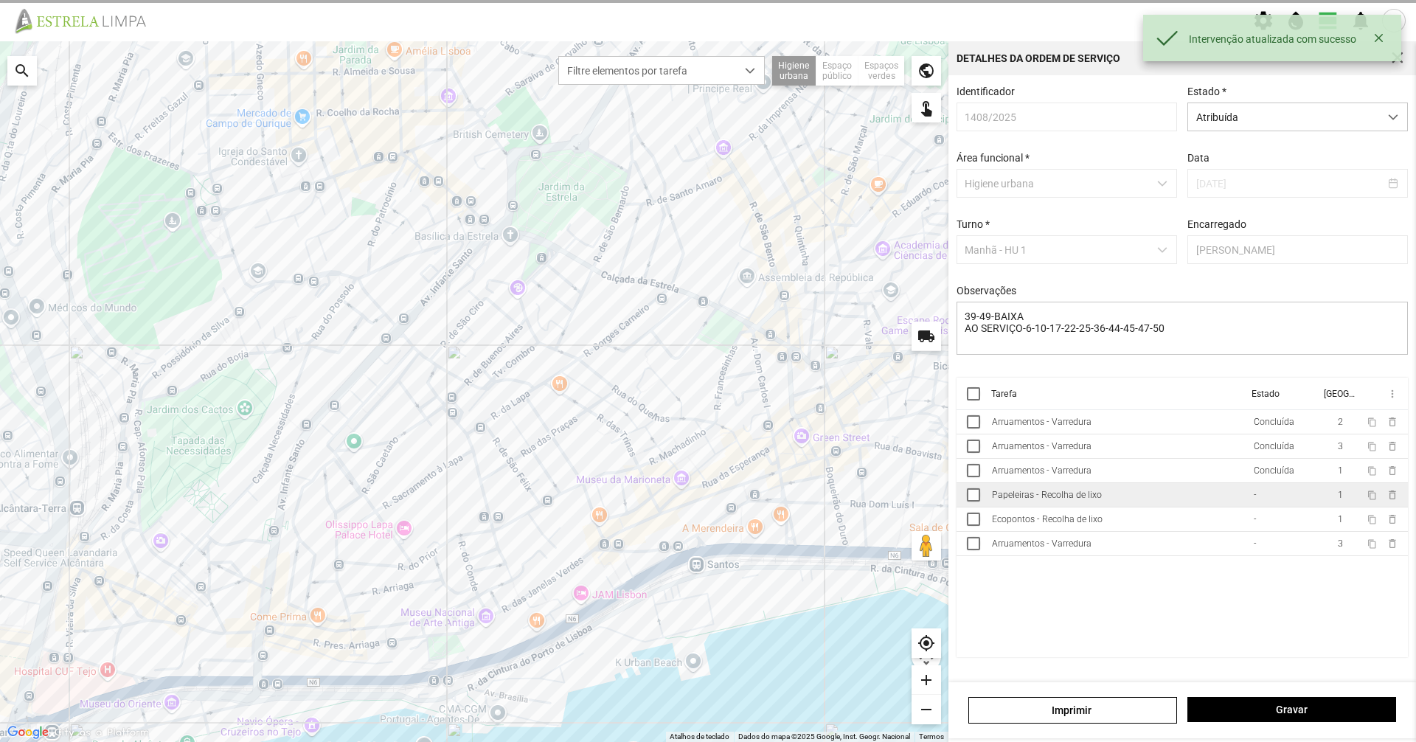
click at [1240, 489] on td "Papeleiras - Recolha de lixo" at bounding box center [1117, 495] width 262 height 24
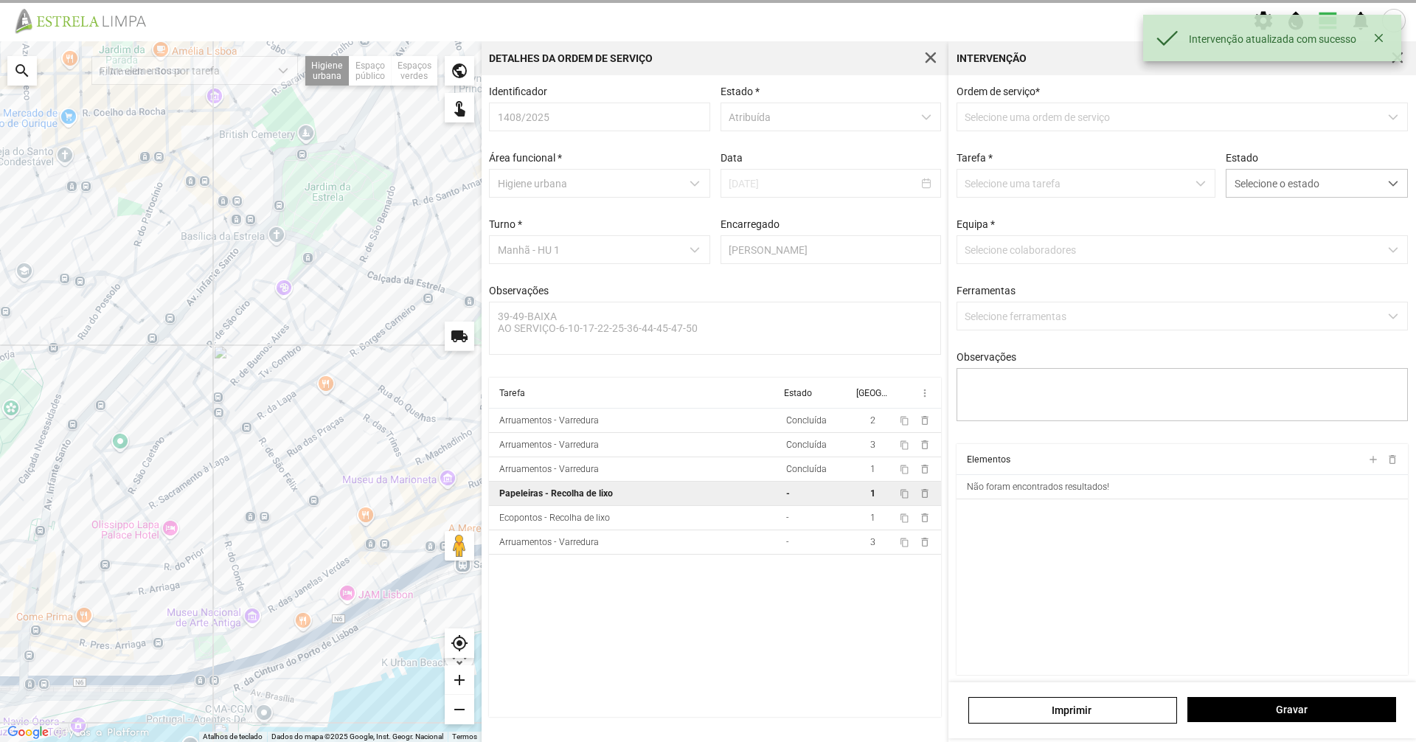
type textarea "TAREFA ATRIBUIDA POR DT [PERSON_NAME] CONDUTOR [PERSON_NAME] AJUDANTE NABAIS"
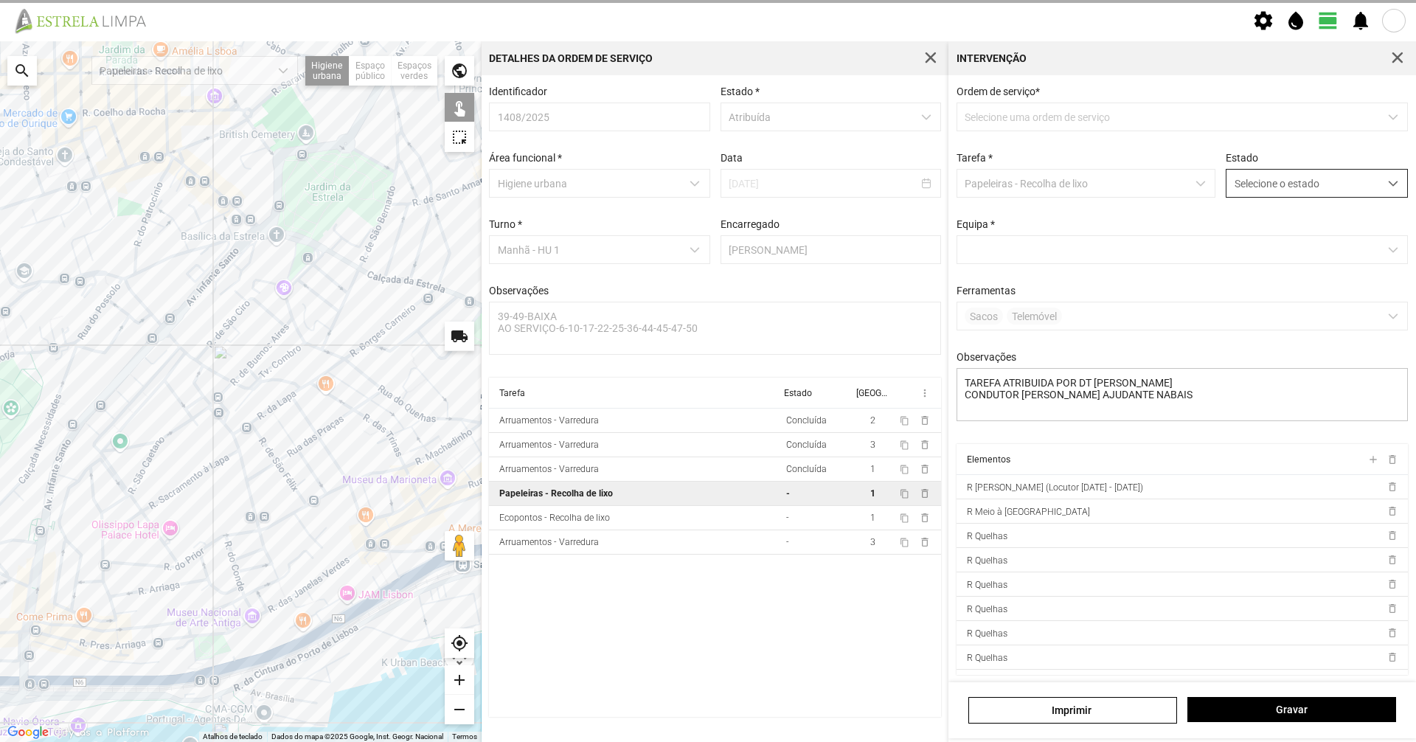
click at [1303, 176] on span "Selecione o estado" at bounding box center [1302, 183] width 153 height 27
click at [1282, 242] on li "Concluída" at bounding box center [1307, 241] width 176 height 27
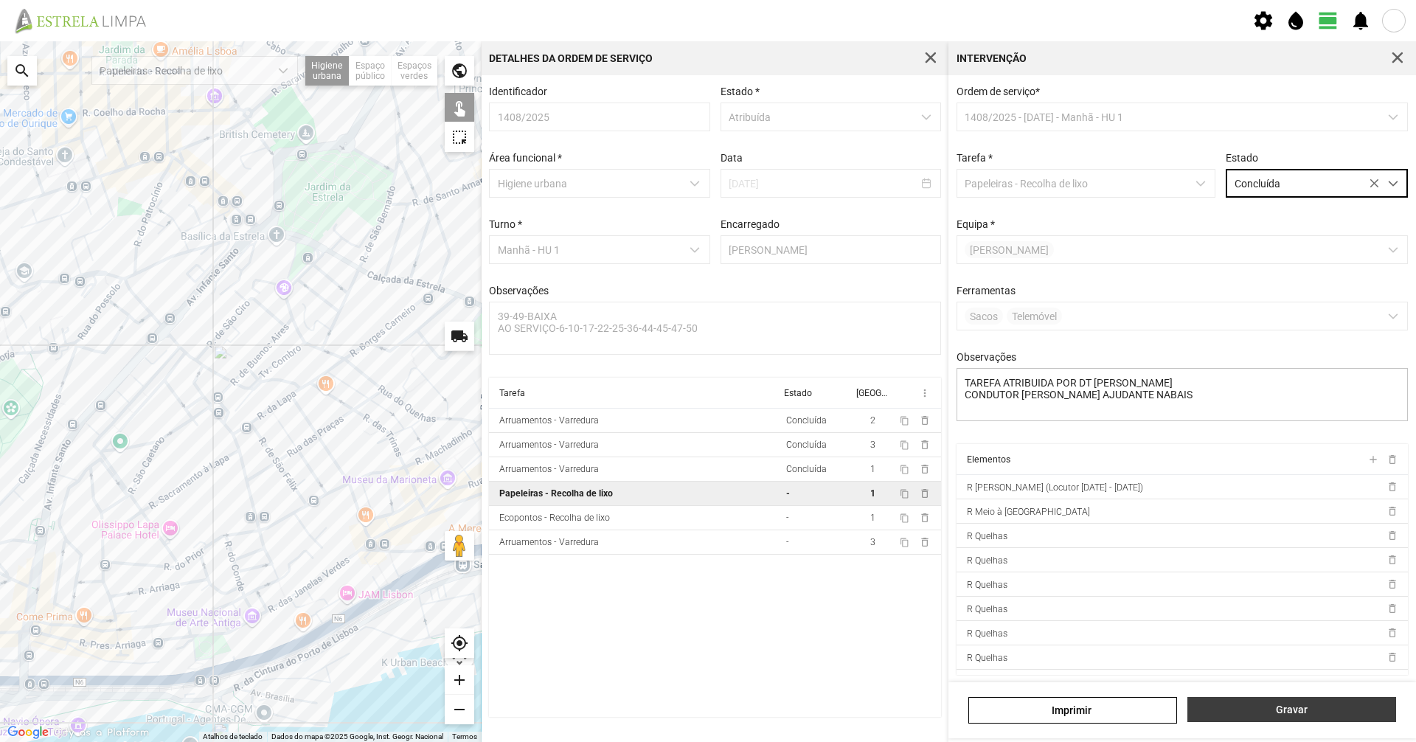
click at [1333, 711] on span "Gravar" at bounding box center [1291, 710] width 193 height 12
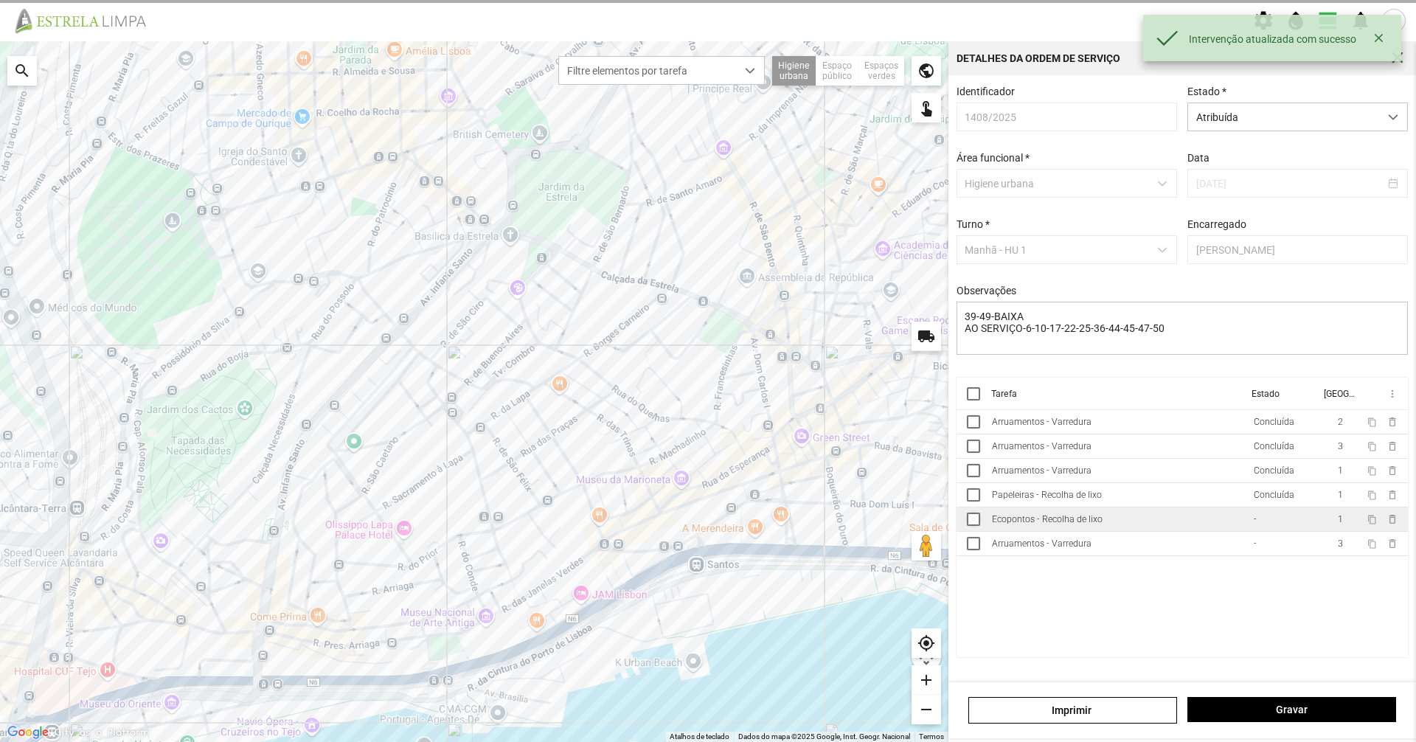
click at [1219, 524] on td "Ecopontos - Recolha de lixo" at bounding box center [1117, 519] width 262 height 24
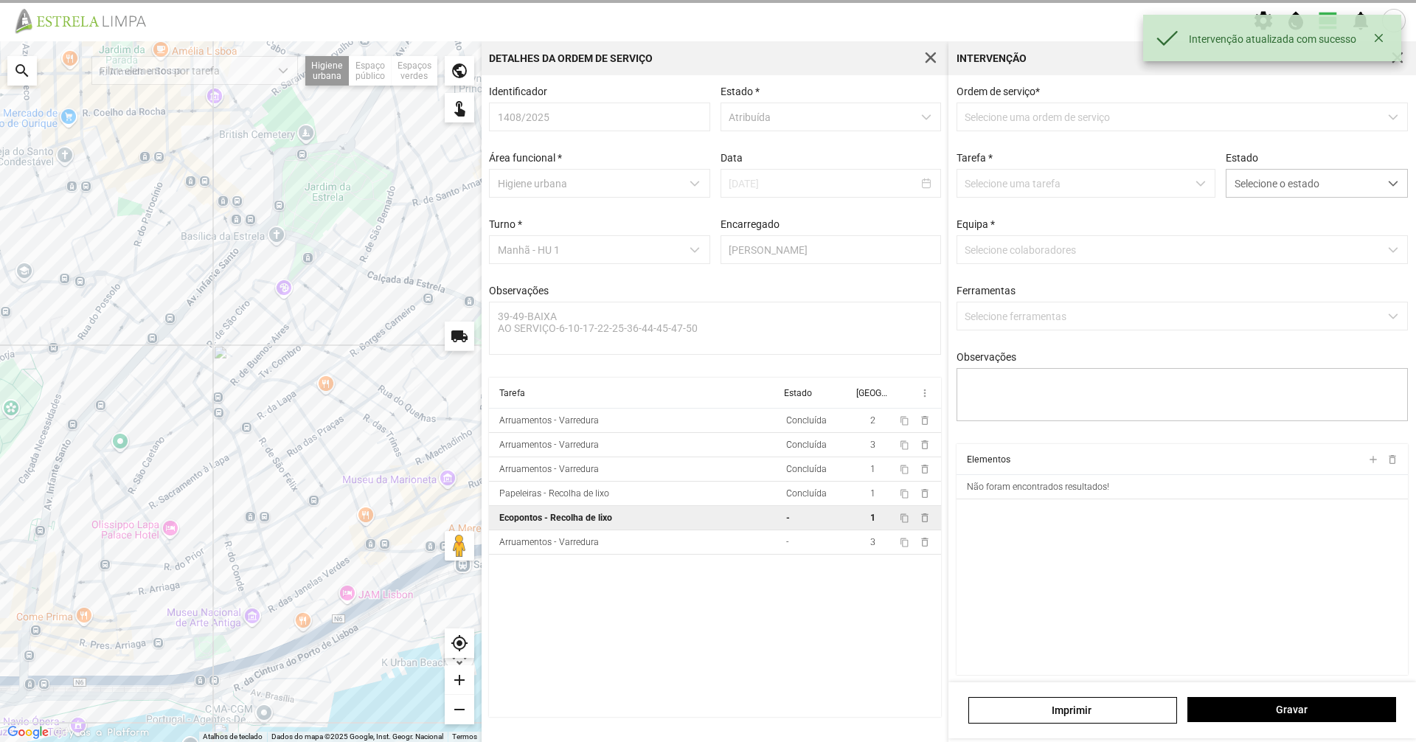
type textarea "CONDUTOR [PERSON_NAME]-AJUDANTE -NABAIS"
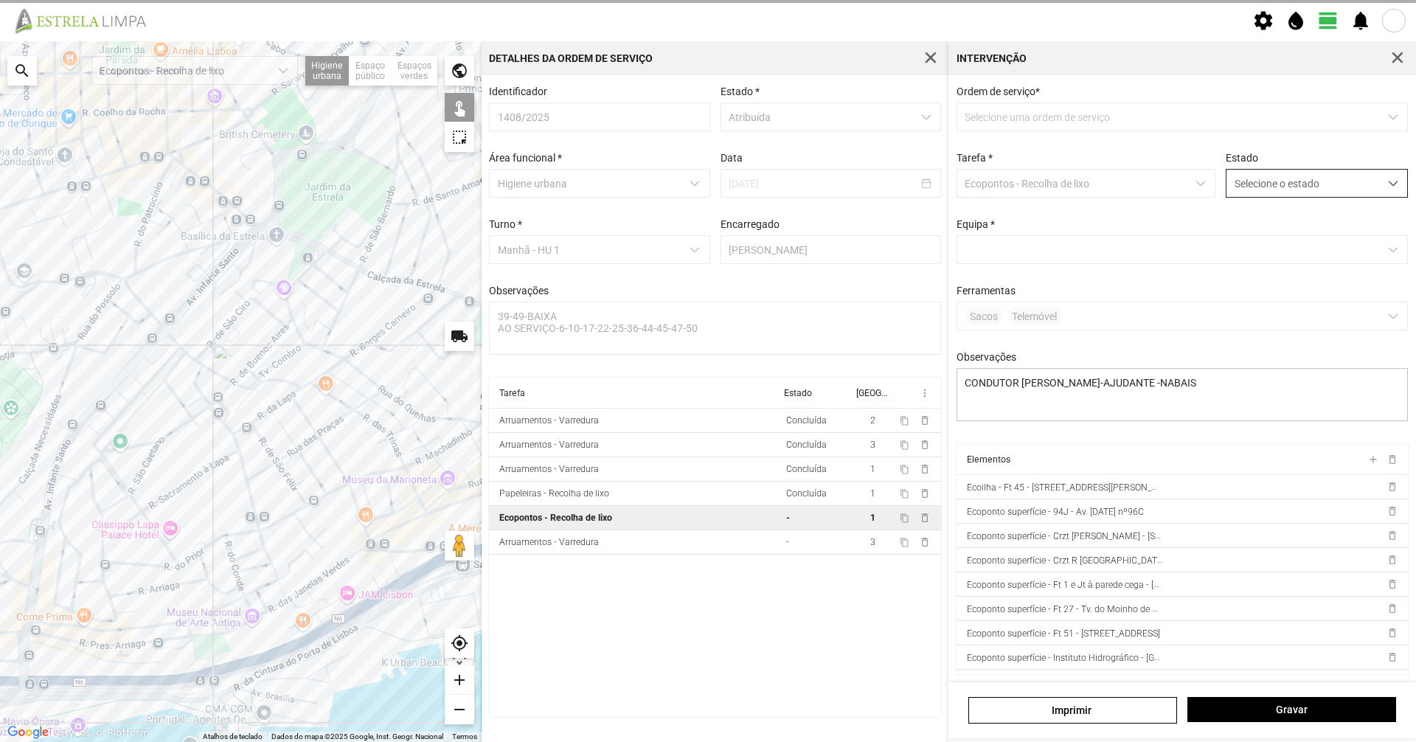
click at [1268, 197] on span "Selecione o estado" at bounding box center [1302, 183] width 153 height 27
click at [1269, 192] on span "Selecione o estado" at bounding box center [1302, 183] width 153 height 27
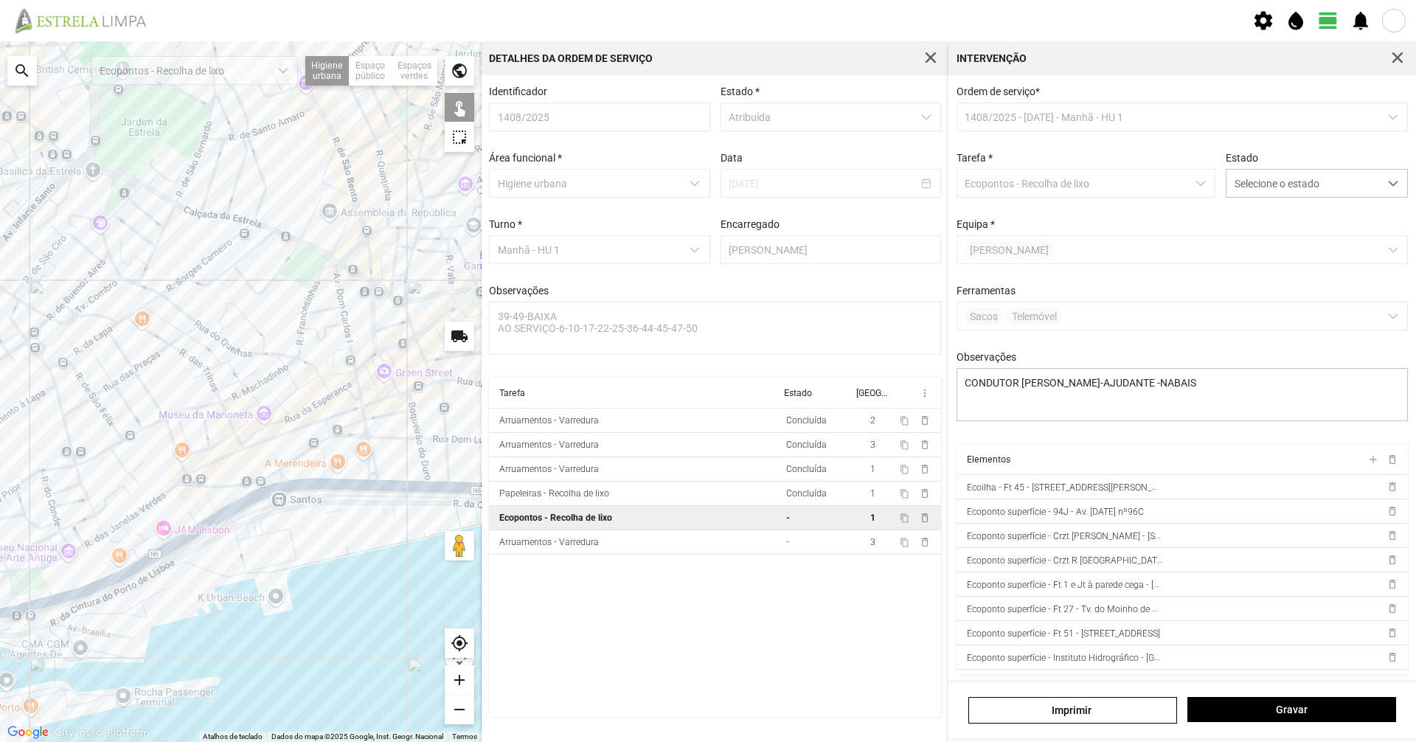
drag, startPoint x: 1, startPoint y: 604, endPoint x: 0, endPoint y: 596, distance: 8.2
click at [0, 596] on div at bounding box center [241, 391] width 482 height 701
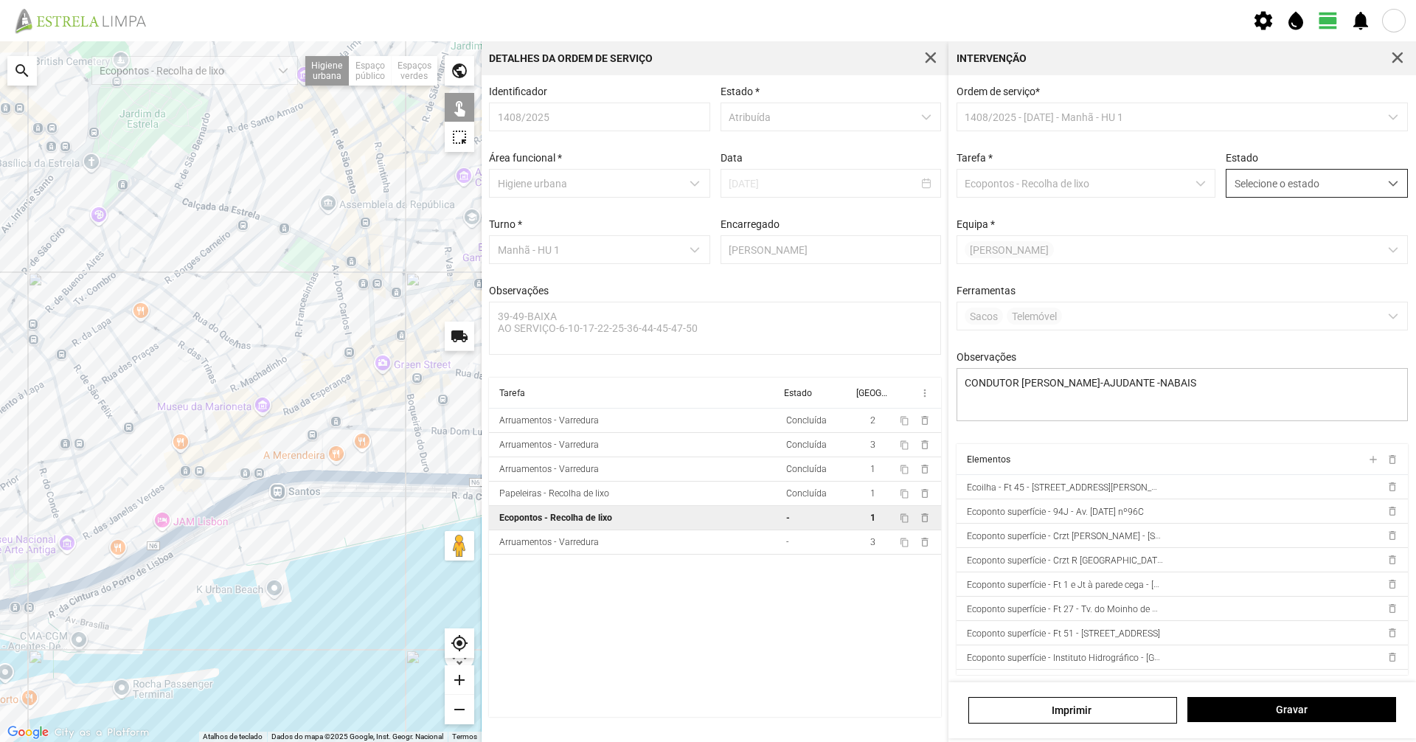
click at [1278, 178] on span "Selecione o estado" at bounding box center [1302, 183] width 153 height 27
click at [1293, 235] on li "Concluída" at bounding box center [1307, 241] width 176 height 27
click at [1394, 704] on button "Gravar" at bounding box center [1291, 709] width 209 height 25
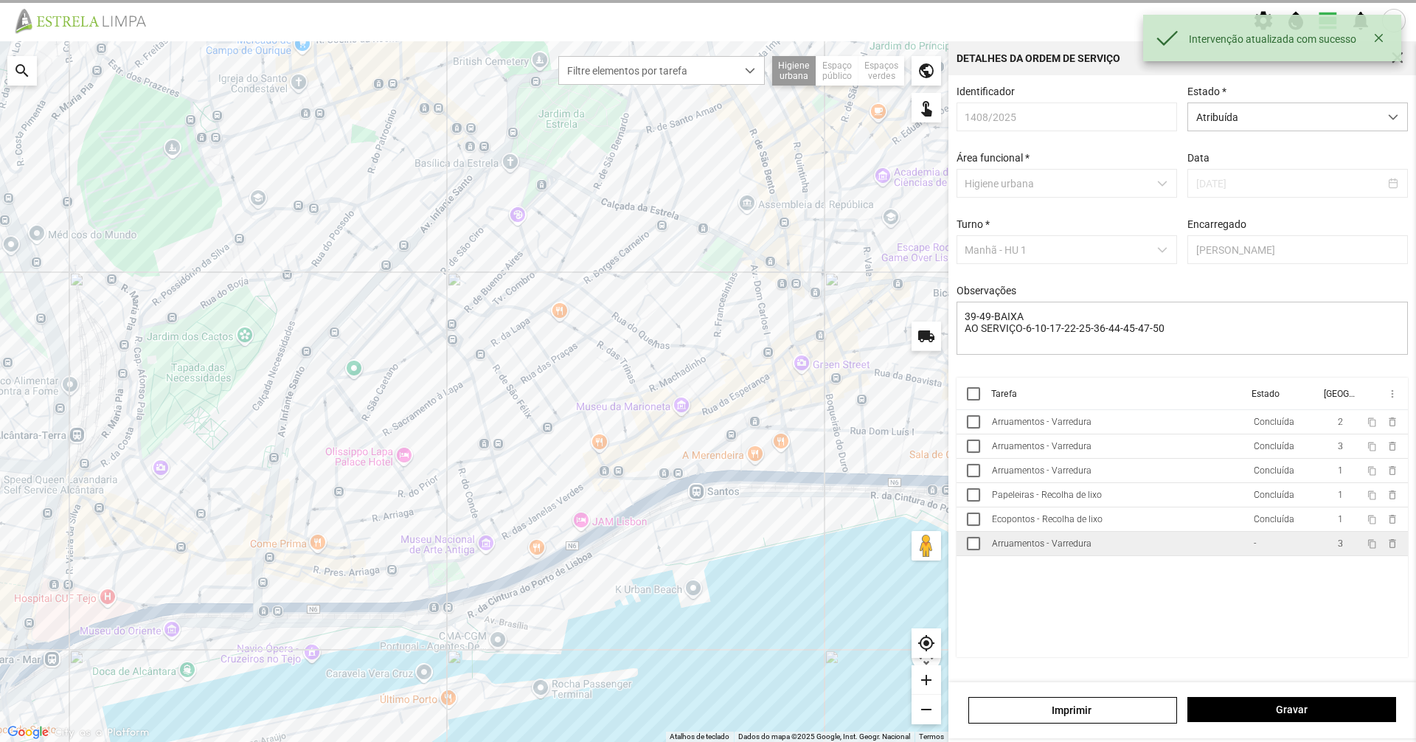
click at [1216, 556] on td "Arruamentos - Varredura" at bounding box center [1117, 544] width 262 height 24
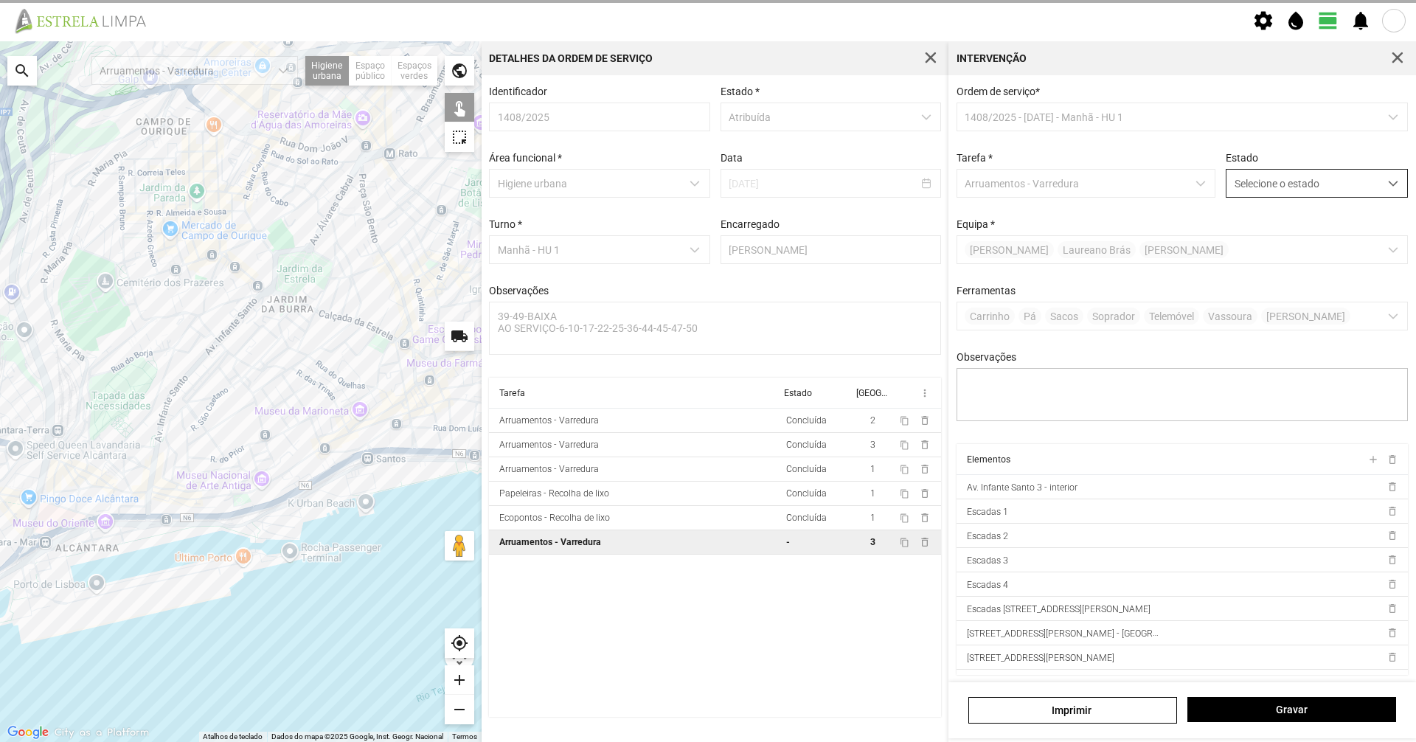
click at [1268, 180] on span "Selecione o estado" at bounding box center [1302, 183] width 153 height 27
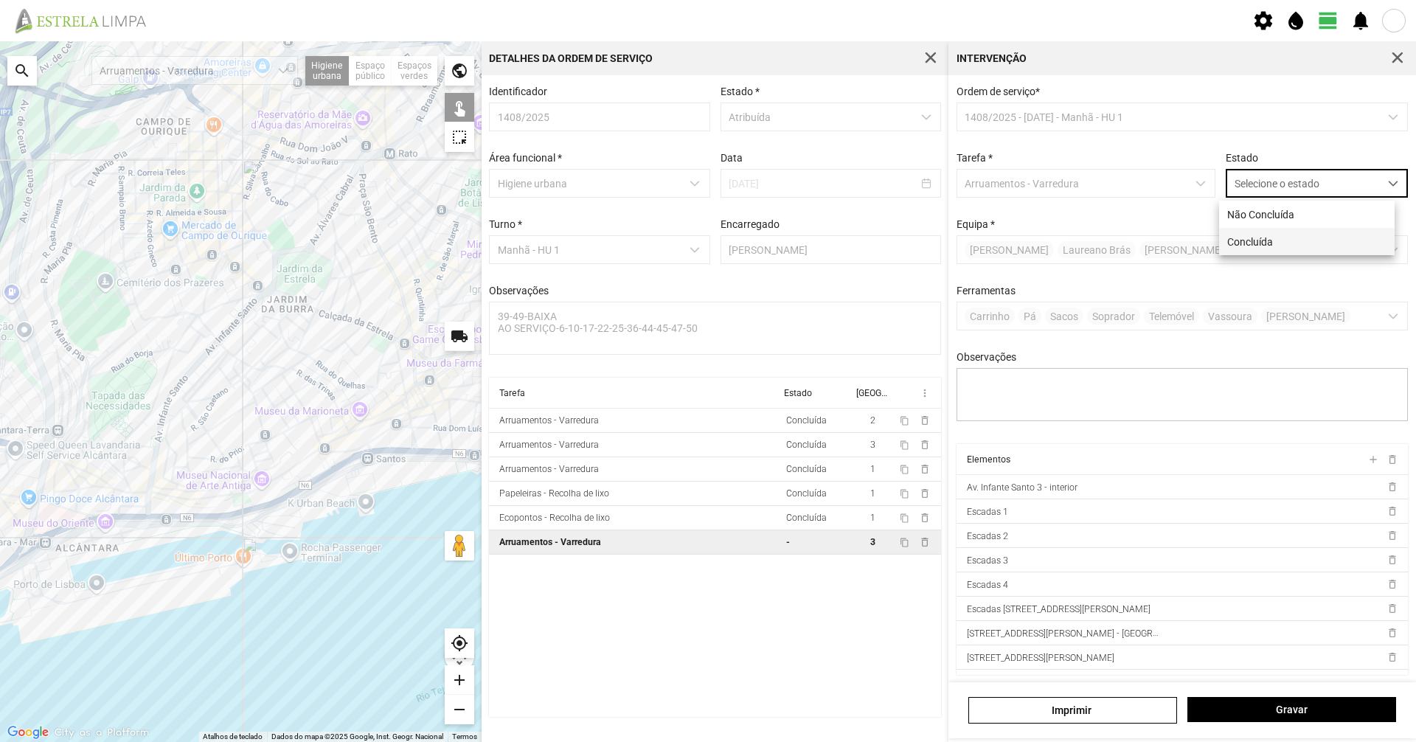
click at [1270, 247] on li "Concluída" at bounding box center [1307, 241] width 176 height 27
click at [1304, 695] on div "[PERSON_NAME]" at bounding box center [1182, 710] width 468 height 56
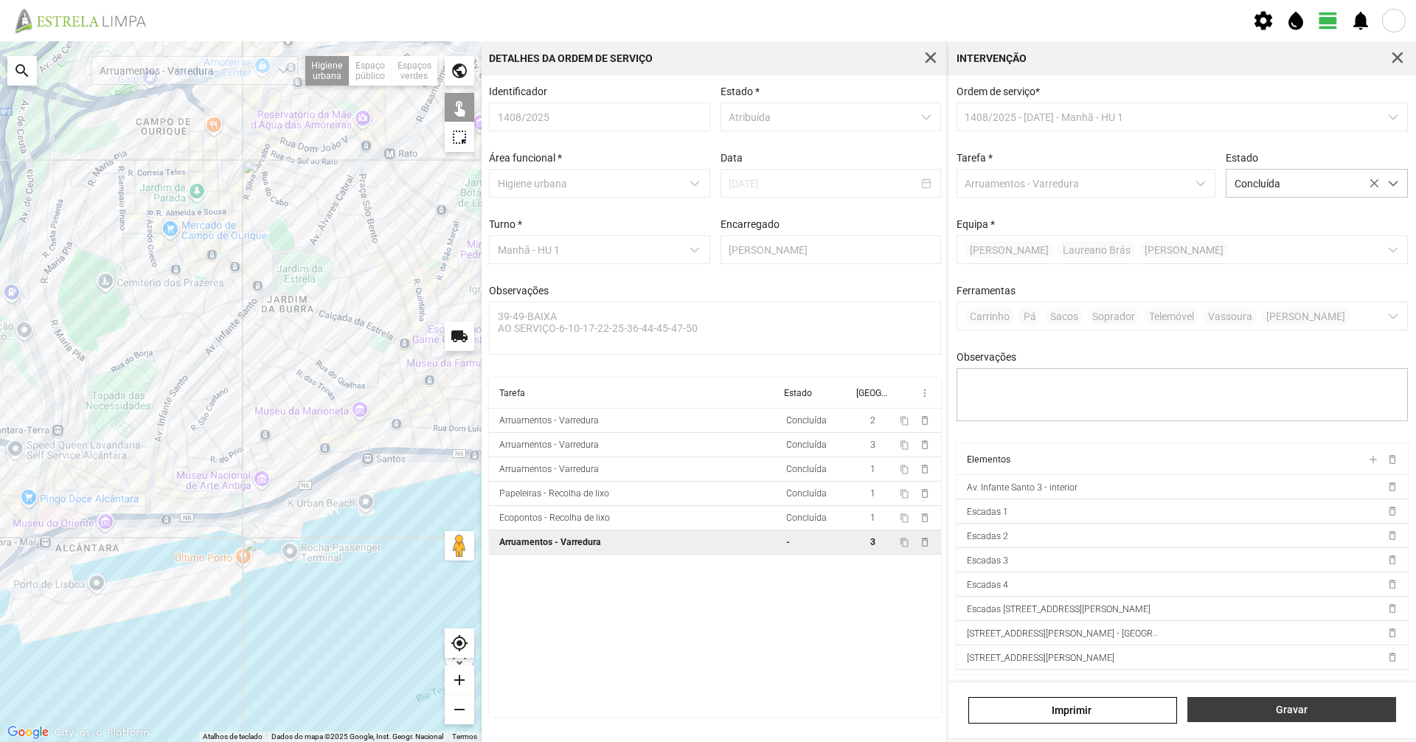
click at [1299, 706] on span "Gravar" at bounding box center [1291, 710] width 193 height 12
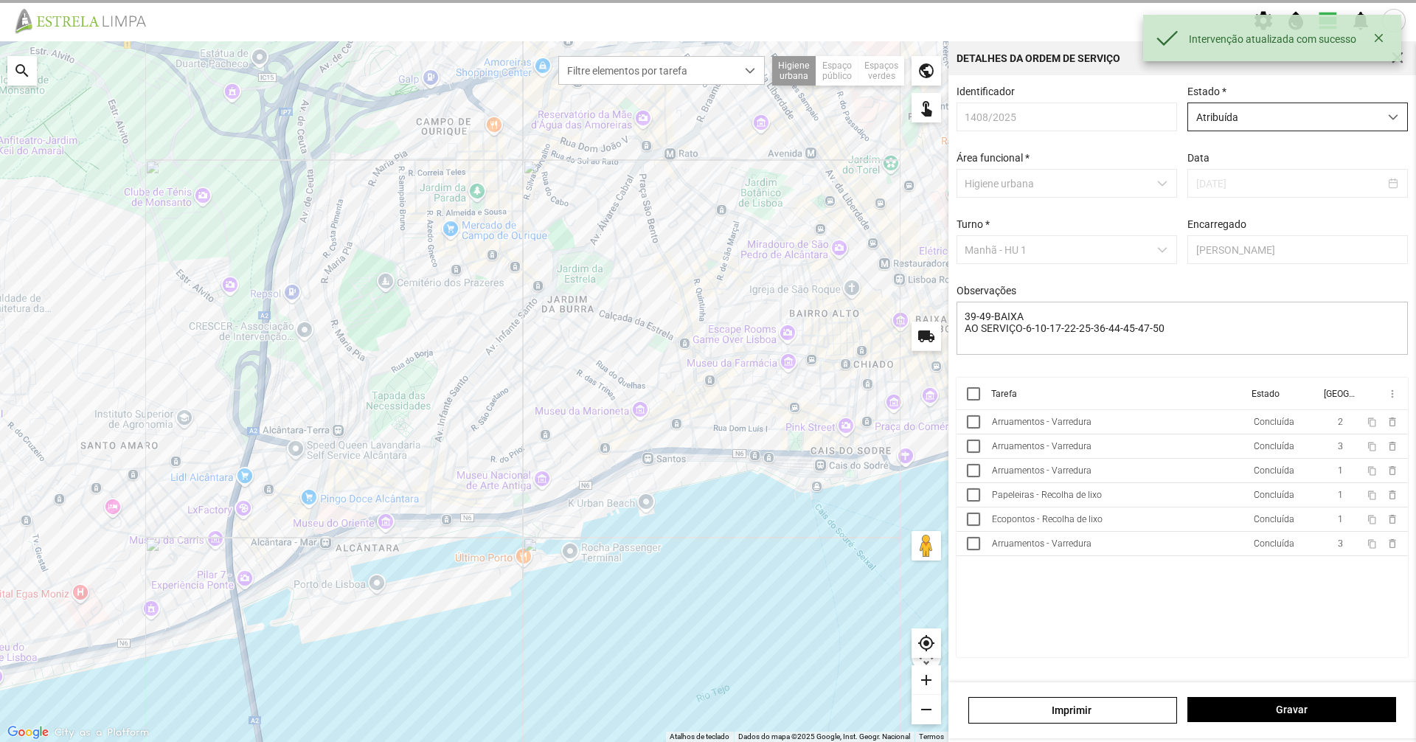
click at [1296, 111] on span "Atribuída" at bounding box center [1283, 116] width 191 height 27
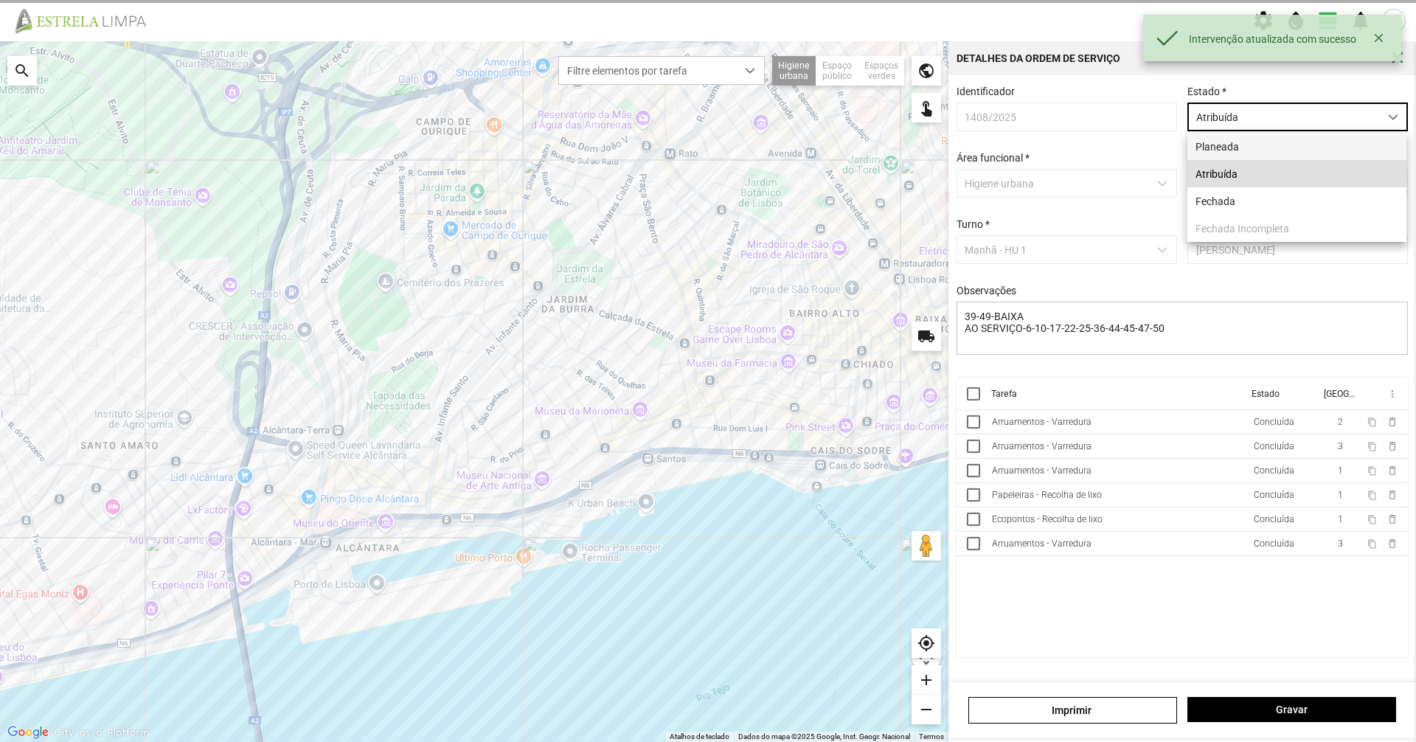
scroll to position [8, 66]
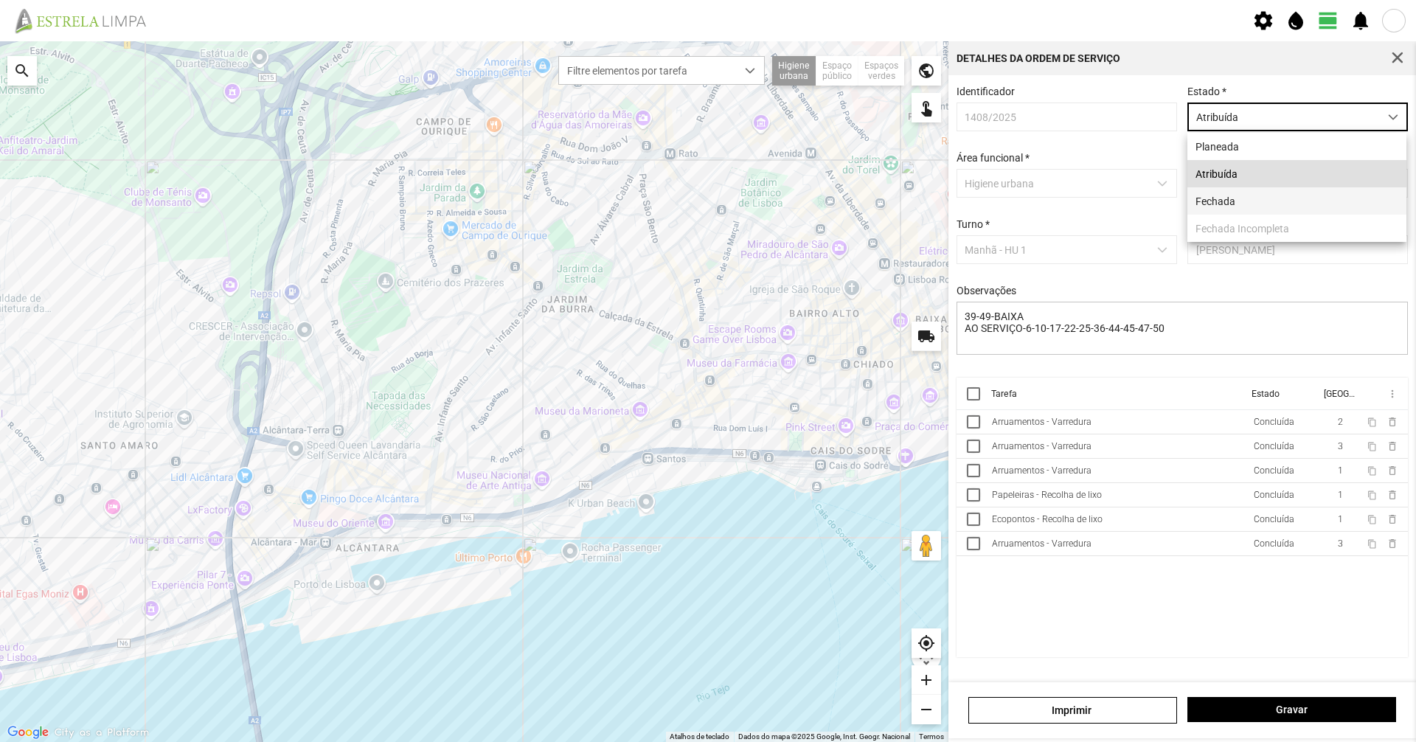
click at [1248, 191] on li "Fechada" at bounding box center [1296, 200] width 219 height 27
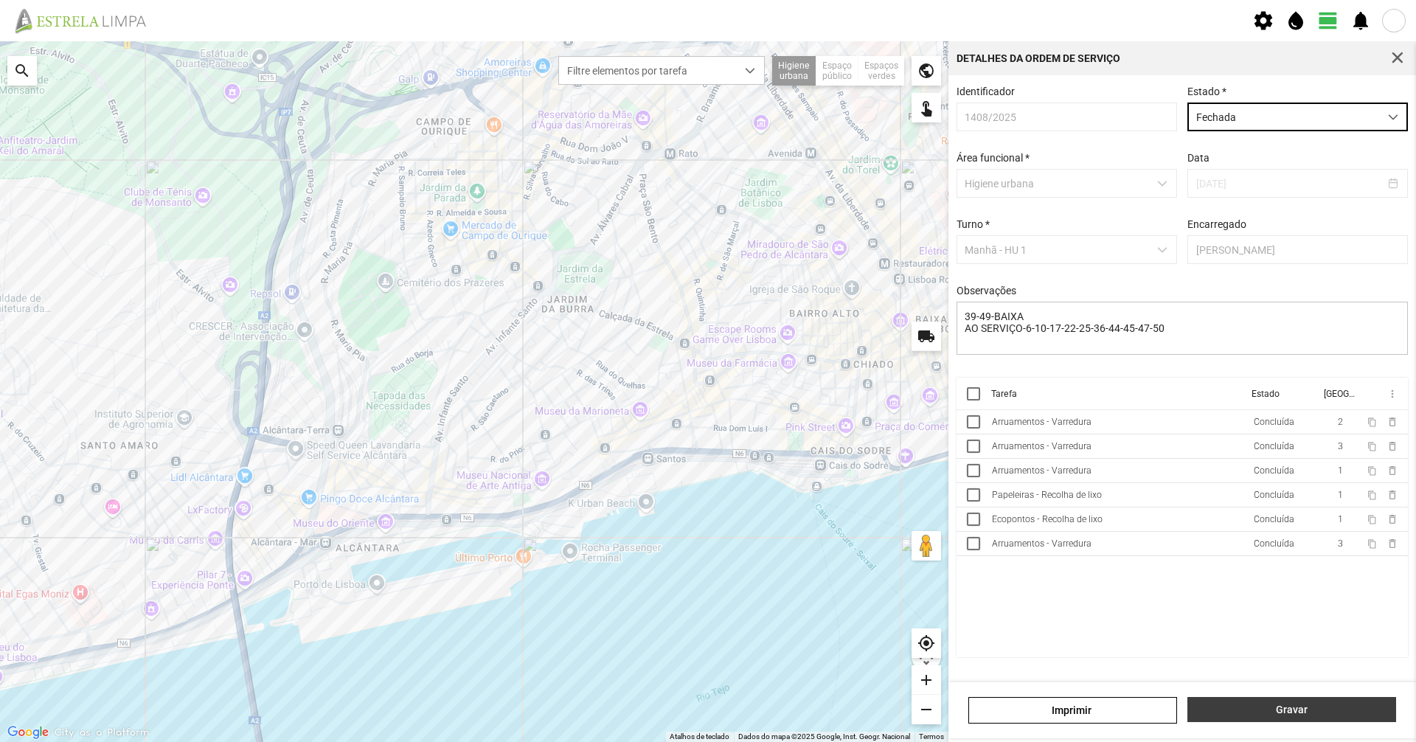
click at [1344, 705] on span "Gravar" at bounding box center [1291, 710] width 193 height 12
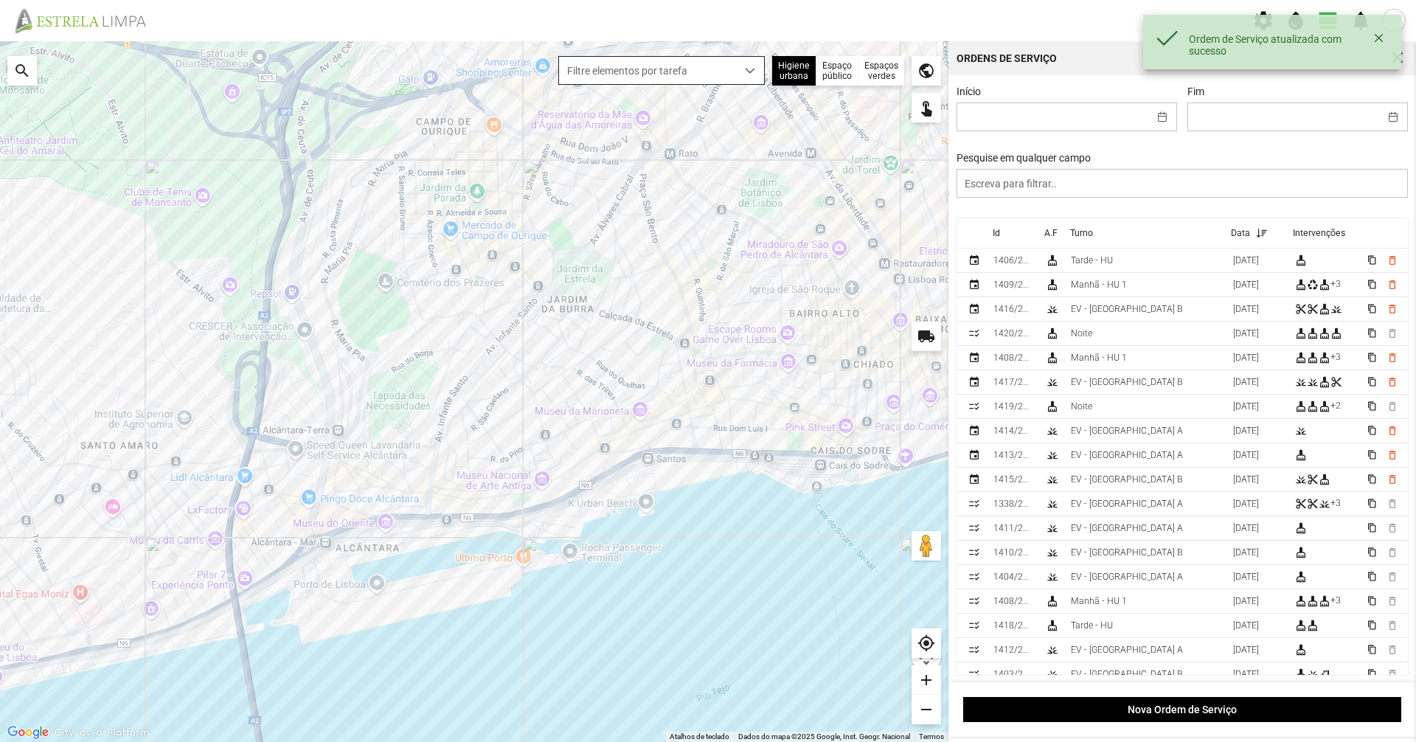
click at [733, 65] on span "Filtre elementos por tarefa" at bounding box center [647, 70] width 177 height 27
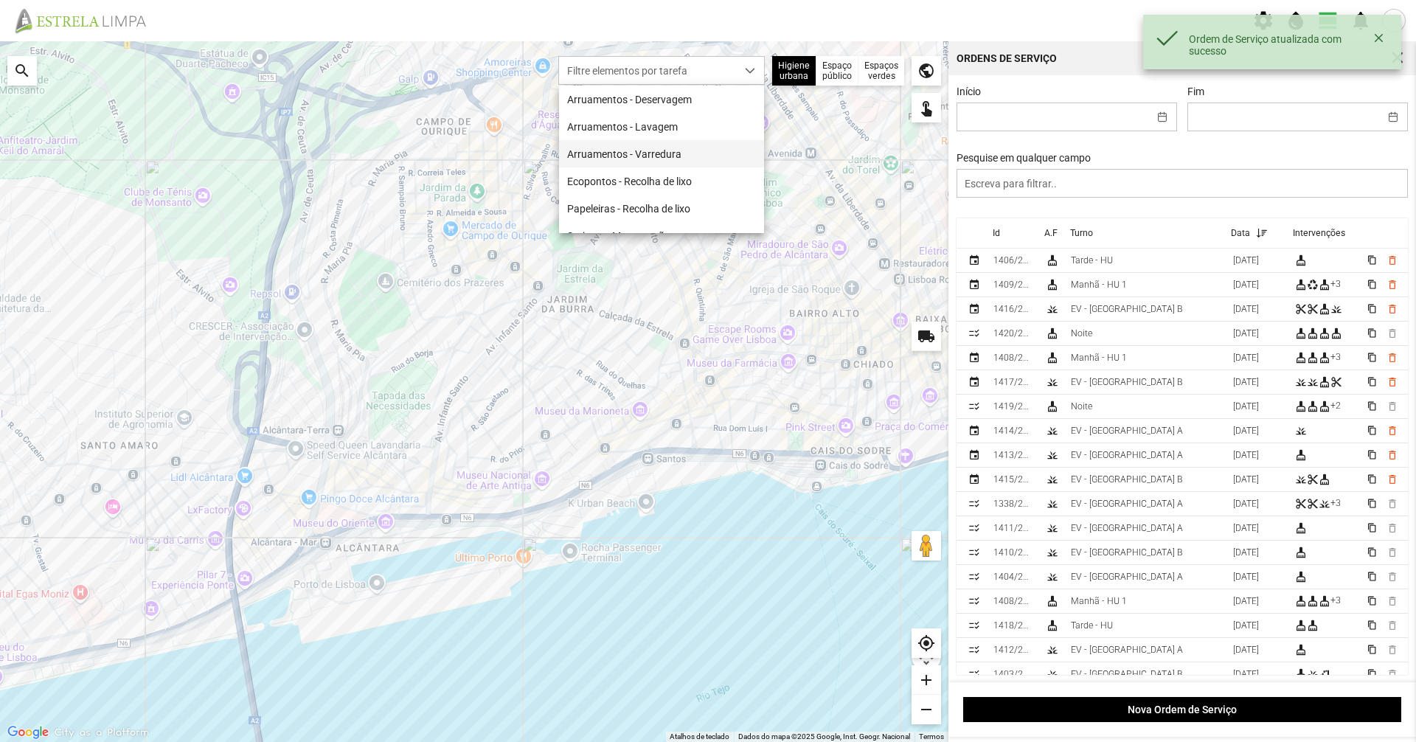
click at [703, 160] on li "Arruamentos - Varredura" at bounding box center [661, 153] width 205 height 27
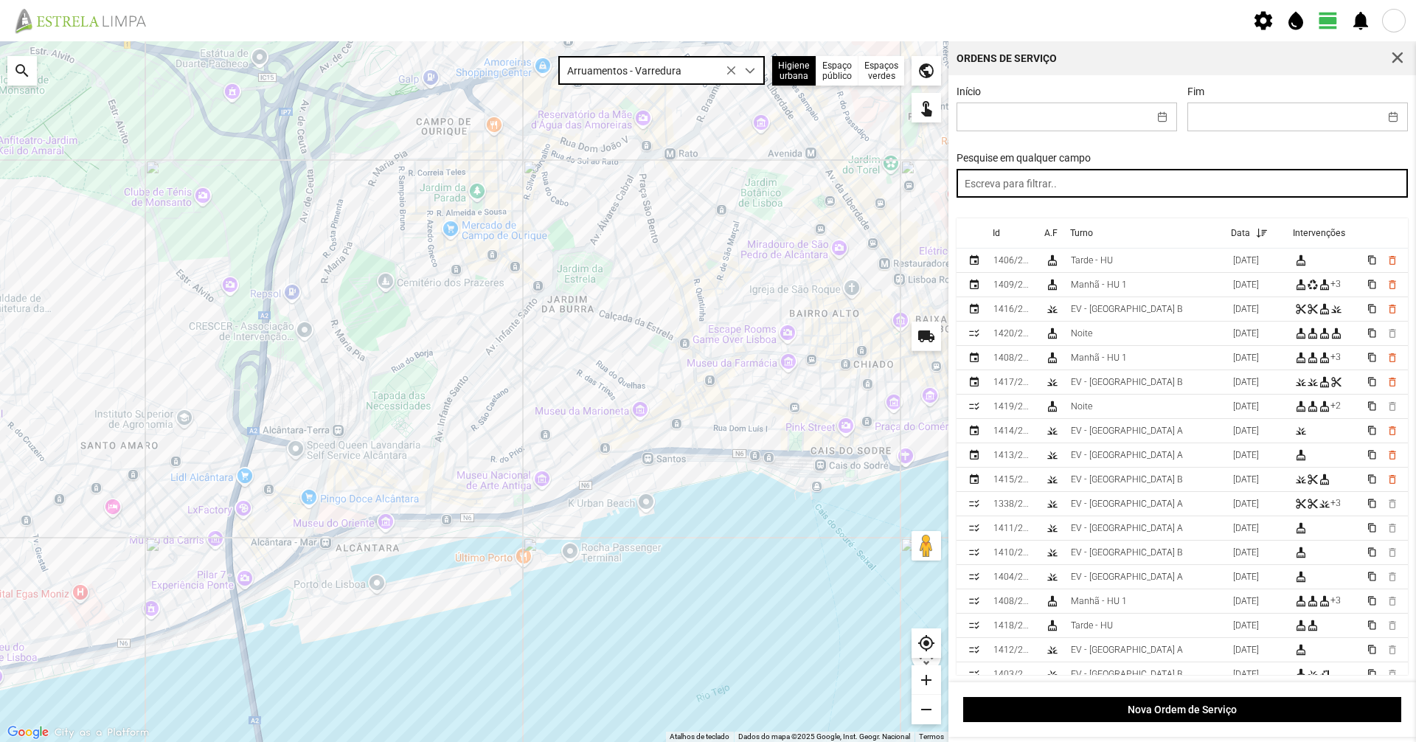
click at [1064, 193] on input "text" at bounding box center [1183, 183] width 452 height 29
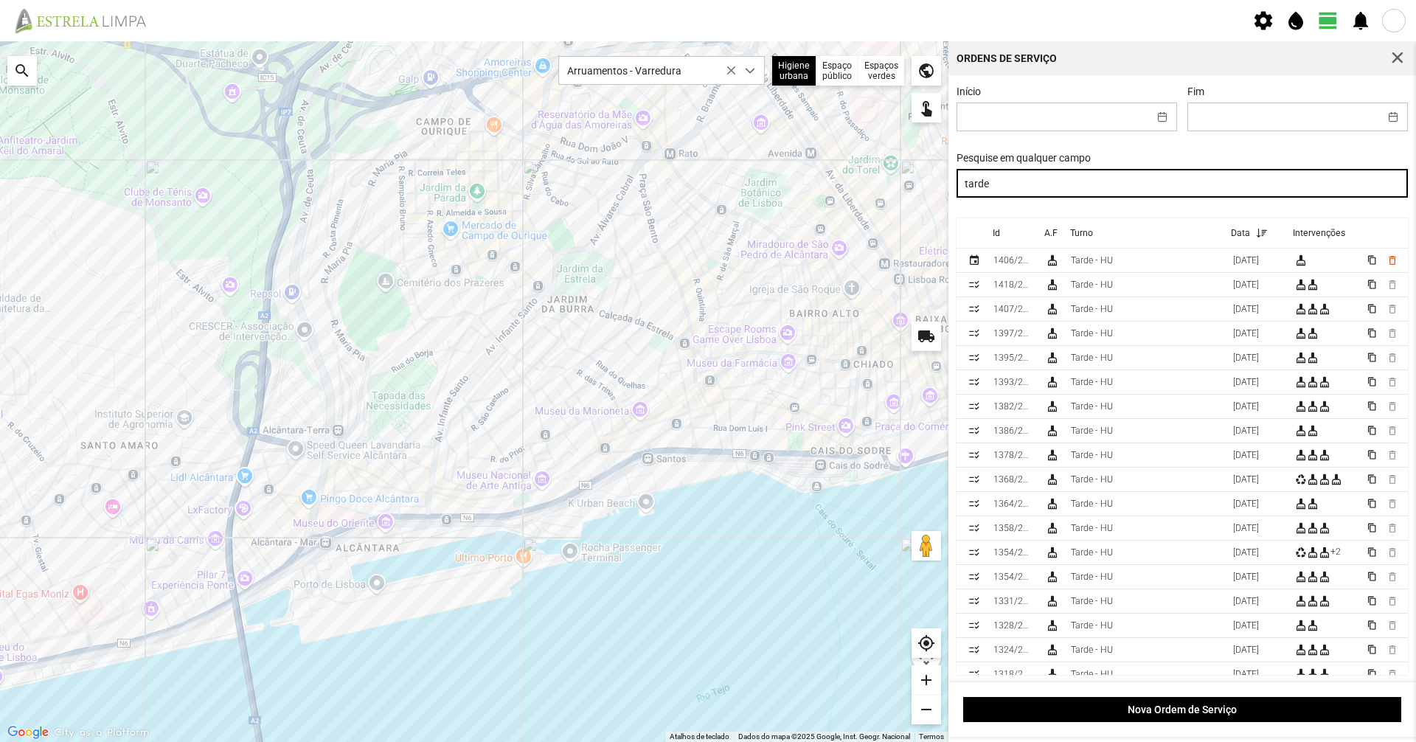
drag, startPoint x: 1064, startPoint y: 193, endPoint x: 937, endPoint y: 203, distance: 127.2
click at [937, 203] on div "Para navegar no mapa com gestos de toque, toque duas vezes sem soltar no mapa e…" at bounding box center [708, 391] width 1416 height 701
click at [1024, 197] on input "tarde" at bounding box center [1183, 183] width 452 height 29
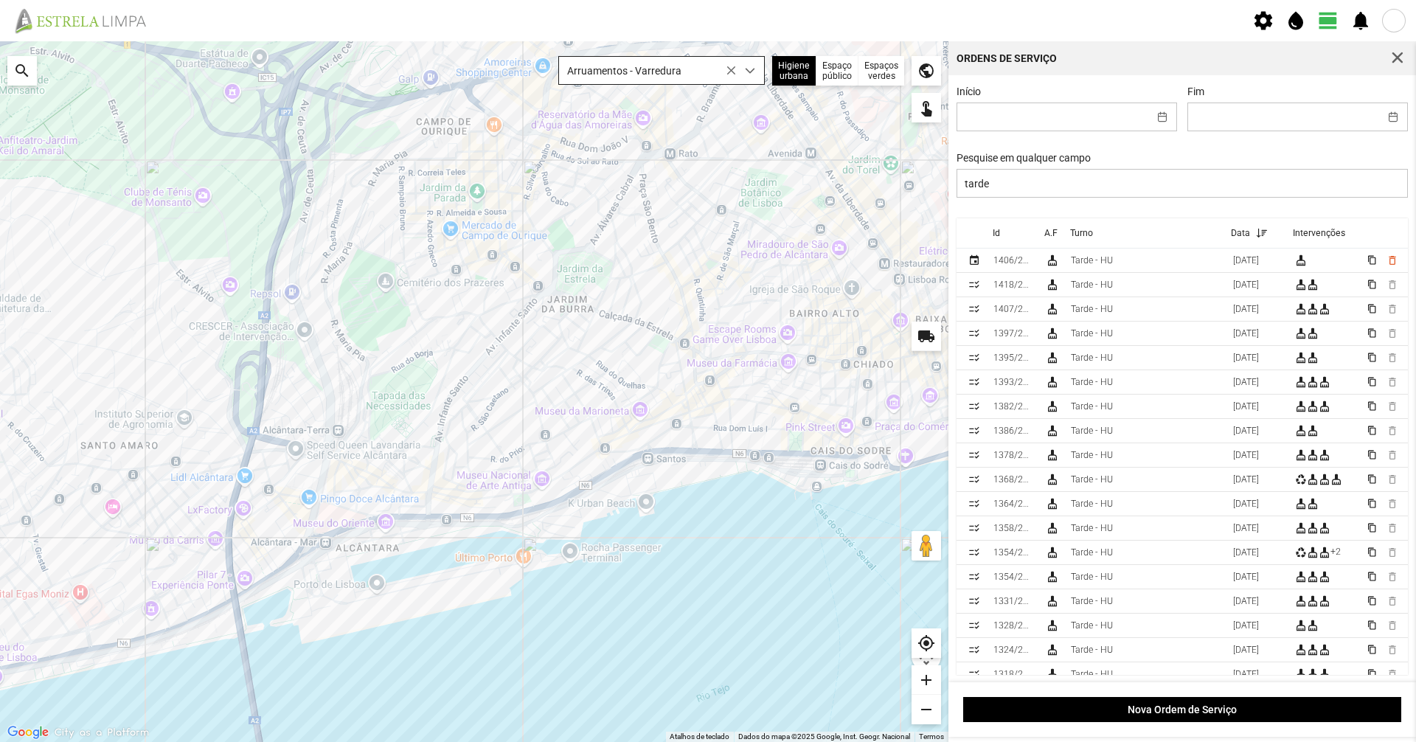
click at [636, 76] on span "Arruamentos - Varredura" at bounding box center [647, 70] width 177 height 27
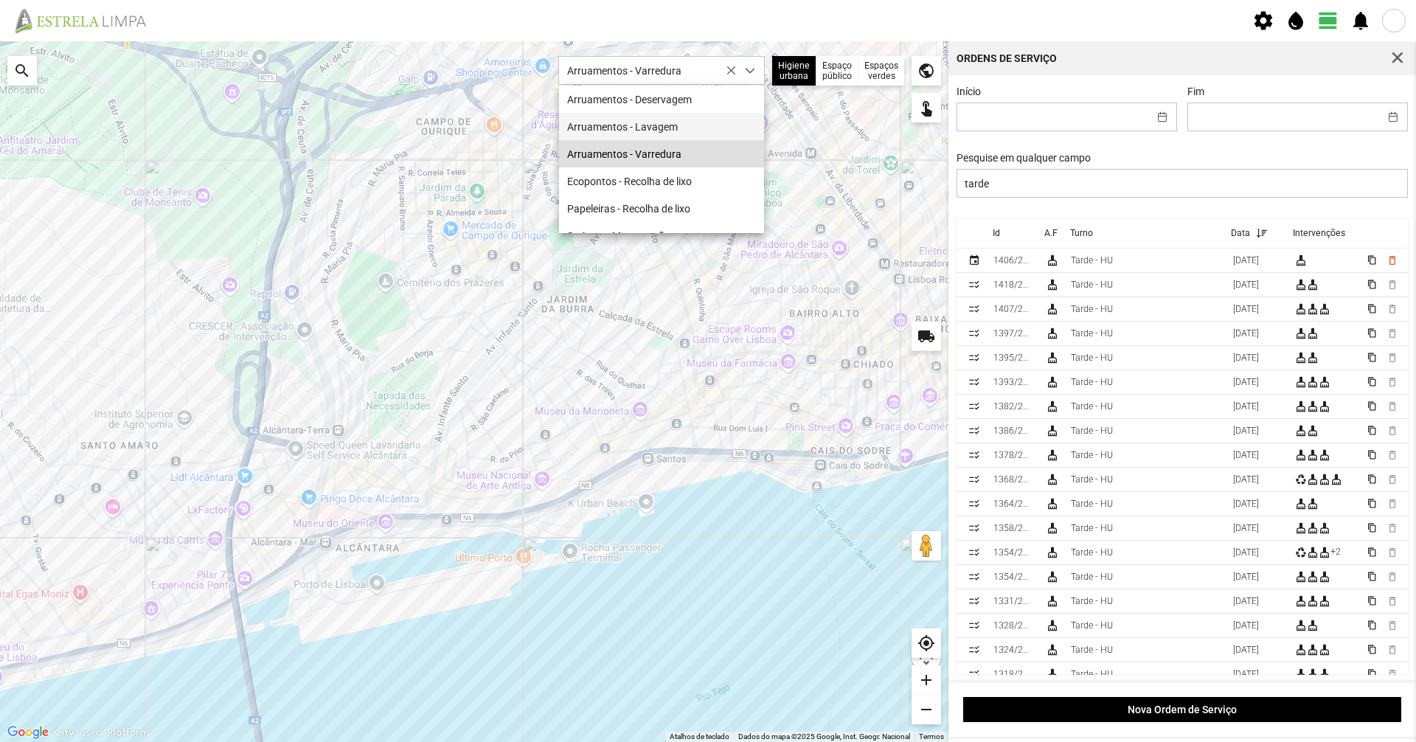
click at [664, 127] on span "Arruamentos - Lavagem" at bounding box center [622, 127] width 111 height 12
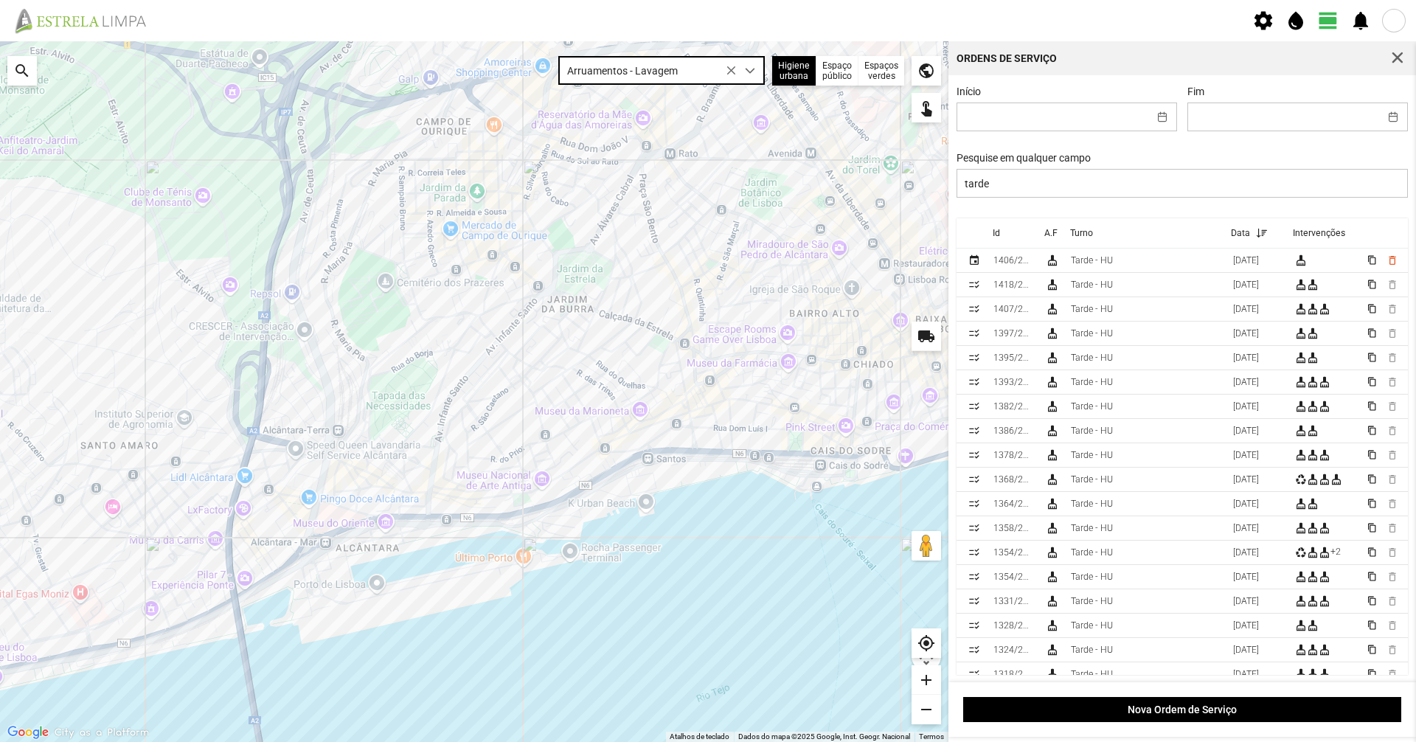
click at [644, 74] on span "Arruamentos - Lavagem" at bounding box center [647, 70] width 177 height 27
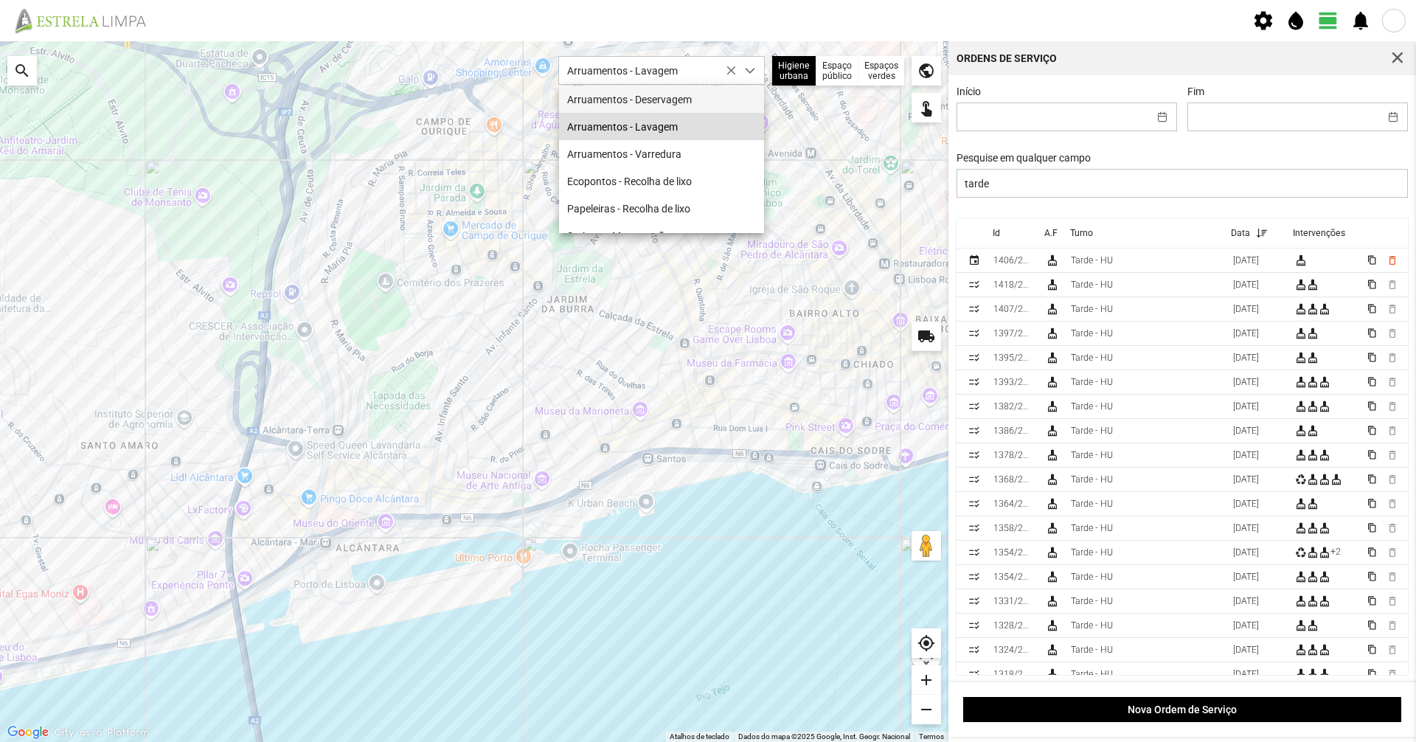
click at [654, 96] on li "Arruamentos - Deservagem" at bounding box center [661, 99] width 205 height 27
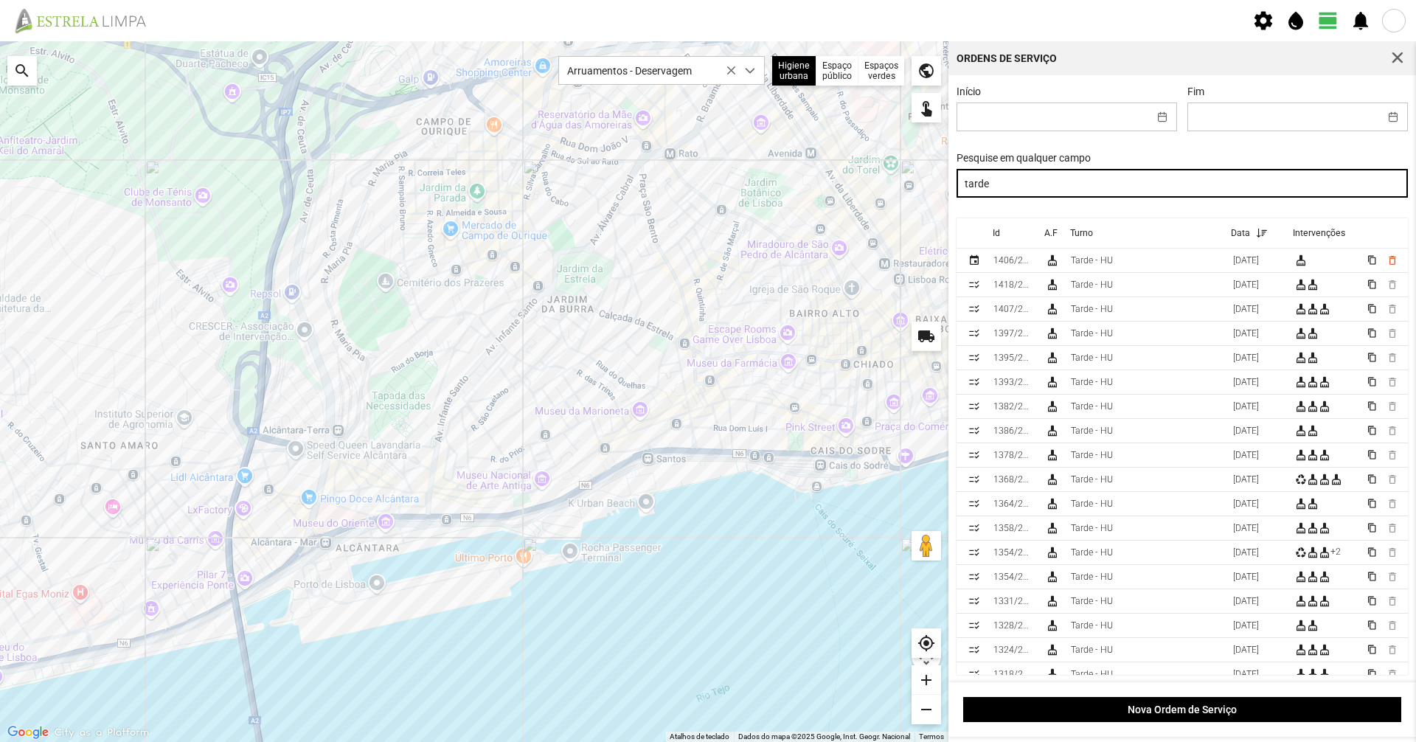
drag, startPoint x: 1010, startPoint y: 188, endPoint x: 594, endPoint y: 156, distance: 417.2
click at [594, 156] on div "Para navegar no mapa com gestos de toque, toque duas vezes sem soltar no mapa e…" at bounding box center [708, 391] width 1416 height 701
drag, startPoint x: 1108, startPoint y: 179, endPoint x: 932, endPoint y: 179, distance: 175.5
click at [932, 179] on div "Para navegar no mapa com gestos de toque, toque duas vezes sem soltar no mapa e…" at bounding box center [708, 391] width 1416 height 701
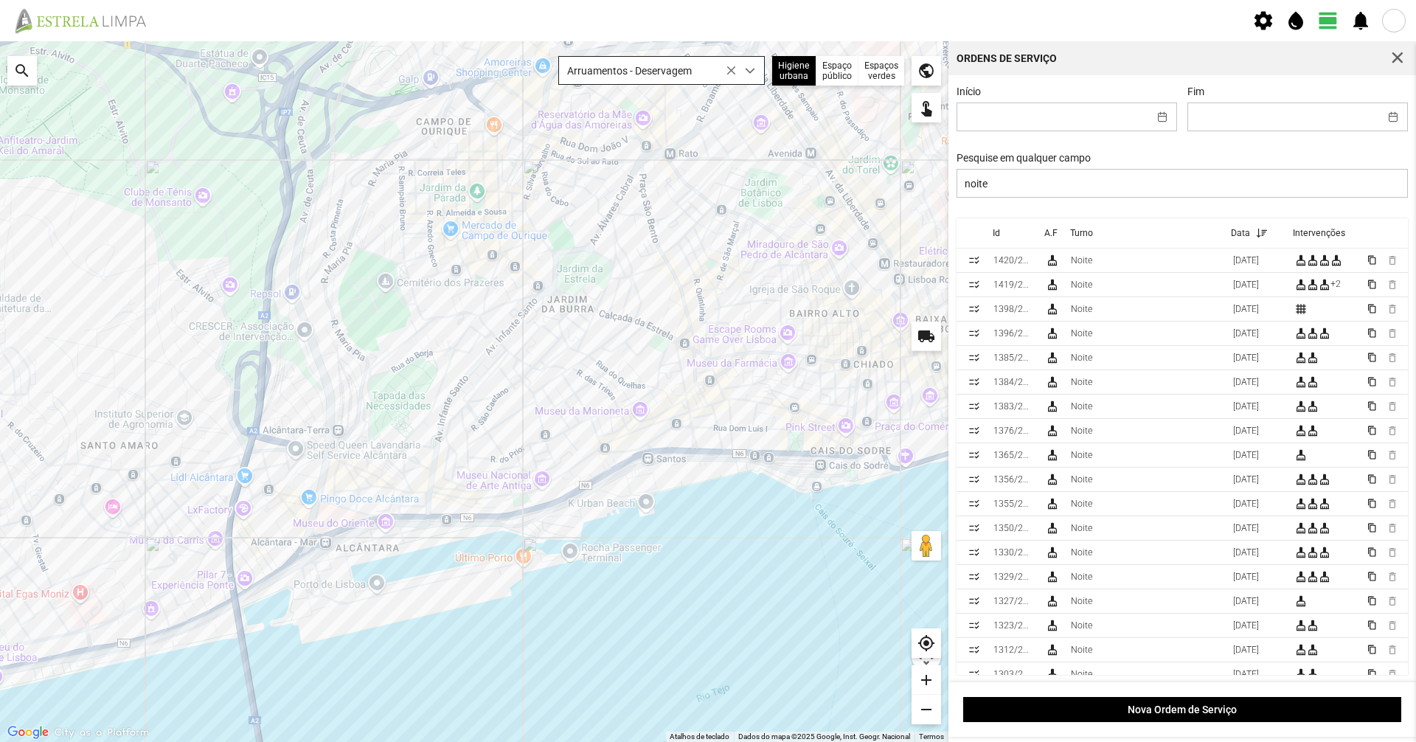
click at [665, 62] on span "Arruamentos - Deservagem" at bounding box center [647, 70] width 177 height 27
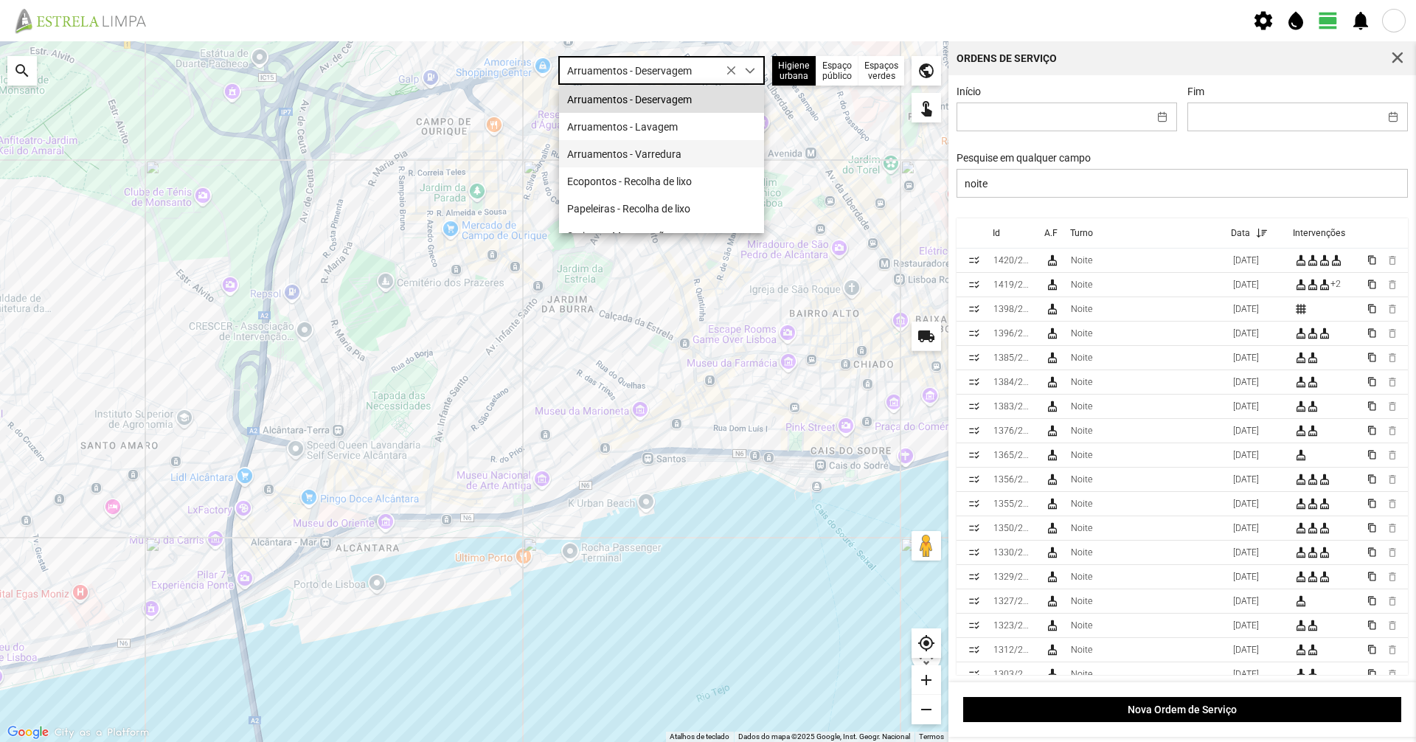
click at [673, 156] on li "Arruamentos - Varredura" at bounding box center [661, 153] width 205 height 27
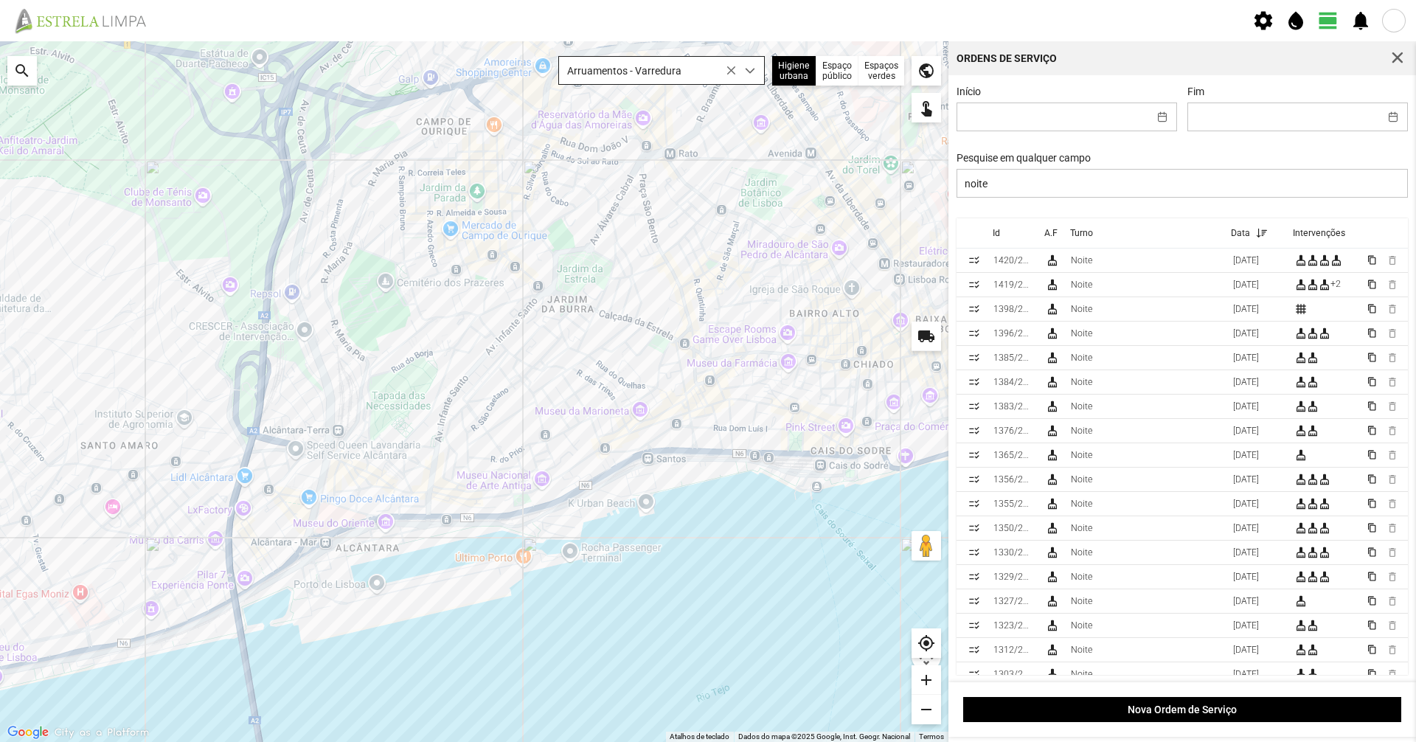
click at [659, 75] on span "Arruamentos - Varredura" at bounding box center [647, 70] width 177 height 27
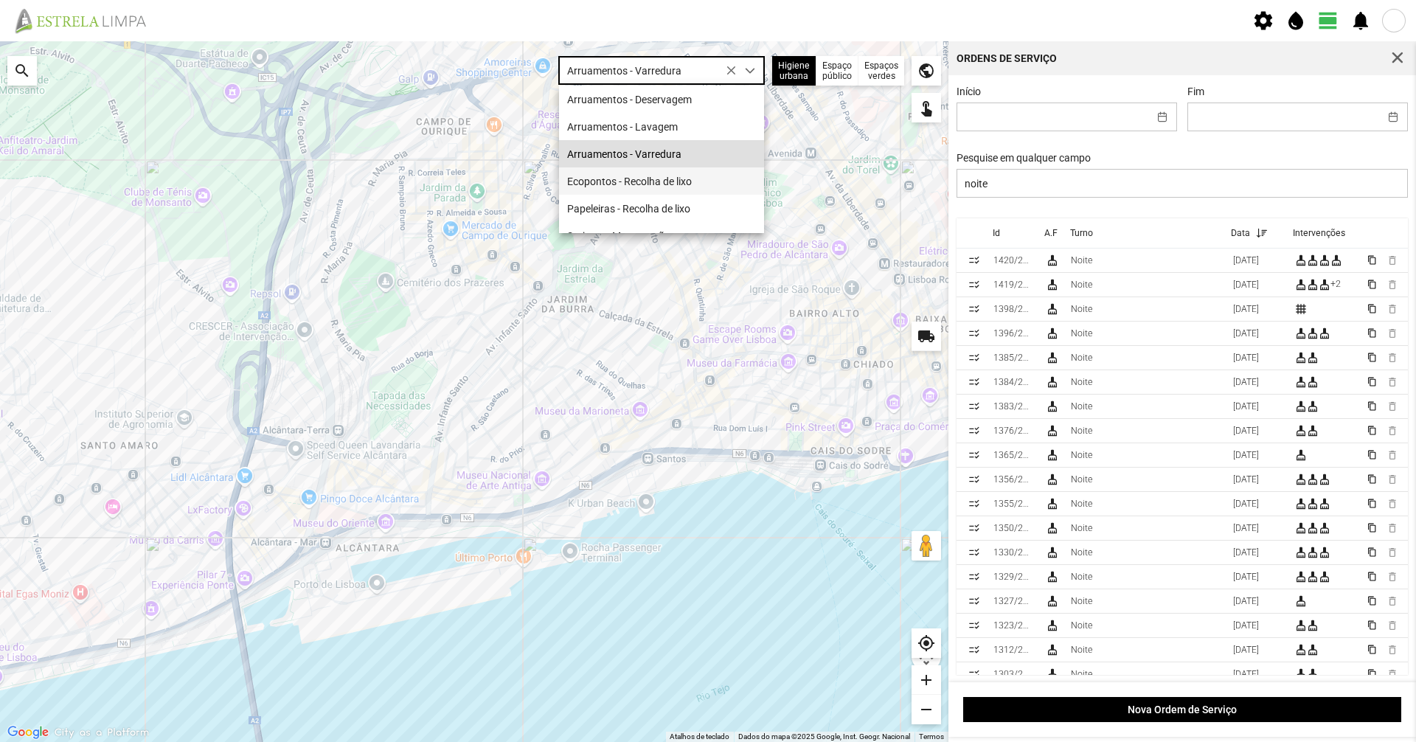
scroll to position [21, 0]
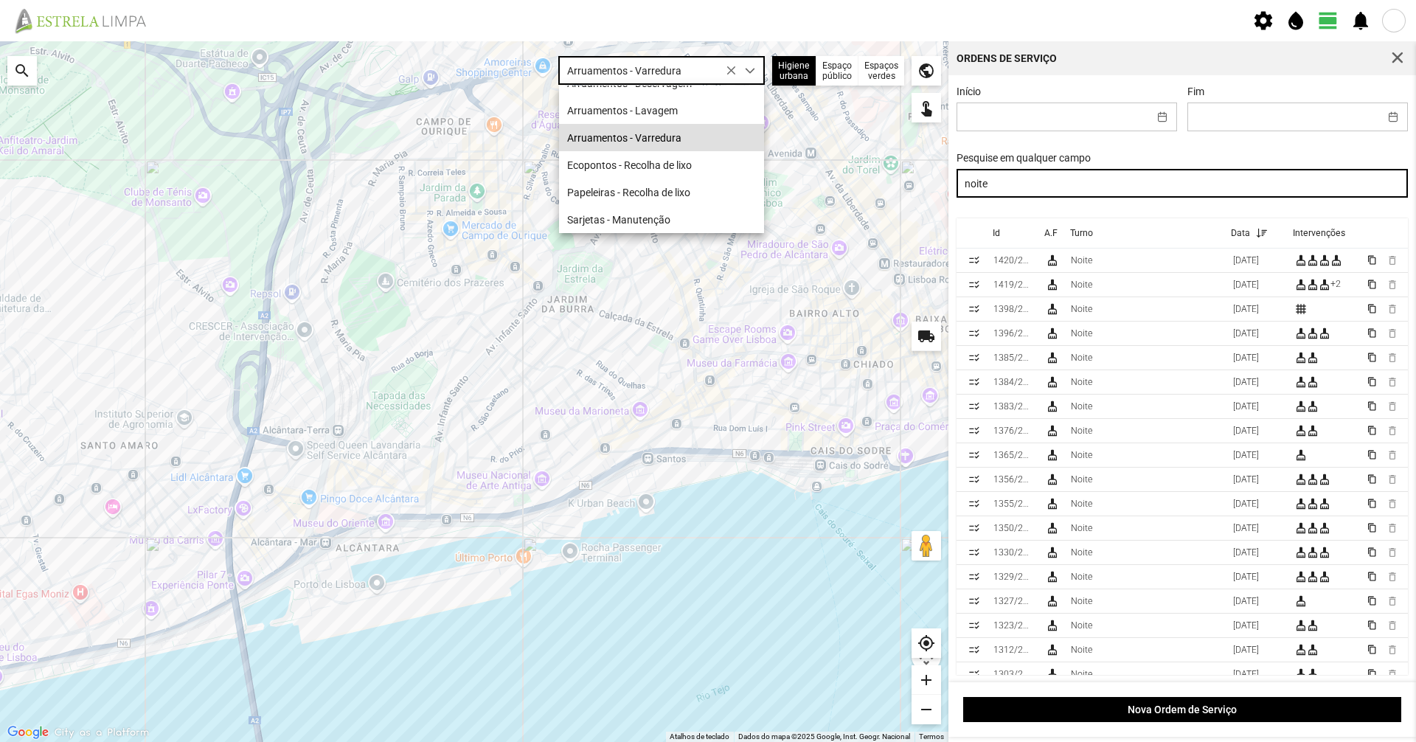
drag, startPoint x: 994, startPoint y: 184, endPoint x: 610, endPoint y: 246, distance: 389.3
click at [610, 246] on div "Para navegar no mapa com gestos de toque, toque duas vezes sem soltar no mapa e…" at bounding box center [708, 391] width 1416 height 701
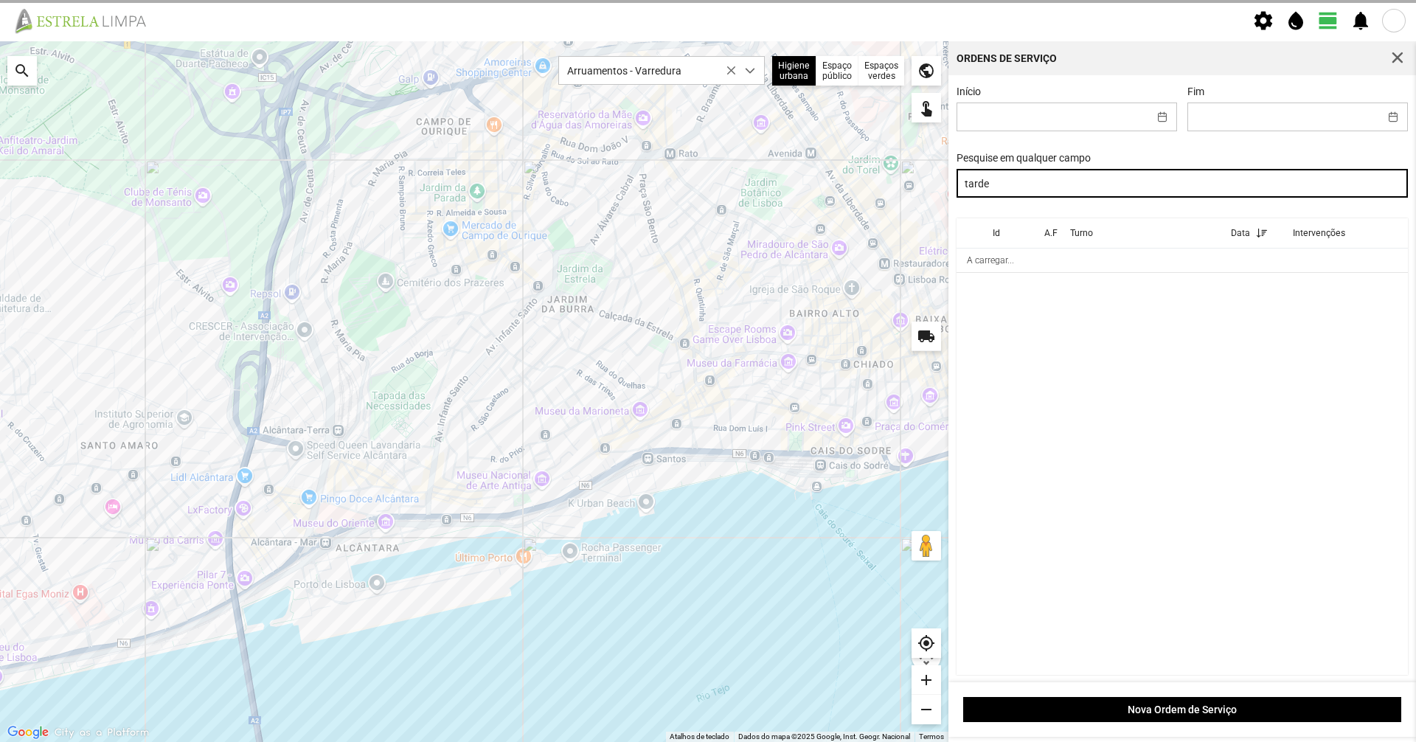
type input "tarde"
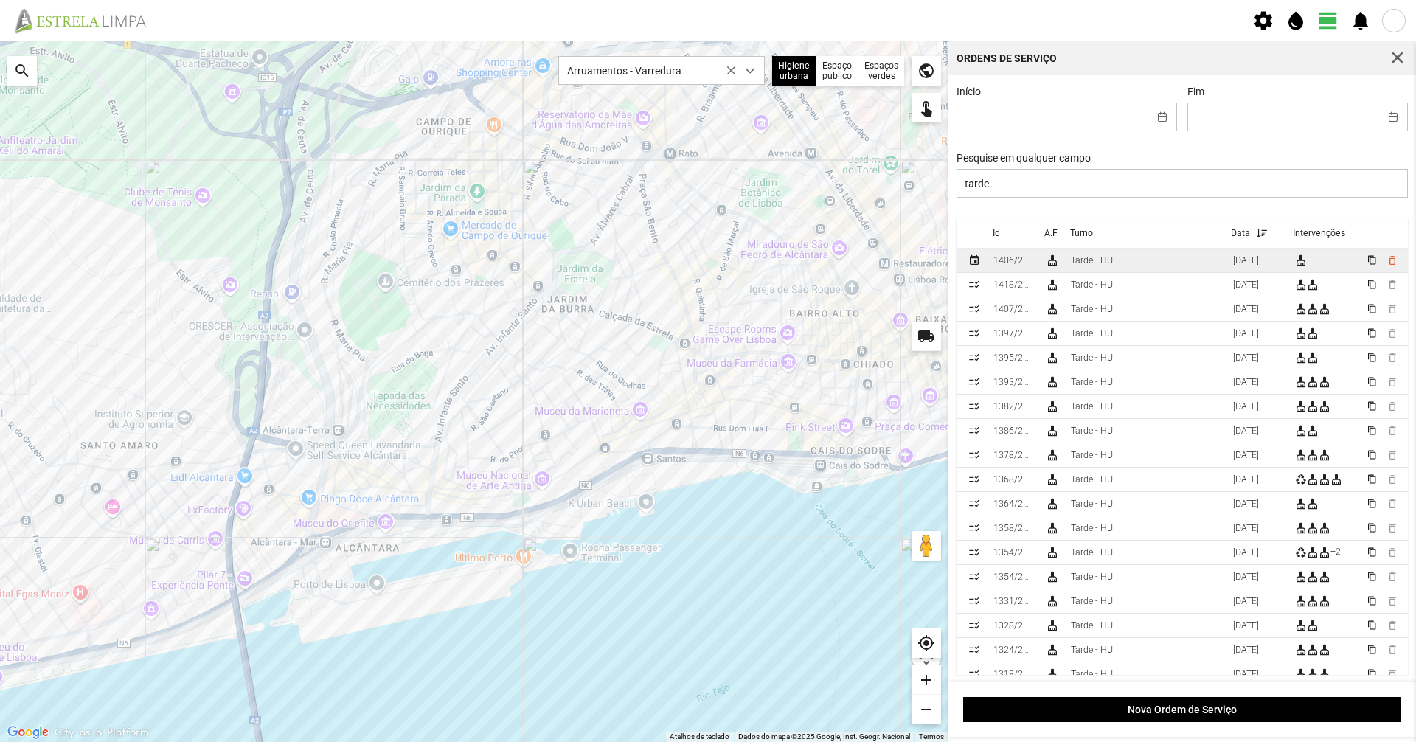
click at [1066, 265] on td "Tarde - HU" at bounding box center [1146, 261] width 162 height 24
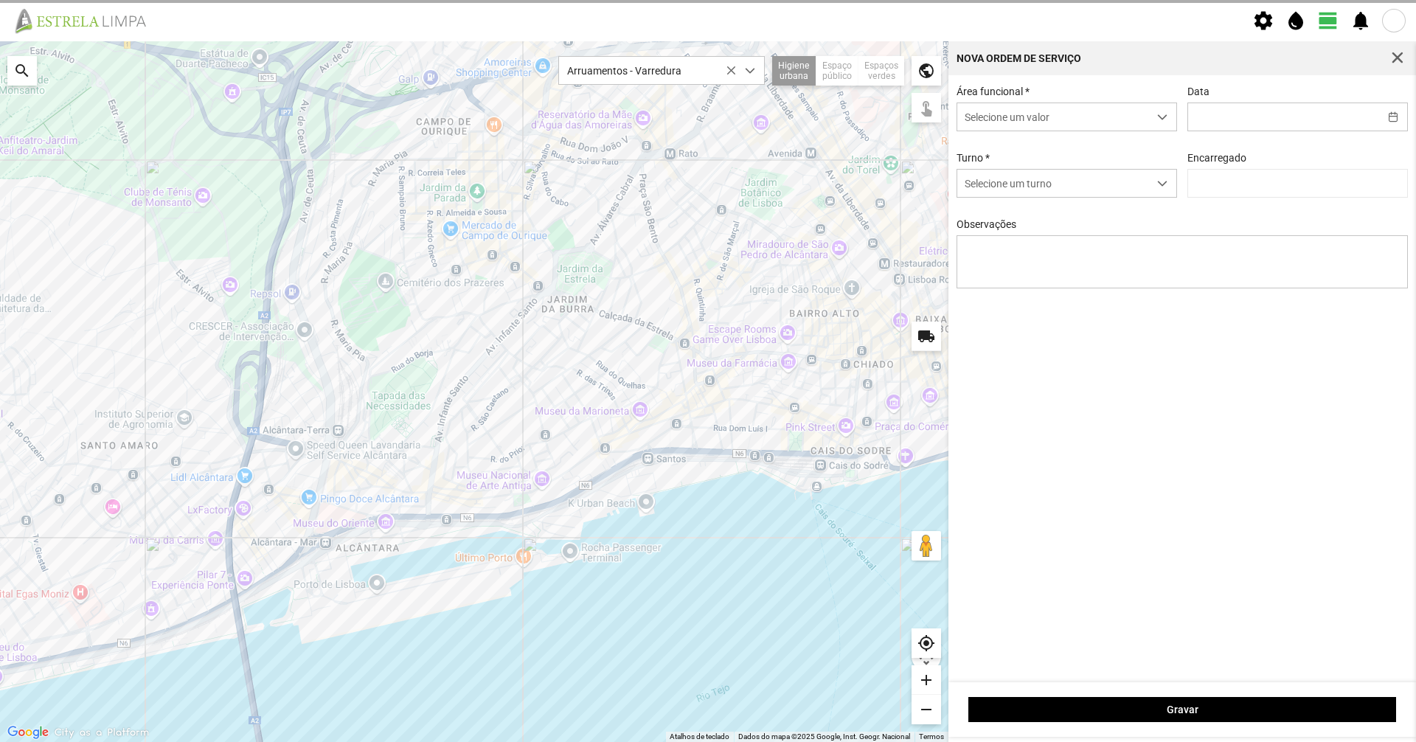
type input "[DATE]"
type input "[PERSON_NAME]"
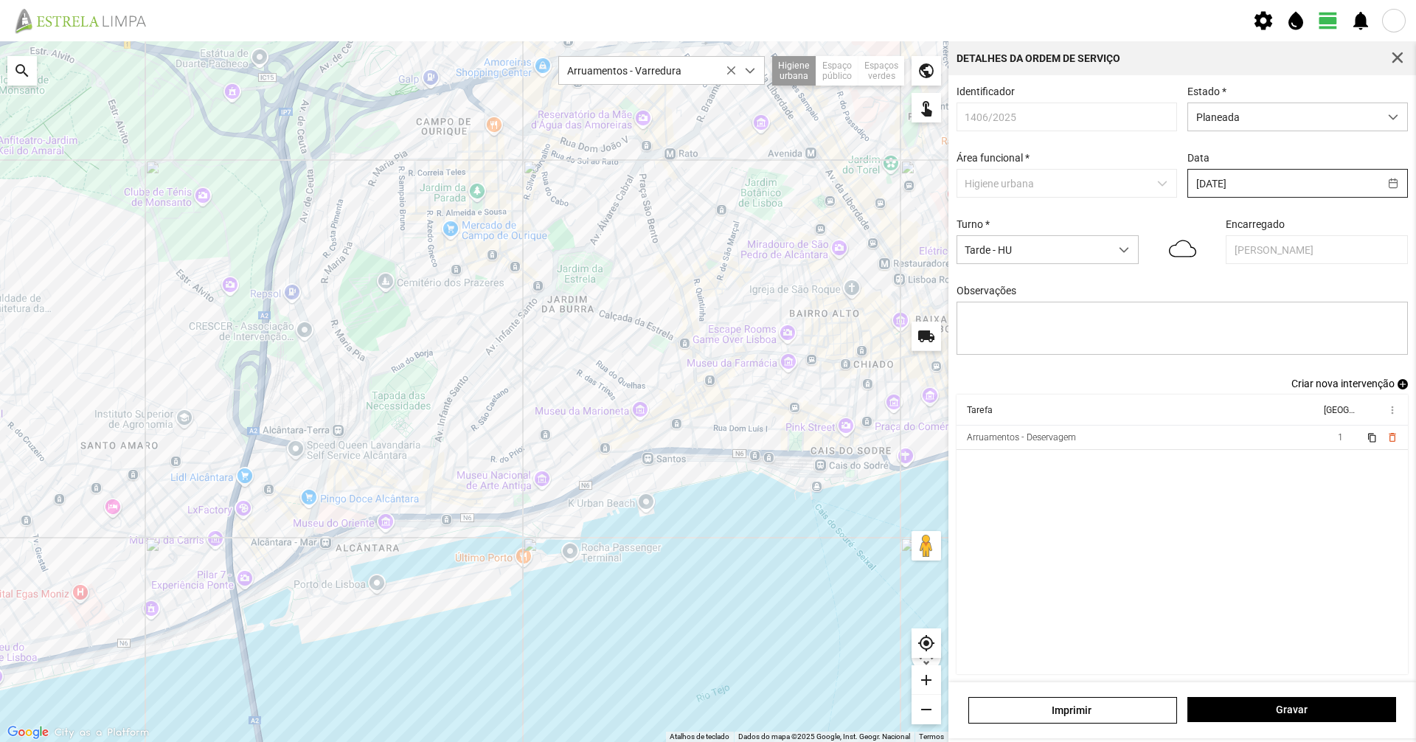
click at [1204, 194] on input "[DATE]" at bounding box center [1283, 183] width 191 height 27
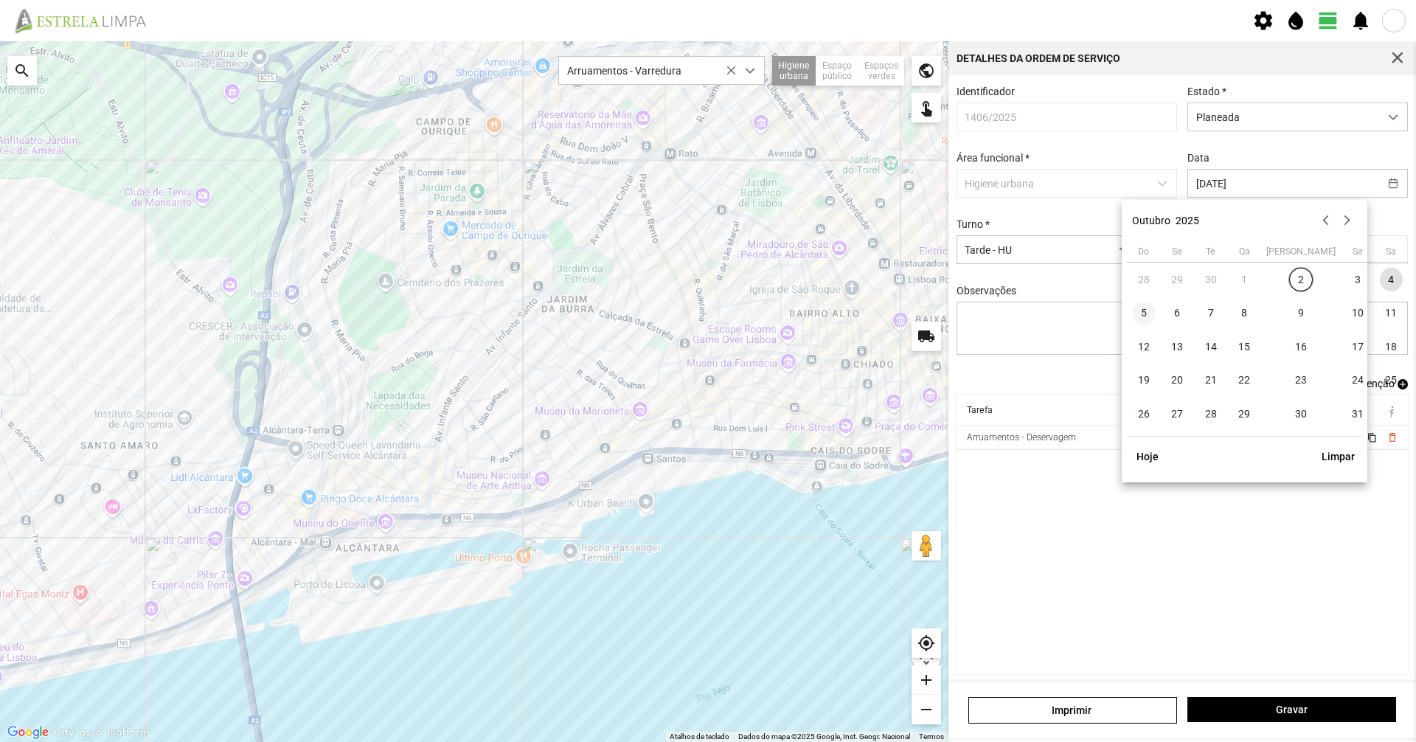
click at [1154, 314] on span "5" at bounding box center [1144, 314] width 24 height 24
type input "[DATE]"
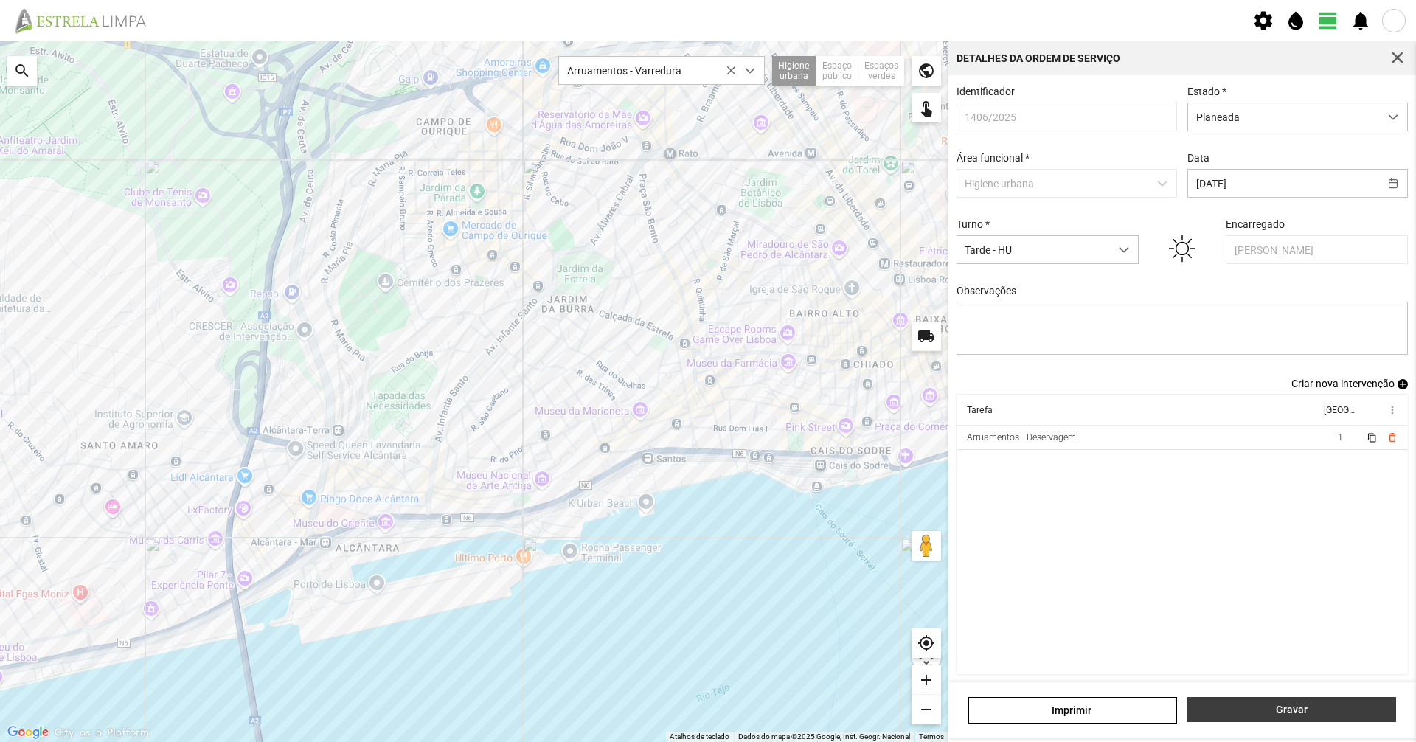
click at [1278, 712] on span "Gravar" at bounding box center [1291, 710] width 193 height 12
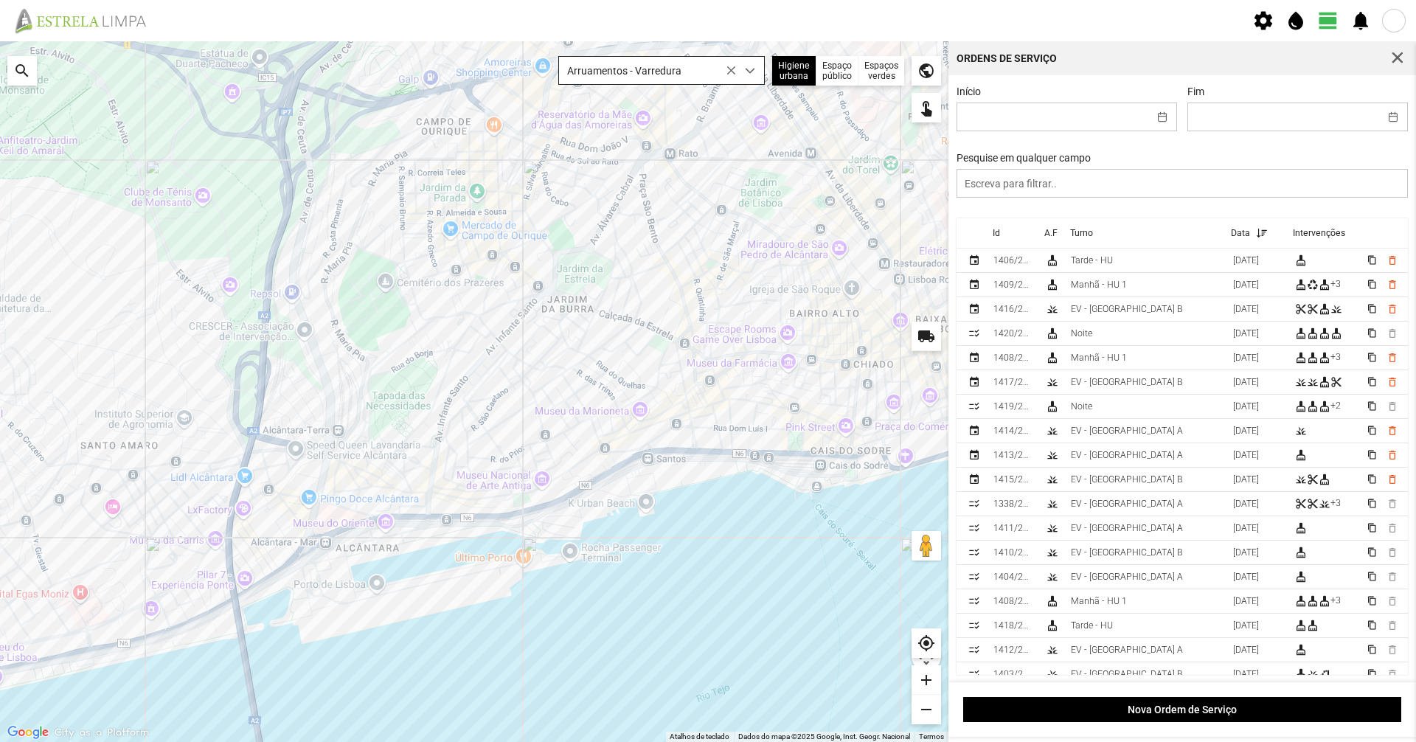
click at [729, 75] on icon at bounding box center [731, 71] width 10 height 10
click at [745, 68] on div "dropdown trigger" at bounding box center [750, 70] width 29 height 27
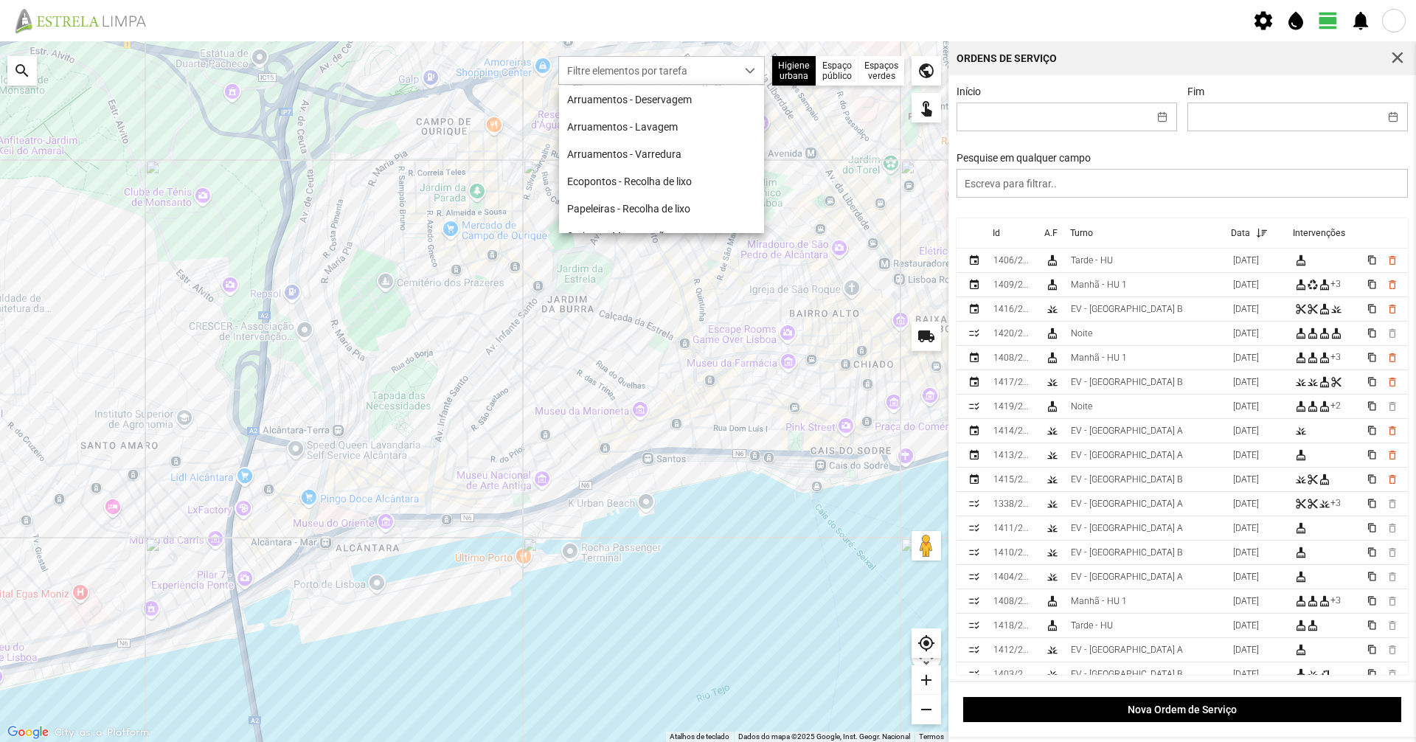
click at [834, 71] on div "Espaço público" at bounding box center [837, 70] width 42 height 29
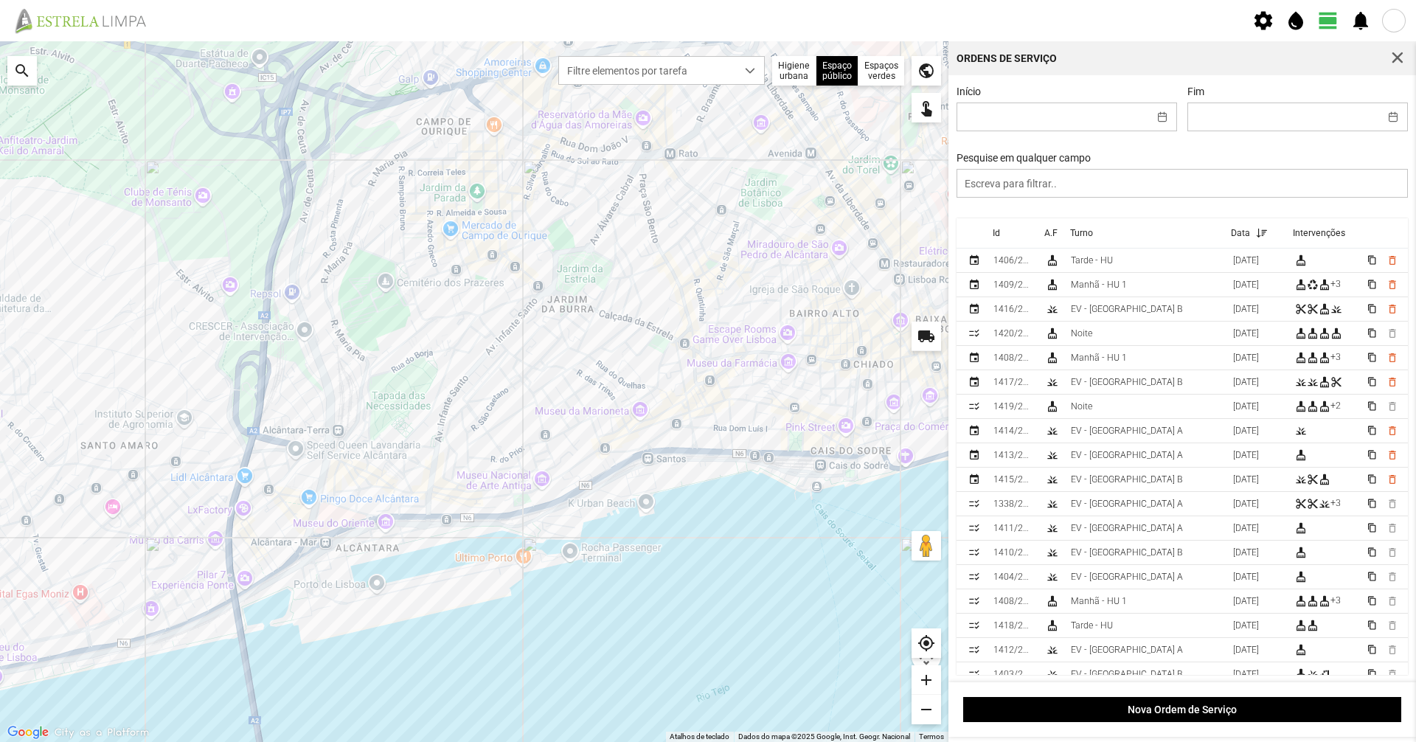
click at [872, 72] on div "Espaços verdes" at bounding box center [881, 70] width 46 height 29
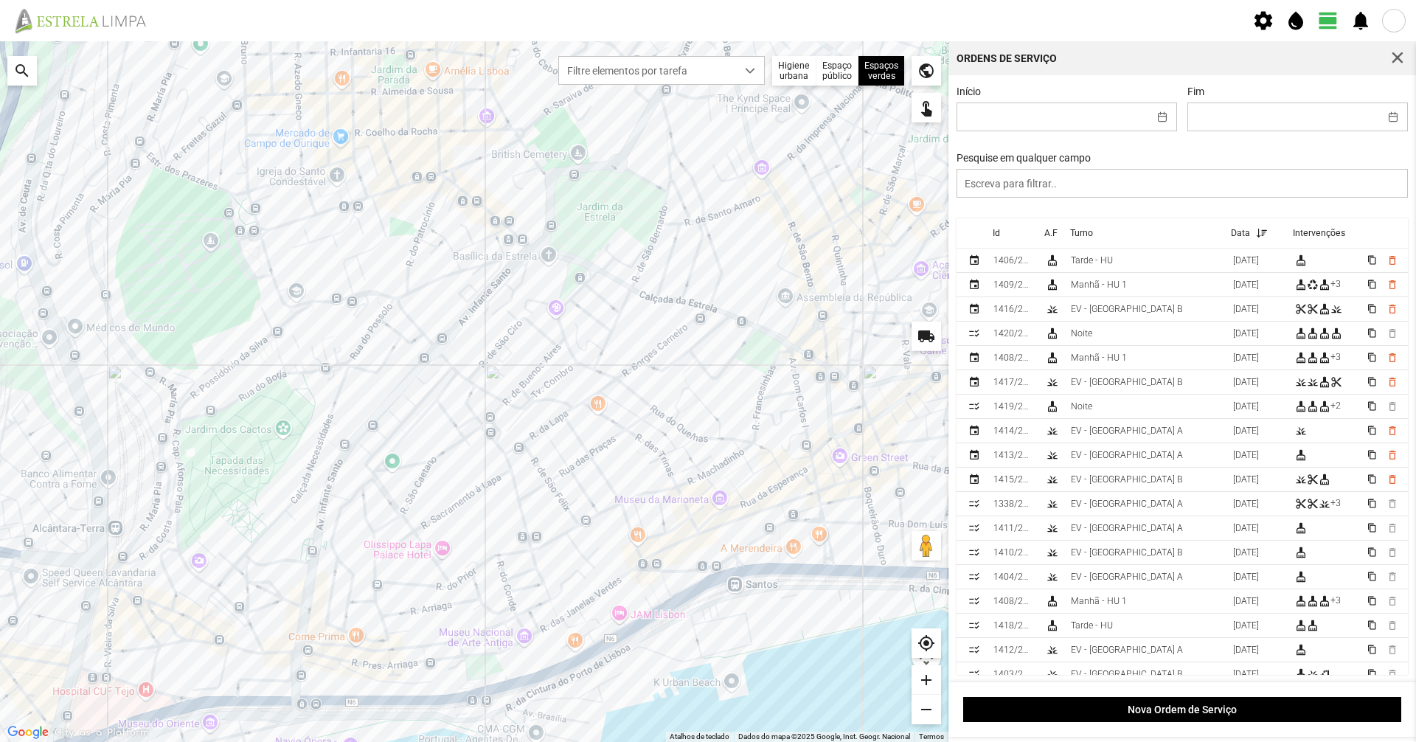
click at [845, 58] on div "Espaço público" at bounding box center [837, 70] width 42 height 29
click at [878, 65] on div "Espaços verdes" at bounding box center [881, 70] width 46 height 29
click at [723, 248] on div at bounding box center [474, 391] width 948 height 701
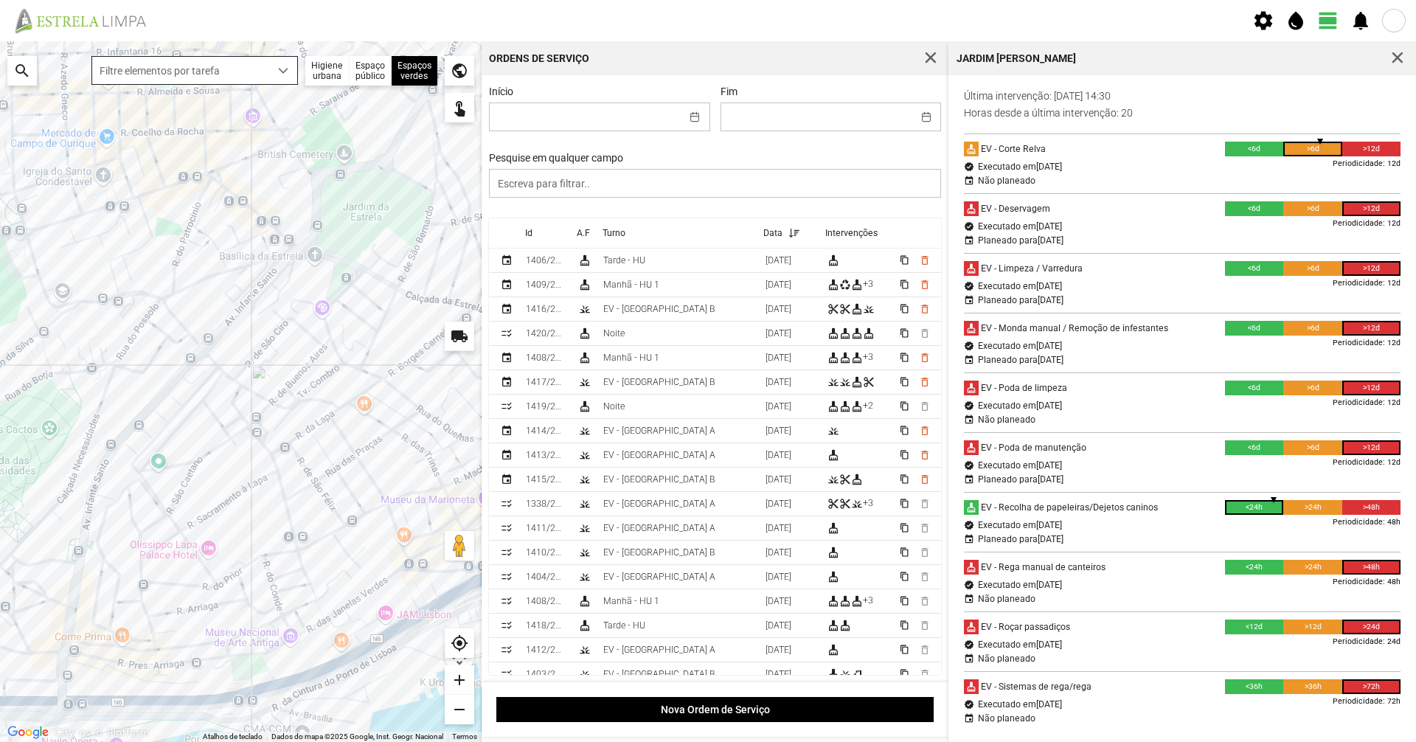
click at [288, 79] on div "dropdown trigger" at bounding box center [282, 70] width 29 height 27
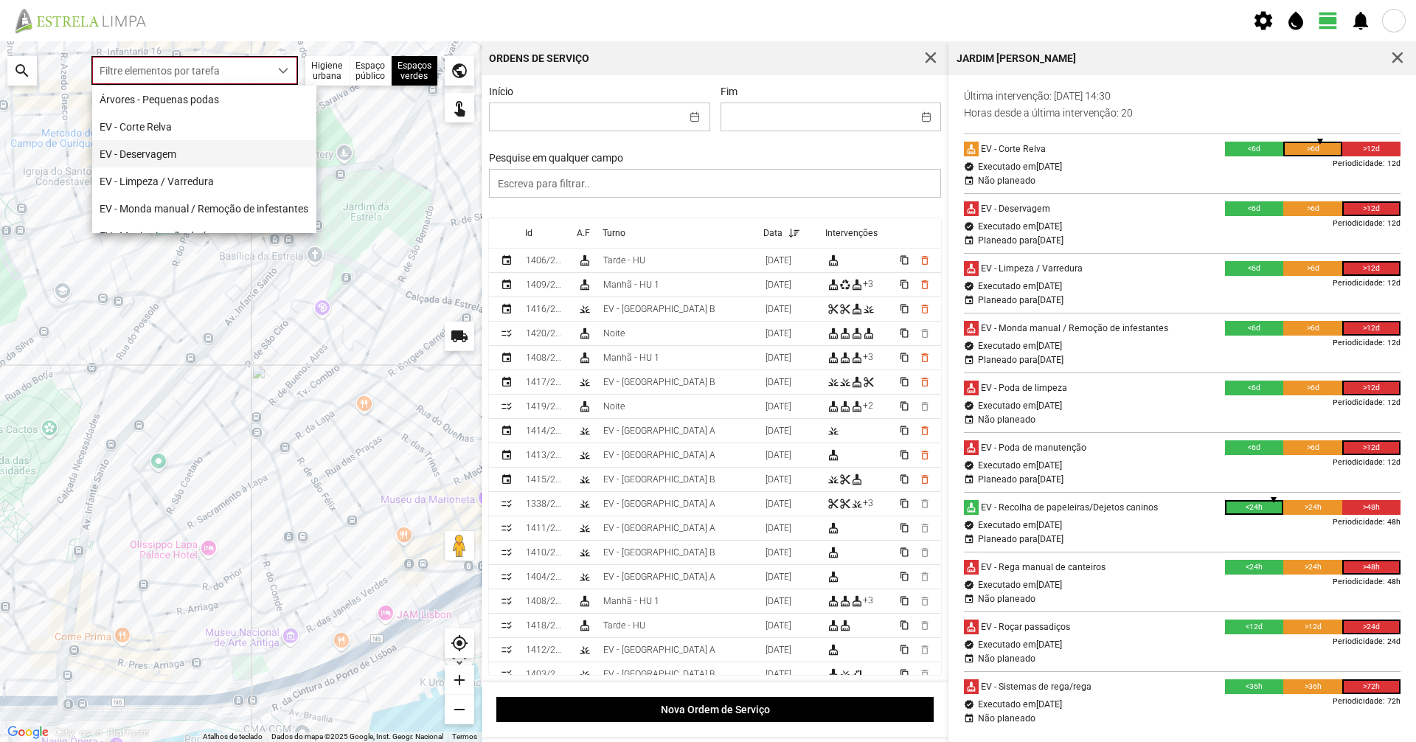
scroll to position [189, 0]
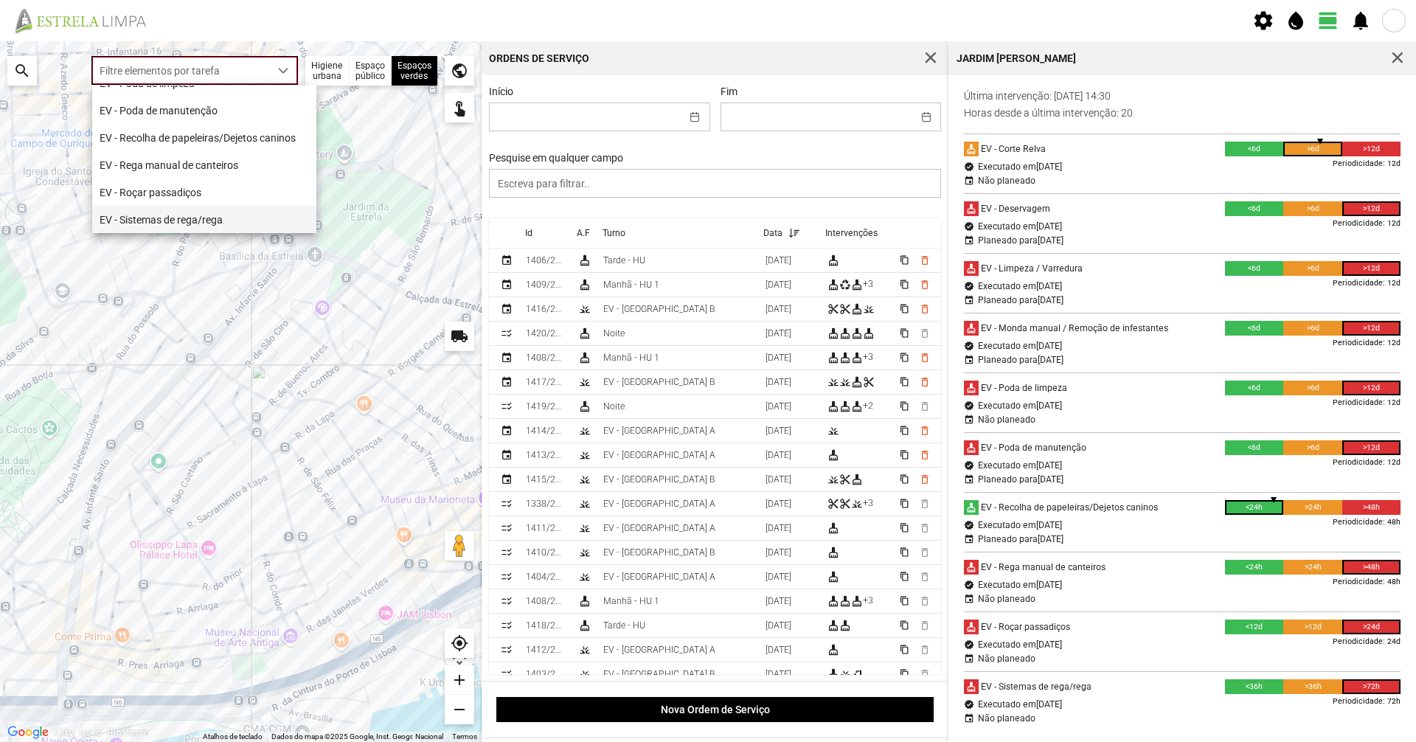
click at [240, 219] on li "EV - Sistemas de rega/rega" at bounding box center [204, 219] width 224 height 27
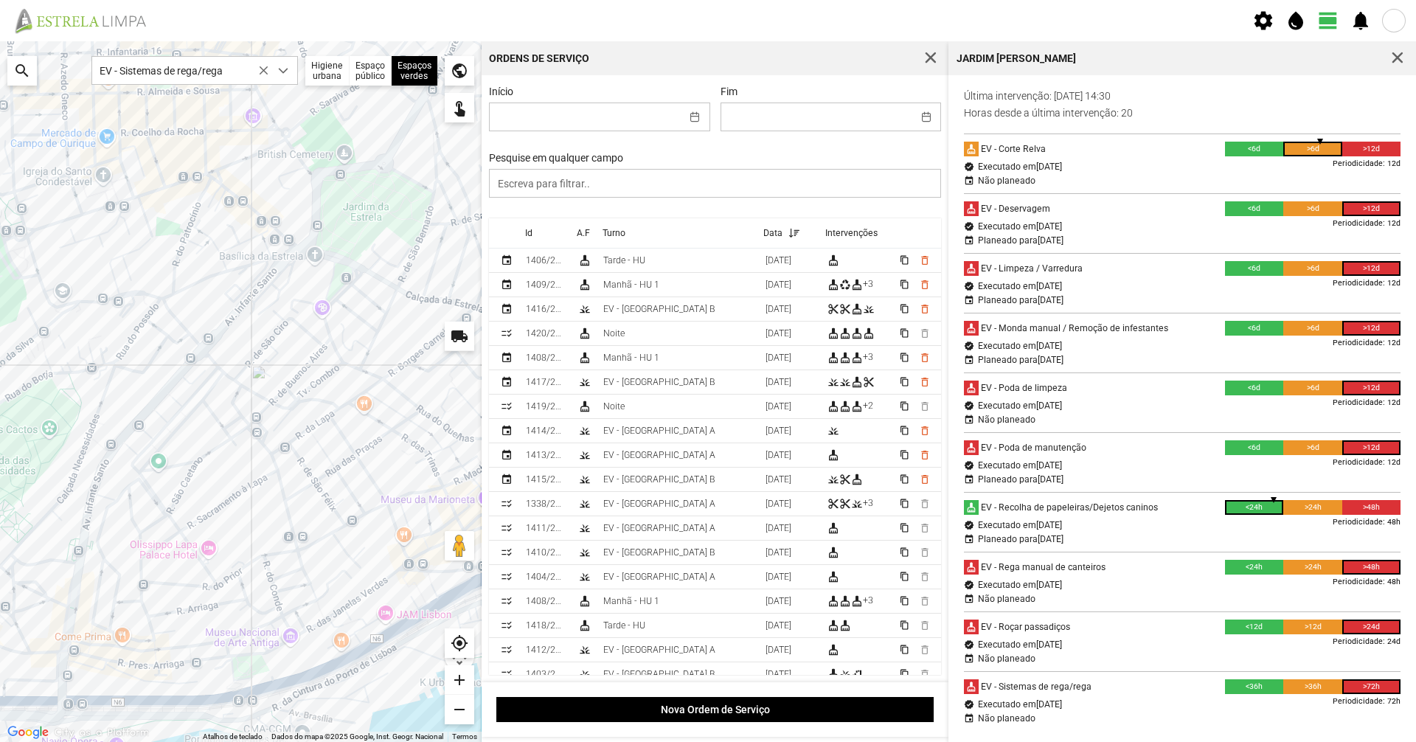
drag, startPoint x: 282, startPoint y: 350, endPoint x: 335, endPoint y: 324, distance: 58.7
click at [335, 324] on div at bounding box center [241, 391] width 482 height 701
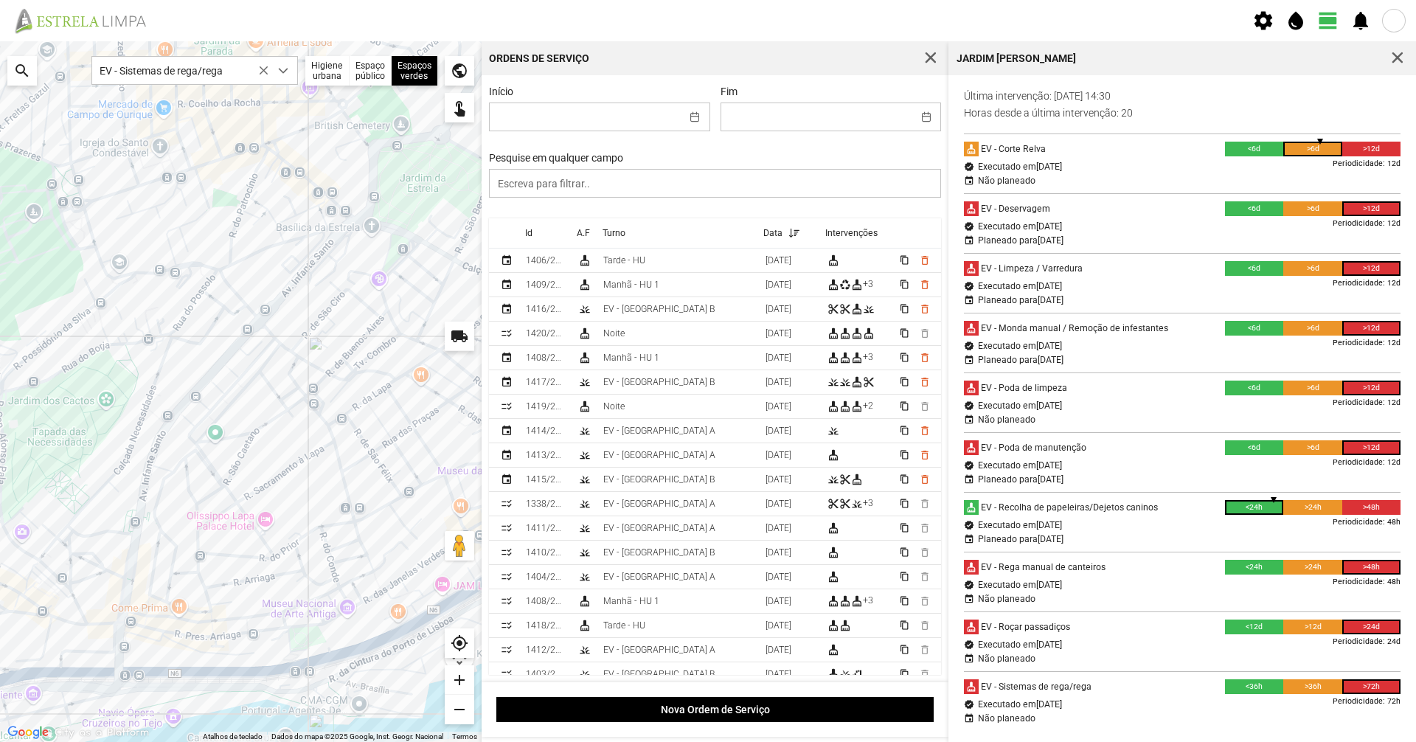
click at [393, 263] on div at bounding box center [241, 391] width 482 height 701
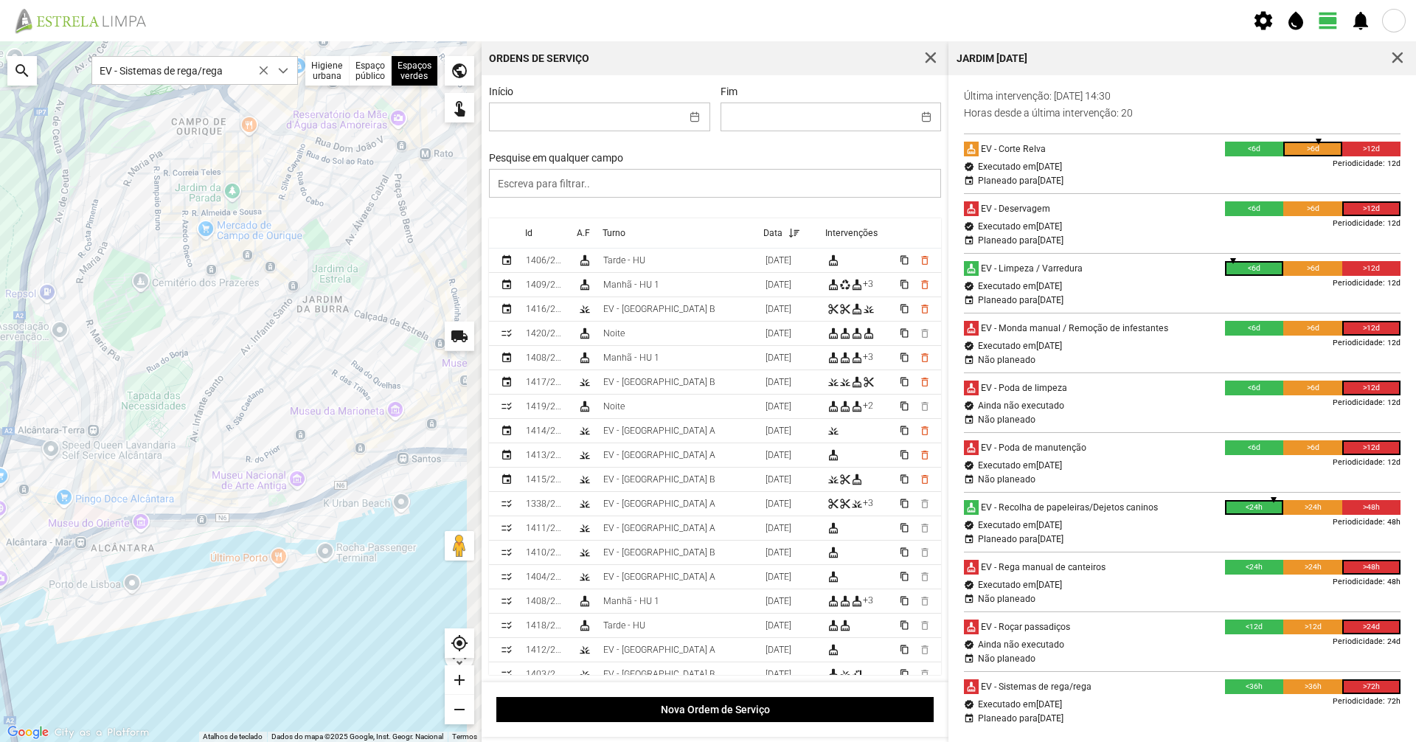
drag, startPoint x: 378, startPoint y: 285, endPoint x: 304, endPoint y: 310, distance: 78.1
click at [304, 310] on div at bounding box center [241, 391] width 482 height 701
click at [285, 67] on span "dropdown trigger" at bounding box center [283, 71] width 10 height 10
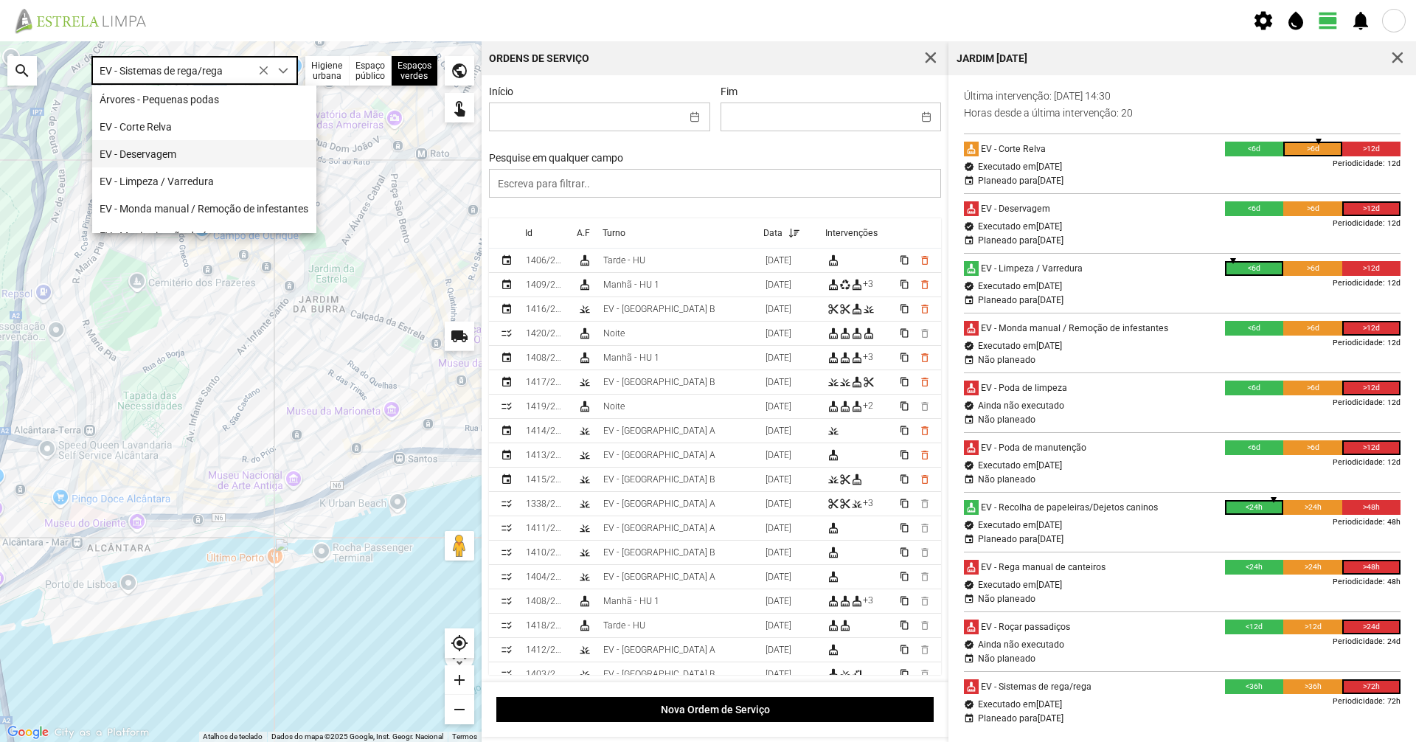
click at [255, 145] on li "EV - Deservagem" at bounding box center [204, 153] width 224 height 27
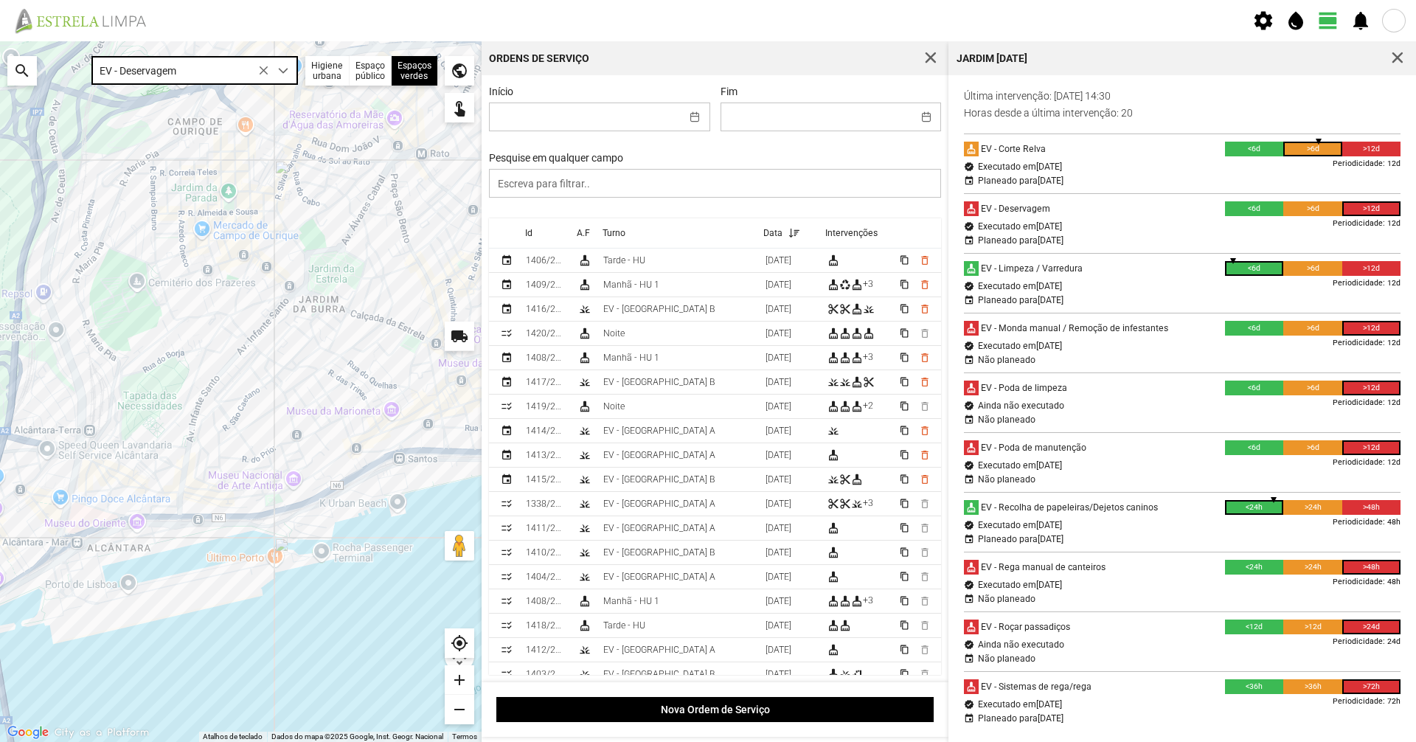
click at [278, 68] on span "dropdown trigger" at bounding box center [283, 71] width 10 height 10
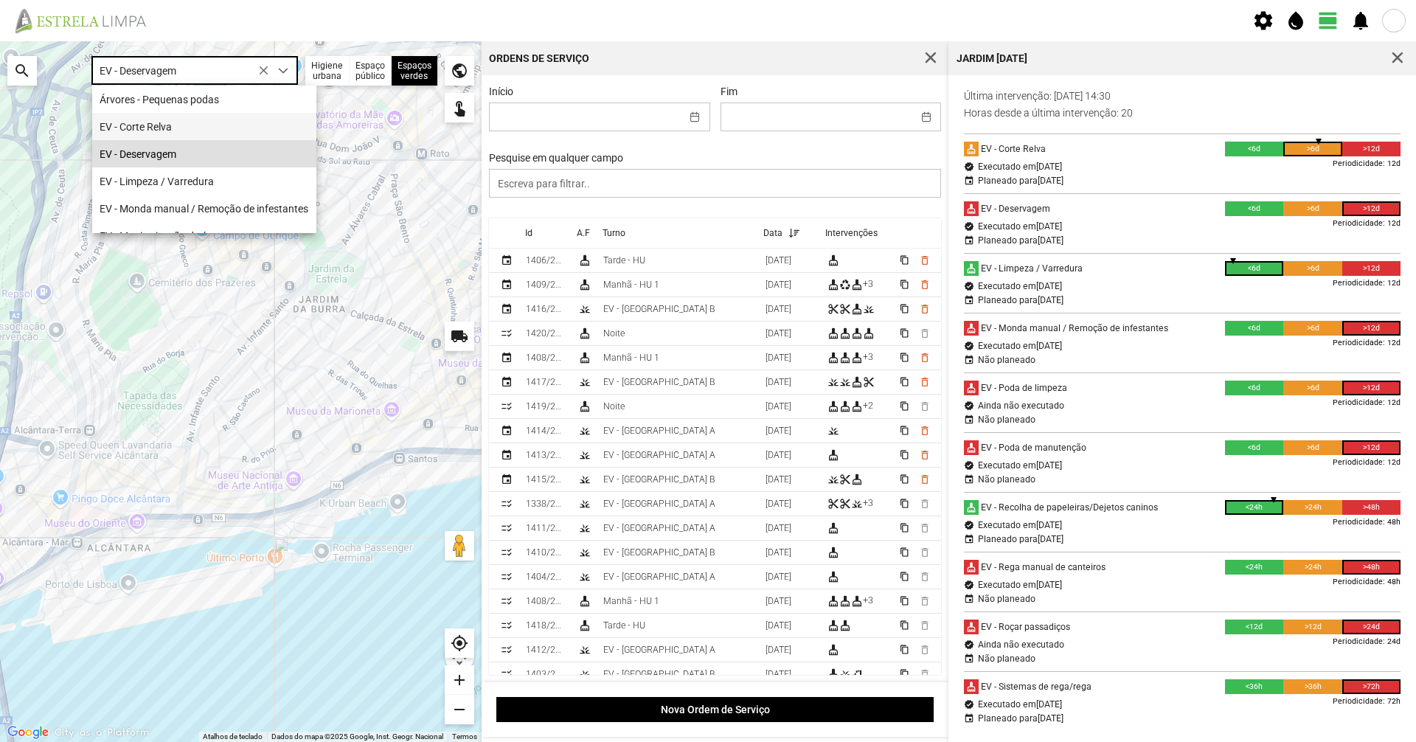
click at [244, 116] on li "EV - Corte Relva" at bounding box center [204, 126] width 224 height 27
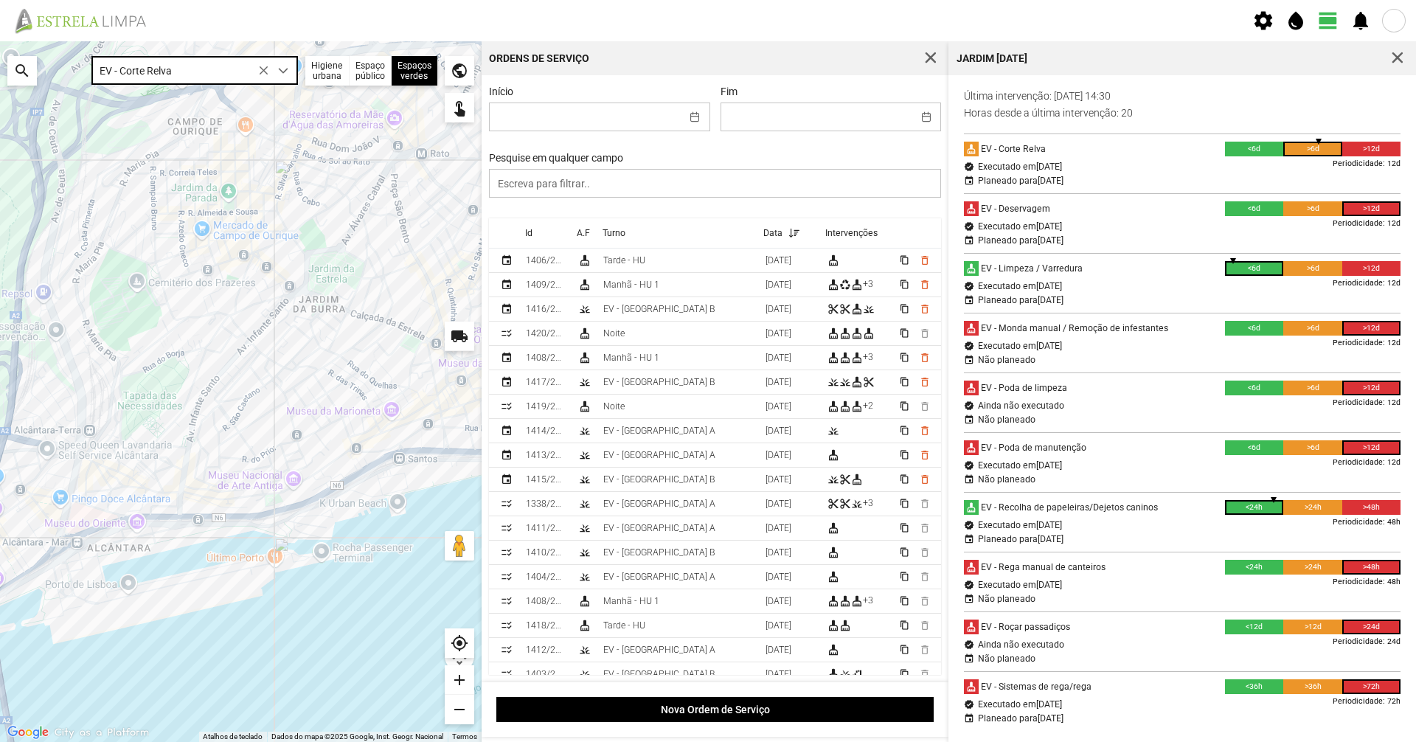
click at [112, 26] on img at bounding box center [86, 20] width 152 height 27
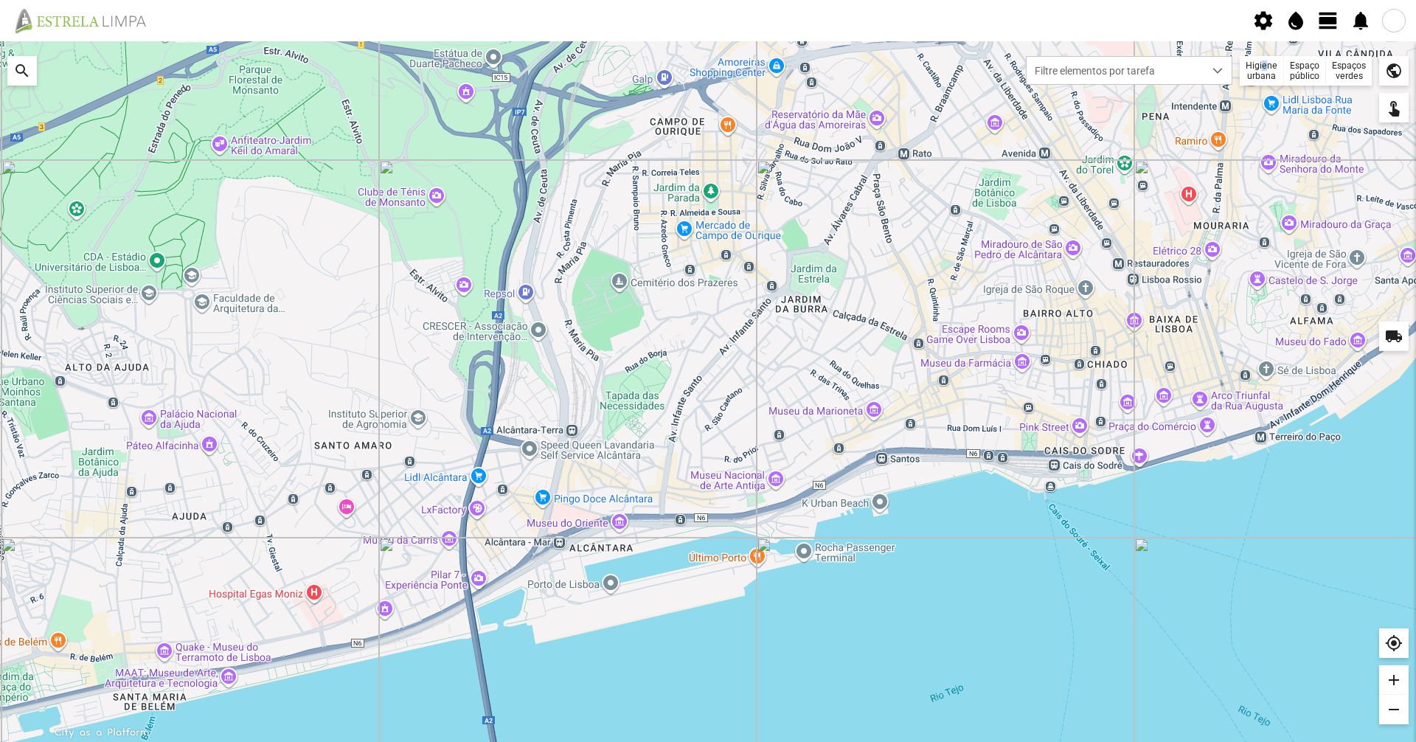
click at [1260, 65] on div "Higiene urbana" at bounding box center [1262, 70] width 44 height 29
click at [1185, 78] on span "Filtre elementos por tarefa" at bounding box center [1115, 70] width 177 height 27
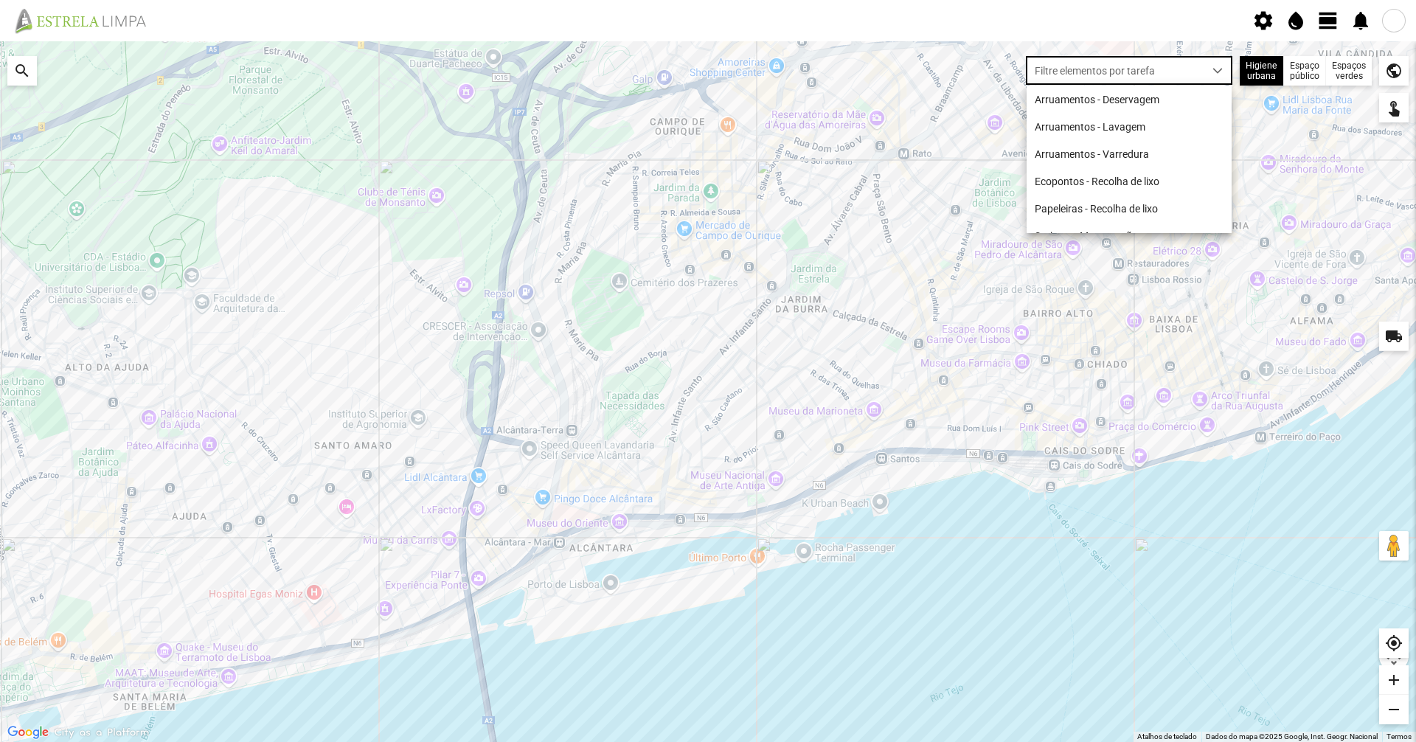
scroll to position [8, 66]
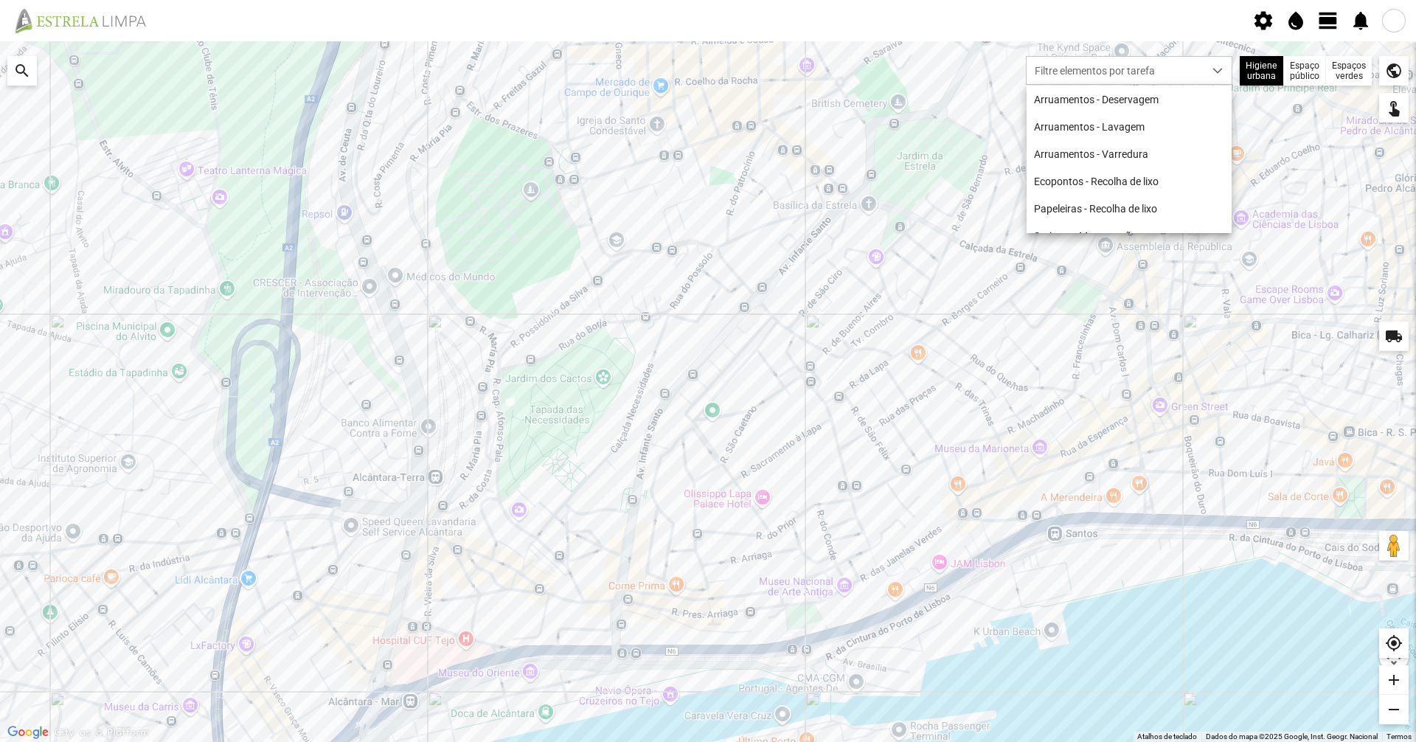
drag, startPoint x: 732, startPoint y: 413, endPoint x: 691, endPoint y: 403, distance: 41.7
click at [691, 403] on div at bounding box center [708, 391] width 1416 height 701
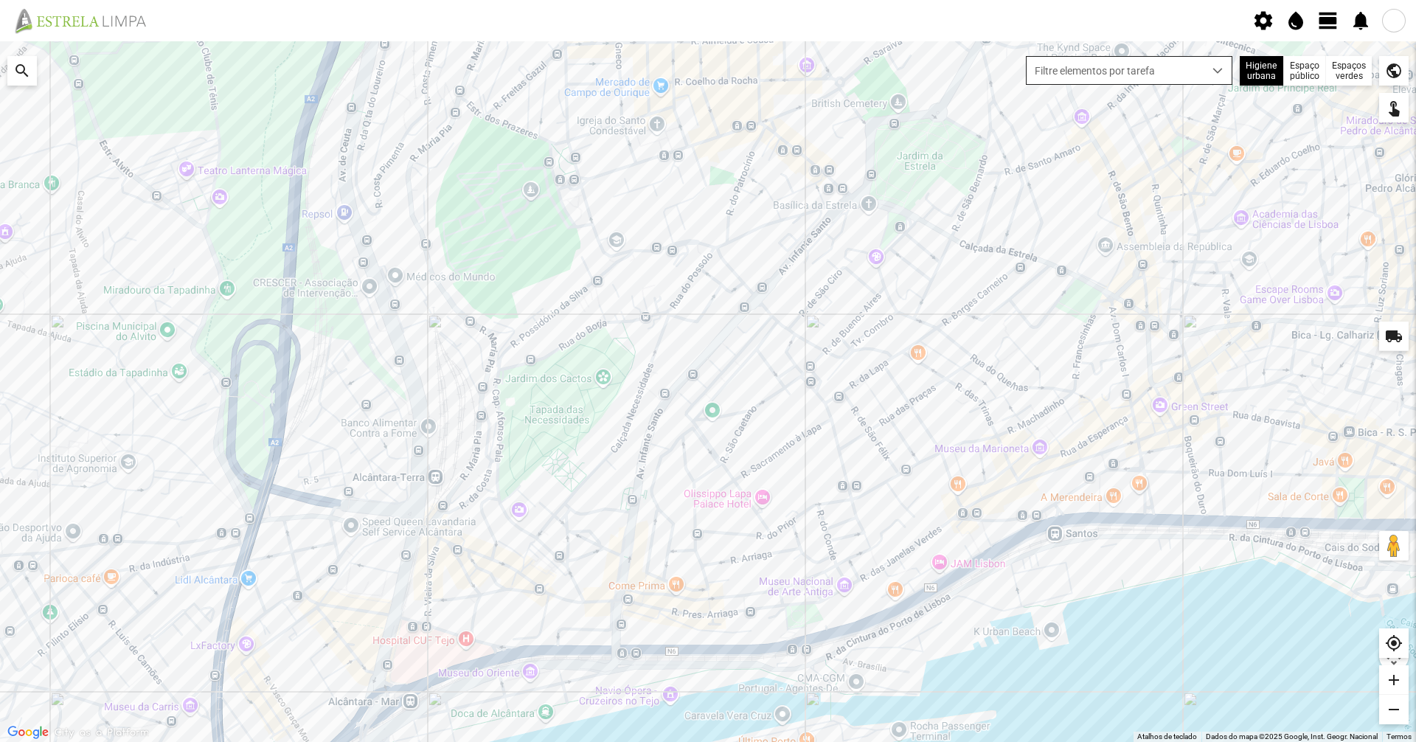
click at [1092, 73] on span "Filtre elementos por tarefa" at bounding box center [1115, 70] width 177 height 27
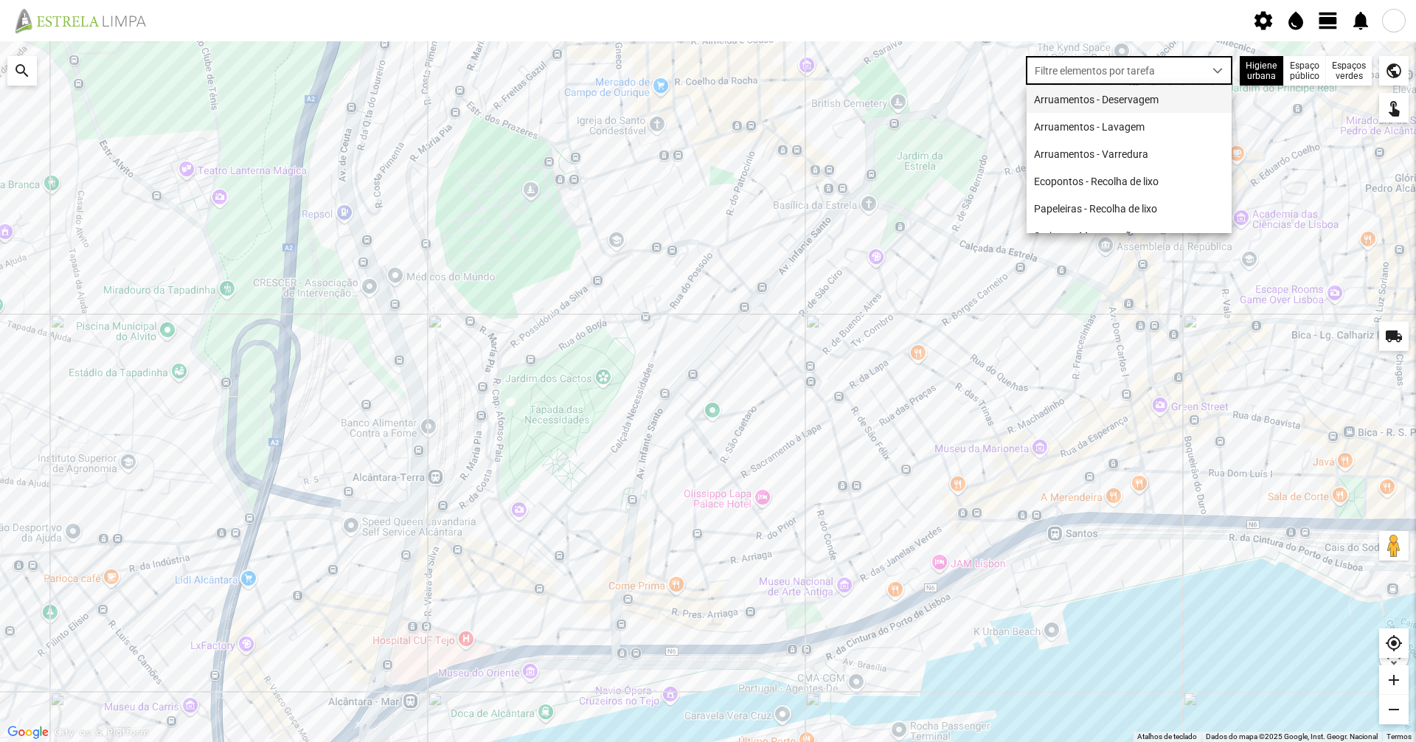
click at [1088, 97] on li "Arruamentos - Deservagem" at bounding box center [1129, 99] width 205 height 27
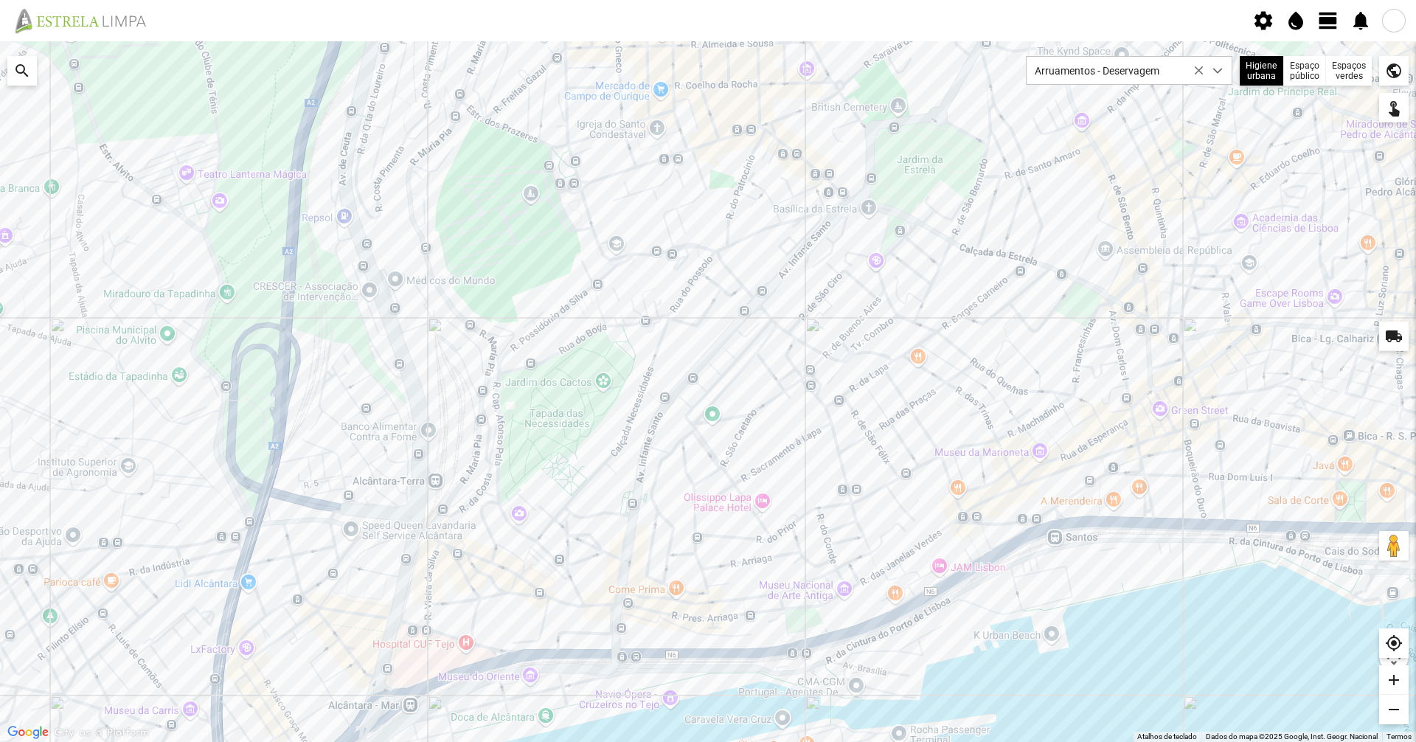
drag, startPoint x: 1013, startPoint y: 352, endPoint x: 953, endPoint y: 353, distance: 60.5
click at [953, 353] on div at bounding box center [708, 391] width 1416 height 701
drag, startPoint x: 1110, startPoint y: 351, endPoint x: 998, endPoint y: 351, distance: 112.1
click at [998, 351] on div at bounding box center [708, 391] width 1416 height 701
